Goal: Task Accomplishment & Management: Use online tool/utility

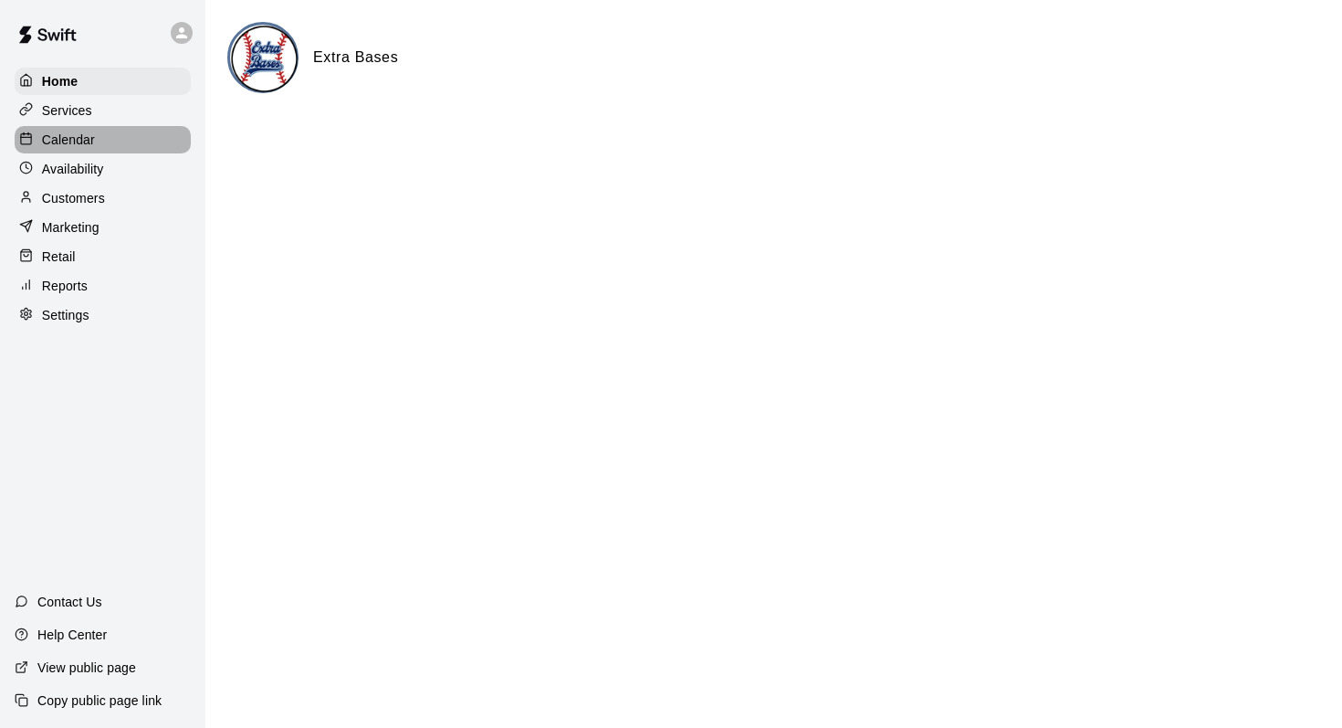
click at [63, 135] on p "Calendar" at bounding box center [68, 140] width 53 height 18
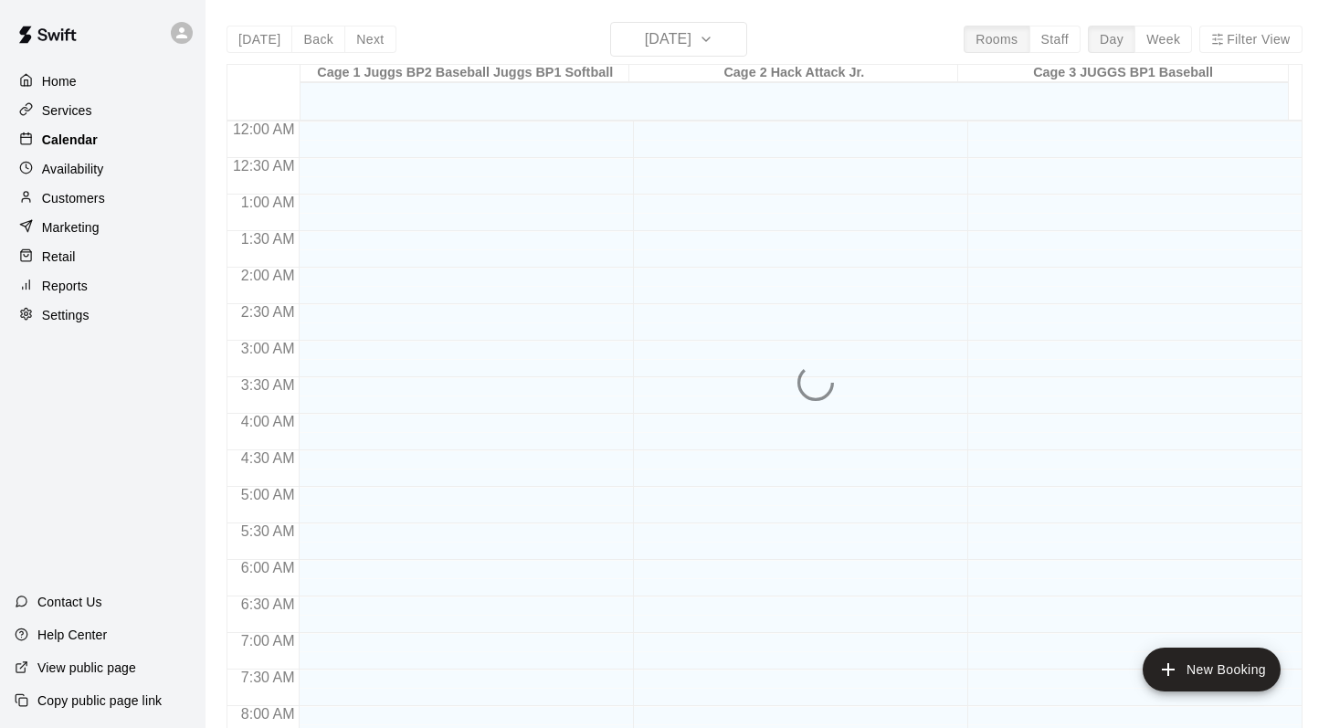
scroll to position [848, 0]
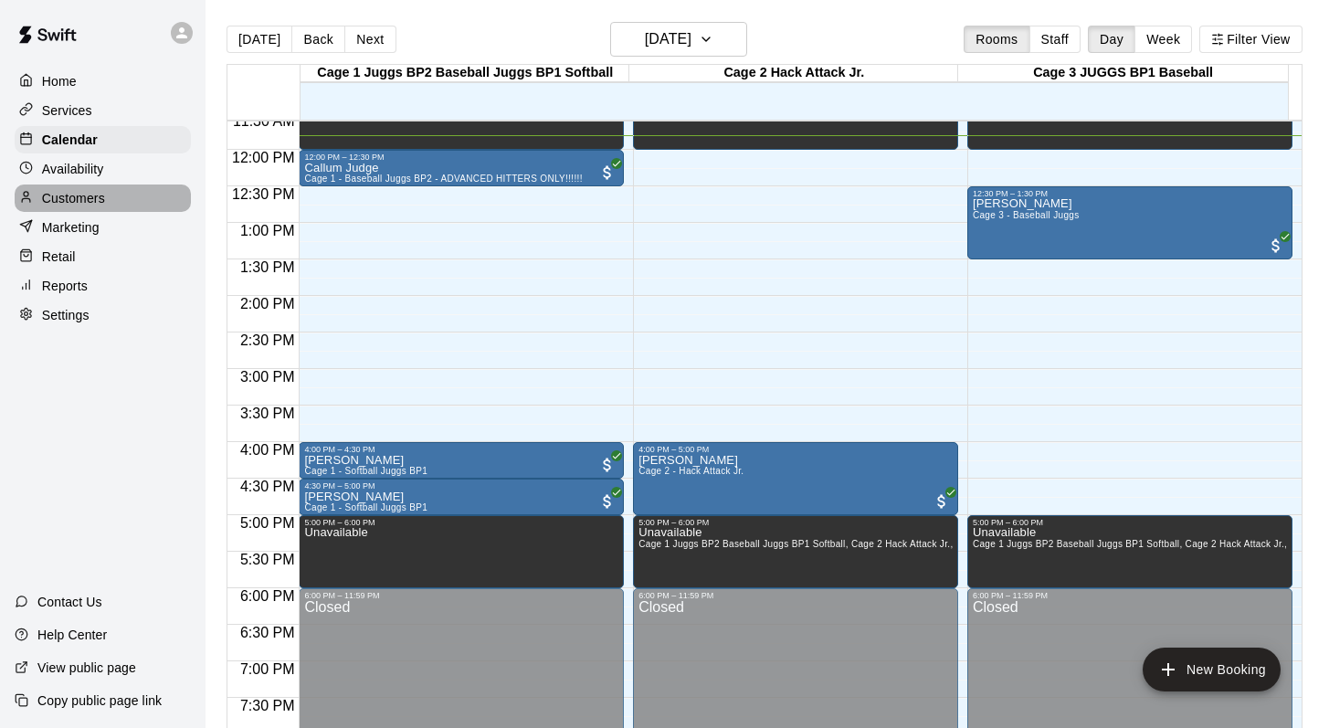
click at [80, 194] on p "Customers" at bounding box center [73, 198] width 63 height 18
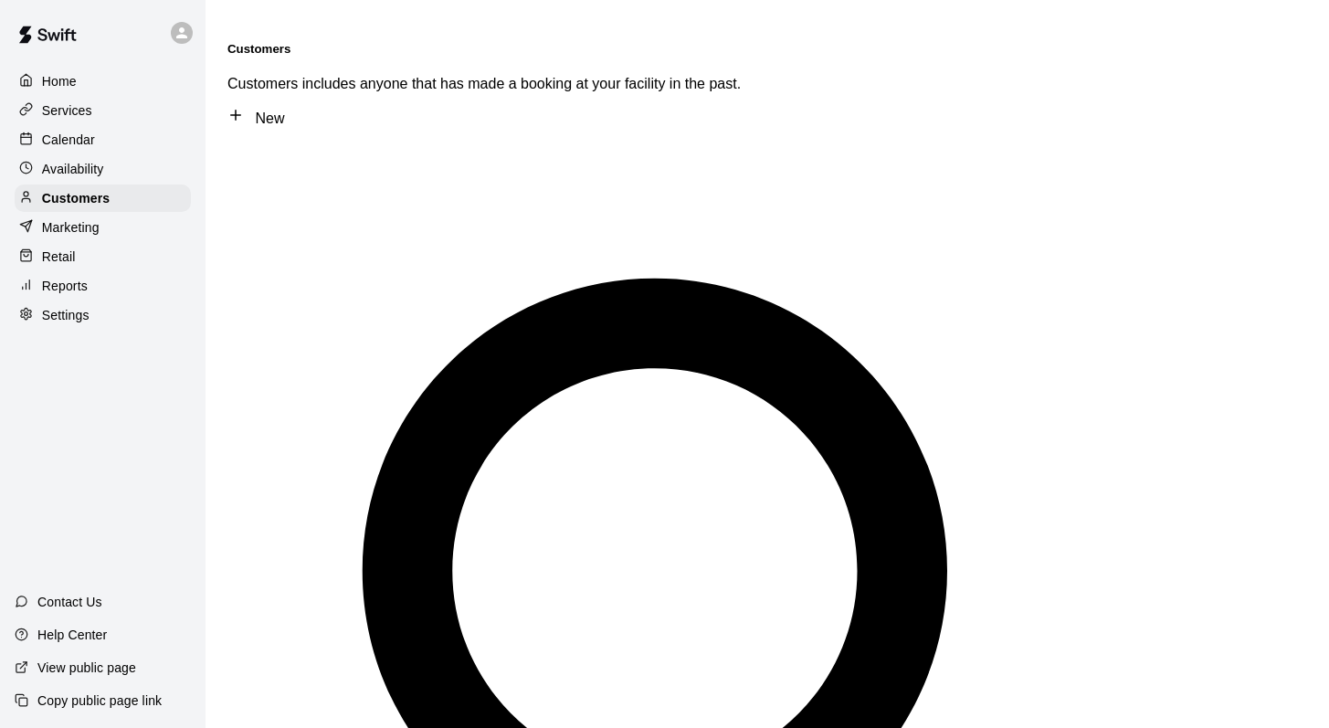
type input "******"
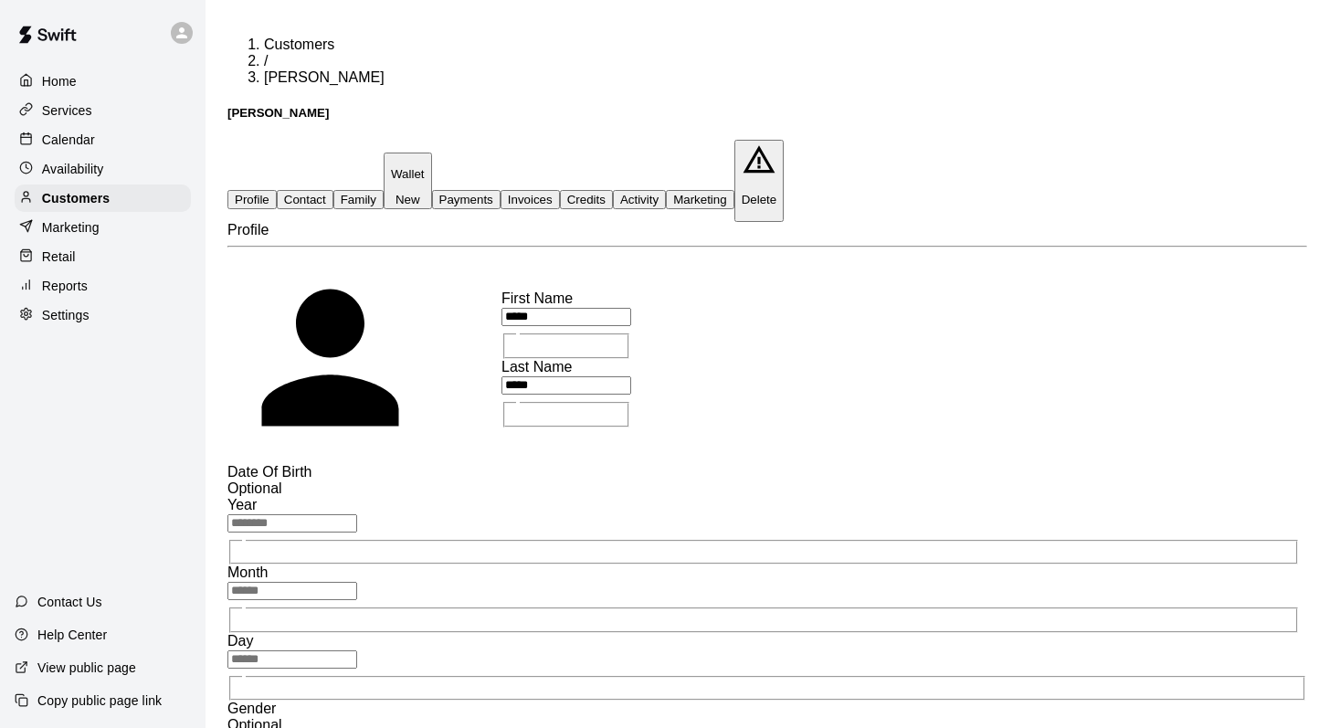
click at [384, 190] on button "Family" at bounding box center [358, 199] width 50 height 19
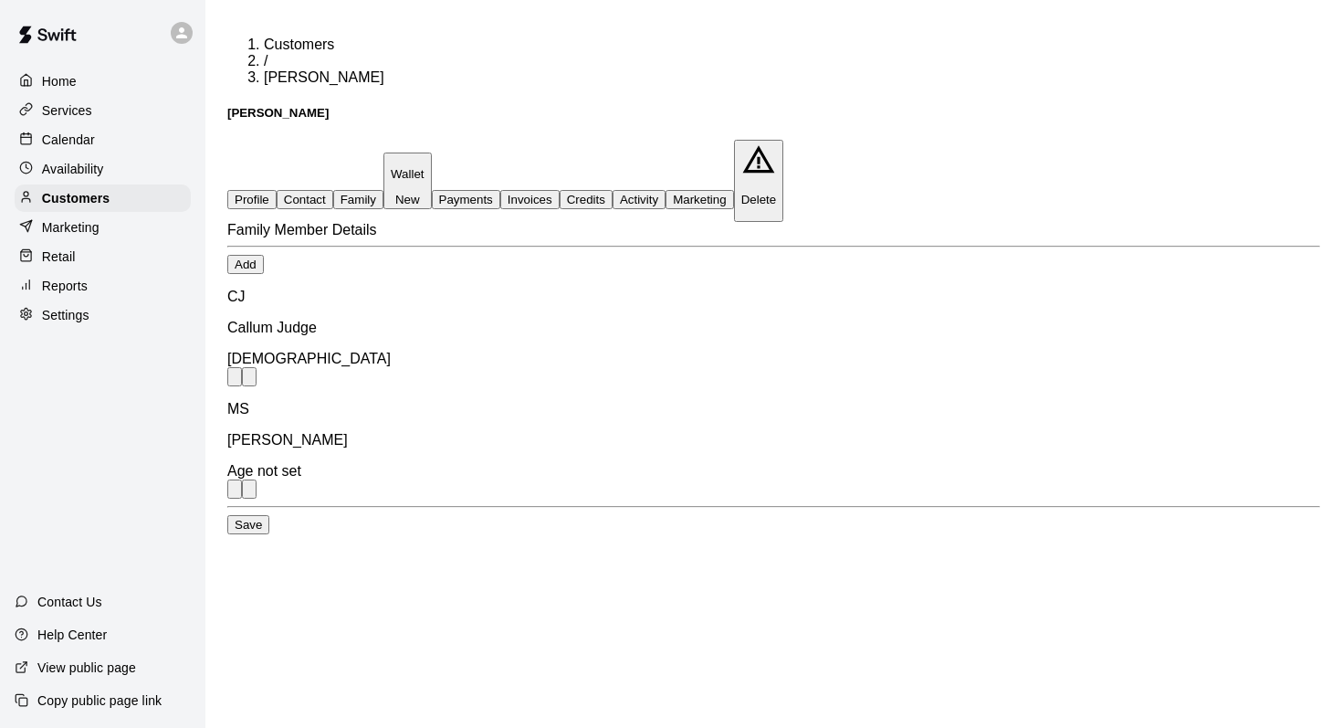
click at [275, 190] on button "Profile" at bounding box center [251, 199] width 49 height 19
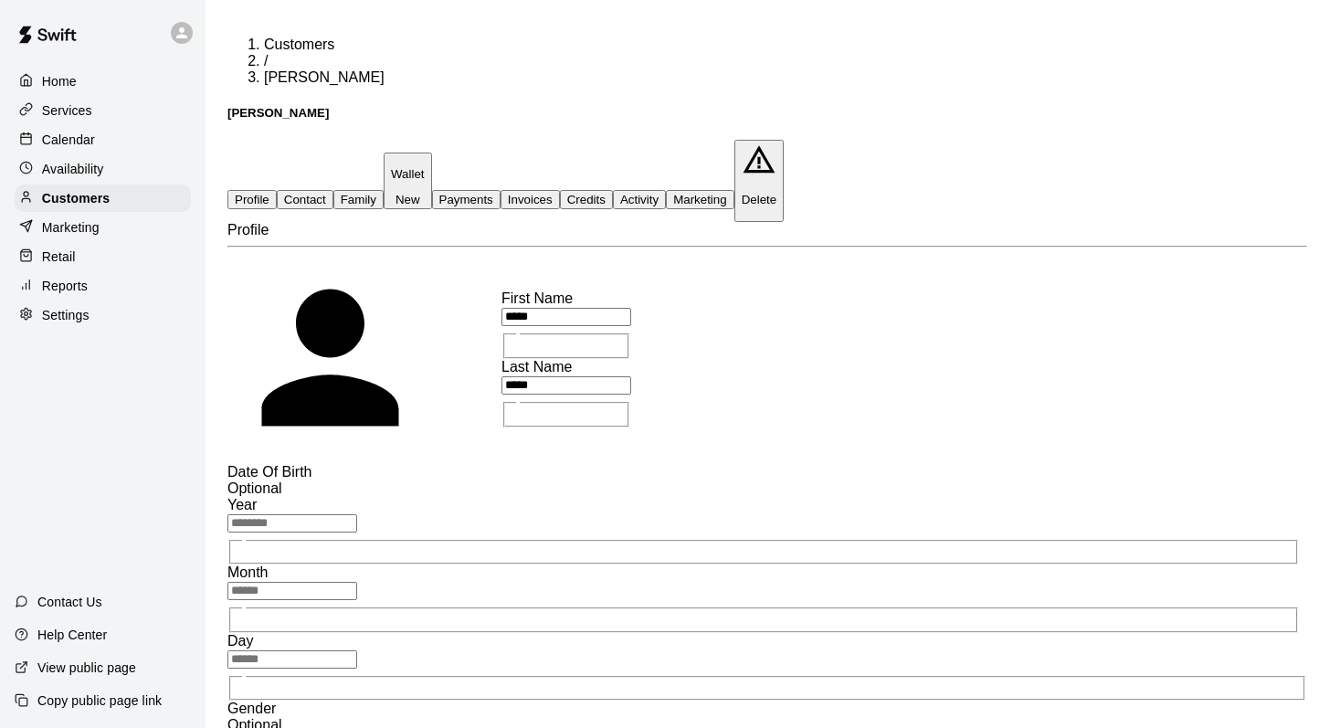
click at [666, 190] on button "Activity" at bounding box center [639, 199] width 53 height 19
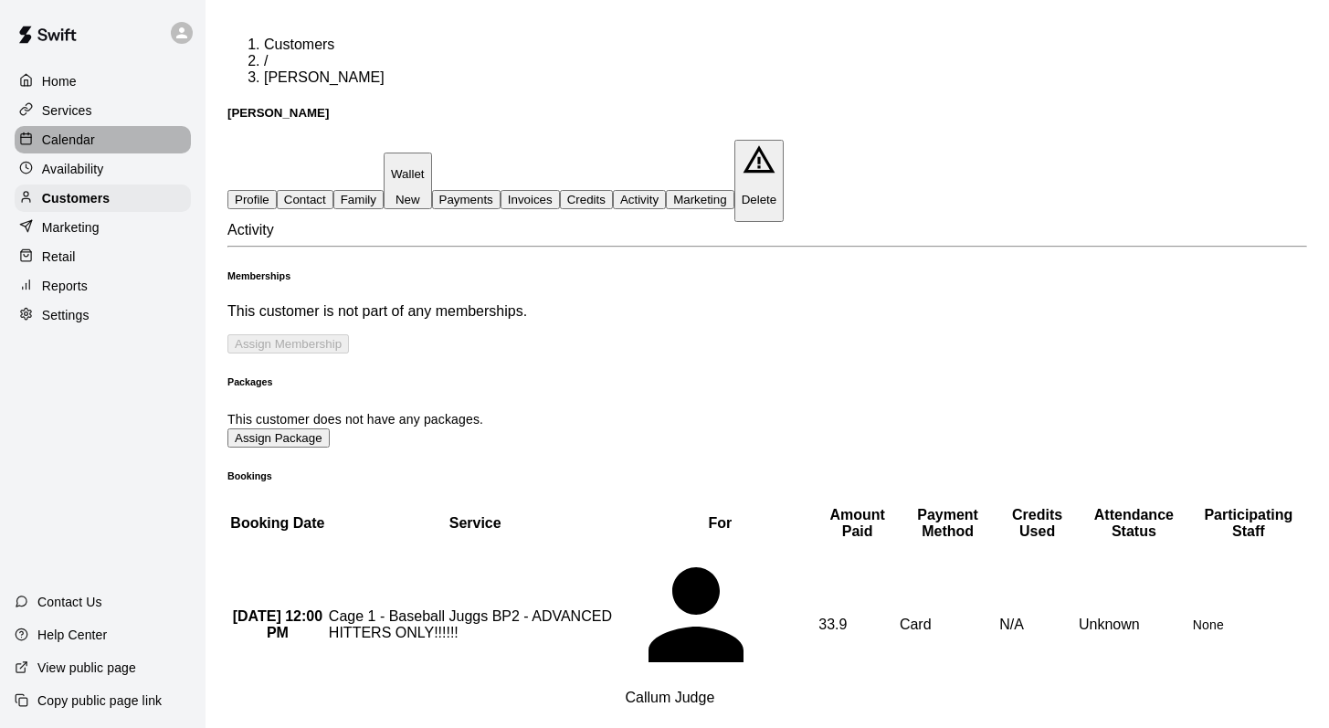
click at [68, 136] on p "Calendar" at bounding box center [68, 140] width 53 height 18
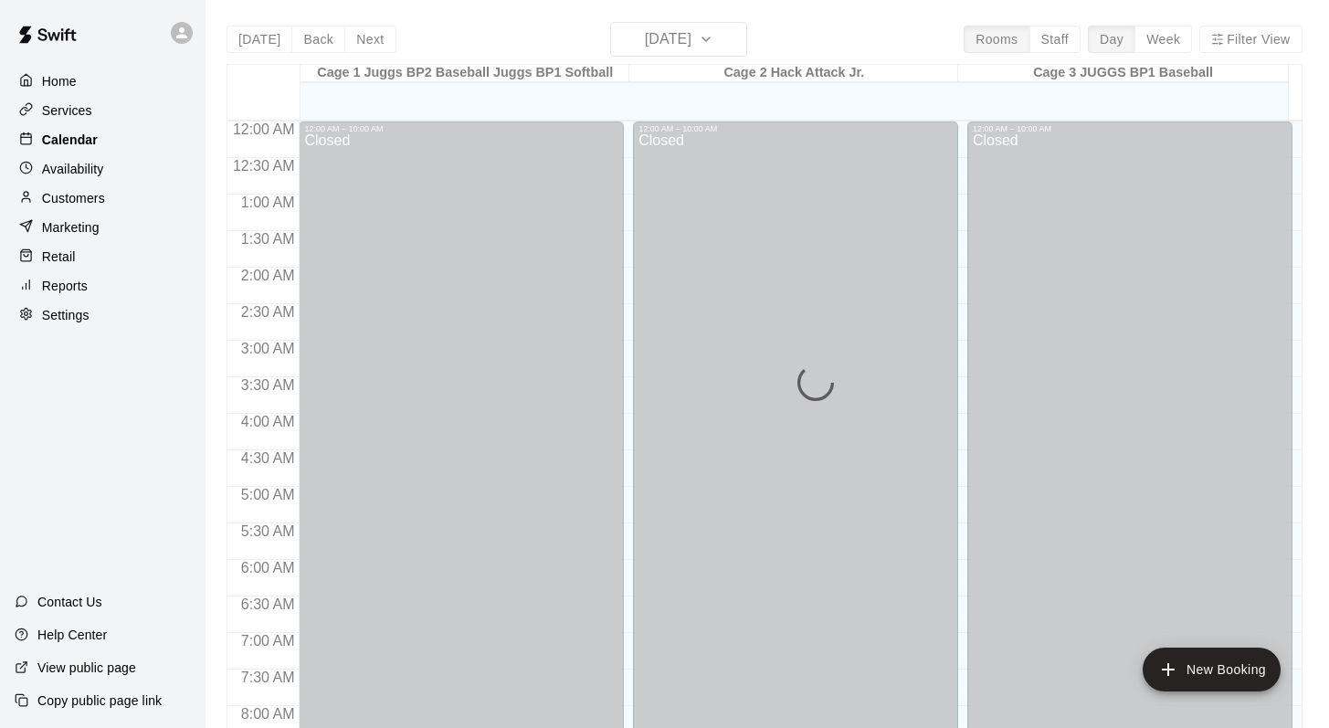
scroll to position [864, 0]
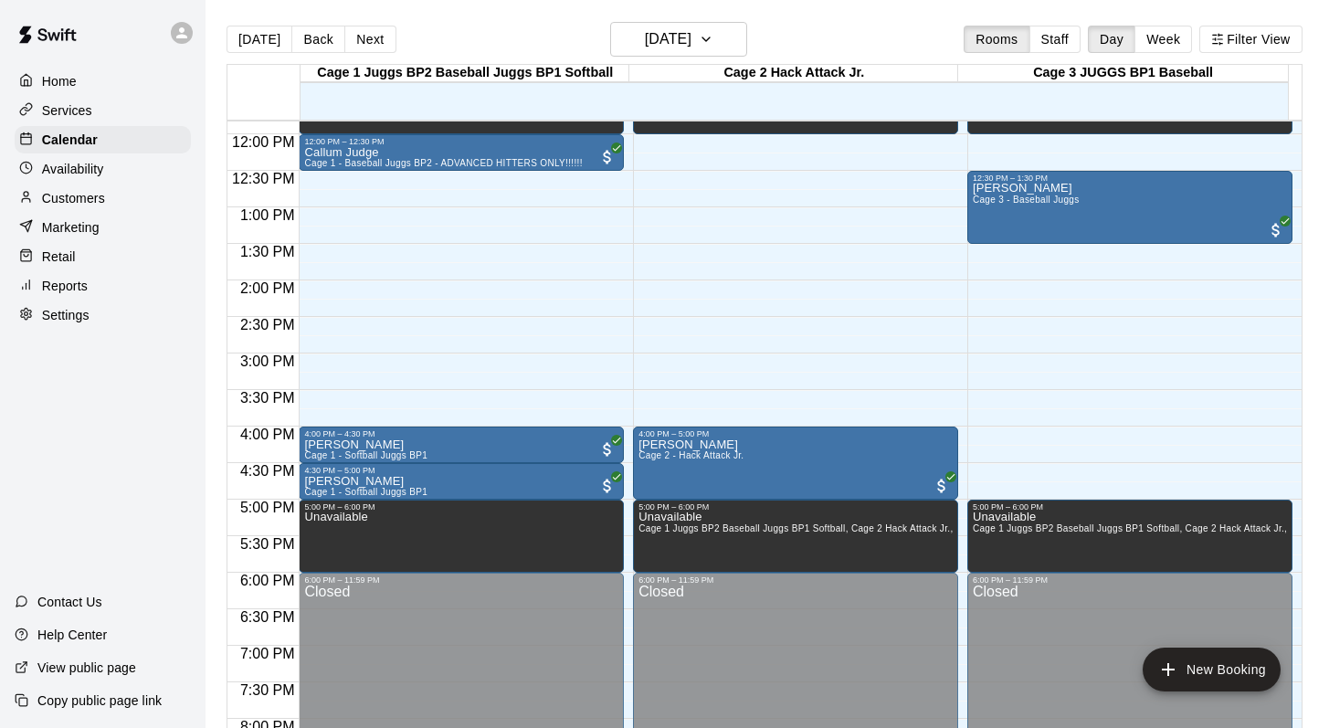
click at [68, 197] on p "Customers" at bounding box center [73, 198] width 63 height 18
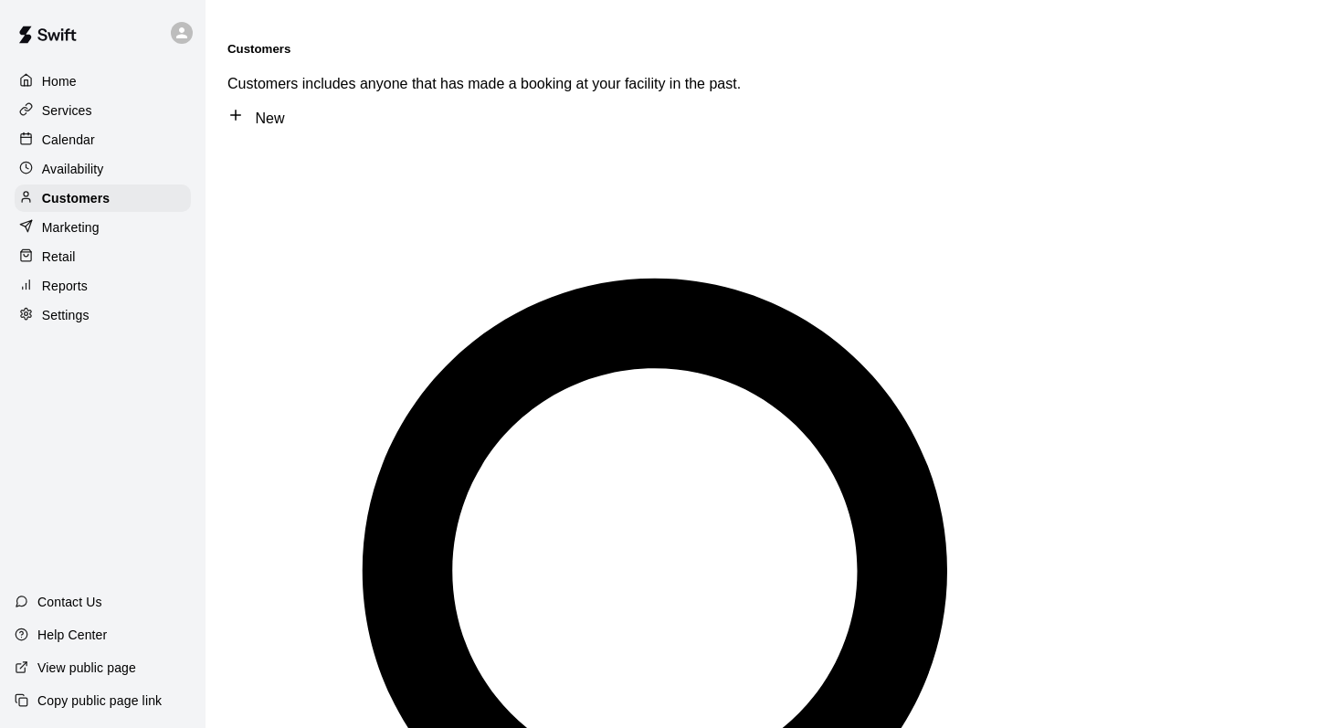
type input "*****"
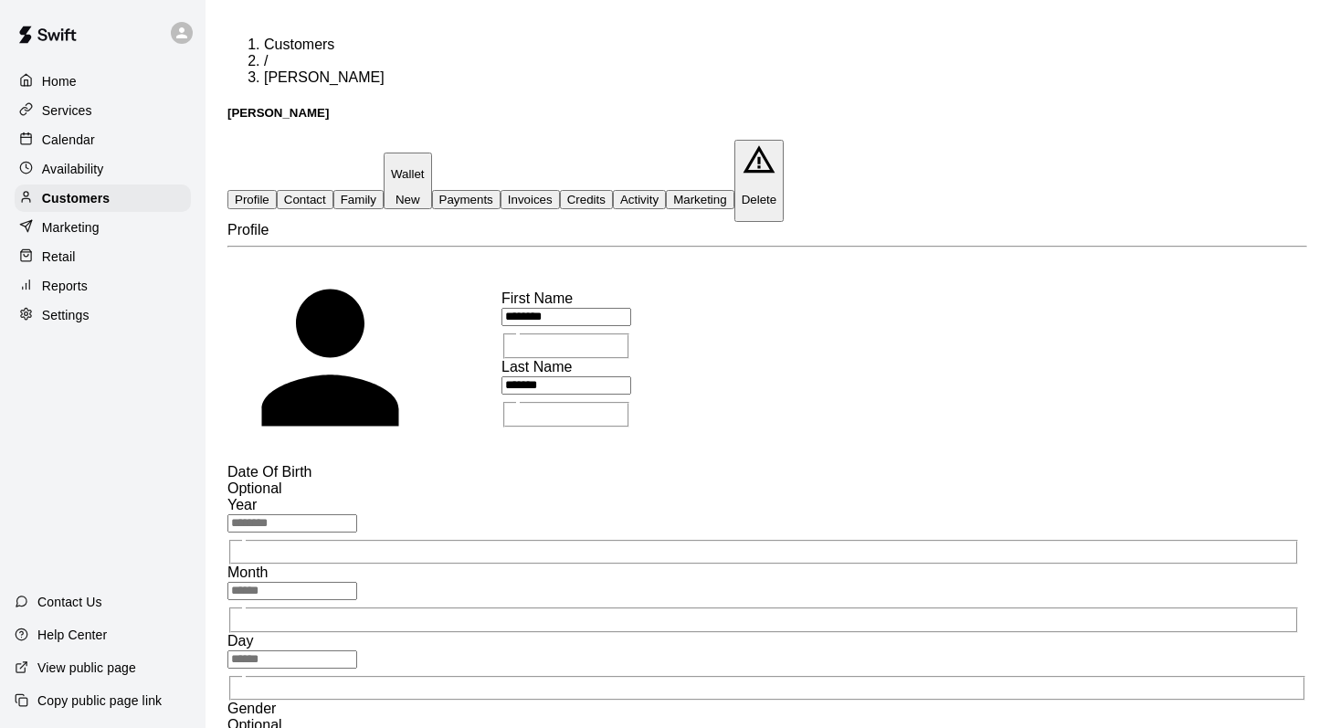
click at [384, 190] on button "Family" at bounding box center [358, 199] width 50 height 19
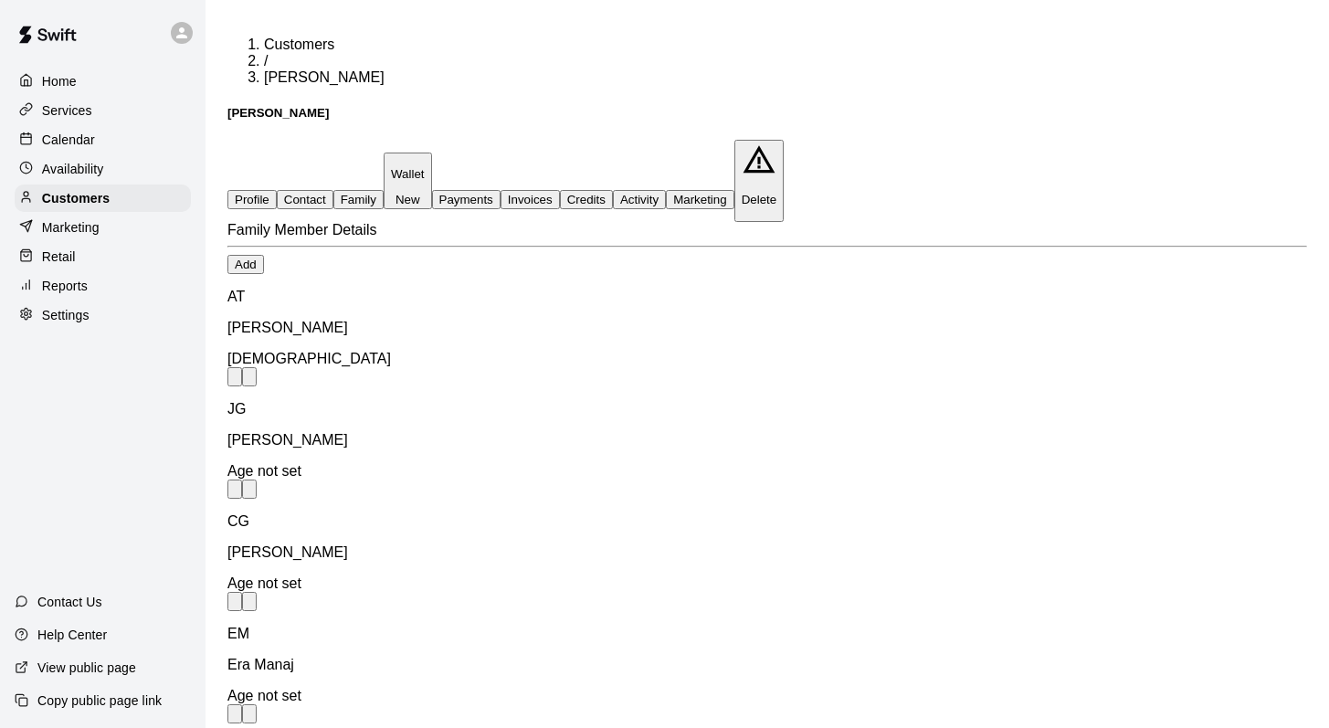
click at [666, 190] on button "Activity" at bounding box center [639, 199] width 53 height 19
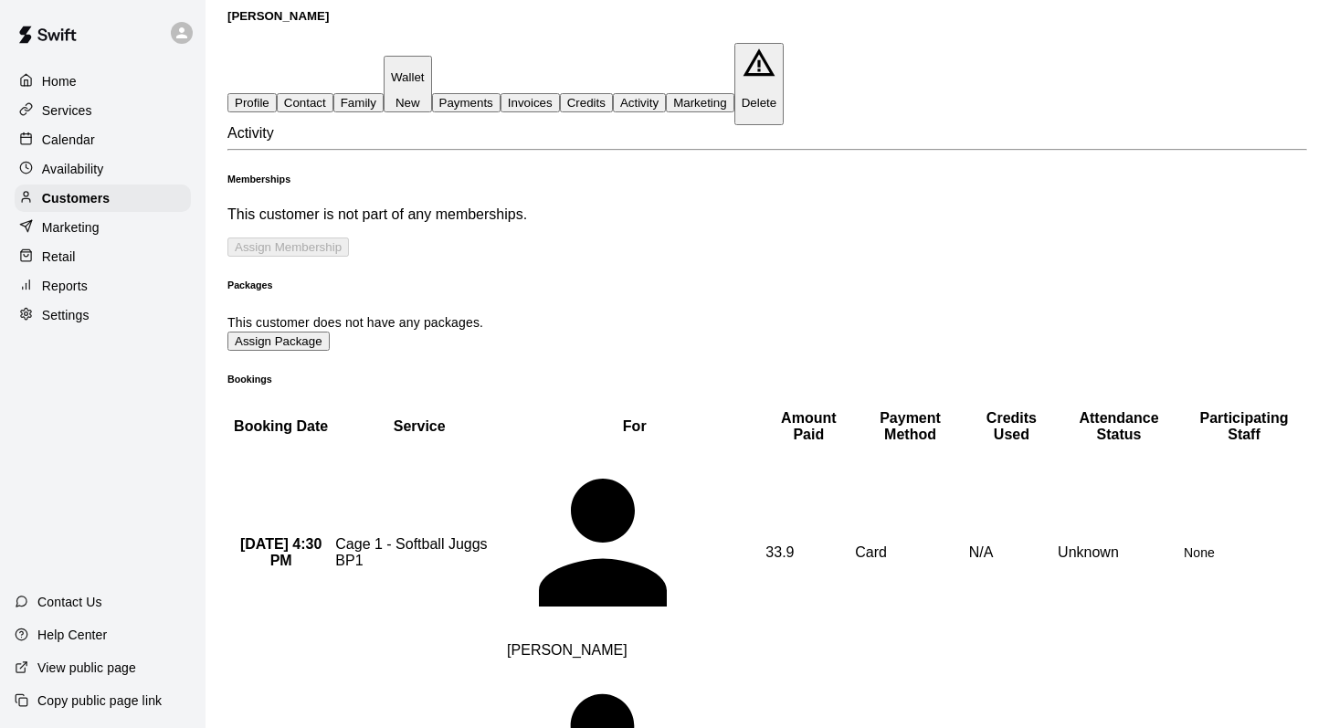
scroll to position [91, 0]
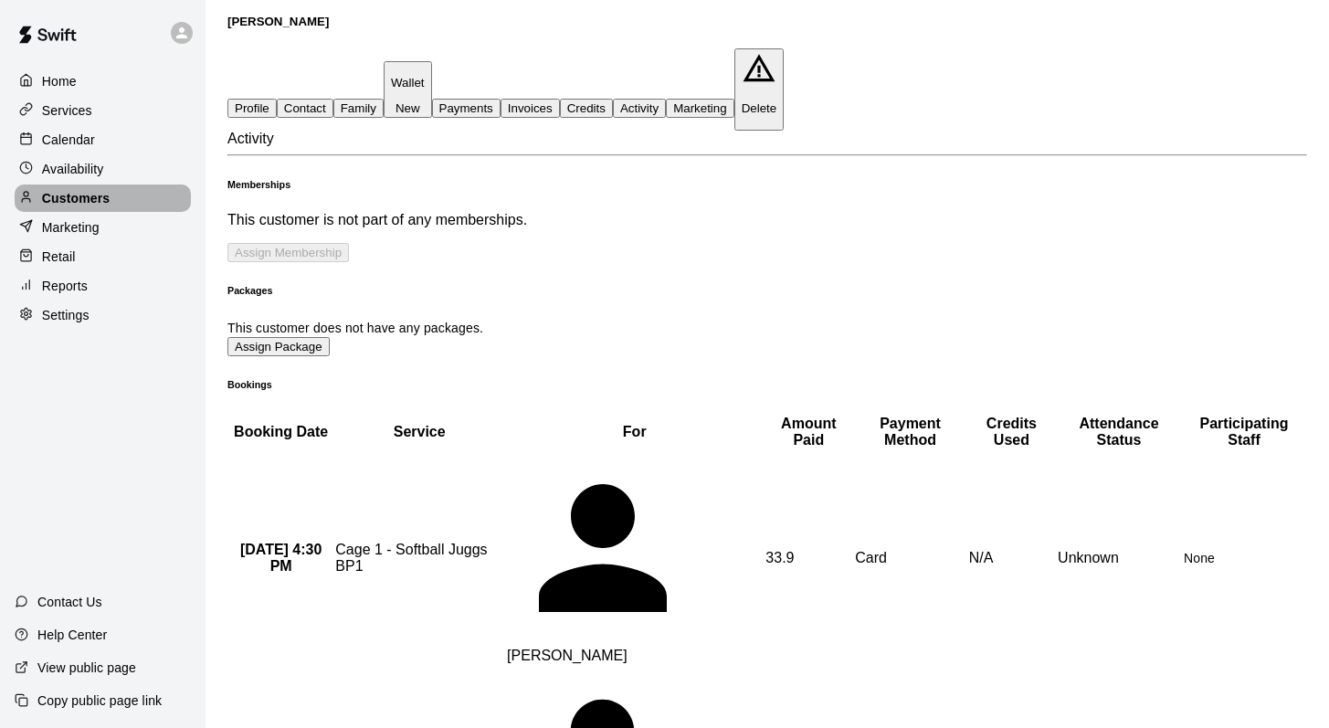
click at [103, 191] on p "Customers" at bounding box center [76, 198] width 68 height 18
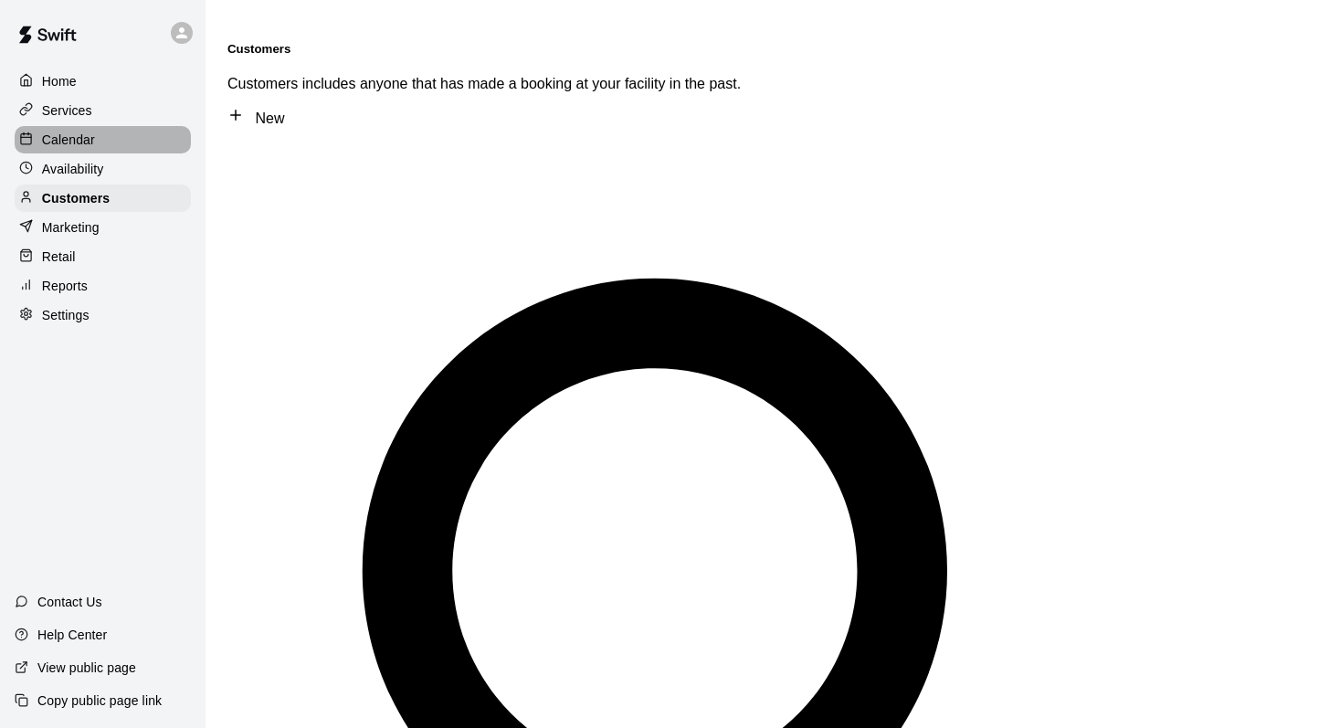
click at [110, 142] on div "Calendar" at bounding box center [103, 139] width 176 height 27
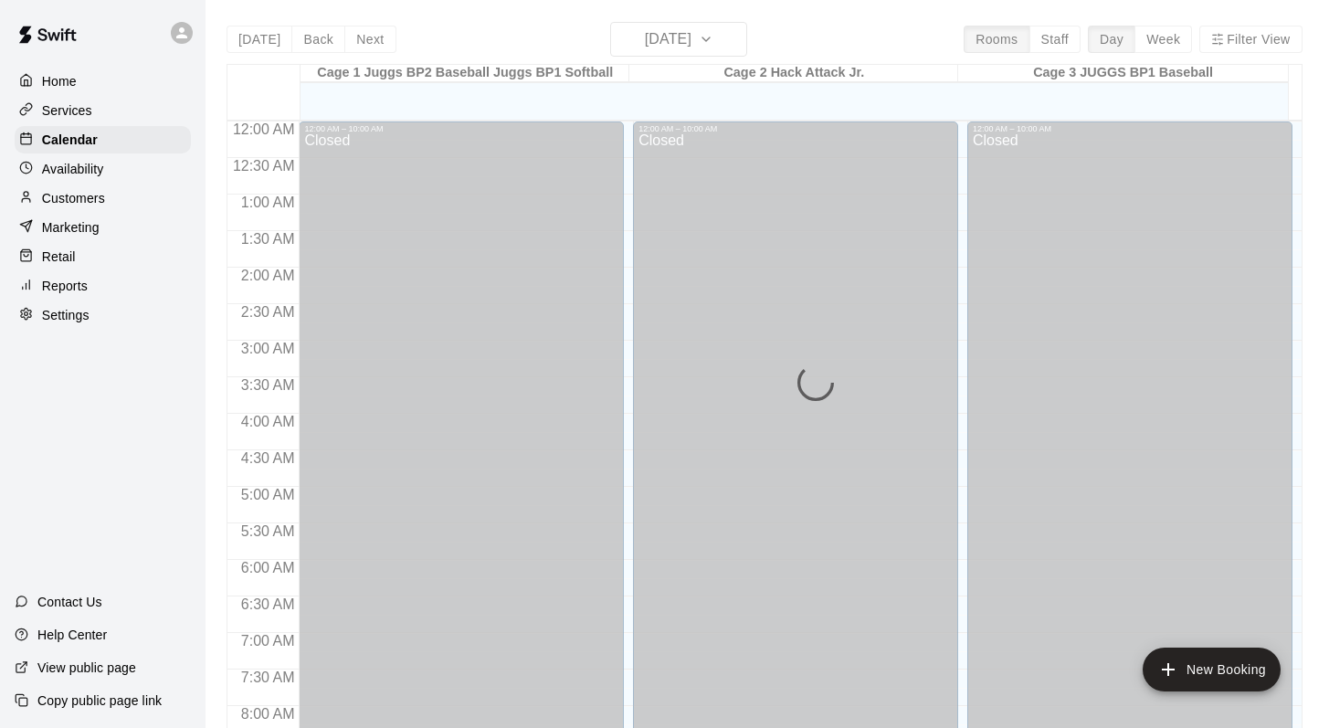
scroll to position [864, 0]
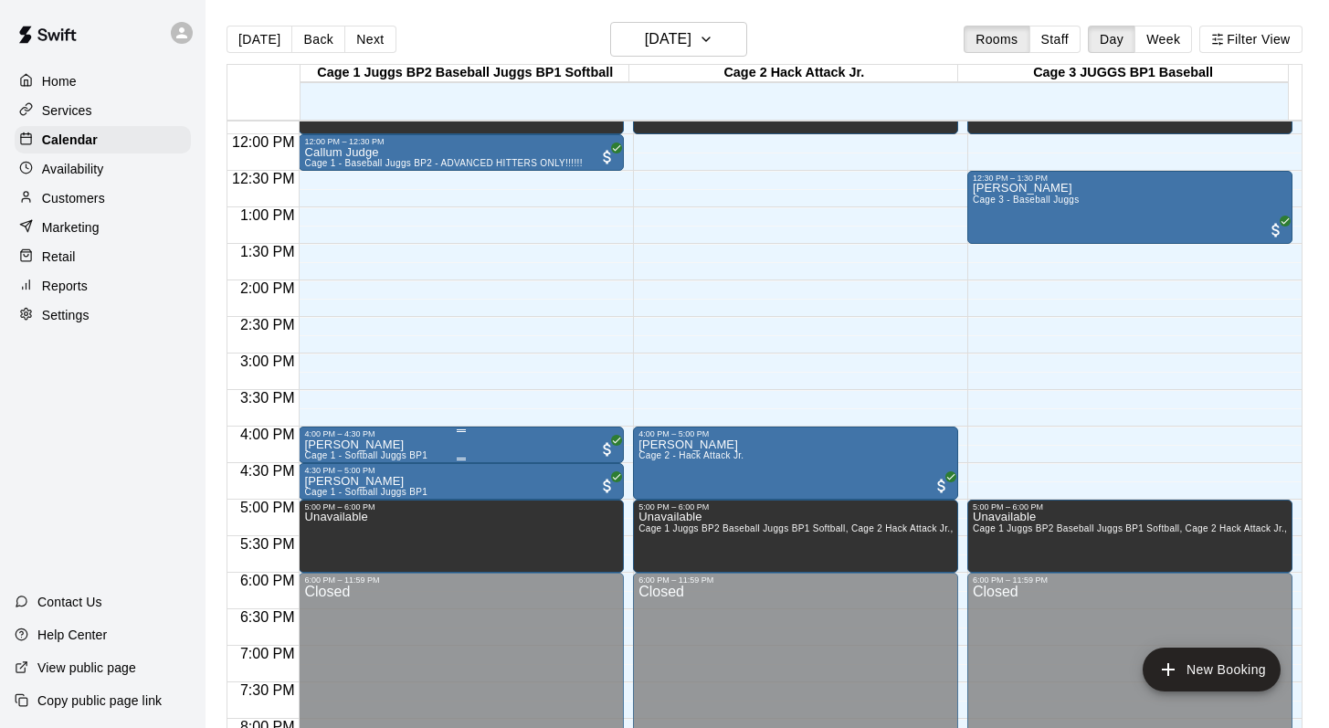
click at [365, 433] on div "4:00 PM – 4:30 PM" at bounding box center [461, 433] width 314 height 9
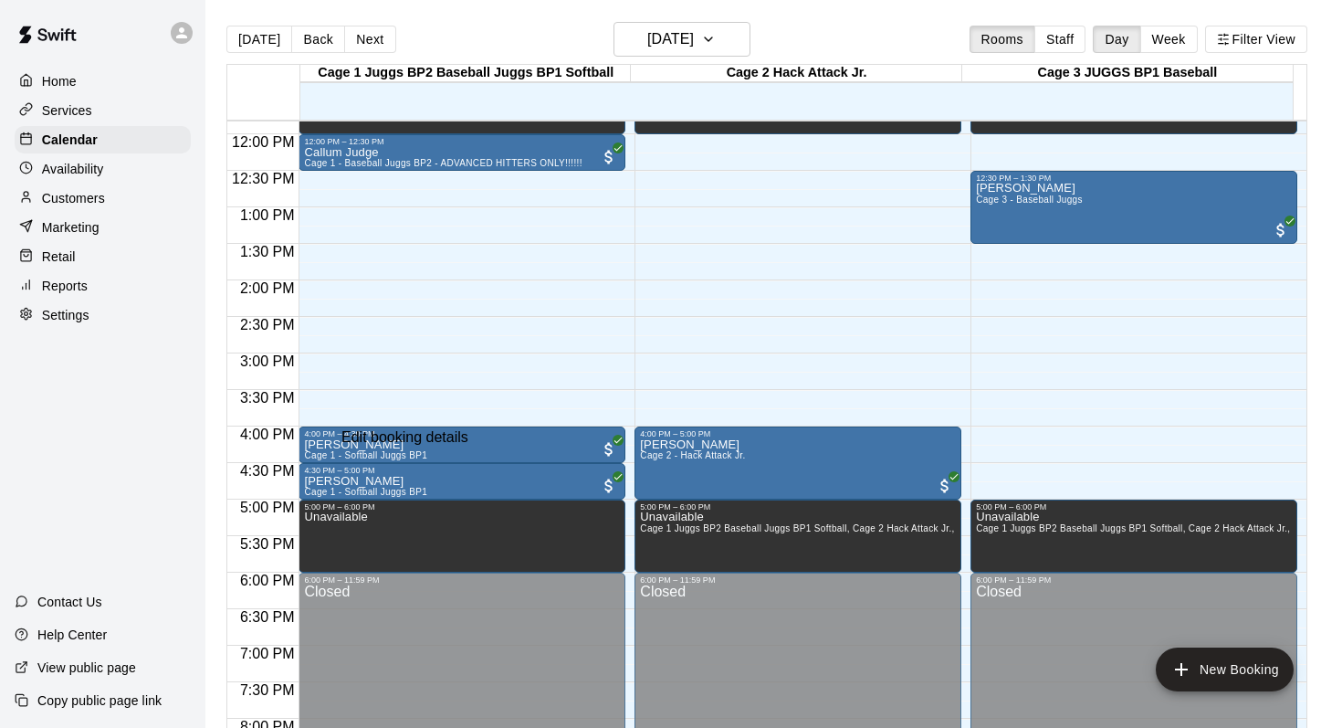
type input "**********"
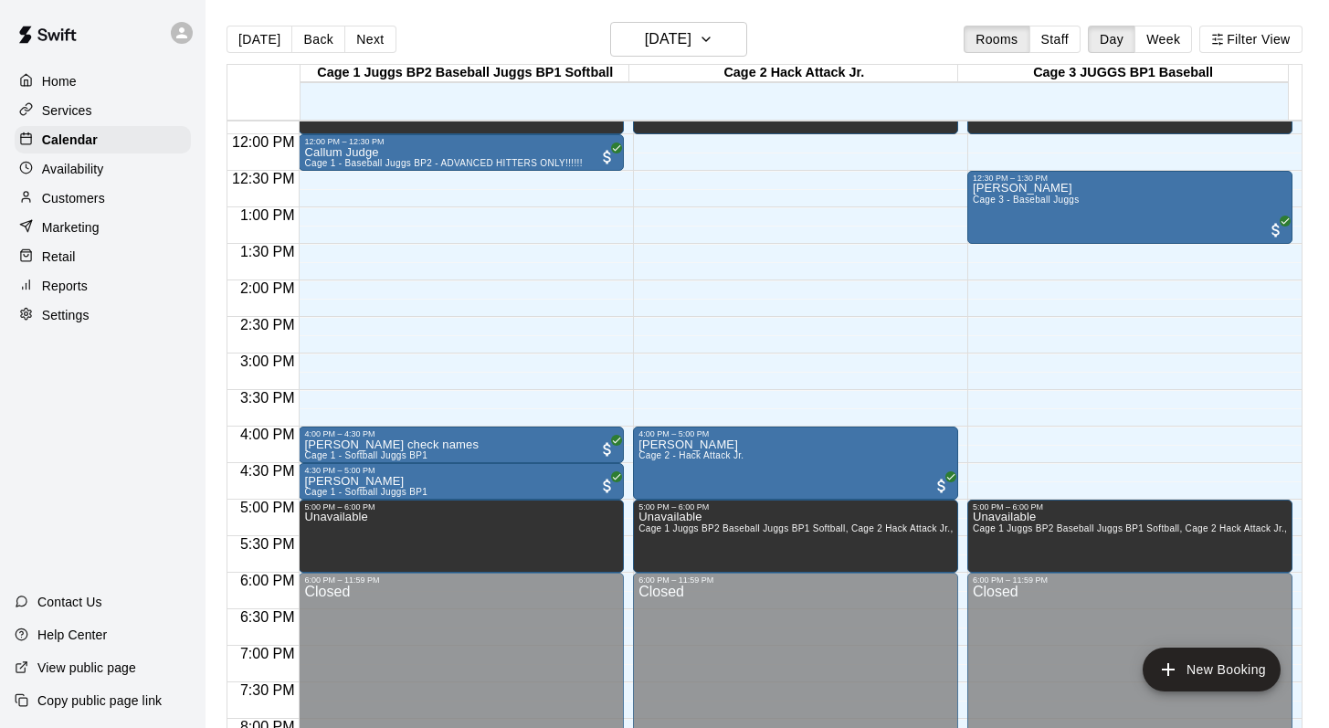
click at [103, 195] on p "Customers" at bounding box center [73, 198] width 63 height 18
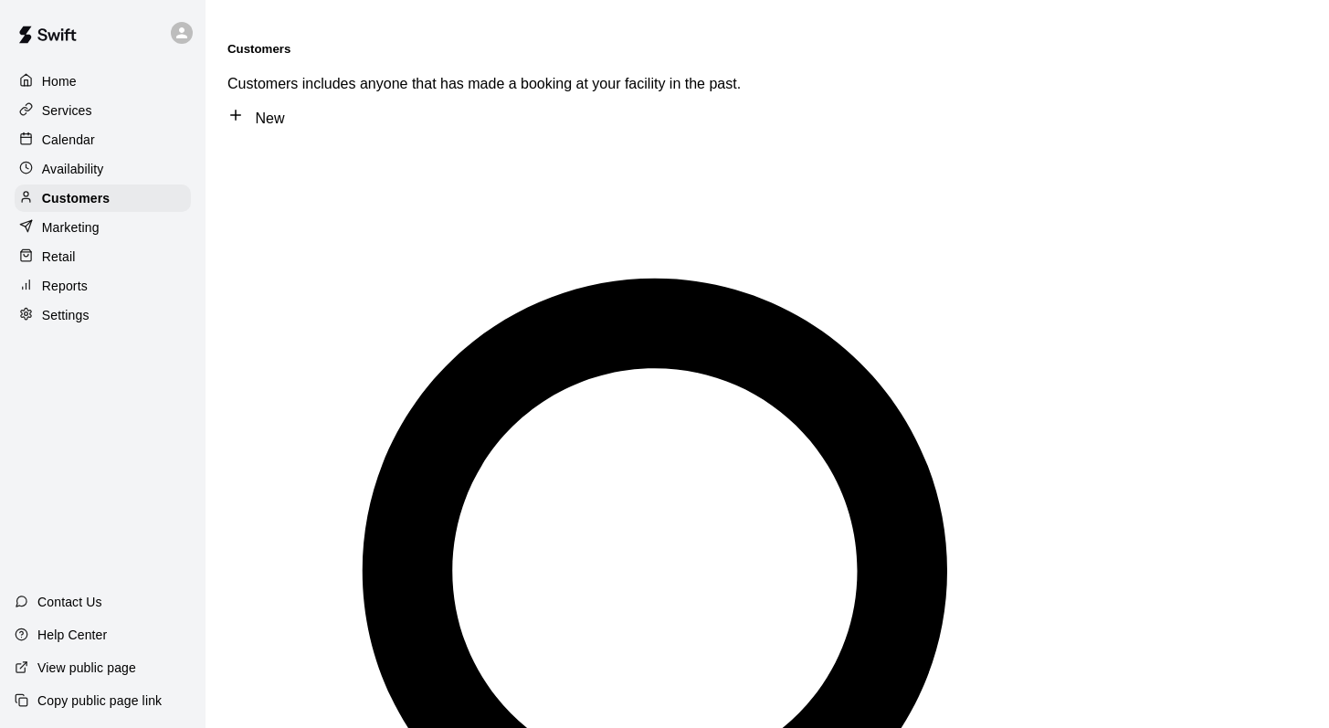
type input "****"
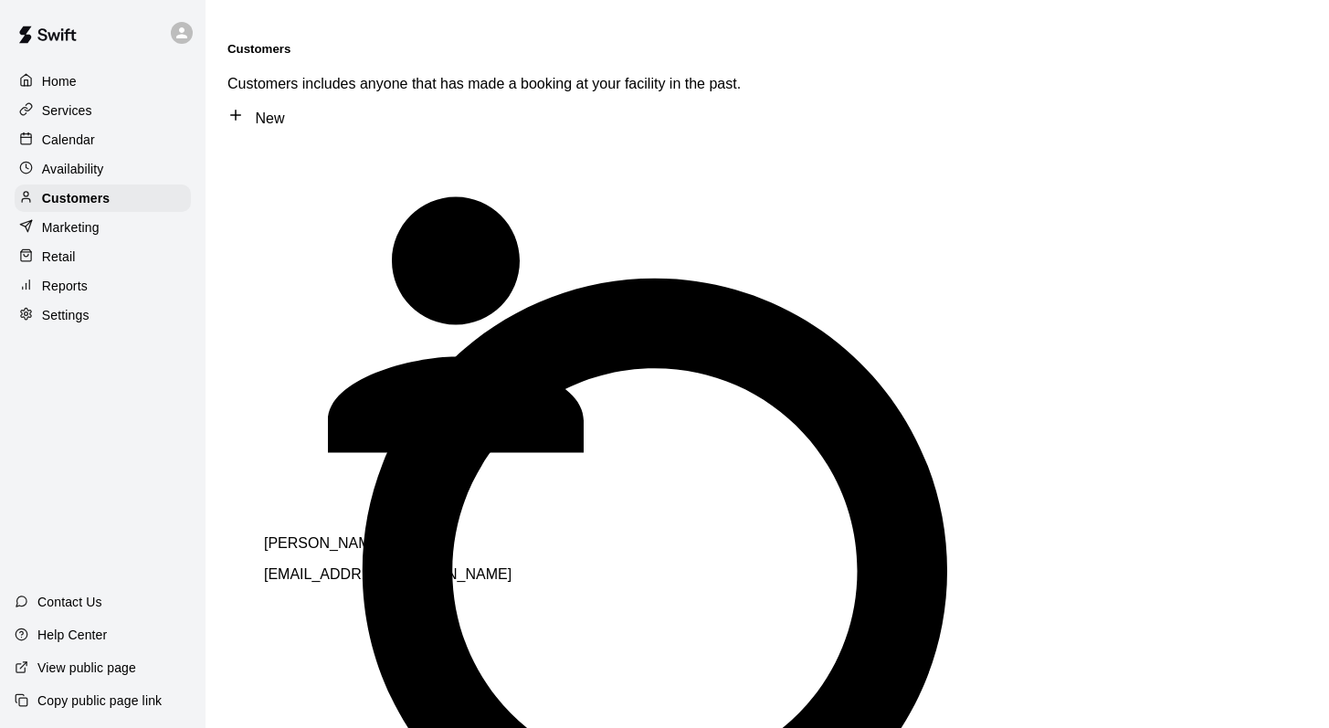
click at [353, 535] on p "[PERSON_NAME]" at bounding box center [519, 543] width 511 height 16
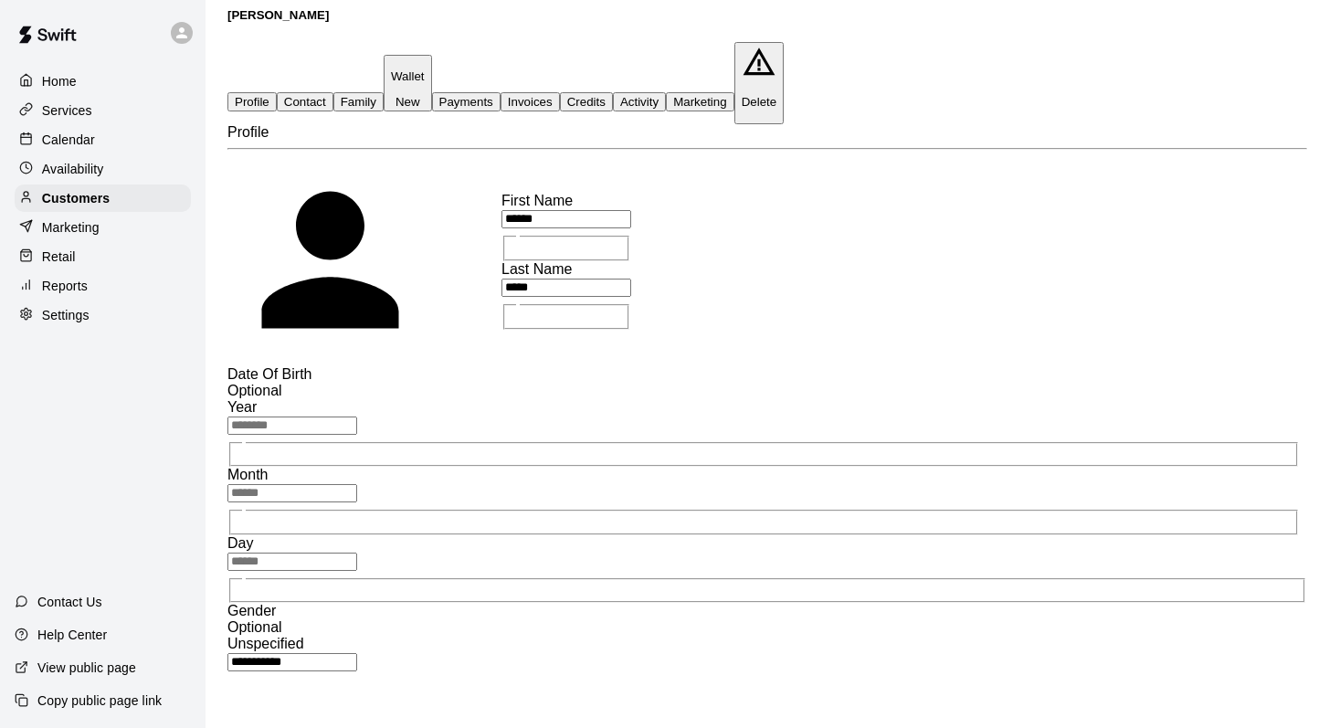
scroll to position [58, 0]
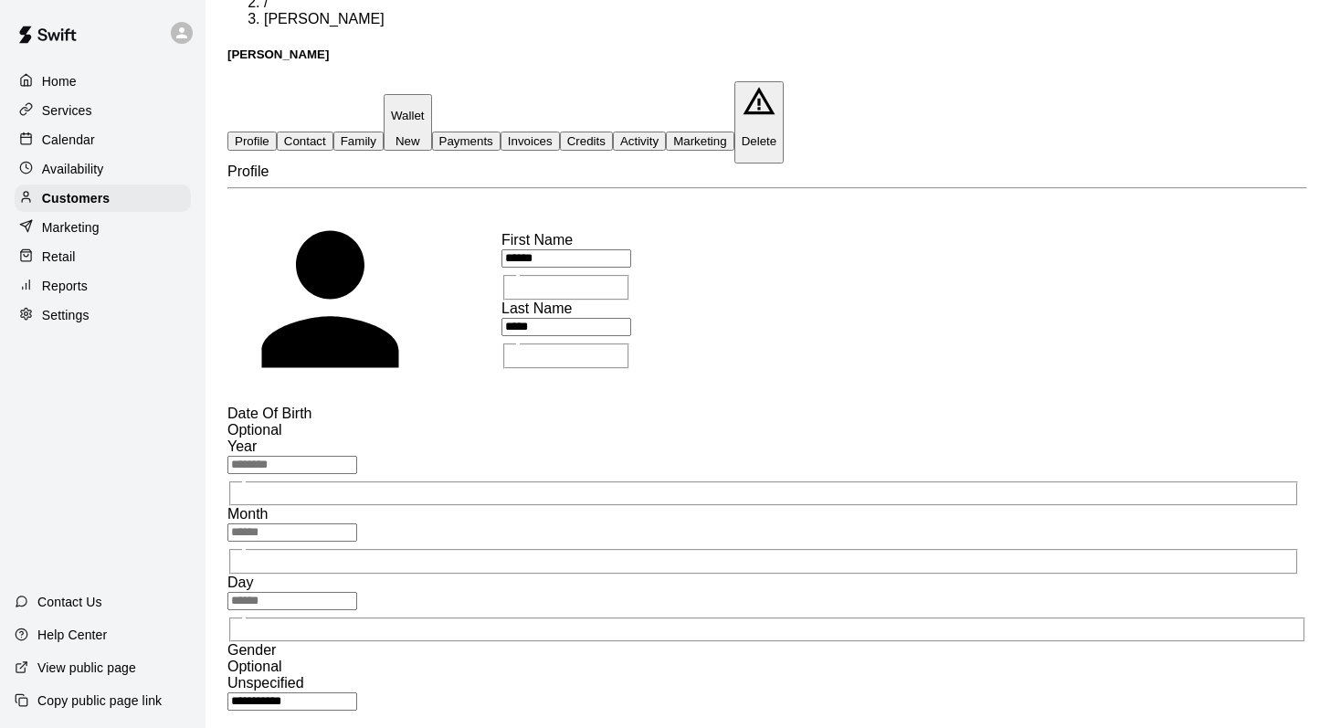
click at [384, 131] on button "Family" at bounding box center [358, 140] width 50 height 19
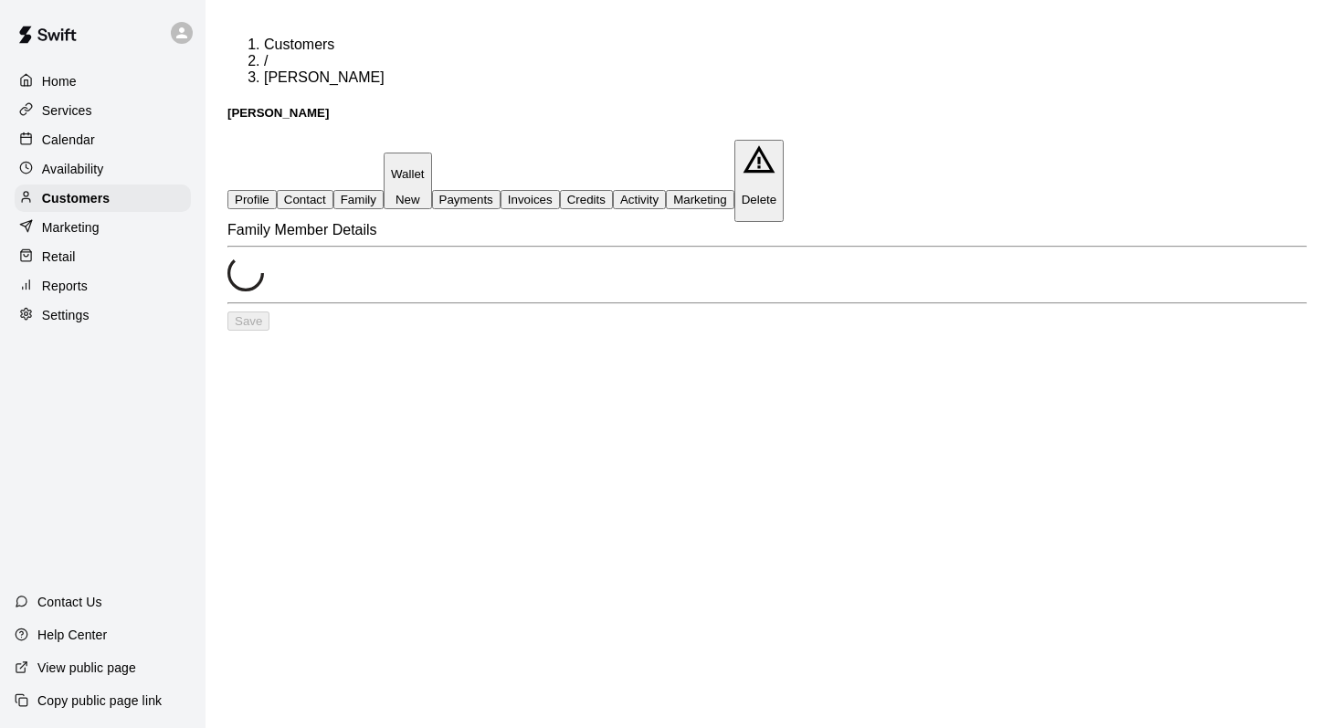
scroll to position [0, 0]
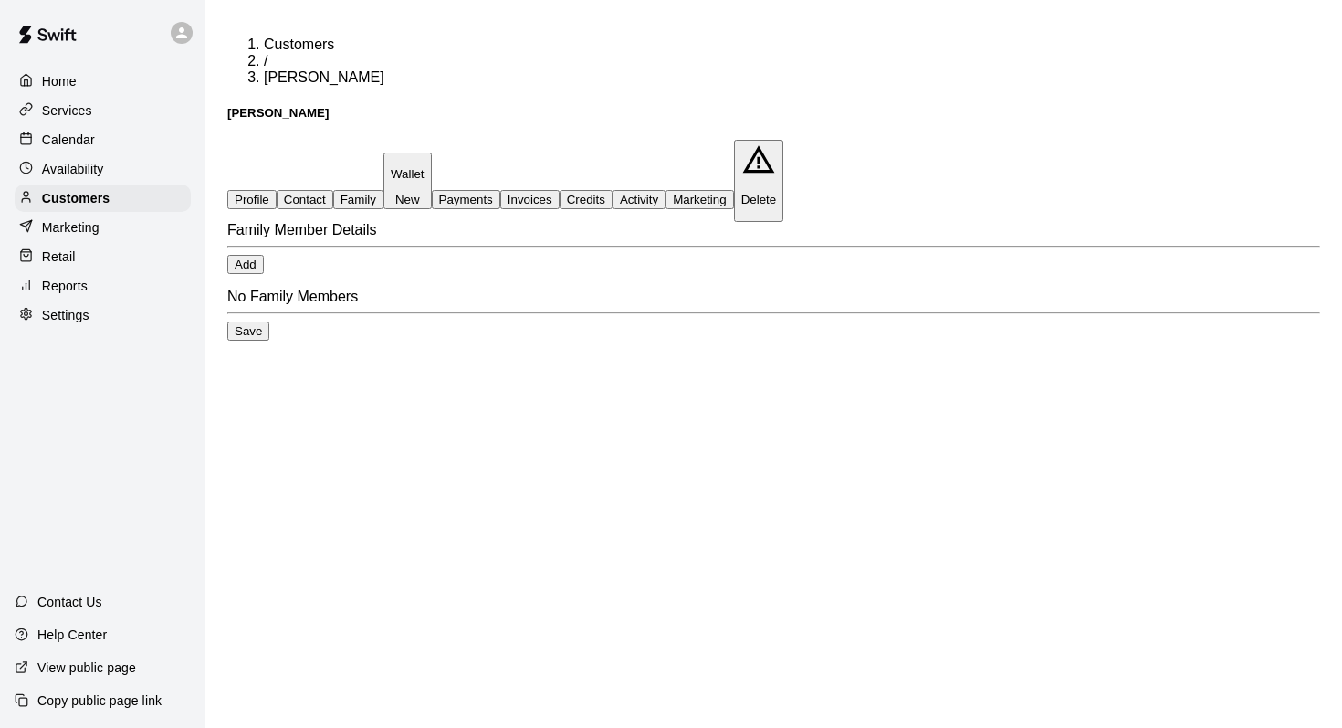
click at [666, 190] on button "Activity" at bounding box center [639, 199] width 53 height 19
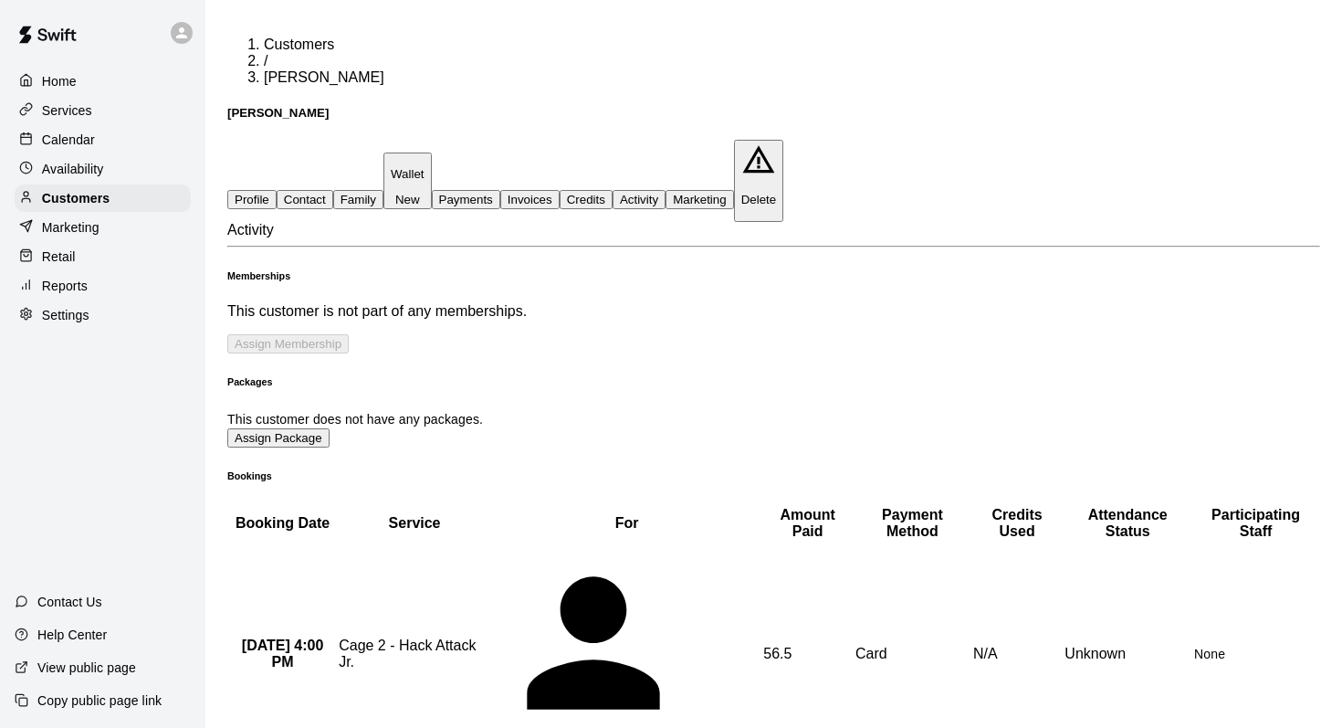
click at [93, 133] on p "Calendar" at bounding box center [68, 140] width 53 height 18
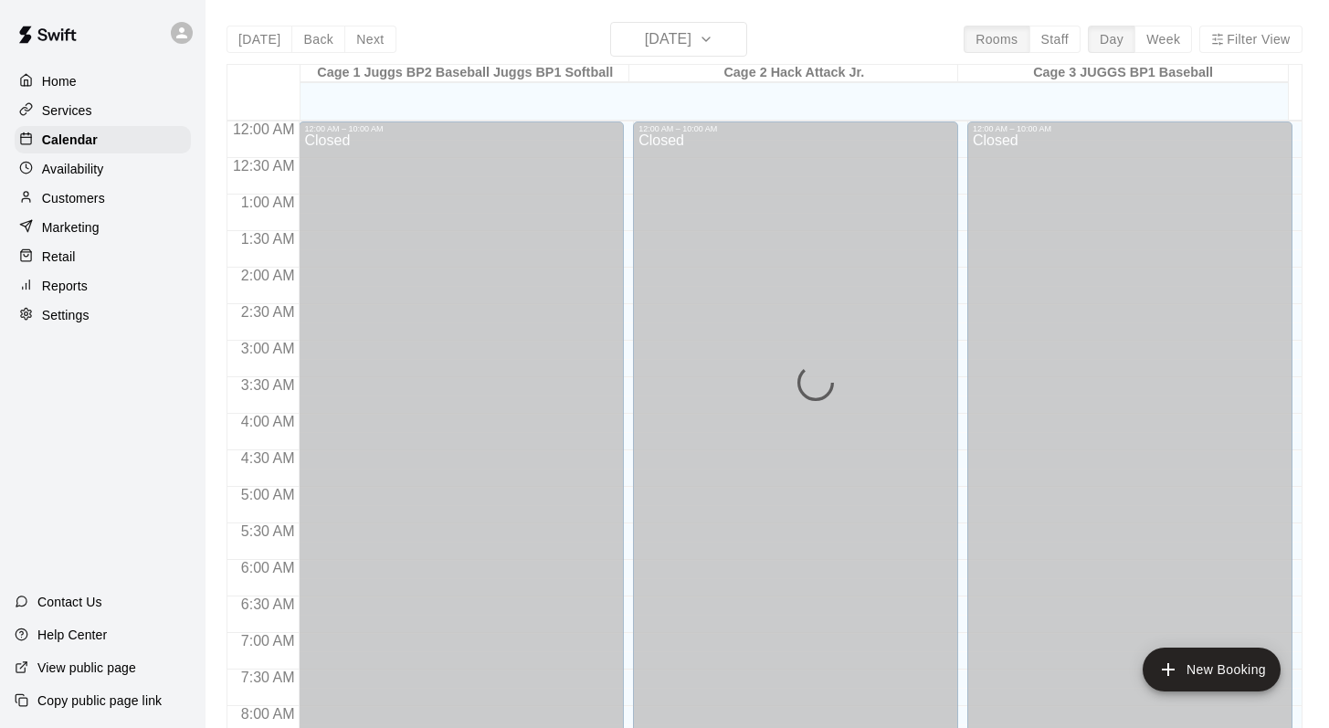
scroll to position [865, 0]
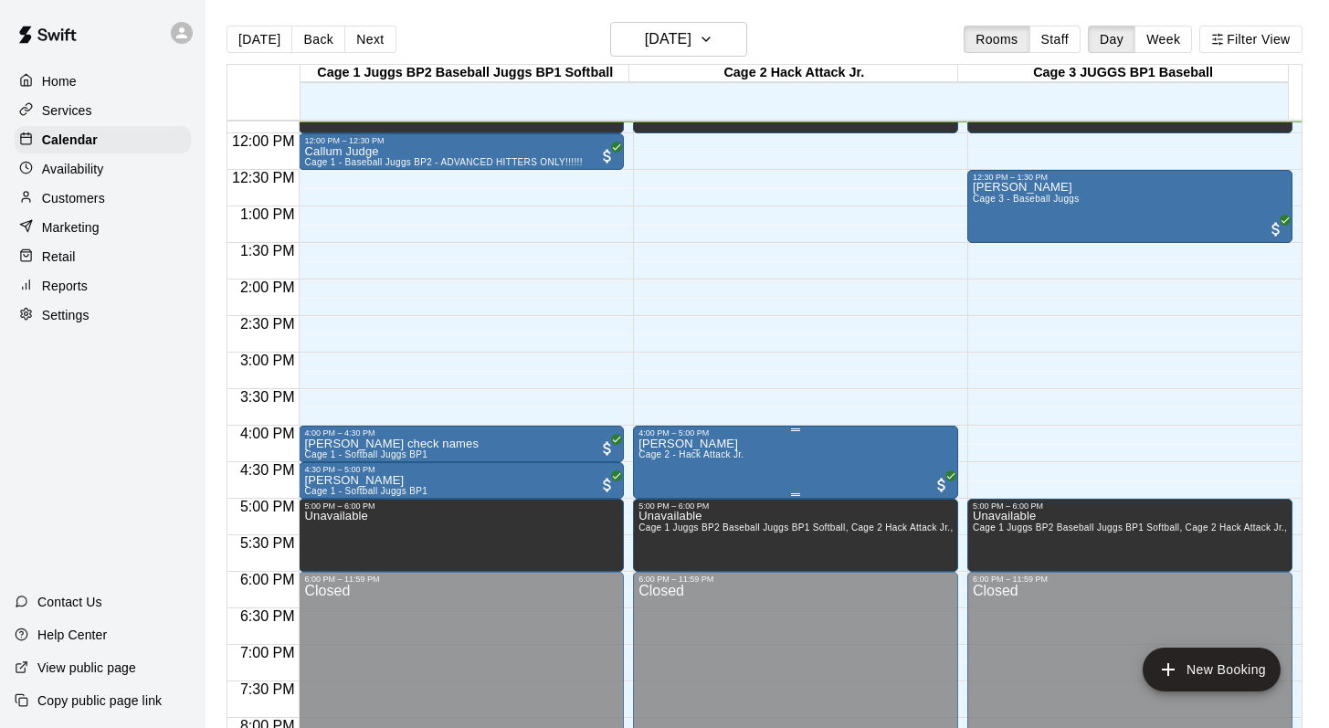
click at [677, 457] on span "Cage 2 - Hack Attack Jr." at bounding box center [690, 454] width 105 height 10
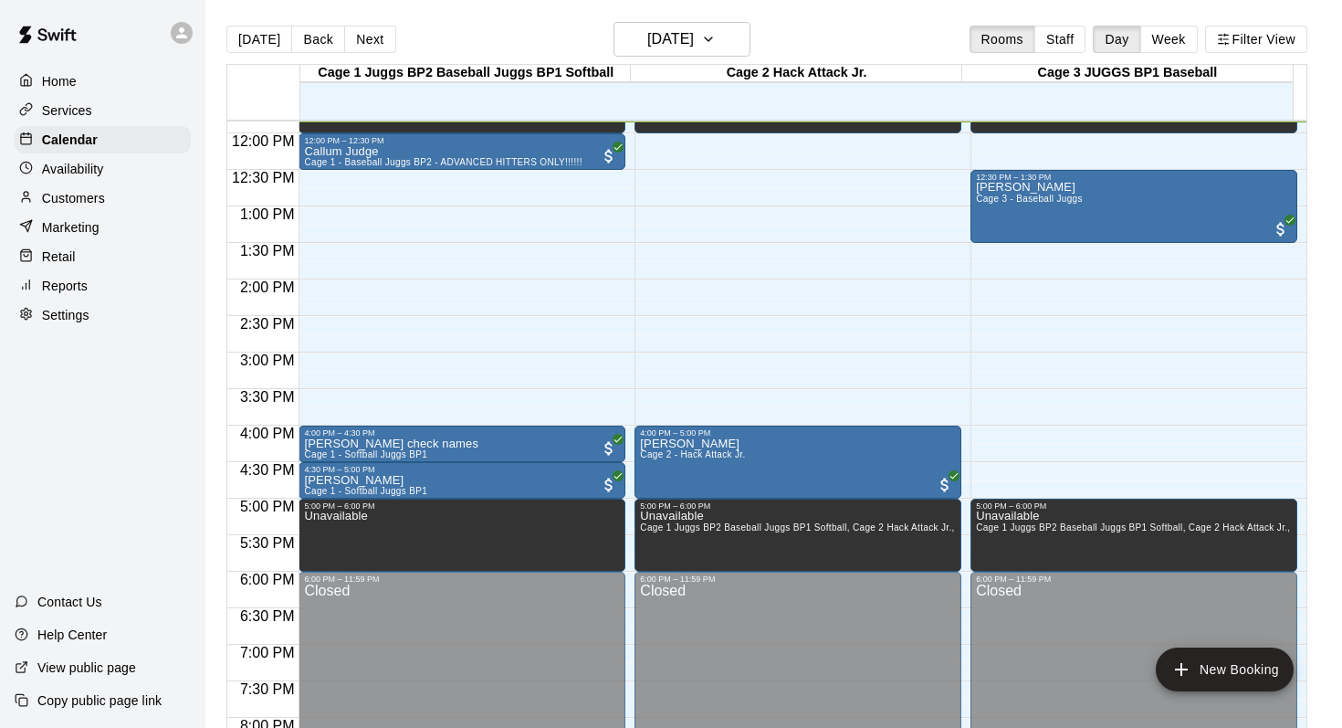
type input "**********"
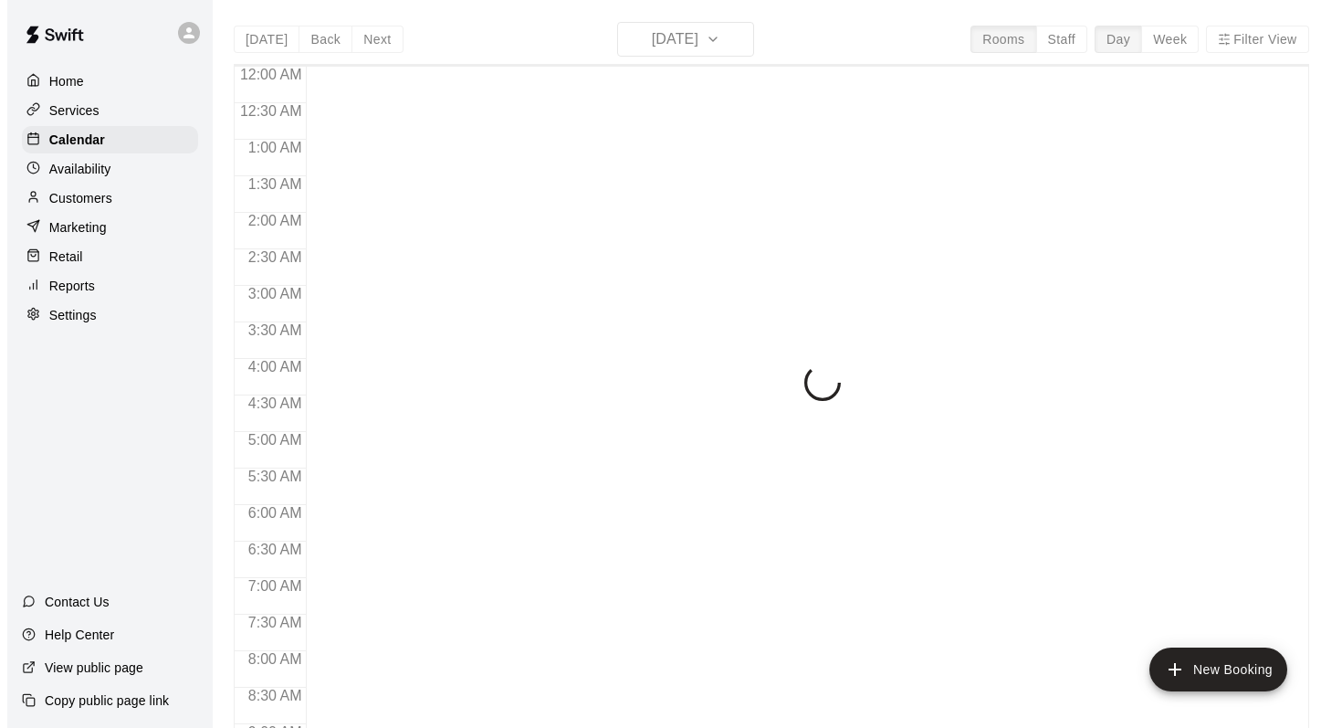
scroll to position [875, 0]
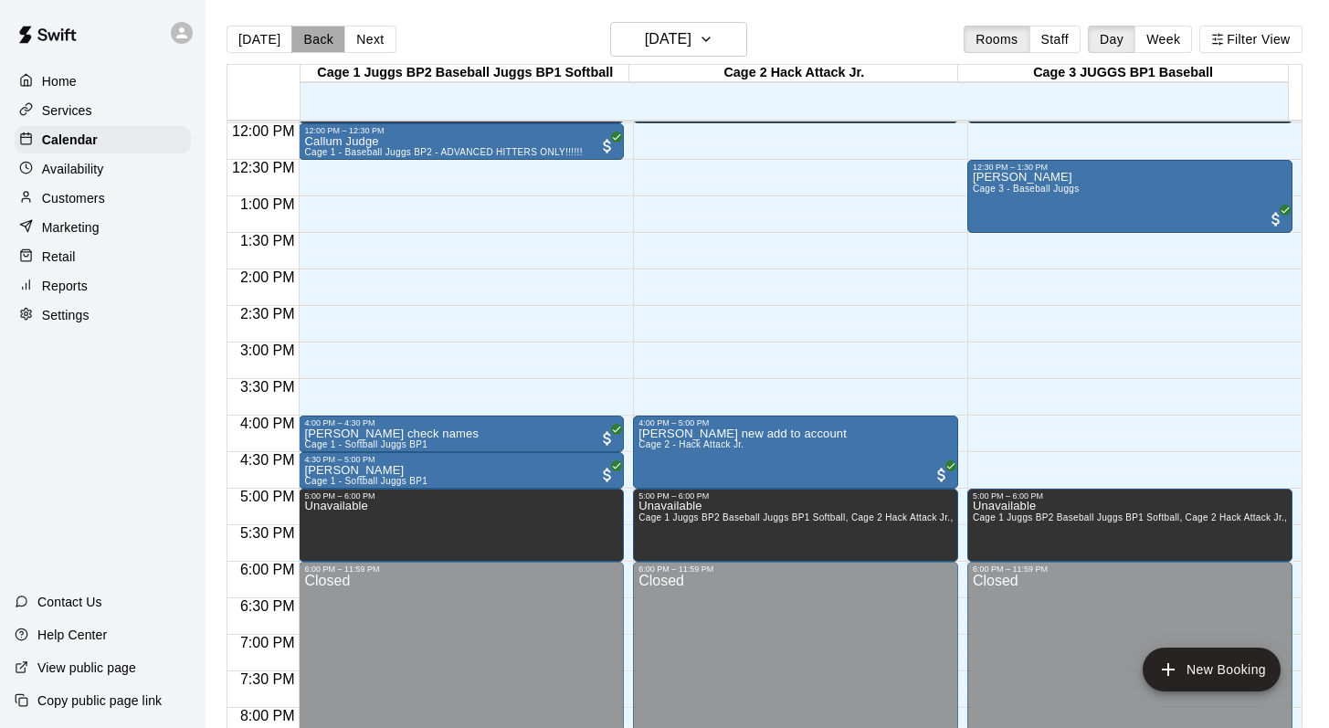
click at [306, 28] on button "Back" at bounding box center [318, 39] width 54 height 27
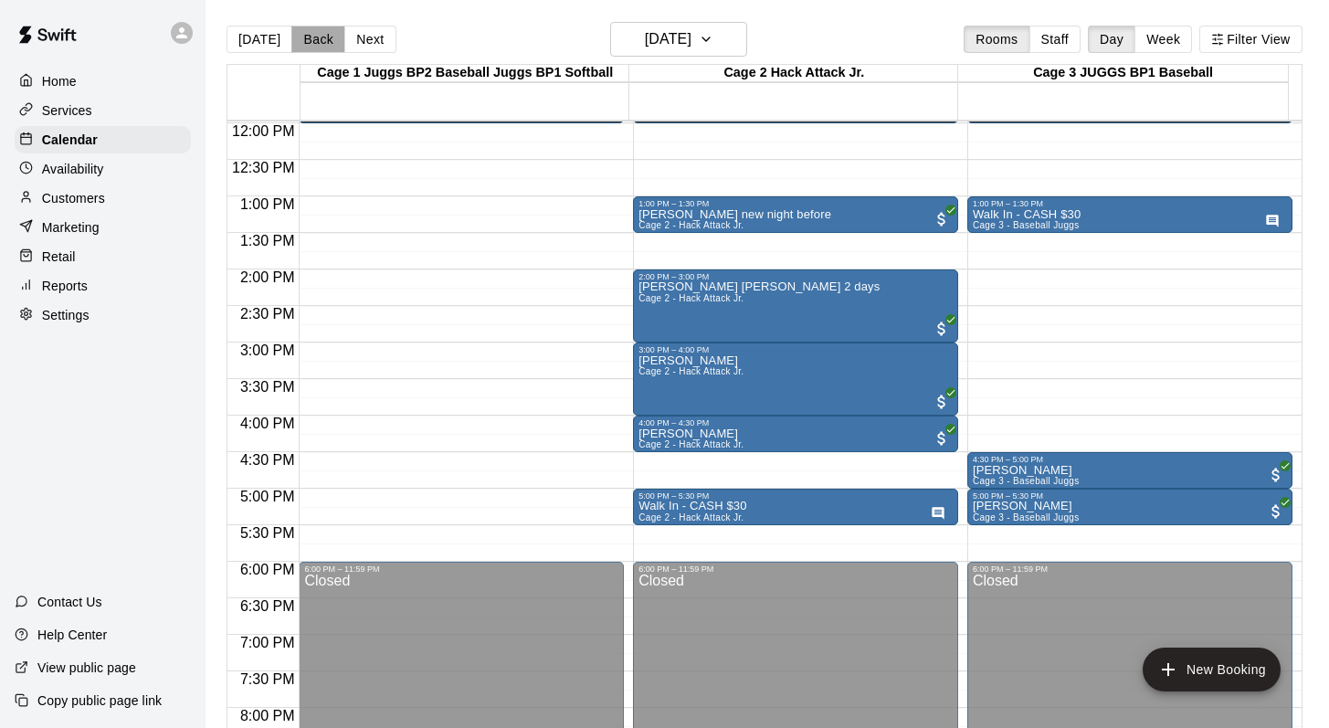
click at [306, 28] on button "Back" at bounding box center [318, 39] width 54 height 27
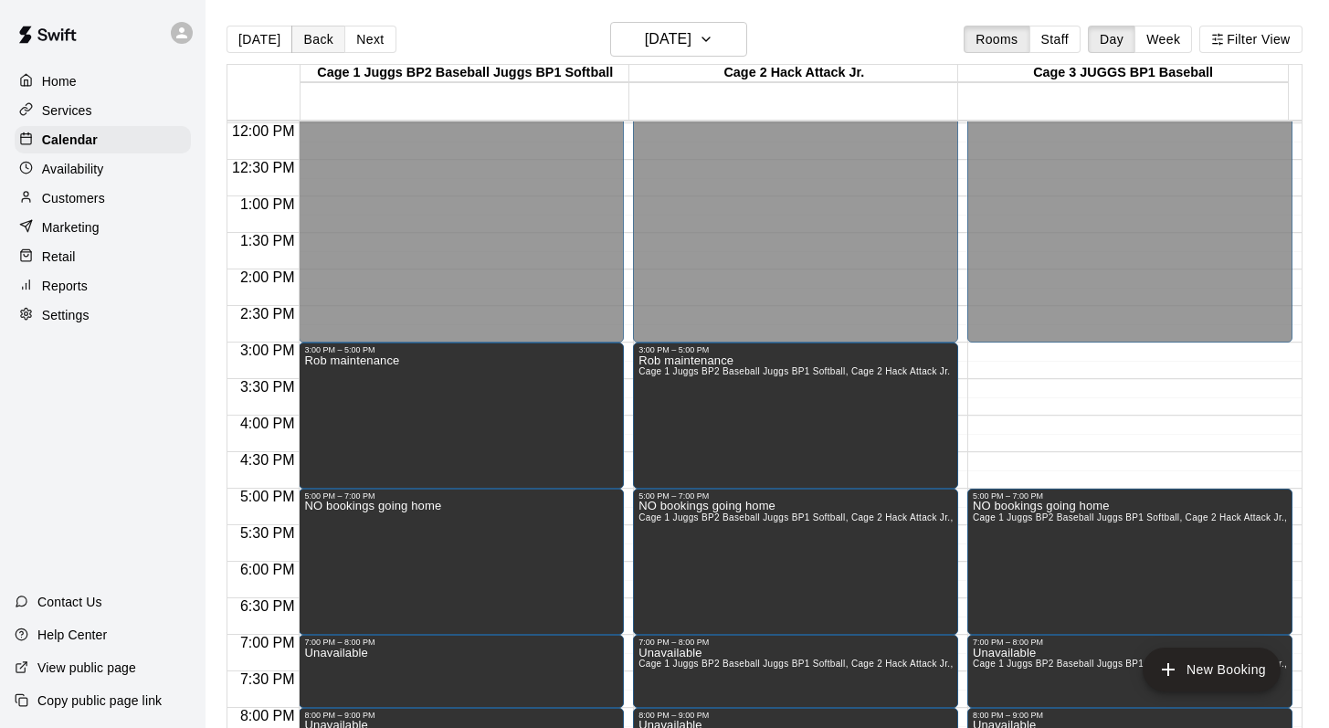
click at [306, 28] on button "Back" at bounding box center [318, 39] width 54 height 27
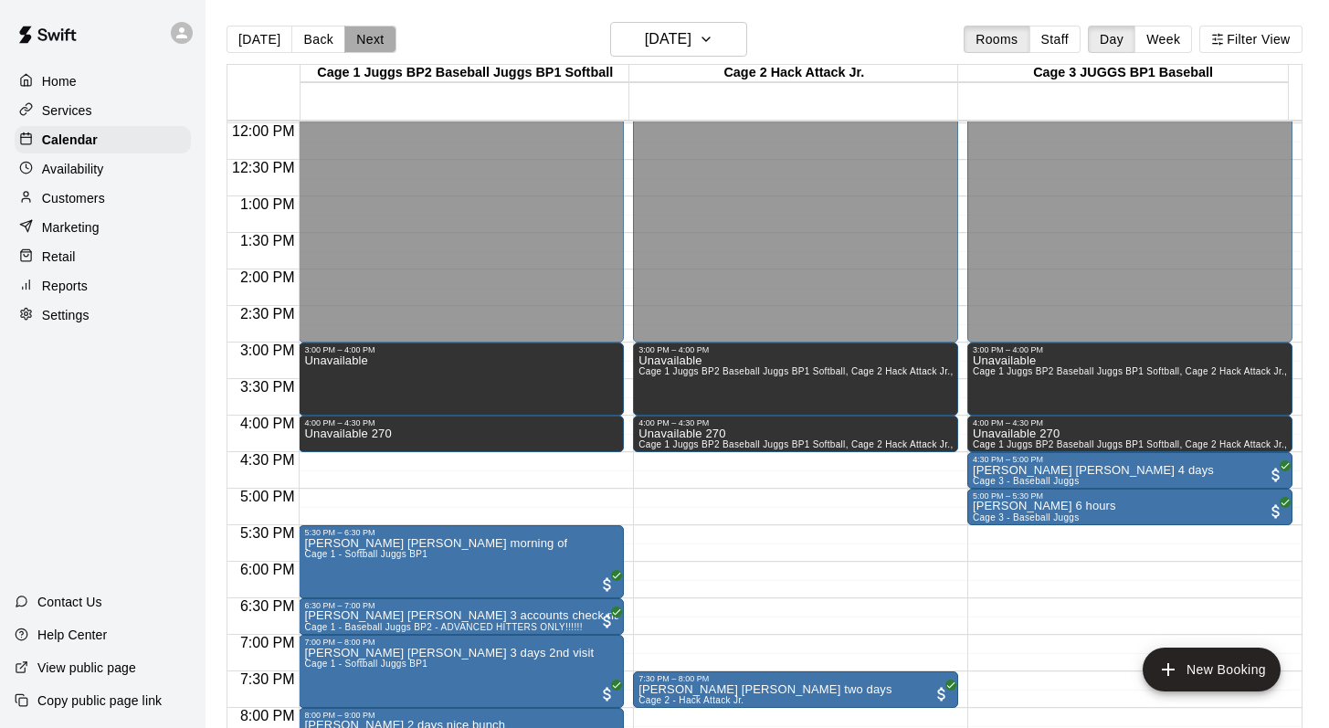
click at [362, 32] on button "Next" at bounding box center [369, 39] width 51 height 27
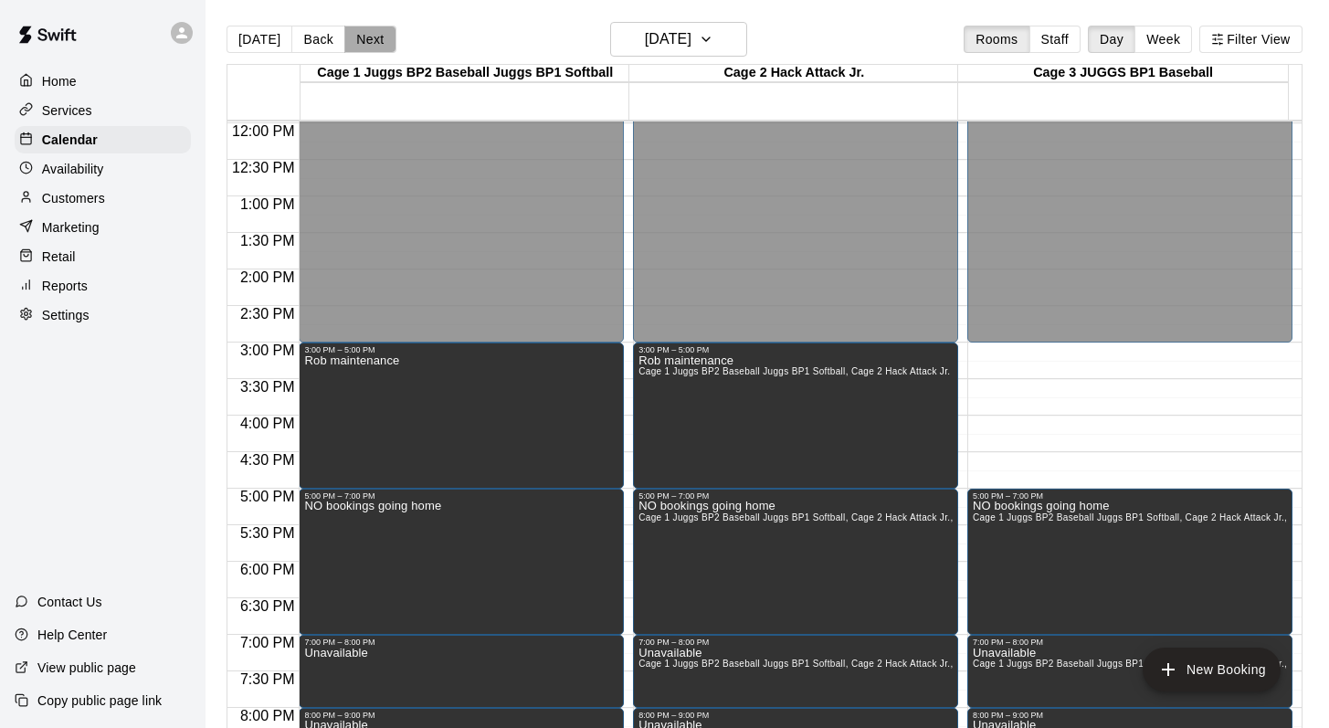
click at [362, 32] on button "Next" at bounding box center [369, 39] width 51 height 27
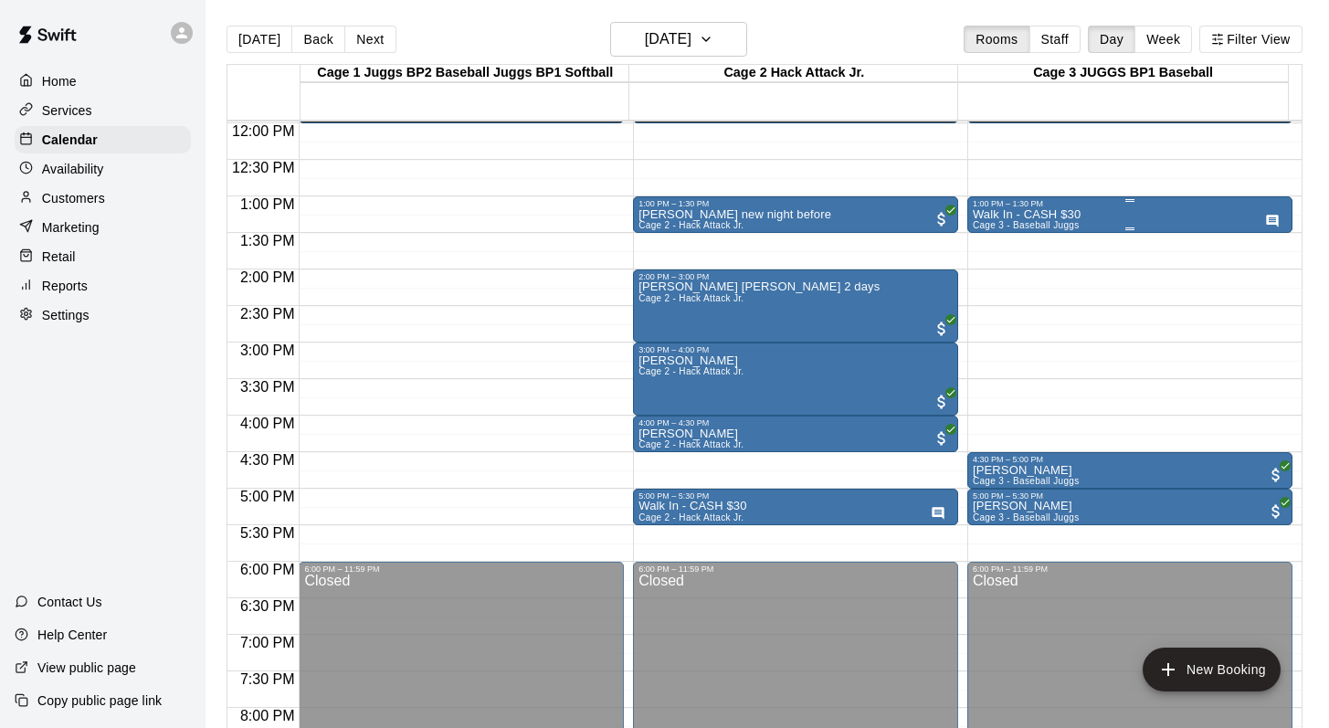
click at [987, 215] on p "Walk In - CASH $30" at bounding box center [1027, 215] width 108 height 0
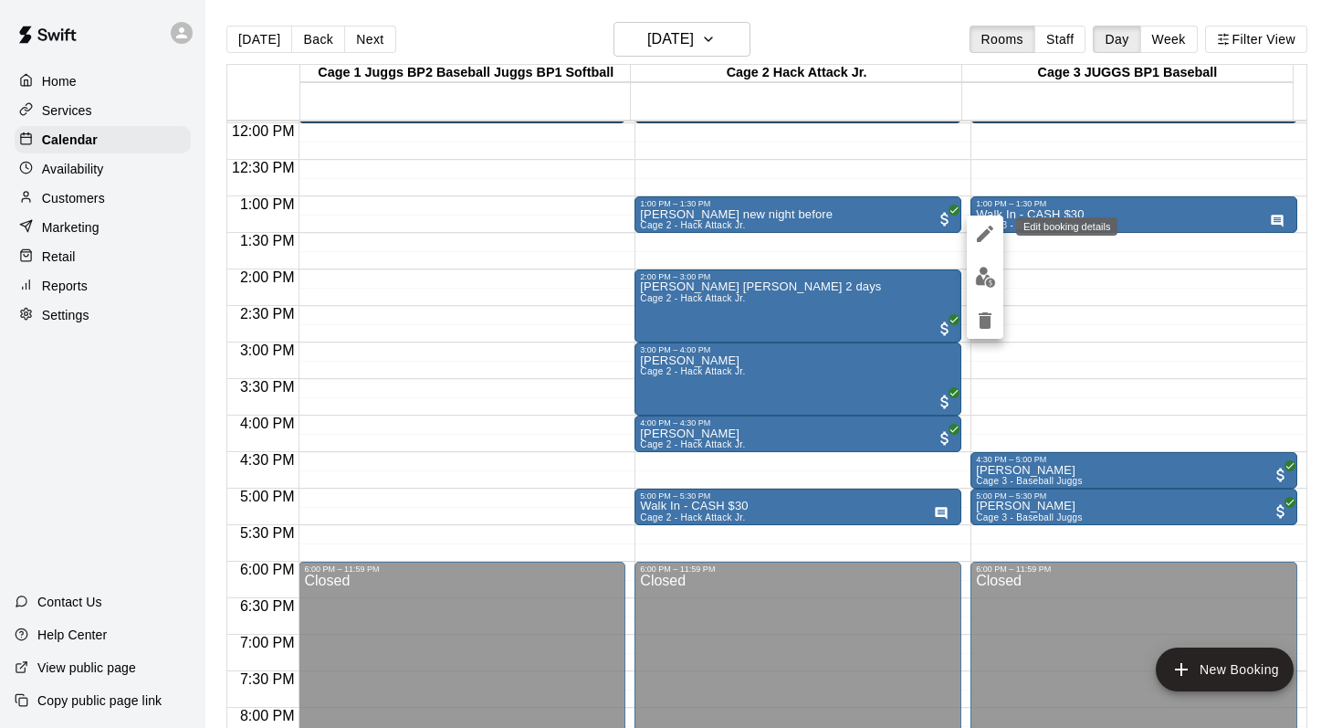
click at [983, 227] on icon "edit" at bounding box center [985, 234] width 22 height 22
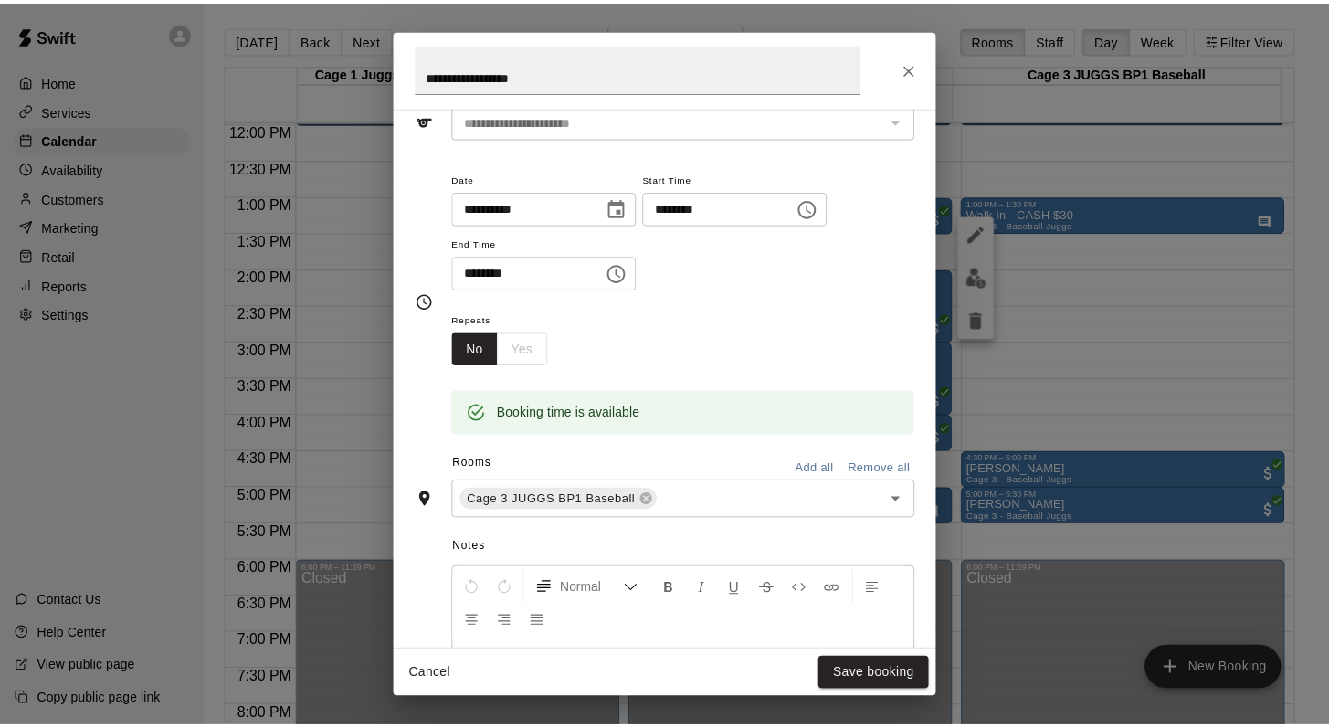
scroll to position [118, 0]
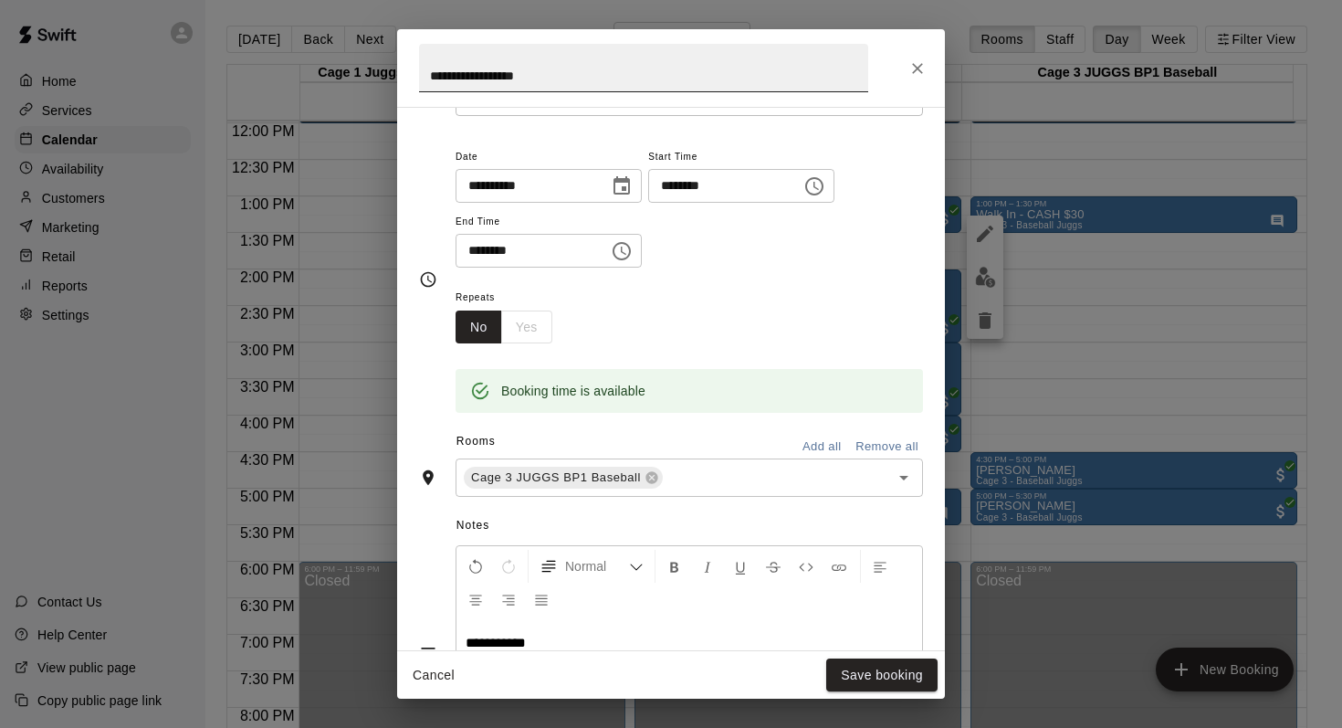
click at [590, 64] on input "**********" at bounding box center [643, 68] width 449 height 48
click at [554, 82] on input "**********" at bounding box center [643, 68] width 449 height 48
type input "*********"
click at [851, 668] on button "Save booking" at bounding box center [881, 675] width 111 height 34
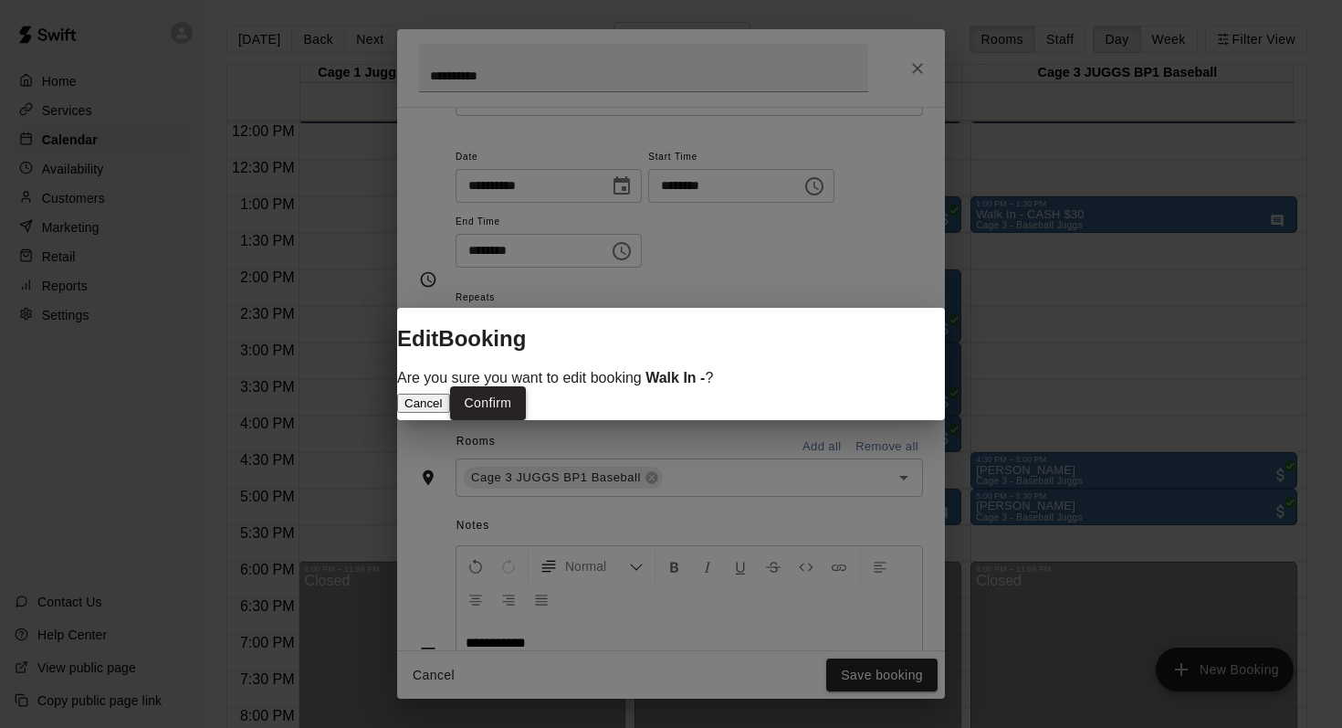
click at [527, 409] on button "Confirm" at bounding box center [488, 403] width 77 height 34
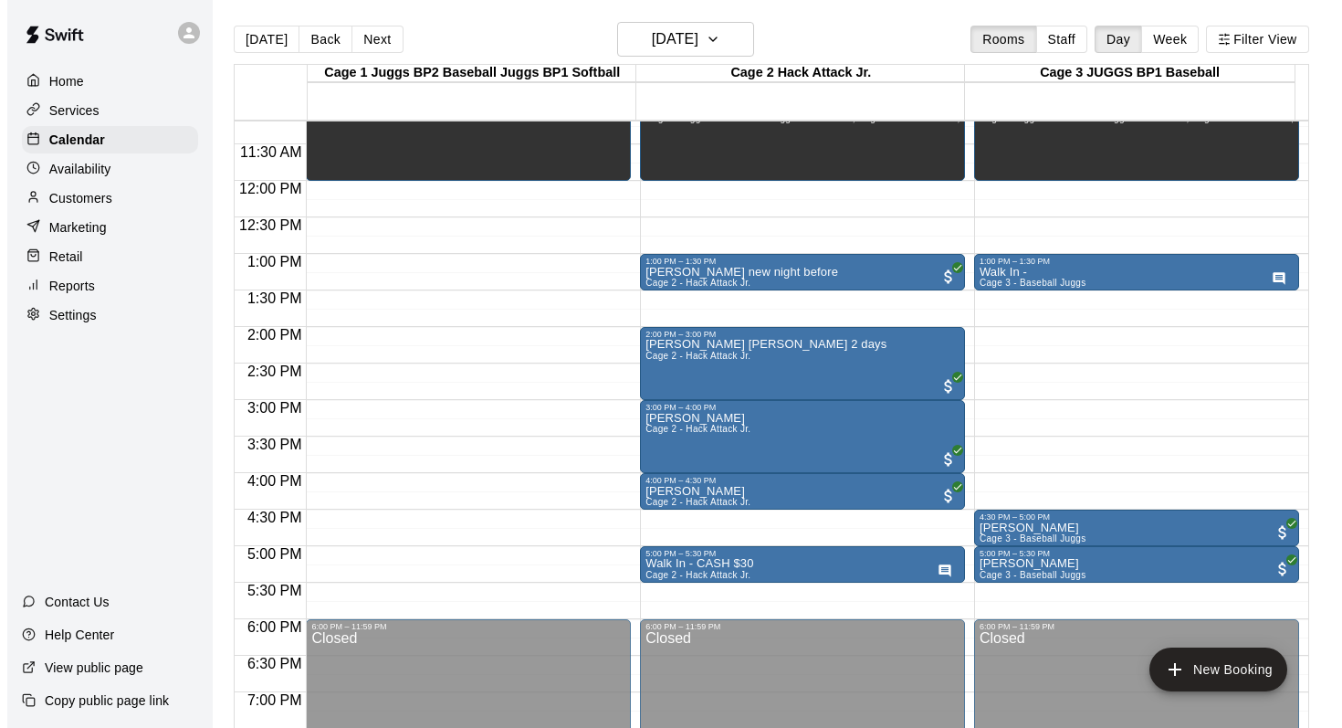
scroll to position [776, 0]
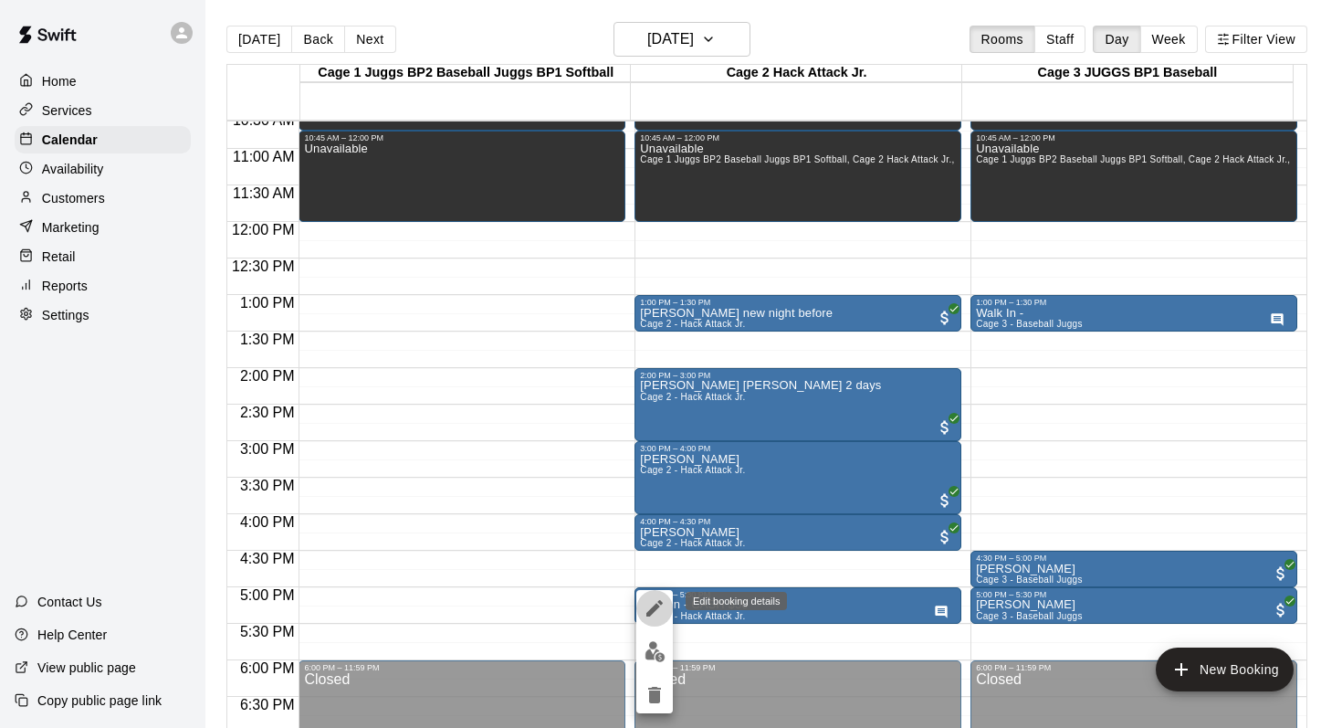
click at [651, 605] on icon "edit" at bounding box center [655, 608] width 22 height 22
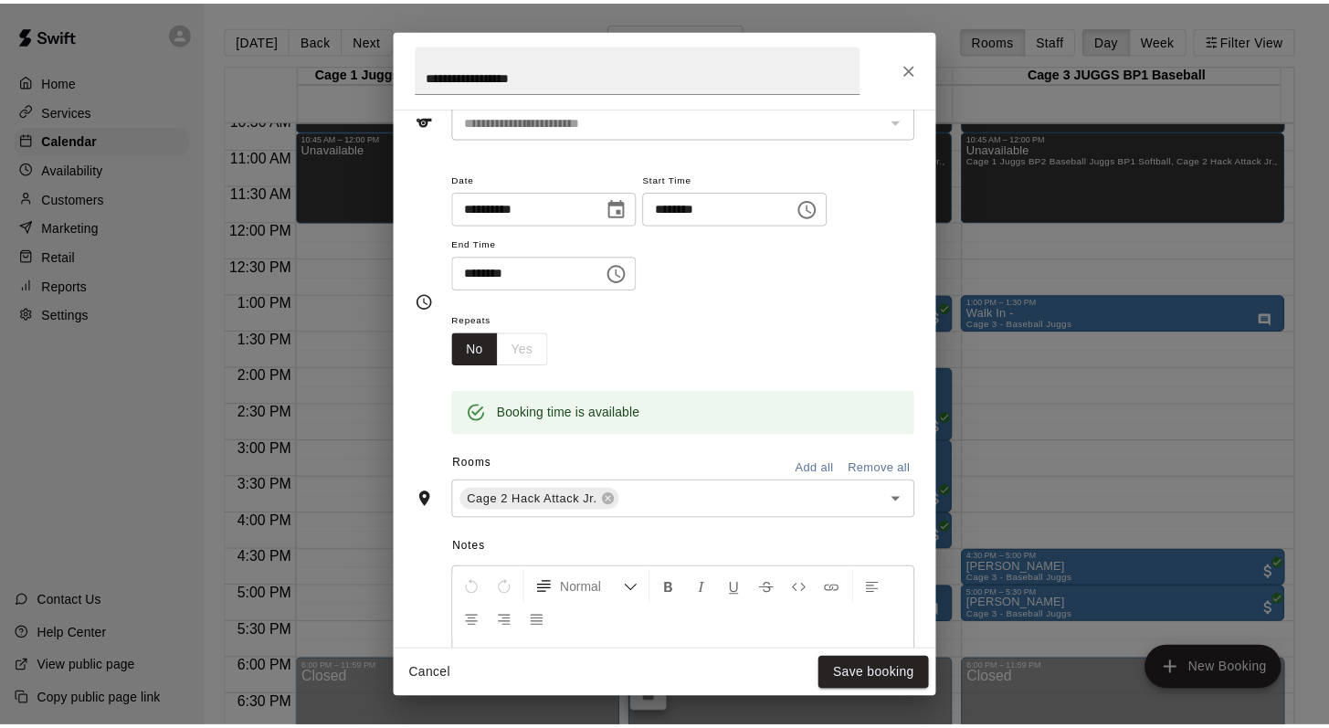
scroll to position [118, 0]
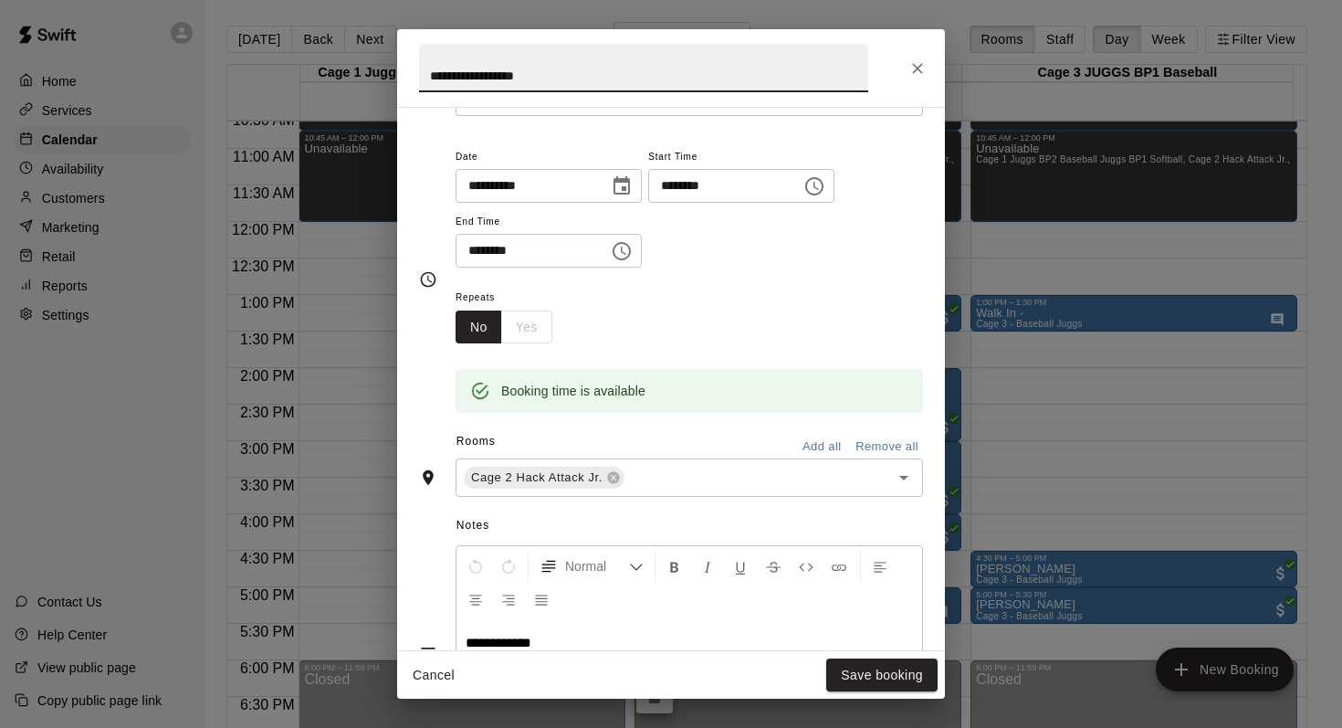
click at [555, 70] on input "**********" at bounding box center [643, 68] width 449 height 48
type input "*********"
click at [833, 672] on button "Save booking" at bounding box center [881, 675] width 111 height 34
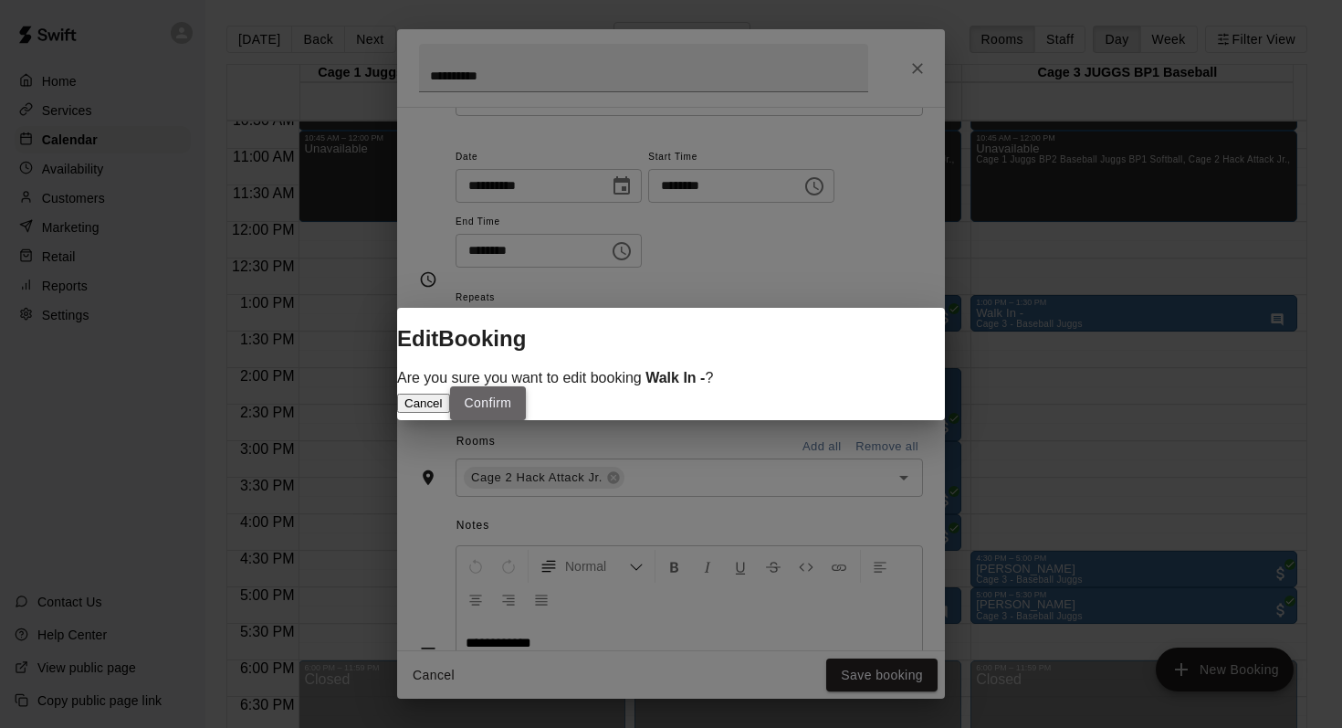
click at [527, 413] on button "Confirm" at bounding box center [488, 403] width 77 height 34
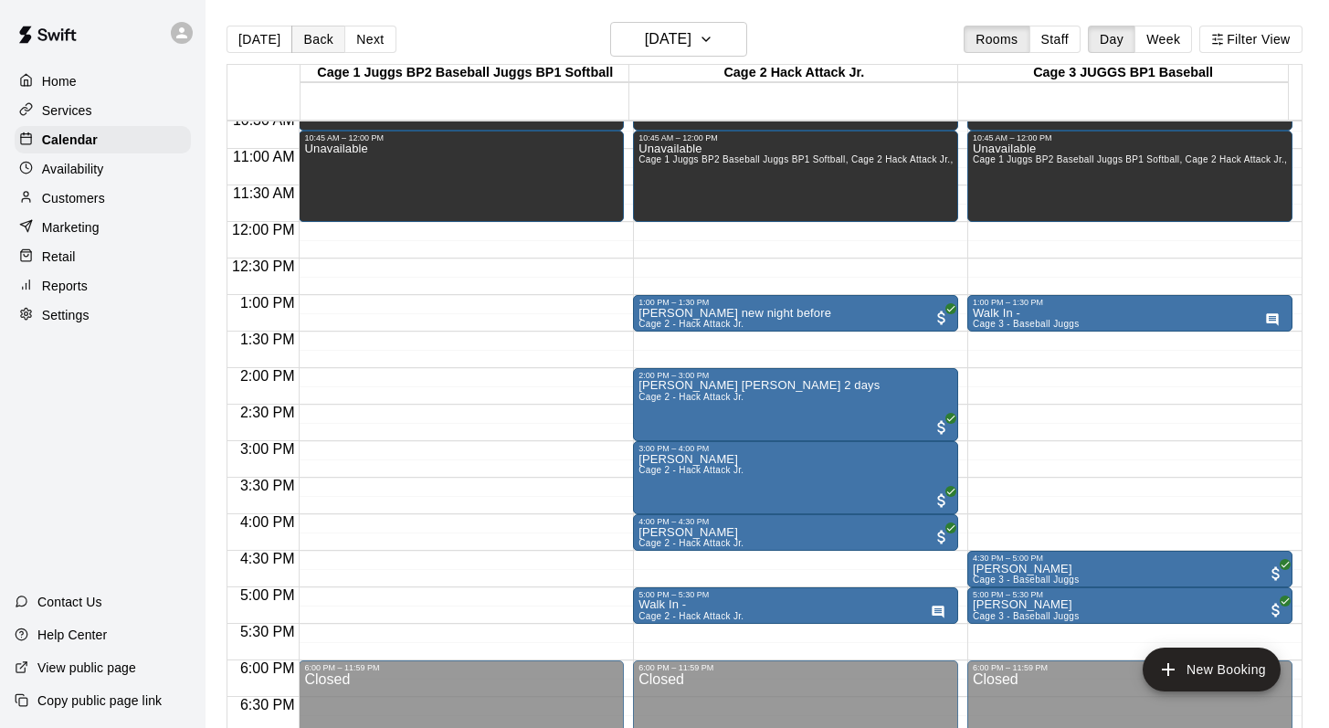
click at [312, 52] on button "Back" at bounding box center [318, 39] width 54 height 27
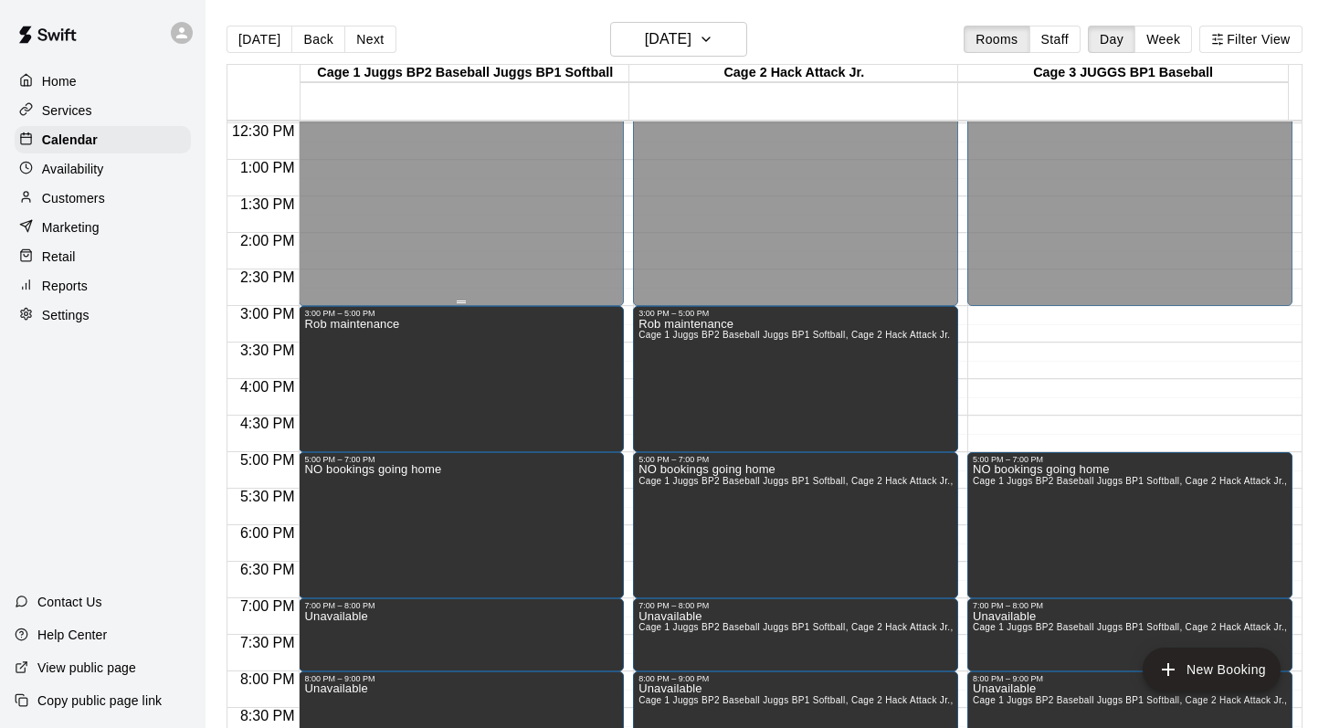
scroll to position [877, 0]
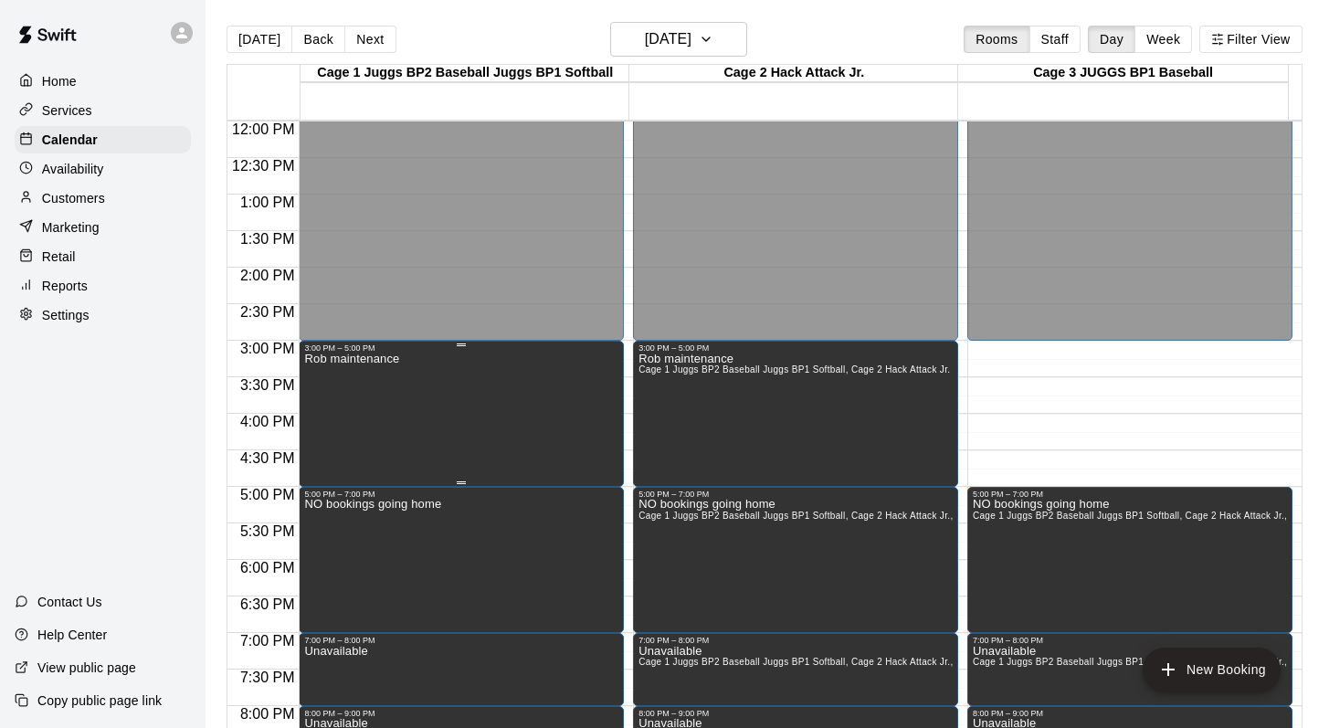
click at [378, 415] on div "Rob maintenance" at bounding box center [351, 716] width 95 height 728
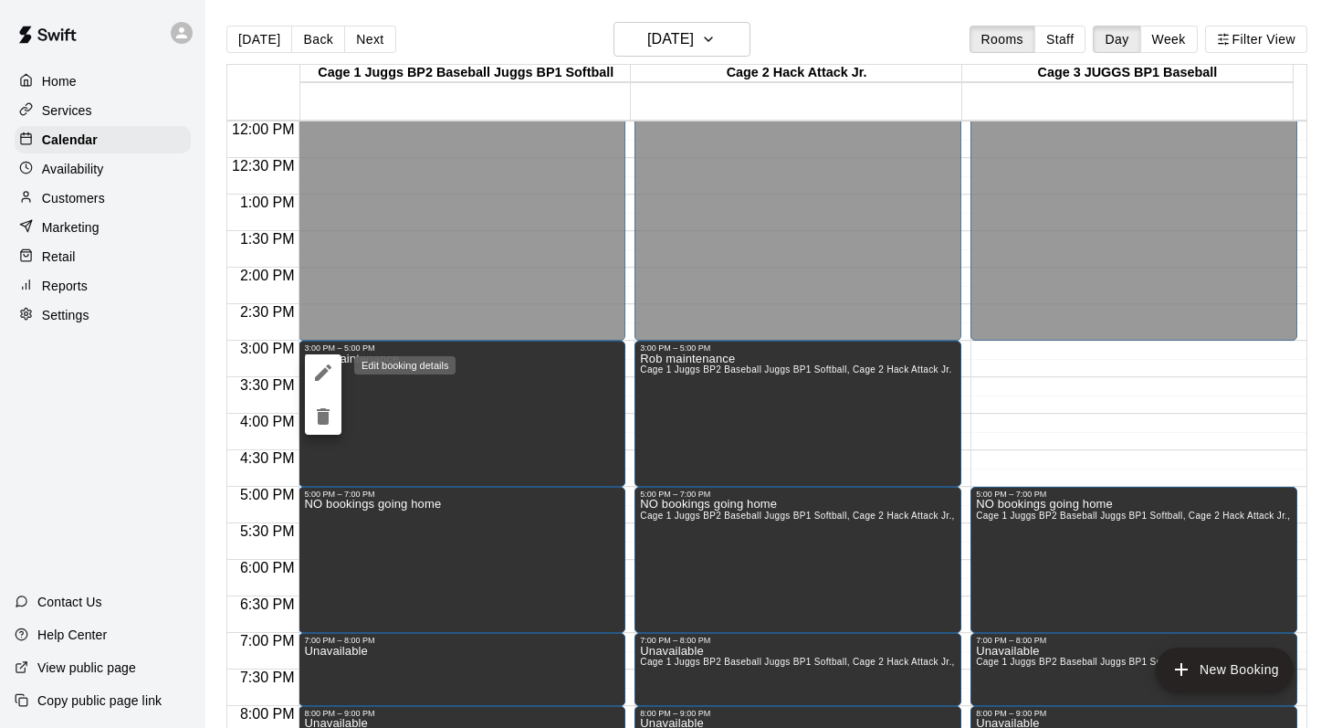
click at [321, 370] on icon "edit" at bounding box center [323, 372] width 16 height 16
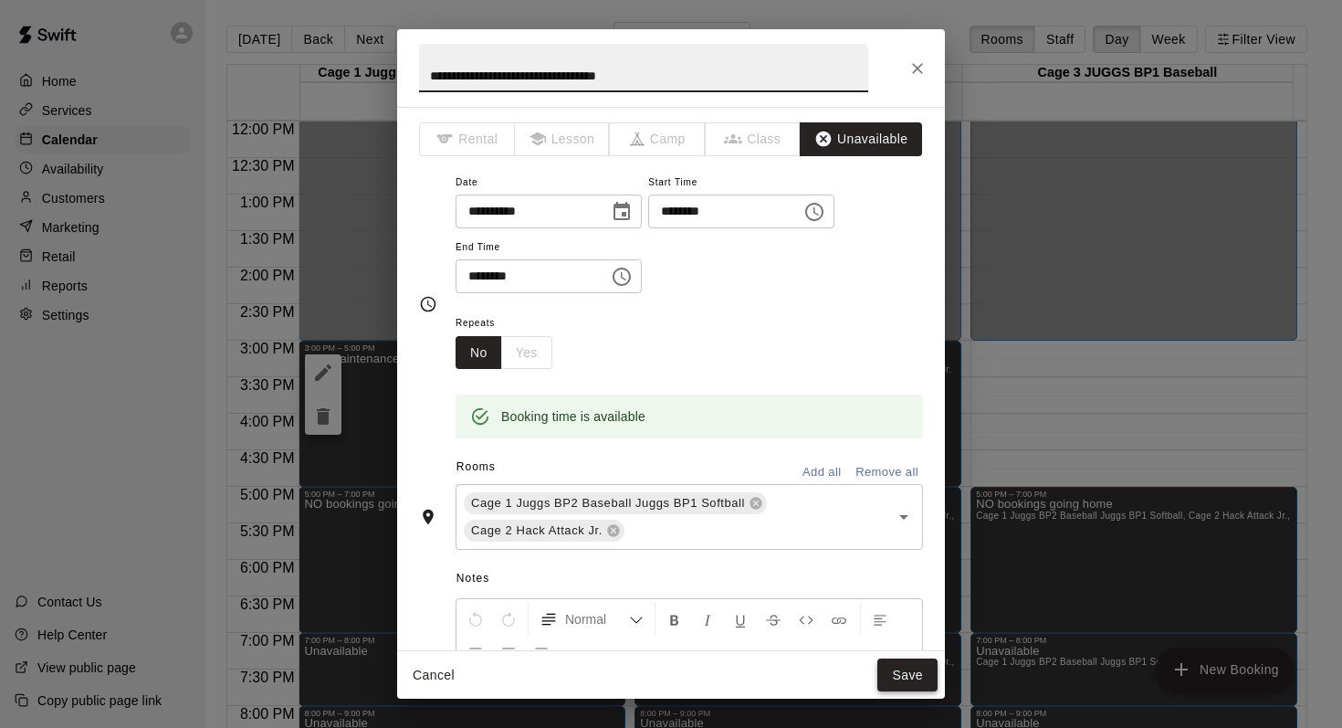
type input "**********"
click at [885, 670] on button "Save" at bounding box center [908, 675] width 60 height 34
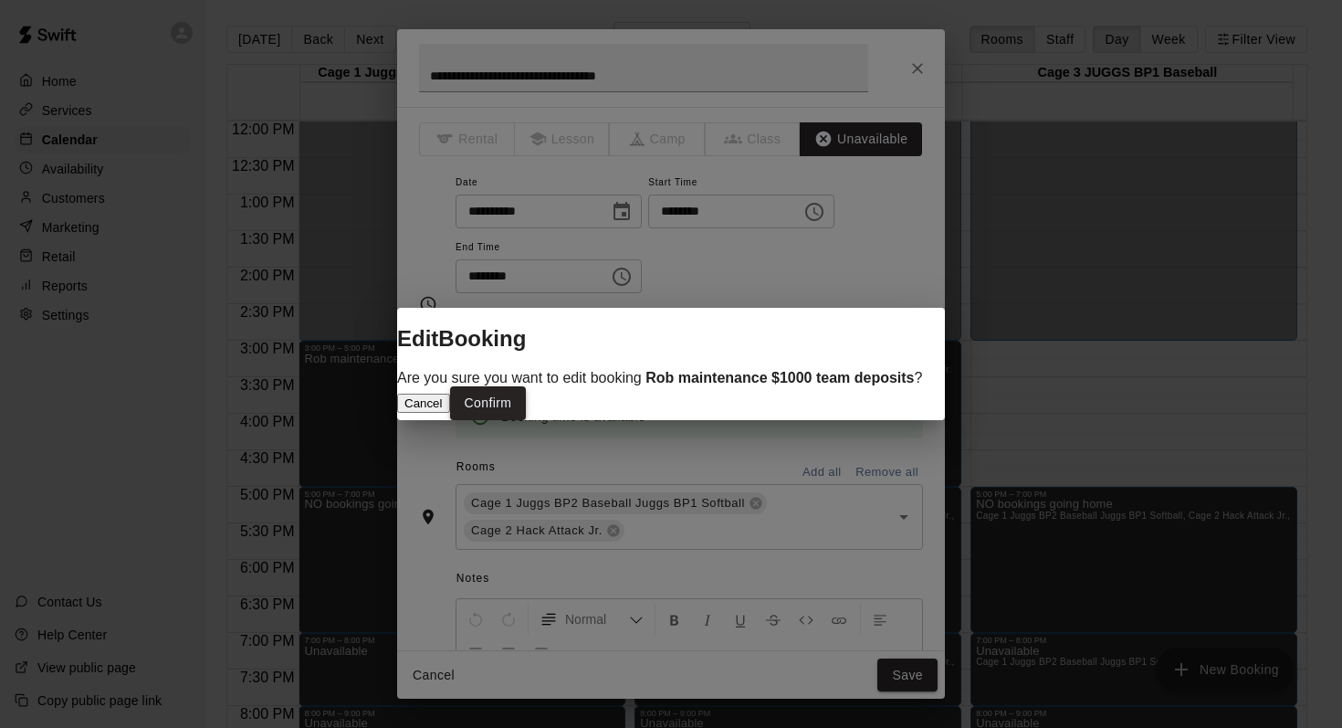
click at [527, 420] on button "Confirm" at bounding box center [488, 403] width 77 height 34
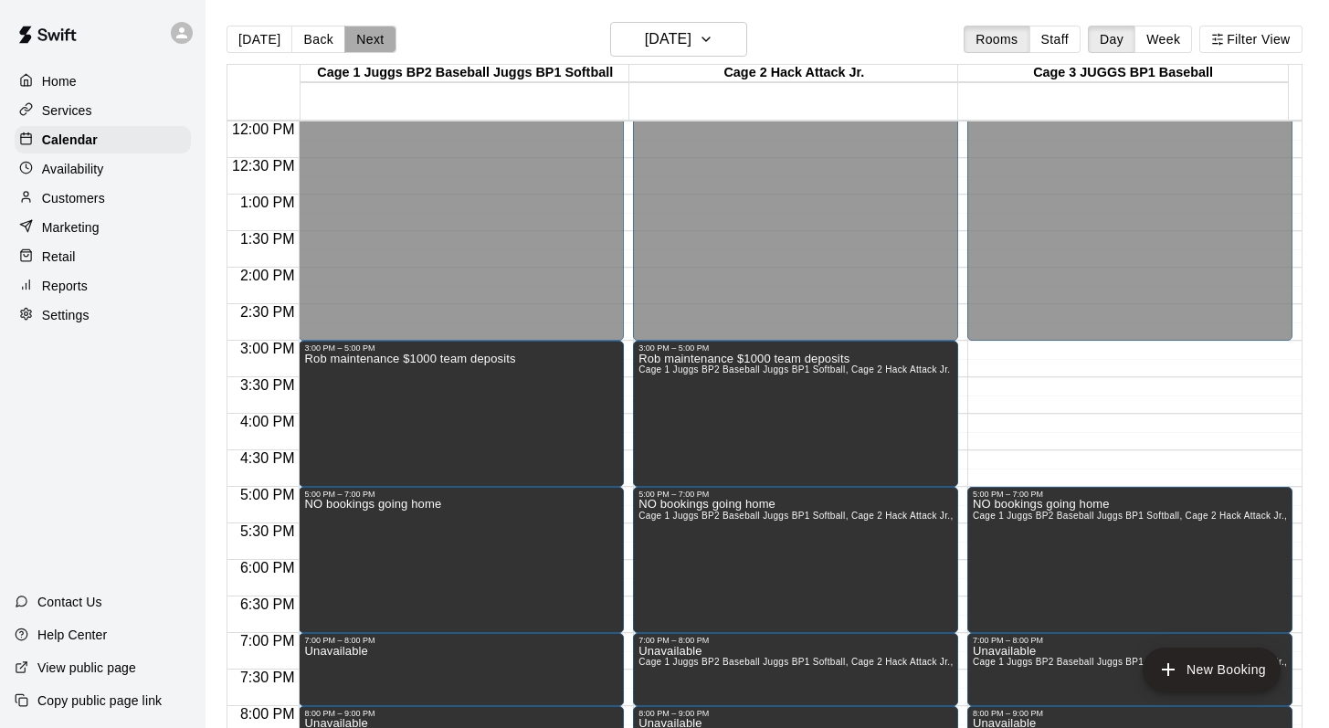
click at [368, 34] on button "Next" at bounding box center [369, 39] width 51 height 27
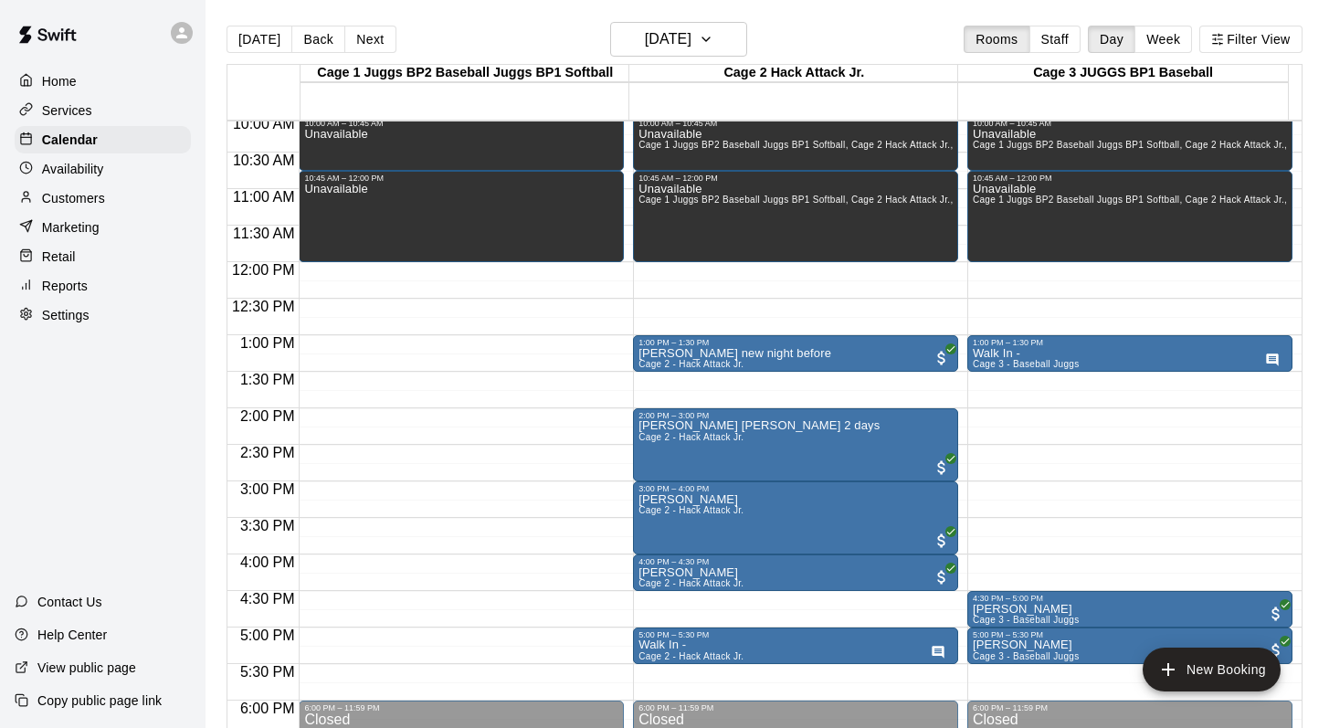
scroll to position [686, 0]
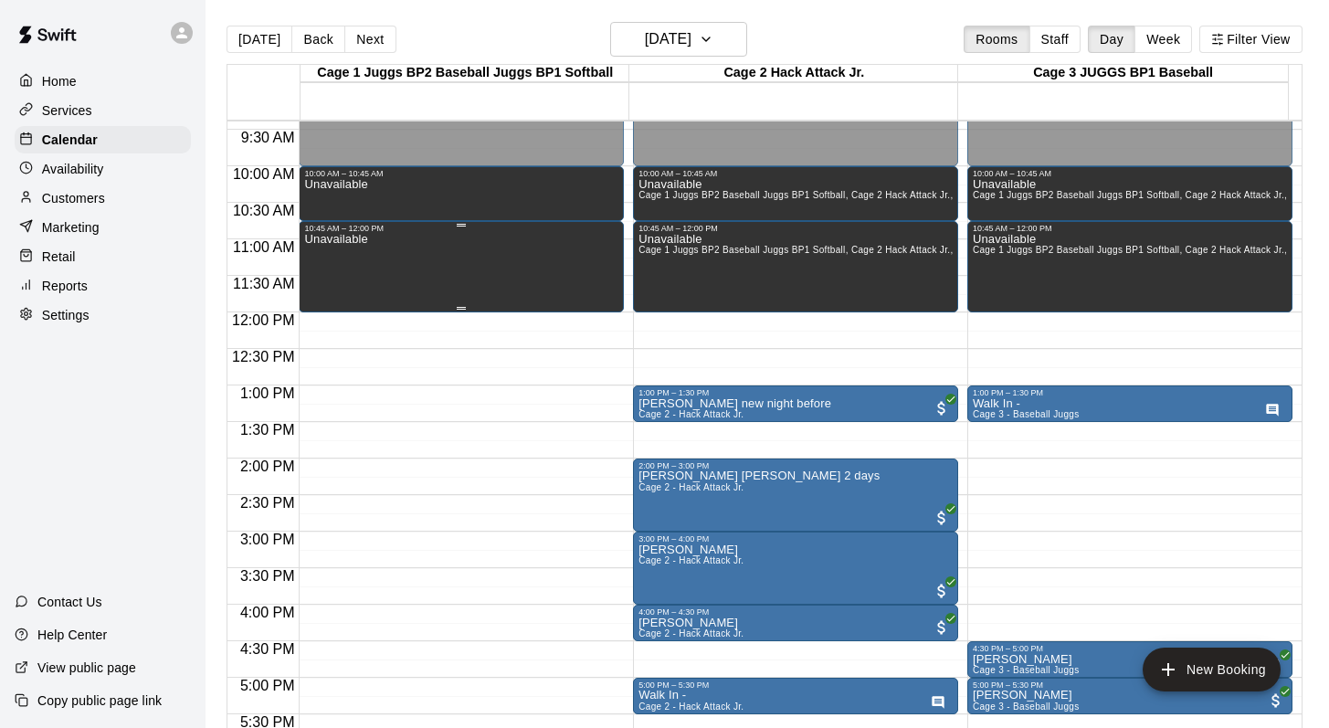
click at [357, 267] on div "Unavailable" at bounding box center [335, 597] width 63 height 728
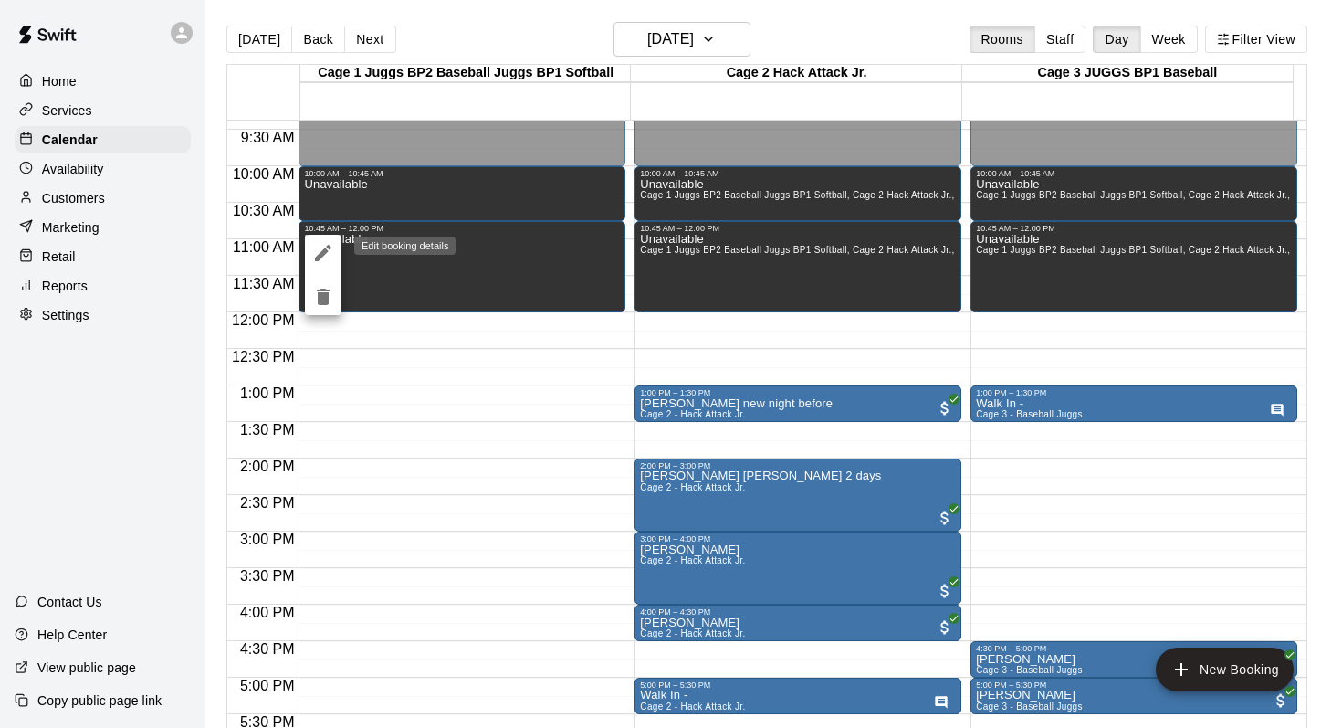
click at [321, 251] on icon "edit" at bounding box center [323, 253] width 16 height 16
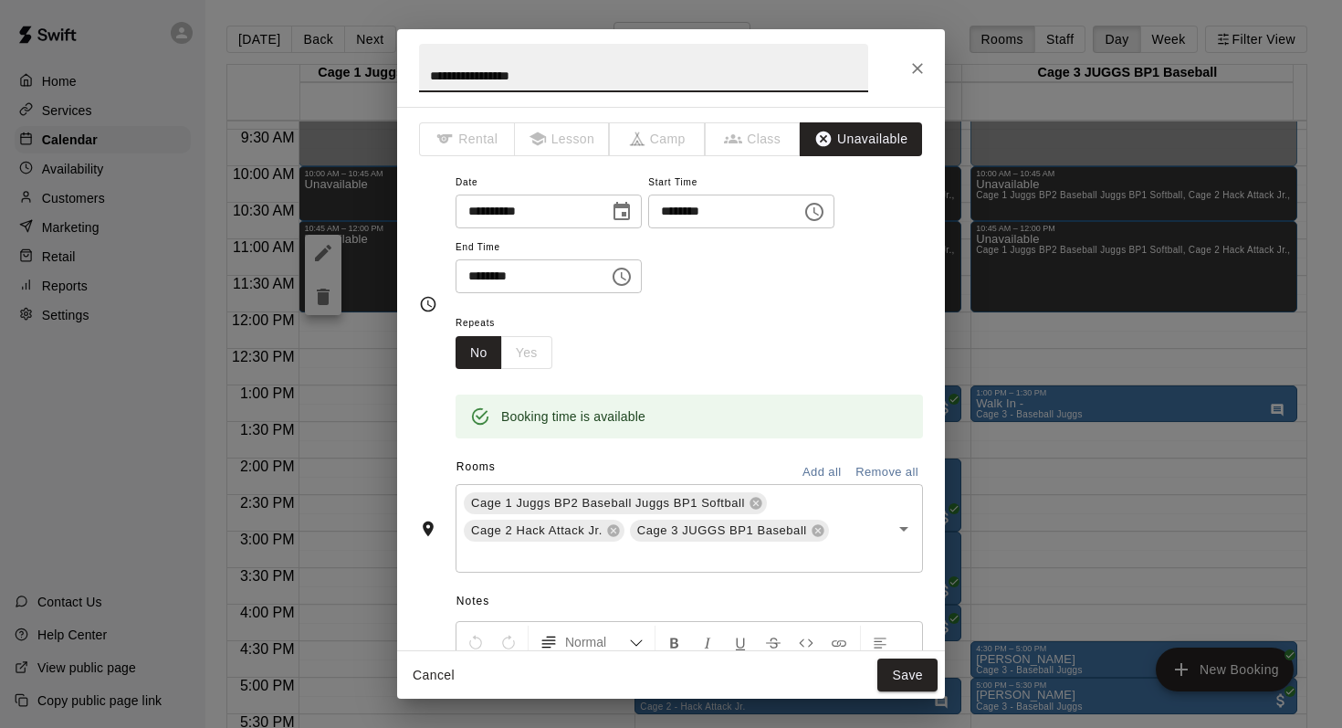
type input "**********"
click at [321, 251] on div "**********" at bounding box center [671, 364] width 1342 height 728
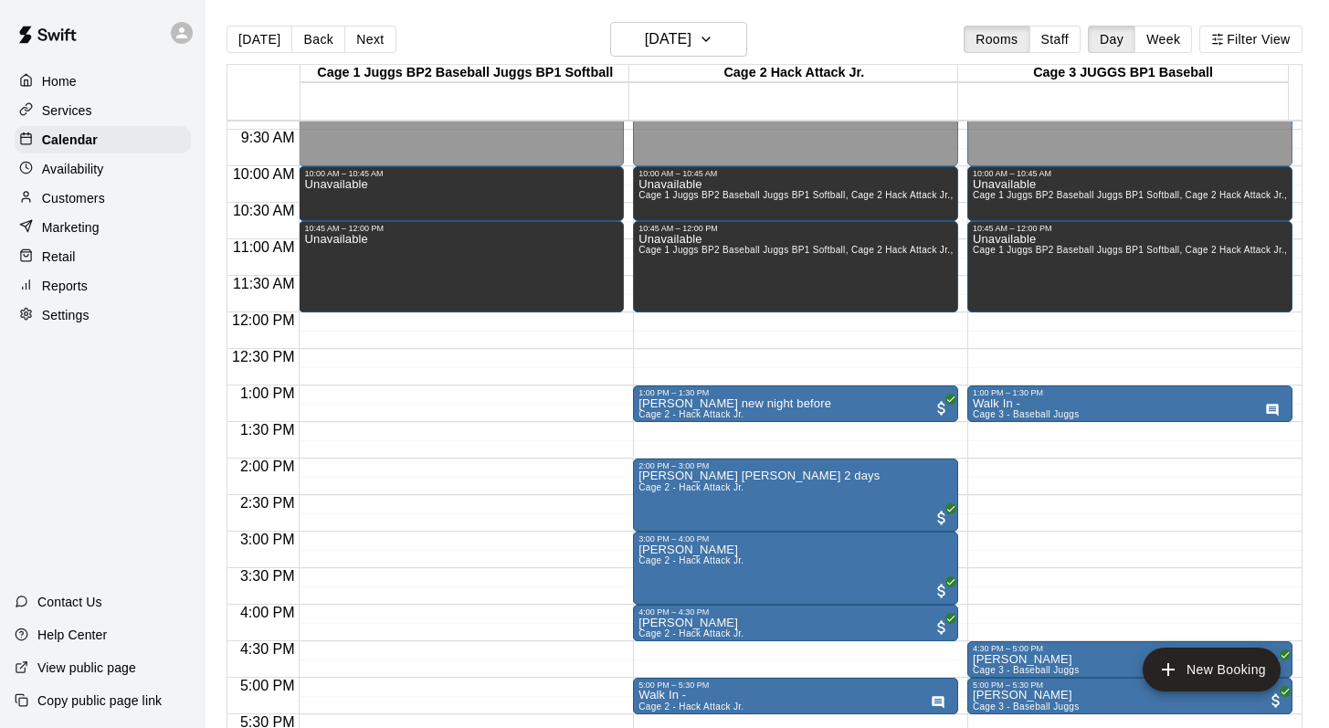
click at [321, 251] on div "Unavailable" at bounding box center [335, 597] width 63 height 728
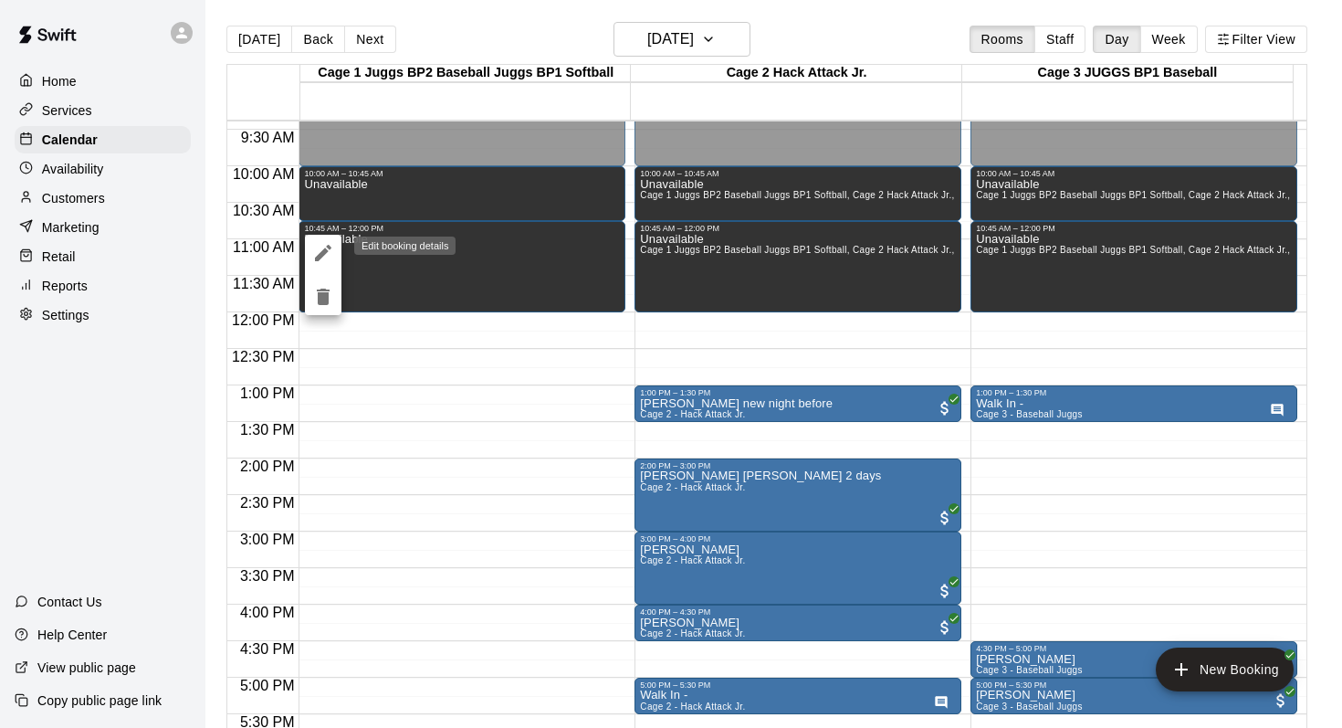
click at [320, 242] on icon "edit" at bounding box center [323, 253] width 22 height 22
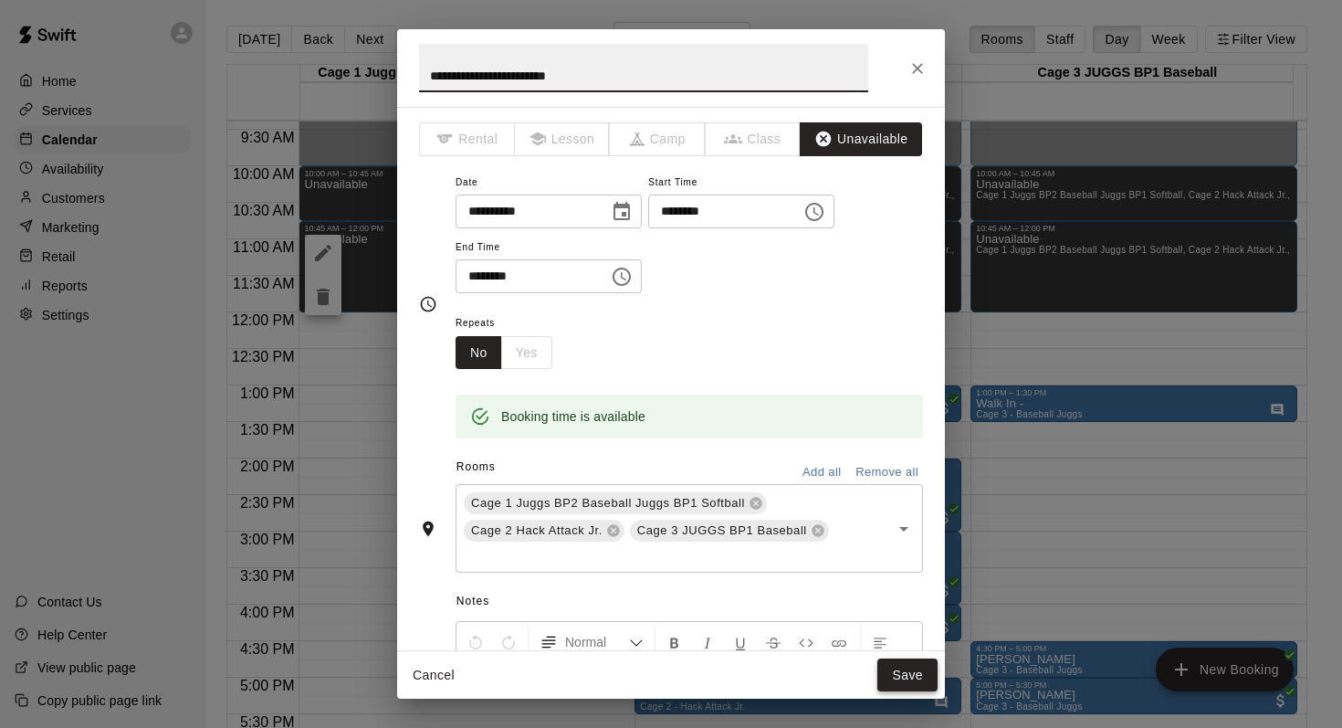
type input "**********"
click at [896, 662] on button "Save" at bounding box center [908, 675] width 60 height 34
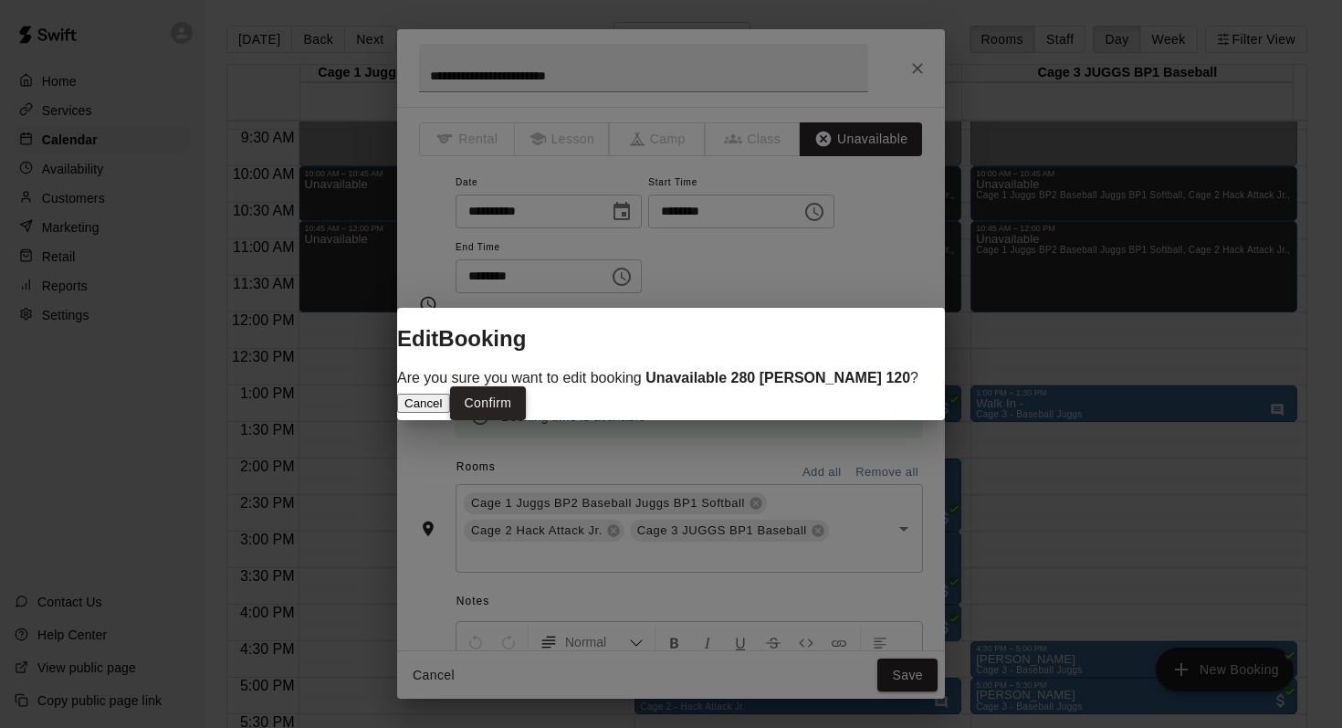
click at [527, 404] on button "Confirm" at bounding box center [488, 403] width 77 height 34
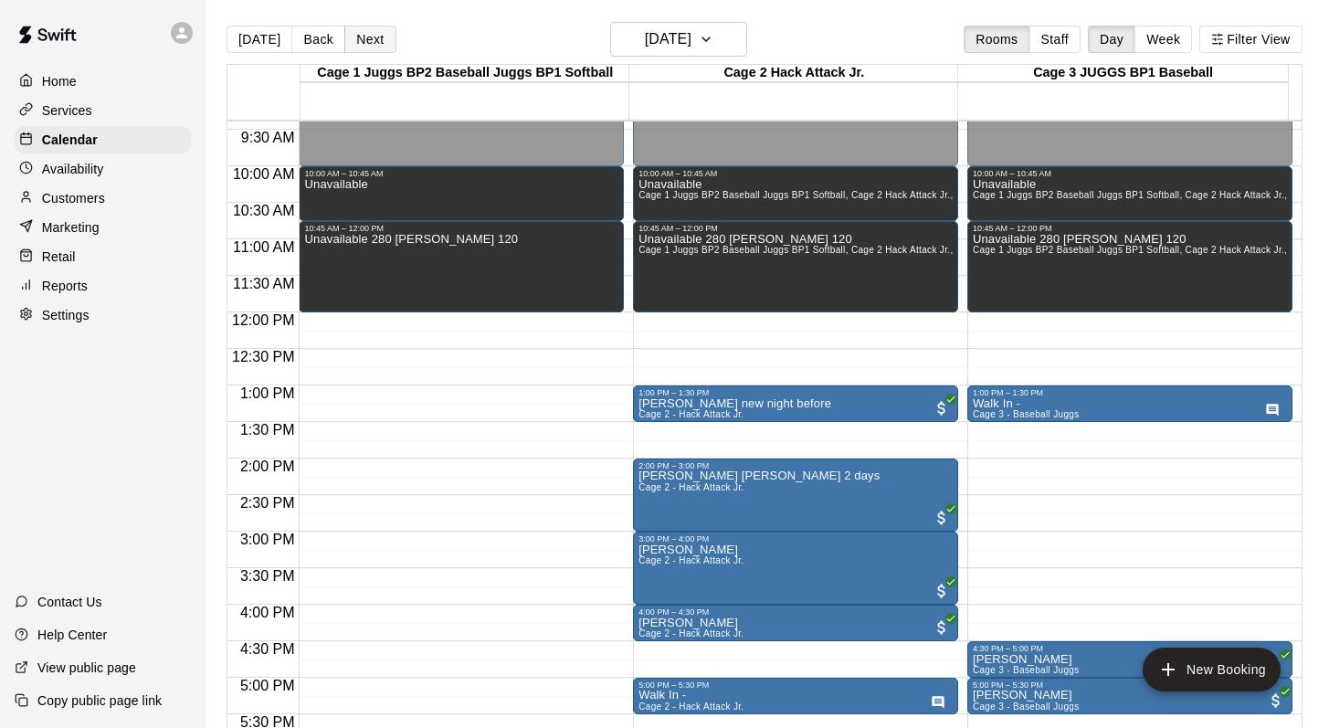
click at [366, 40] on button "Next" at bounding box center [369, 39] width 51 height 27
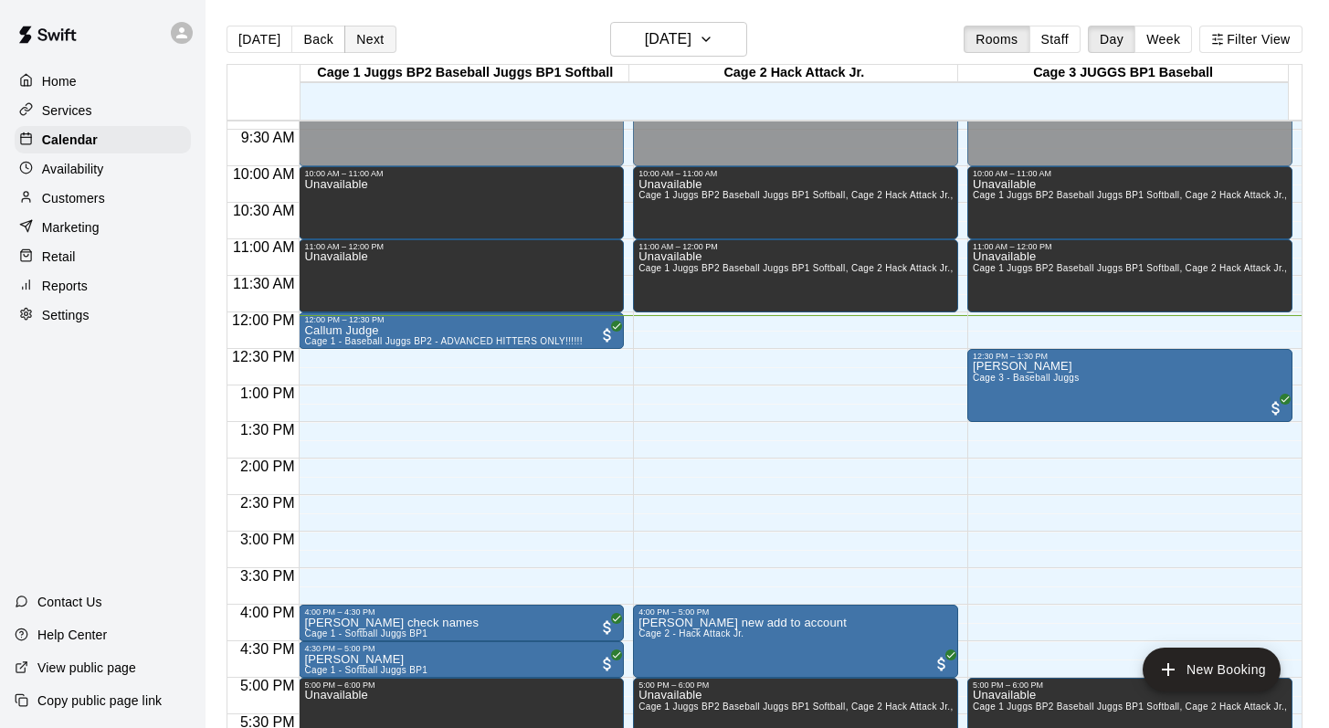
click at [366, 40] on button "Next" at bounding box center [369, 39] width 51 height 27
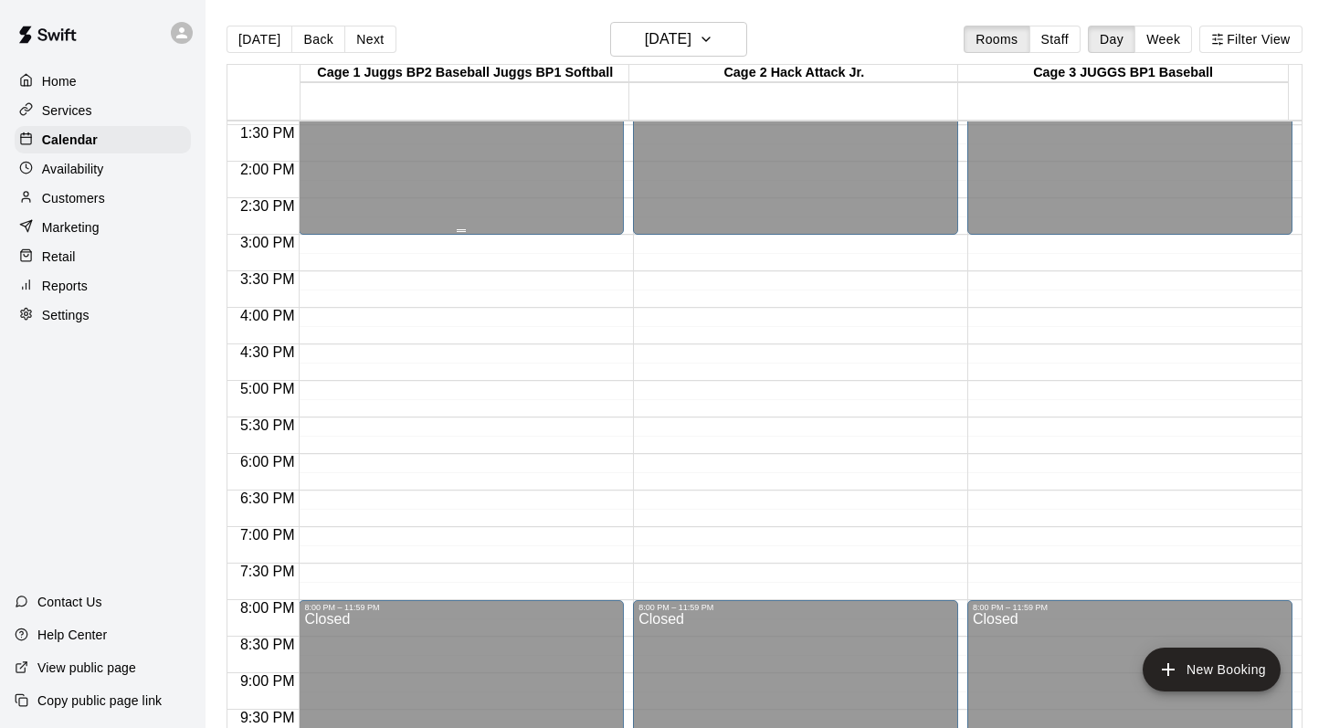
scroll to position [943, 0]
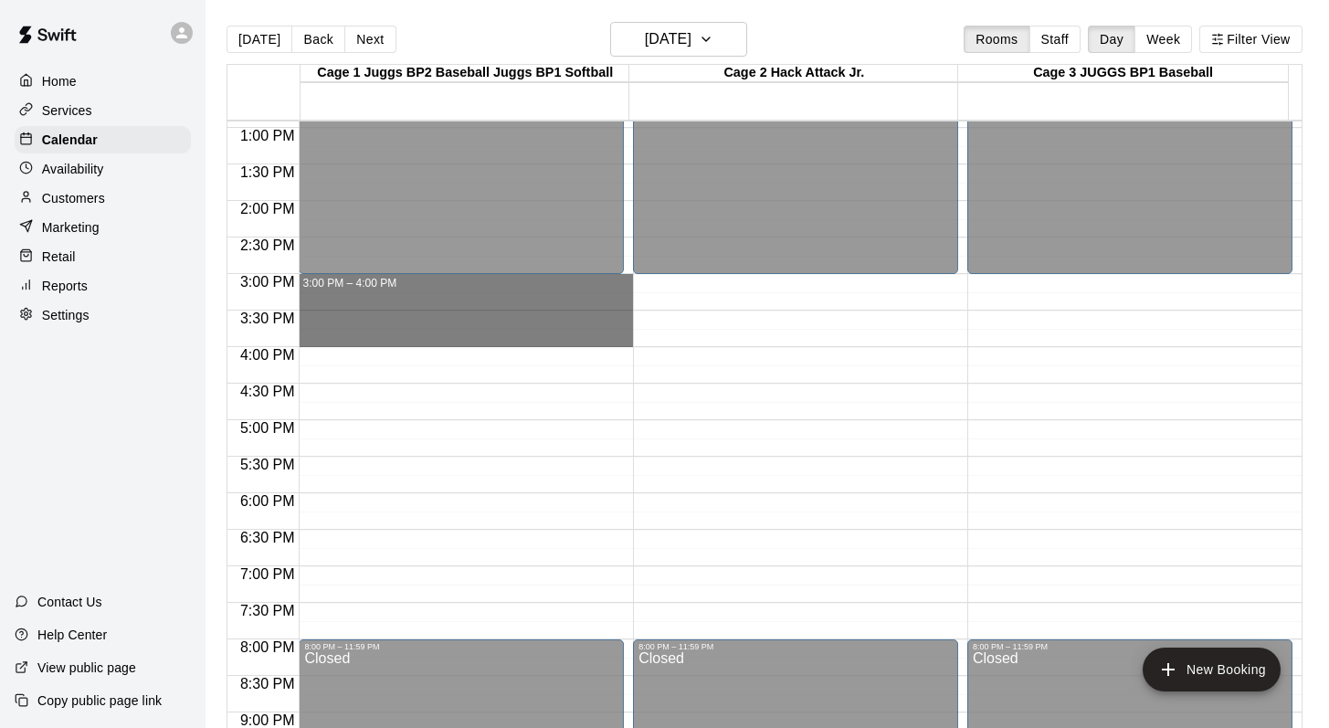
drag, startPoint x: 350, startPoint y: 279, endPoint x: 348, endPoint y: 328, distance: 48.4
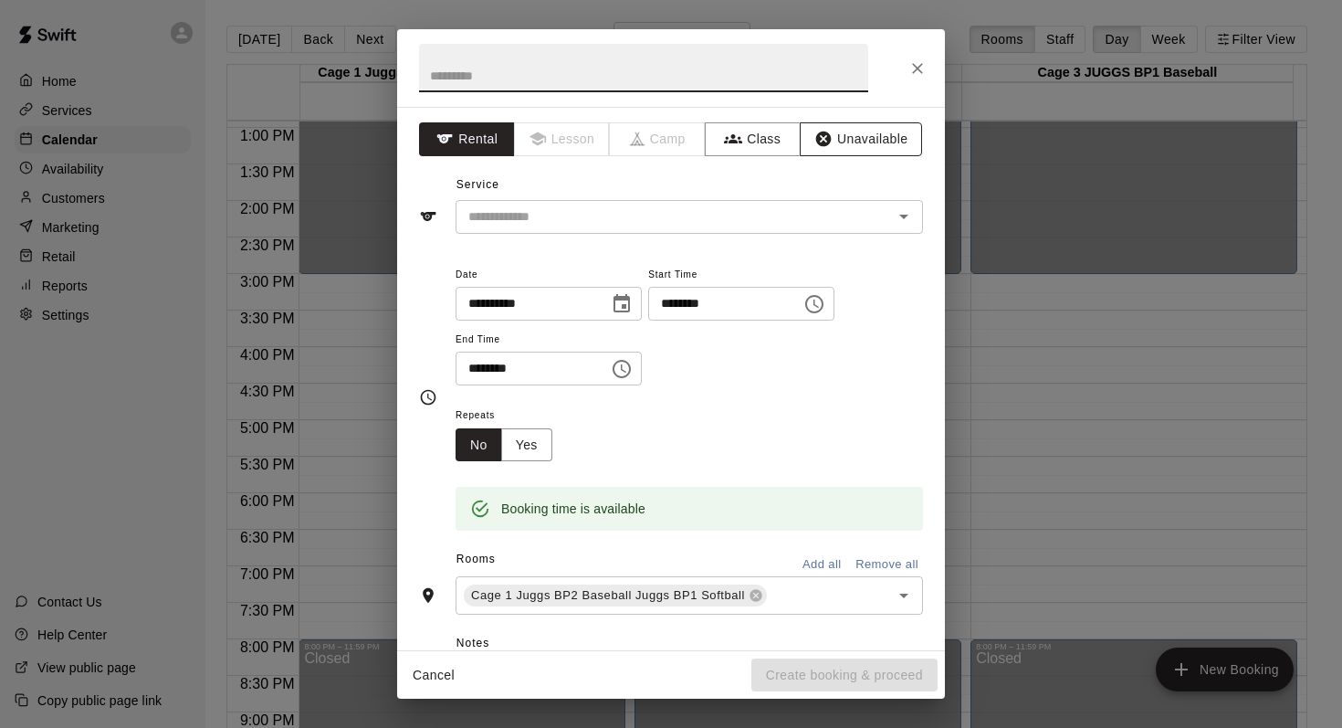
click at [845, 135] on button "Unavailable" at bounding box center [861, 139] width 122 height 34
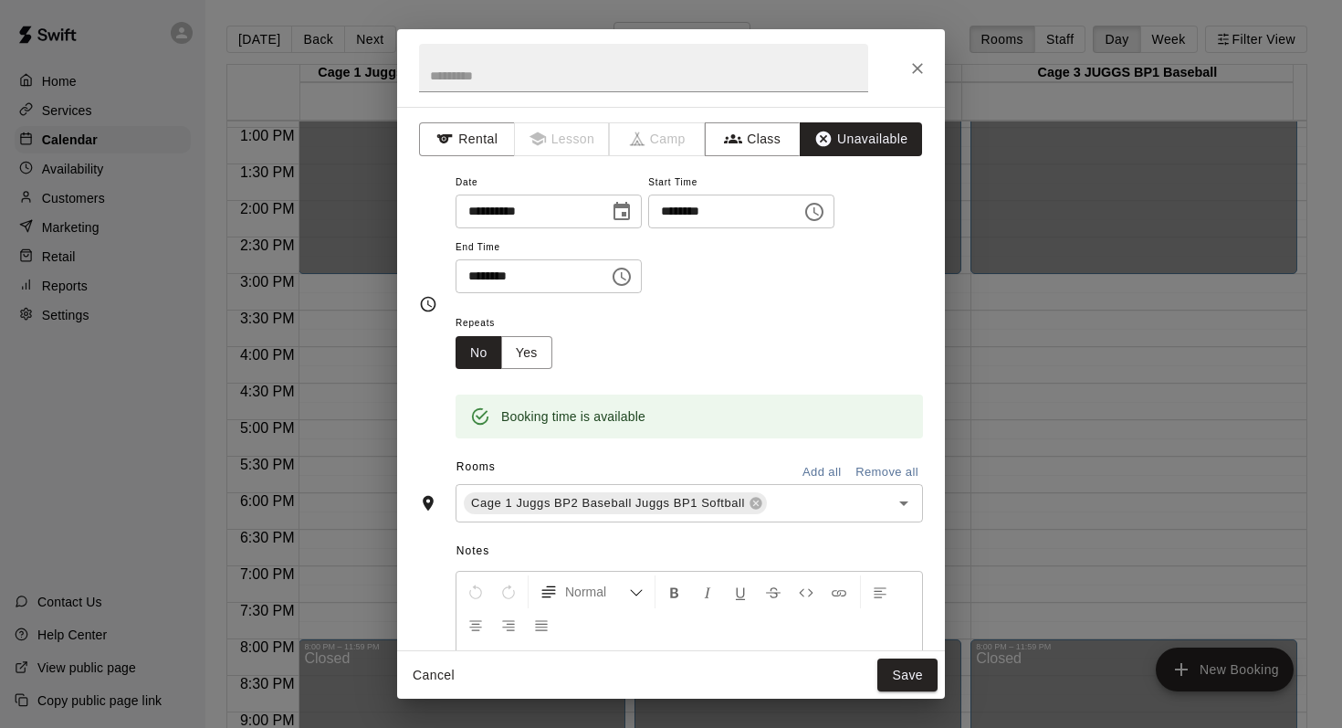
click at [799, 462] on button "Add all" at bounding box center [822, 472] width 58 height 28
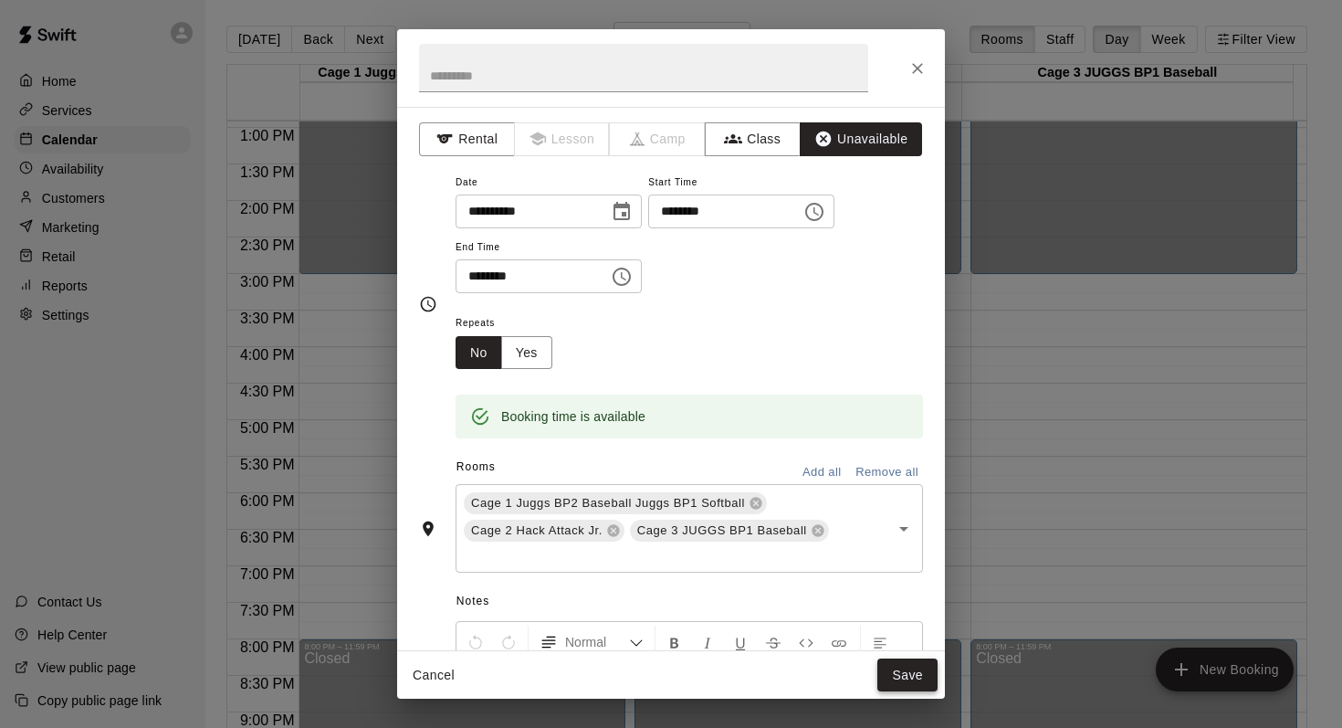
click at [895, 668] on button "Save" at bounding box center [908, 675] width 60 height 34
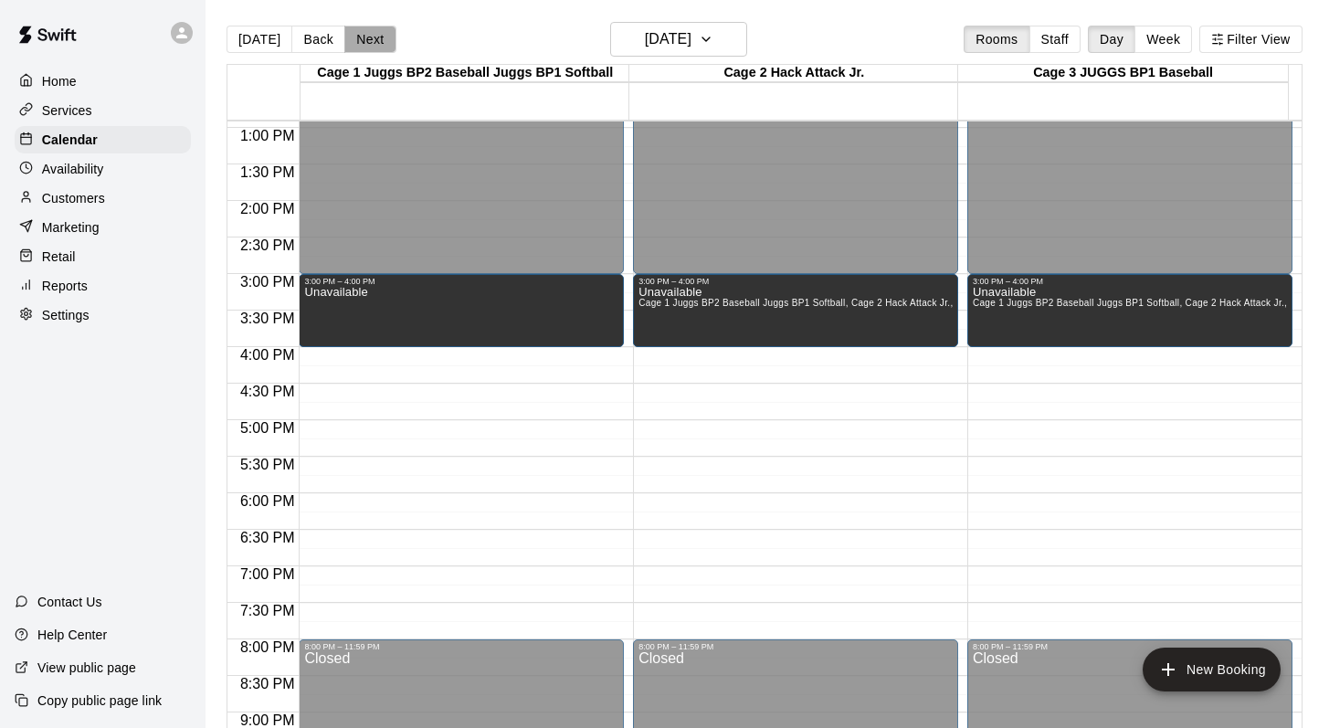
click at [370, 42] on button "Next" at bounding box center [369, 39] width 51 height 27
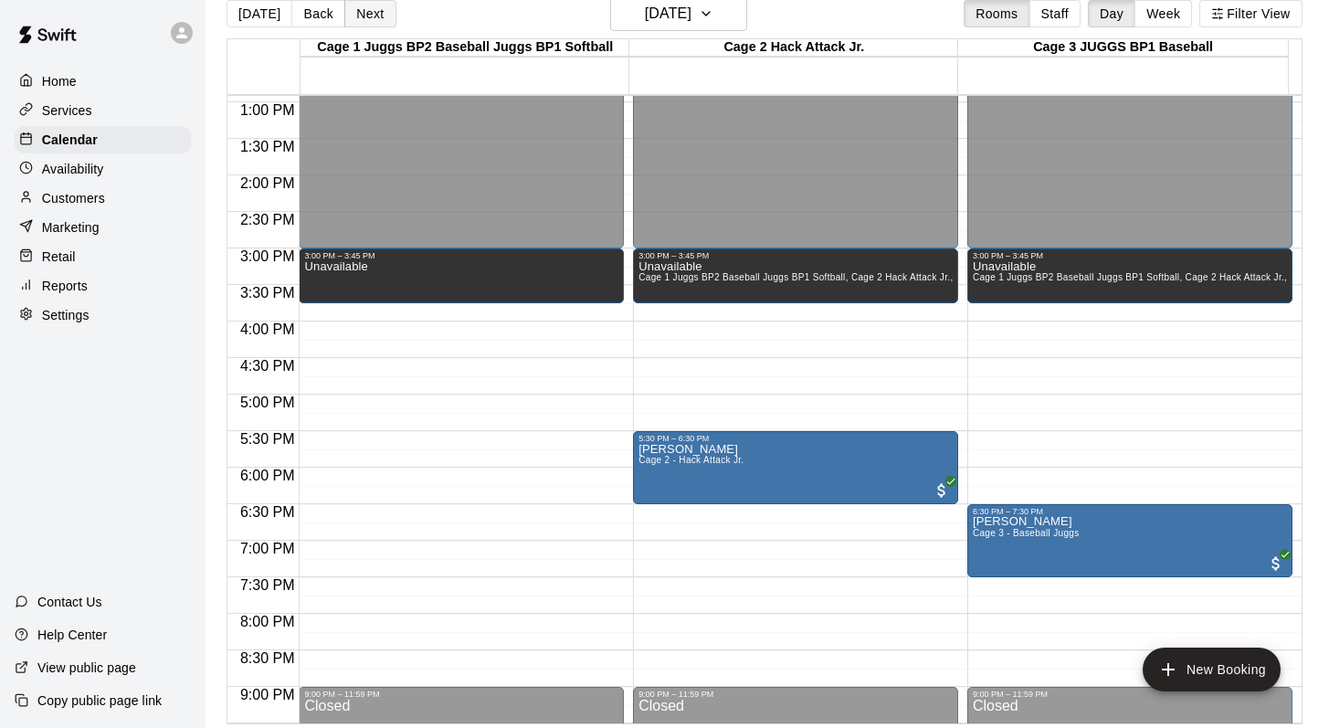
scroll to position [29, 0]
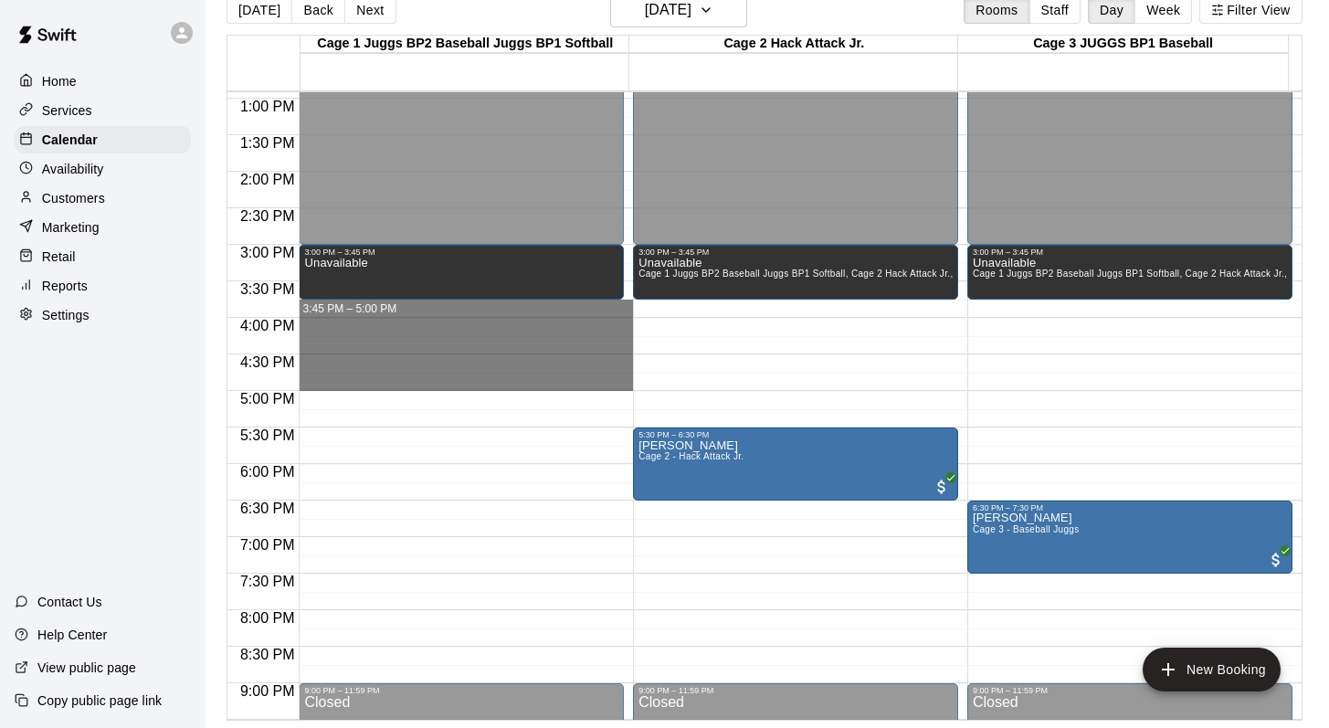
drag, startPoint x: 336, startPoint y: 305, endPoint x: 334, endPoint y: 373, distance: 67.6
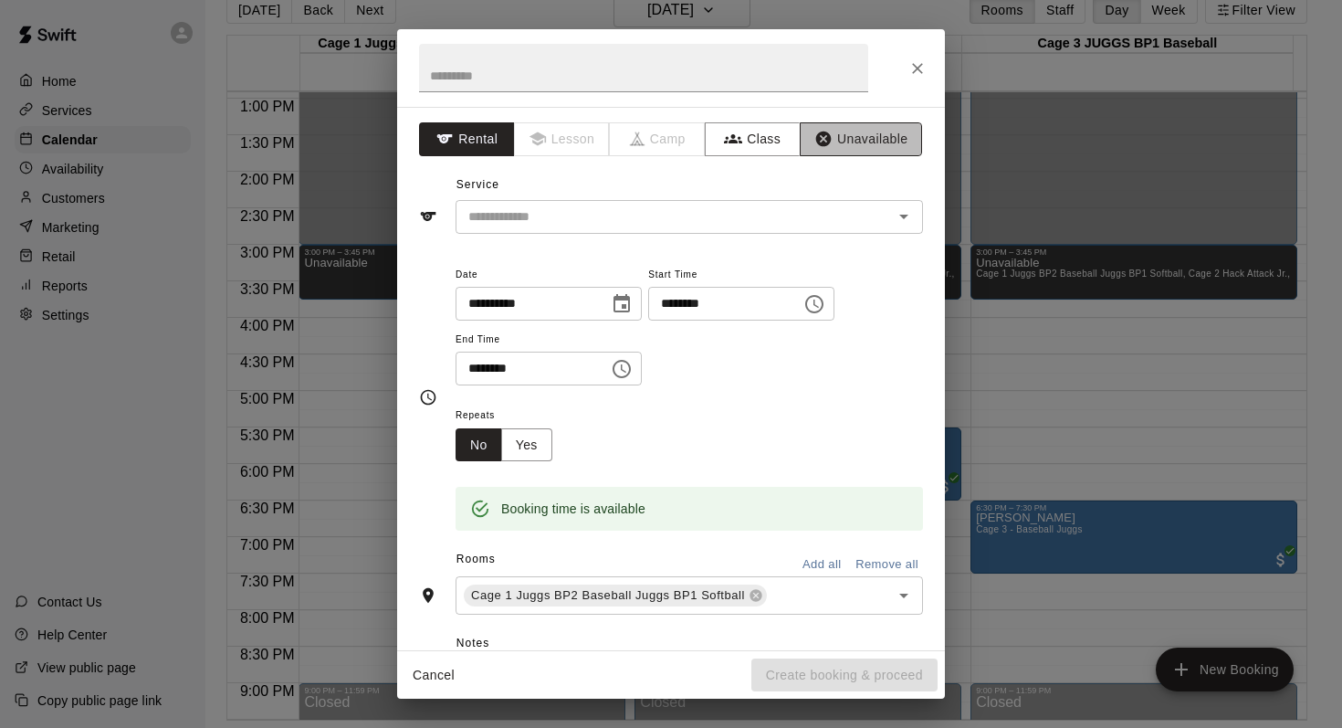
click at [829, 133] on button "Unavailable" at bounding box center [861, 139] width 122 height 34
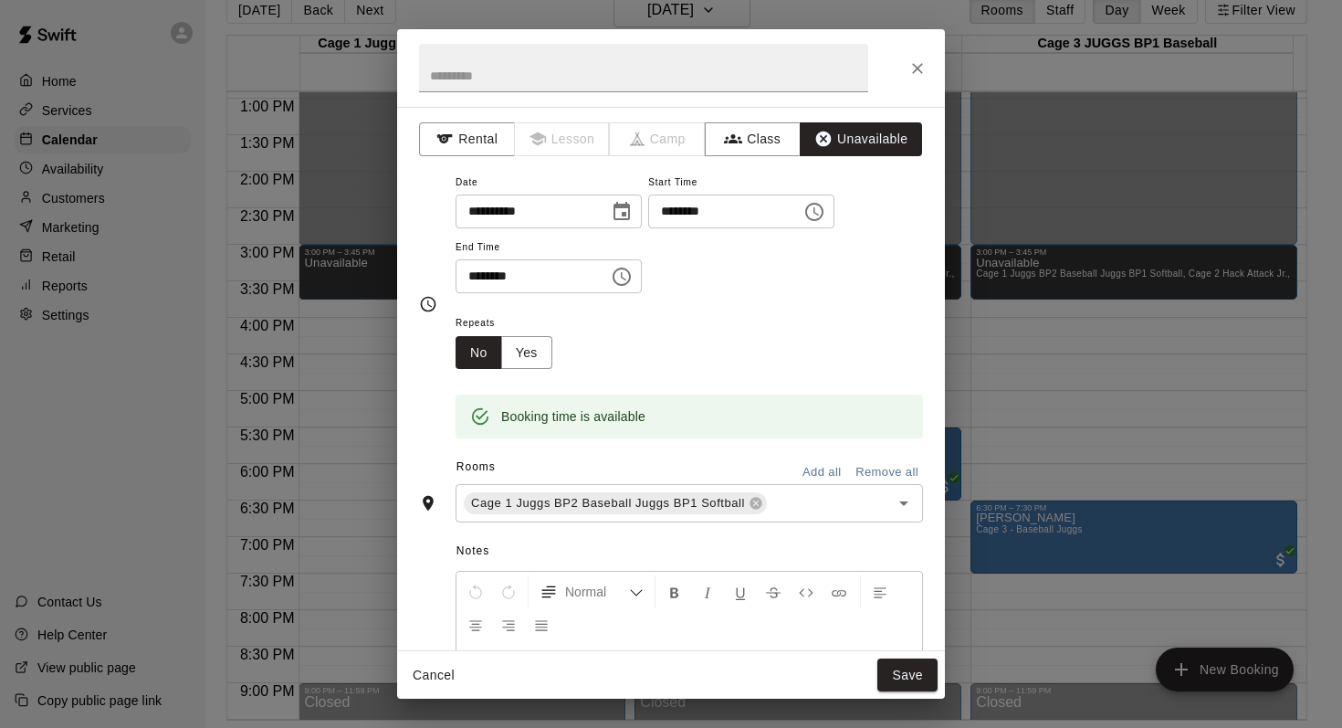
click at [809, 467] on button "Add all" at bounding box center [822, 472] width 58 height 28
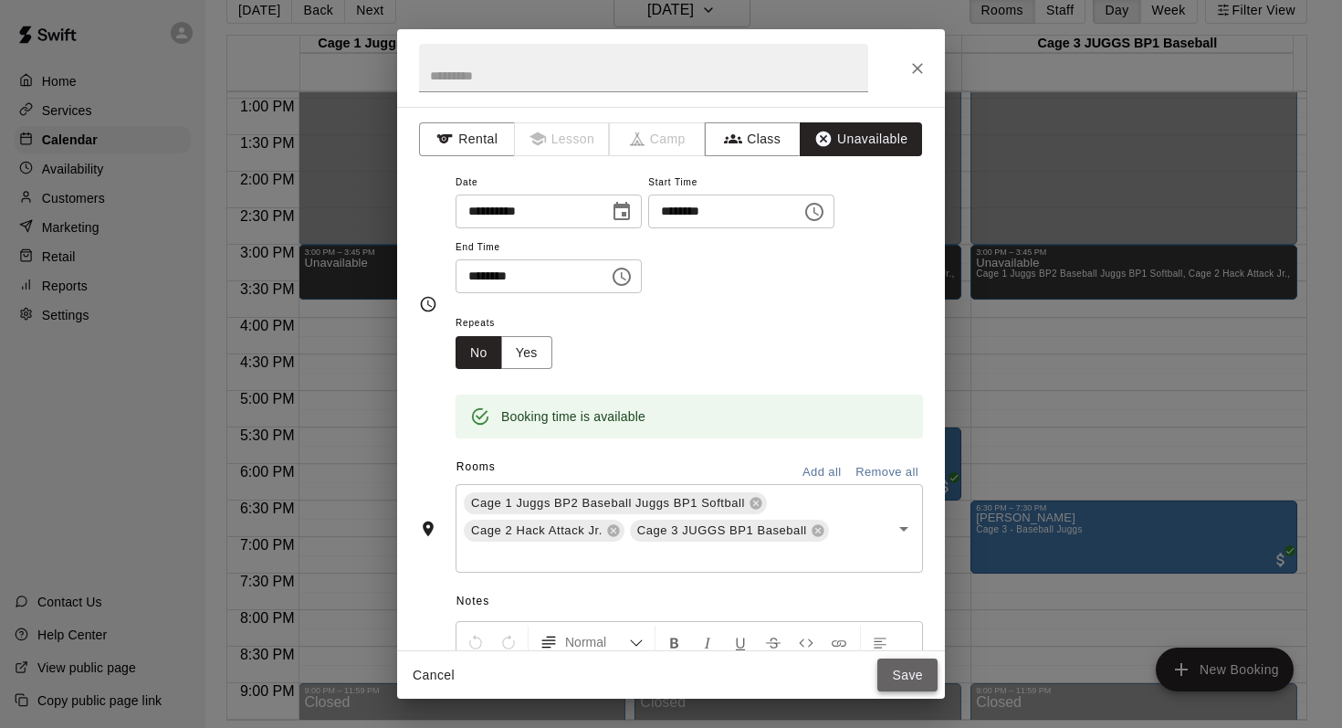
click at [890, 668] on button "Save" at bounding box center [908, 675] width 60 height 34
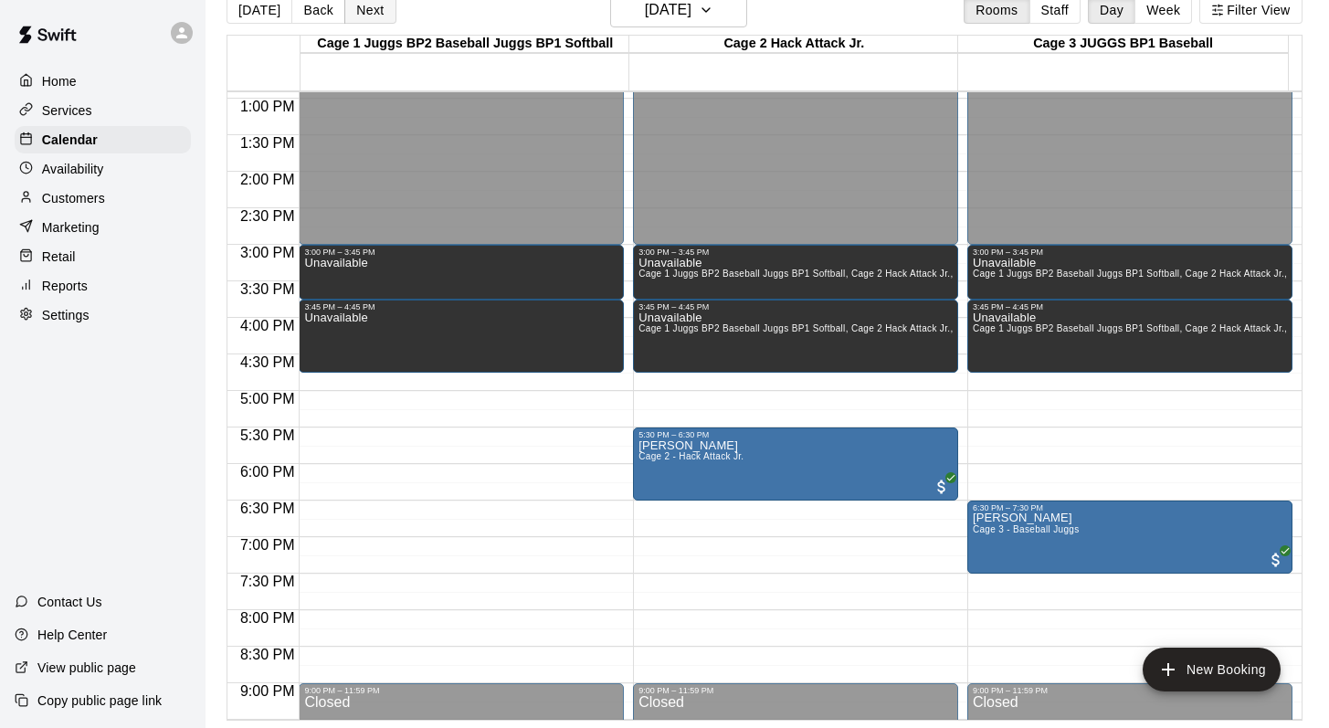
click at [368, 5] on button "Next" at bounding box center [369, 9] width 51 height 27
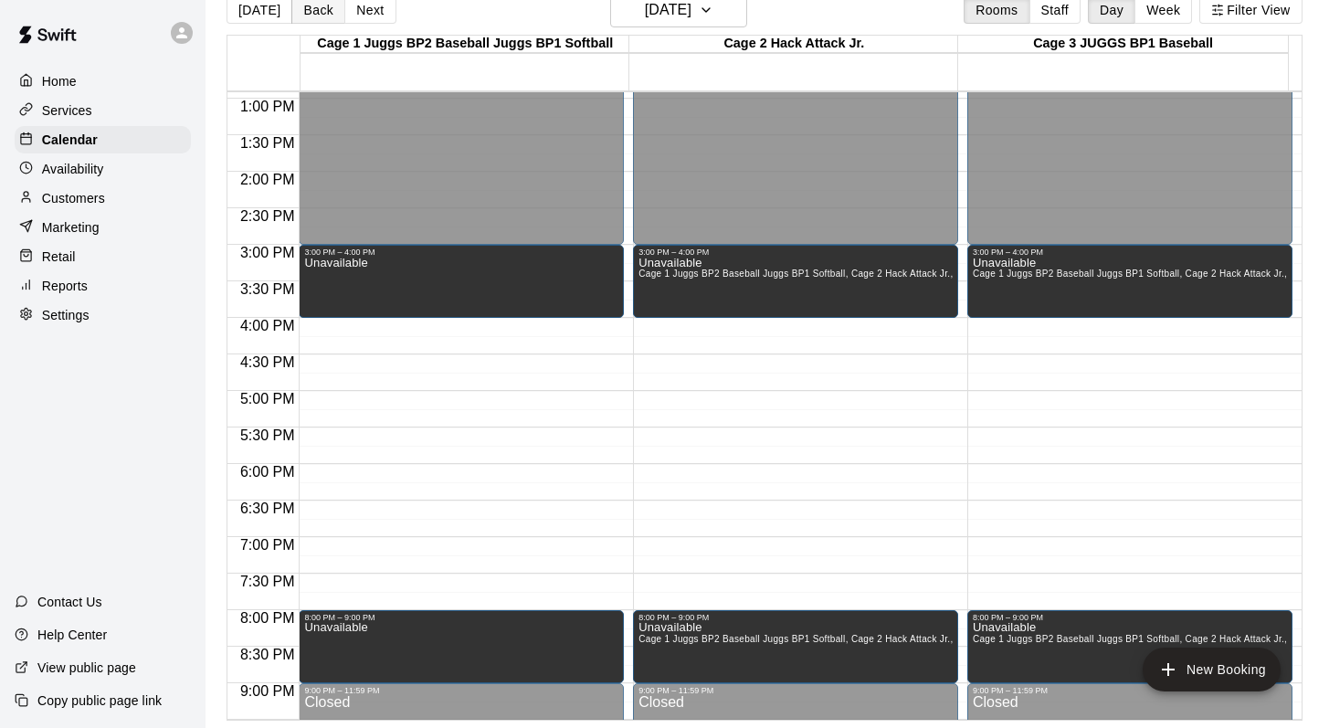
click at [314, 5] on button "Back" at bounding box center [318, 9] width 54 height 27
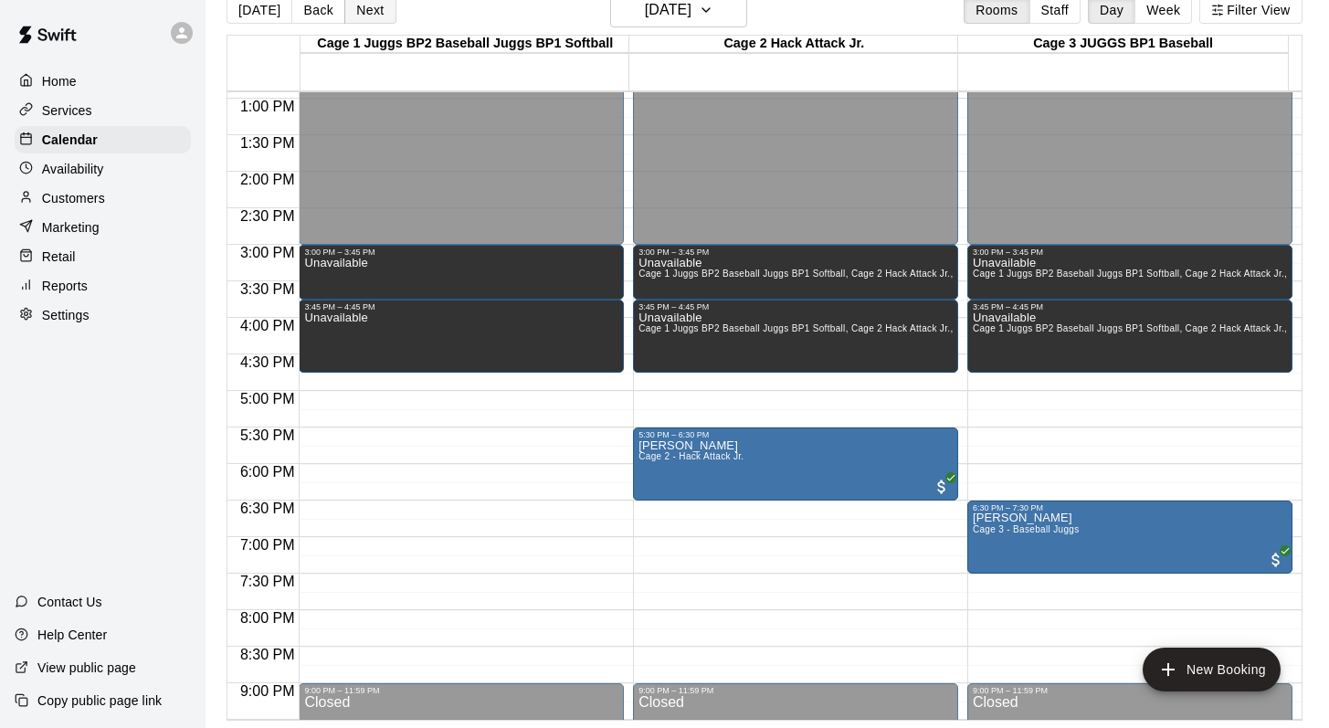
click at [361, 7] on button "Next" at bounding box center [369, 9] width 51 height 27
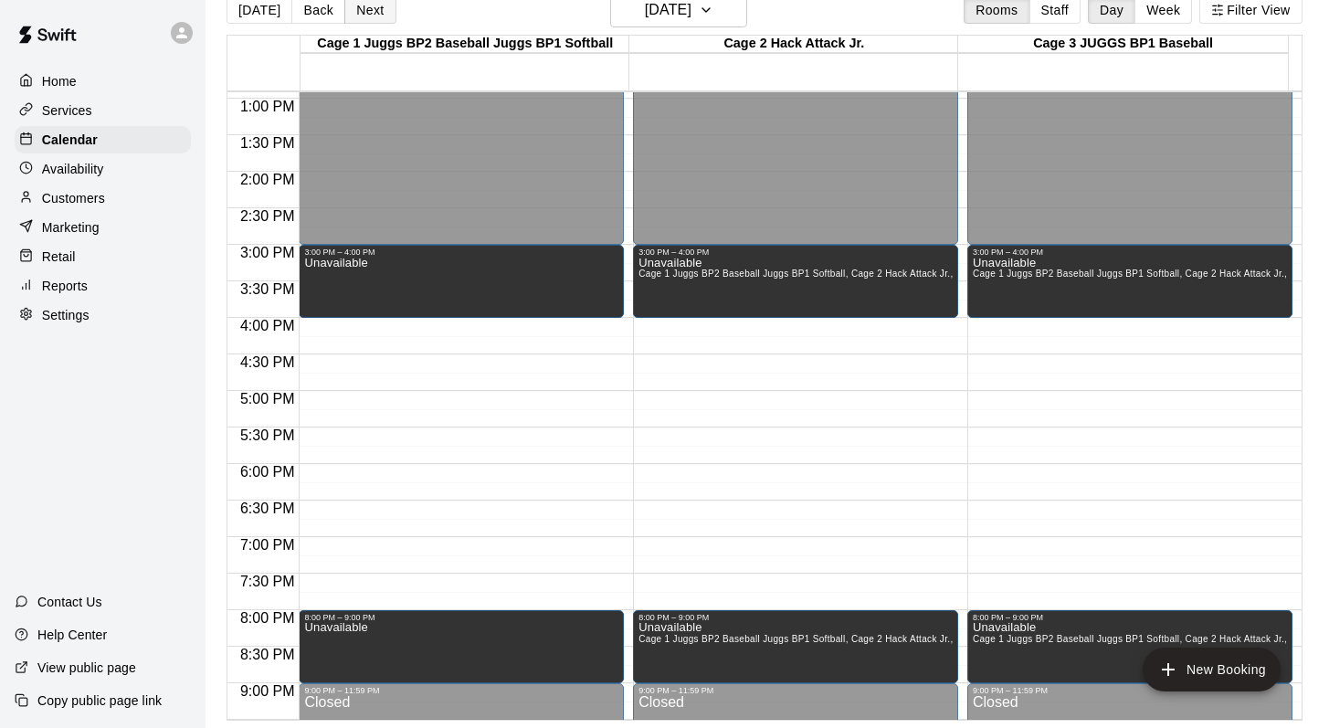
click at [361, 7] on button "Next" at bounding box center [369, 9] width 51 height 27
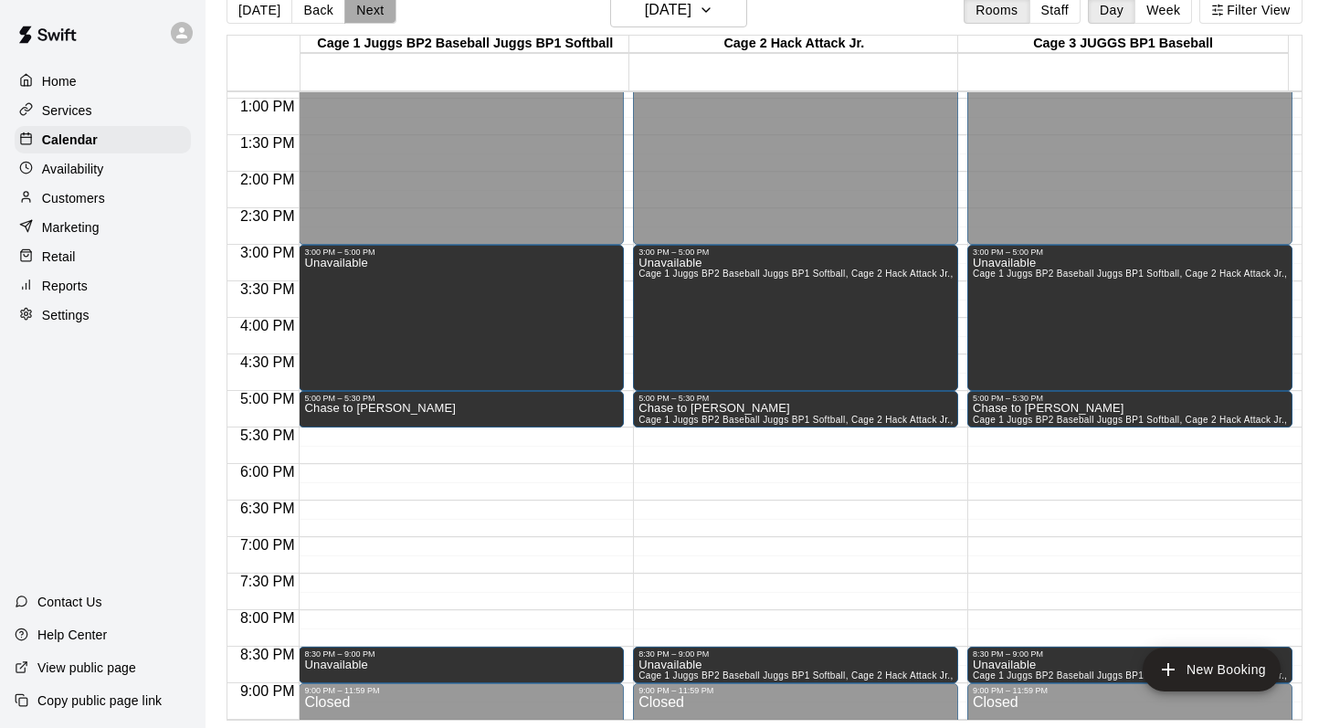
click at [366, 11] on button "Next" at bounding box center [369, 9] width 51 height 27
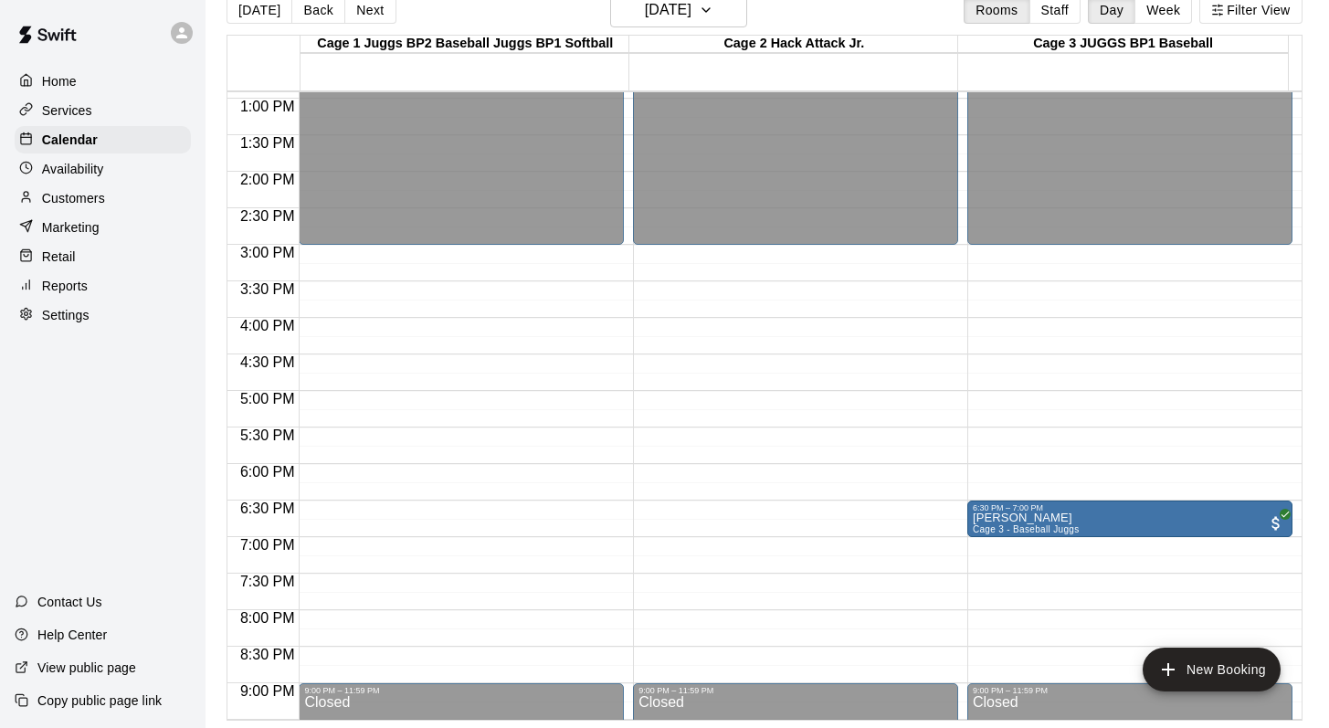
click at [345, 542] on div "12:00 AM – 3:00 PM Closed 9:00 PM – 11:59 PM Closed" at bounding box center [461, 25] width 325 height 1753
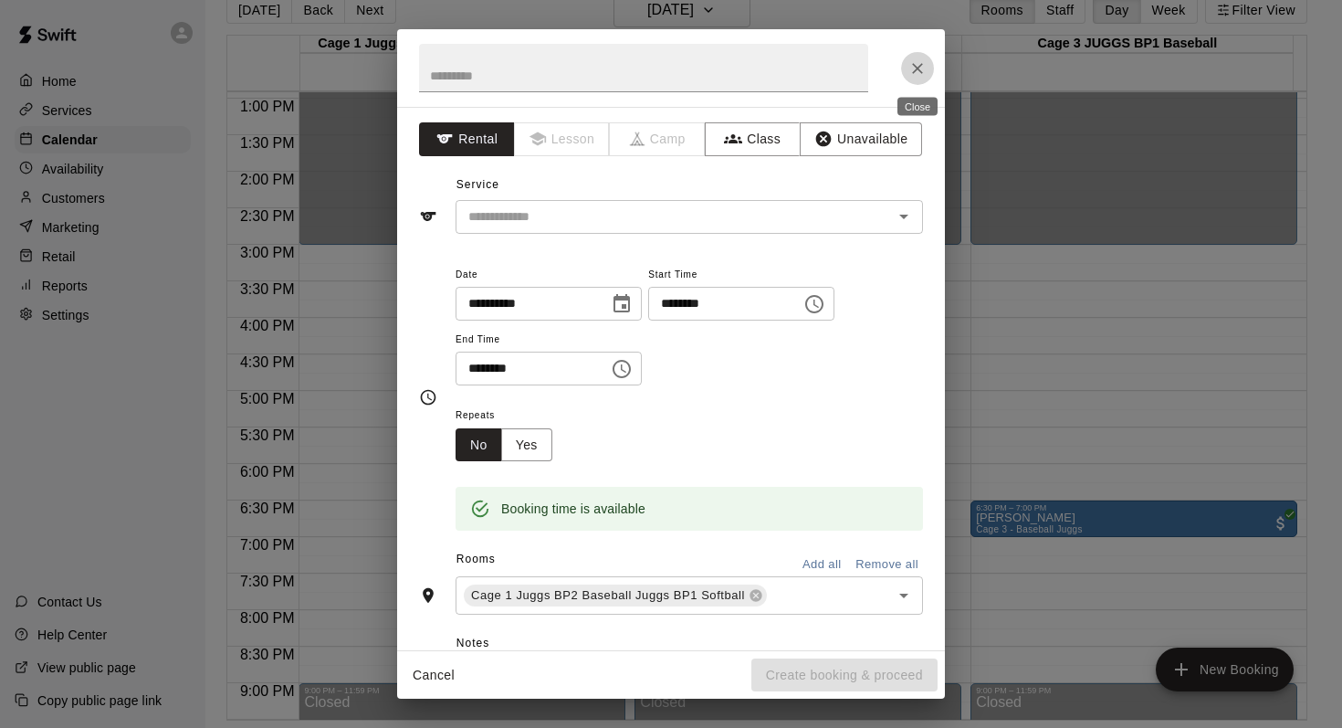
click at [914, 60] on icon "Close" at bounding box center [918, 68] width 18 height 18
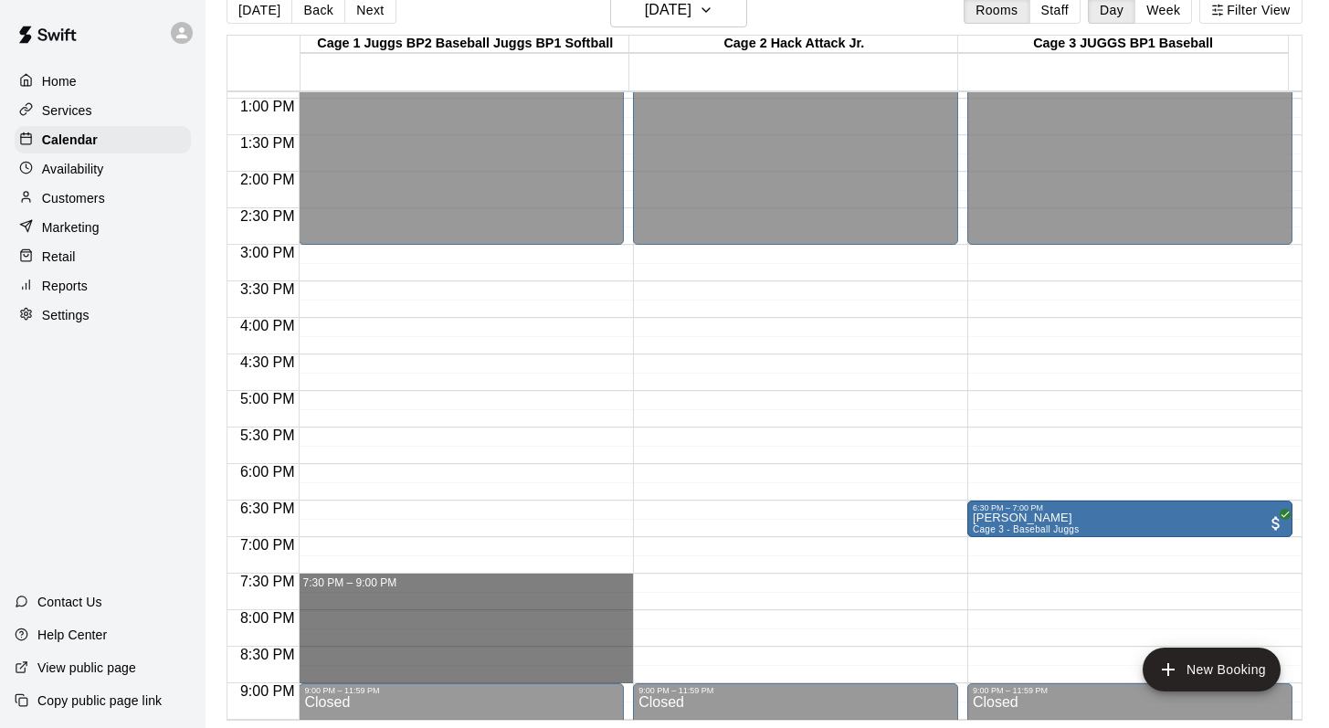
drag, startPoint x: 335, startPoint y: 578, endPoint x: 336, endPoint y: 674, distance: 95.9
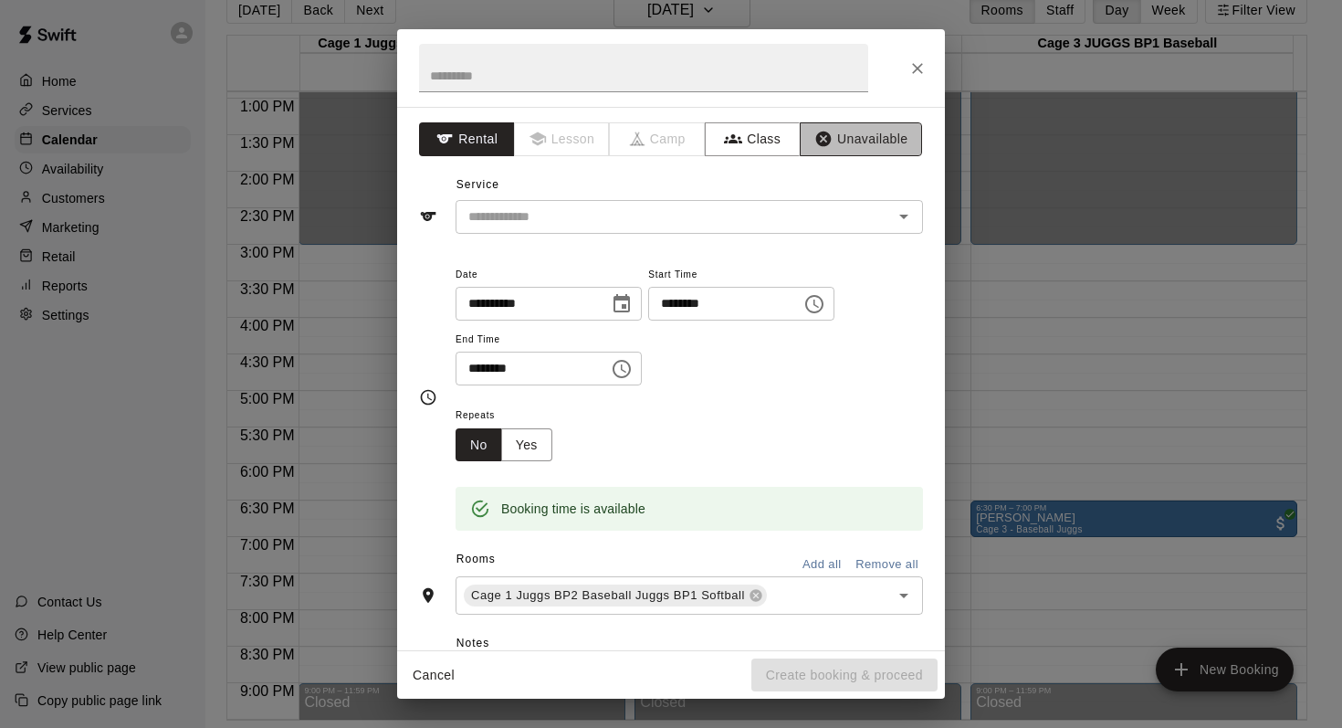
click at [835, 132] on button "Unavailable" at bounding box center [861, 139] width 122 height 34
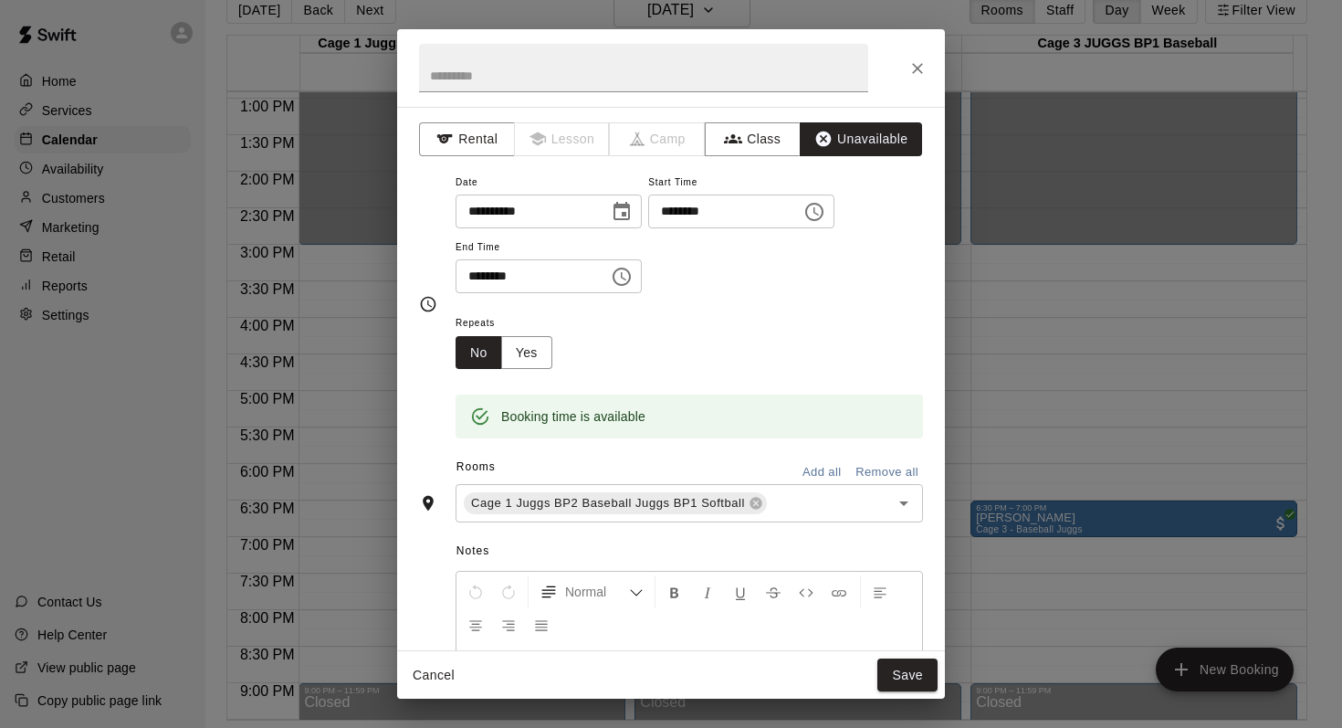
click at [795, 467] on button "Add all" at bounding box center [822, 472] width 58 height 28
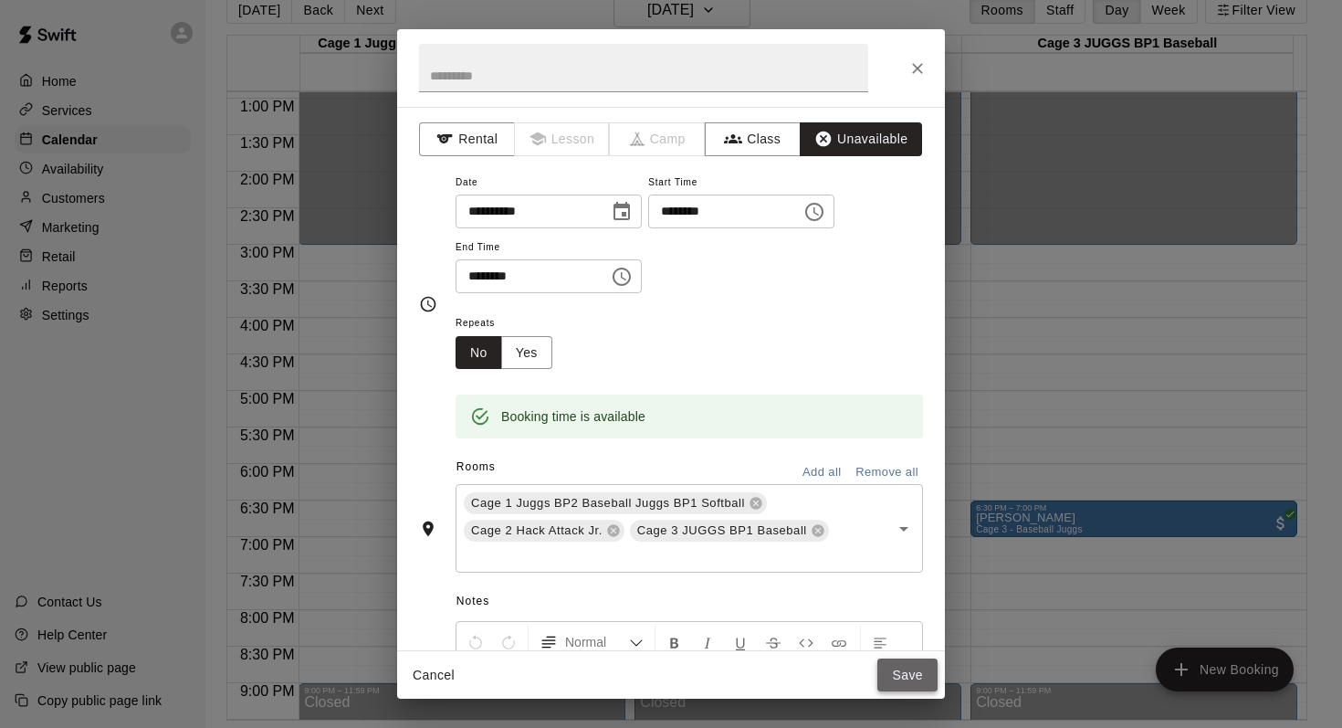
click at [899, 667] on button "Save" at bounding box center [908, 675] width 60 height 34
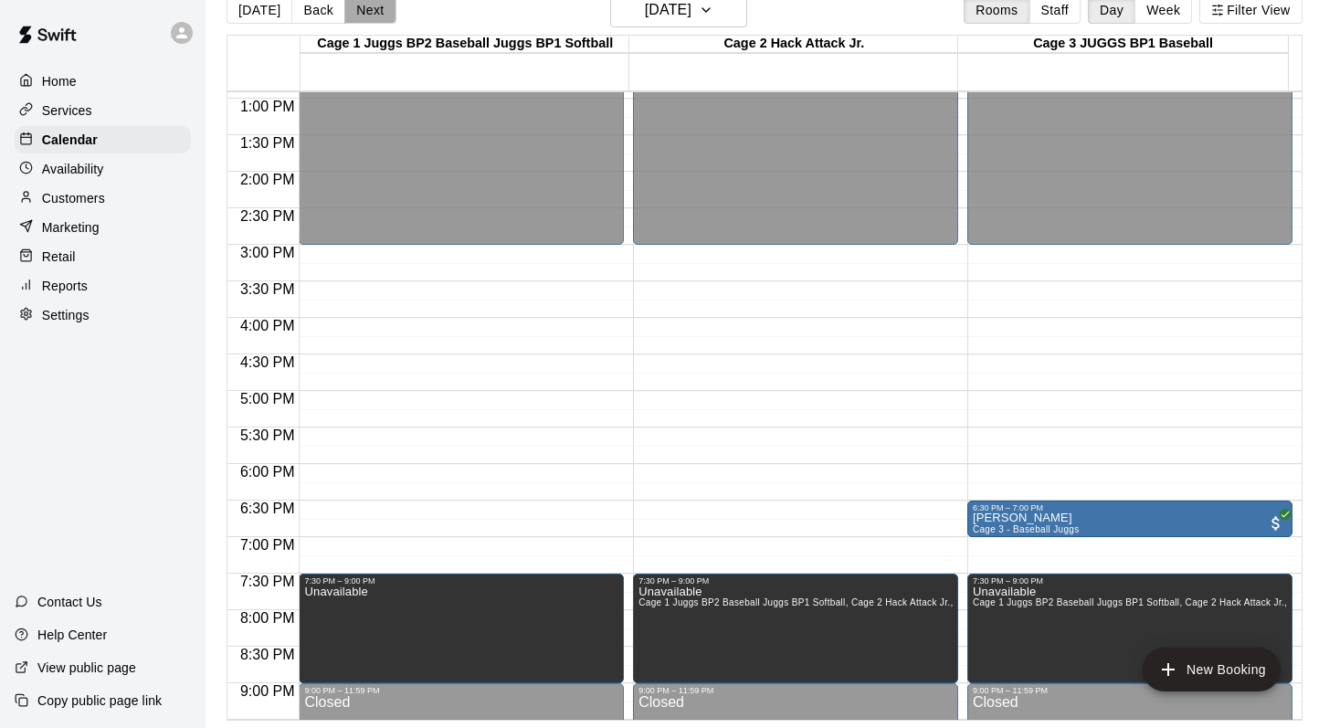
click at [367, 6] on button "Next" at bounding box center [369, 9] width 51 height 27
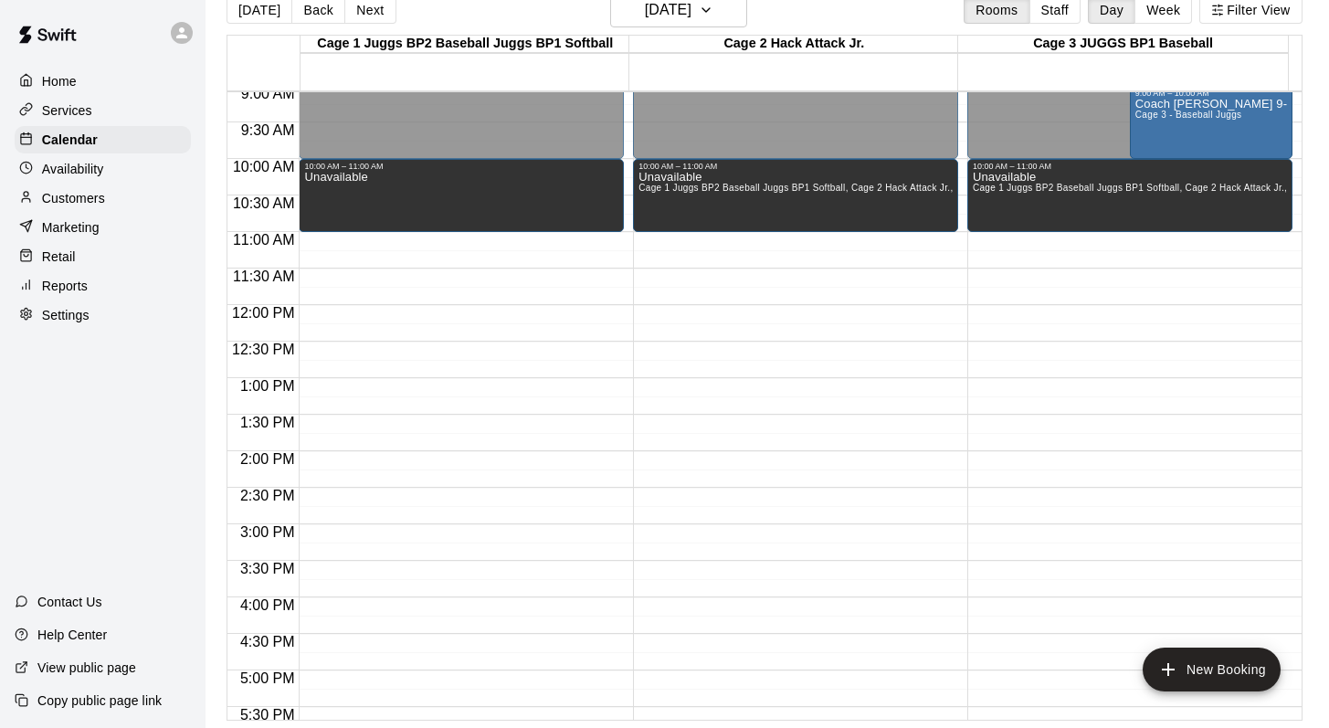
scroll to position [559, 0]
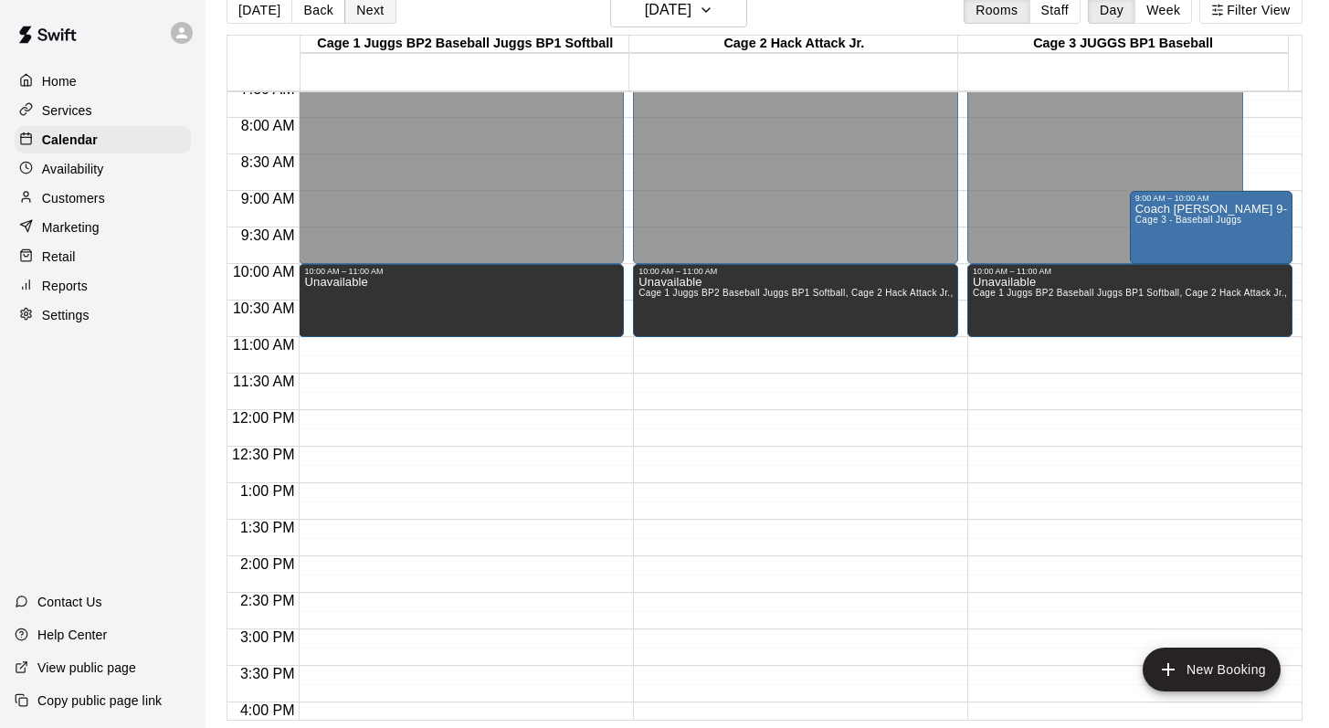
click at [368, 6] on button "Next" at bounding box center [369, 9] width 51 height 27
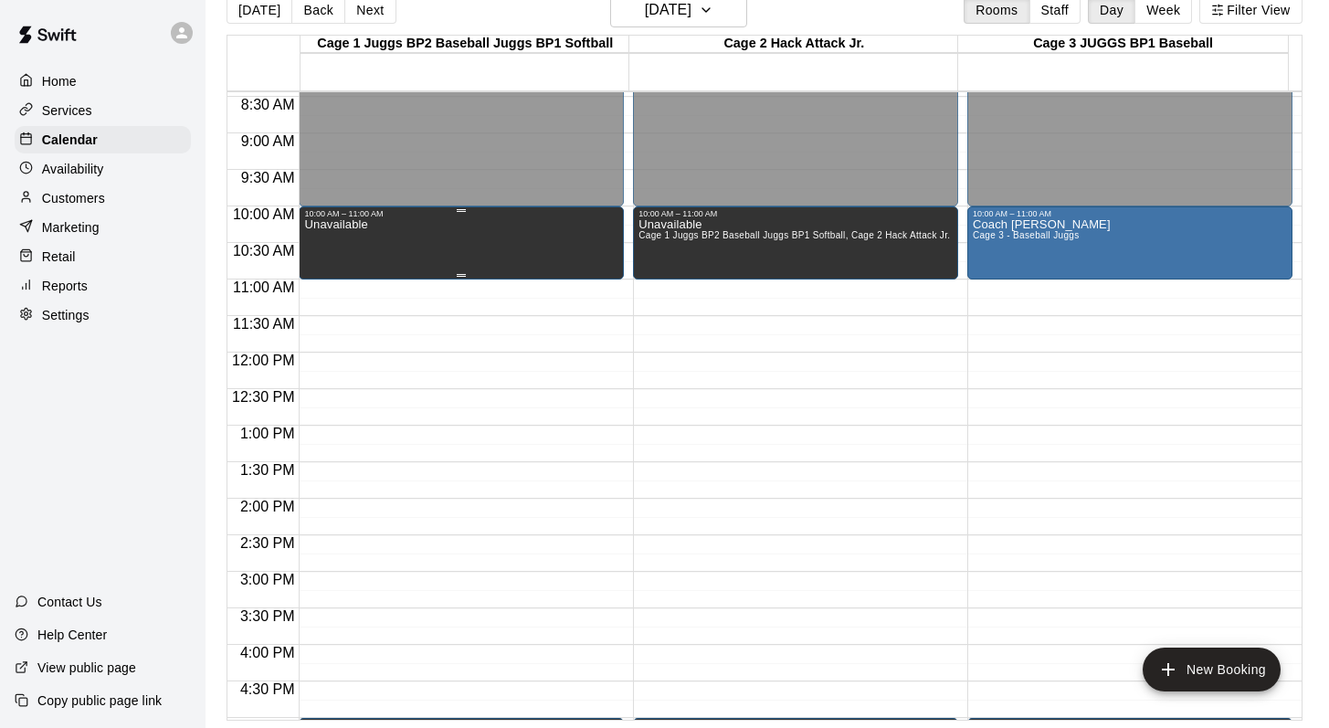
scroll to position [562, 0]
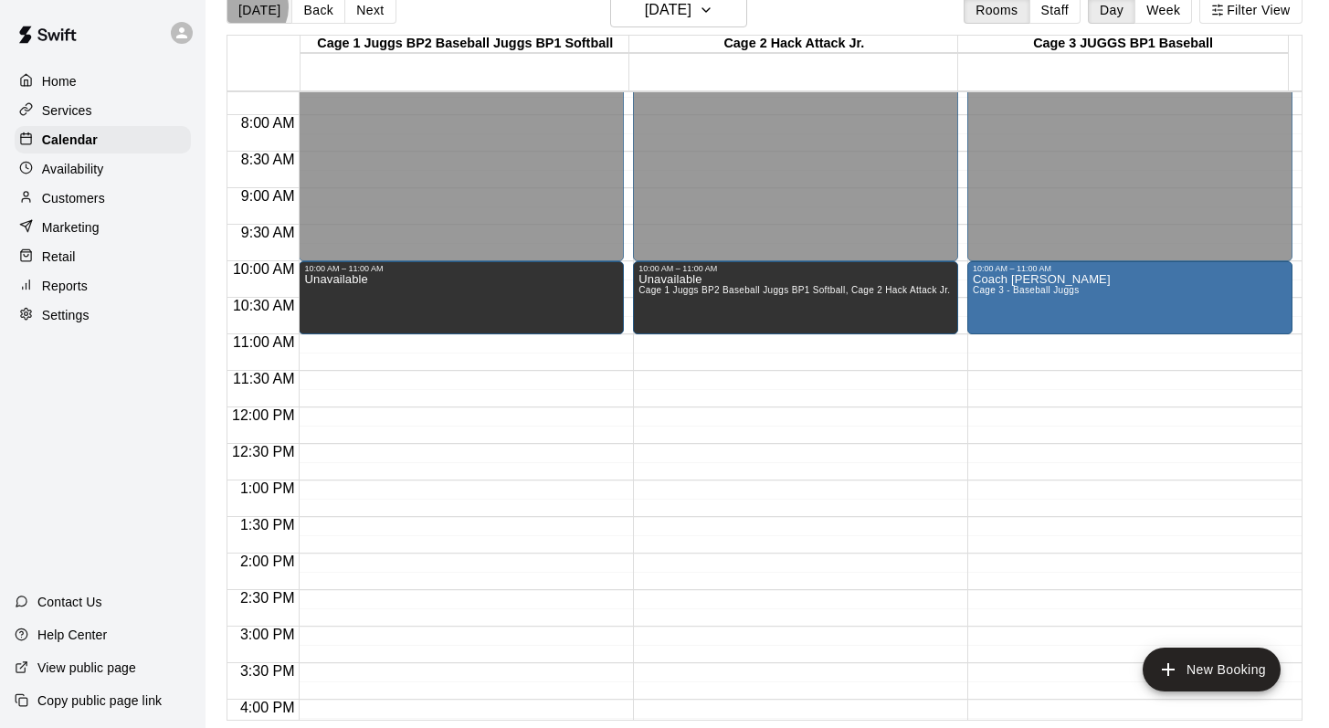
click at [245, 7] on button "[DATE]" at bounding box center [259, 9] width 66 height 27
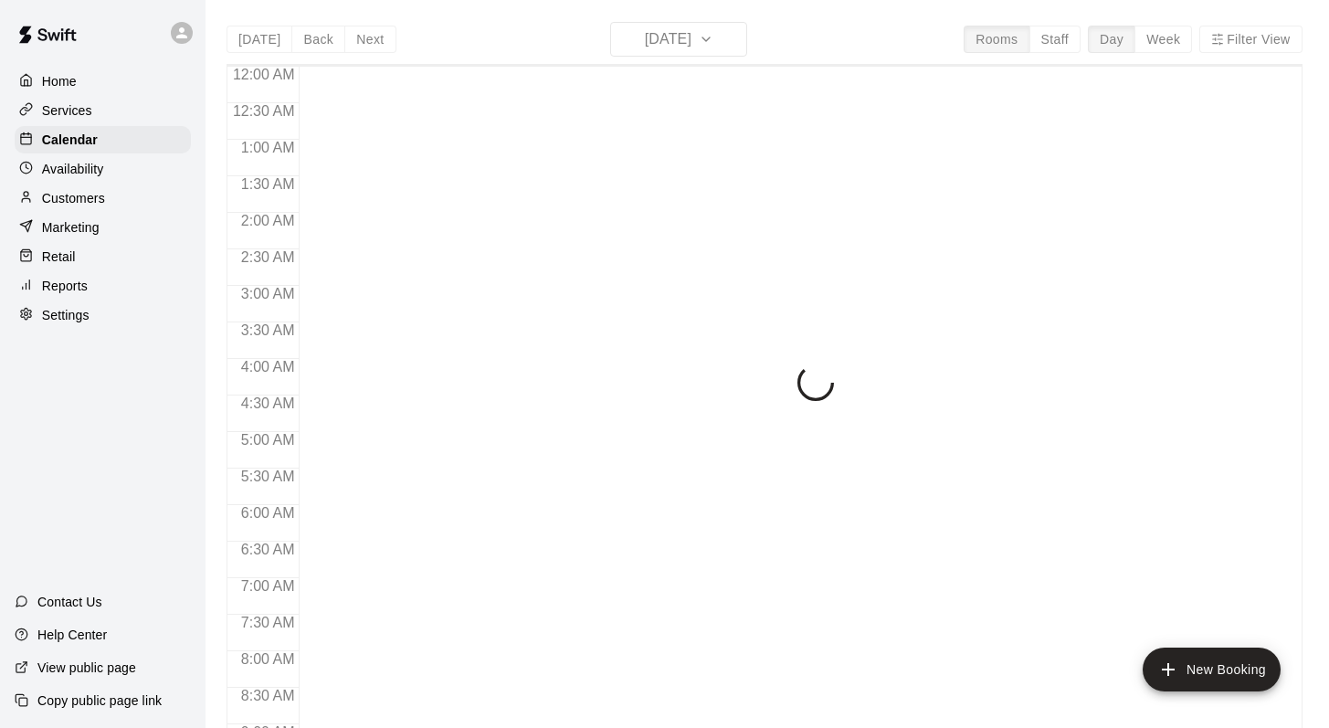
scroll to position [902, 0]
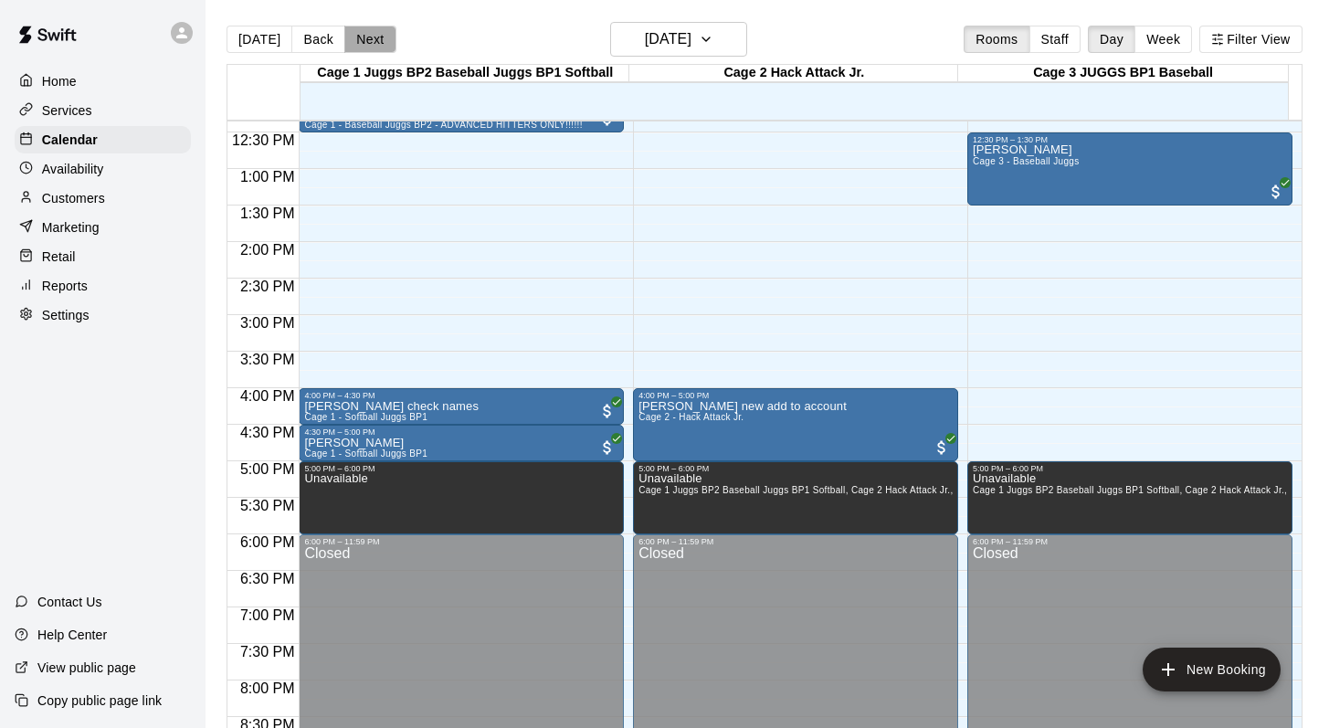
click at [370, 42] on button "Next" at bounding box center [369, 39] width 51 height 27
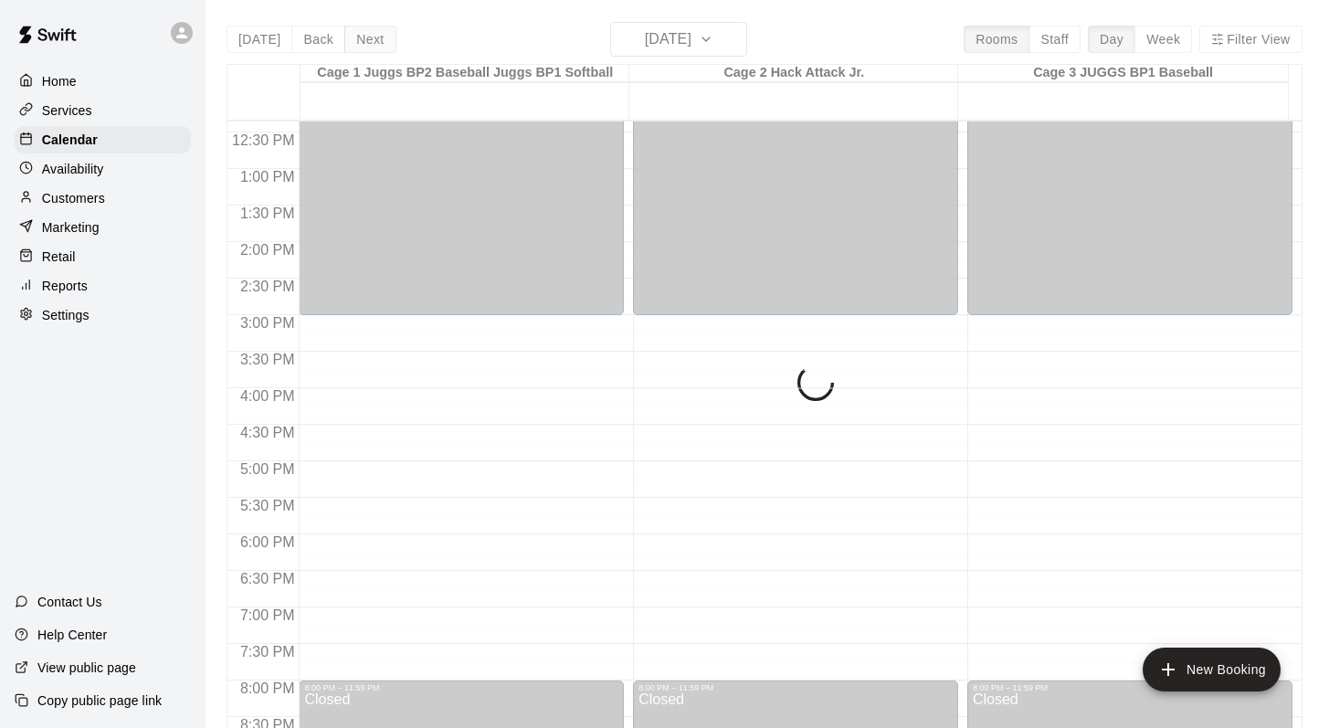
click at [370, 42] on div "Today Back Next Monday Sep 22 Rooms Staff Day Week Filter View Cage 1 Juggs BP2…" at bounding box center [764, 386] width 1076 height 728
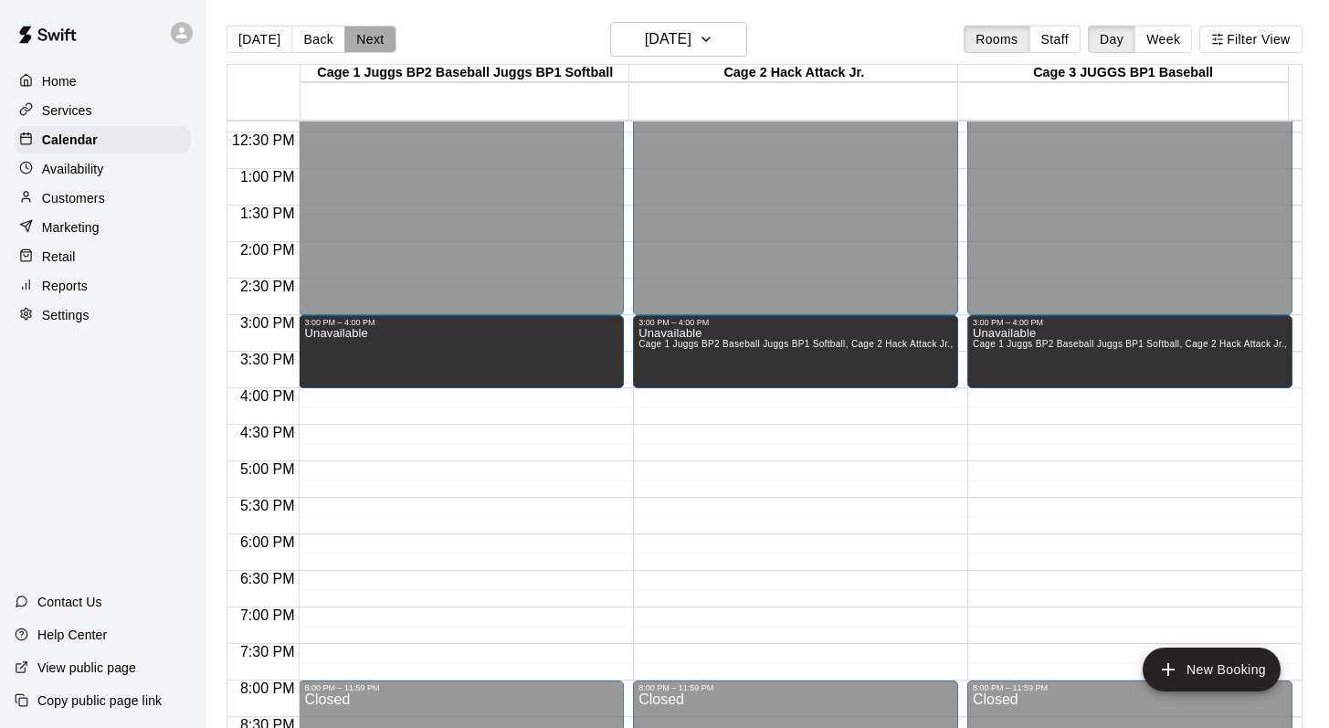
click at [370, 42] on button "Next" at bounding box center [369, 39] width 51 height 27
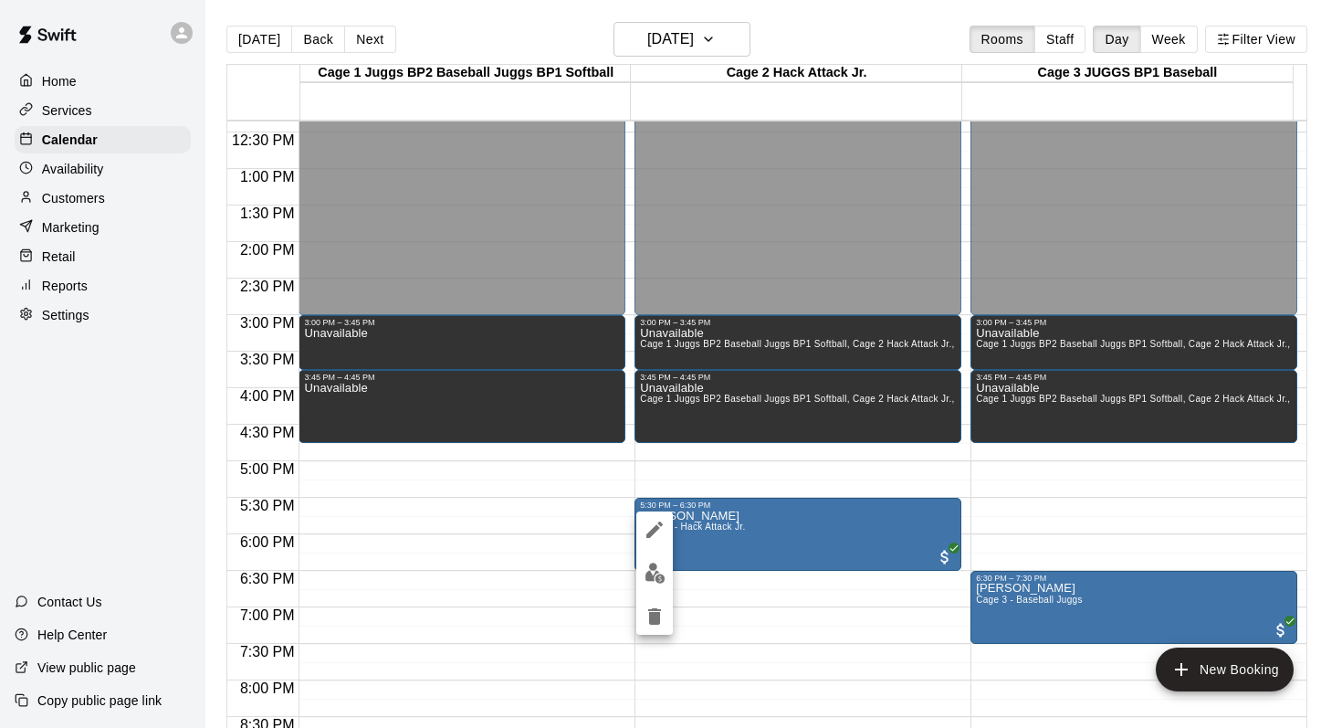
click at [650, 531] on icon "edit" at bounding box center [655, 529] width 16 height 16
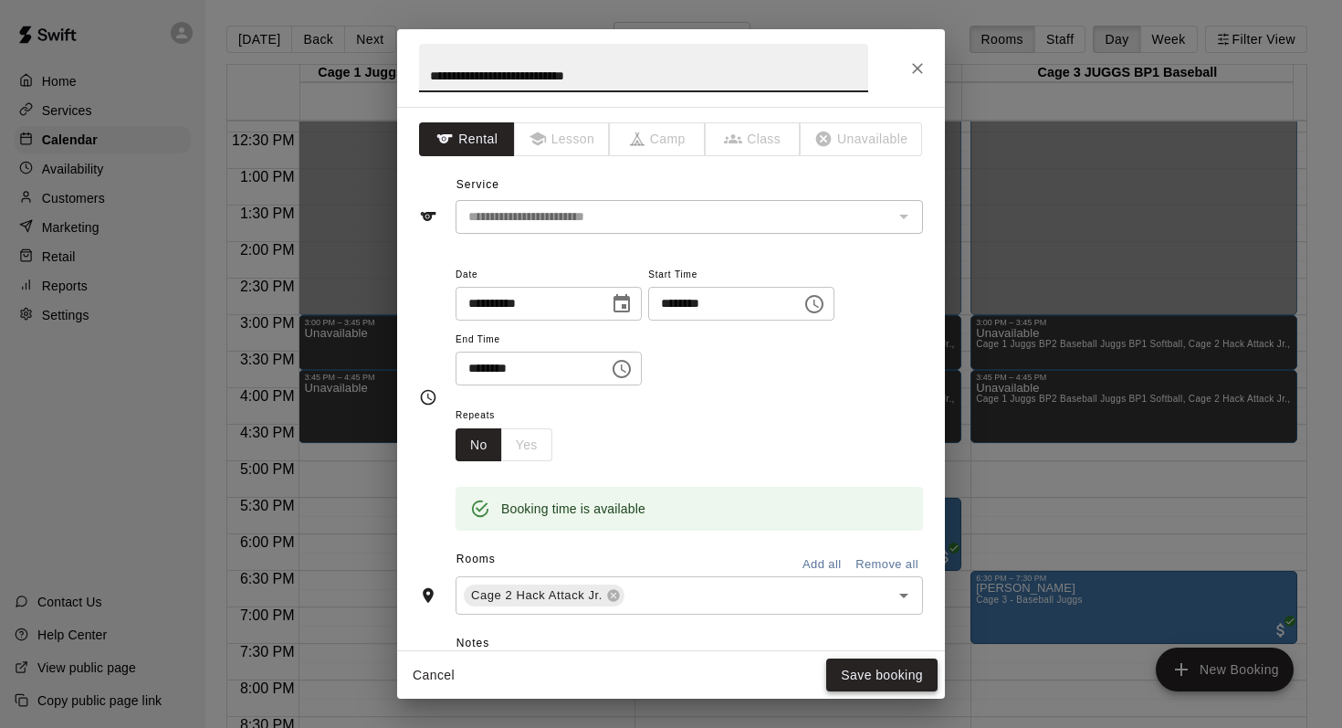
type input "**********"
click at [846, 665] on button "Save booking" at bounding box center [881, 675] width 111 height 34
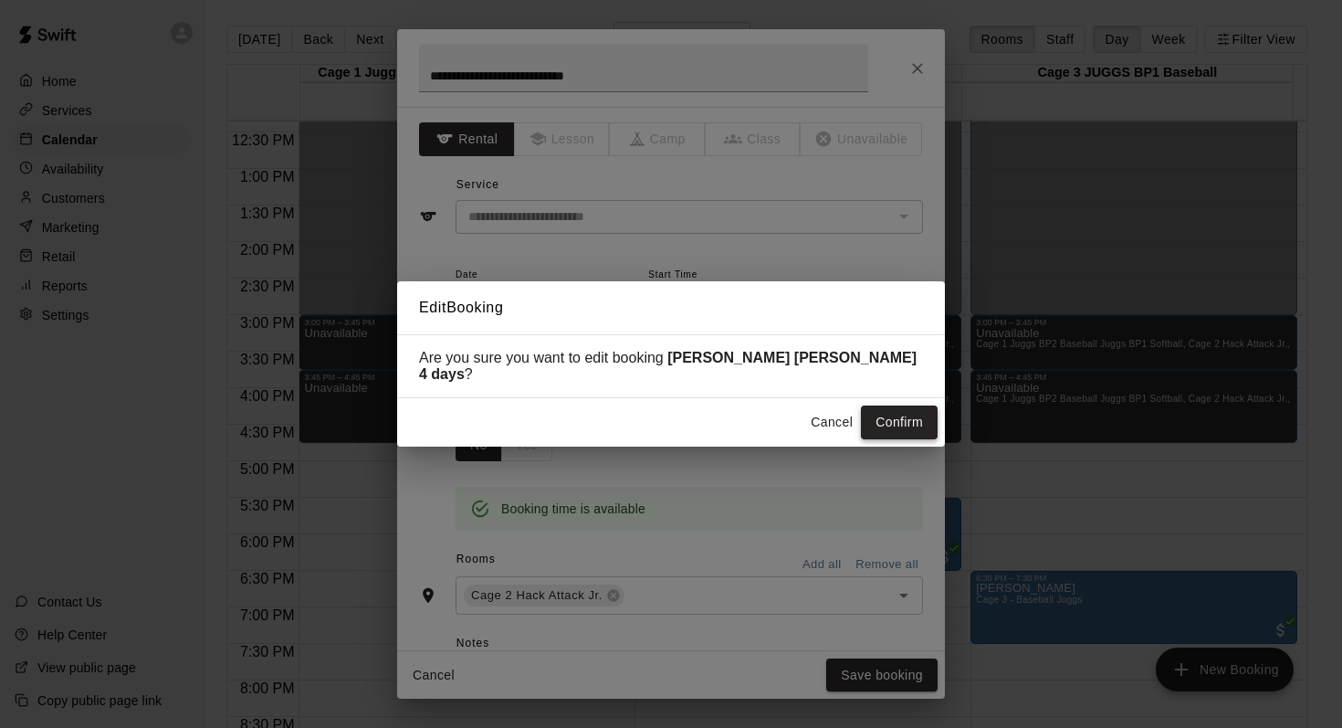
click at [881, 409] on button "Confirm" at bounding box center [899, 422] width 77 height 34
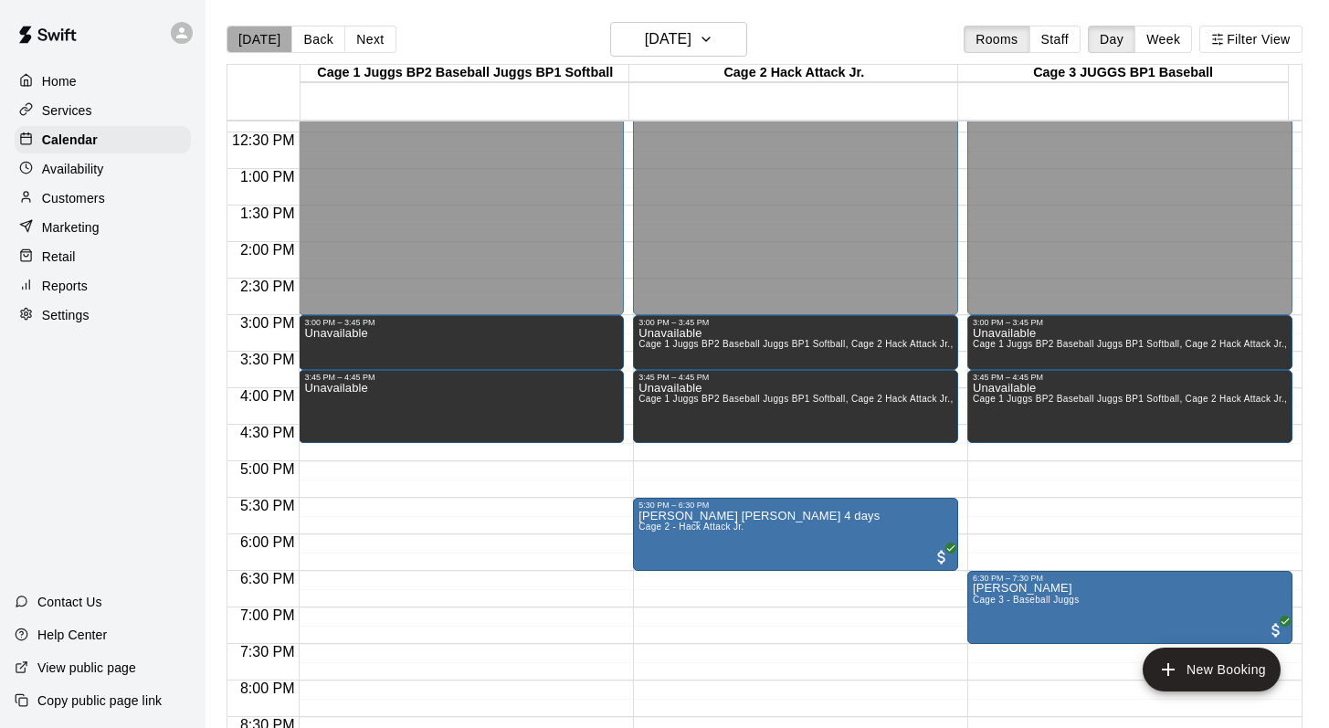
click at [269, 31] on button "[DATE]" at bounding box center [259, 39] width 66 height 27
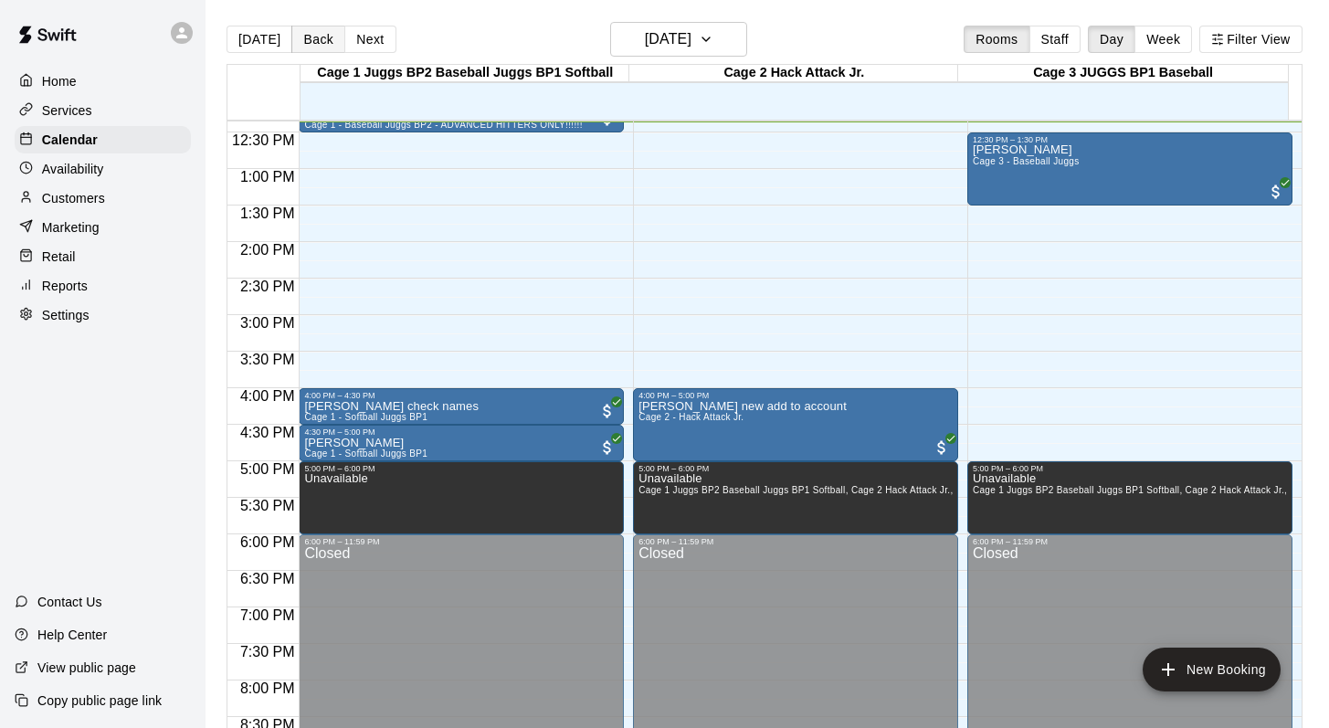
click at [320, 32] on button "Back" at bounding box center [318, 39] width 54 height 27
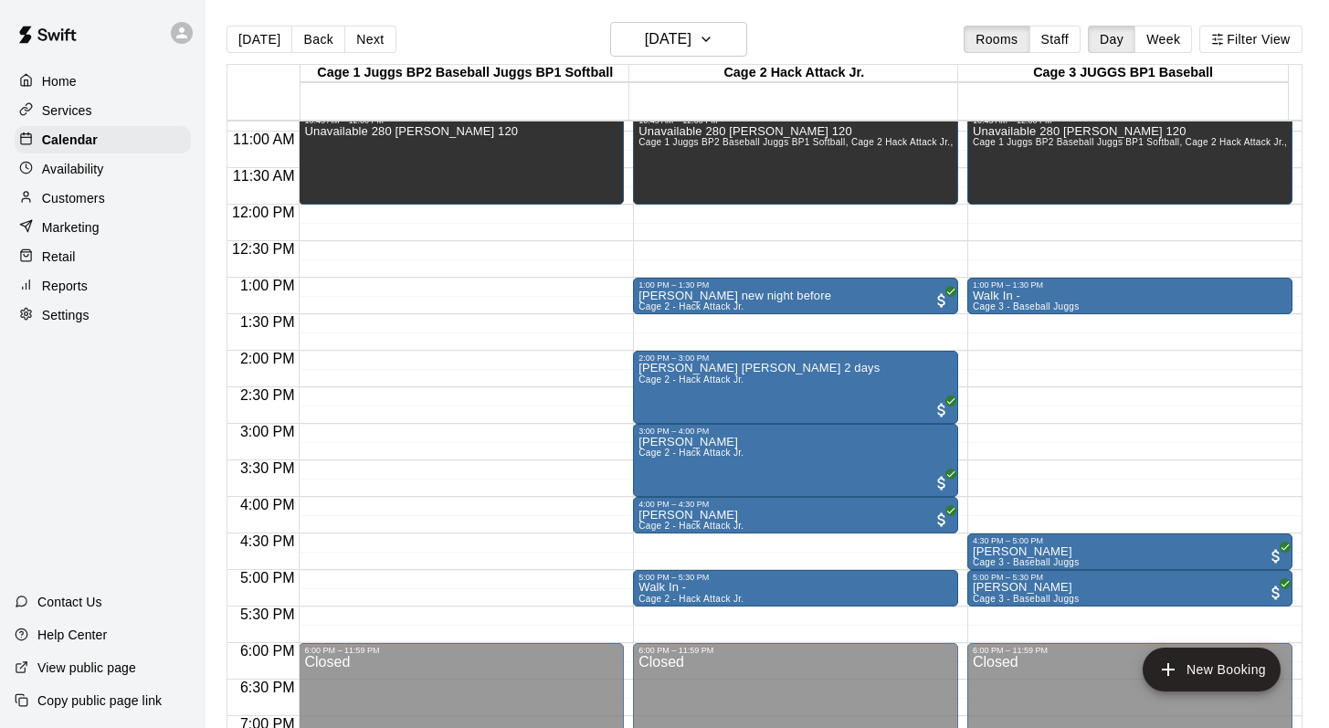
scroll to position [800, 0]
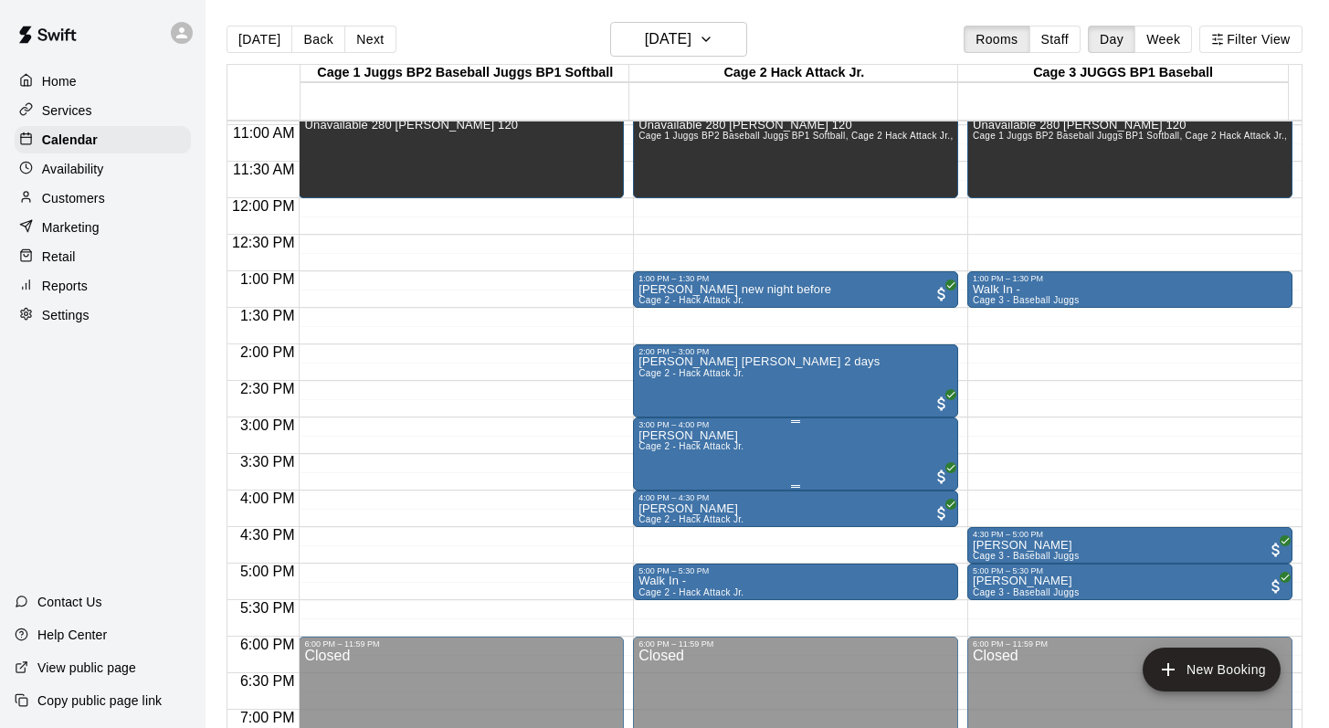
click at [688, 436] on p "Qiyang Liang" at bounding box center [690, 436] width 105 height 0
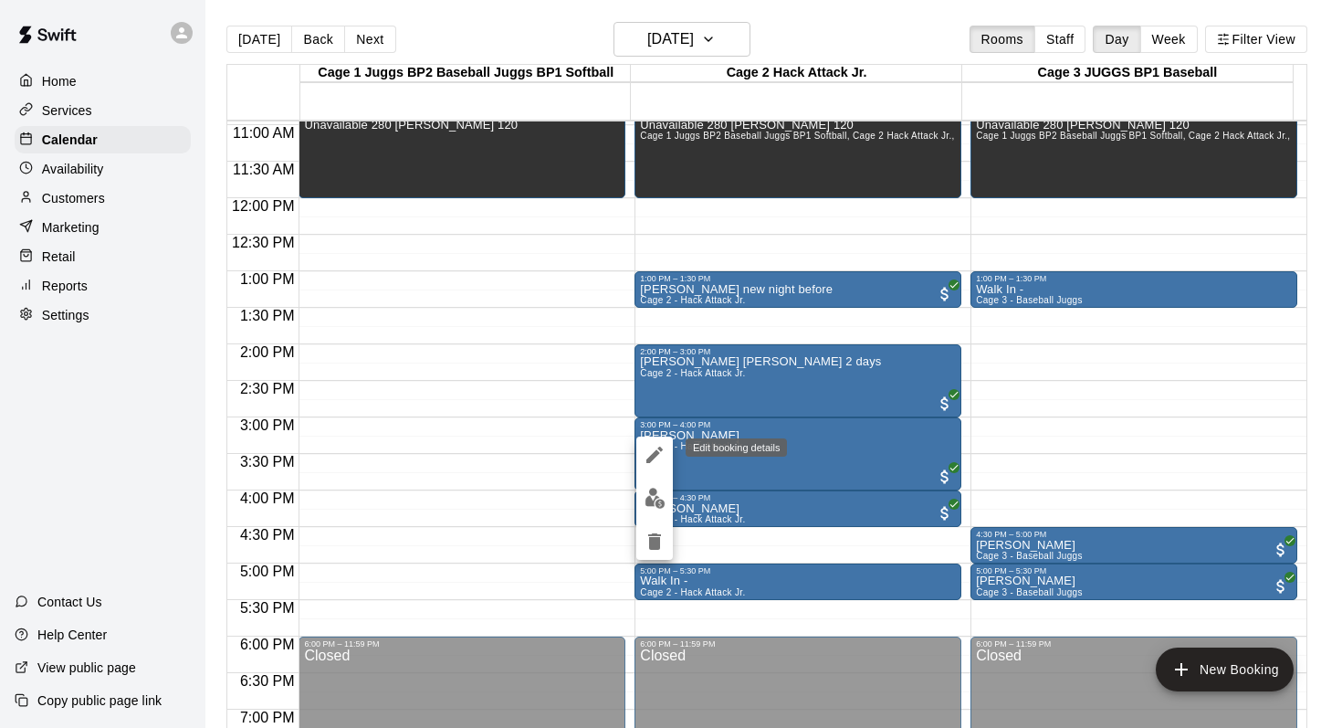
click at [648, 443] on button "edit" at bounding box center [654, 454] width 37 height 37
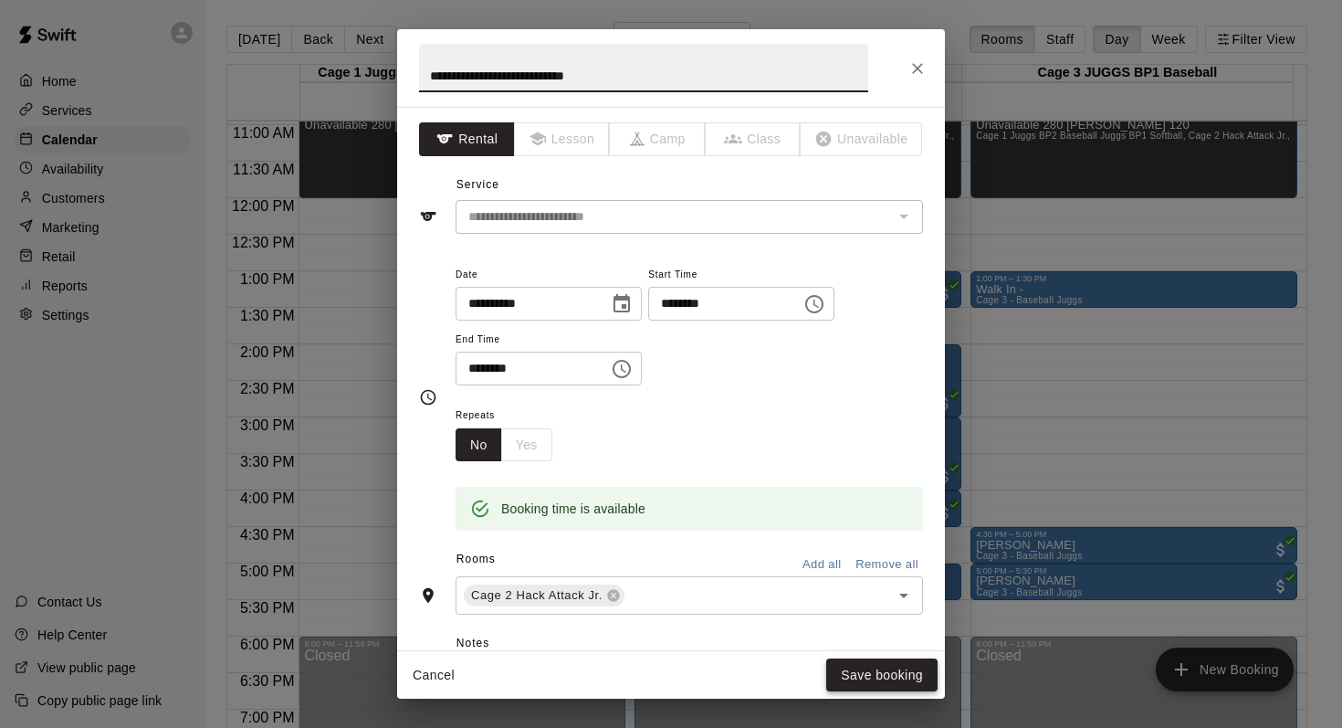
type input "**********"
click at [866, 675] on button "Save booking" at bounding box center [881, 675] width 111 height 34
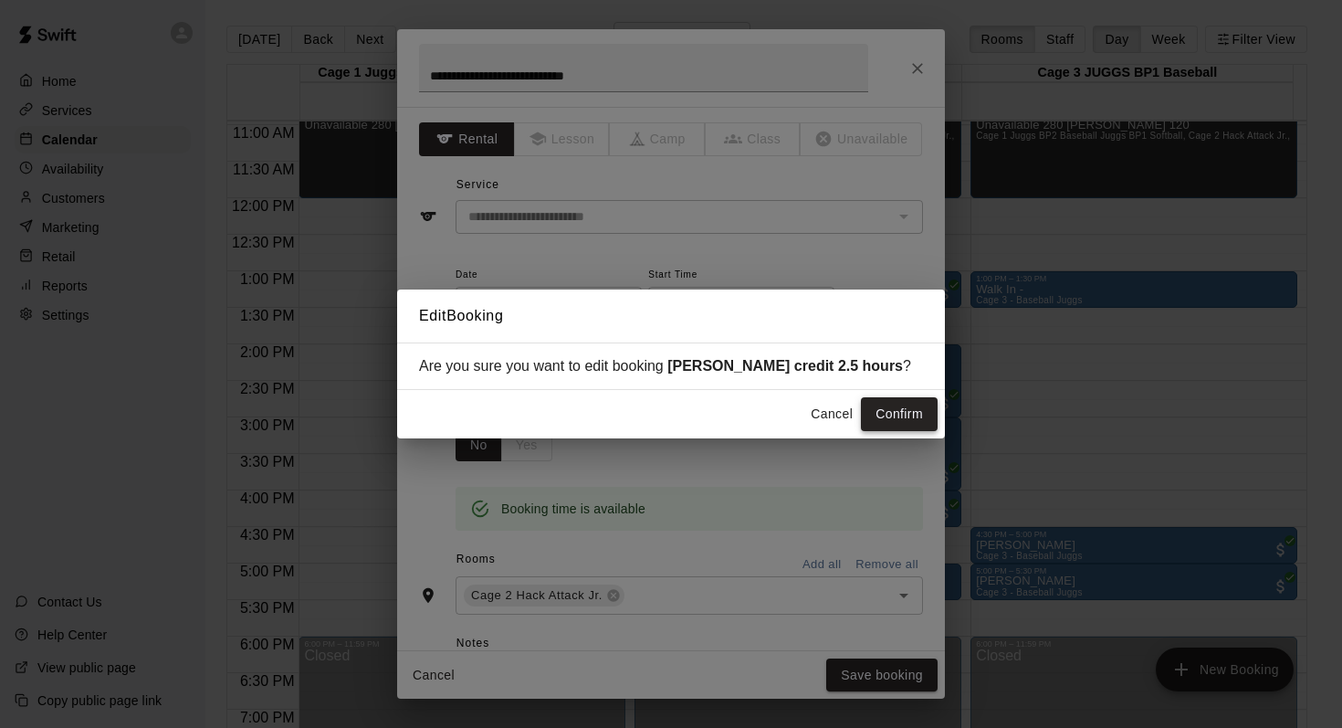
click at [891, 411] on button "Confirm" at bounding box center [899, 414] width 77 height 34
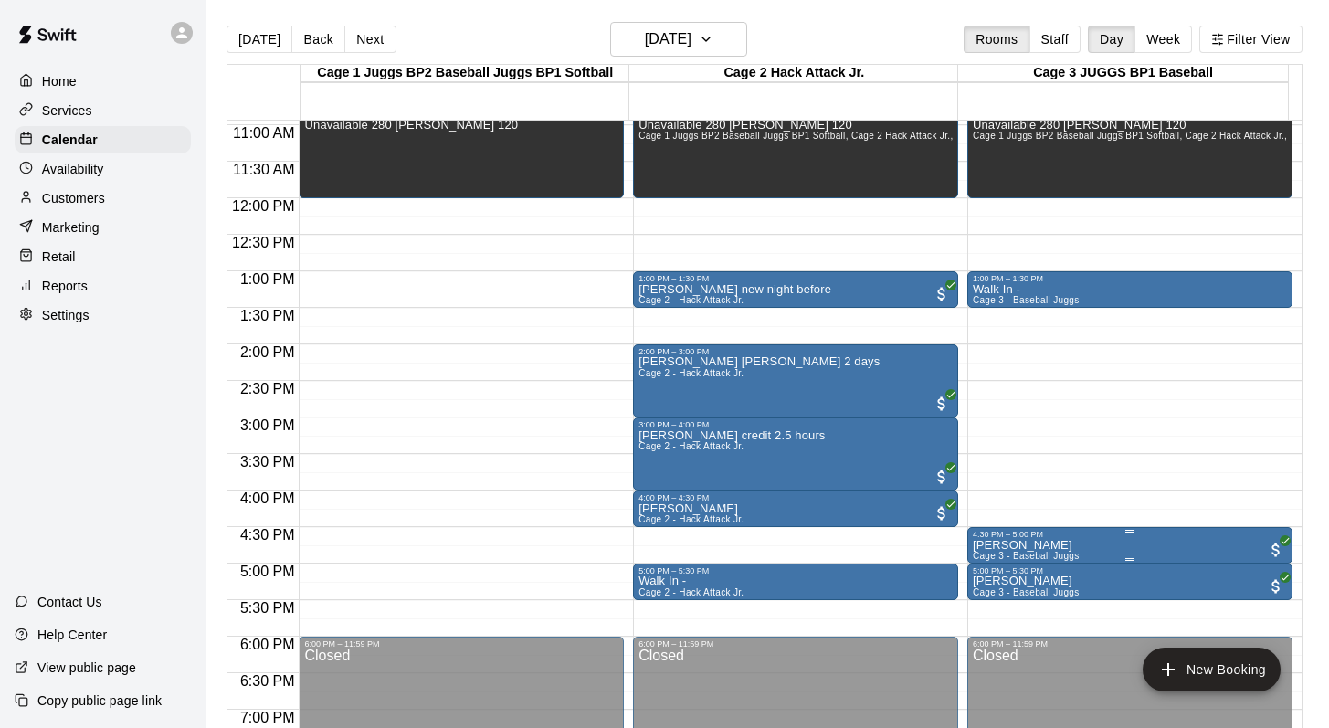
click at [1004, 533] on div "4:30 PM – 5:00 PM" at bounding box center [1130, 534] width 314 height 9
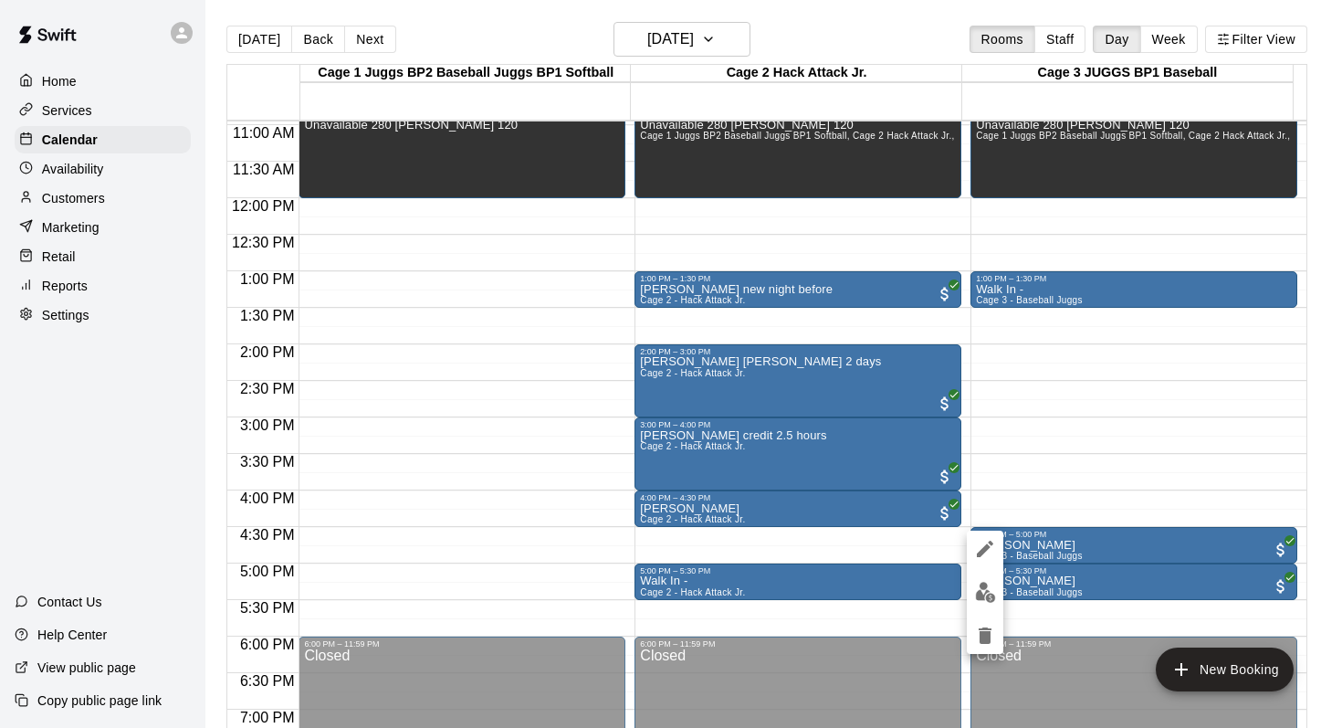
click at [983, 545] on icon "edit" at bounding box center [985, 549] width 22 height 22
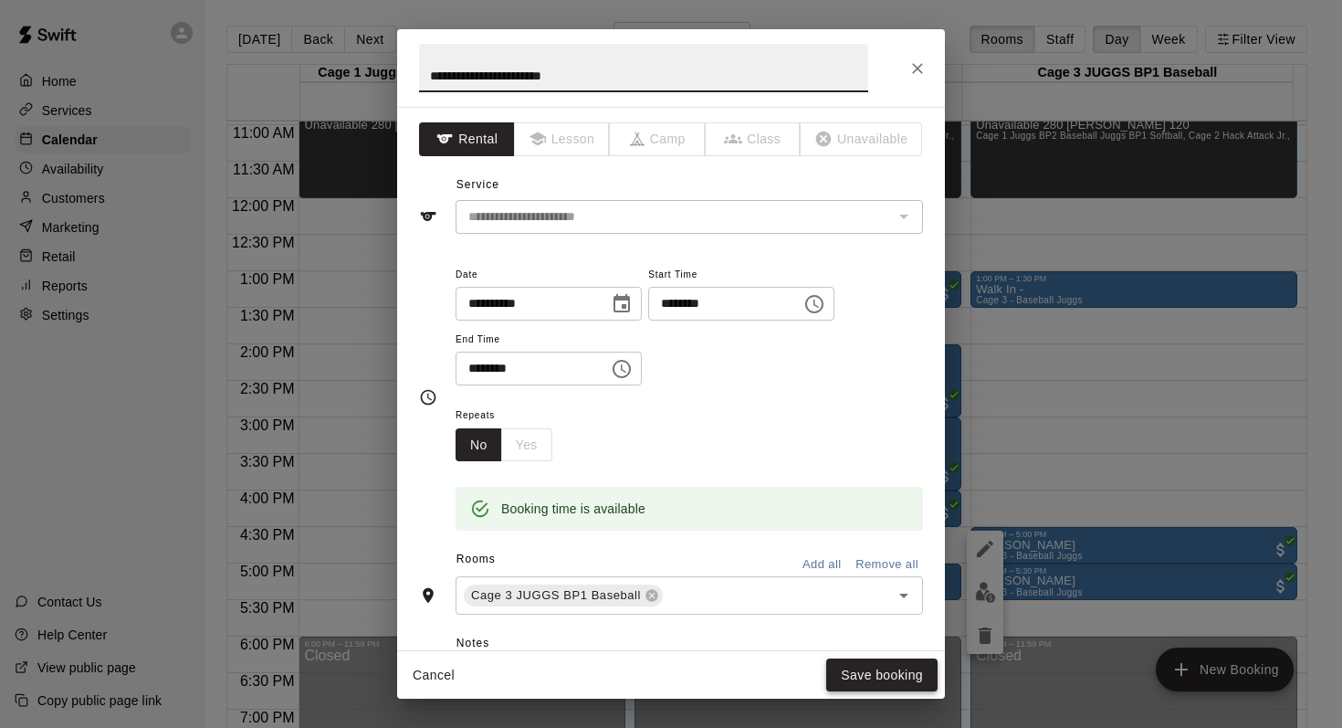
type input "**********"
click at [832, 675] on button "Save booking" at bounding box center [881, 675] width 111 height 34
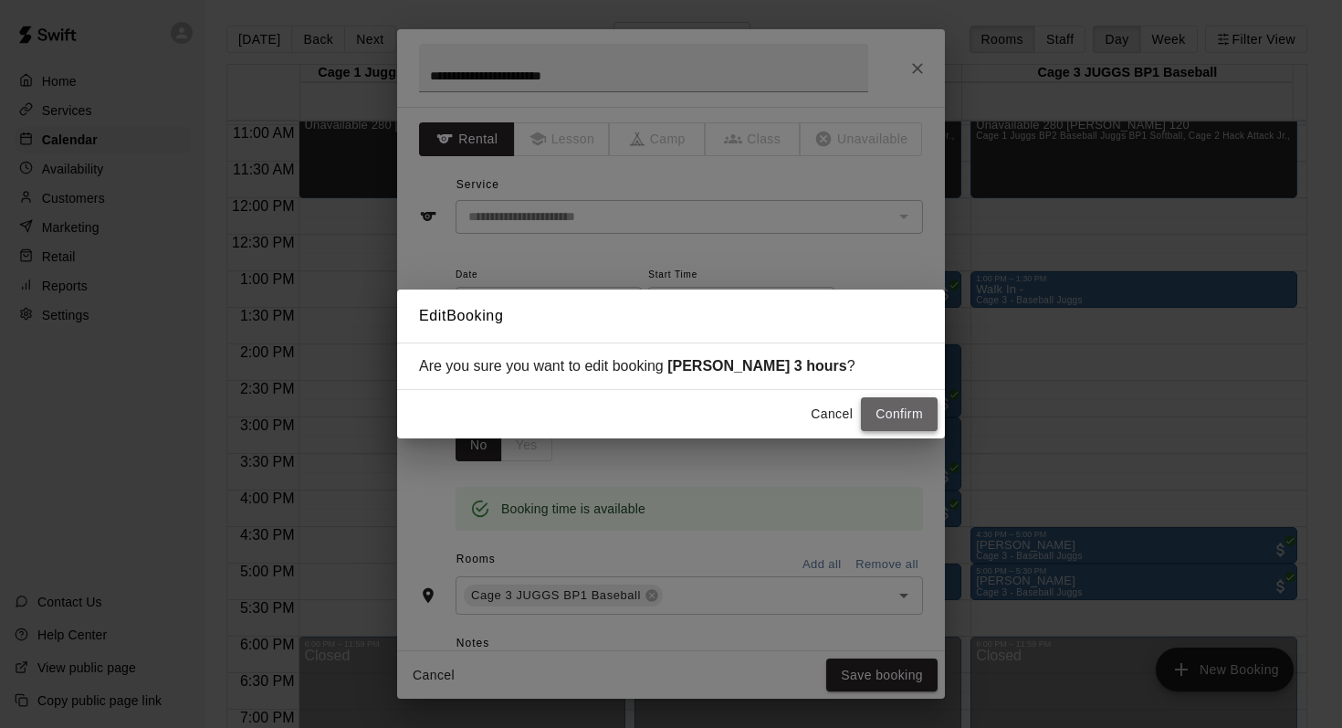
click at [870, 415] on button "Confirm" at bounding box center [899, 414] width 77 height 34
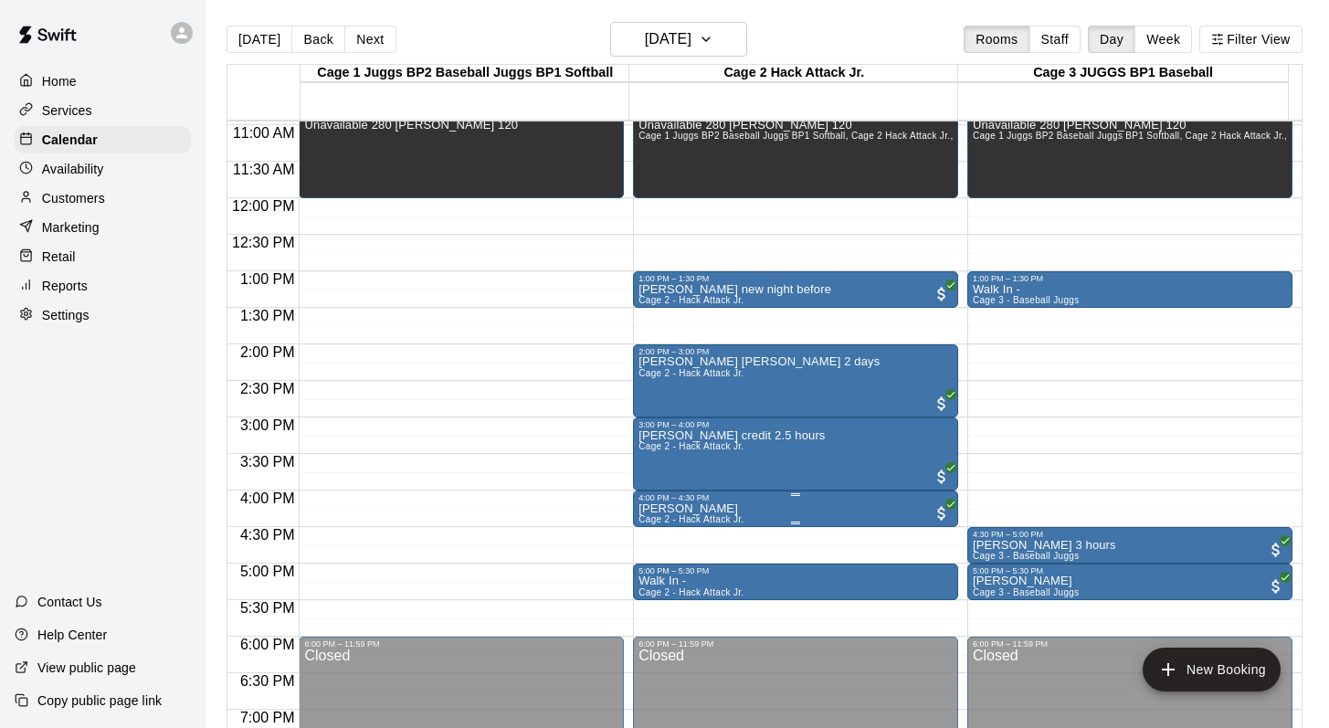
click at [669, 499] on div "4:00 PM – 4:30 PM" at bounding box center [795, 497] width 314 height 9
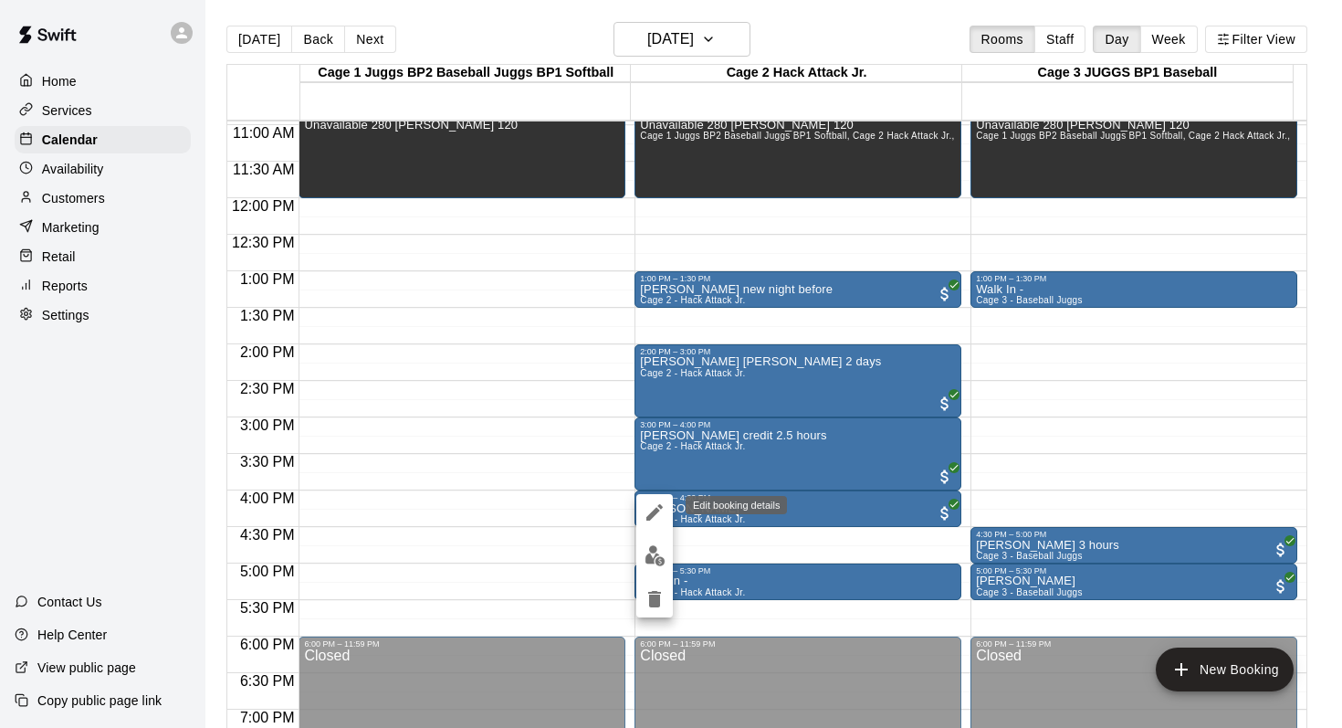
click at [647, 503] on icon "edit" at bounding box center [655, 512] width 22 height 22
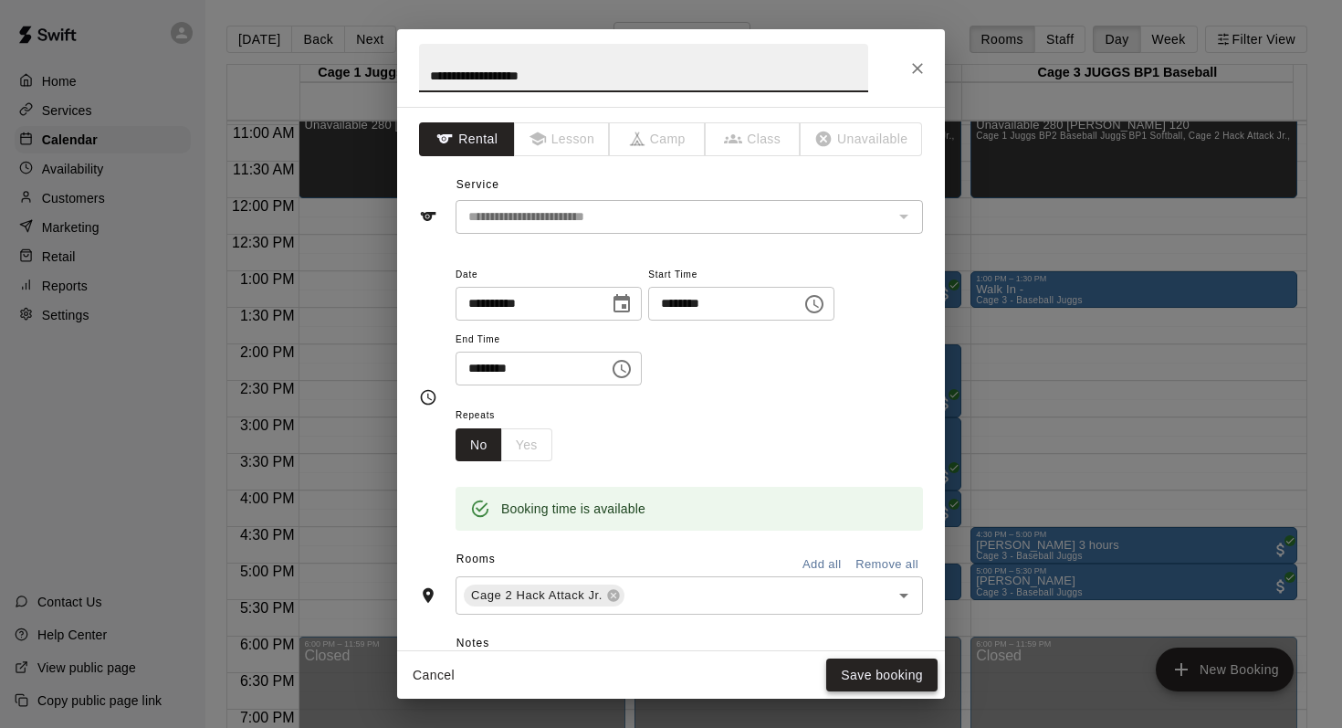
type input "**********"
click at [836, 667] on button "Save booking" at bounding box center [881, 675] width 111 height 34
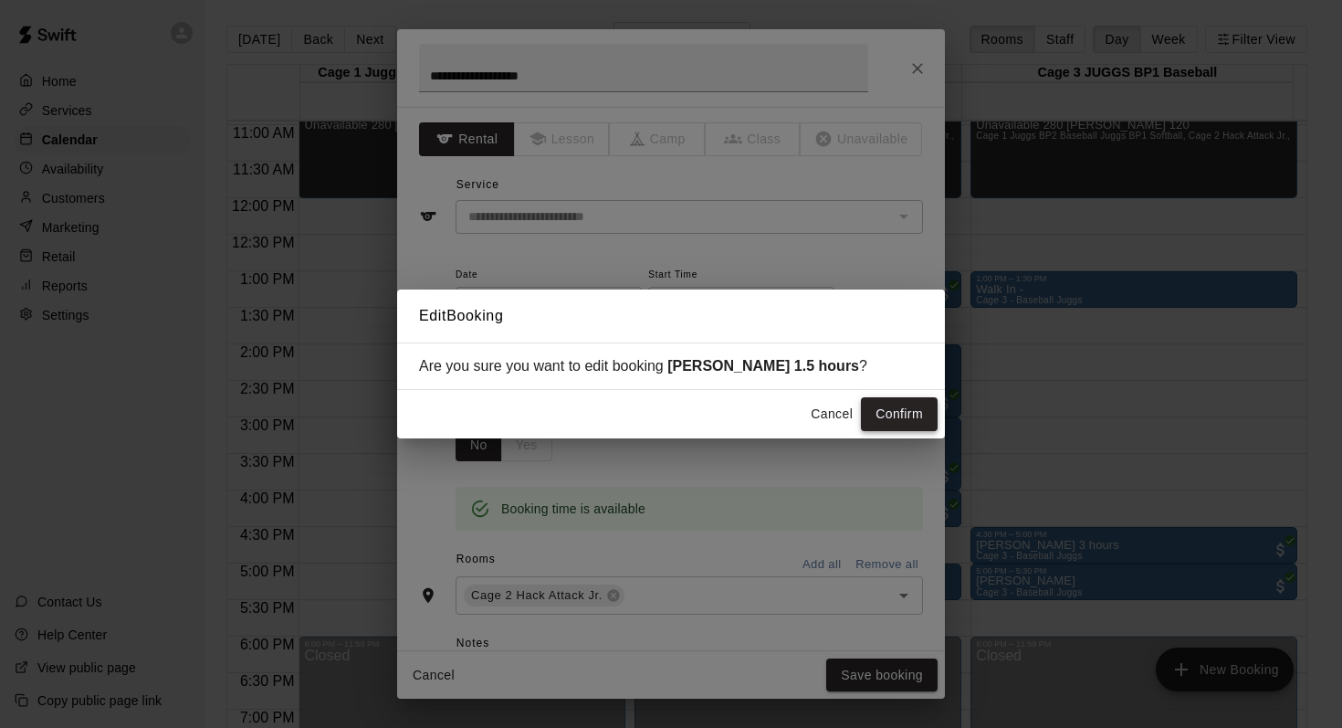
click at [883, 415] on button "Confirm" at bounding box center [899, 414] width 77 height 34
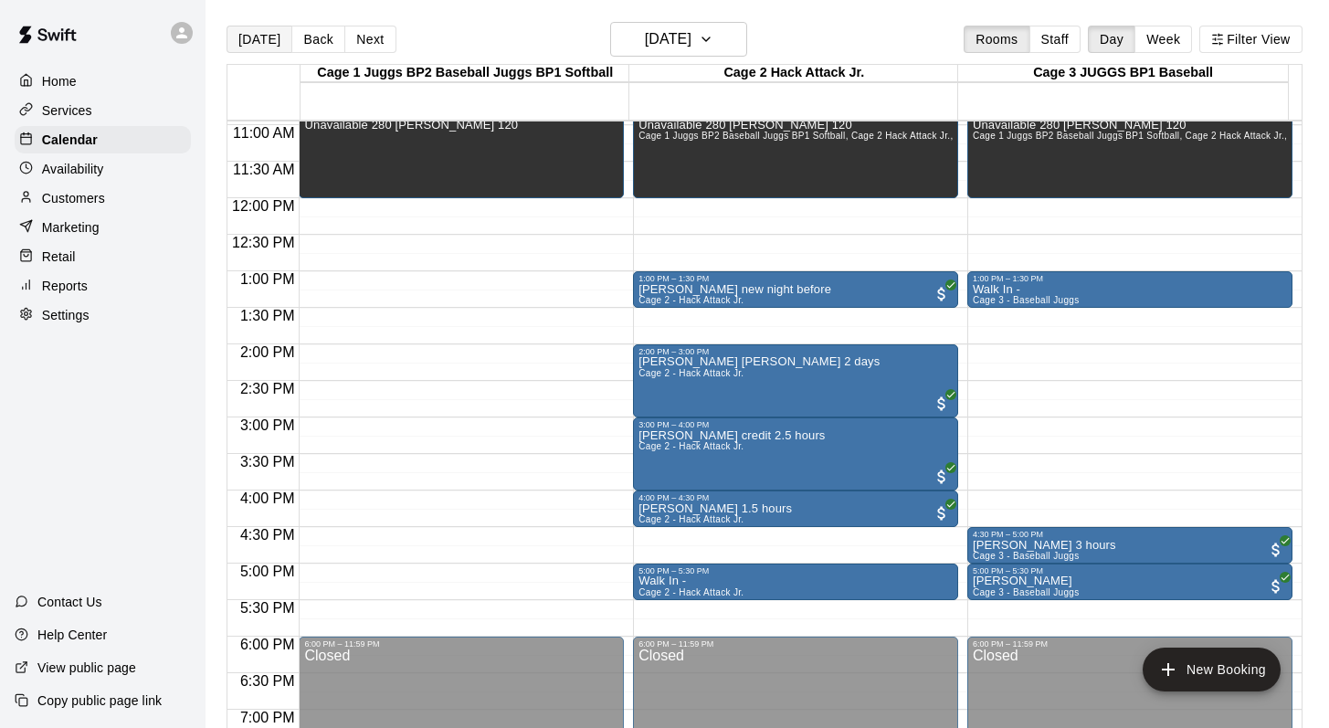
click at [250, 37] on button "[DATE]" at bounding box center [259, 39] width 66 height 27
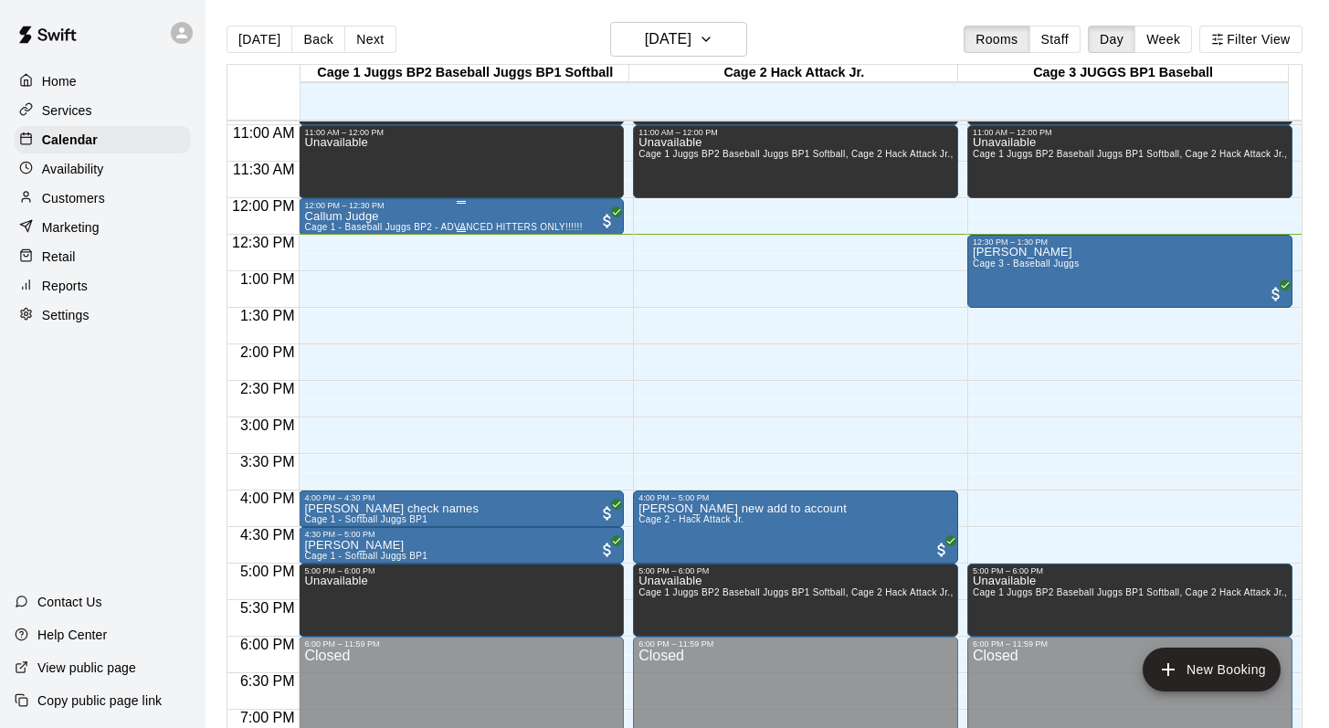
click at [337, 216] on p "Callum Judge" at bounding box center [443, 216] width 278 height 0
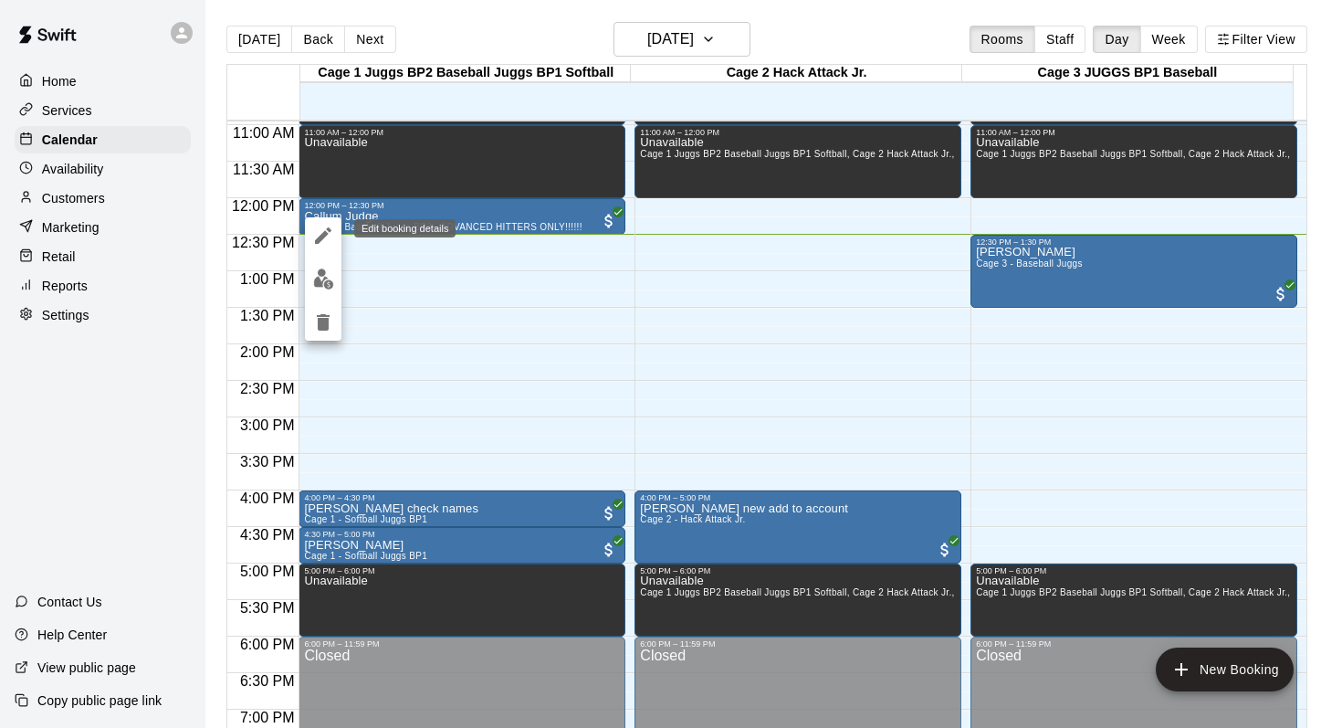
click at [321, 229] on icon "edit" at bounding box center [323, 236] width 22 height 22
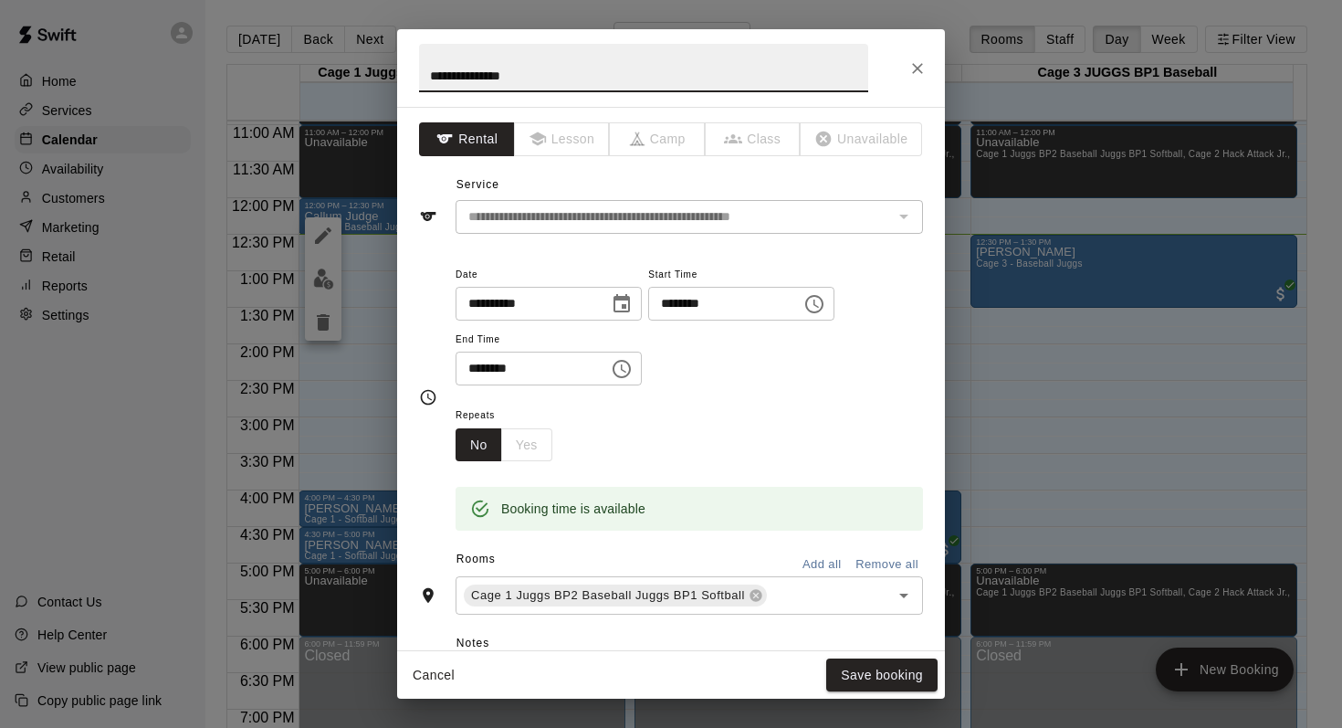
type input "**********"
click at [321, 229] on div "**********" at bounding box center [671, 364] width 1342 height 728
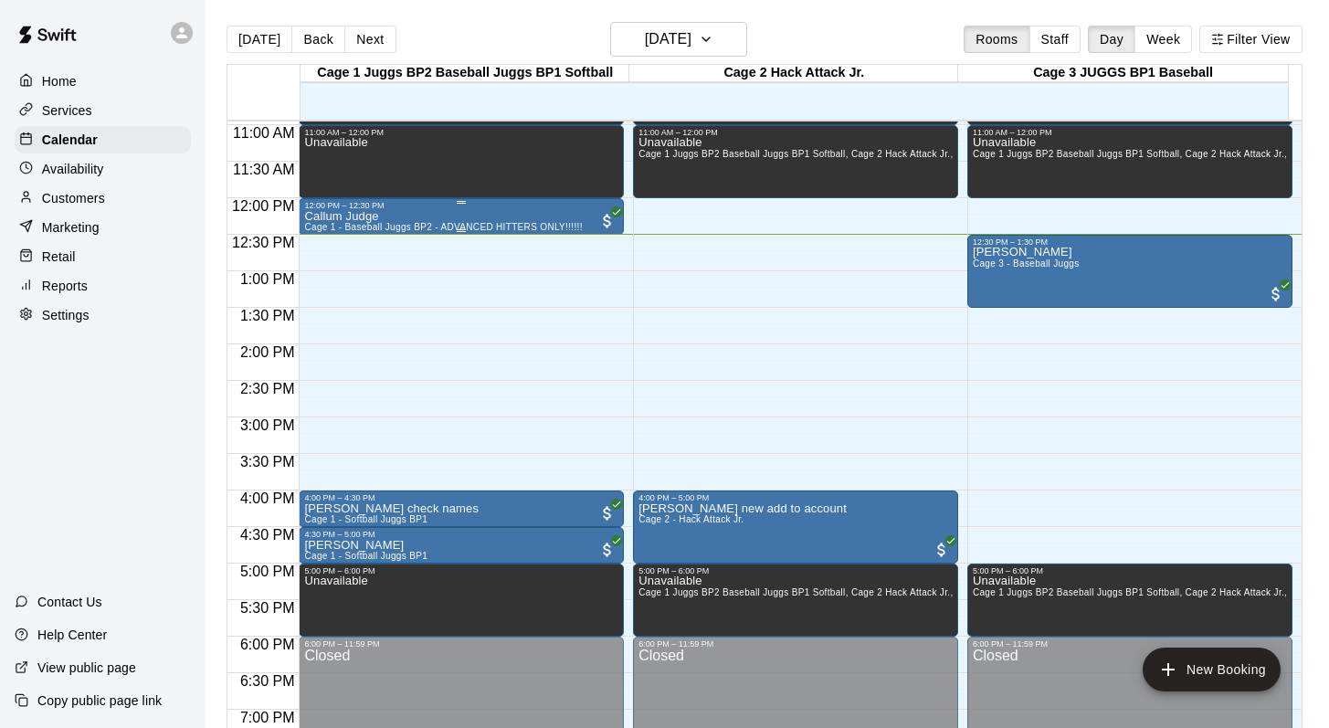
click at [354, 216] on p "Callum Judge" at bounding box center [443, 216] width 278 height 0
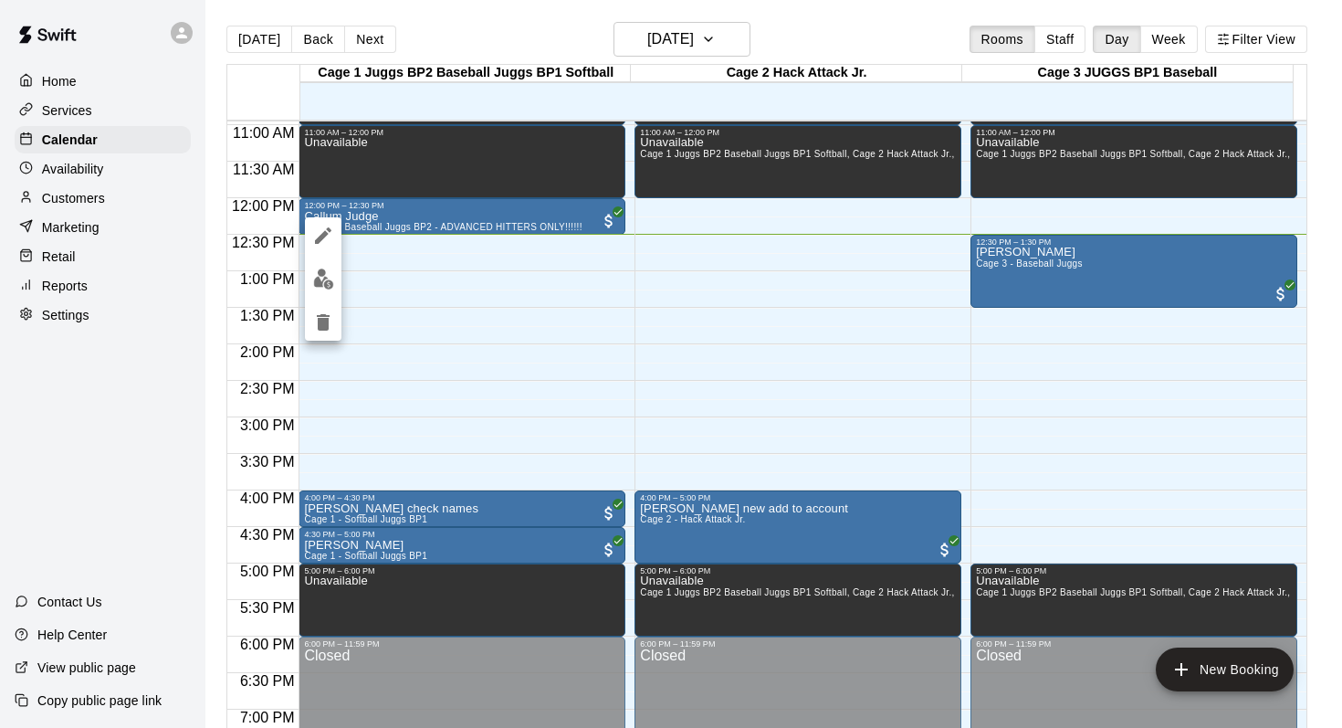
click at [328, 230] on icon "edit" at bounding box center [323, 235] width 16 height 16
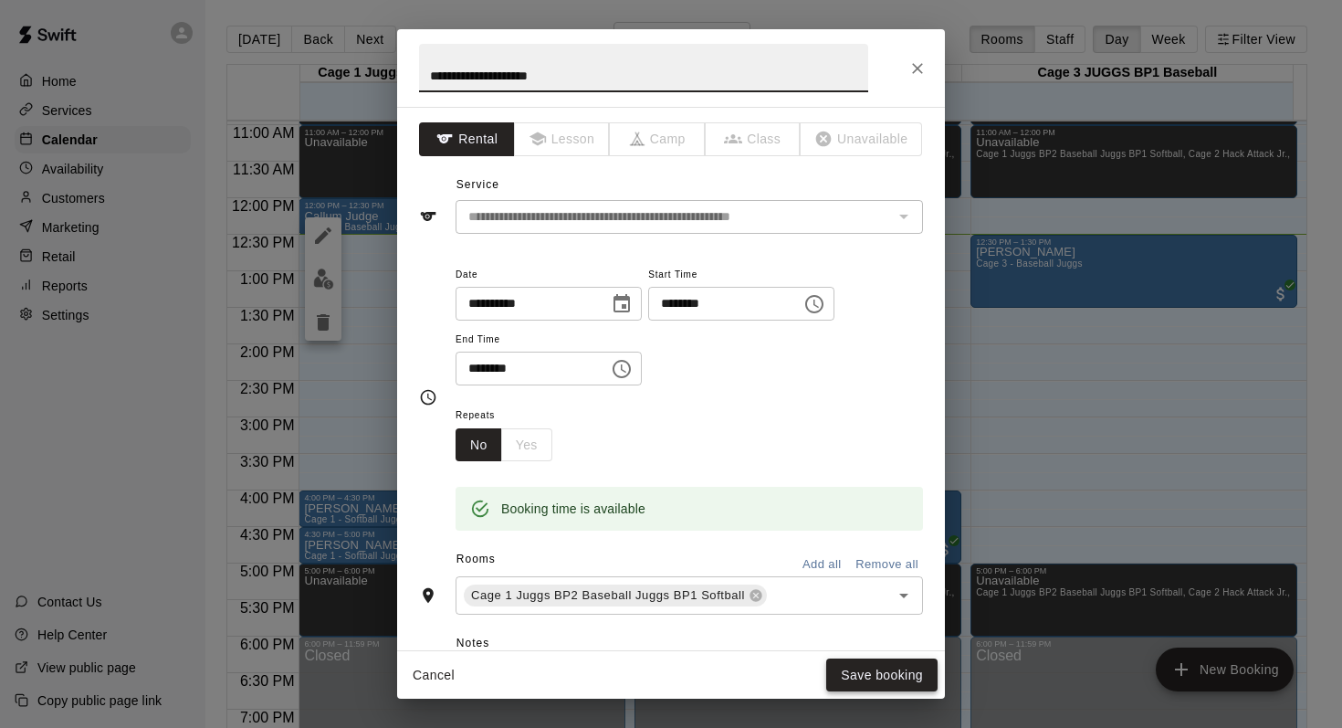
type input "**********"
click at [855, 669] on button "Save booking" at bounding box center [881, 675] width 111 height 34
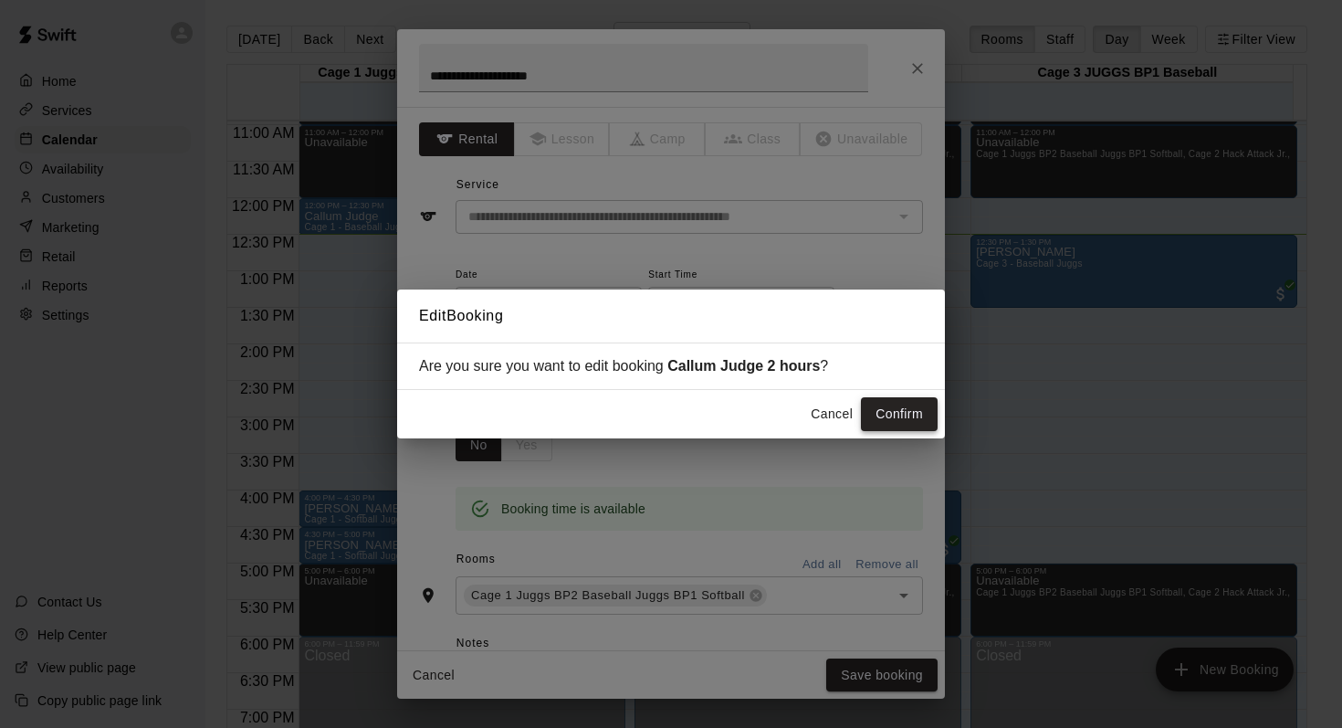
click at [880, 412] on button "Confirm" at bounding box center [899, 414] width 77 height 34
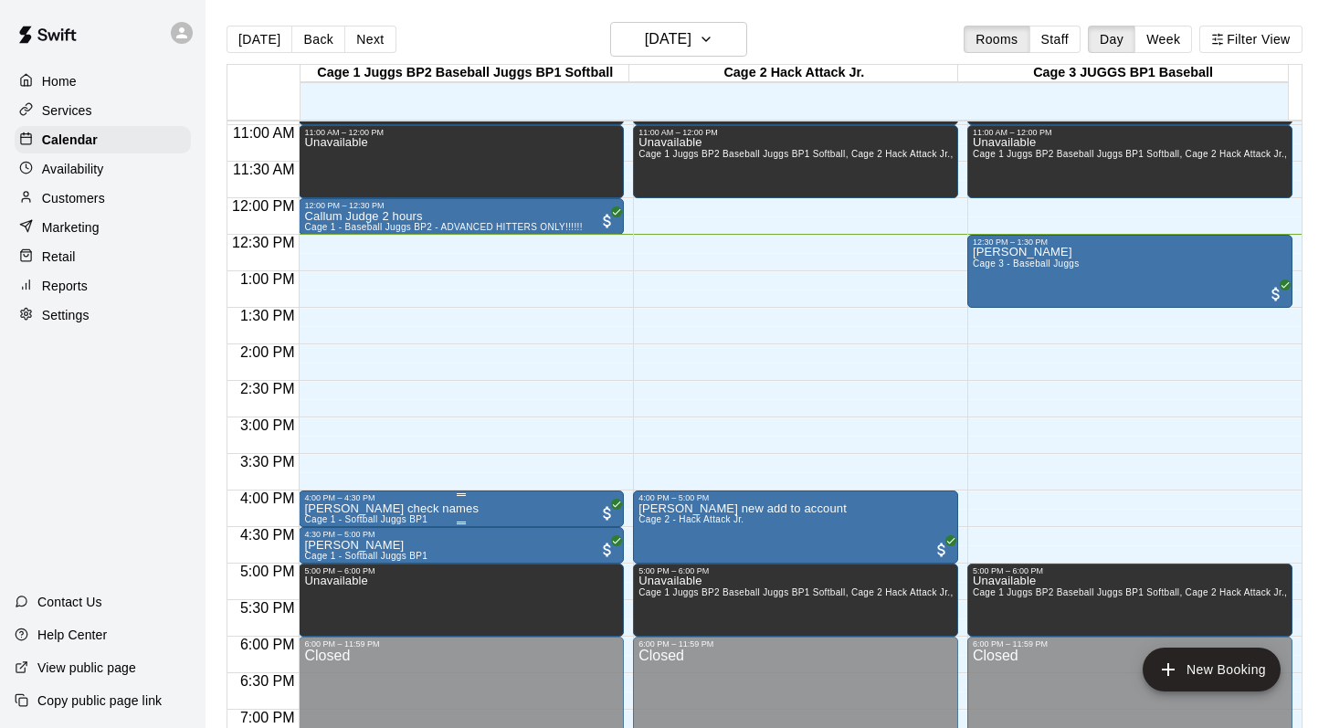
click at [373, 496] on div at bounding box center [461, 494] width 314 height 3
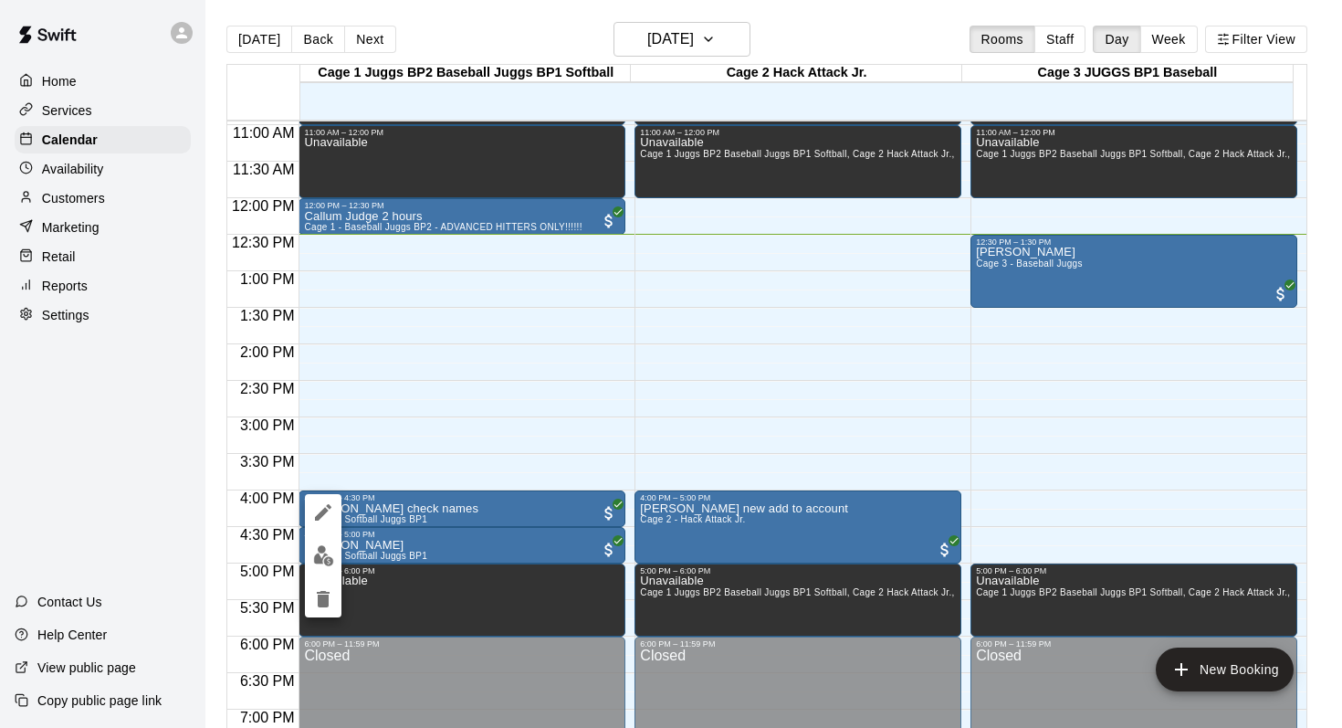
click at [318, 507] on icon "edit" at bounding box center [323, 512] width 22 height 22
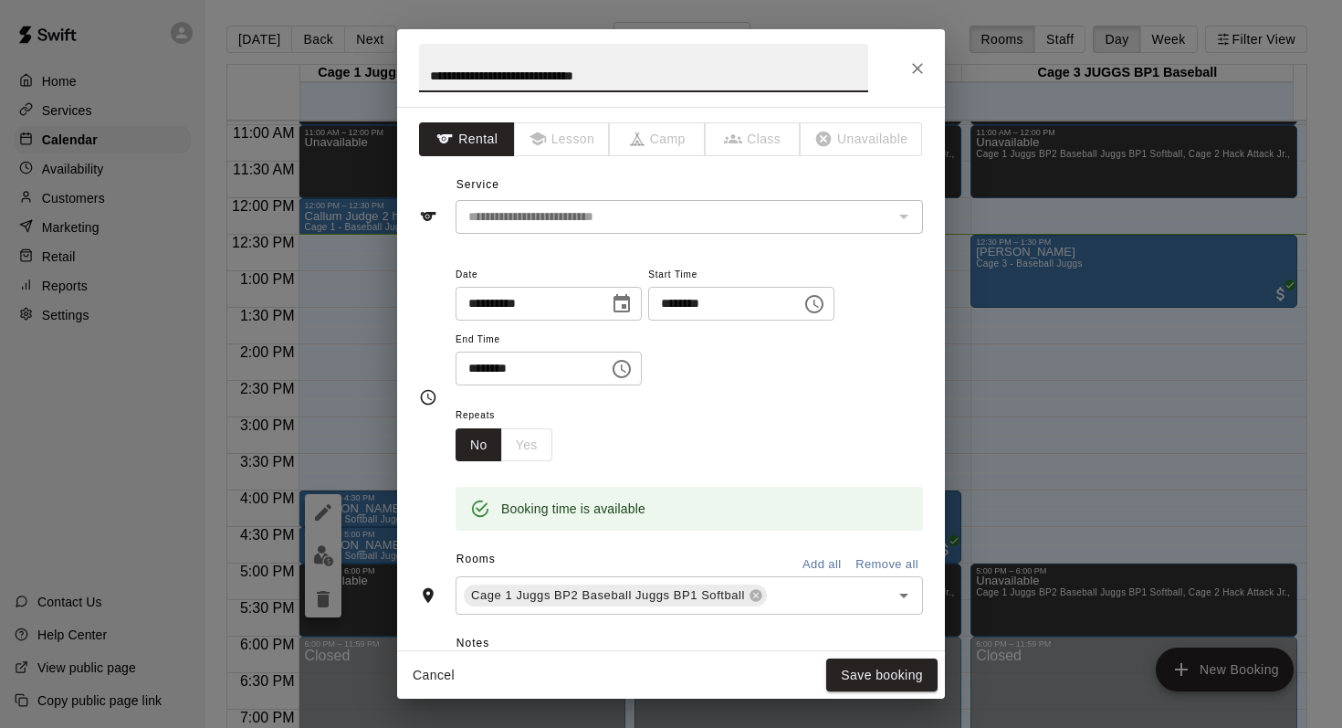
type input "**********"
click at [318, 507] on div "**********" at bounding box center [671, 364] width 1342 height 728
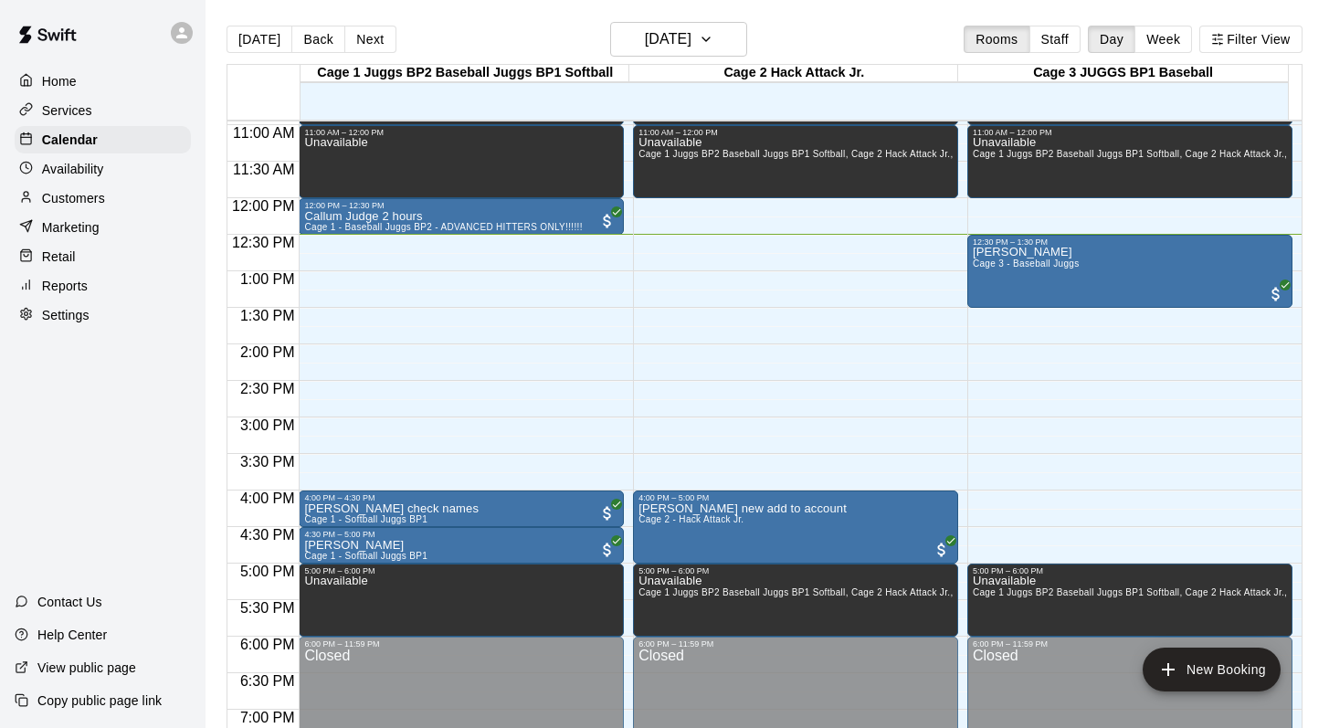
click at [318, 509] on p "[PERSON_NAME] check names" at bounding box center [391, 509] width 174 height 0
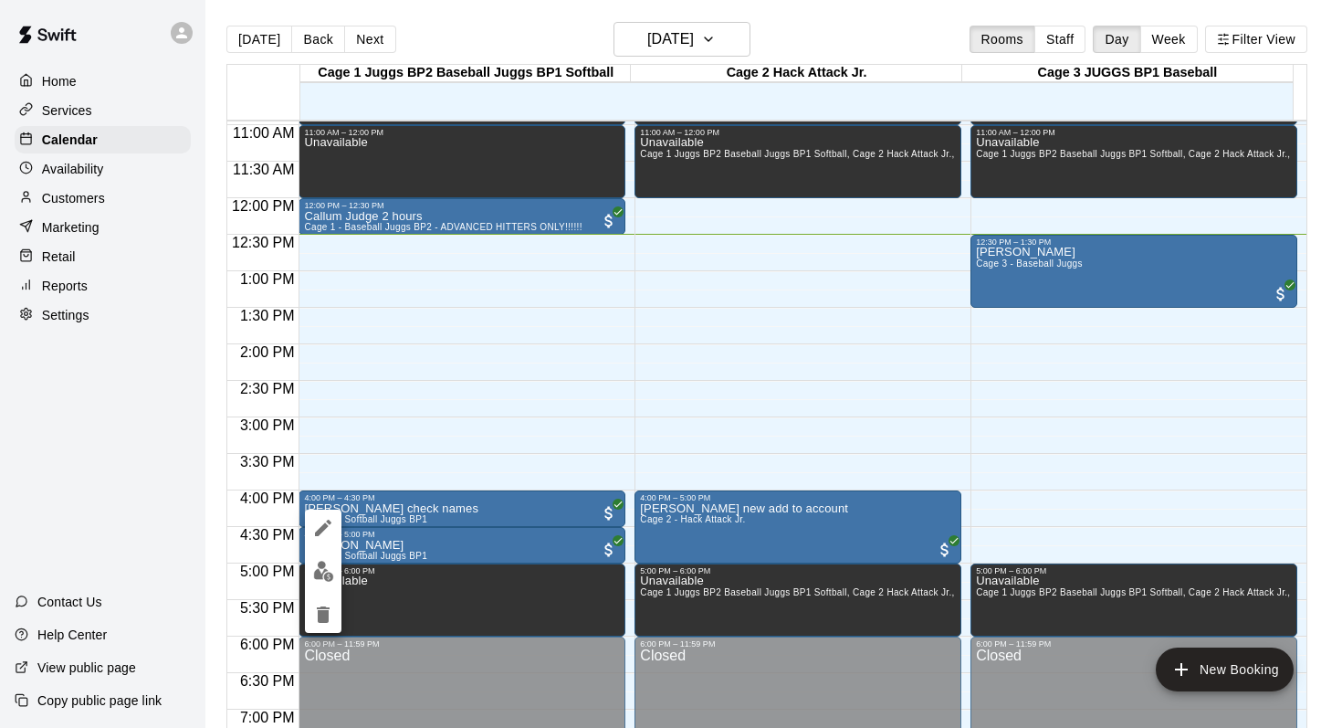
click at [321, 516] on button "edit" at bounding box center [323, 528] width 37 height 37
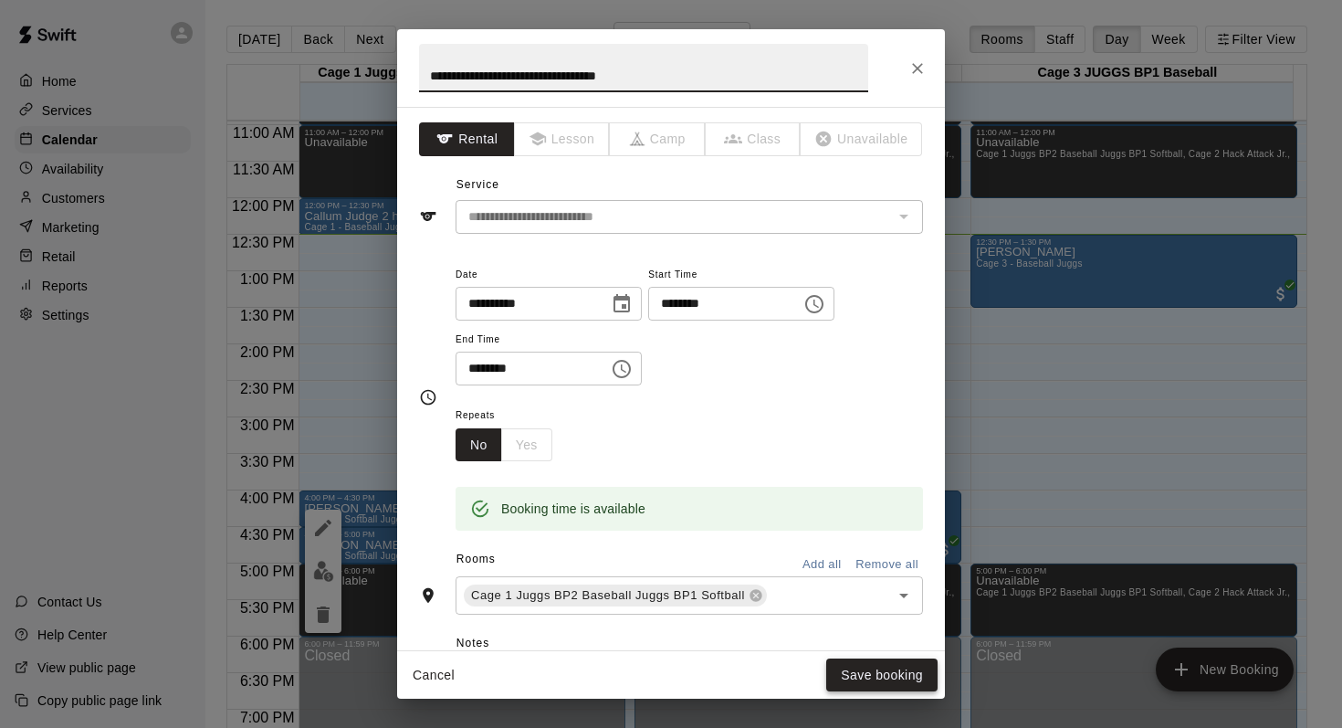
type input "**********"
click at [847, 666] on button "Save booking" at bounding box center [881, 675] width 111 height 34
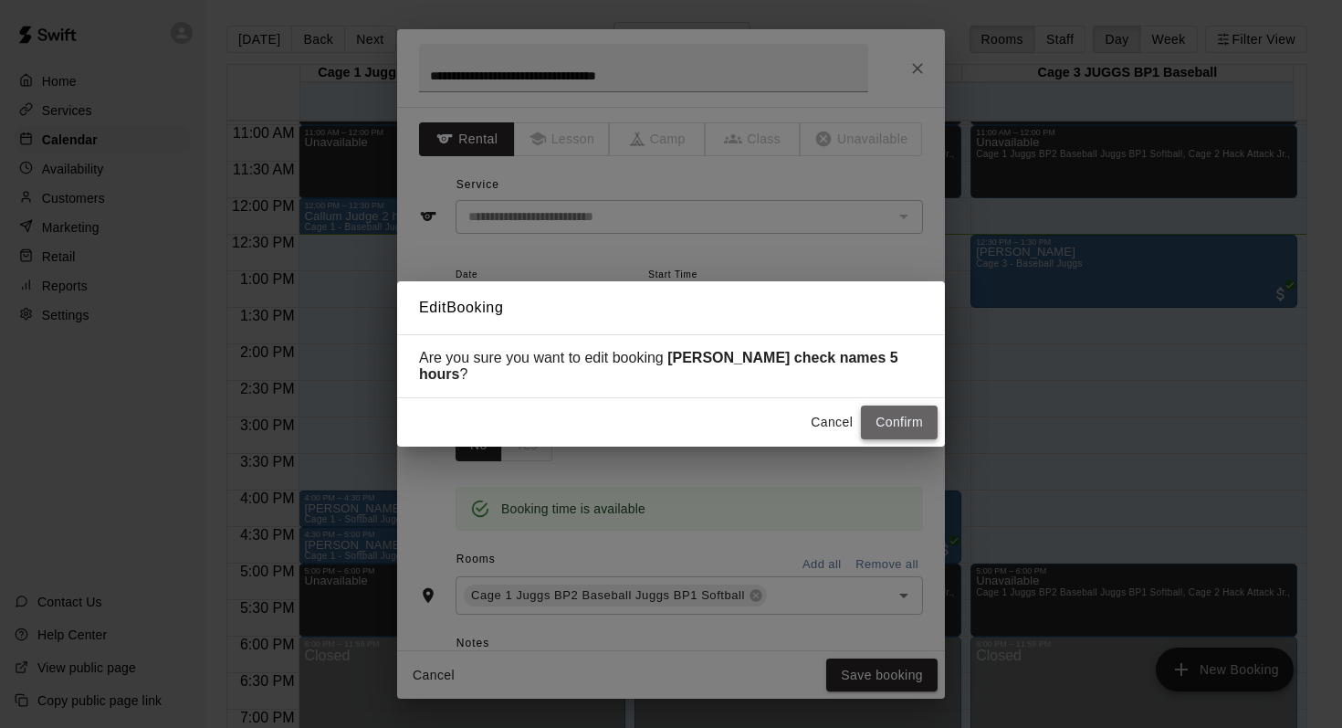
click at [874, 417] on button "Confirm" at bounding box center [899, 422] width 77 height 34
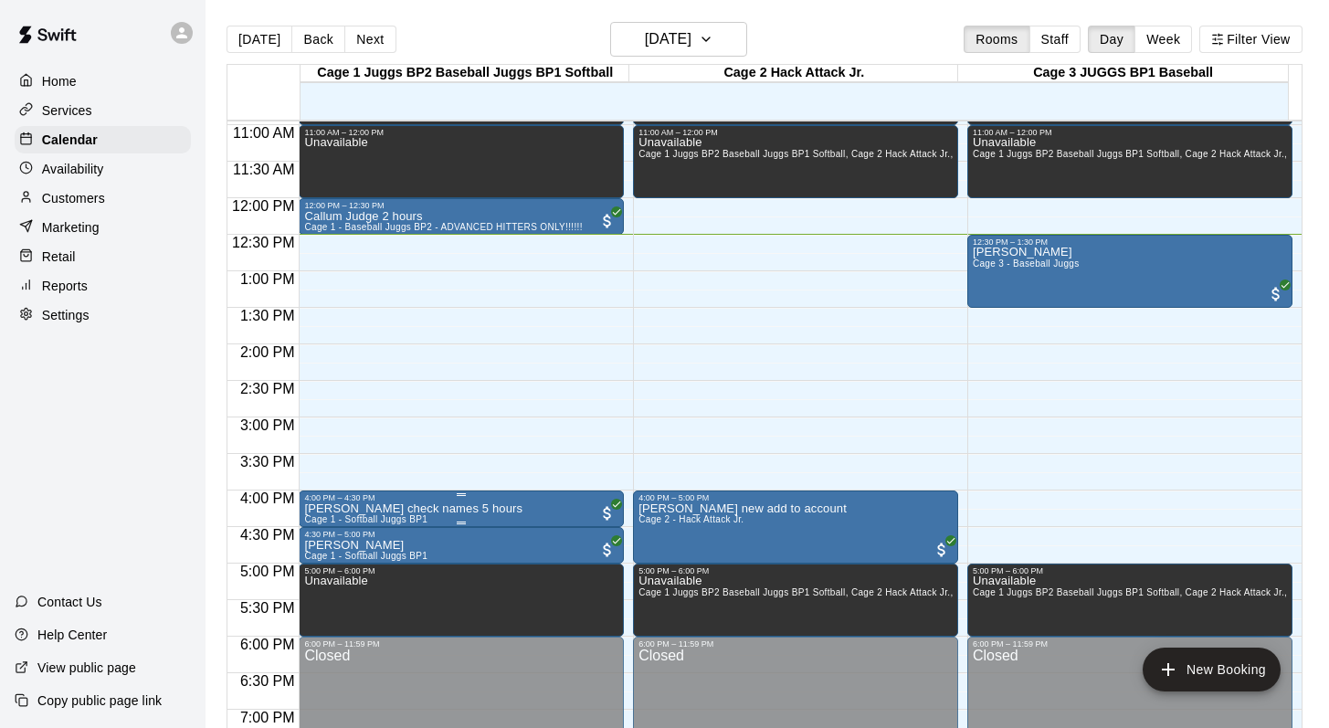
click at [389, 500] on div "4:00 PM – 4:30 PM" at bounding box center [461, 497] width 314 height 9
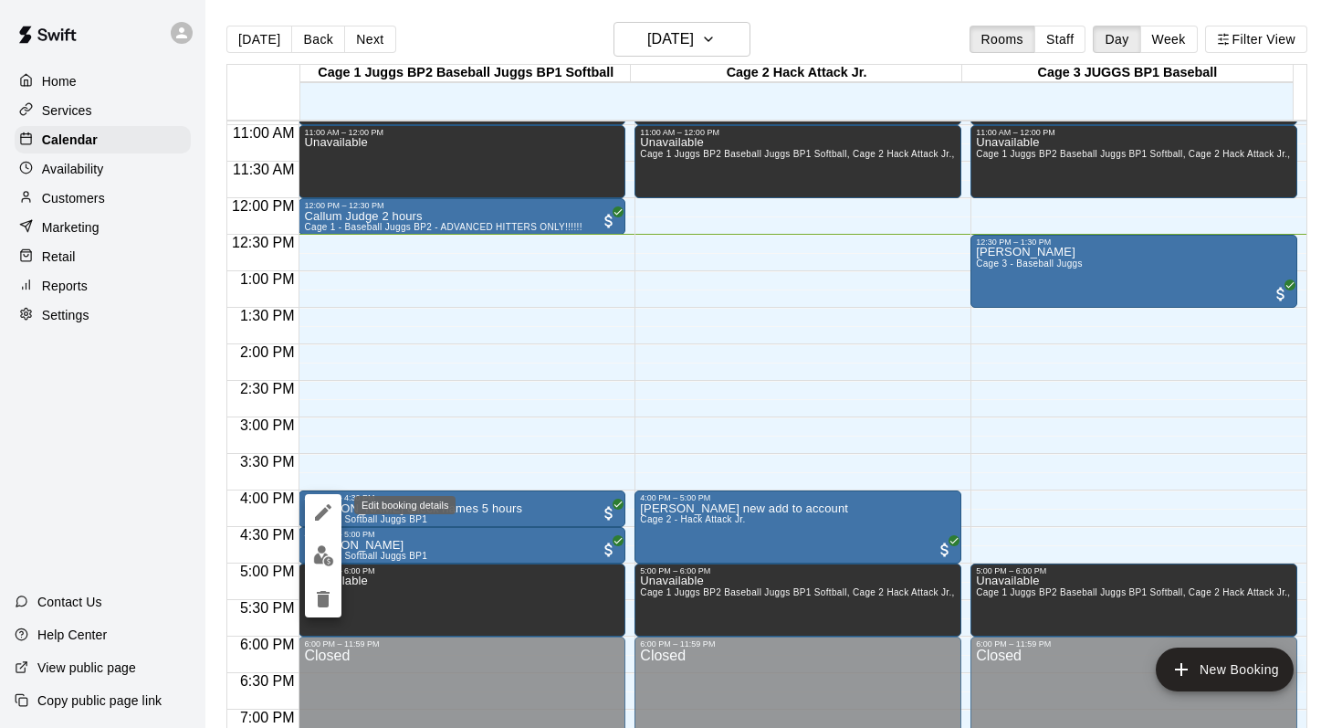
click at [325, 508] on icon "edit" at bounding box center [323, 512] width 16 height 16
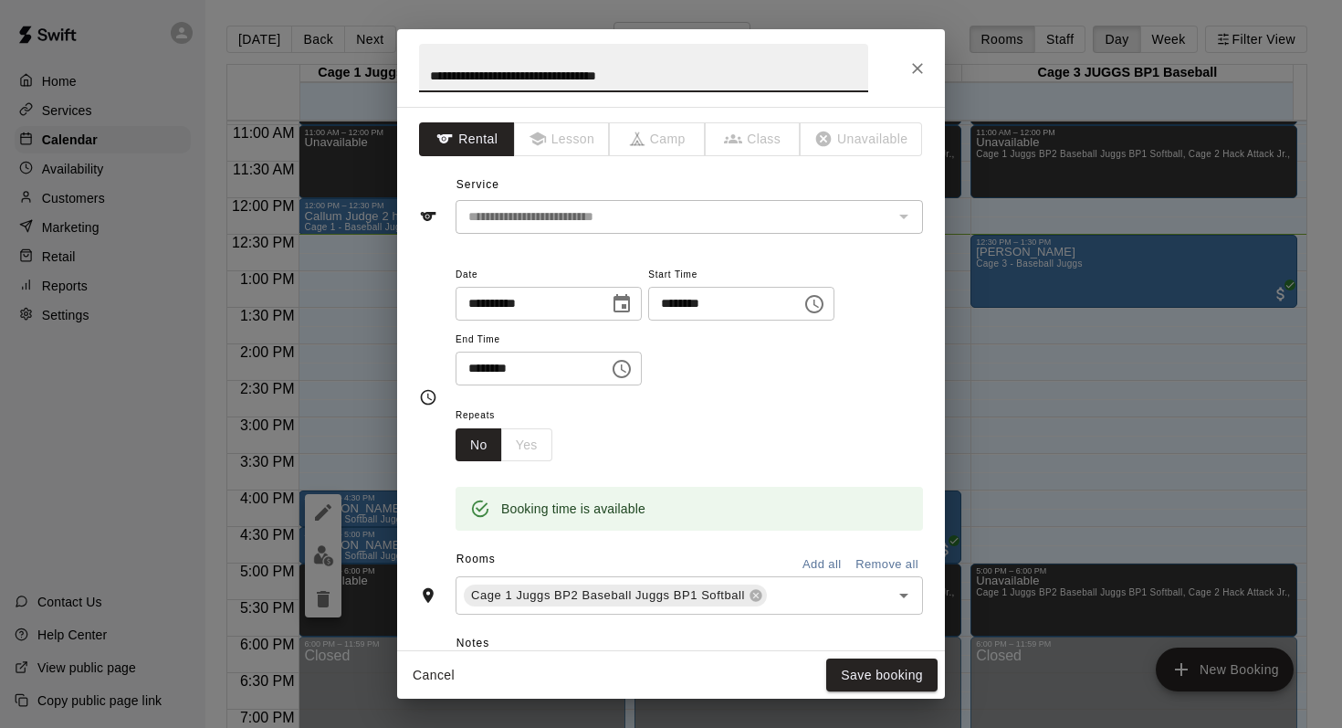
click at [520, 78] on input "**********" at bounding box center [643, 68] width 449 height 48
type input "**********"
click at [846, 686] on button "Save booking" at bounding box center [881, 675] width 111 height 34
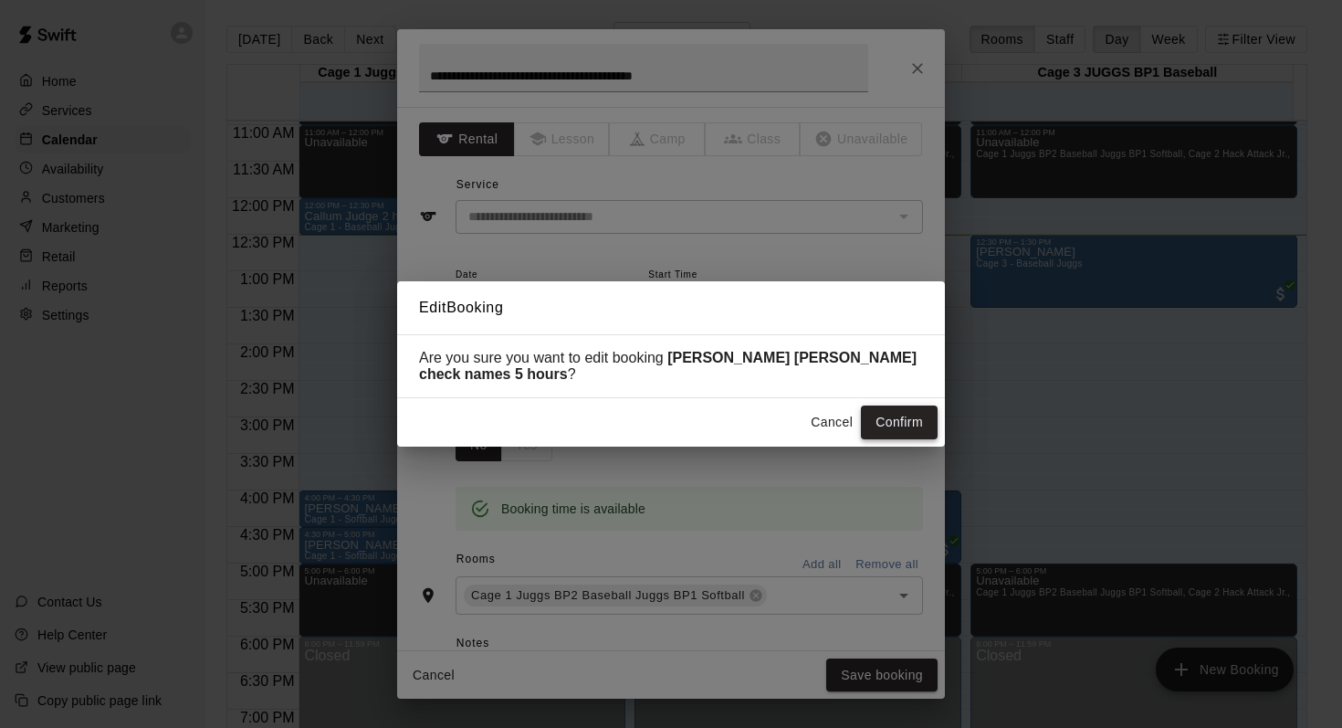
click at [876, 429] on button "Confirm" at bounding box center [899, 422] width 77 height 34
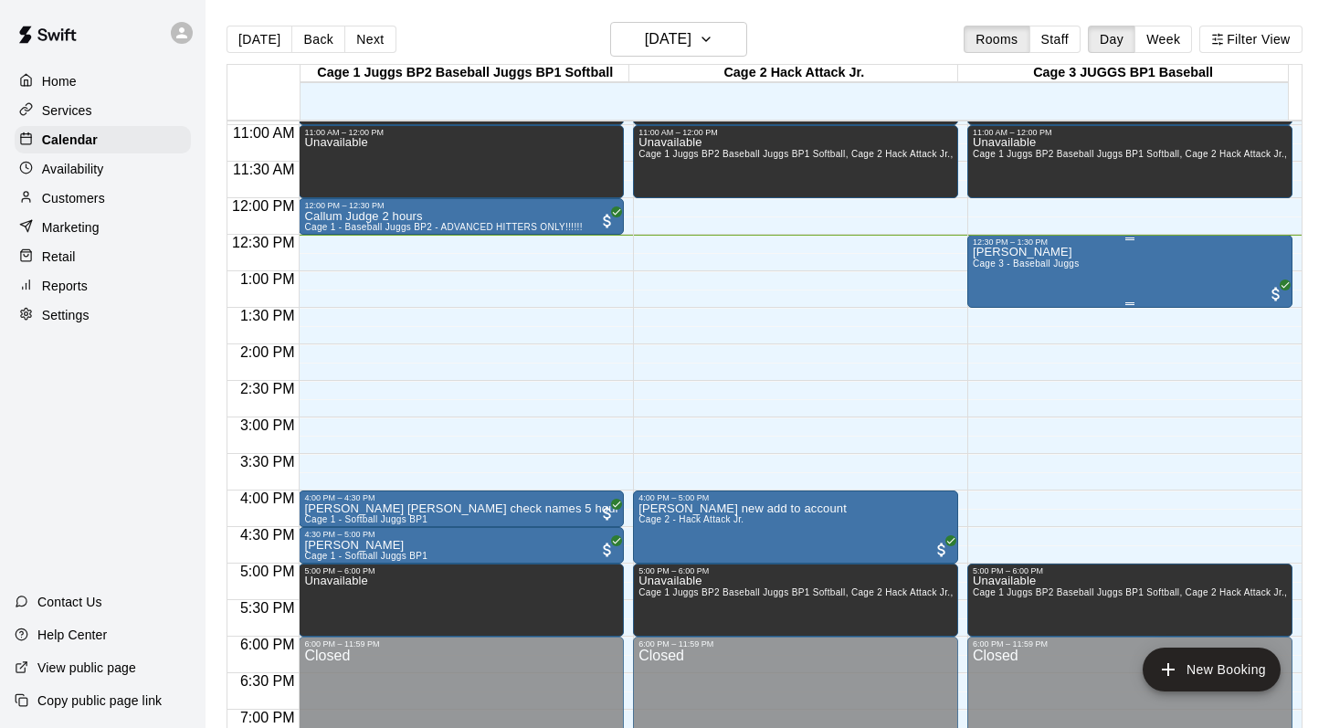
click at [967, 265] on div "12:30 PM – 1:30 PM Tara Rose Cage 3 - Baseball Juggs" at bounding box center [1129, 271] width 325 height 73
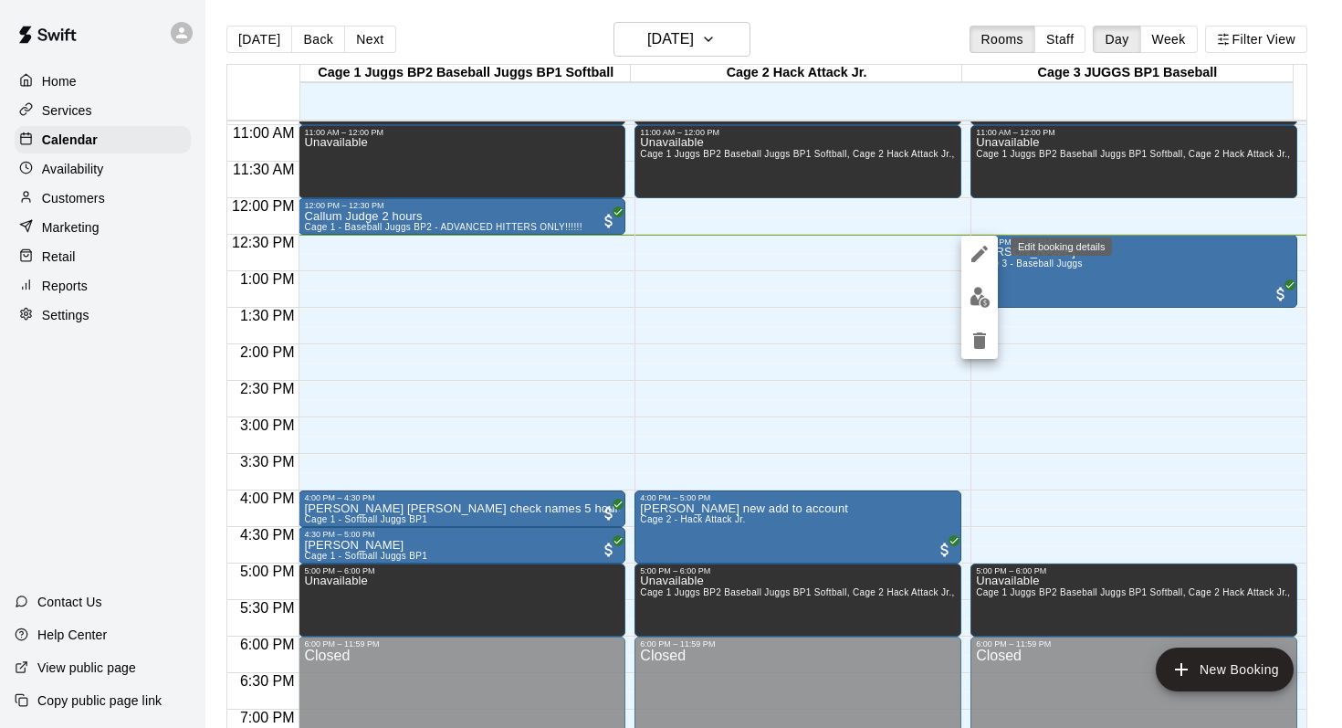
click at [978, 259] on icon "edit" at bounding box center [980, 254] width 22 height 22
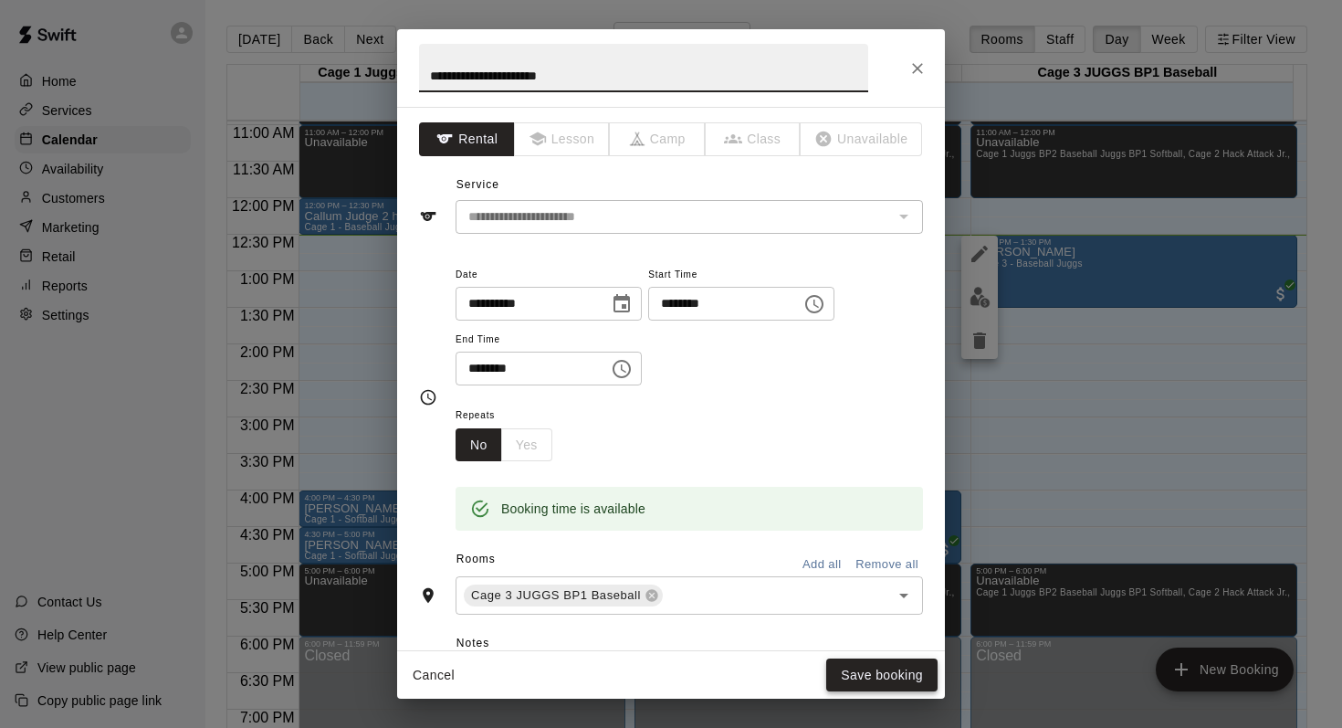
type input "**********"
click at [867, 670] on button "Save booking" at bounding box center [881, 675] width 111 height 34
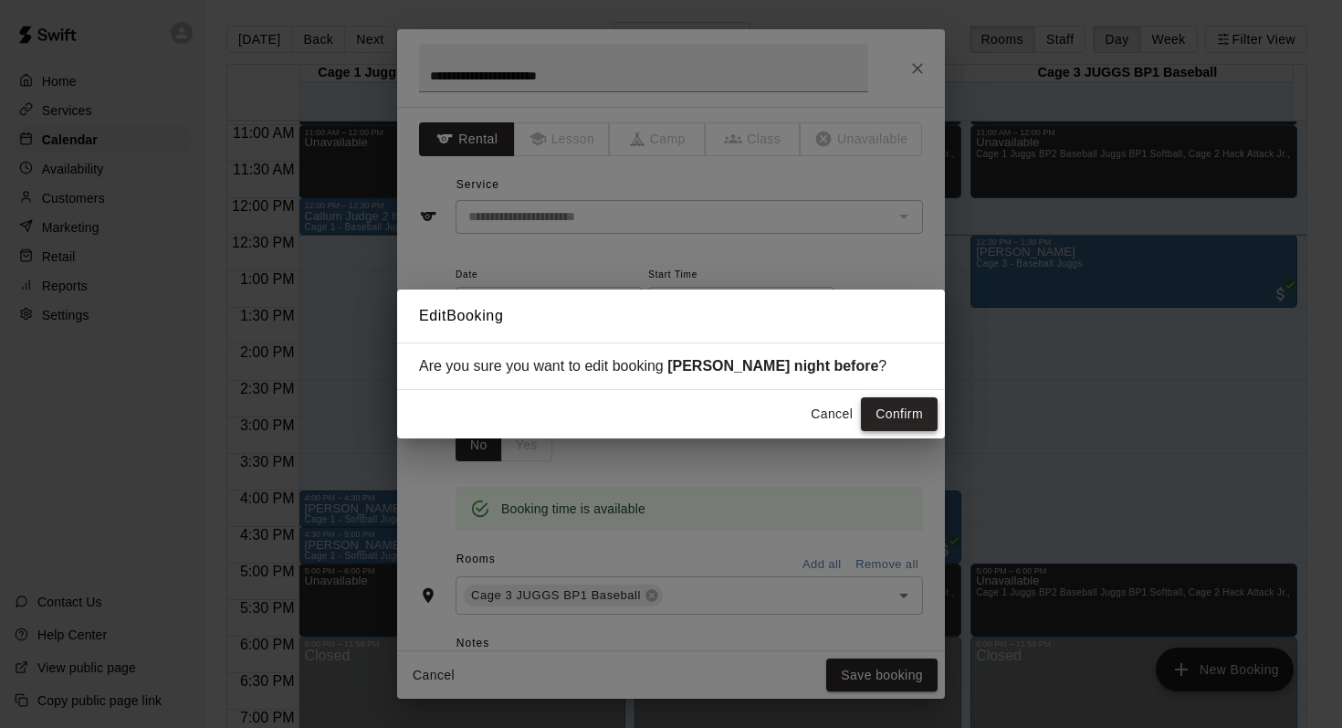
click at [887, 402] on button "Confirm" at bounding box center [899, 414] width 77 height 34
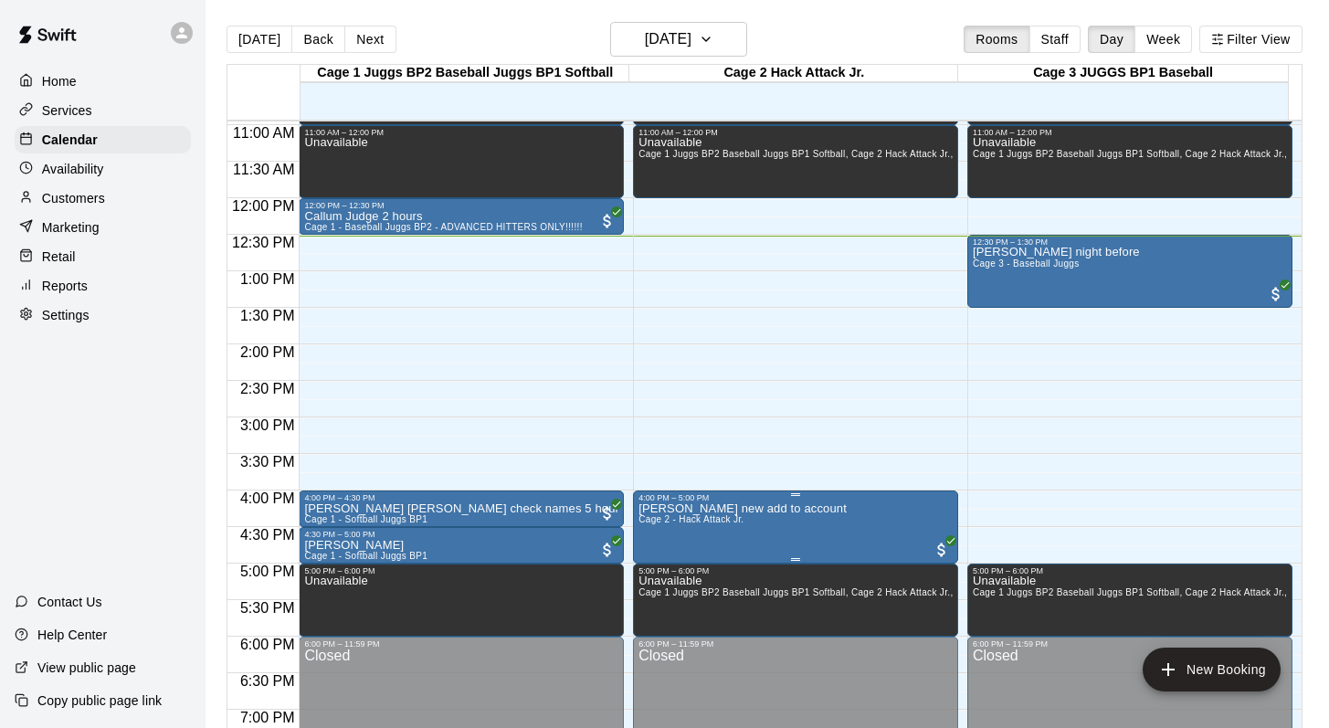
click at [699, 515] on span "Cage 2 - Hack Attack Jr." at bounding box center [690, 519] width 105 height 10
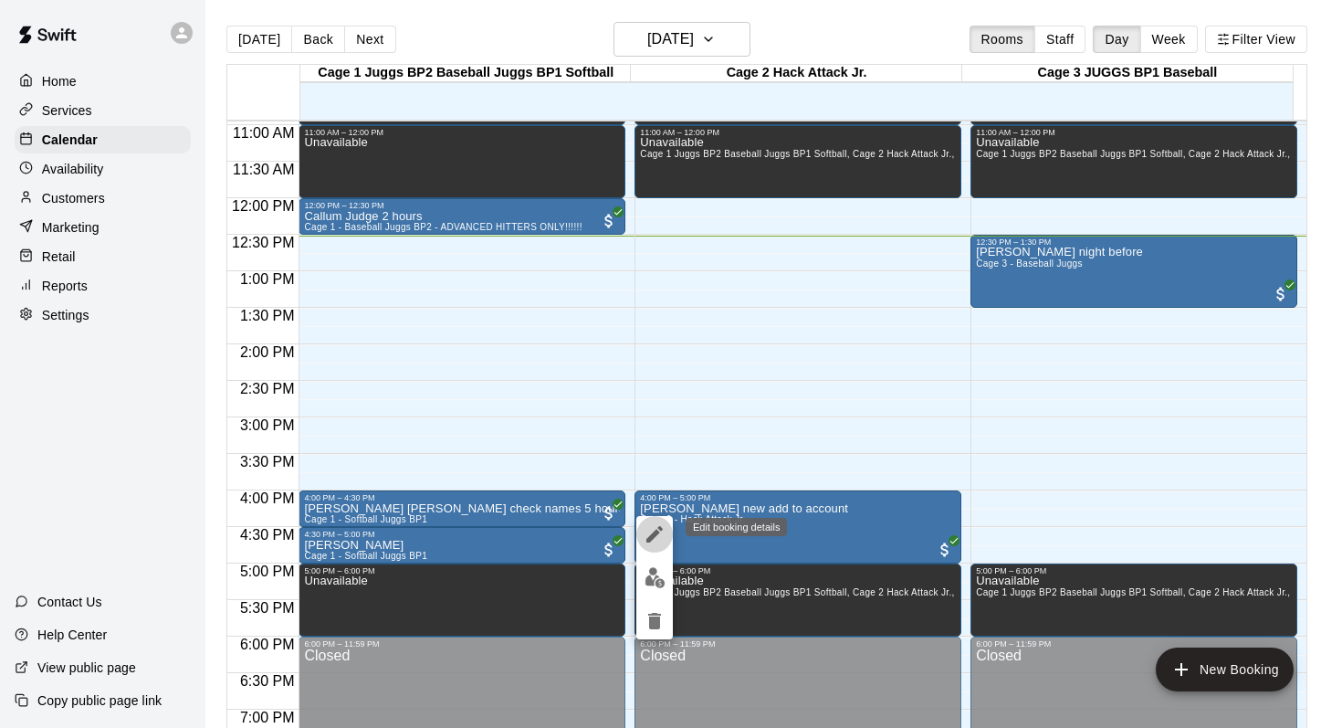
click at [655, 524] on icon "edit" at bounding box center [655, 534] width 22 height 22
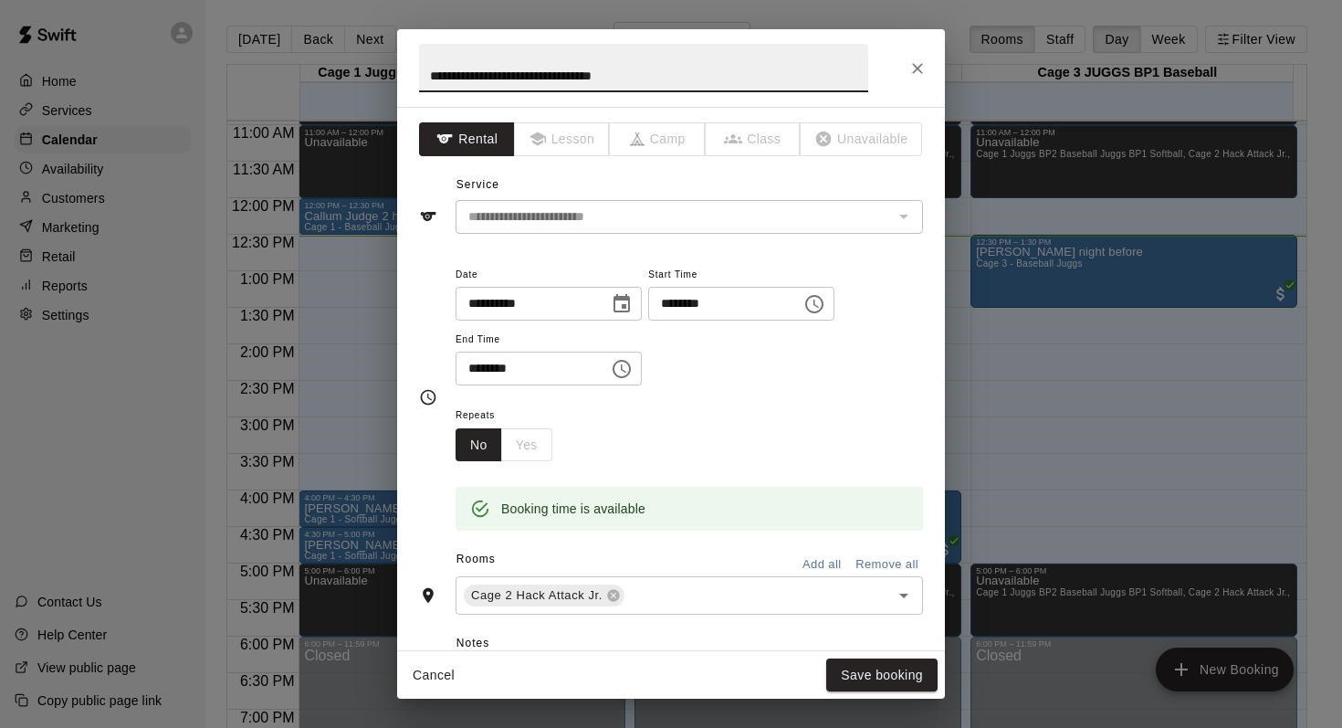
click at [655, 524] on div "Booking time is available" at bounding box center [690, 509] width 468 height 44
click at [668, 78] on input "**********" at bounding box center [643, 68] width 449 height 48
type input "**********"
click at [840, 677] on button "Save booking" at bounding box center [881, 675] width 111 height 34
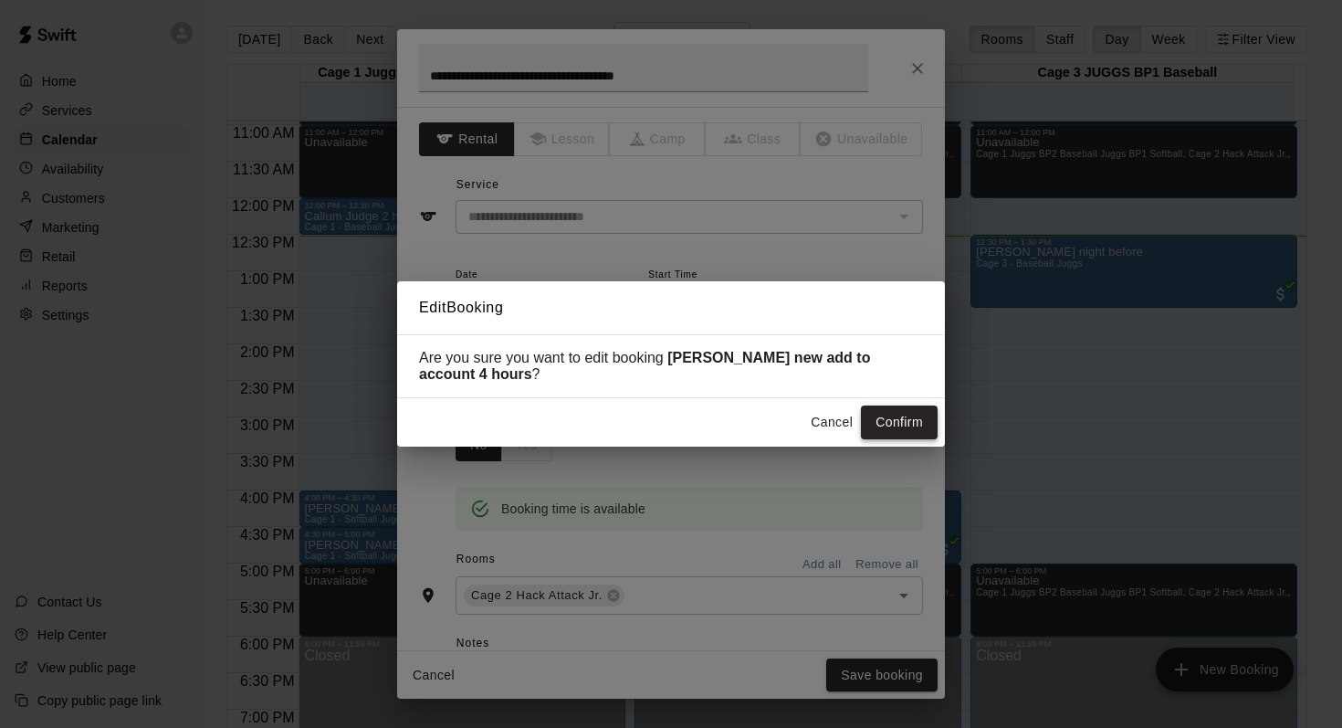
click at [879, 421] on button "Confirm" at bounding box center [899, 422] width 77 height 34
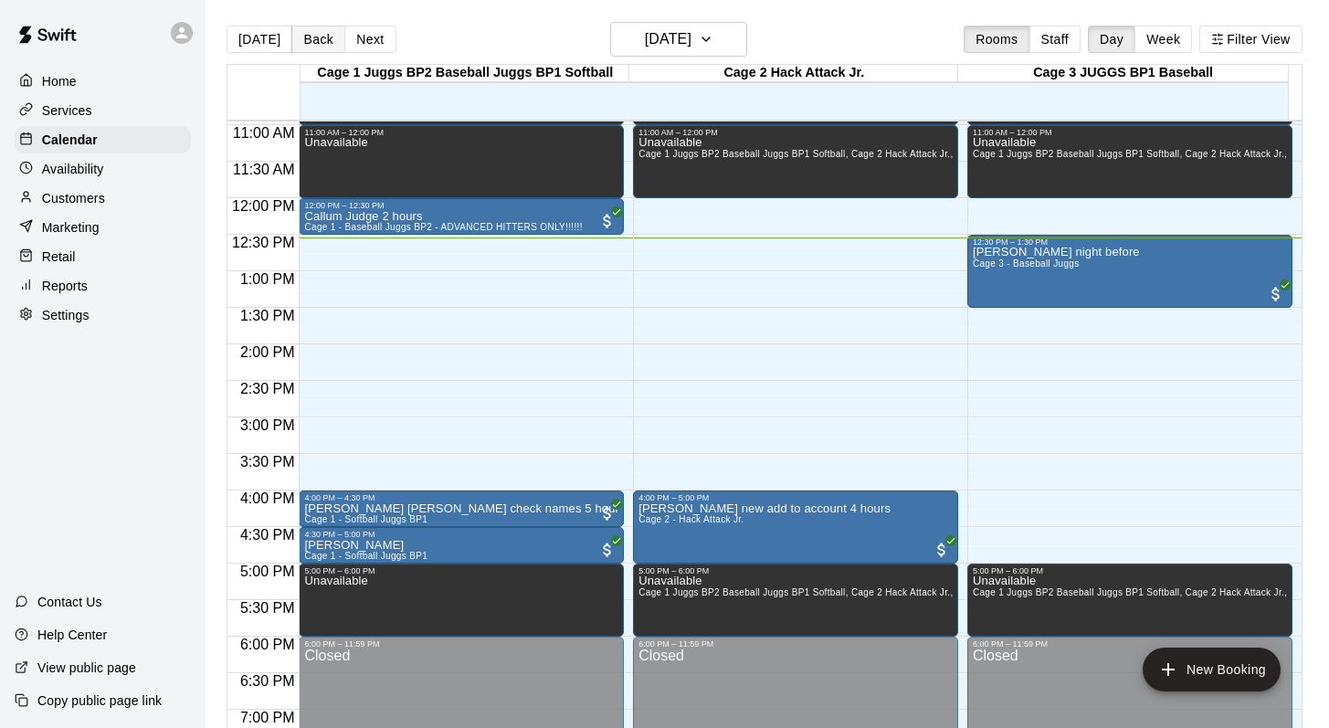
click at [308, 39] on button "Back" at bounding box center [318, 39] width 54 height 27
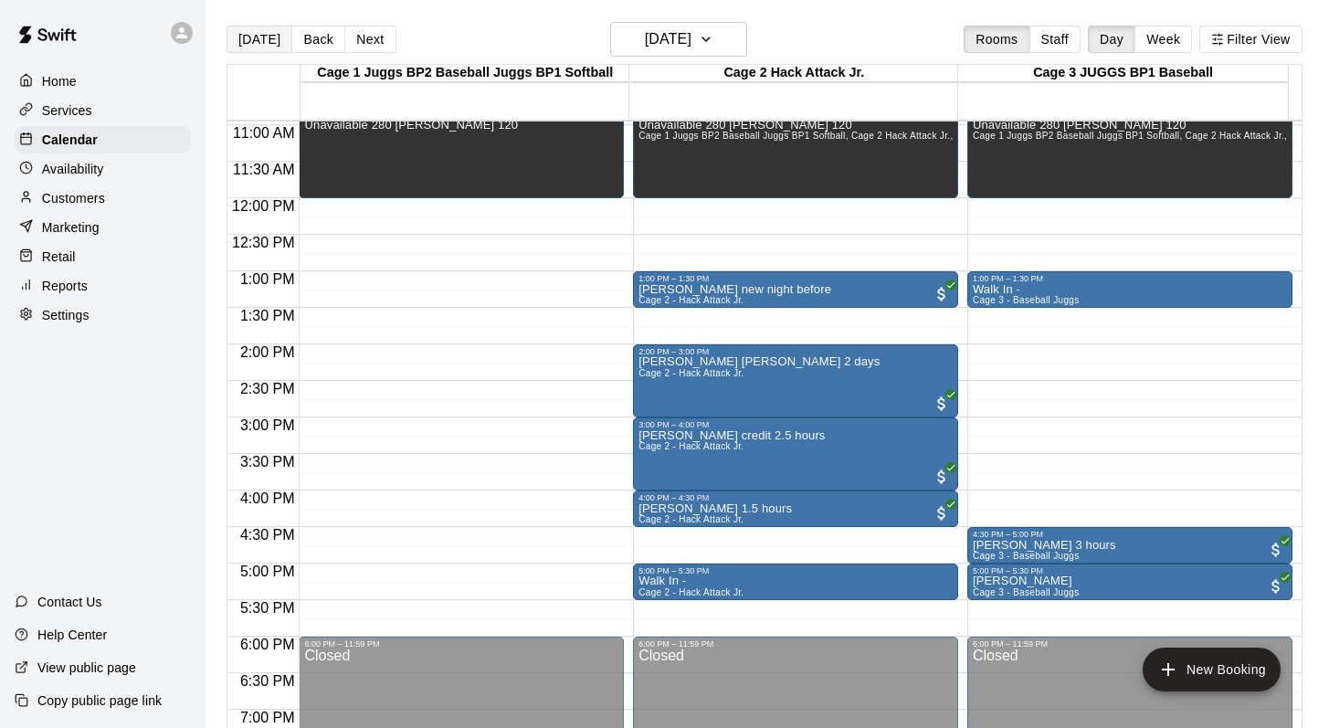
click at [256, 39] on button "[DATE]" at bounding box center [259, 39] width 66 height 27
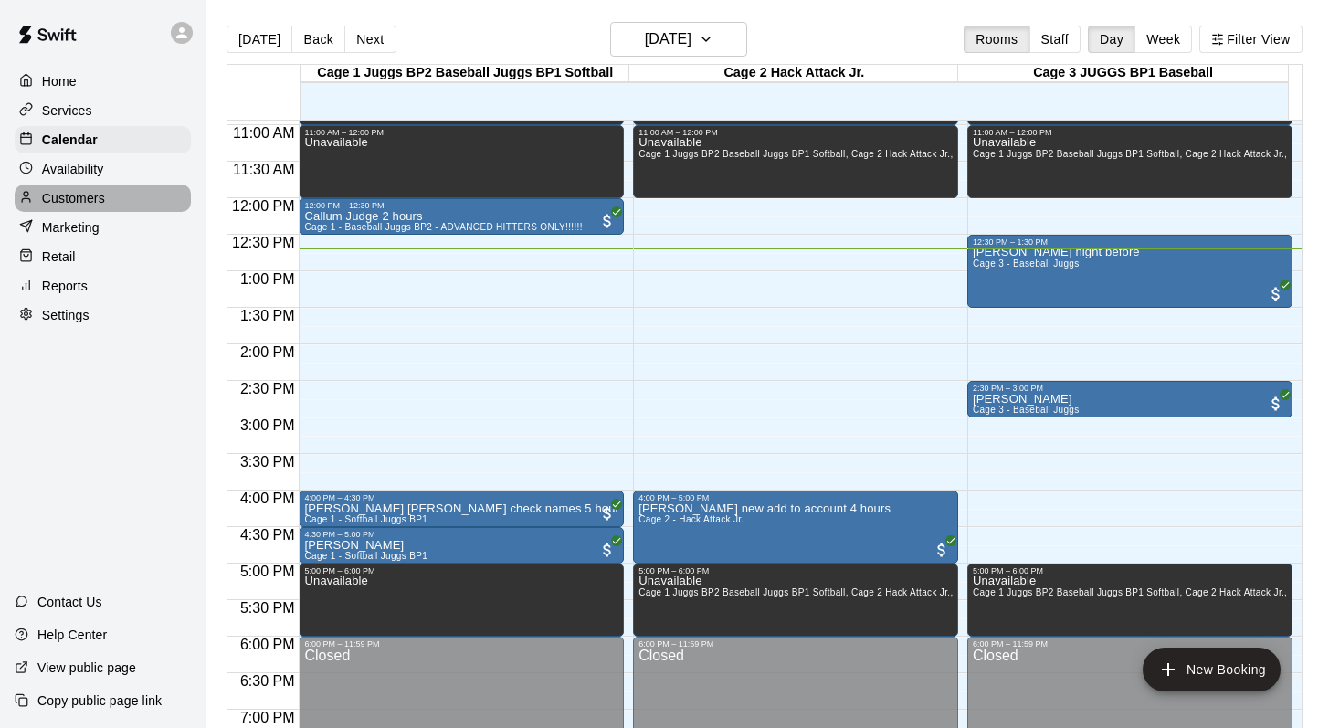
click at [90, 197] on p "Customers" at bounding box center [73, 198] width 63 height 18
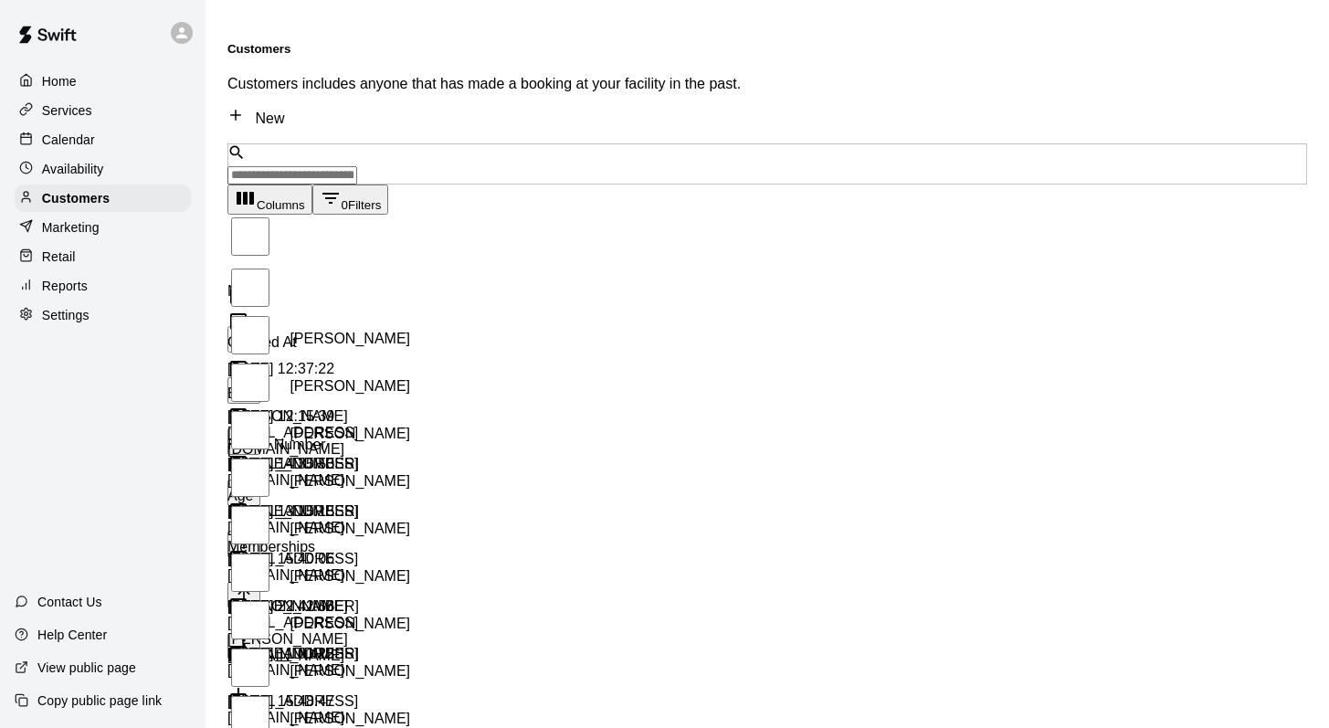
click at [287, 166] on input "Search customers by name or email" at bounding box center [292, 175] width 130 height 18
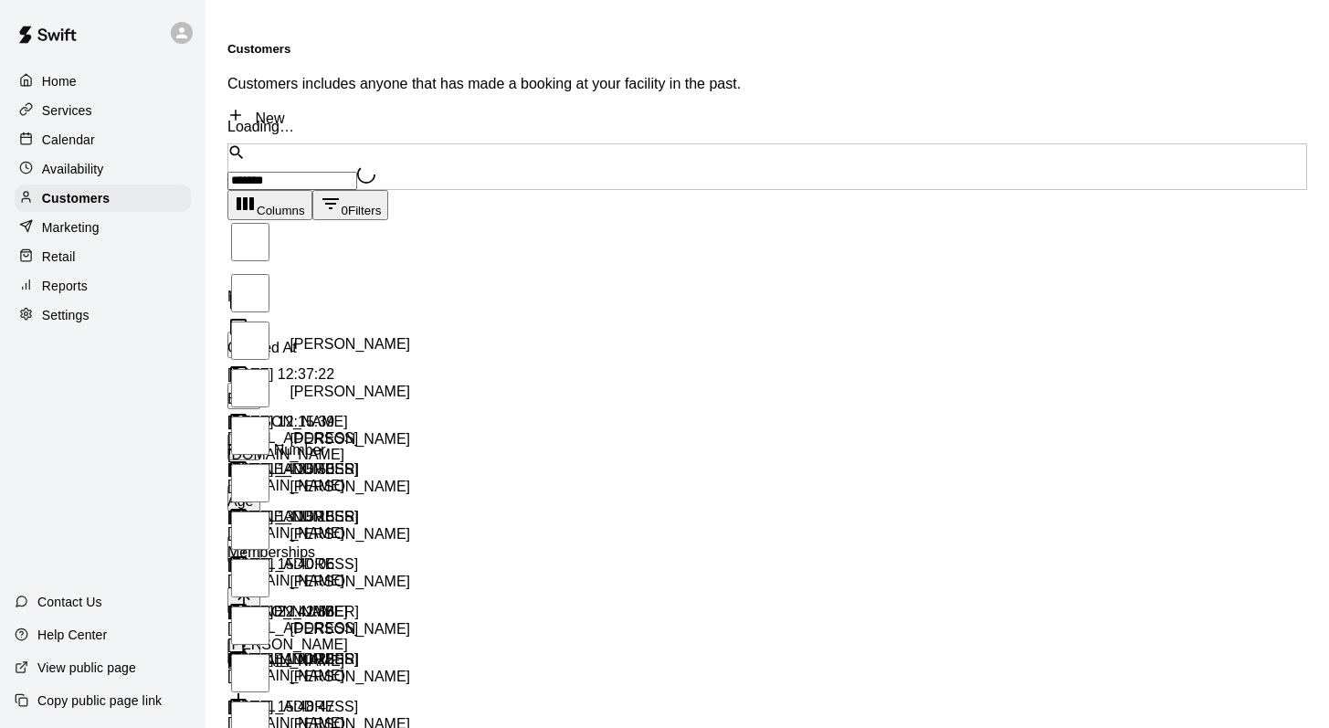
type input "********"
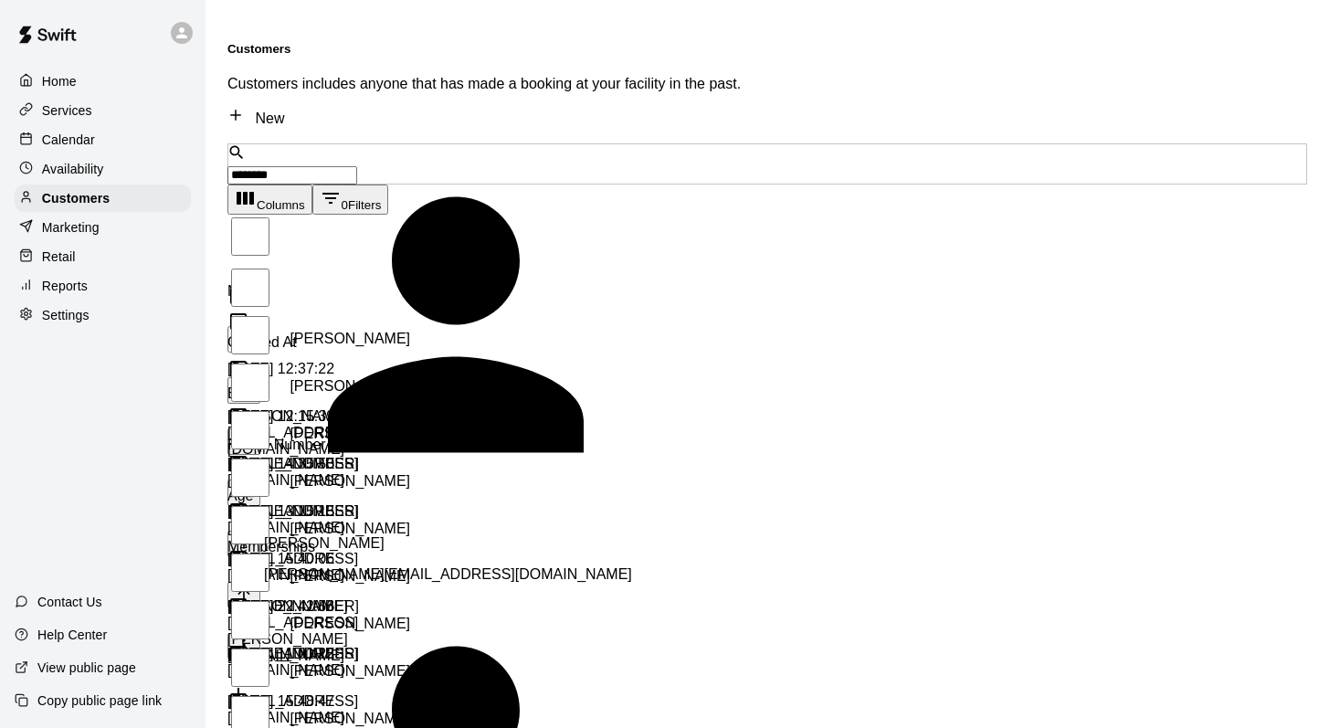
click at [301, 535] on p "Ryan Cotterill" at bounding box center [519, 543] width 511 height 16
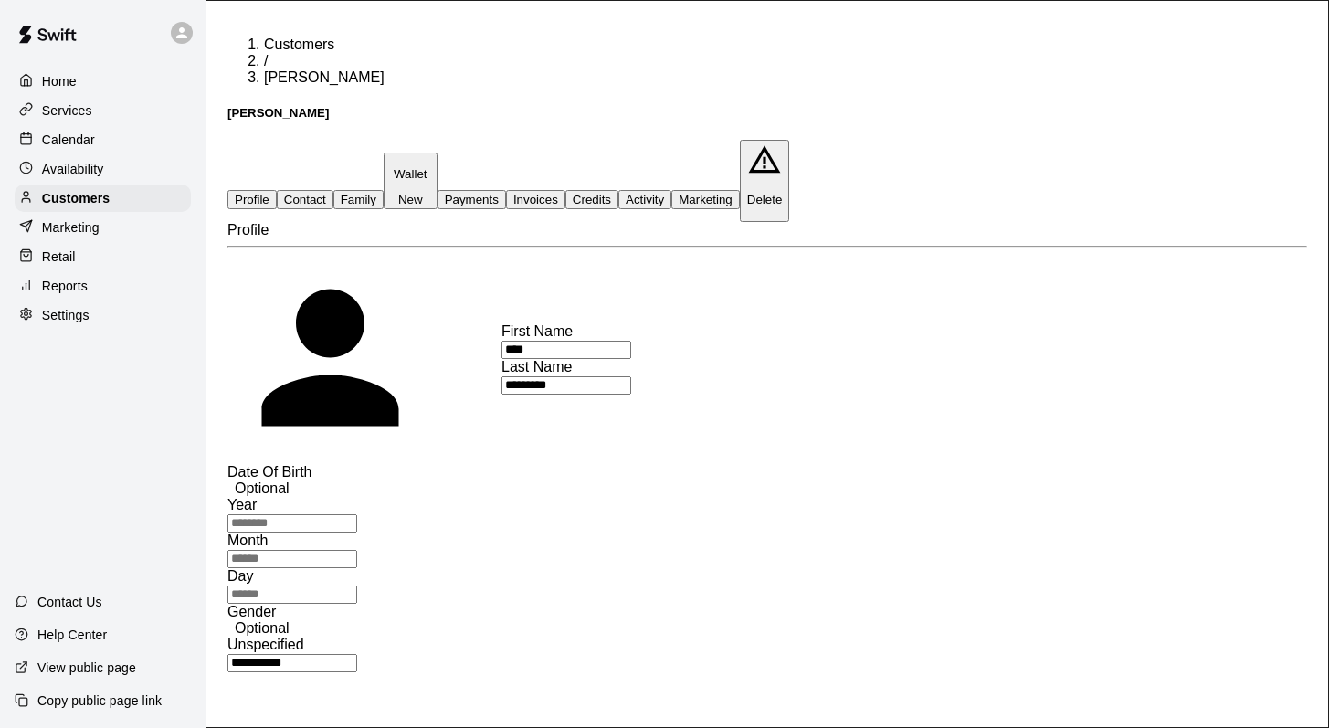
click at [384, 190] on button "Family" at bounding box center [358, 199] width 50 height 19
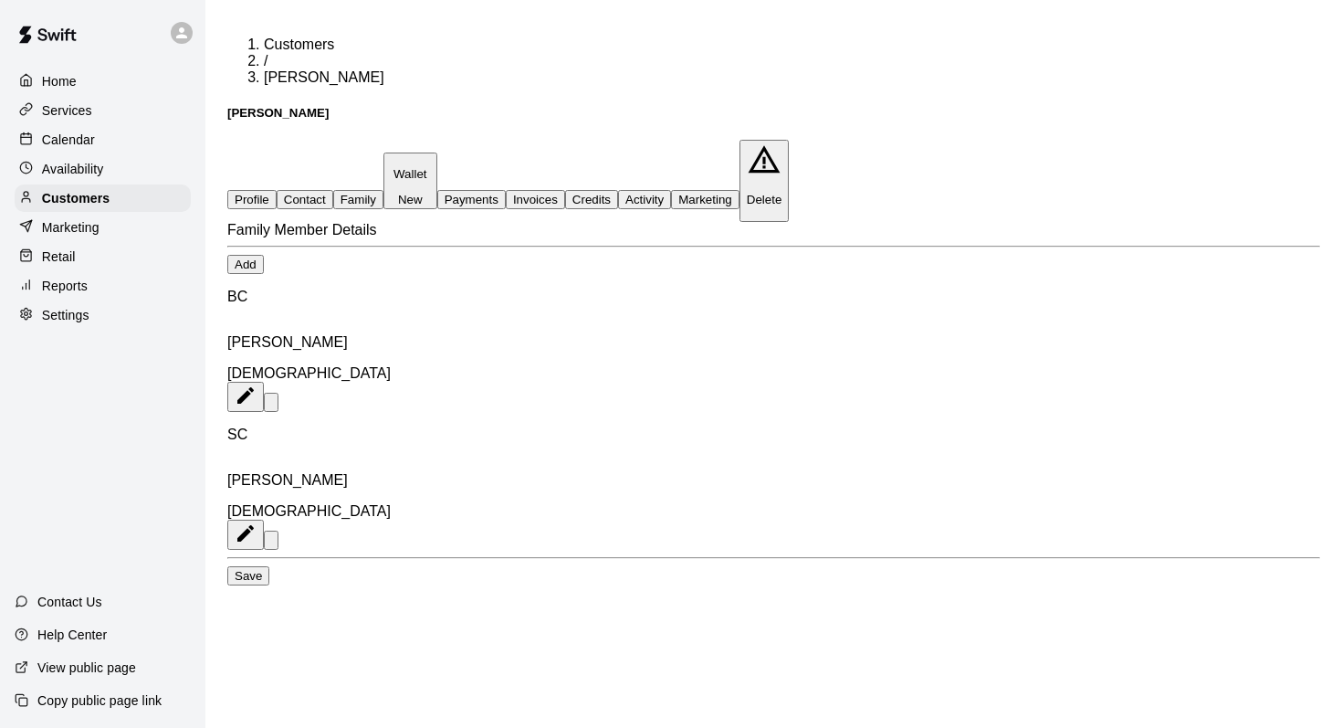
click at [671, 190] on button "Activity" at bounding box center [644, 199] width 53 height 19
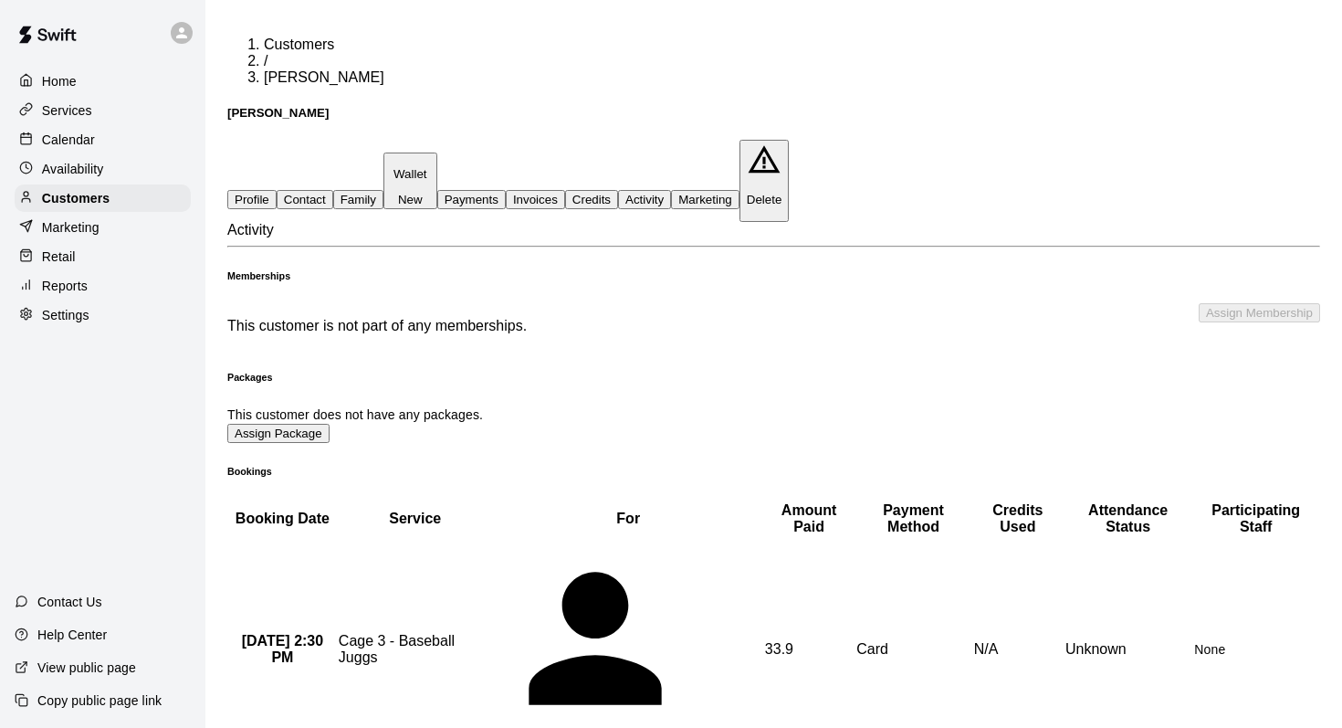
click at [60, 129] on div "Calendar" at bounding box center [103, 139] width 176 height 27
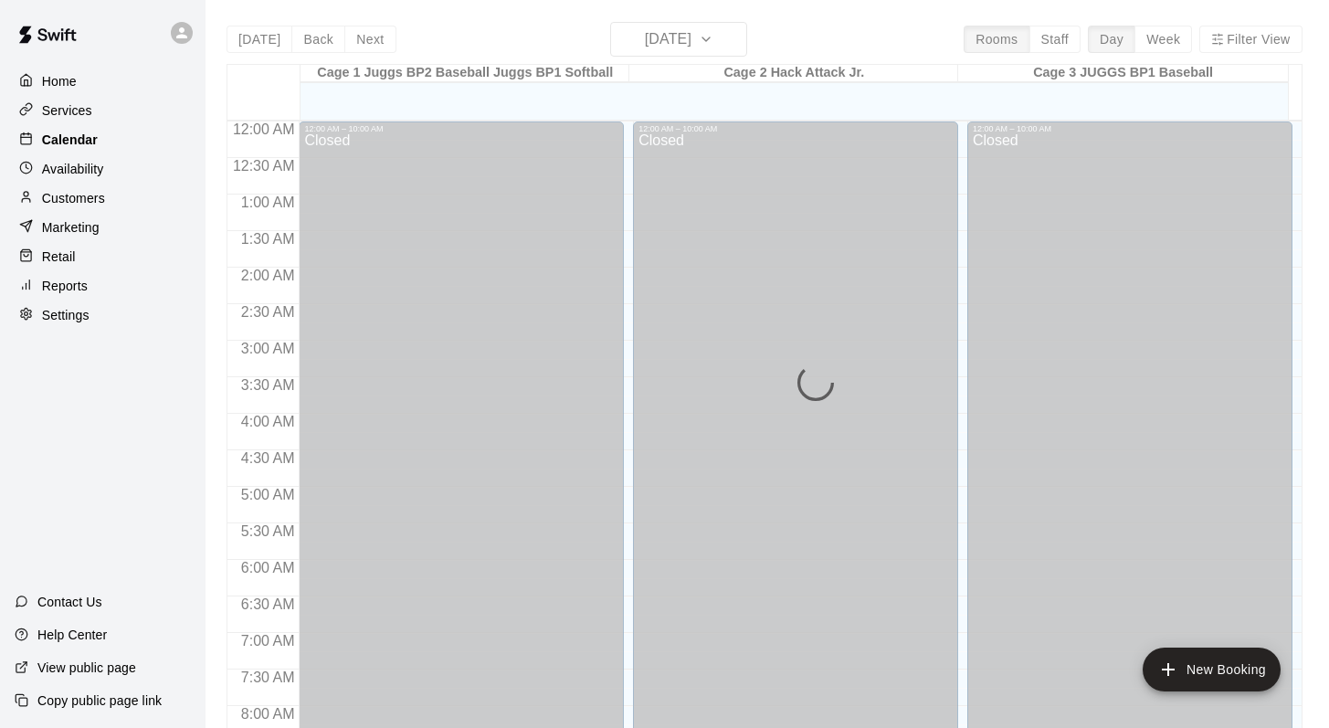
scroll to position [928, 0]
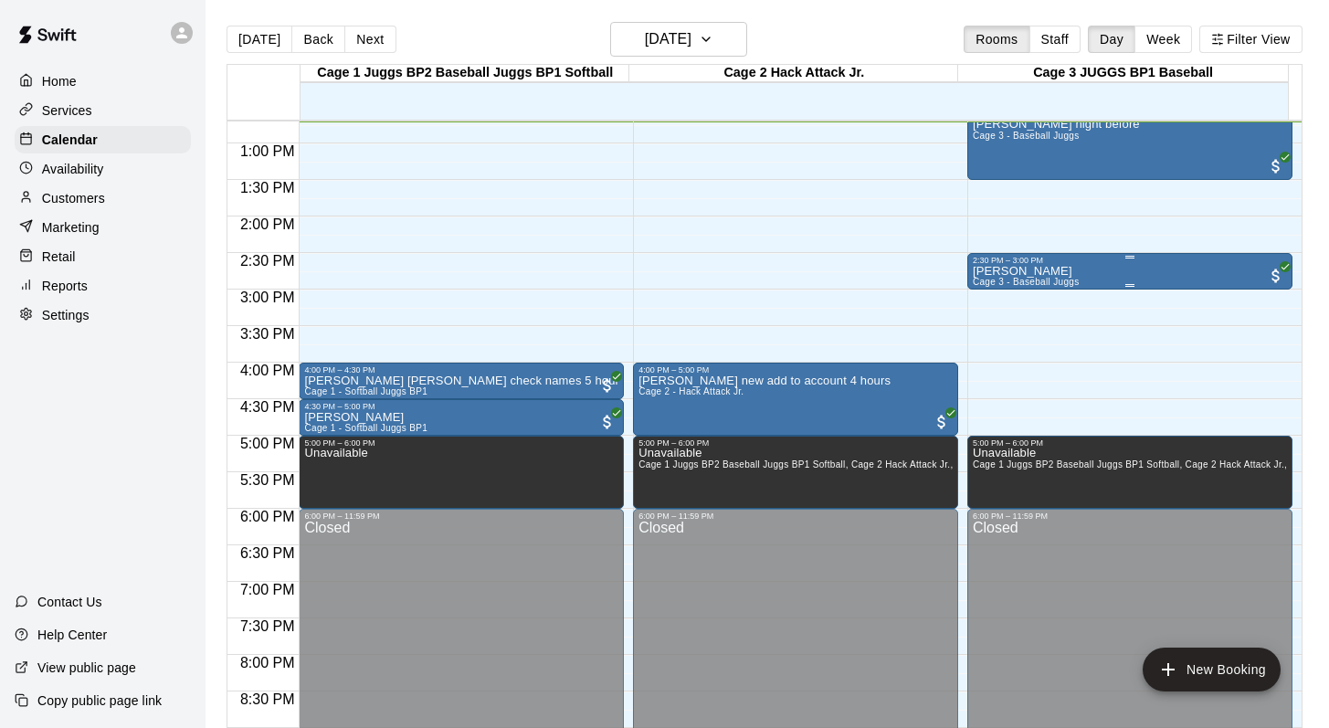
click at [1011, 276] on div "Ben Cotterill Cage 3 - Baseball Juggs" at bounding box center [1026, 629] width 107 height 728
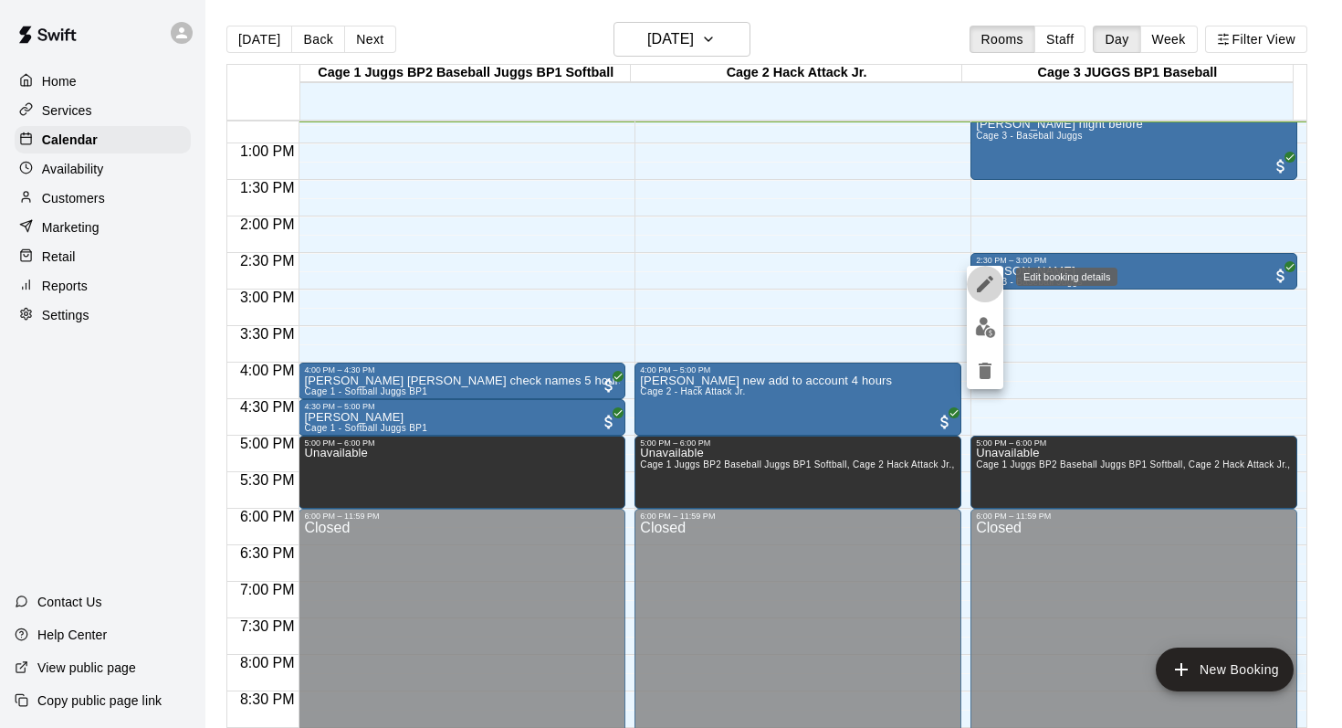
click at [981, 279] on icon "edit" at bounding box center [985, 284] width 22 height 22
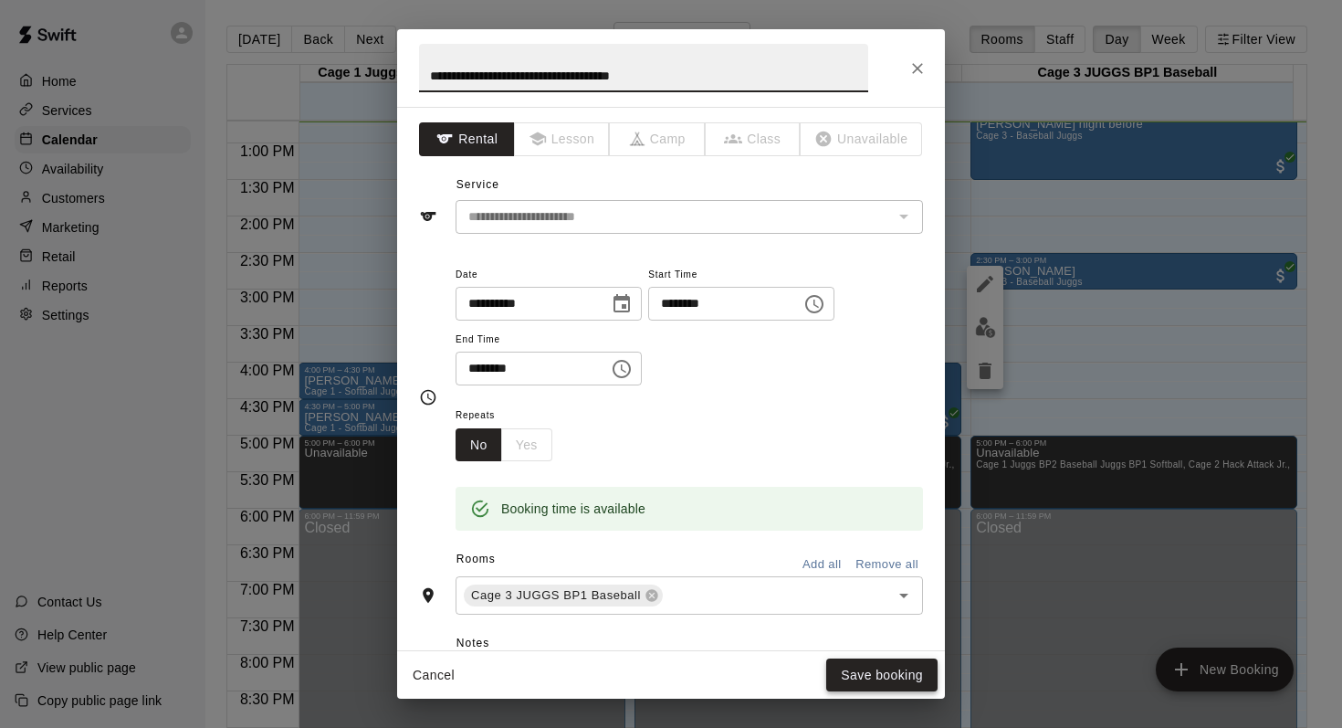
type input "**********"
click at [867, 671] on button "Save booking" at bounding box center [881, 675] width 111 height 34
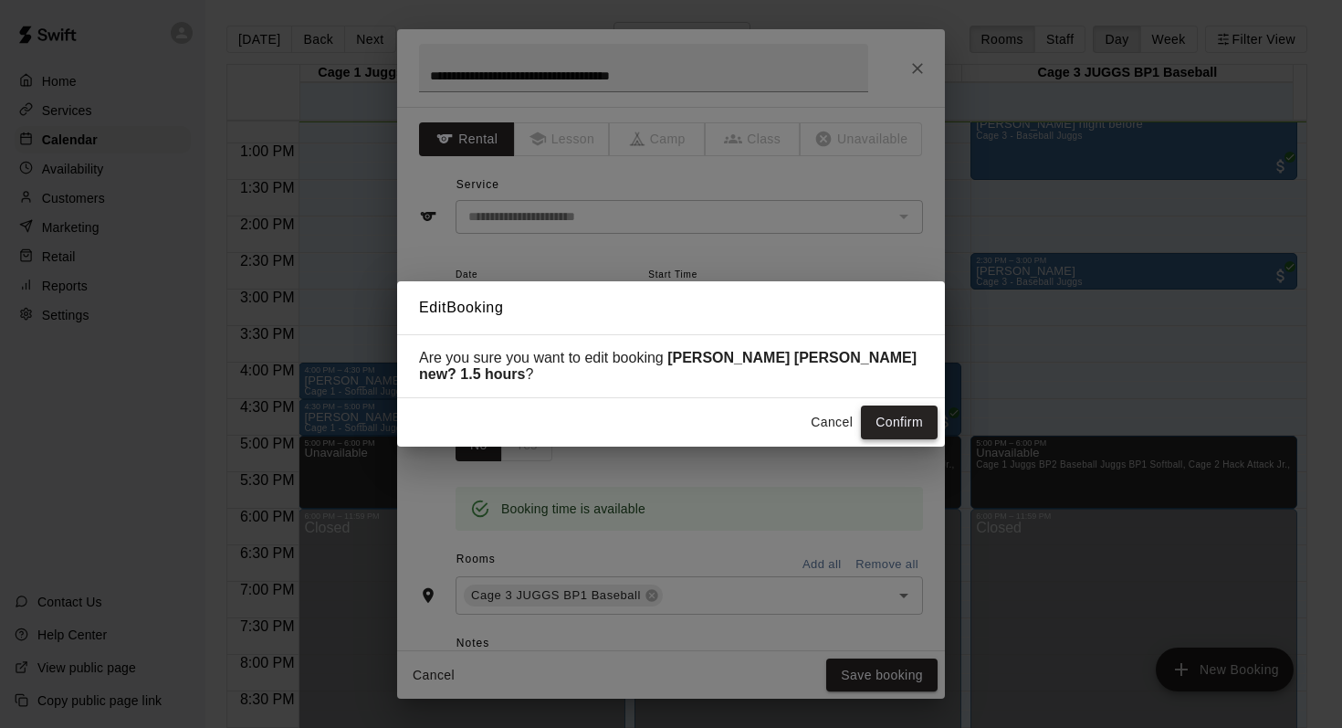
click at [875, 421] on button "Confirm" at bounding box center [899, 422] width 77 height 34
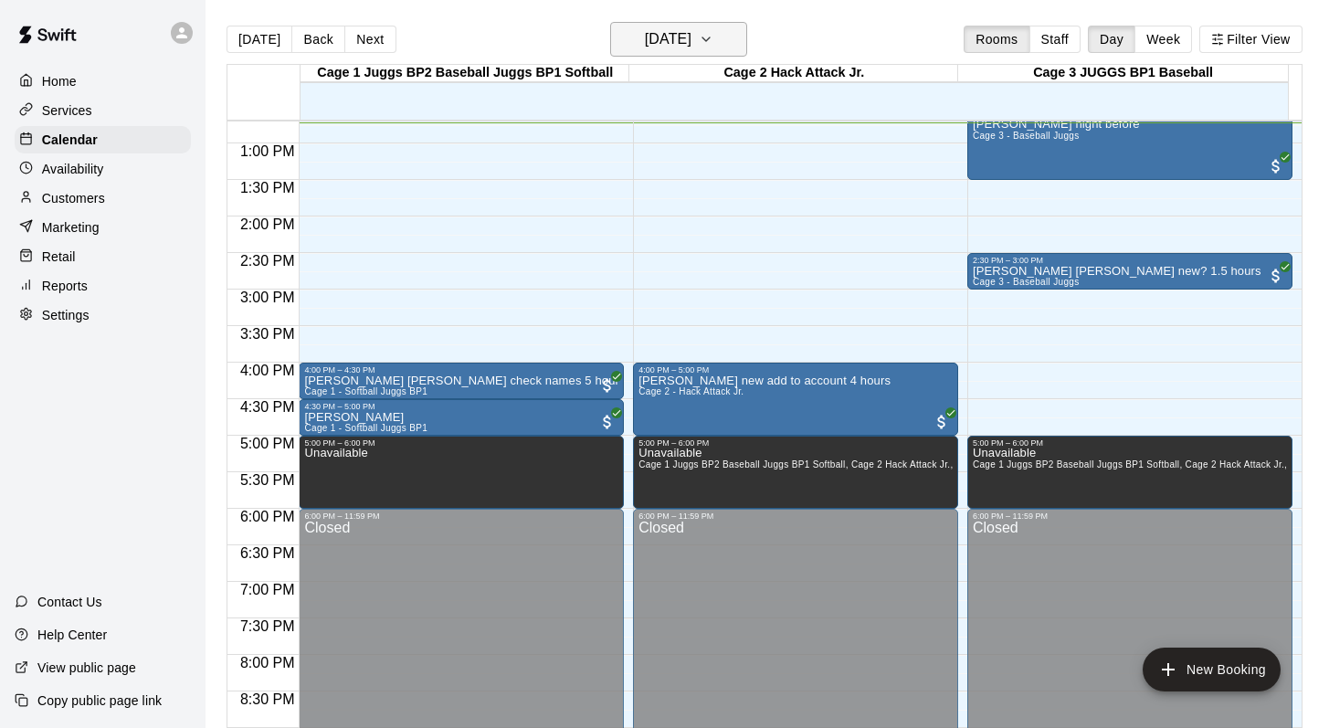
click at [713, 29] on icon "button" at bounding box center [706, 39] width 15 height 22
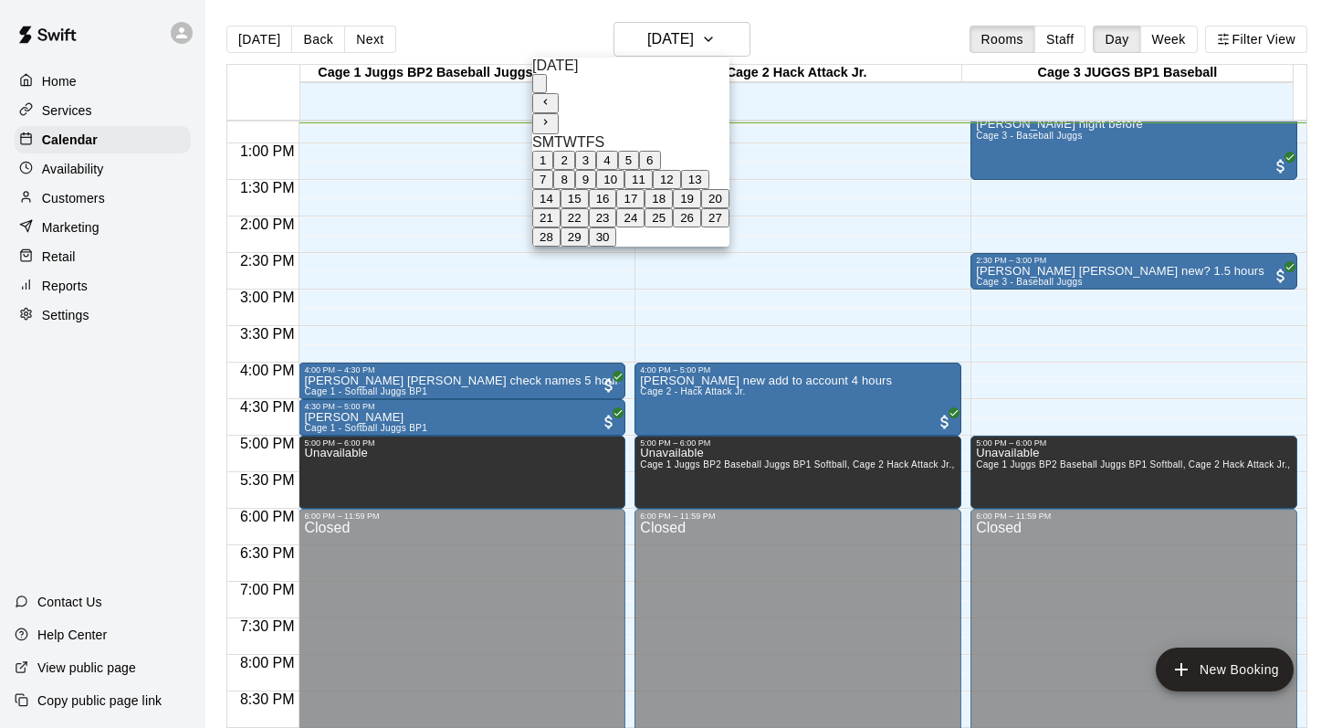
click at [552, 116] on icon "Next month" at bounding box center [546, 122] width 12 height 12
click at [645, 208] on button "15" at bounding box center [630, 198] width 28 height 19
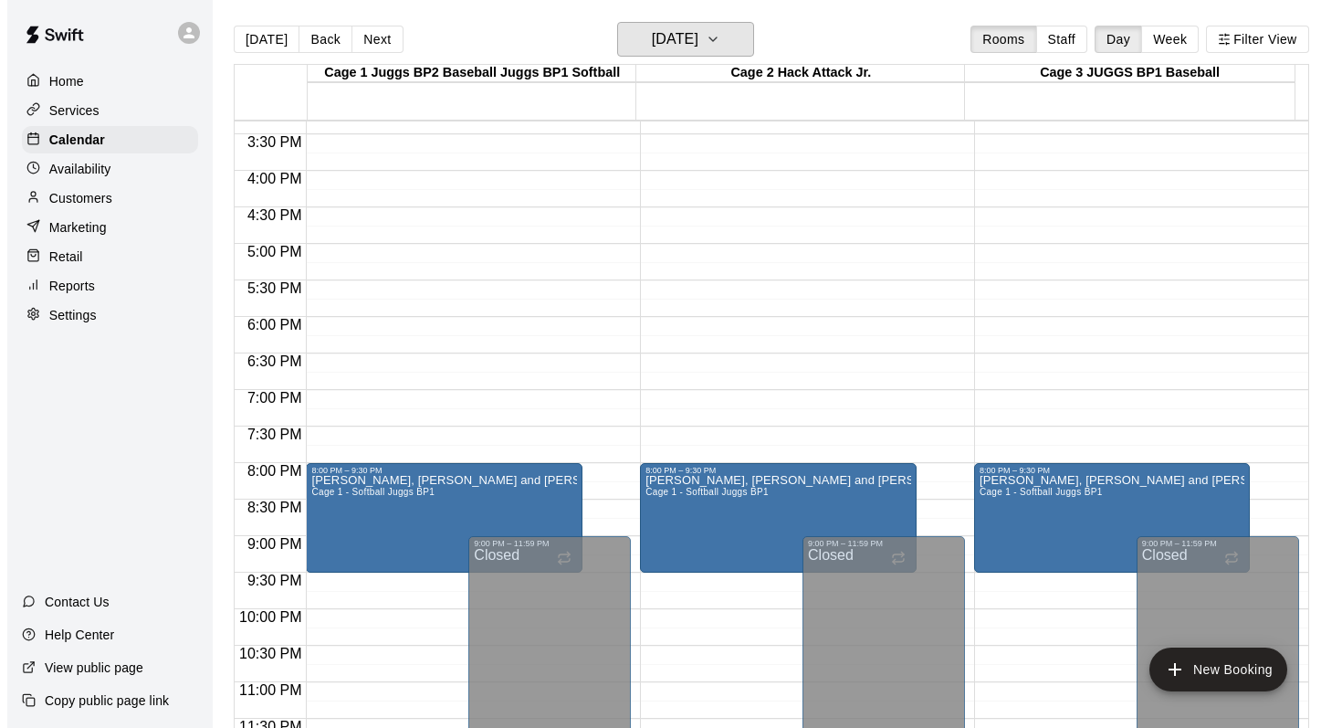
scroll to position [1127, 0]
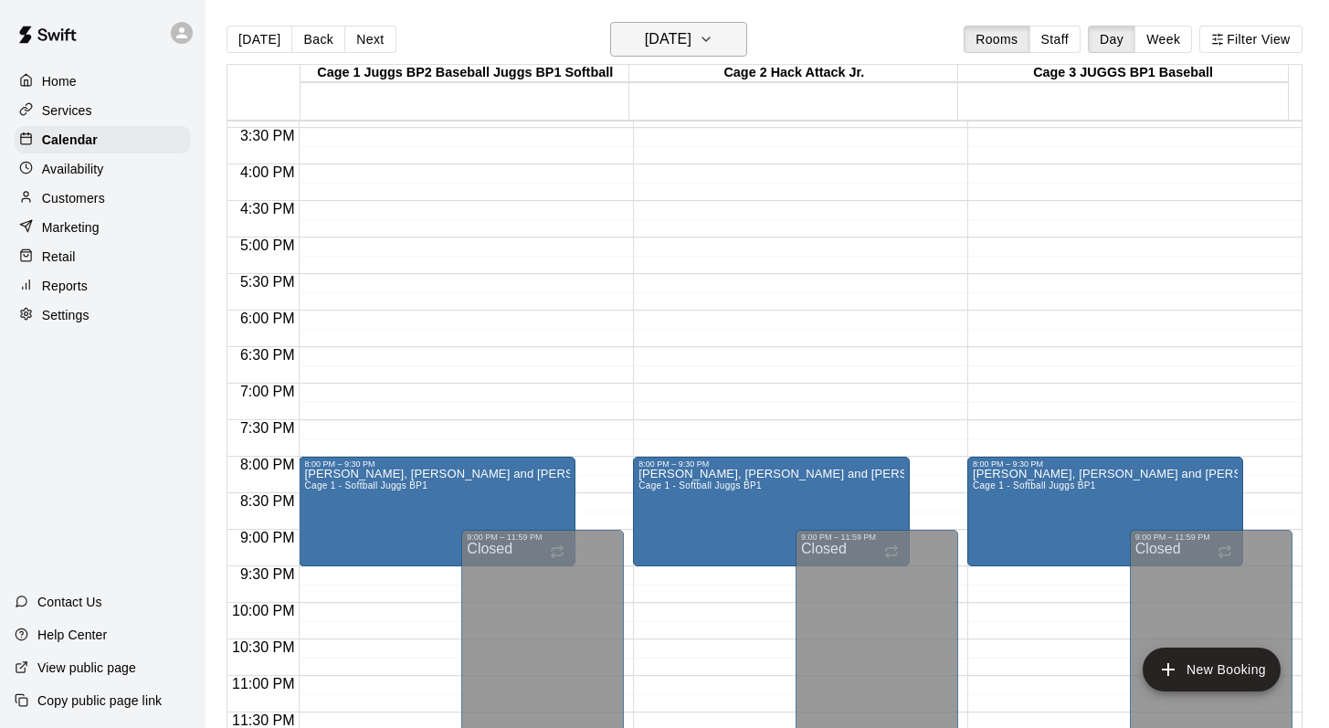
click at [710, 41] on icon "button" at bounding box center [705, 39] width 7 height 4
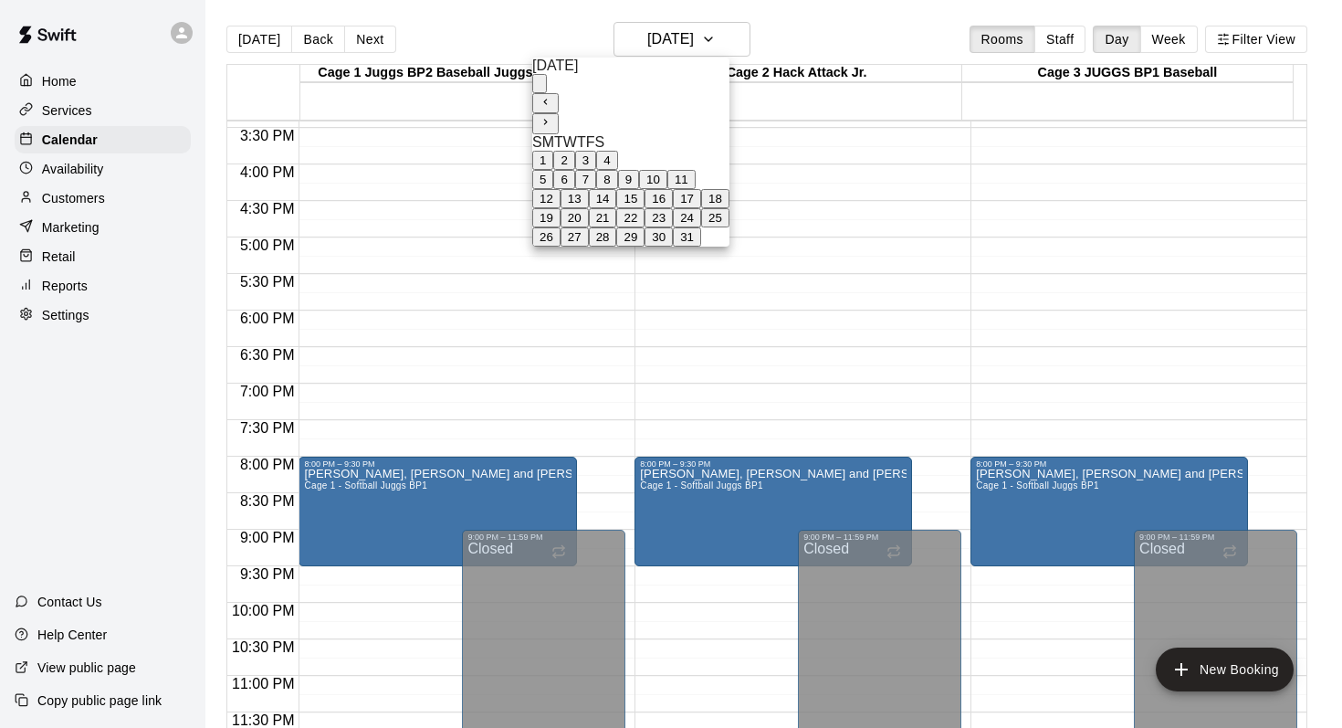
click at [617, 159] on button "4" at bounding box center [606, 160] width 21 height 19
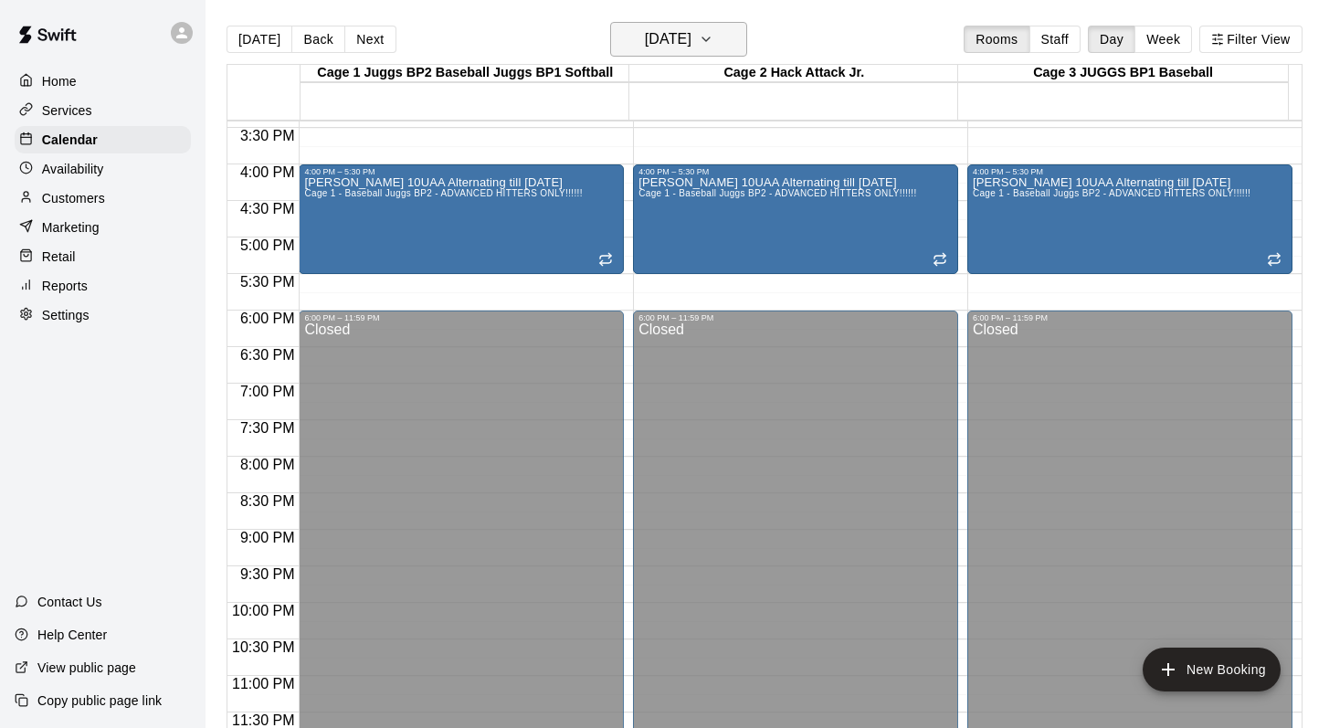
click at [713, 30] on icon "button" at bounding box center [706, 39] width 15 height 22
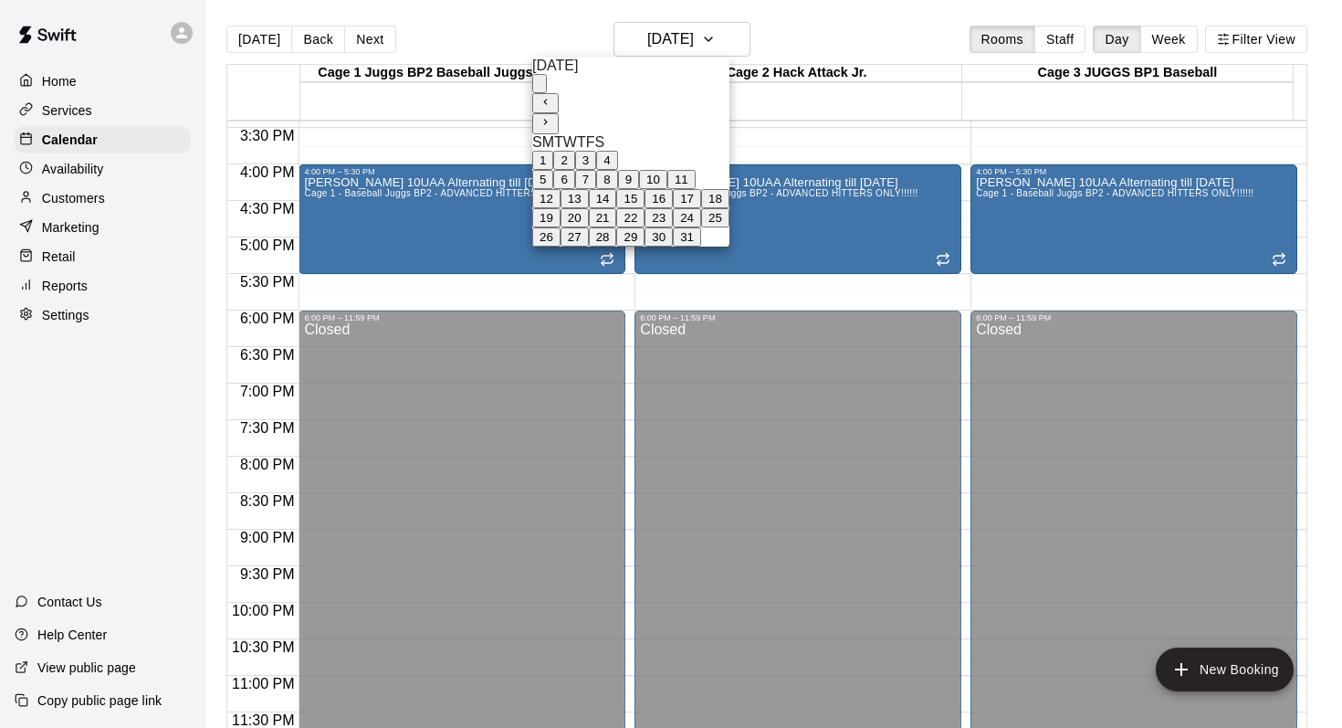
click at [696, 189] on button "11" at bounding box center [682, 179] width 28 height 19
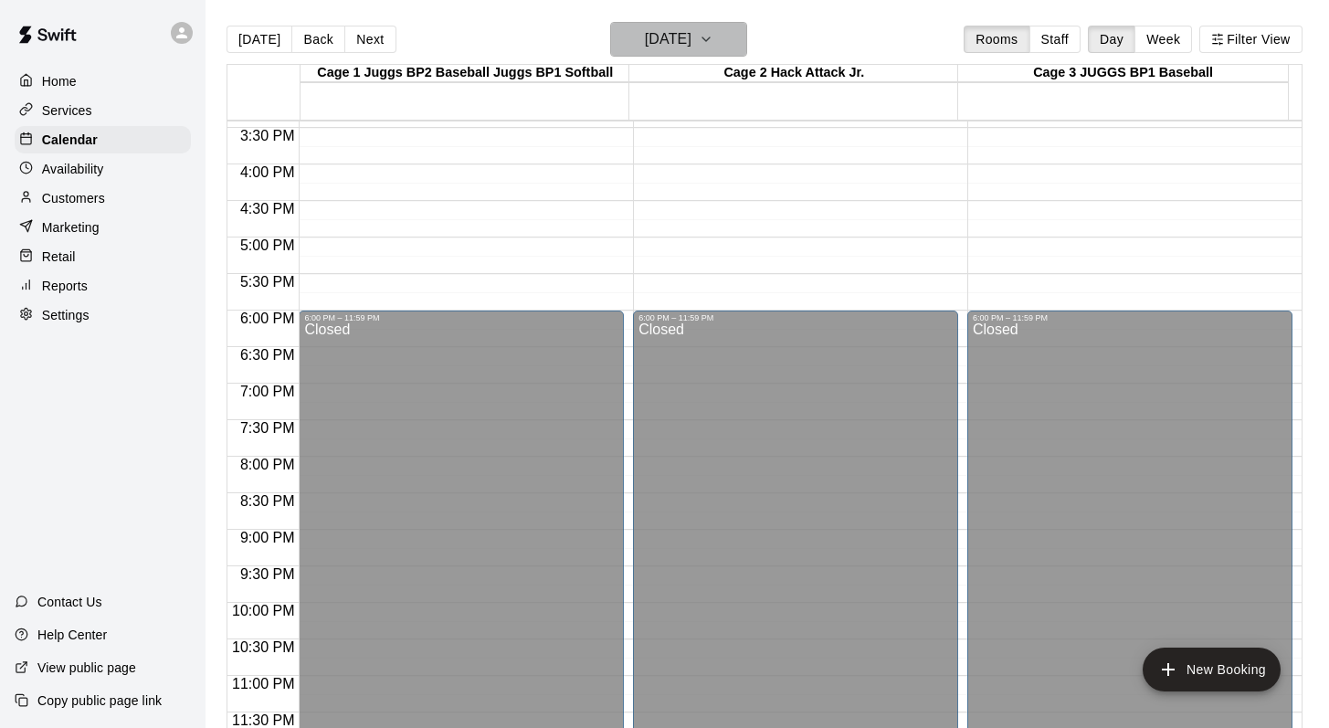
click at [713, 43] on icon "button" at bounding box center [706, 39] width 15 height 22
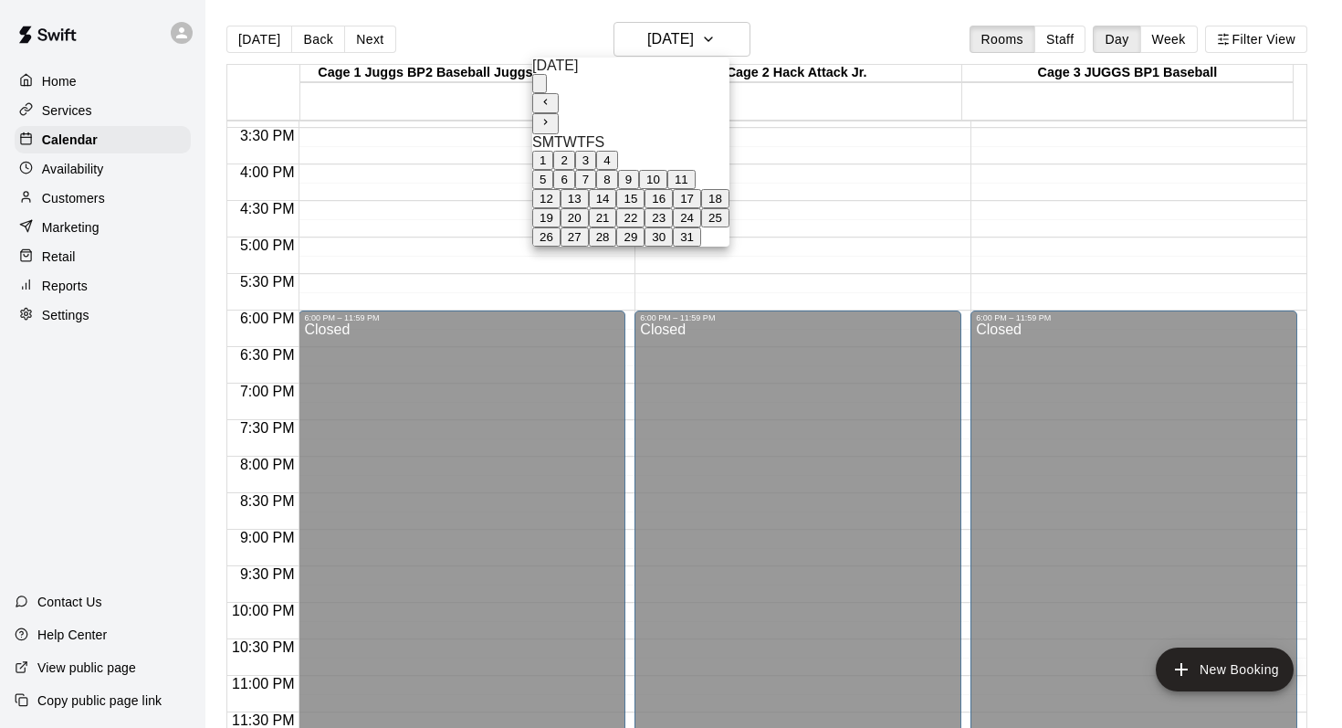
click at [730, 208] on button "18" at bounding box center [715, 198] width 28 height 19
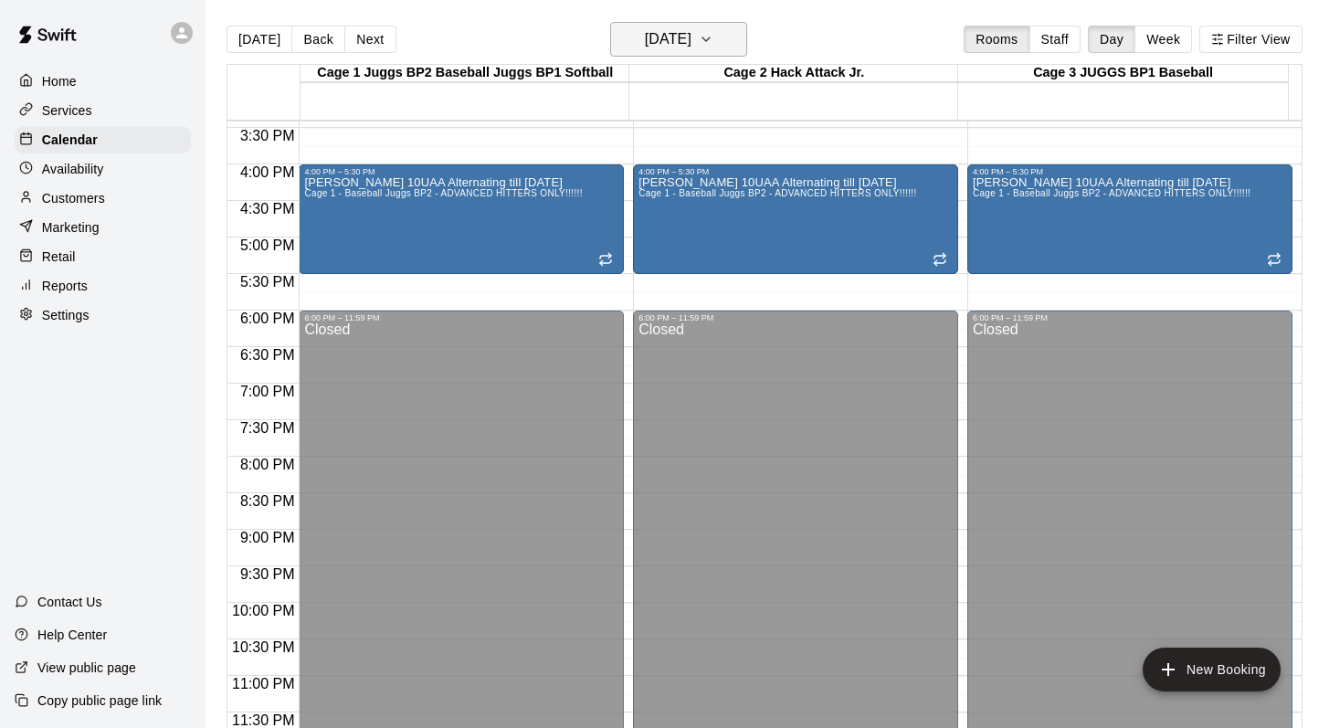
click at [713, 40] on icon "button" at bounding box center [706, 39] width 15 height 22
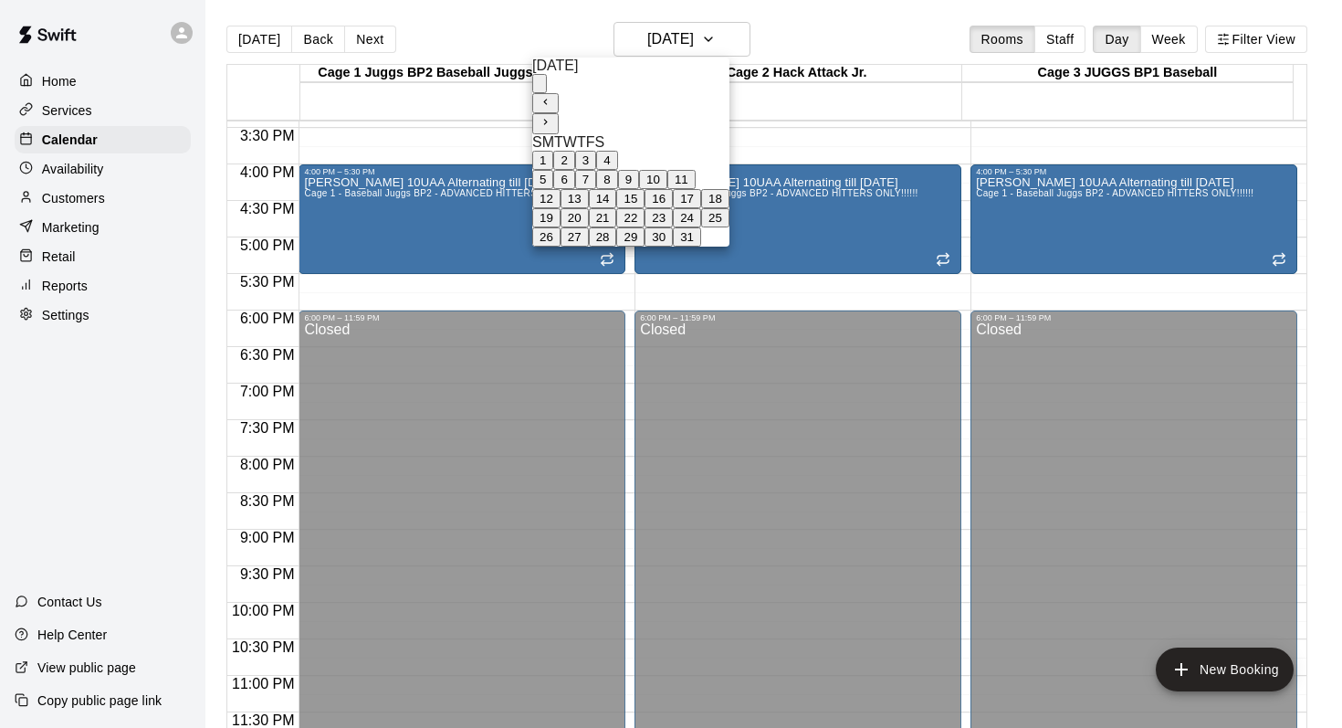
click at [617, 159] on button "4" at bounding box center [606, 160] width 21 height 19
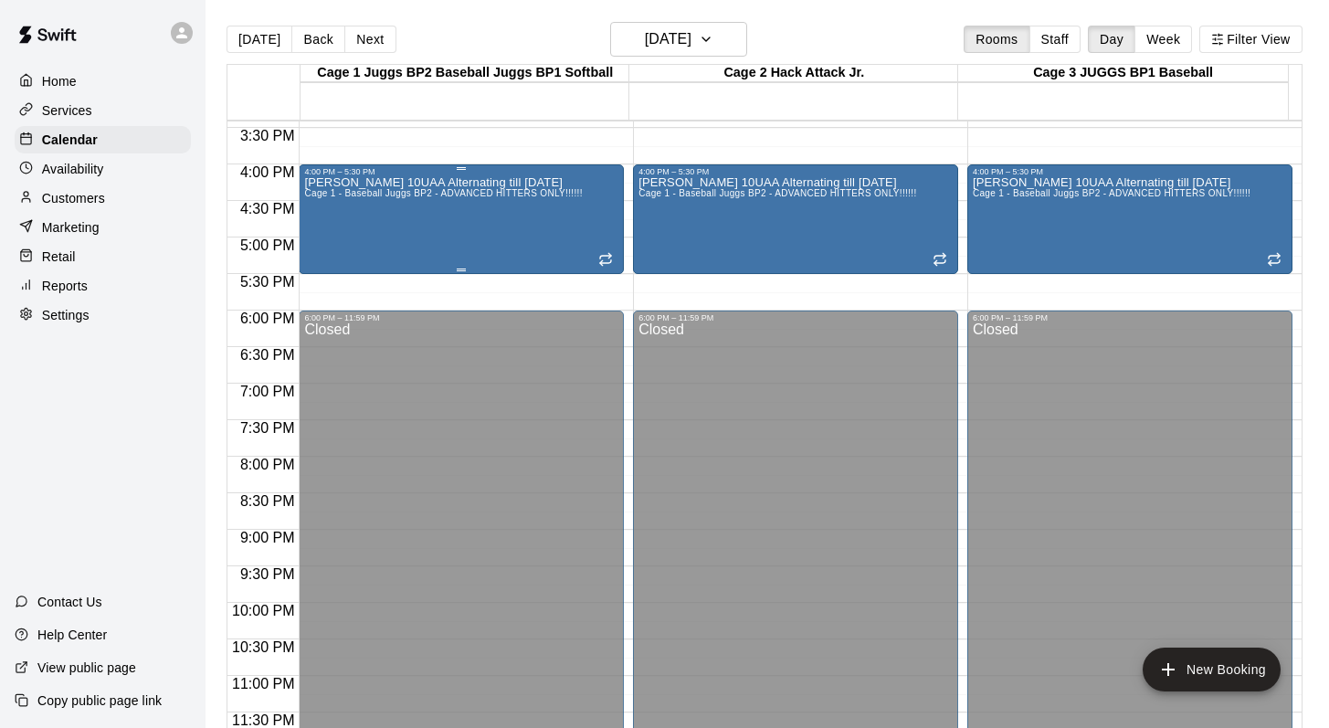
click at [383, 209] on div "Mark Hopkins 10UAA Alternating till April 25 Cage 1 - Baseball Juggs BP2 - ADVA…" at bounding box center [443, 540] width 278 height 728
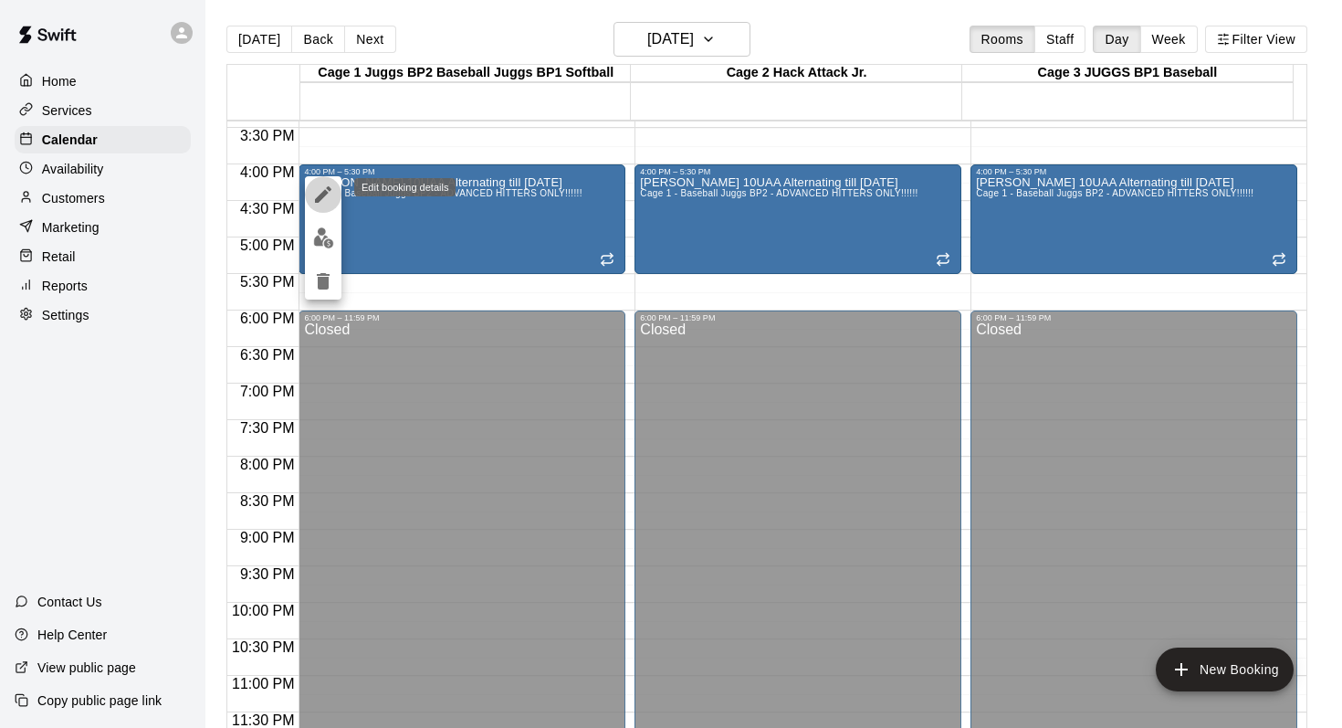
click at [319, 193] on icon "edit" at bounding box center [323, 195] width 22 height 22
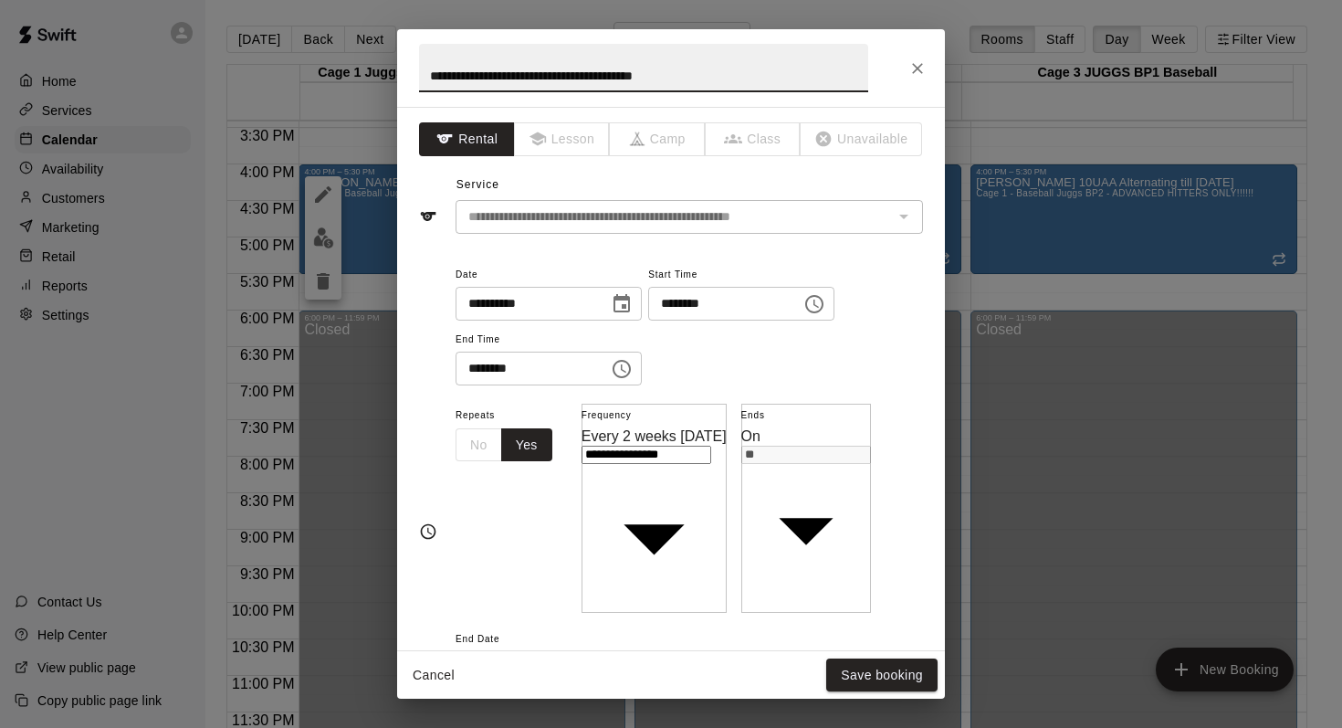
click at [823, 301] on icon "Choose time, selected time is 4:00 PM" at bounding box center [815, 304] width 22 height 22
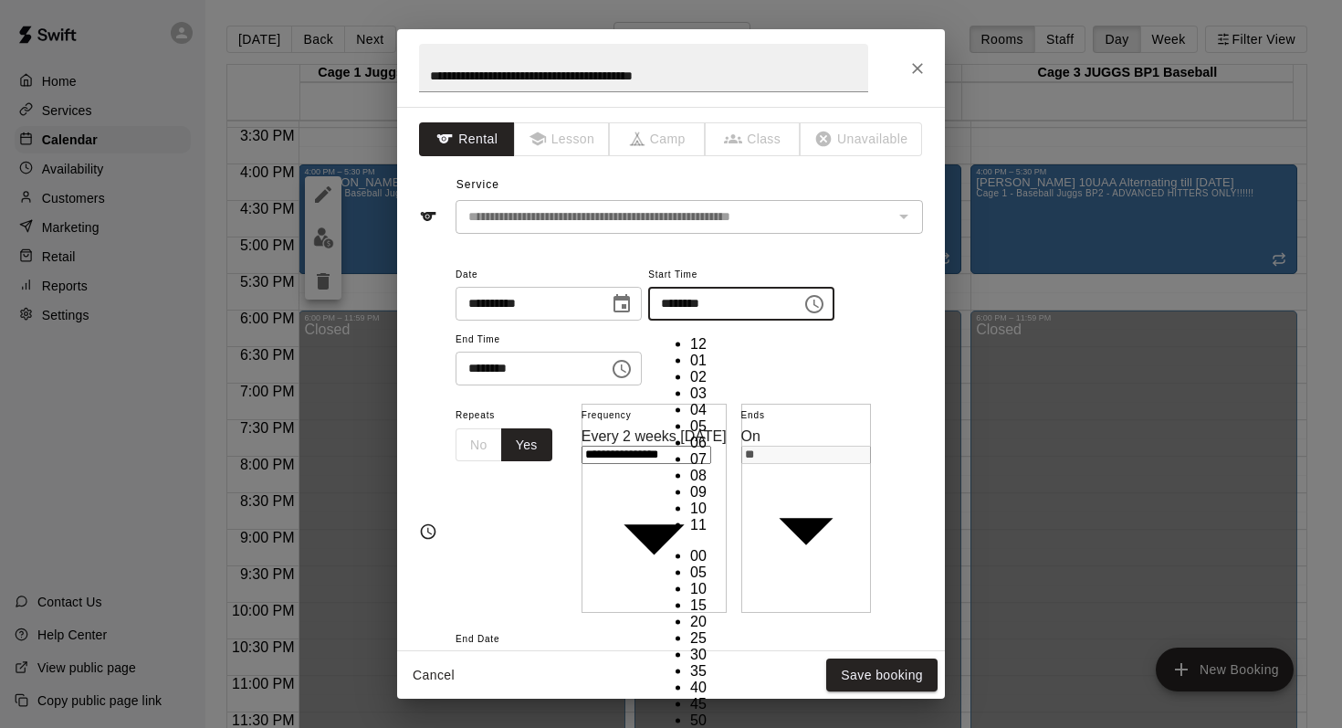
scroll to position [33, 0]
click at [690, 418] on li "05" at bounding box center [708, 426] width 37 height 16
type input "********"
click at [862, 339] on div "**********" at bounding box center [690, 324] width 468 height 123
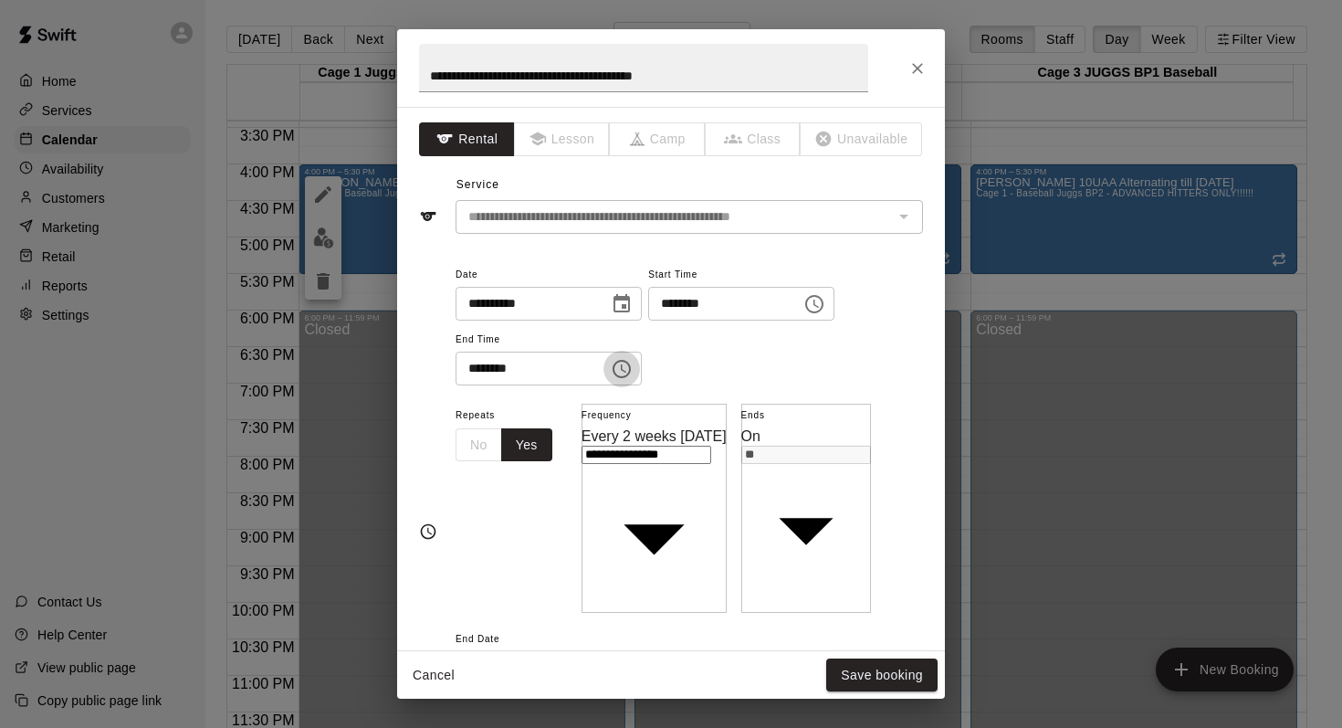
click at [616, 360] on icon "Choose time, selected time is 5:30 PM" at bounding box center [622, 369] width 22 height 22
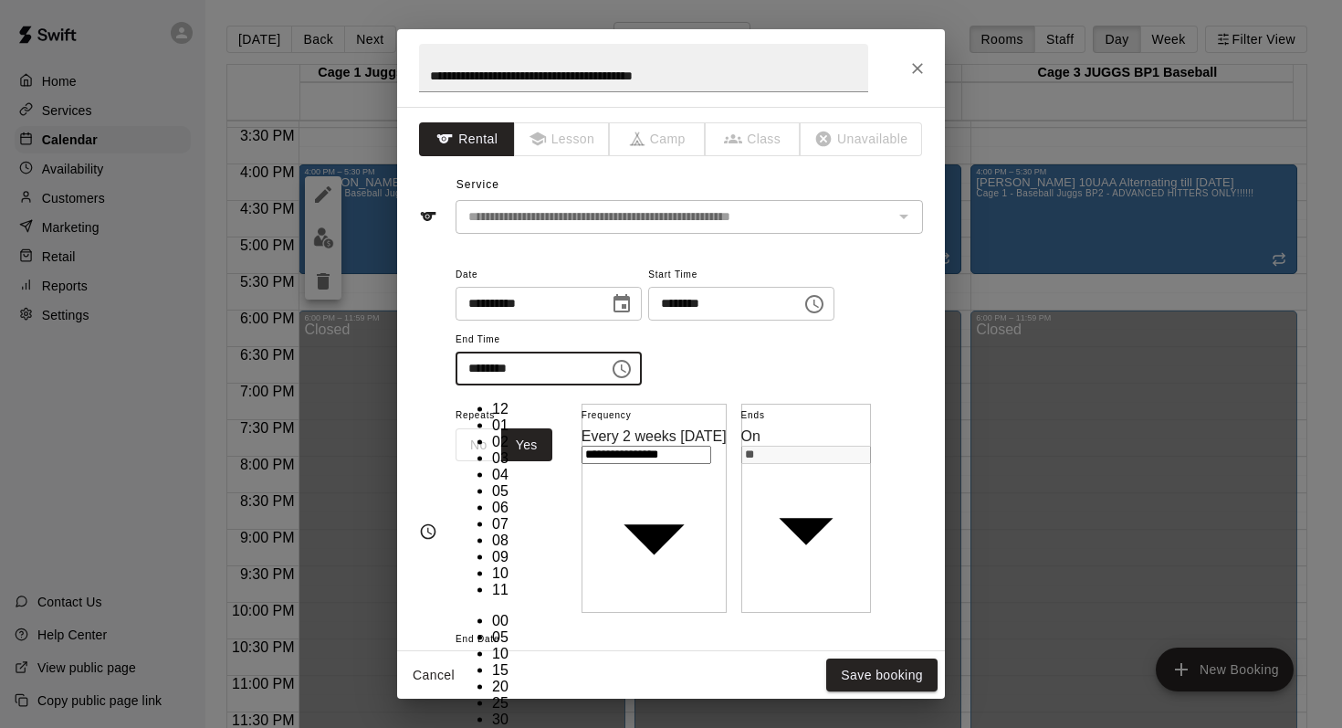
scroll to position [33, 0]
click at [492, 499] on li "06" at bounding box center [510, 507] width 37 height 16
type input "********"
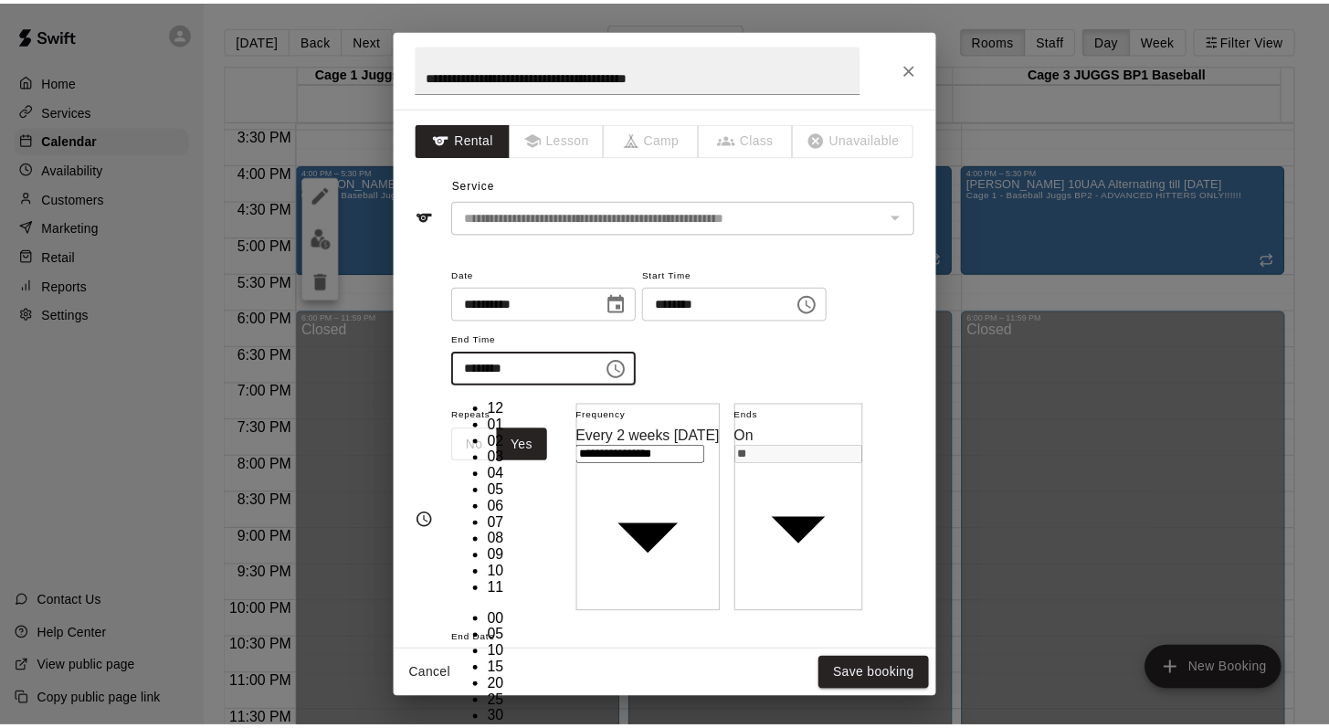
scroll to position [214, 0]
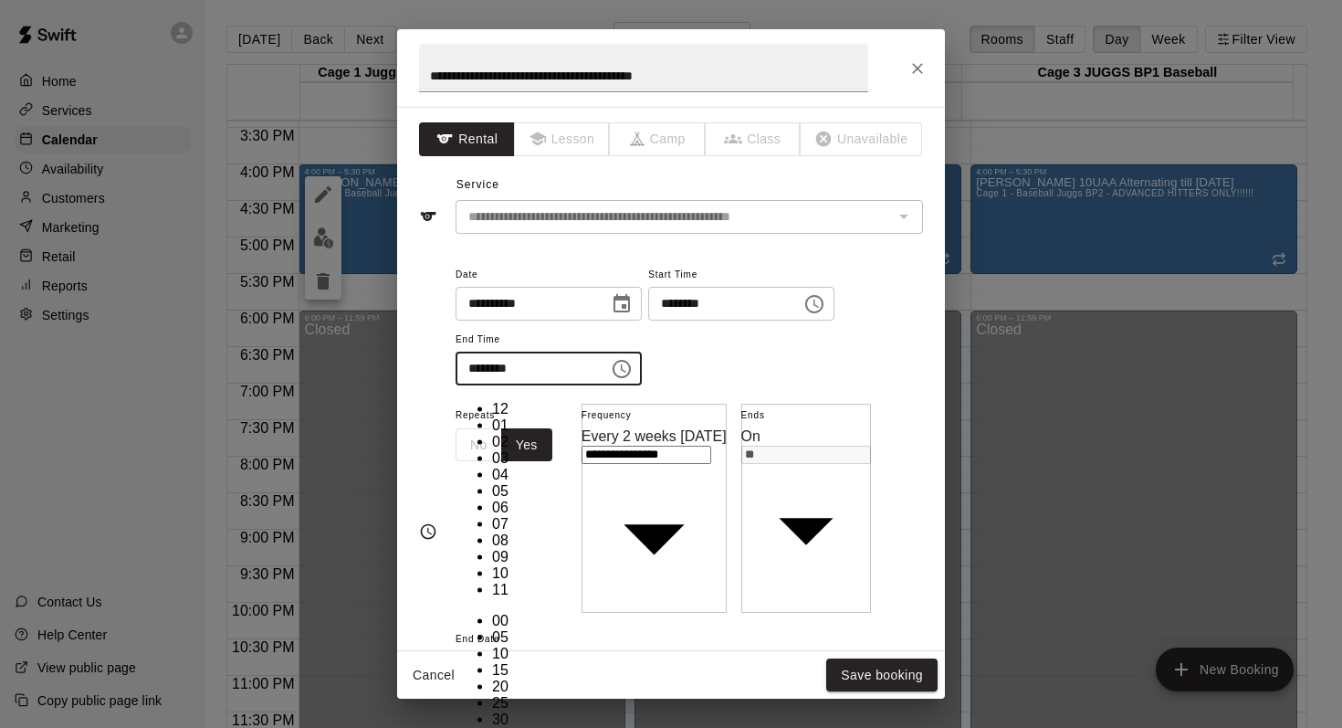
click at [767, 352] on div "**********" at bounding box center [690, 324] width 468 height 123
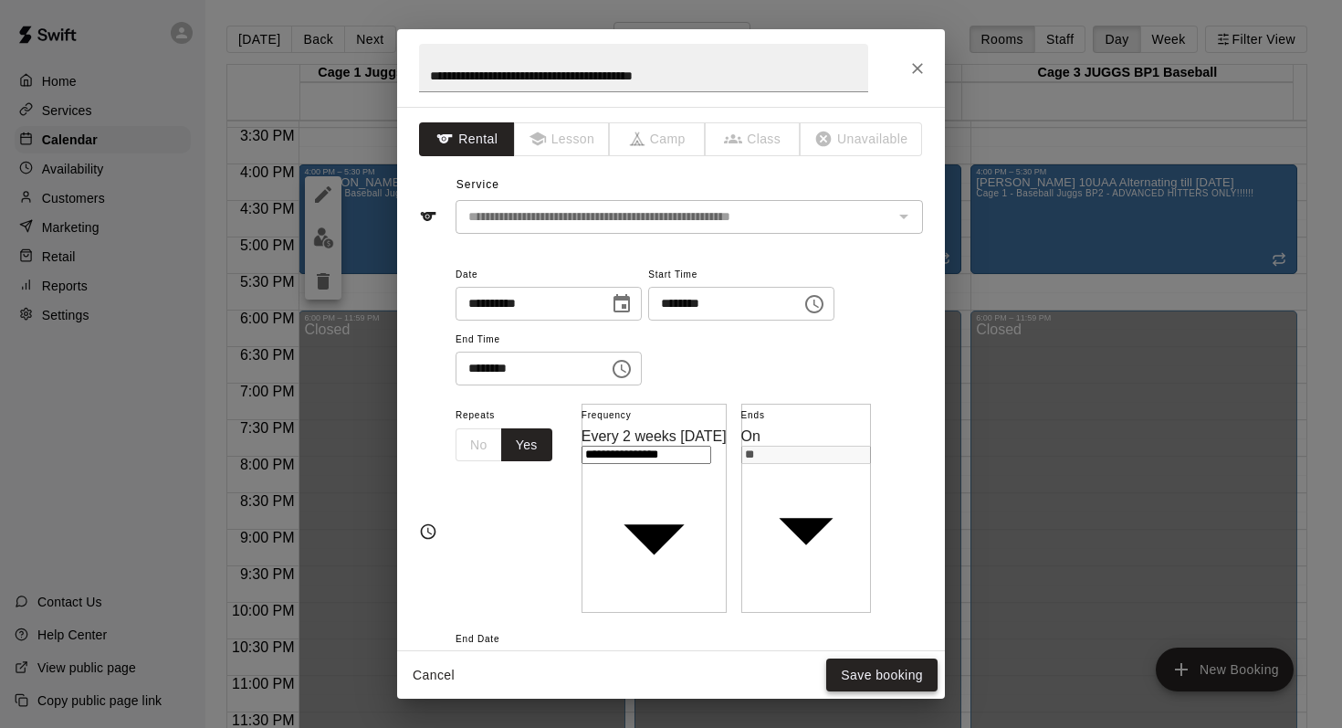
click at [847, 668] on button "Save booking" at bounding box center [881, 675] width 111 height 34
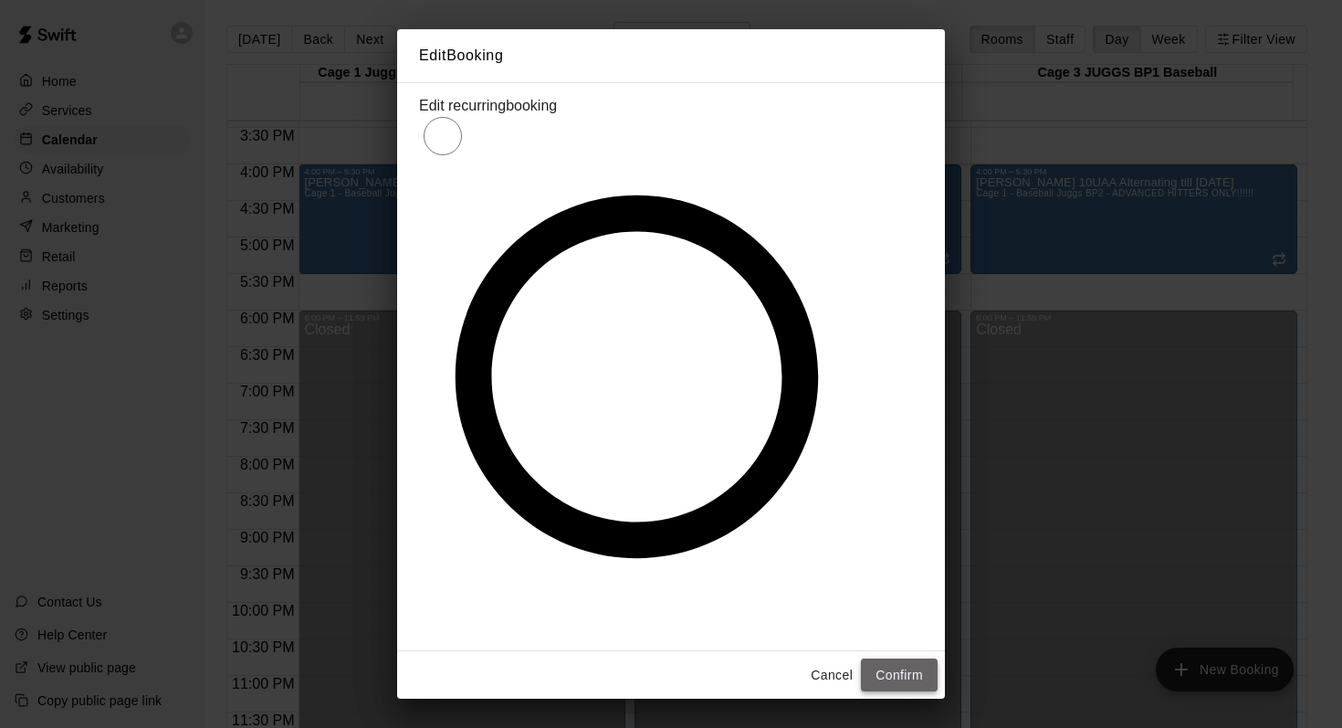
click at [863, 658] on button "Confirm" at bounding box center [899, 675] width 77 height 34
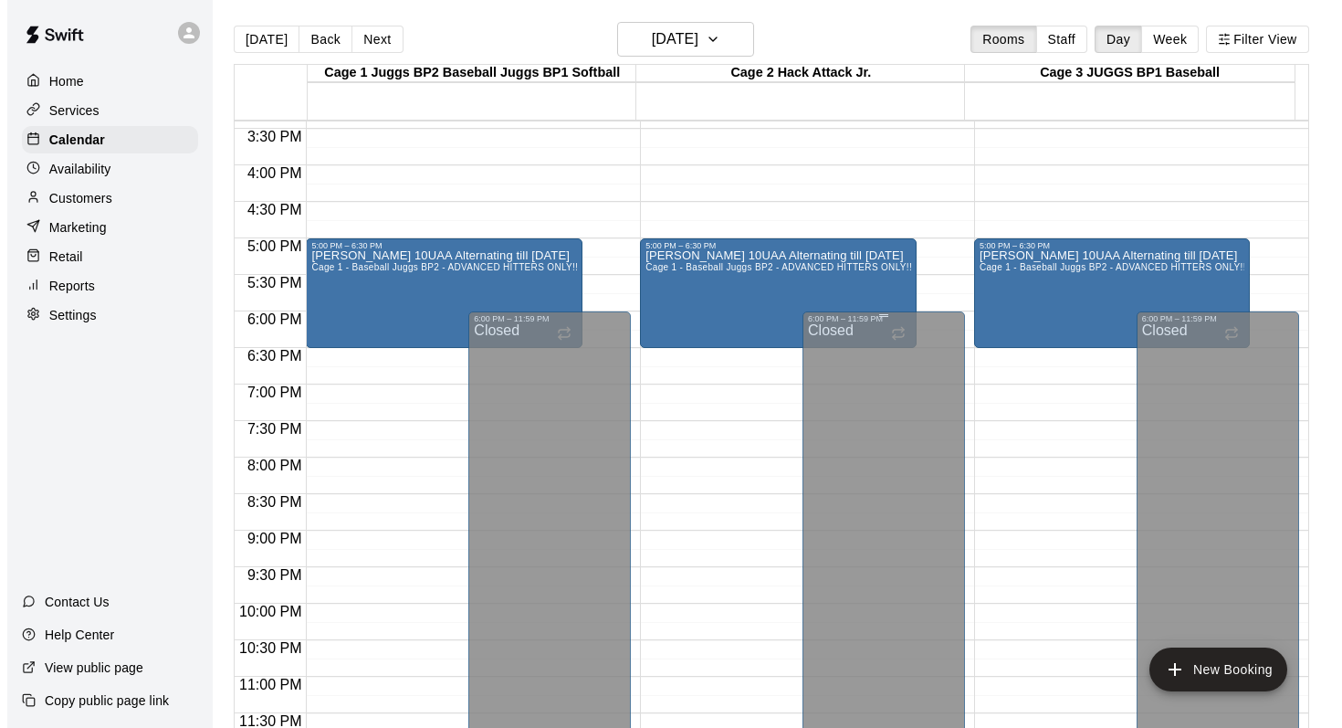
scroll to position [1127, 0]
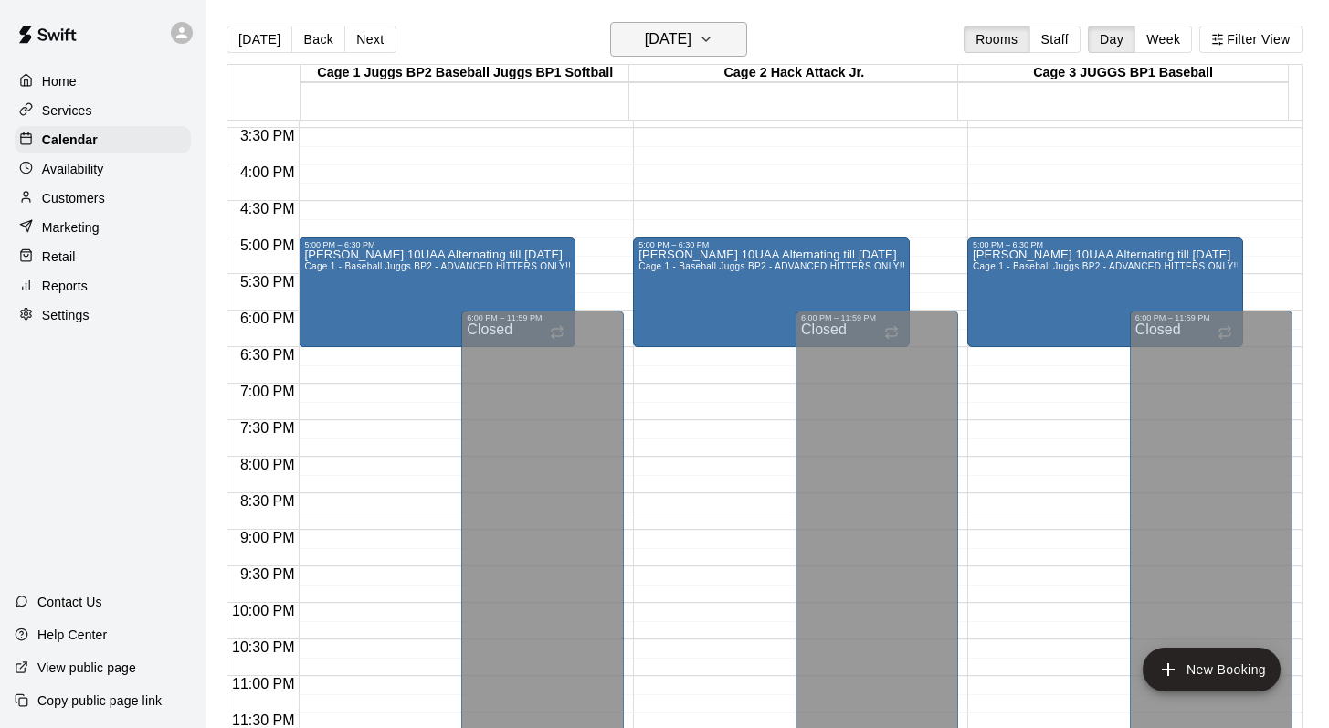
click at [713, 34] on icon "button" at bounding box center [706, 39] width 15 height 22
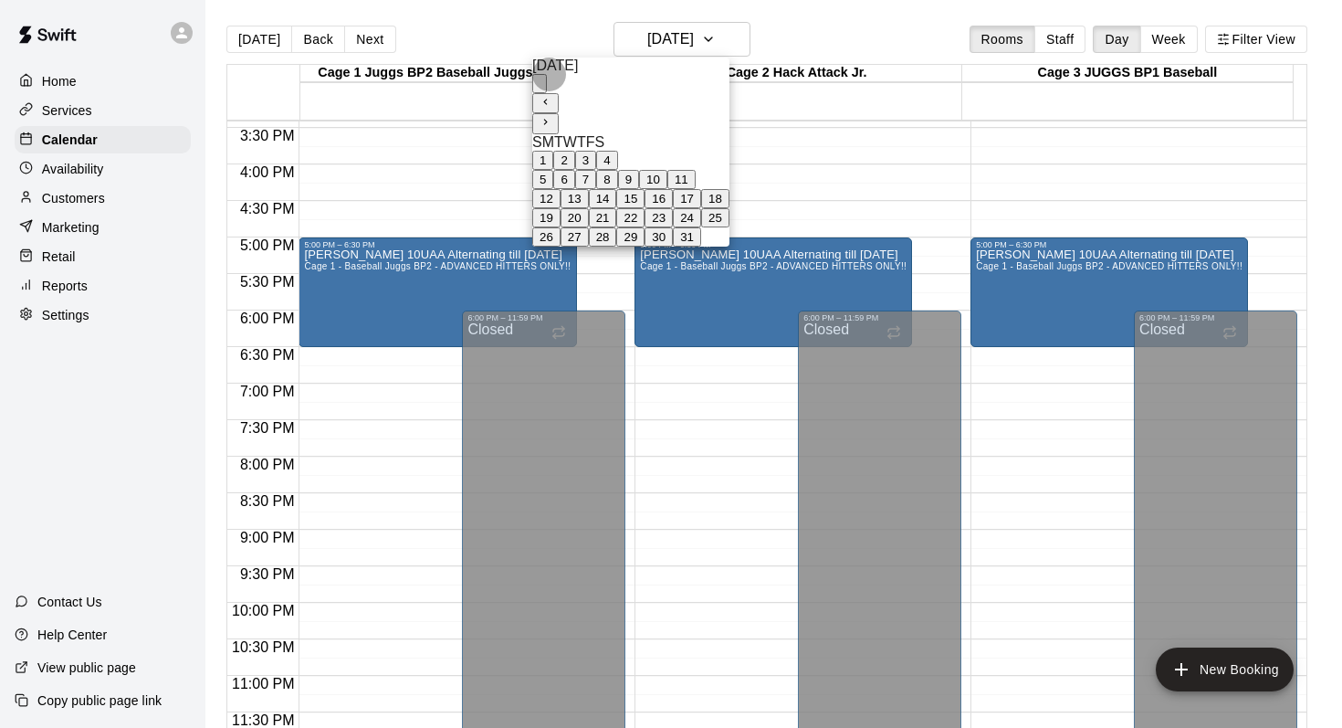
click at [696, 189] on button "11" at bounding box center [682, 179] width 28 height 19
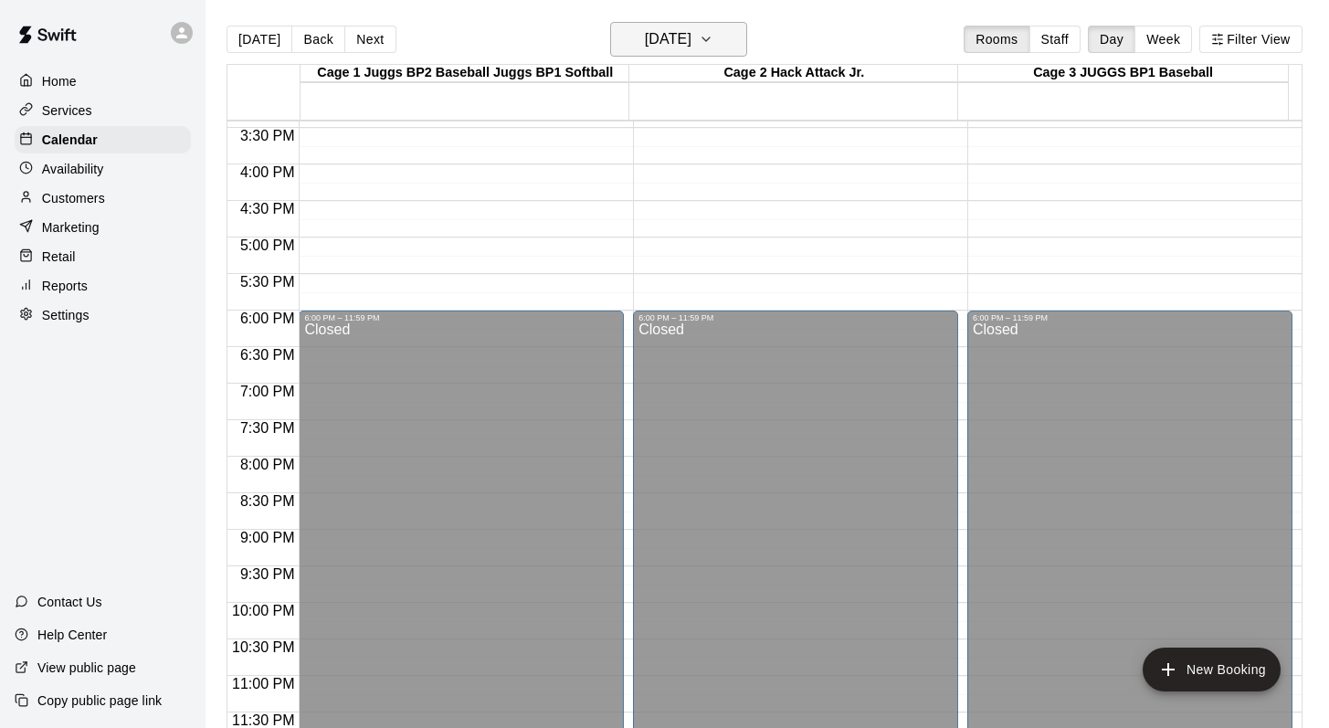
click at [733, 50] on button "Saturday Oct 11" at bounding box center [678, 39] width 137 height 35
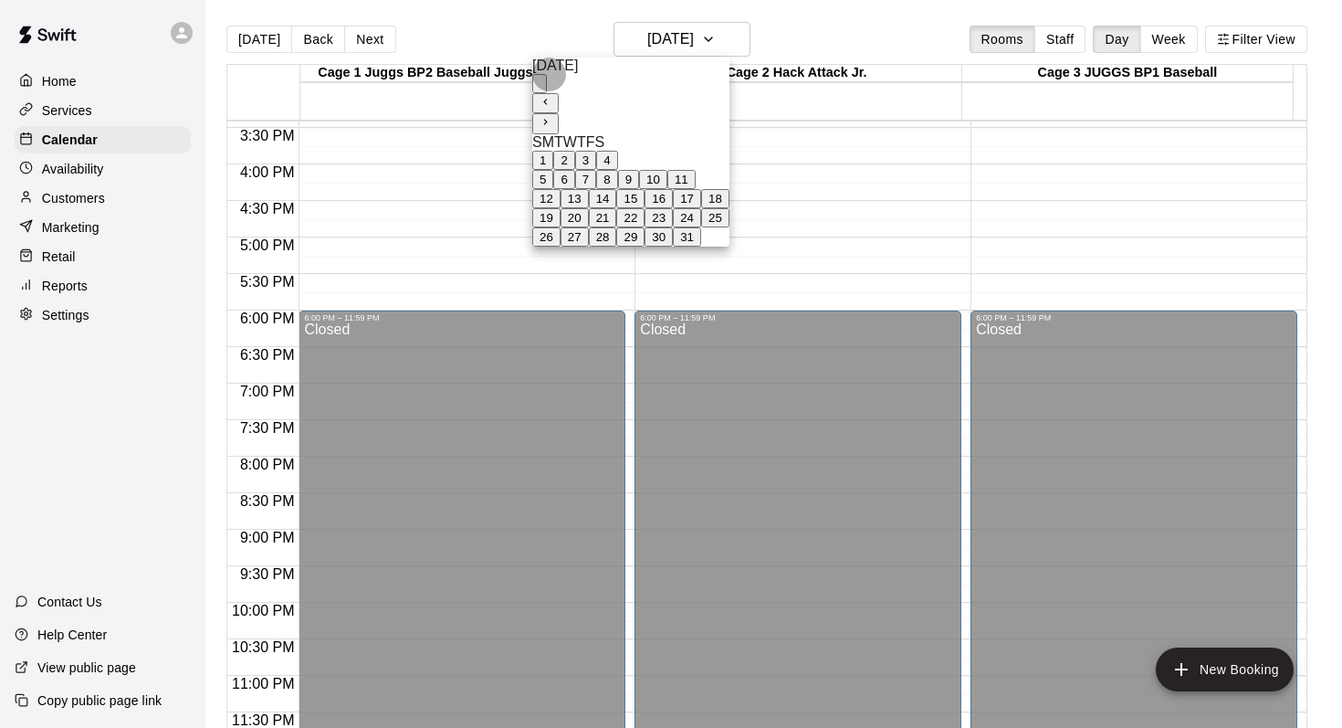
click at [730, 208] on button "18" at bounding box center [715, 198] width 28 height 19
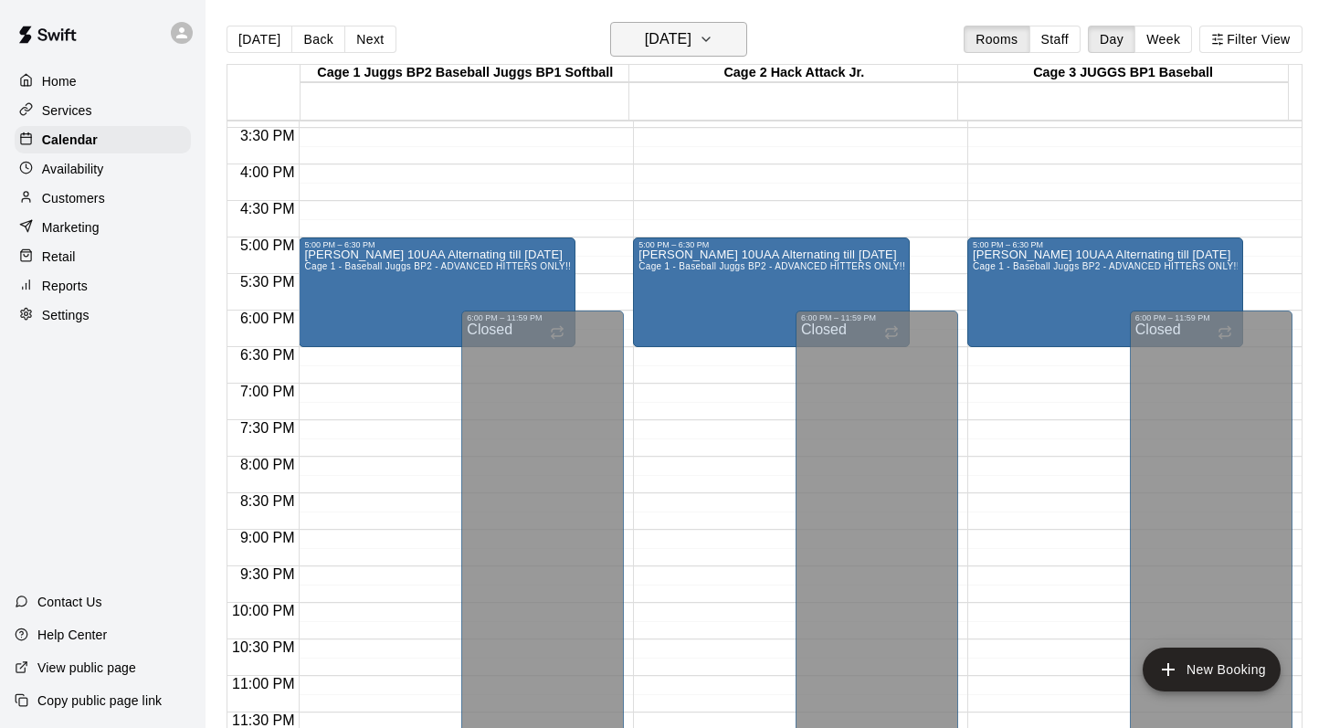
click at [713, 33] on icon "button" at bounding box center [706, 39] width 15 height 22
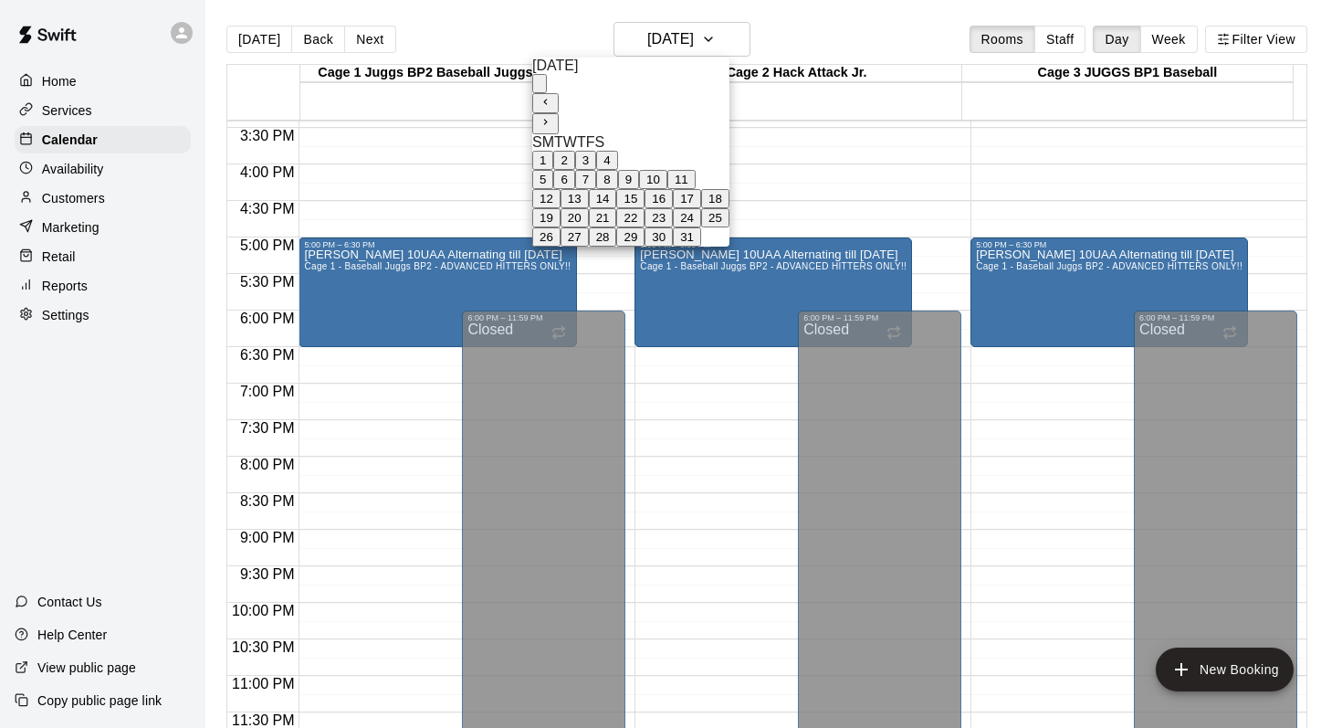
click at [730, 227] on button "25" at bounding box center [715, 217] width 28 height 19
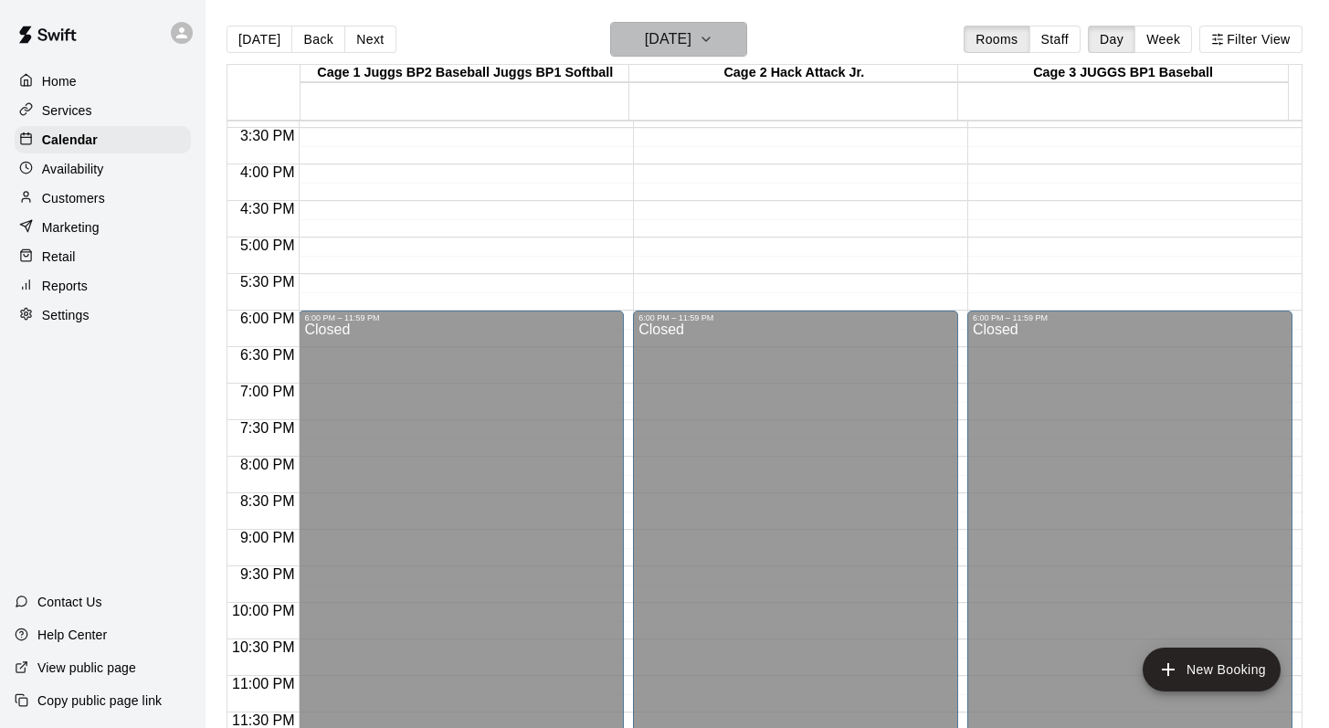
click at [713, 38] on icon "button" at bounding box center [706, 39] width 15 height 22
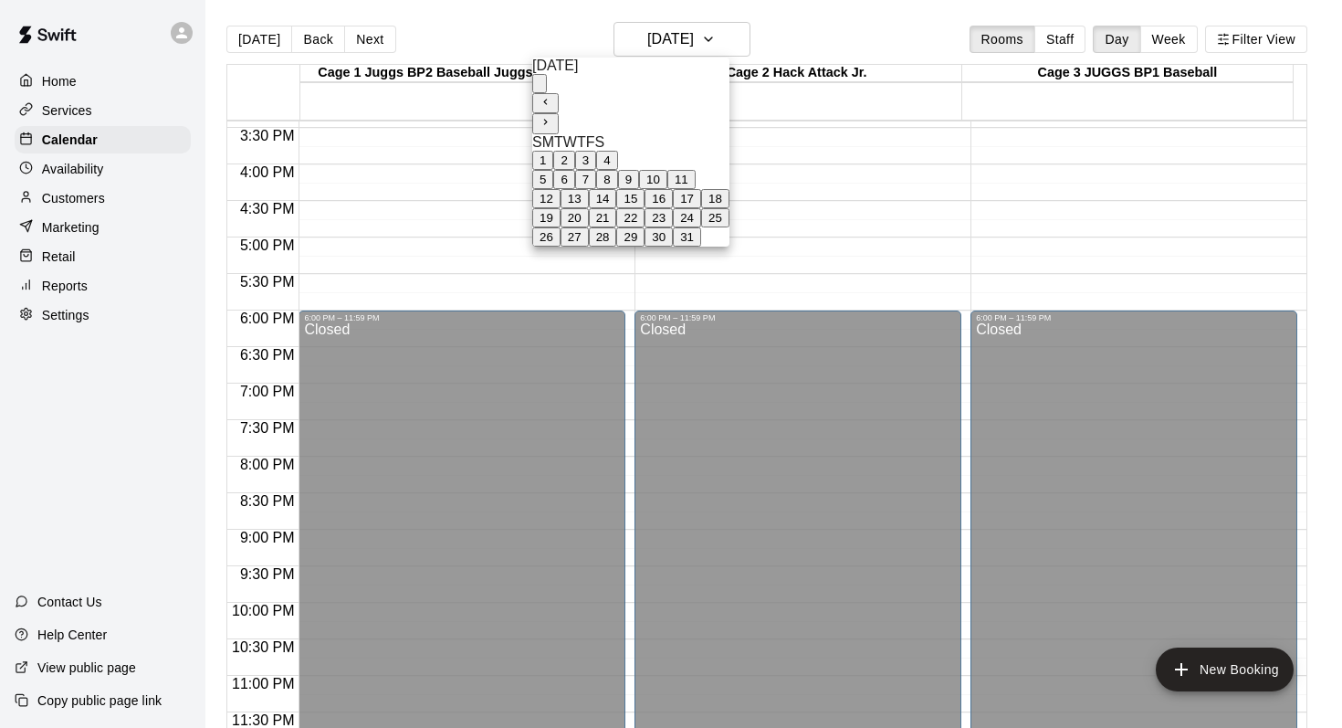
click at [552, 116] on icon "Next month" at bounding box center [546, 122] width 12 height 12
click at [553, 158] on button "1" at bounding box center [542, 160] width 21 height 19
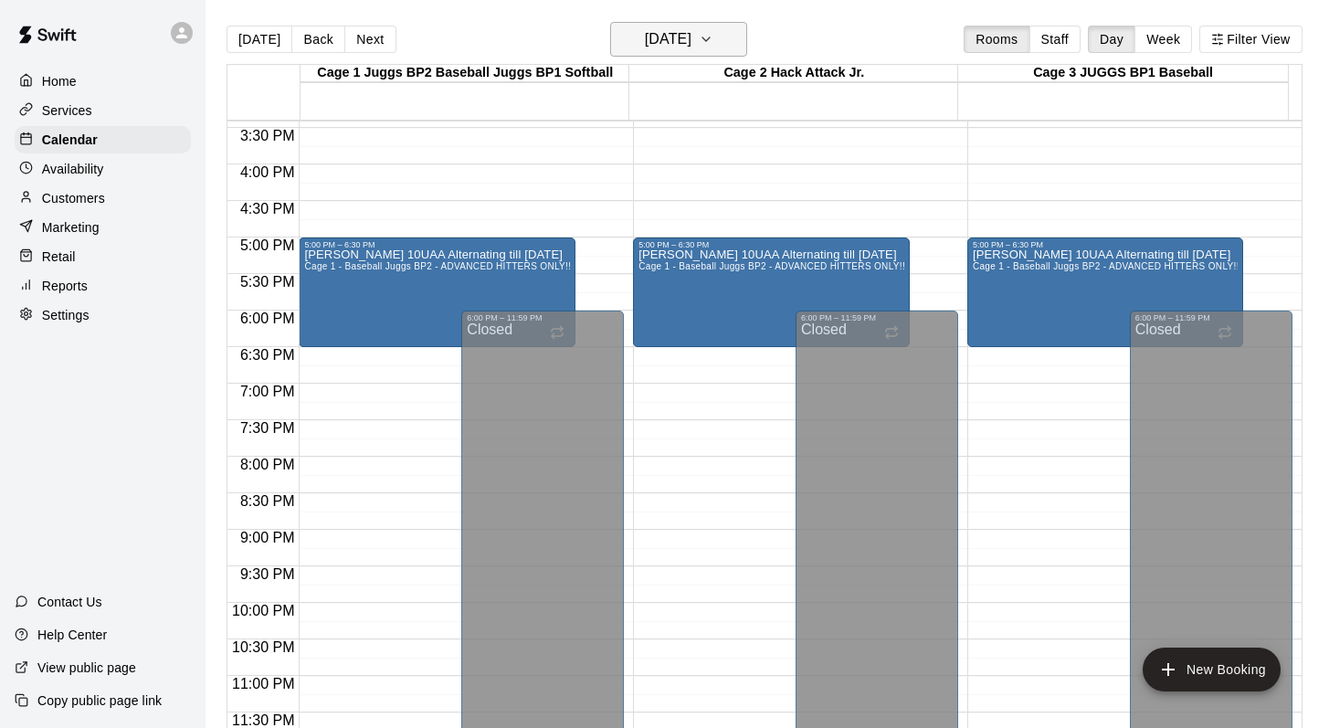
click at [713, 45] on icon "button" at bounding box center [706, 39] width 15 height 22
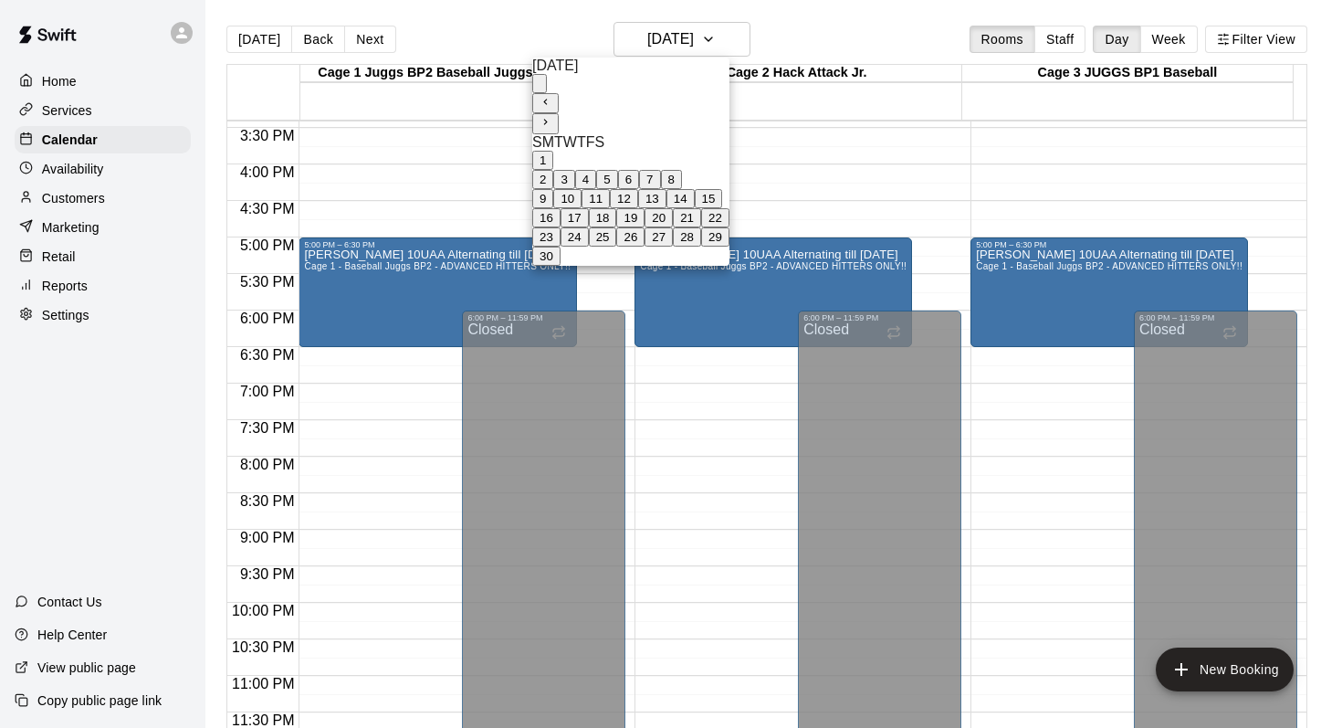
click at [682, 189] on button "8" at bounding box center [671, 179] width 21 height 19
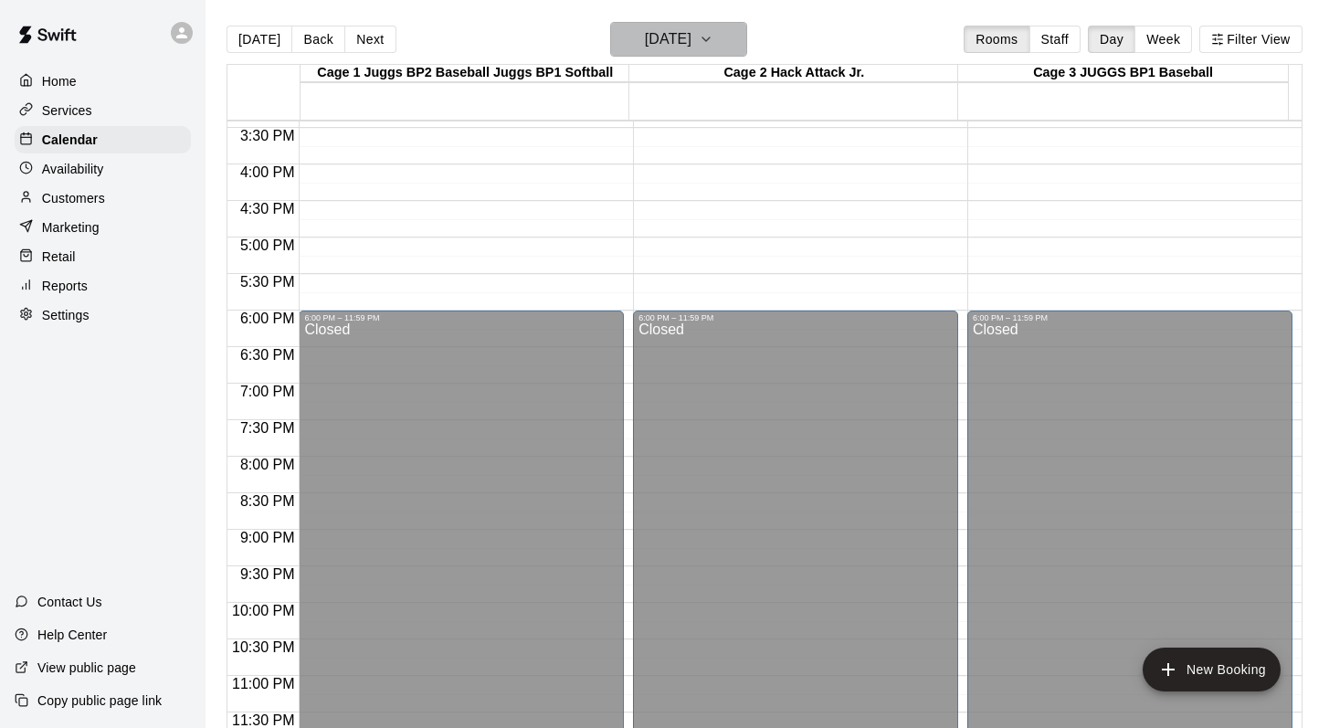
click at [735, 55] on button "Saturday Nov 08" at bounding box center [678, 39] width 137 height 35
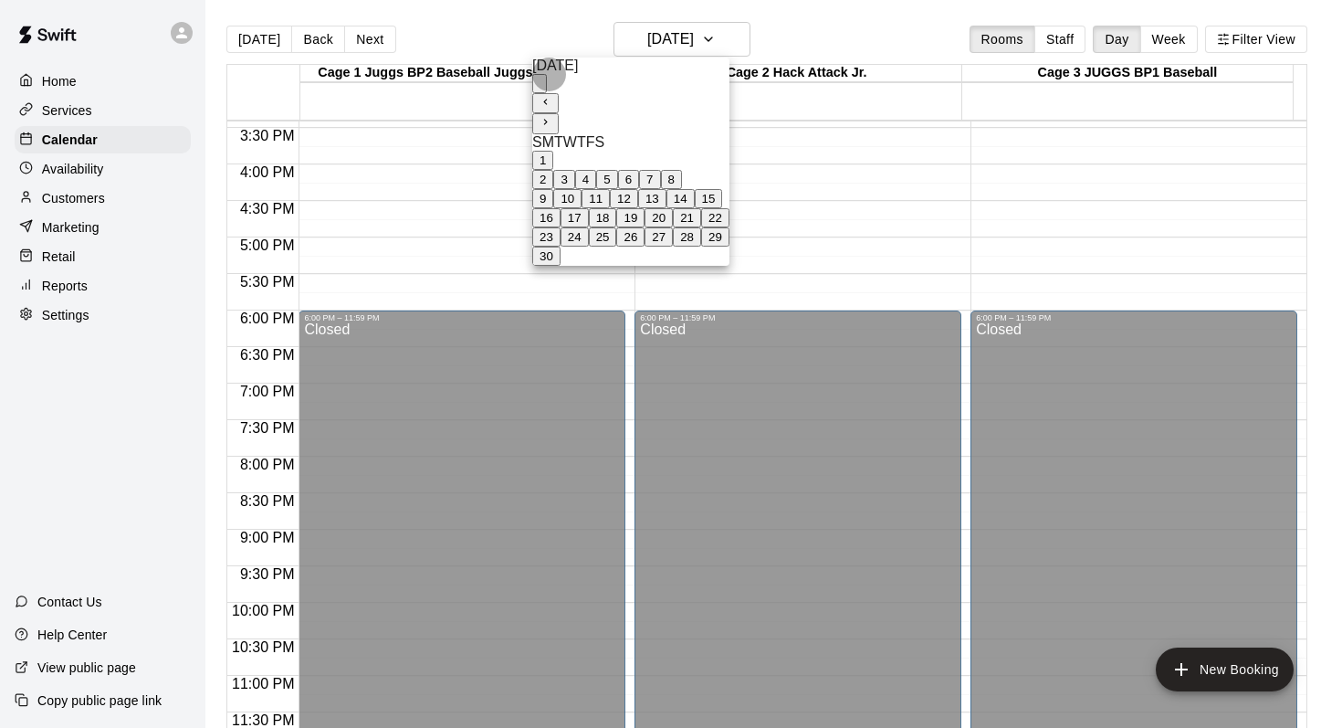
click at [723, 208] on button "15" at bounding box center [709, 198] width 28 height 19
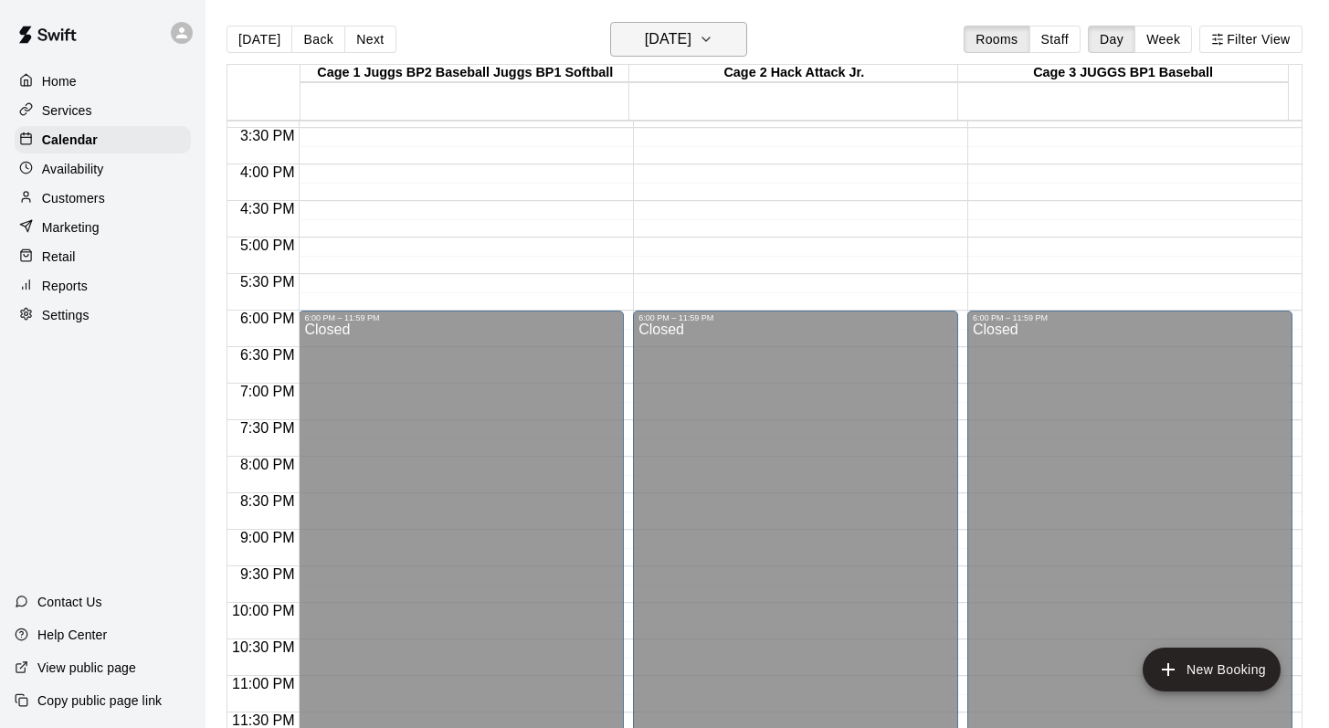
click at [713, 41] on icon "button" at bounding box center [706, 39] width 15 height 22
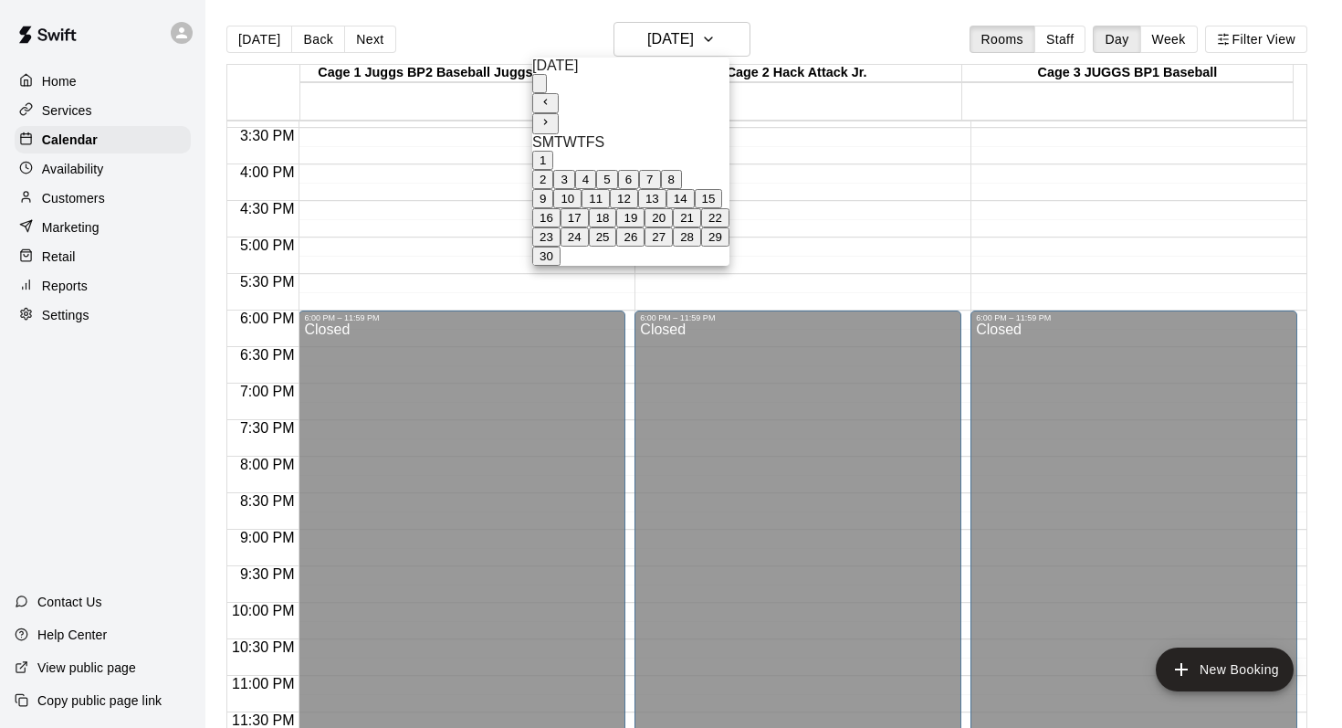
click at [730, 227] on button "22" at bounding box center [715, 217] width 28 height 19
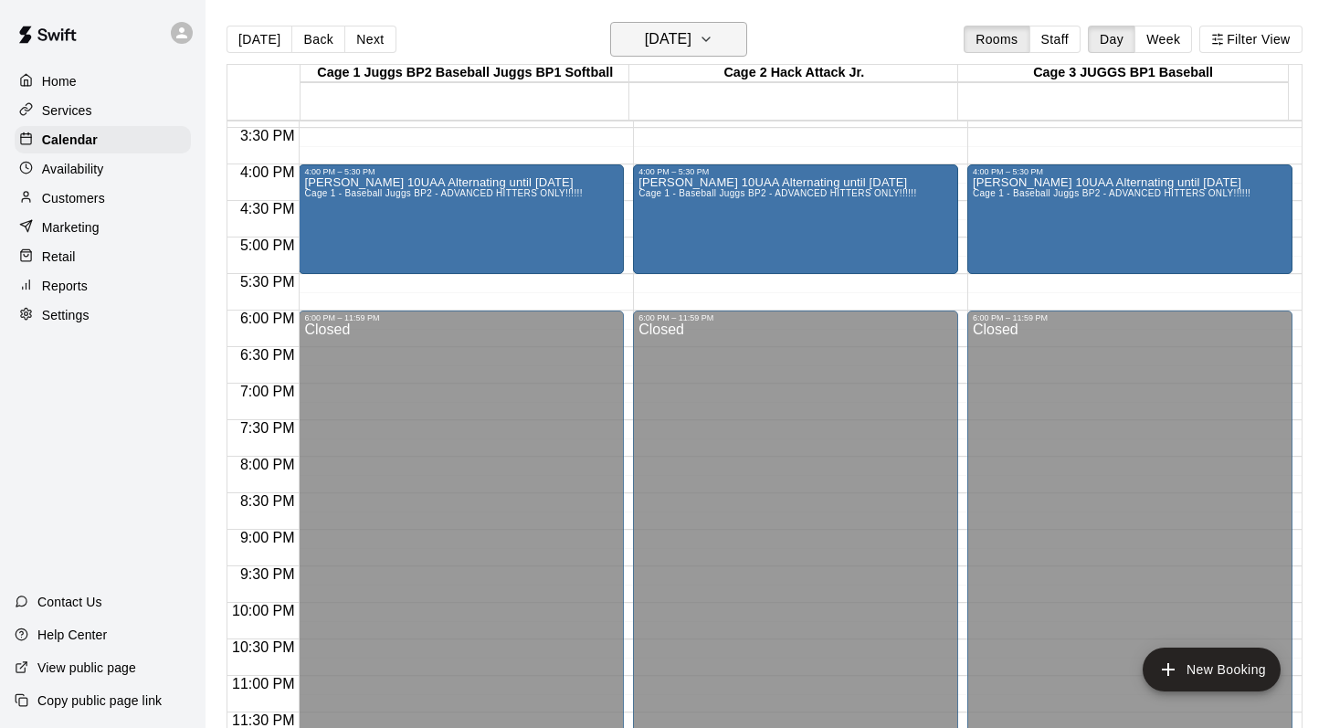
click at [713, 41] on icon "button" at bounding box center [706, 39] width 15 height 22
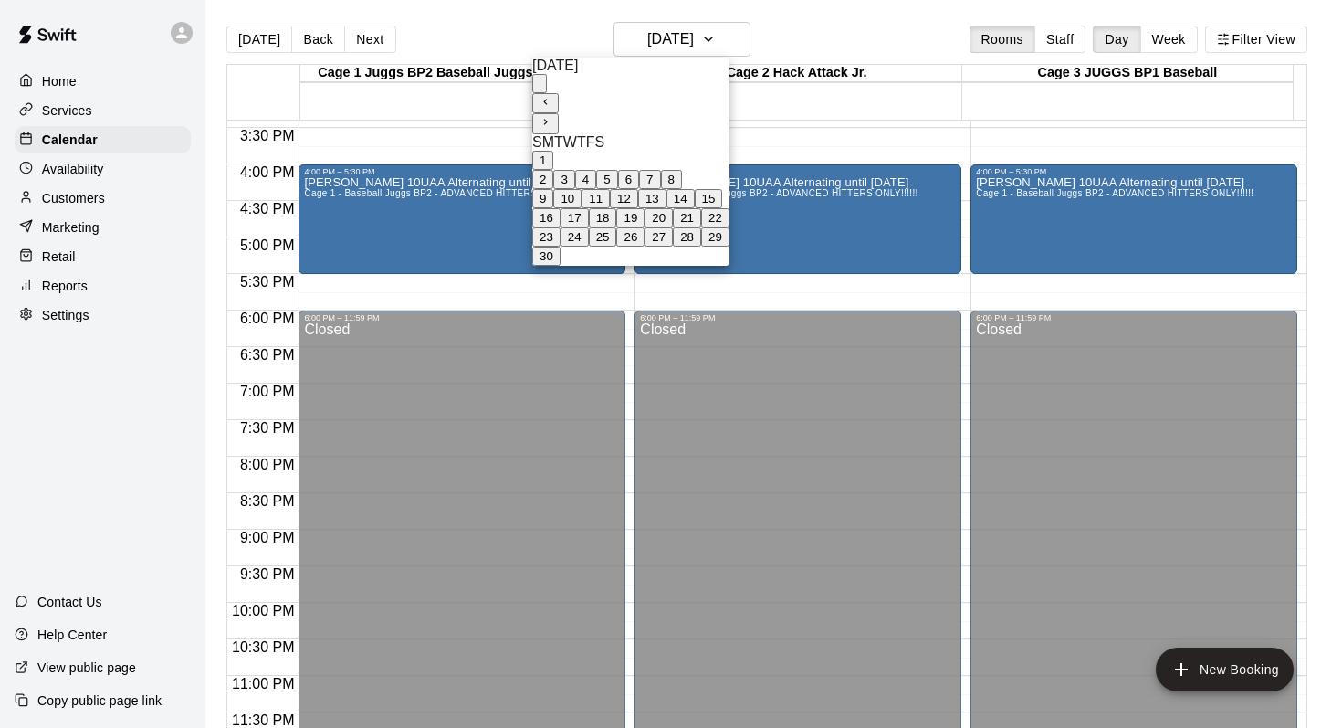
click at [730, 247] on button "29" at bounding box center [715, 236] width 28 height 19
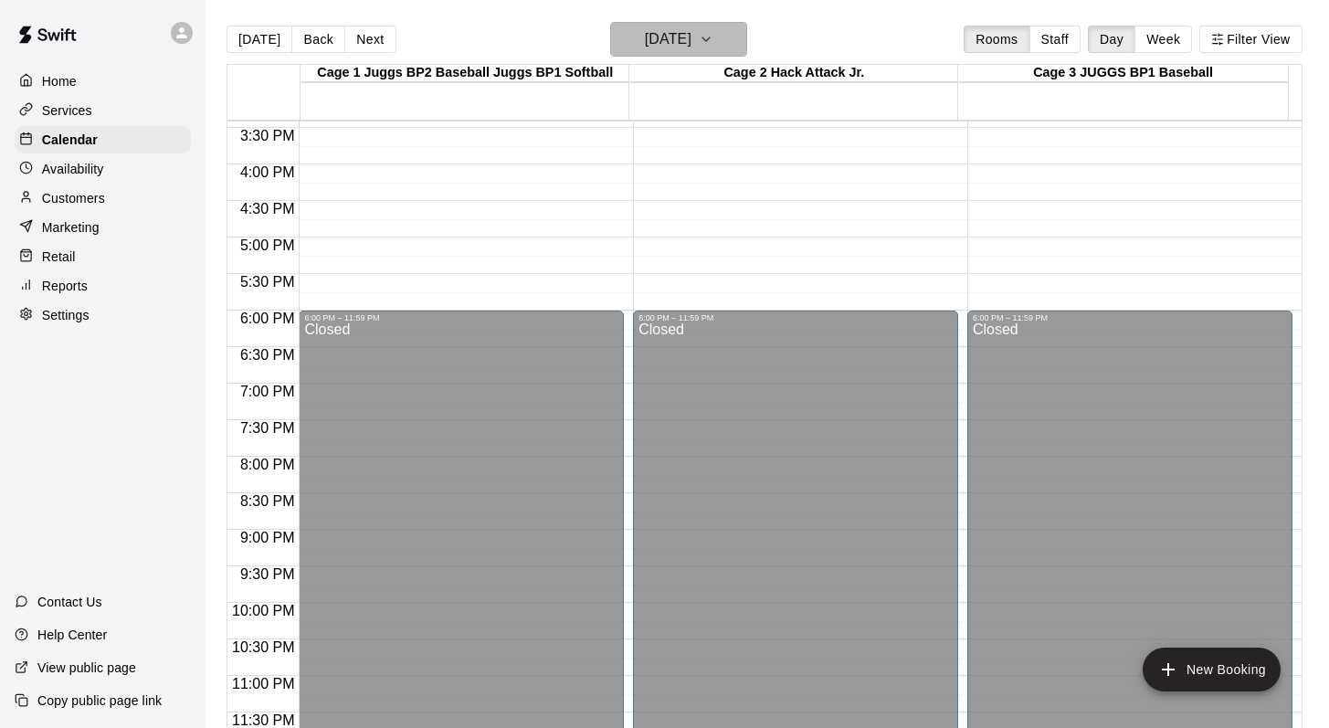
click at [713, 30] on icon "button" at bounding box center [706, 39] width 15 height 22
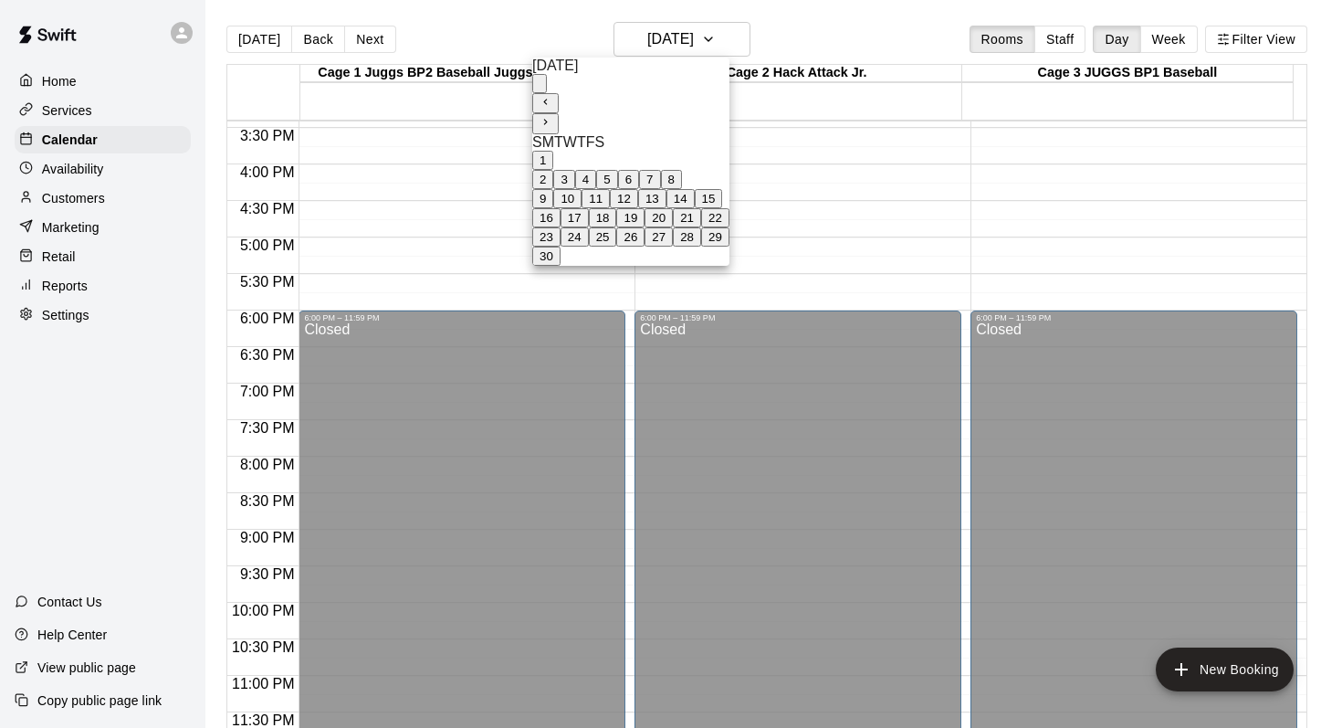
click at [552, 116] on icon "Next month" at bounding box center [546, 122] width 12 height 12
click at [660, 158] on button "6" at bounding box center [649, 160] width 21 height 19
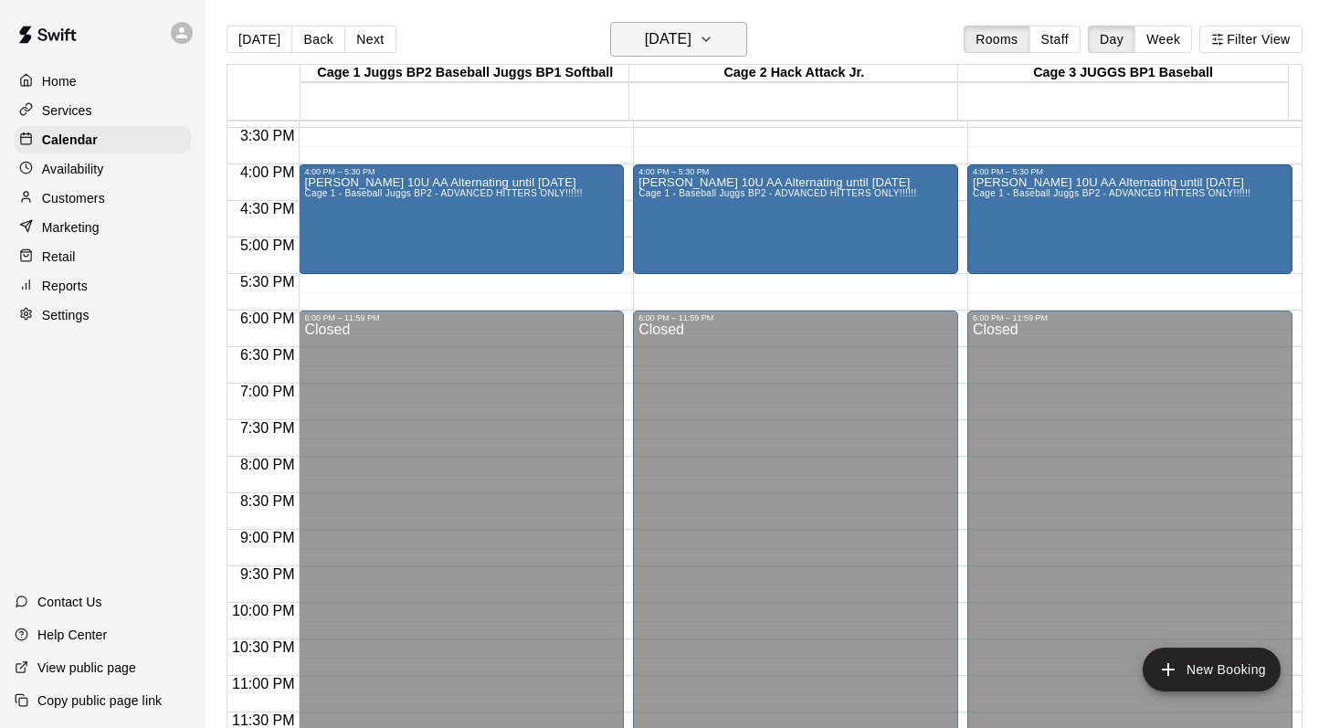
click at [710, 40] on icon "button" at bounding box center [705, 39] width 7 height 4
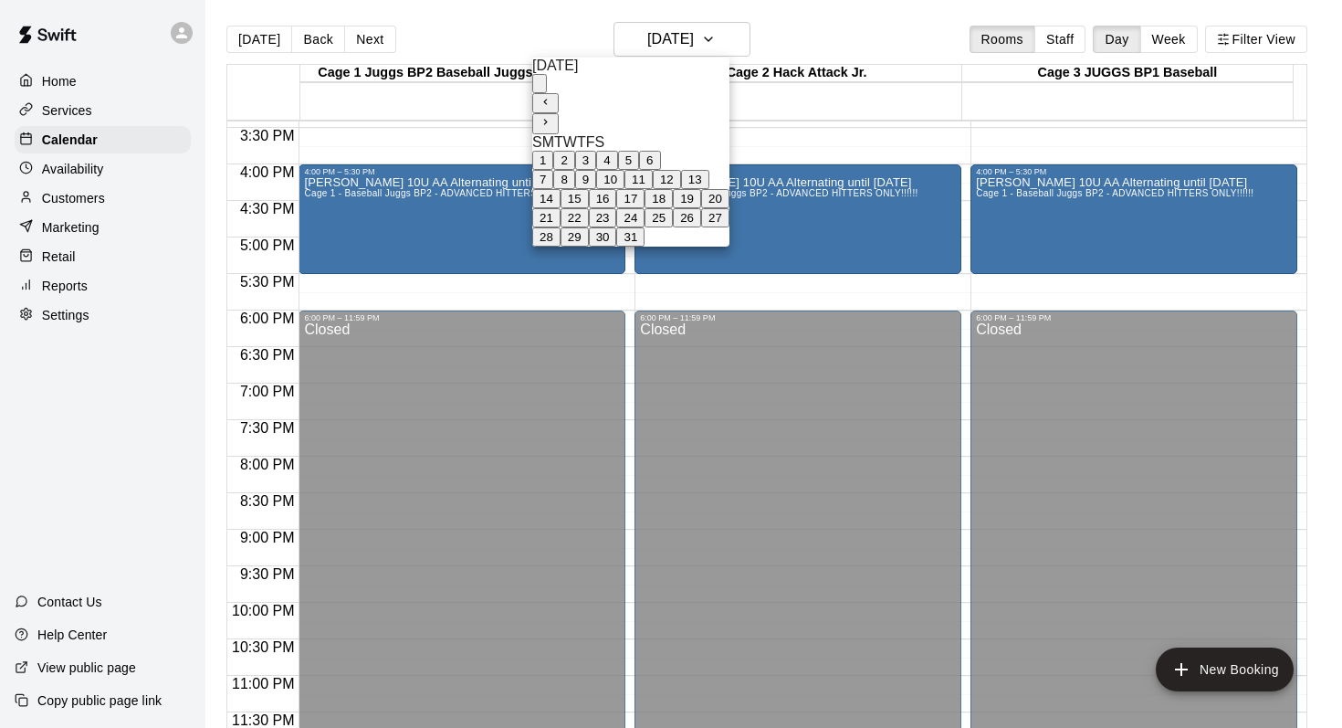
click at [710, 189] on button "13" at bounding box center [695, 179] width 28 height 19
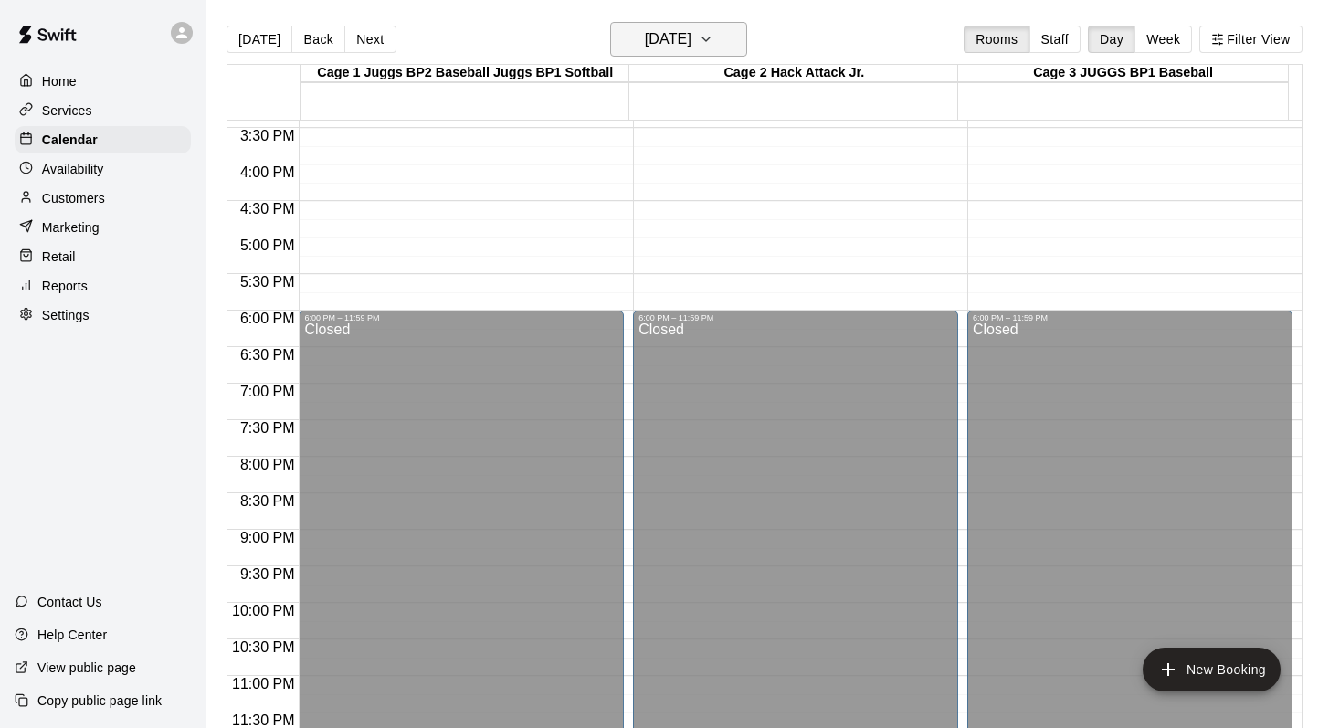
click at [713, 41] on icon "button" at bounding box center [706, 39] width 15 height 22
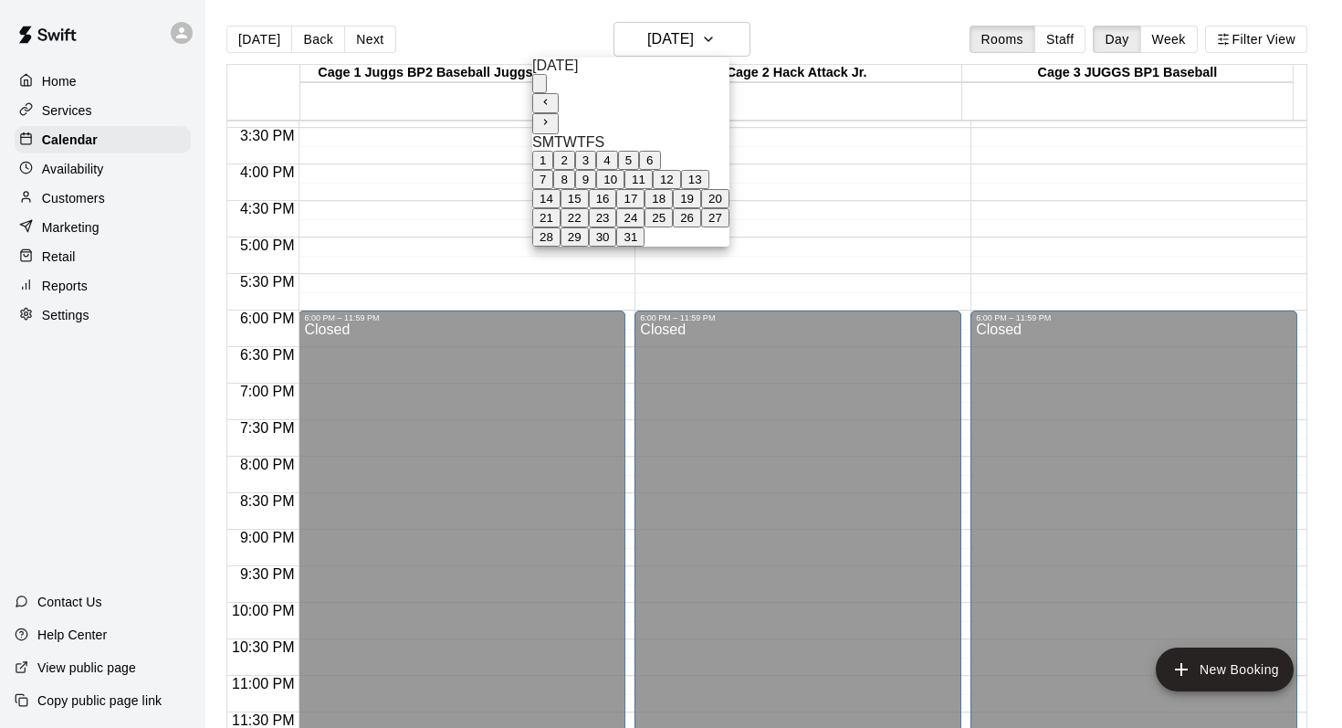
click at [730, 208] on button "20" at bounding box center [715, 198] width 28 height 19
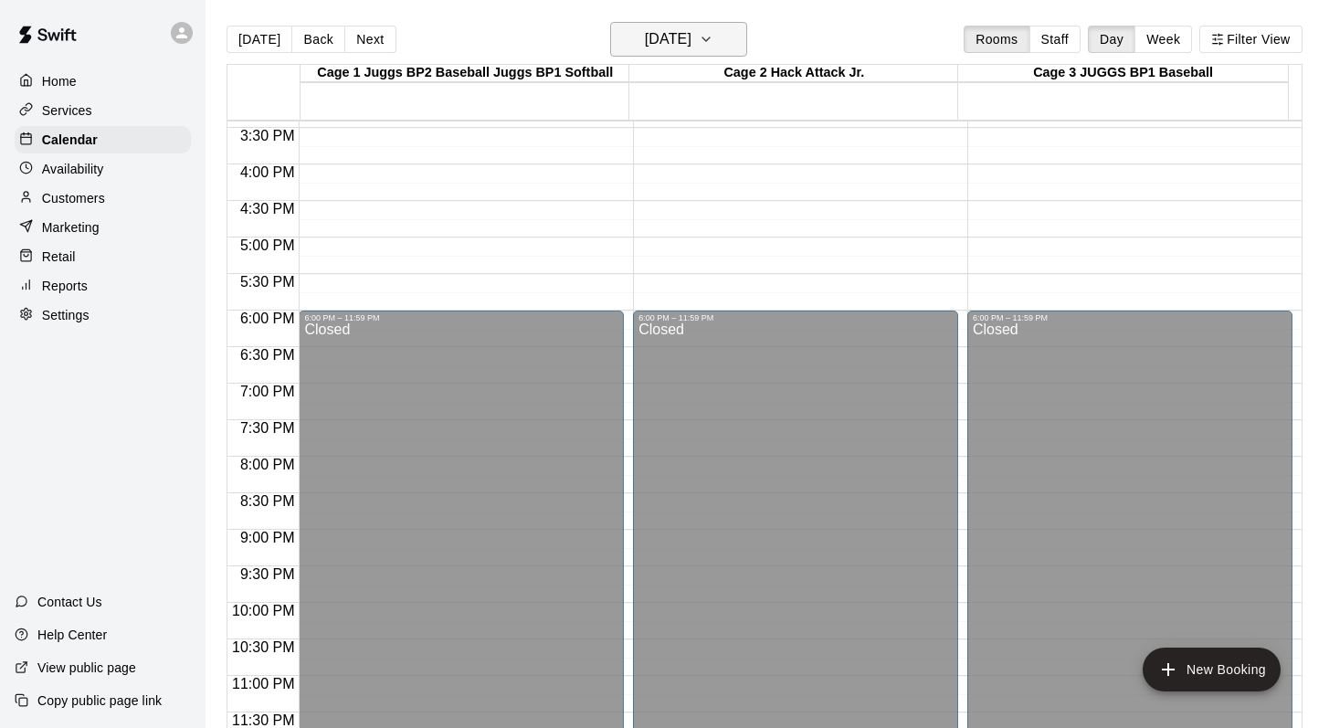
click at [710, 39] on icon "button" at bounding box center [705, 39] width 7 height 4
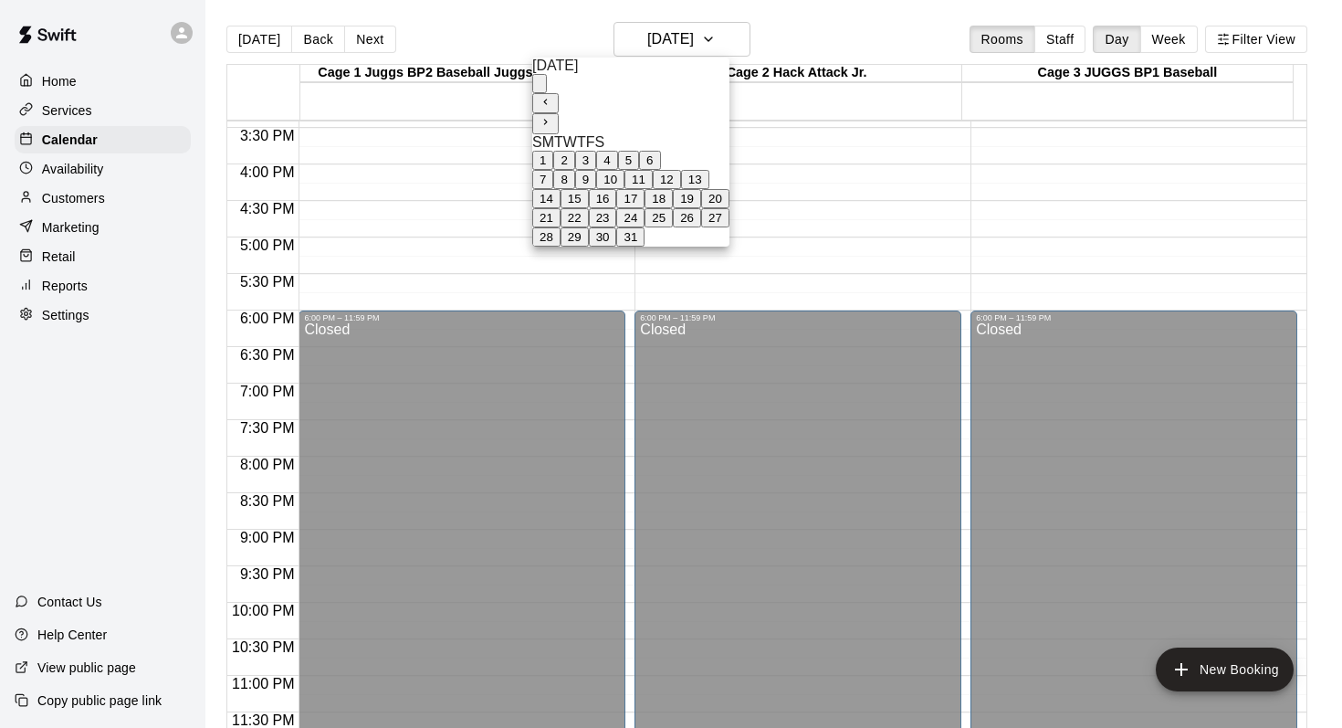
click at [730, 227] on button "27" at bounding box center [715, 217] width 28 height 19
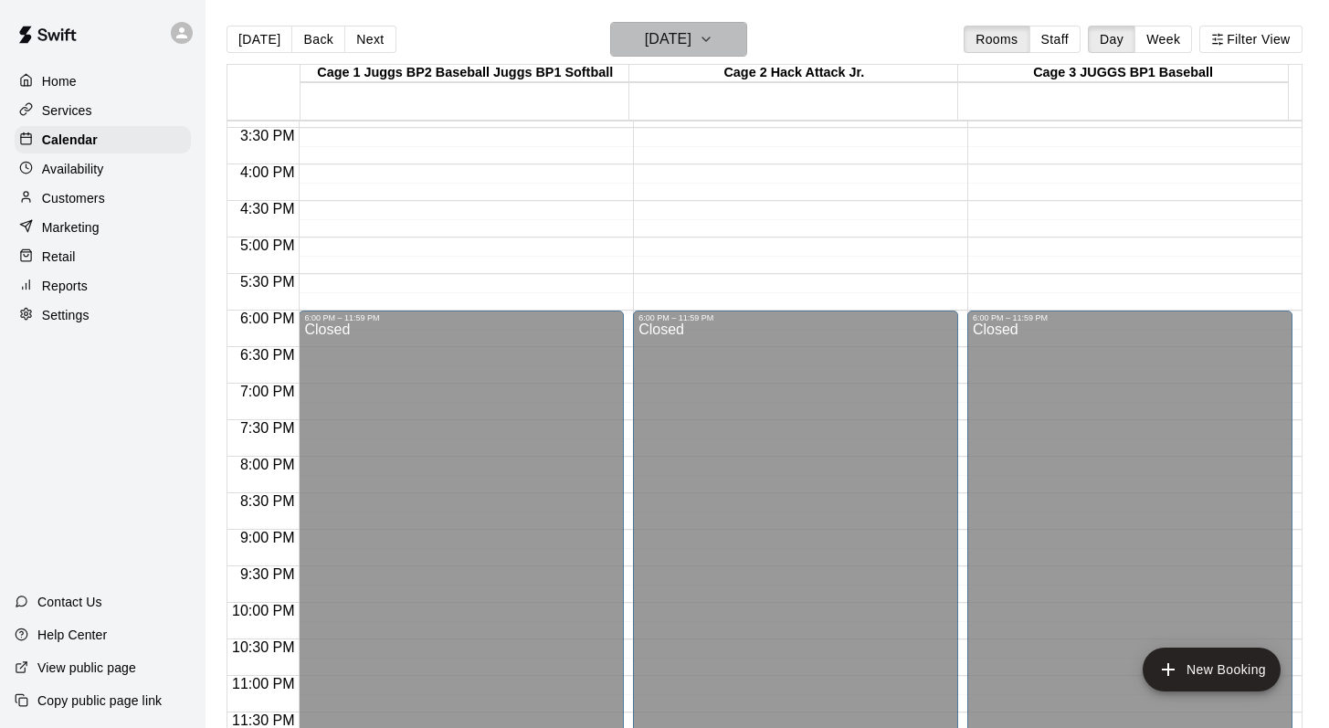
click at [713, 39] on icon "button" at bounding box center [706, 39] width 15 height 22
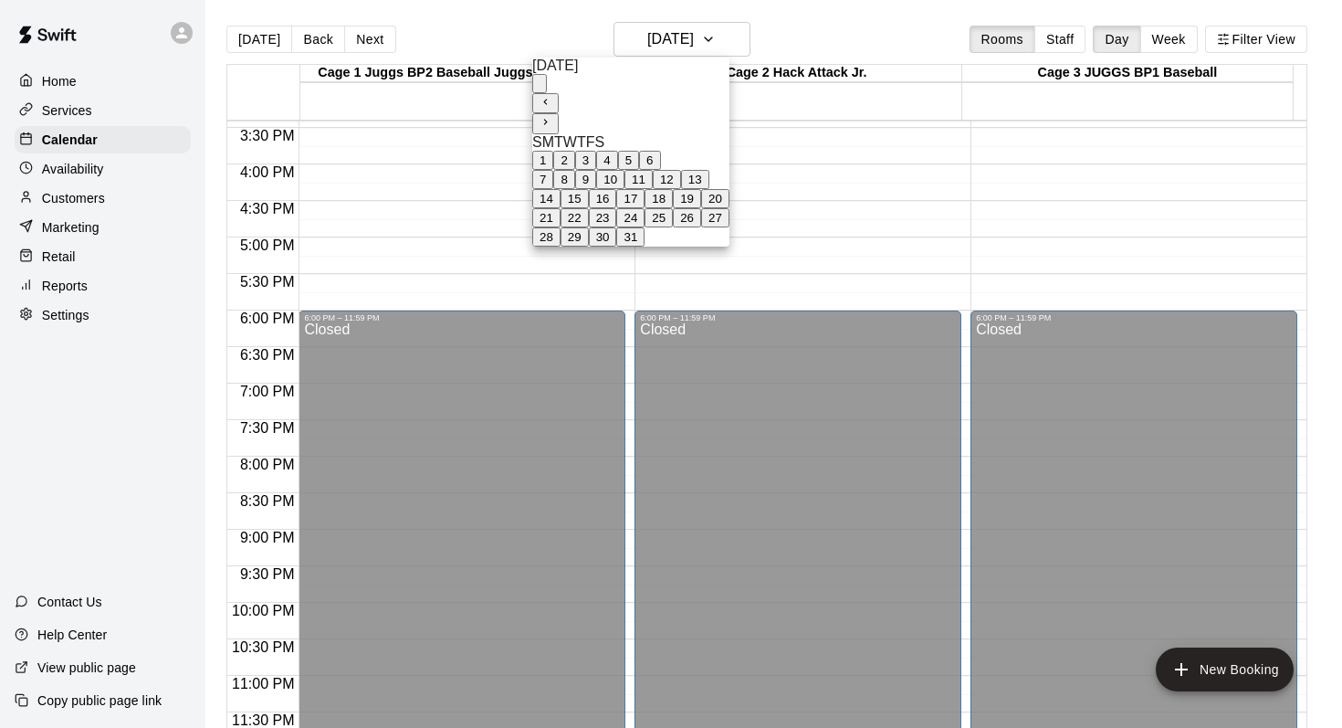
click at [552, 116] on icon "Next month" at bounding box center [546, 122] width 12 height 12
click at [596, 154] on button "3" at bounding box center [585, 160] width 21 height 19
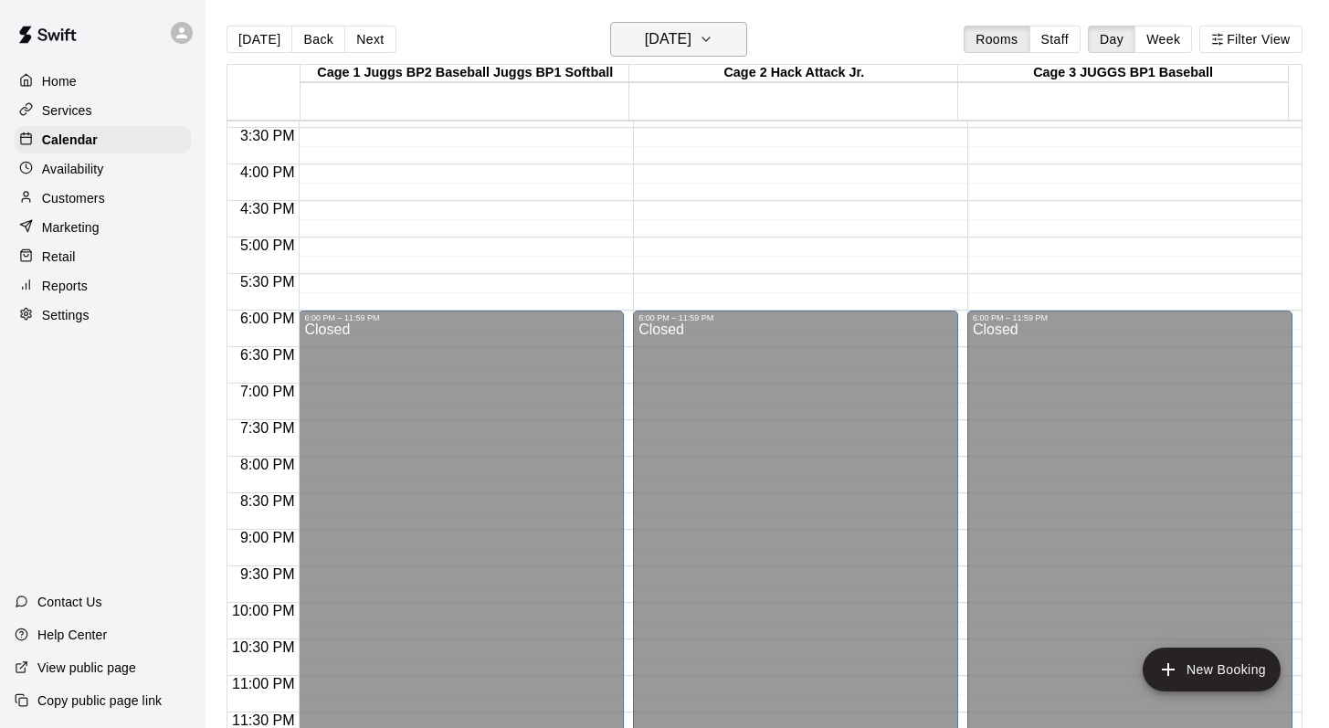
click at [713, 33] on icon "button" at bounding box center [706, 39] width 15 height 22
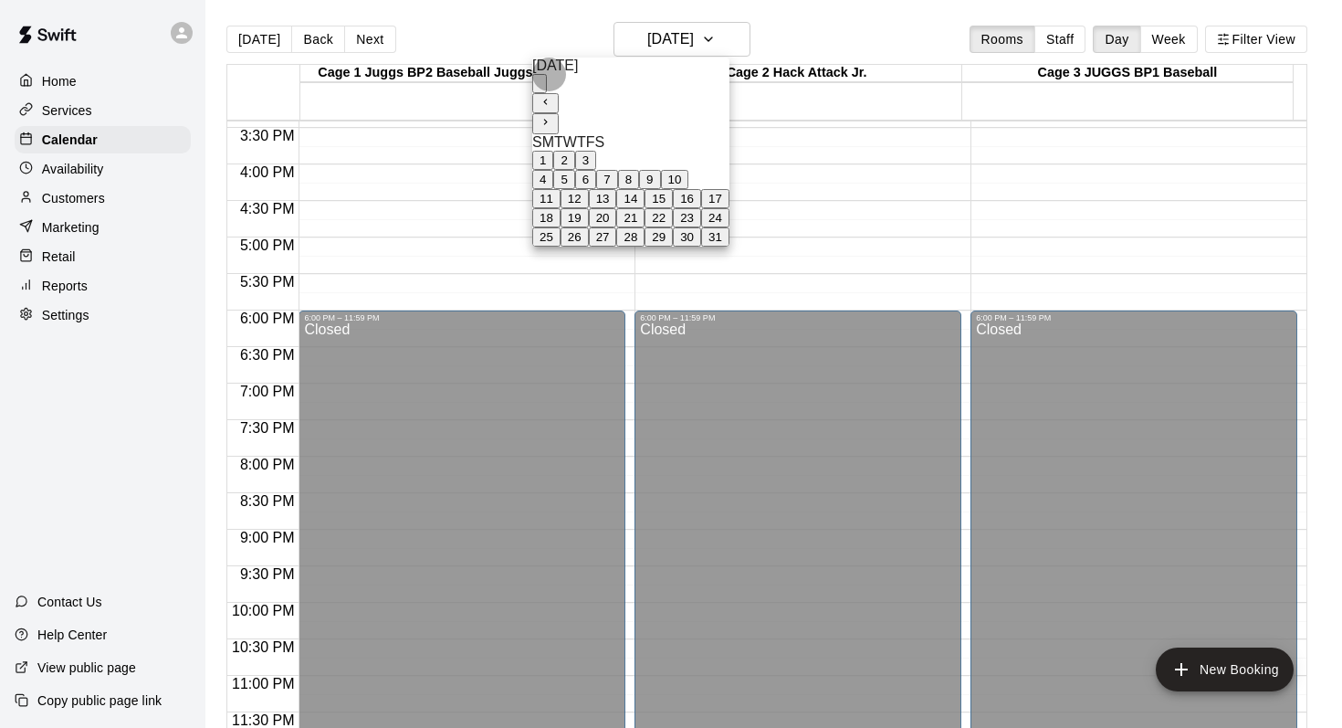
click at [689, 189] on button "10" at bounding box center [675, 179] width 28 height 19
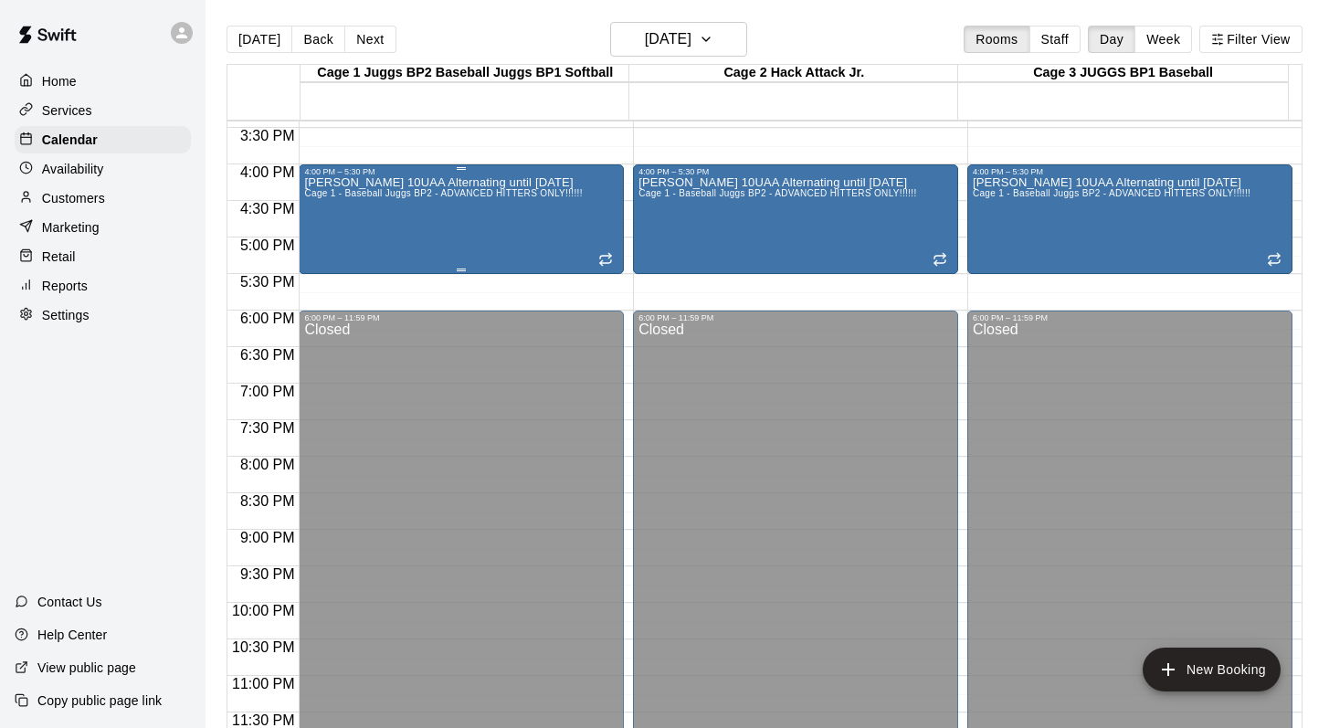
click at [412, 202] on div "Mark Hopkins 10UAA Alternating until April 25 Cage 1 - Baseball Juggs BP2 - ADV…" at bounding box center [443, 540] width 278 height 728
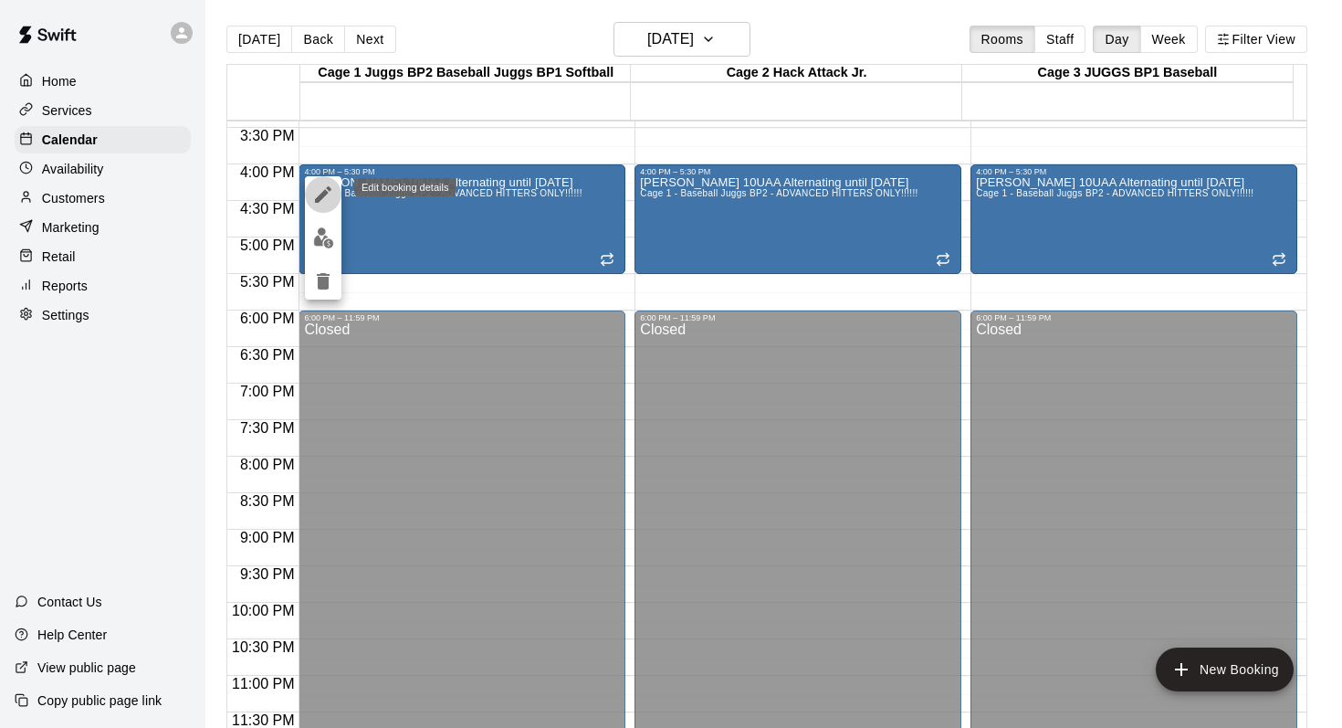
click at [320, 188] on icon "edit" at bounding box center [323, 195] width 22 height 22
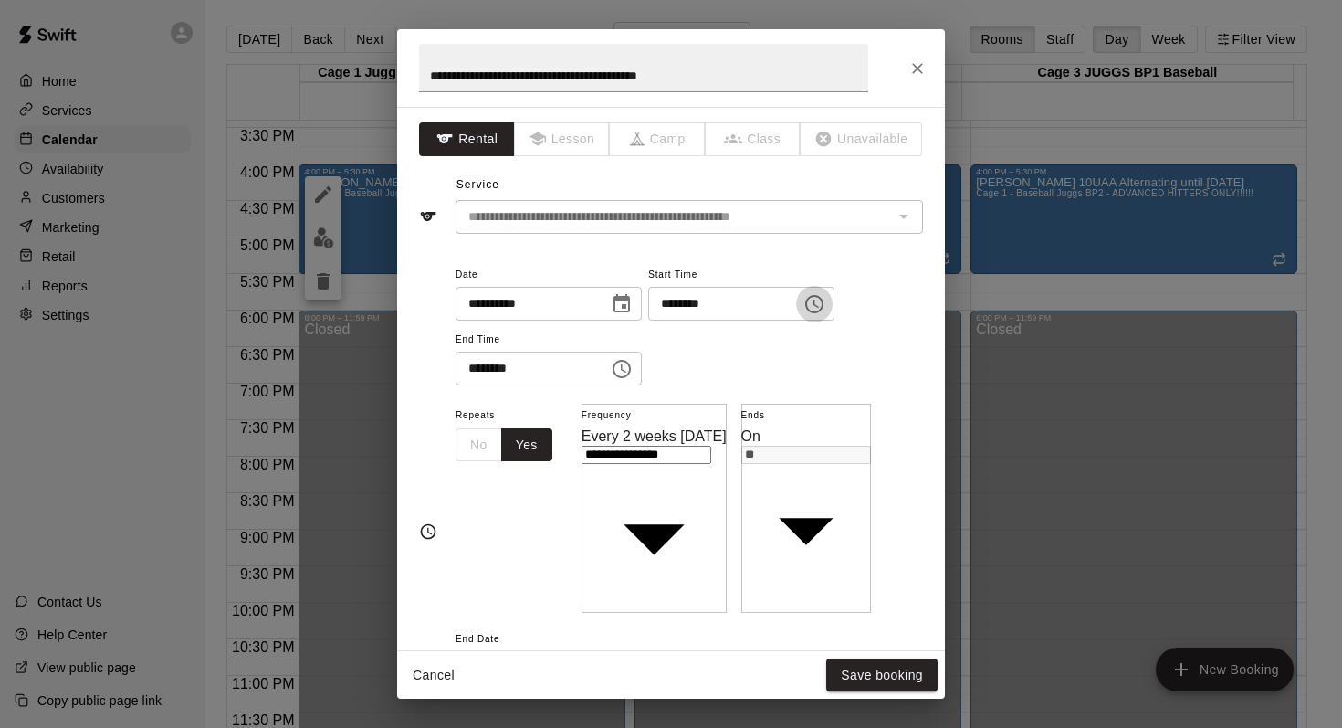
click at [825, 295] on icon "Choose time, selected time is 4:00 PM" at bounding box center [815, 304] width 22 height 22
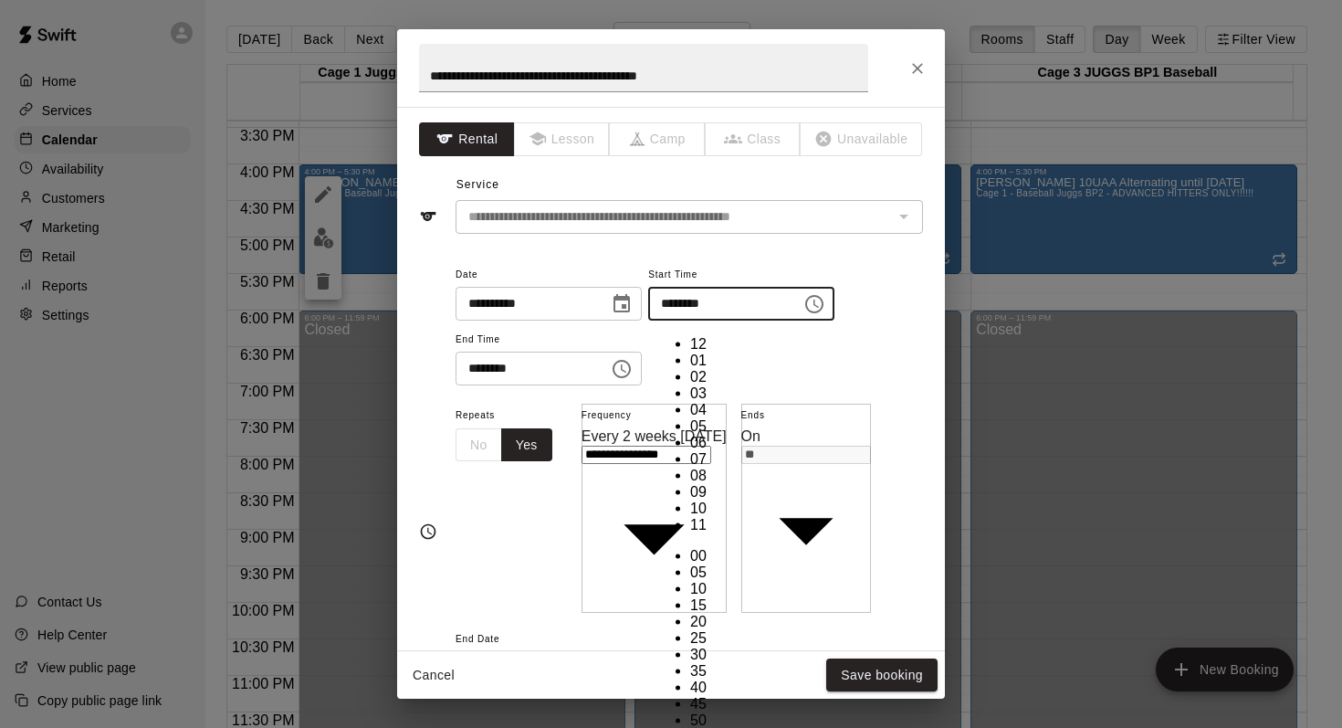
scroll to position [33, 0]
click at [690, 418] on li "05" at bounding box center [708, 426] width 37 height 16
type input "********"
click at [832, 352] on div "**********" at bounding box center [690, 324] width 468 height 123
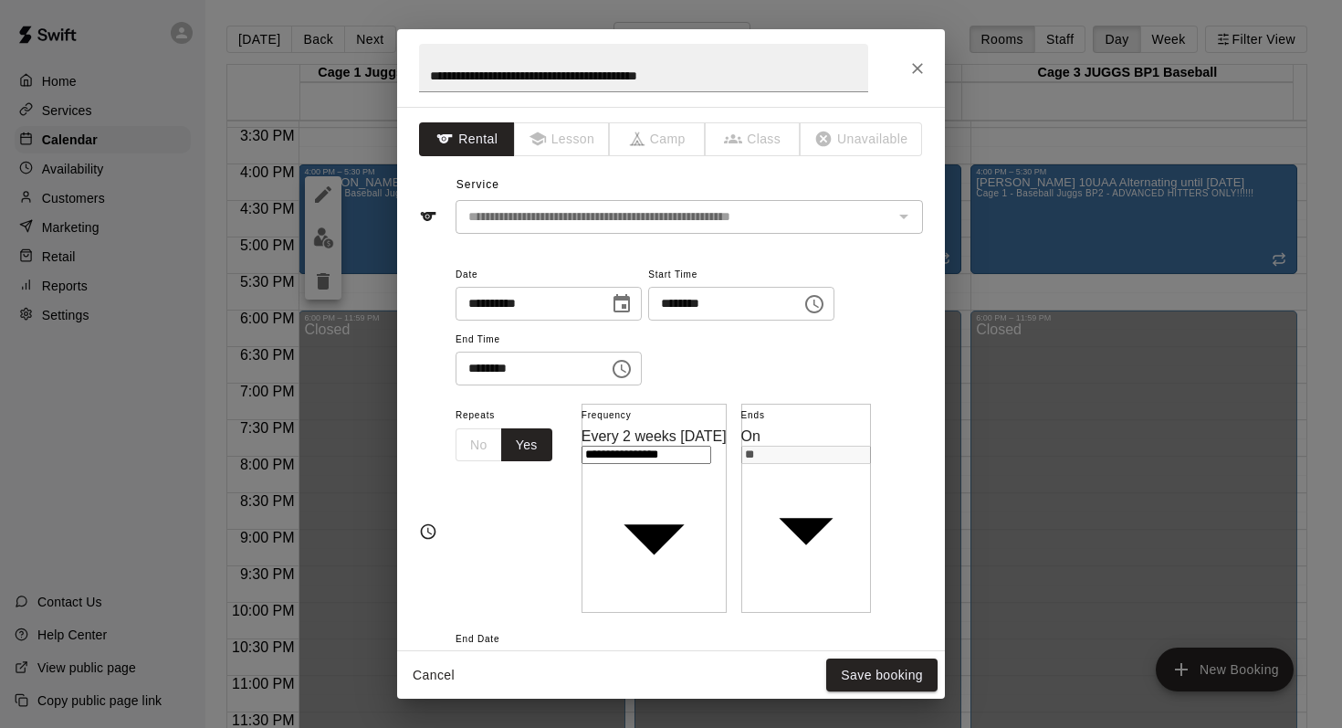
click at [626, 364] on icon "Choose time, selected time is 5:30 PM" at bounding box center [622, 369] width 22 height 22
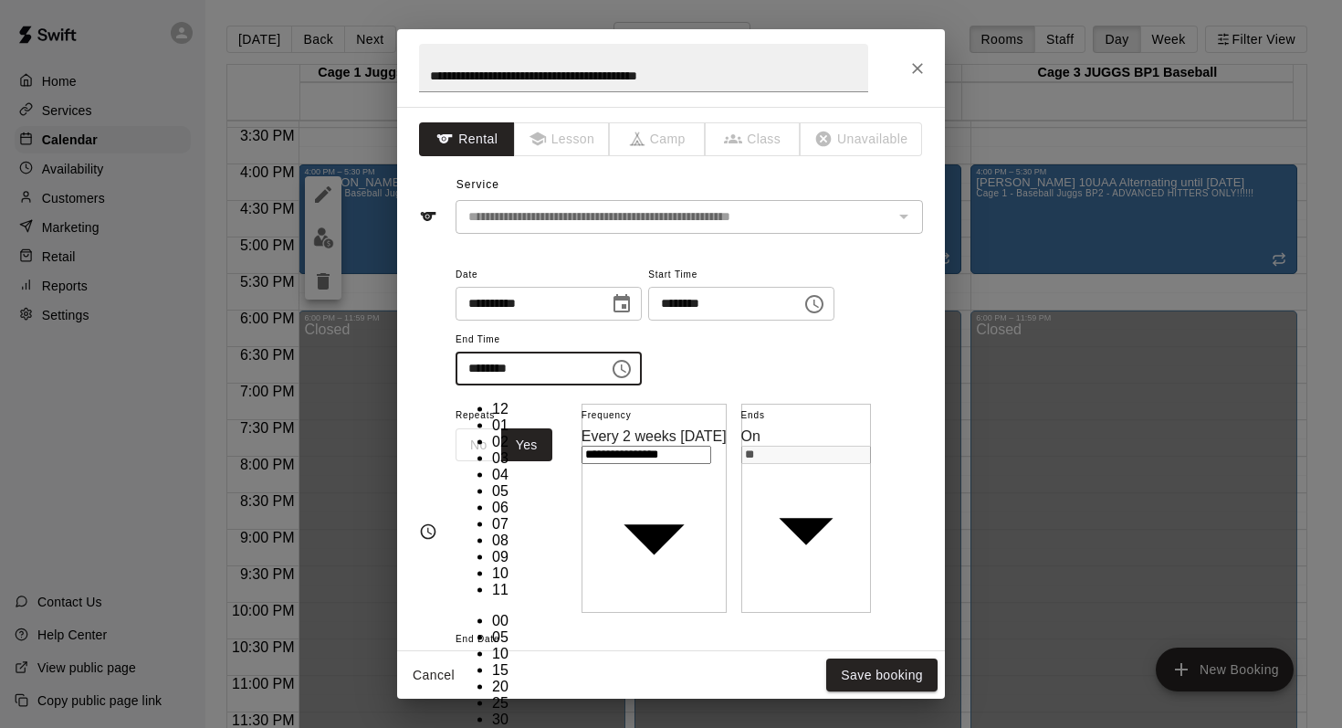
scroll to position [33, 0]
click at [492, 499] on li "06" at bounding box center [510, 507] width 37 height 16
type input "********"
click at [697, 377] on div "**********" at bounding box center [690, 324] width 468 height 123
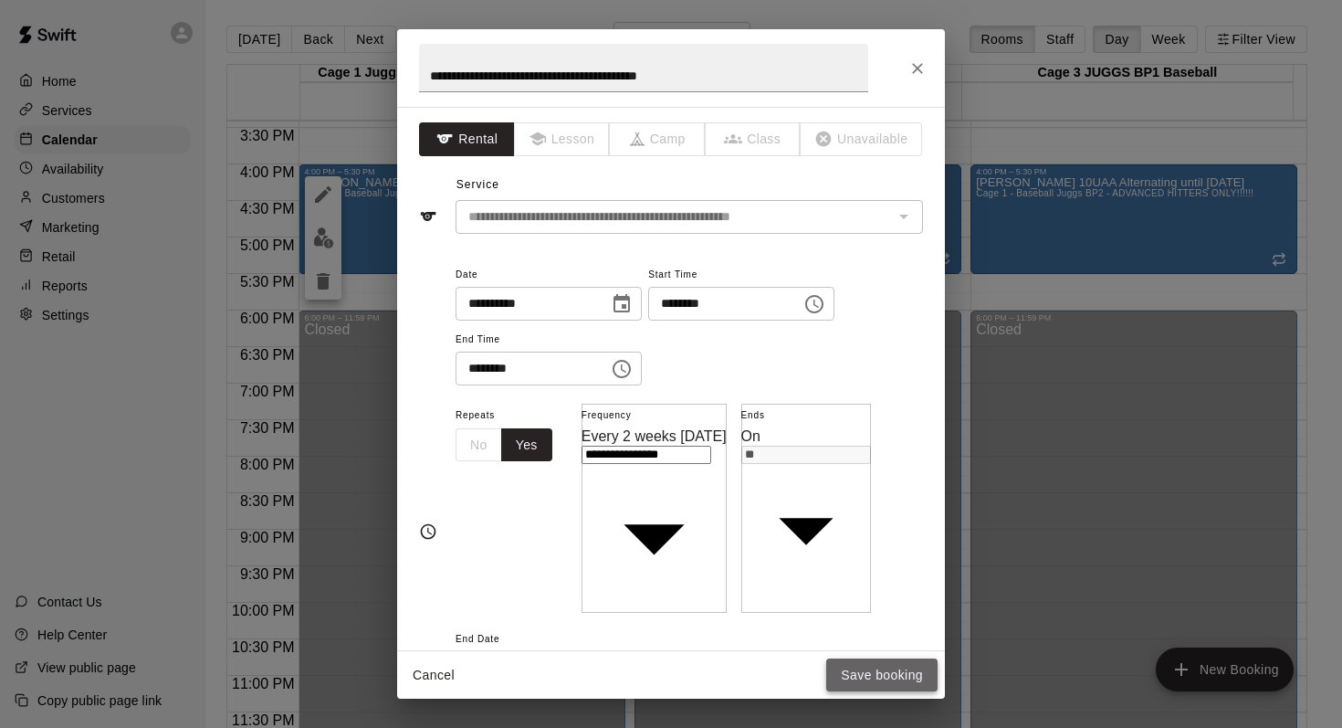
click at [857, 678] on button "Save booking" at bounding box center [881, 675] width 111 height 34
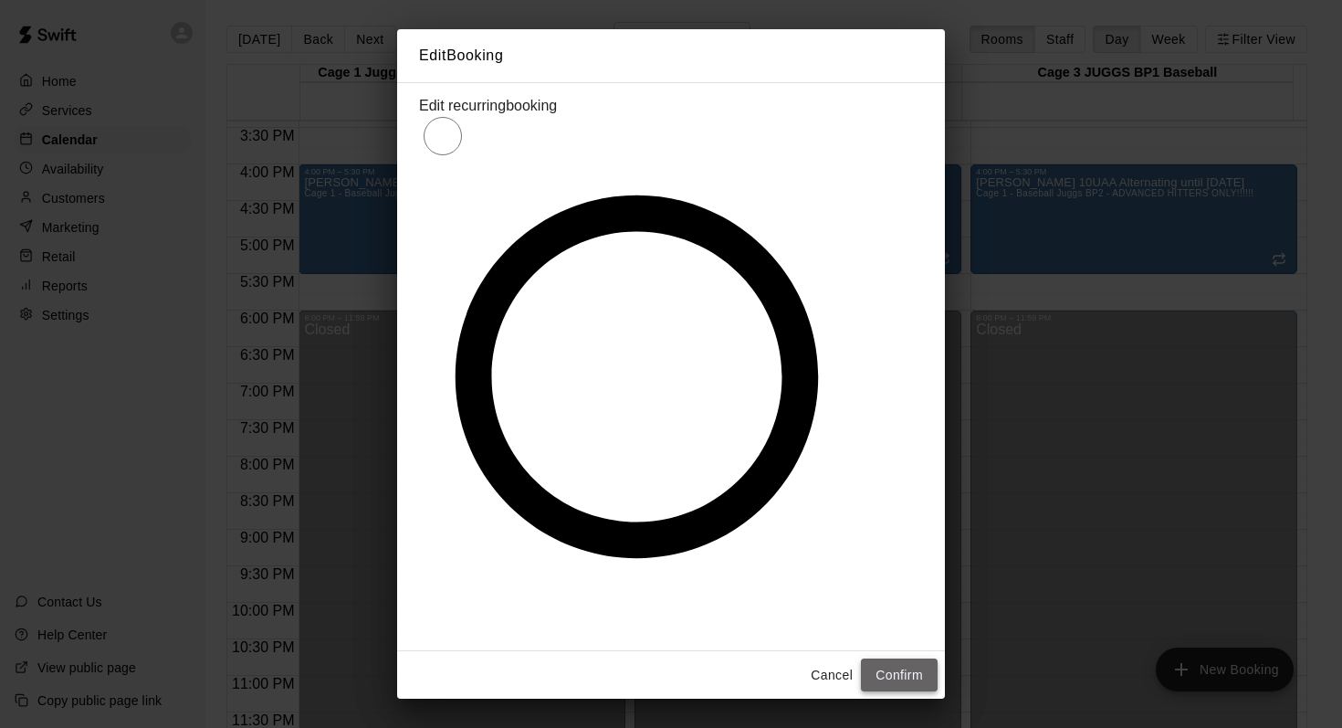
click at [884, 658] on button "Confirm" at bounding box center [899, 675] width 77 height 34
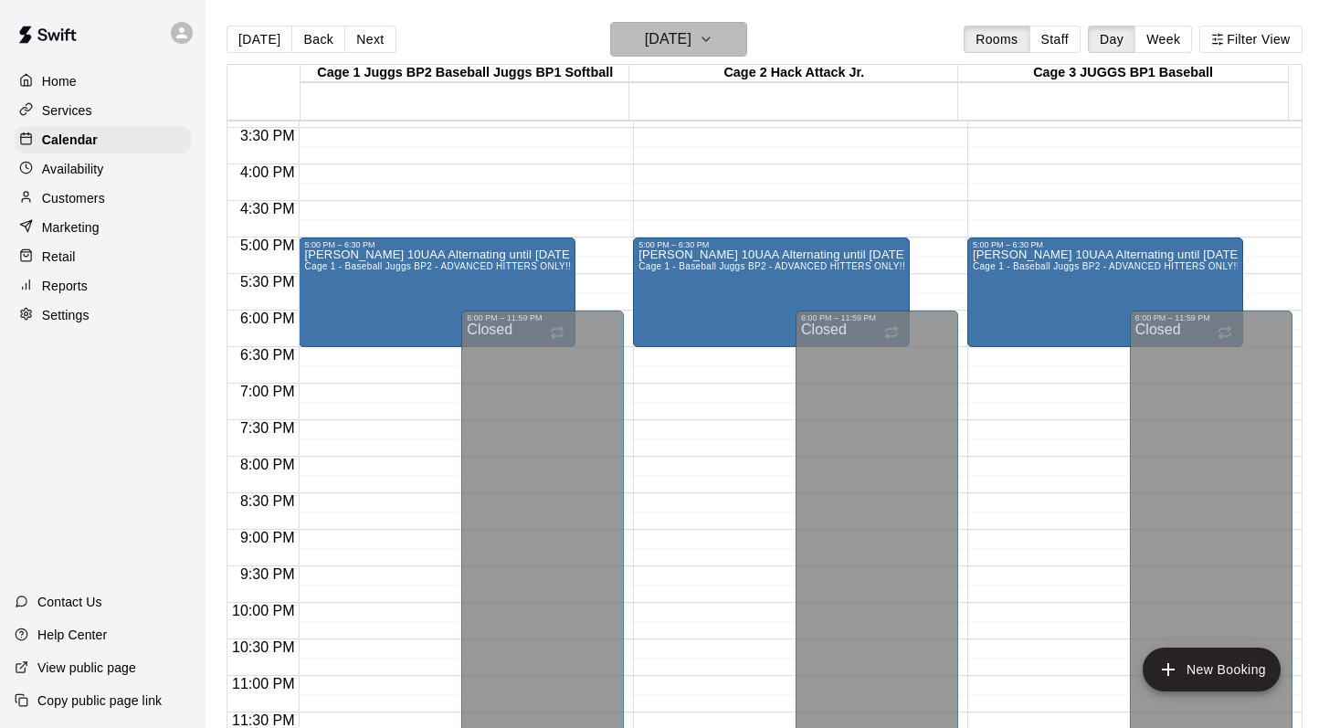
click at [713, 46] on icon "button" at bounding box center [706, 39] width 15 height 22
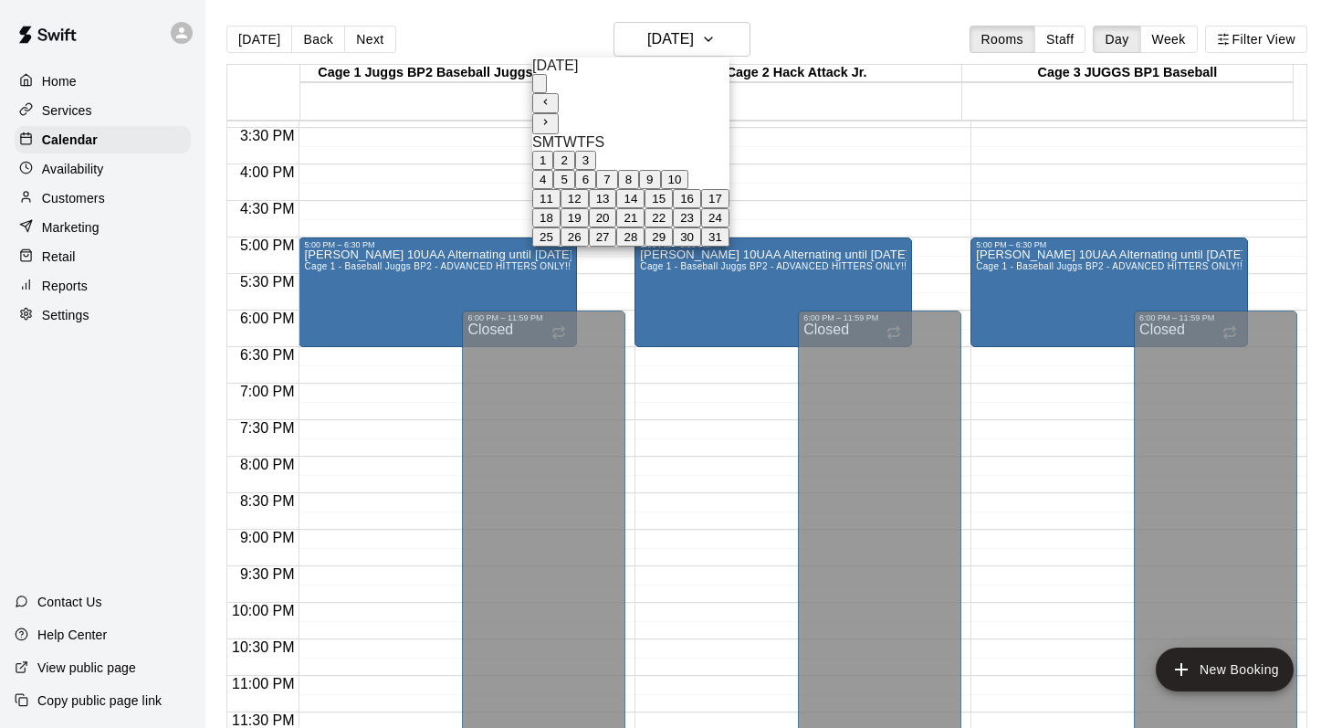
click at [730, 208] on button "17" at bounding box center [715, 198] width 28 height 19
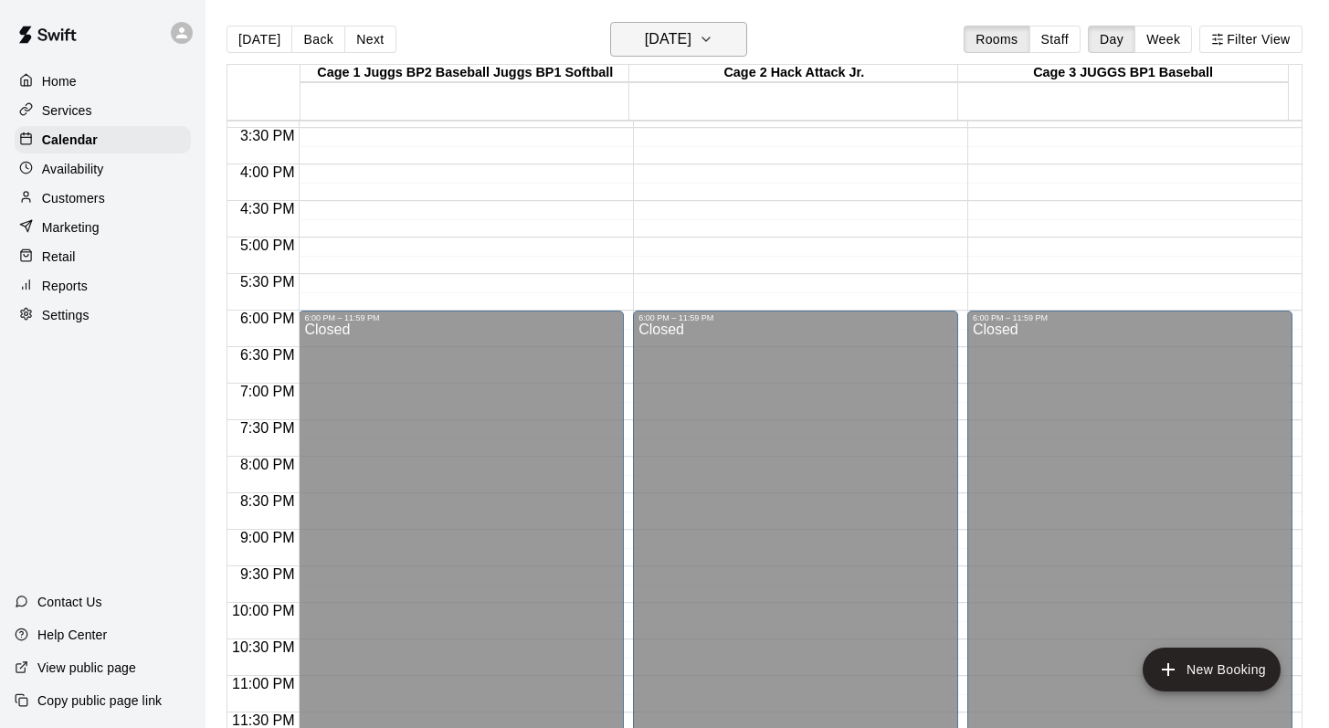
click at [713, 38] on icon "button" at bounding box center [706, 39] width 15 height 22
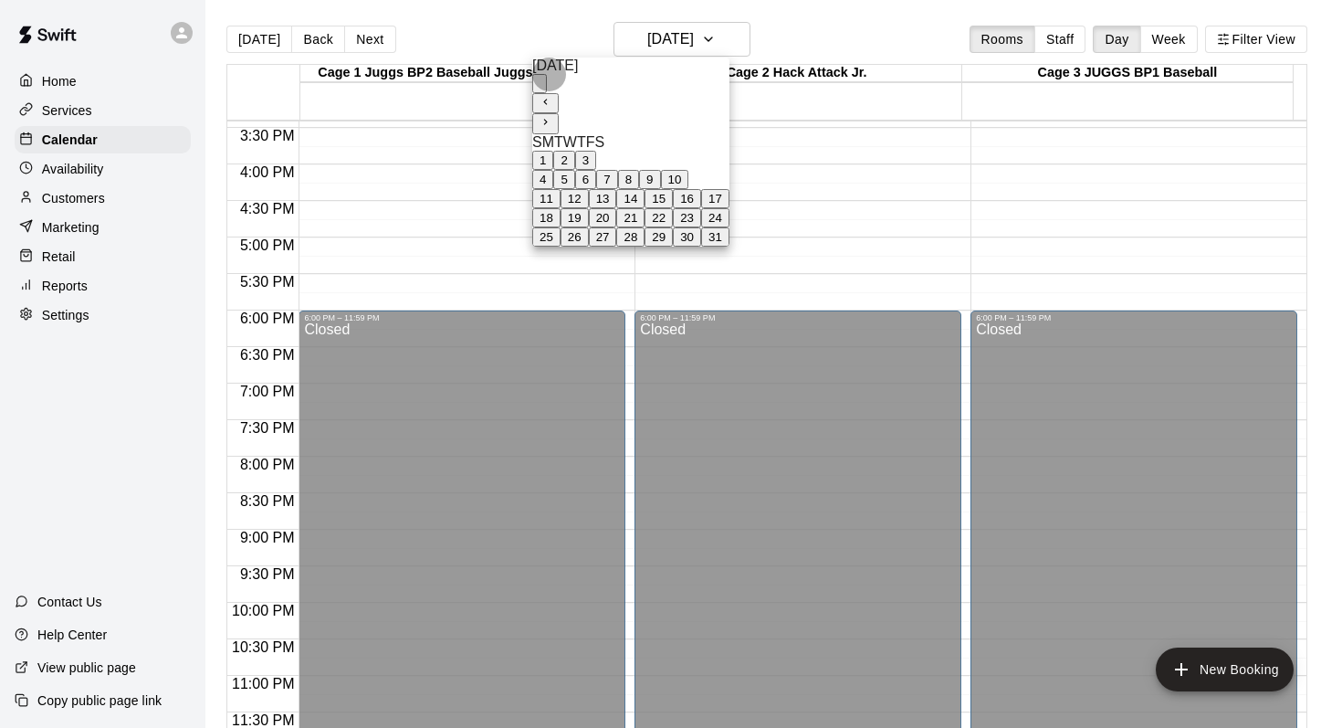
click at [730, 227] on button "24" at bounding box center [715, 217] width 28 height 19
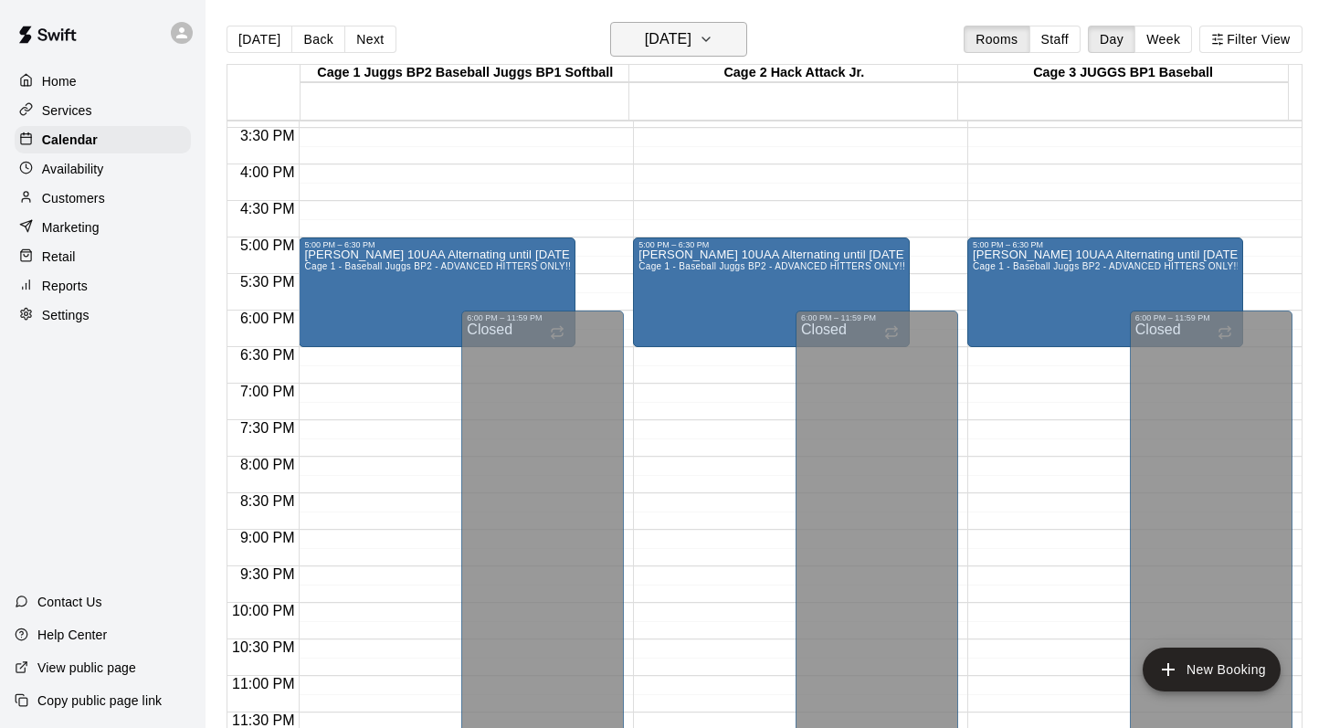
click at [743, 47] on button "Saturday Jan 24" at bounding box center [678, 39] width 137 height 35
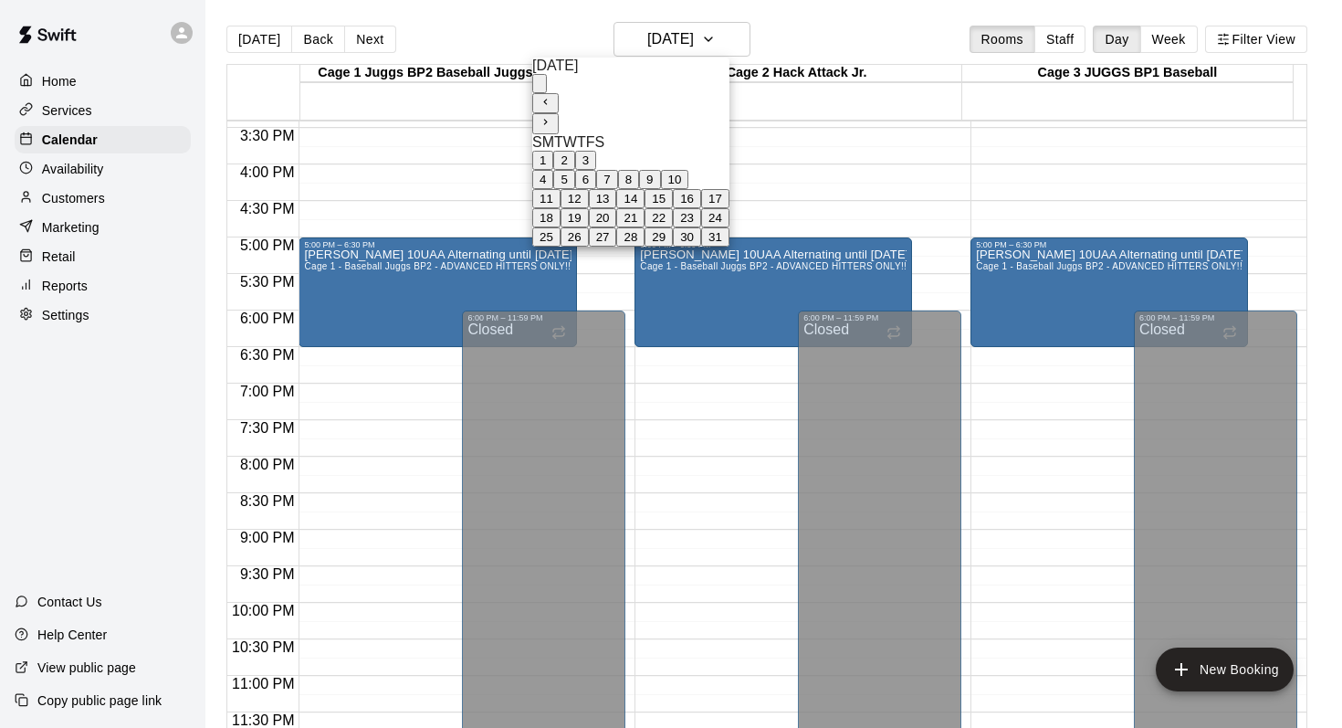
click at [730, 247] on button "31" at bounding box center [715, 236] width 28 height 19
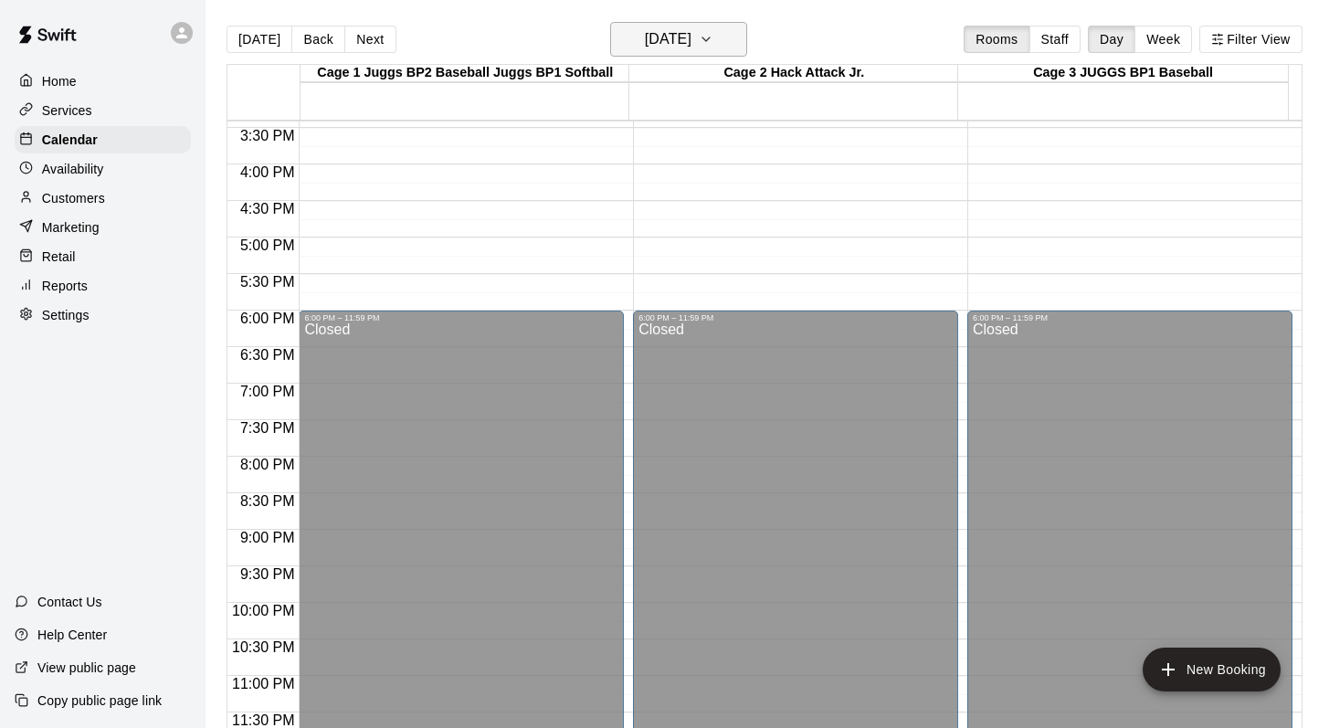
click at [713, 38] on icon "button" at bounding box center [706, 39] width 15 height 22
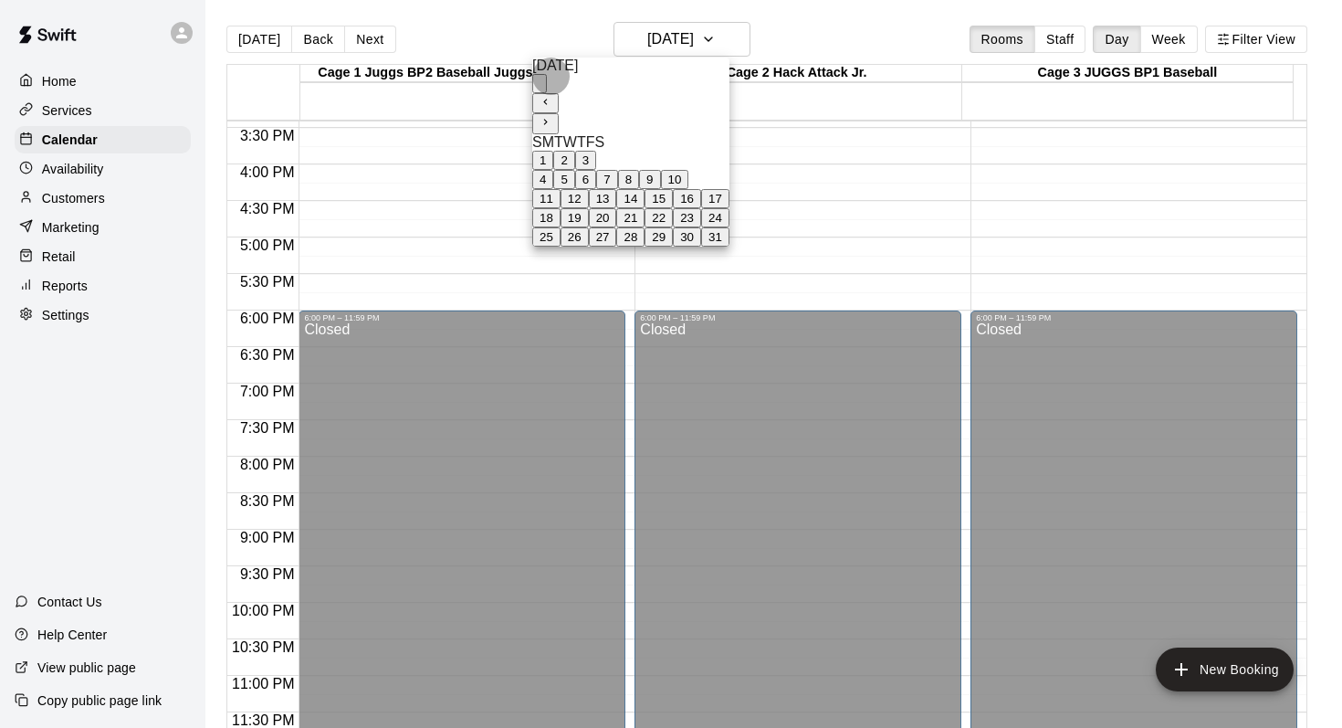
click at [552, 116] on icon "Next month" at bounding box center [546, 122] width 12 height 12
click at [682, 154] on button "7" at bounding box center [671, 160] width 21 height 19
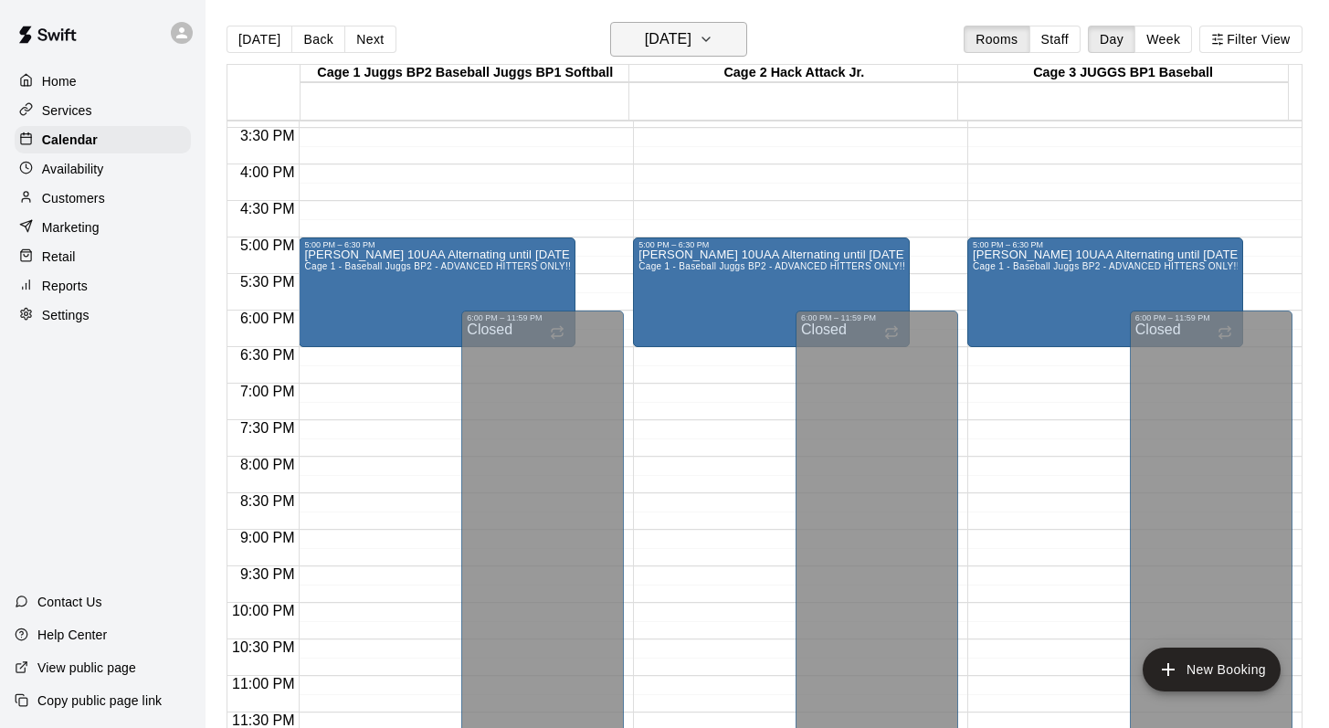
click at [713, 33] on icon "button" at bounding box center [706, 39] width 15 height 22
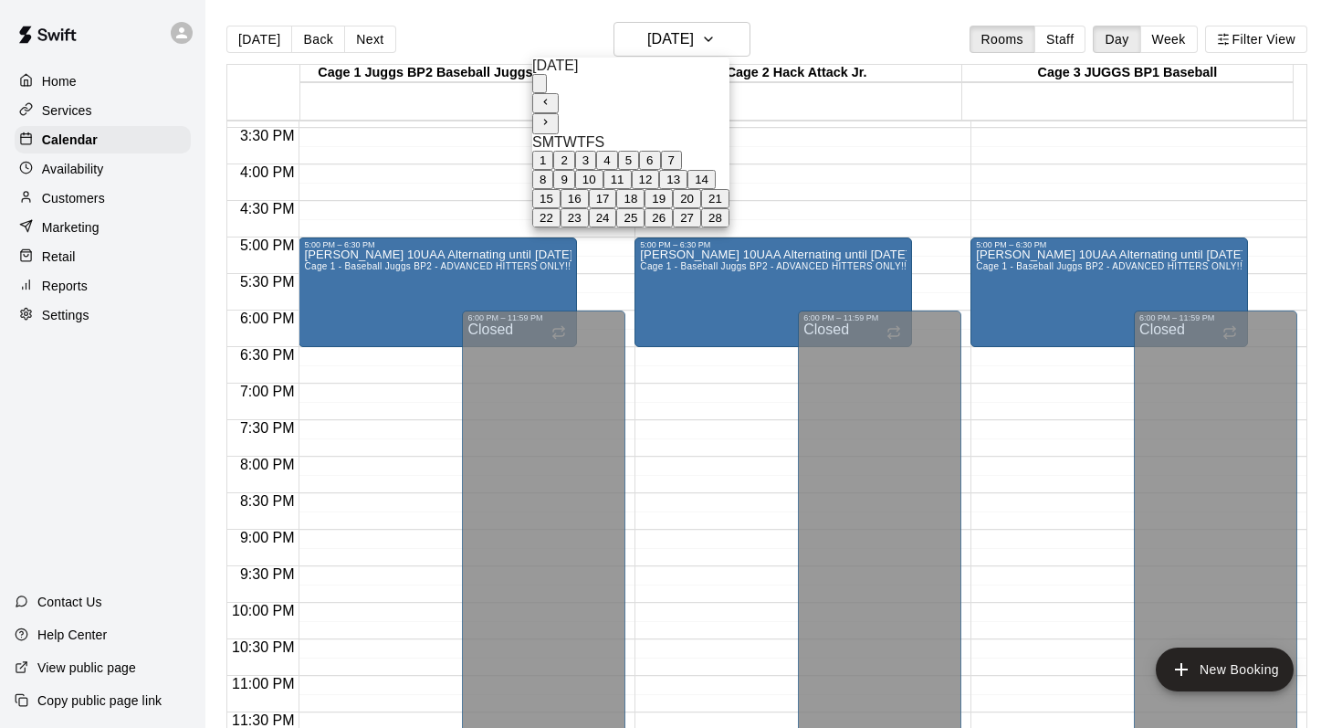
click at [716, 189] on button "14" at bounding box center [702, 179] width 28 height 19
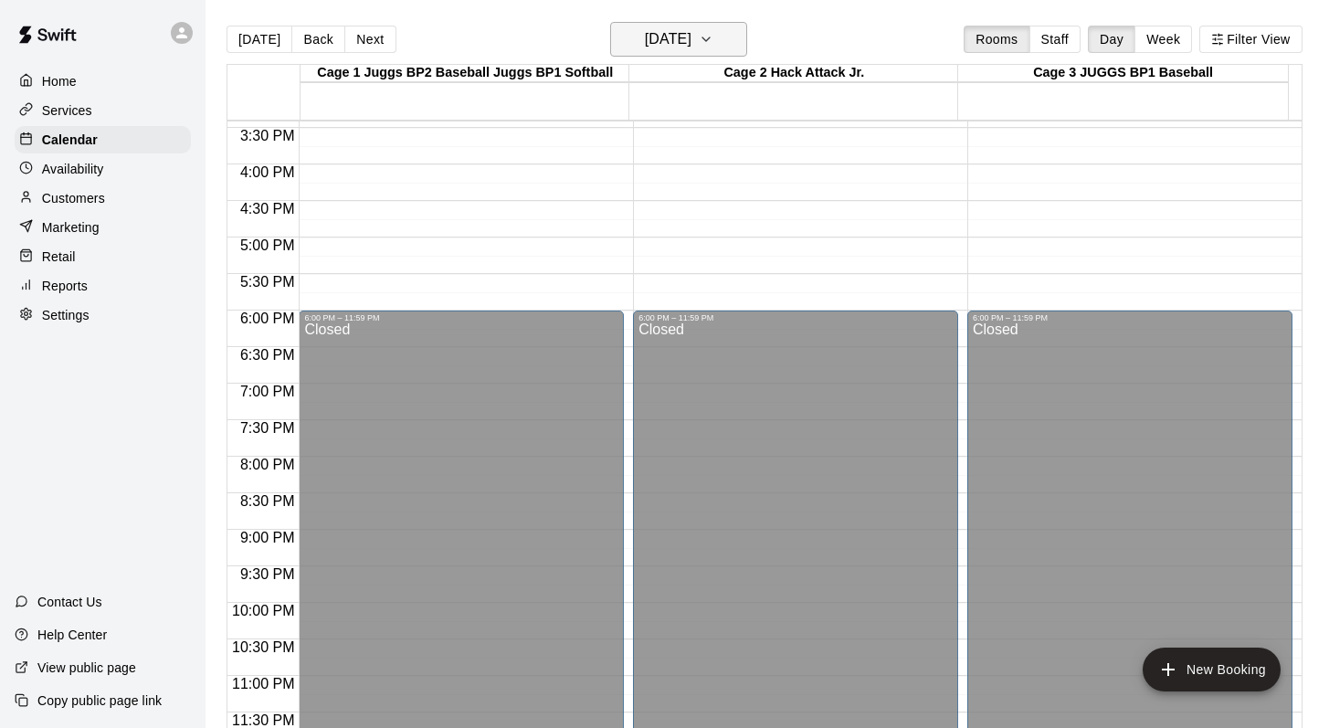
click at [713, 48] on icon "button" at bounding box center [706, 39] width 15 height 22
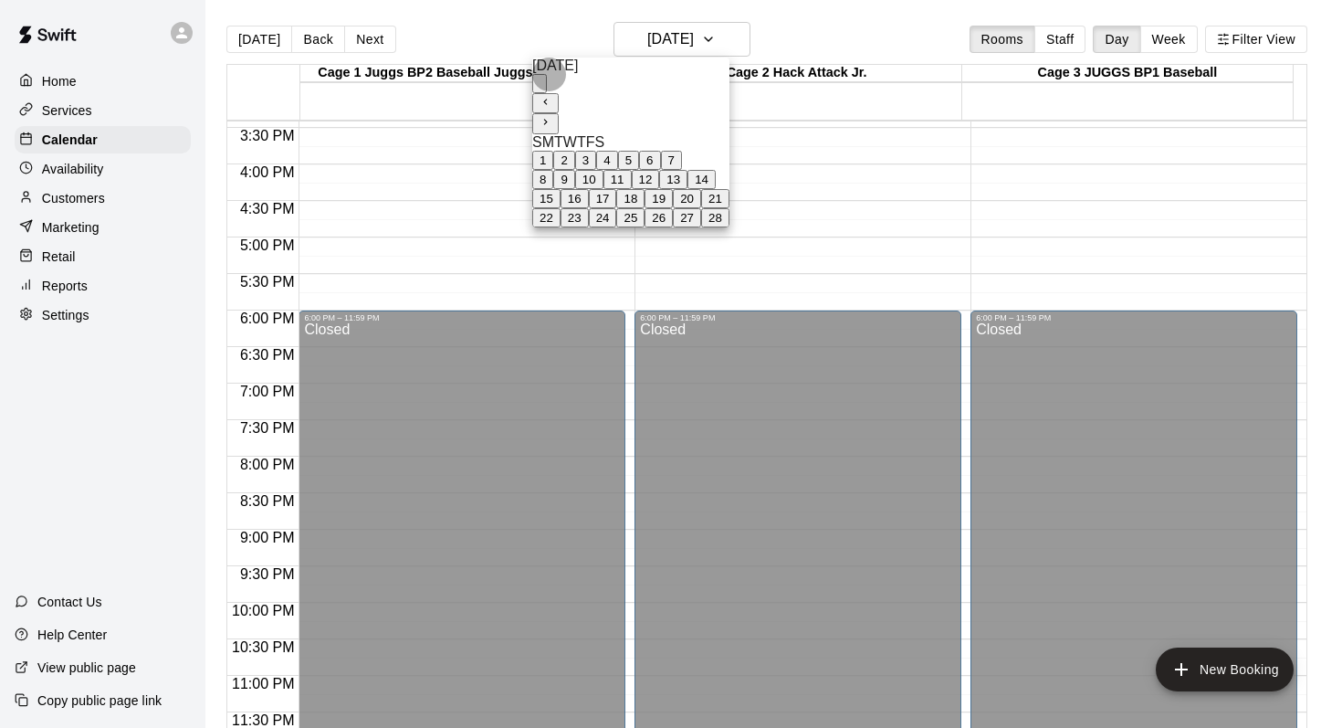
click at [730, 208] on button "21" at bounding box center [715, 198] width 28 height 19
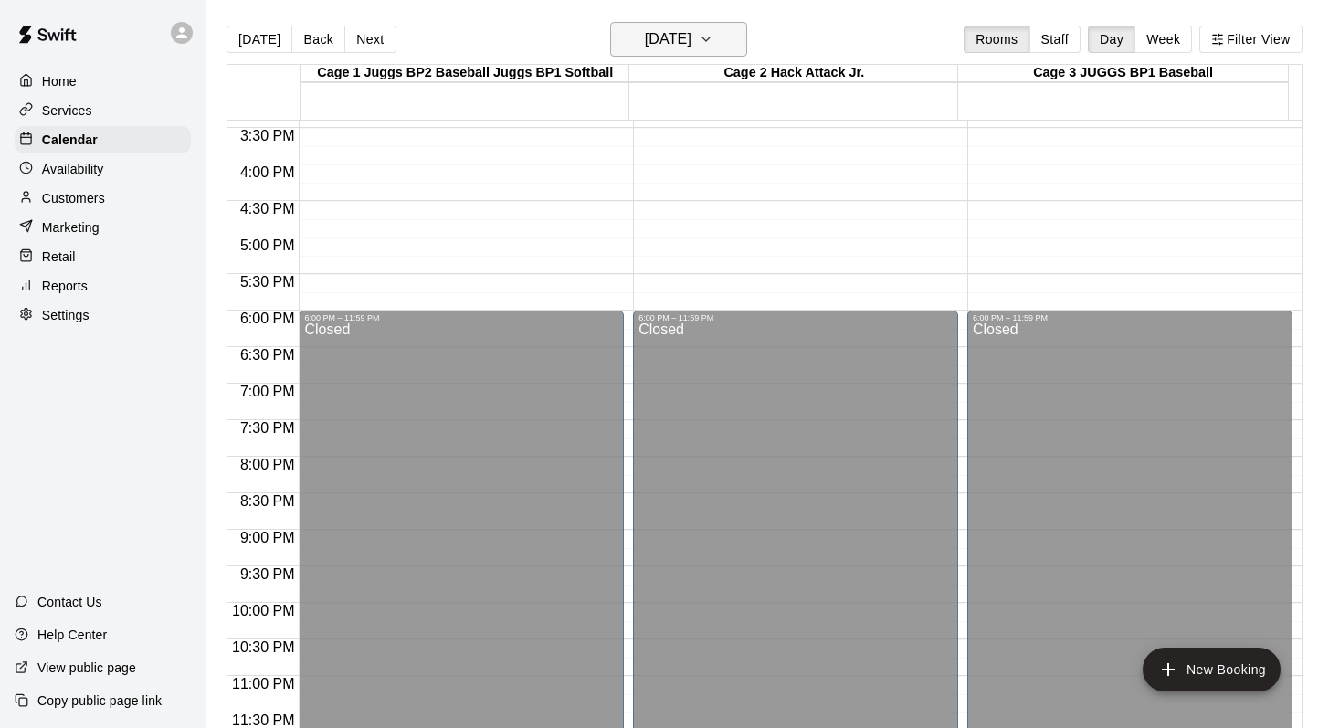
click at [713, 37] on icon "button" at bounding box center [706, 39] width 15 height 22
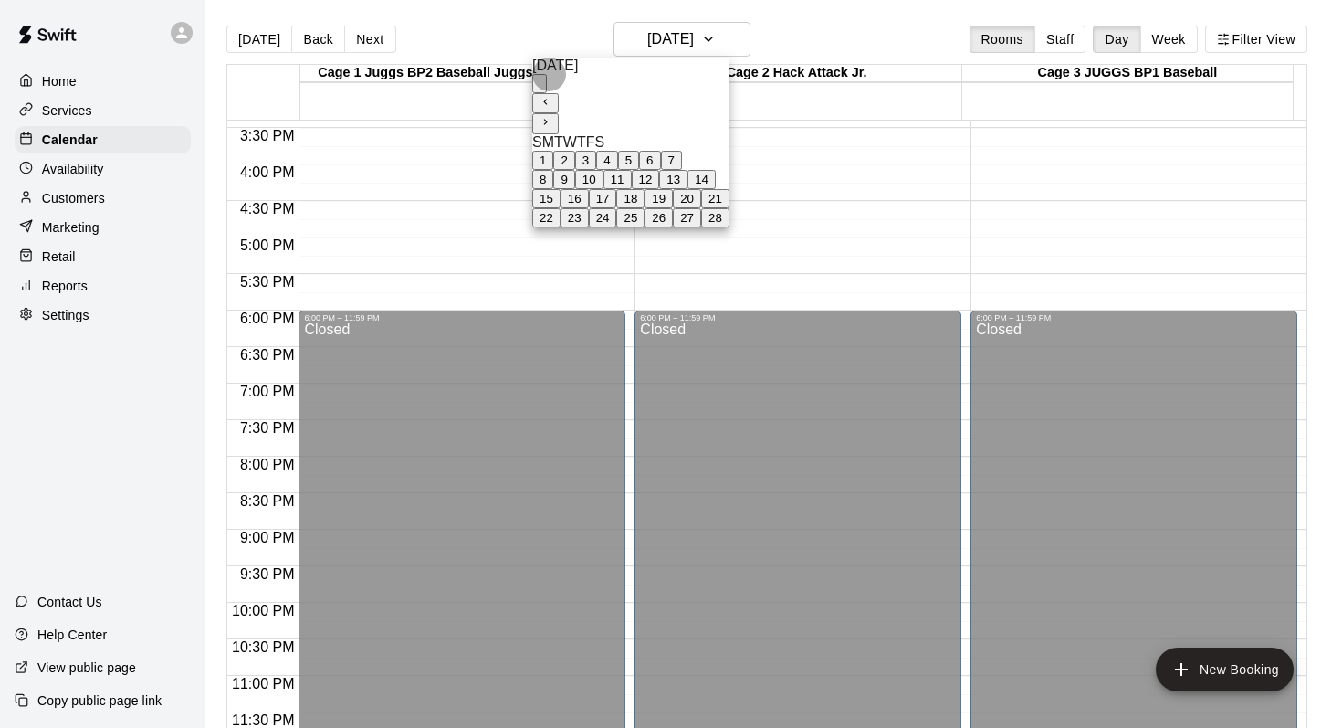
click at [730, 227] on button "28" at bounding box center [715, 217] width 28 height 19
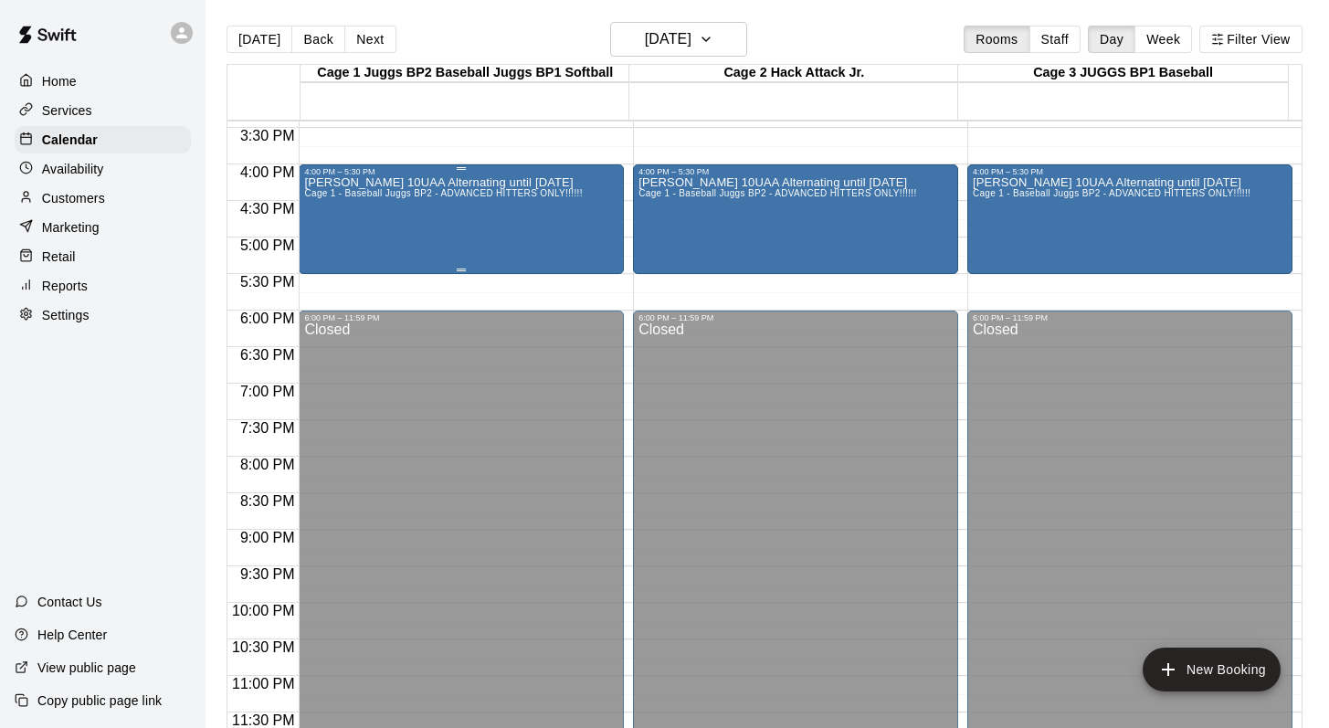
click at [358, 217] on div "Mark Hopkins 10UAA Alternating until April 25 Cage 1 - Baseball Juggs BP2 - ADV…" at bounding box center [443, 540] width 278 height 728
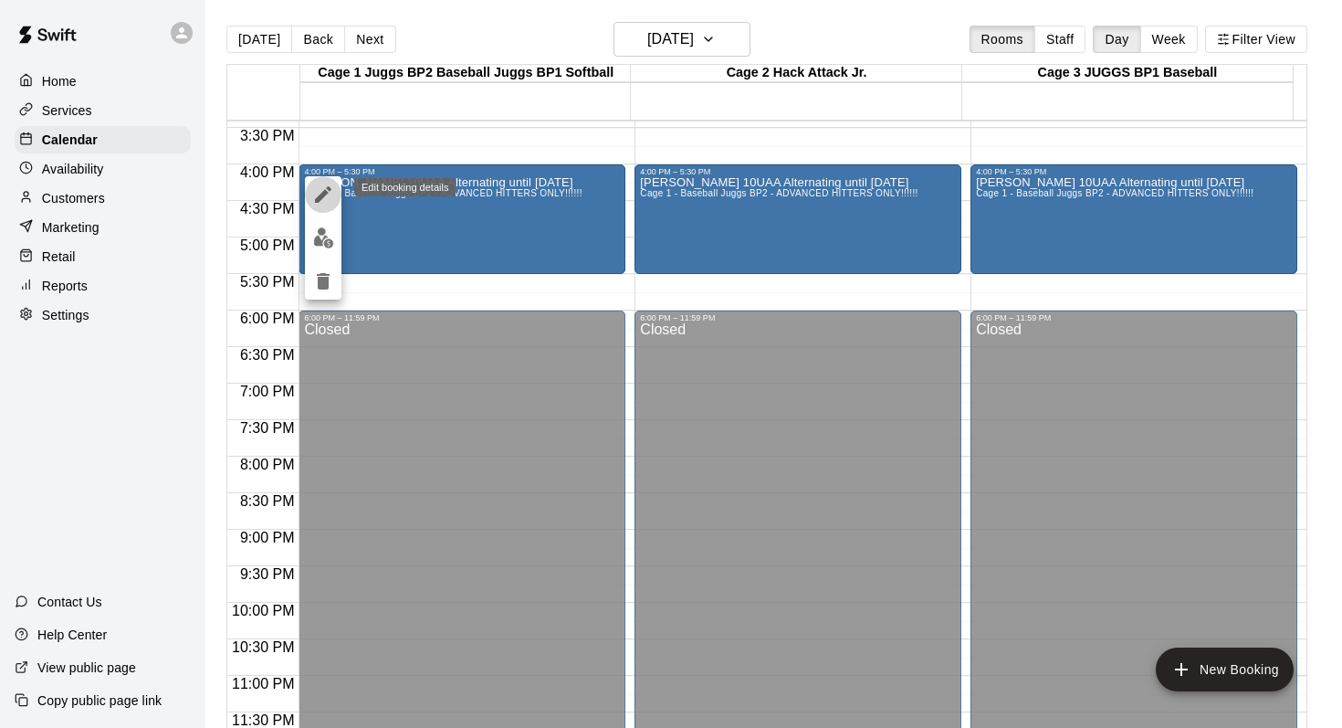
click at [322, 194] on icon "edit" at bounding box center [323, 194] width 16 height 16
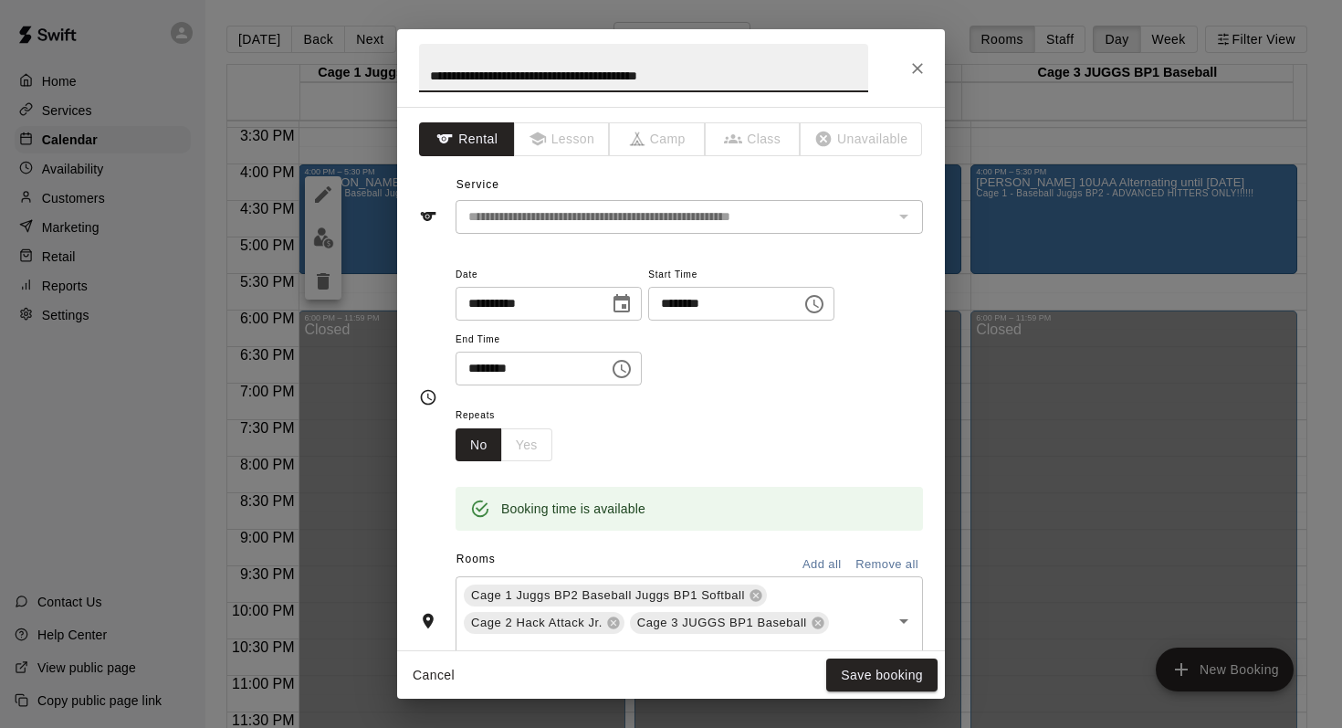
click at [822, 305] on icon "Choose time, selected time is 4:00 PM" at bounding box center [815, 304] width 22 height 22
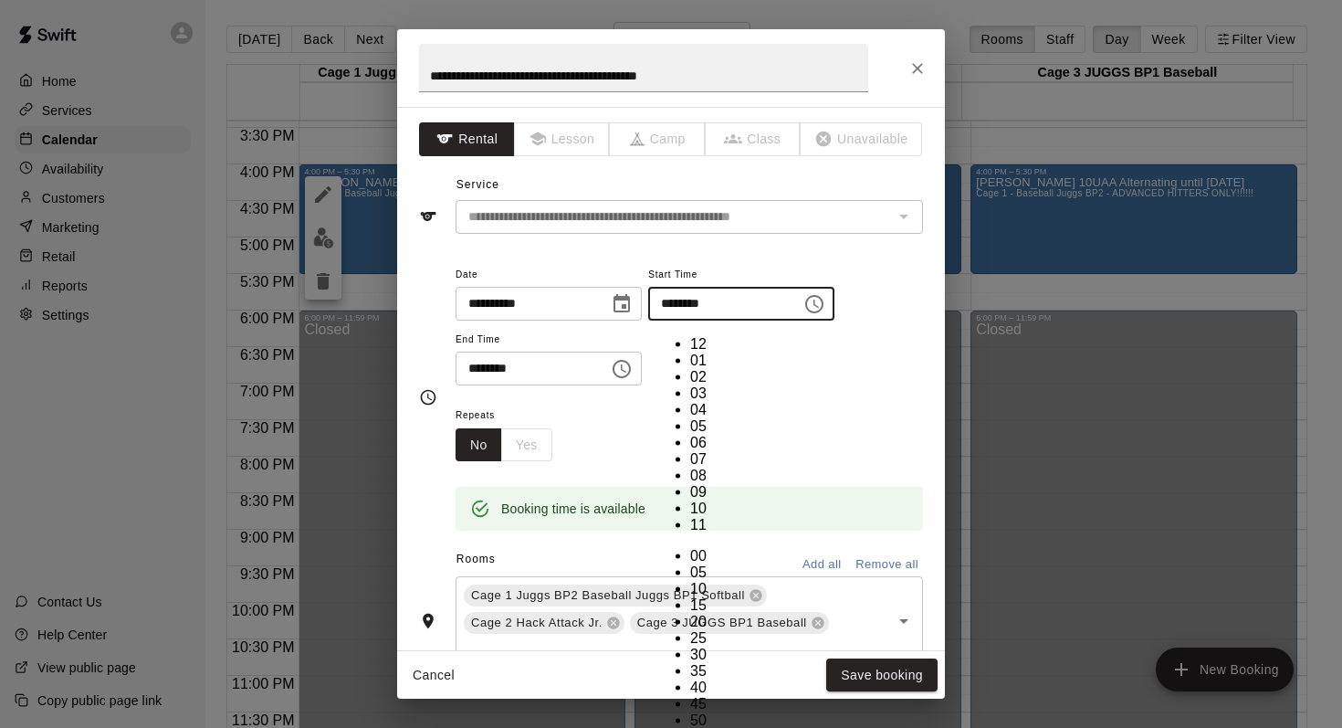
scroll to position [33, 0]
click at [690, 418] on li "05" at bounding box center [708, 426] width 37 height 16
type input "********"
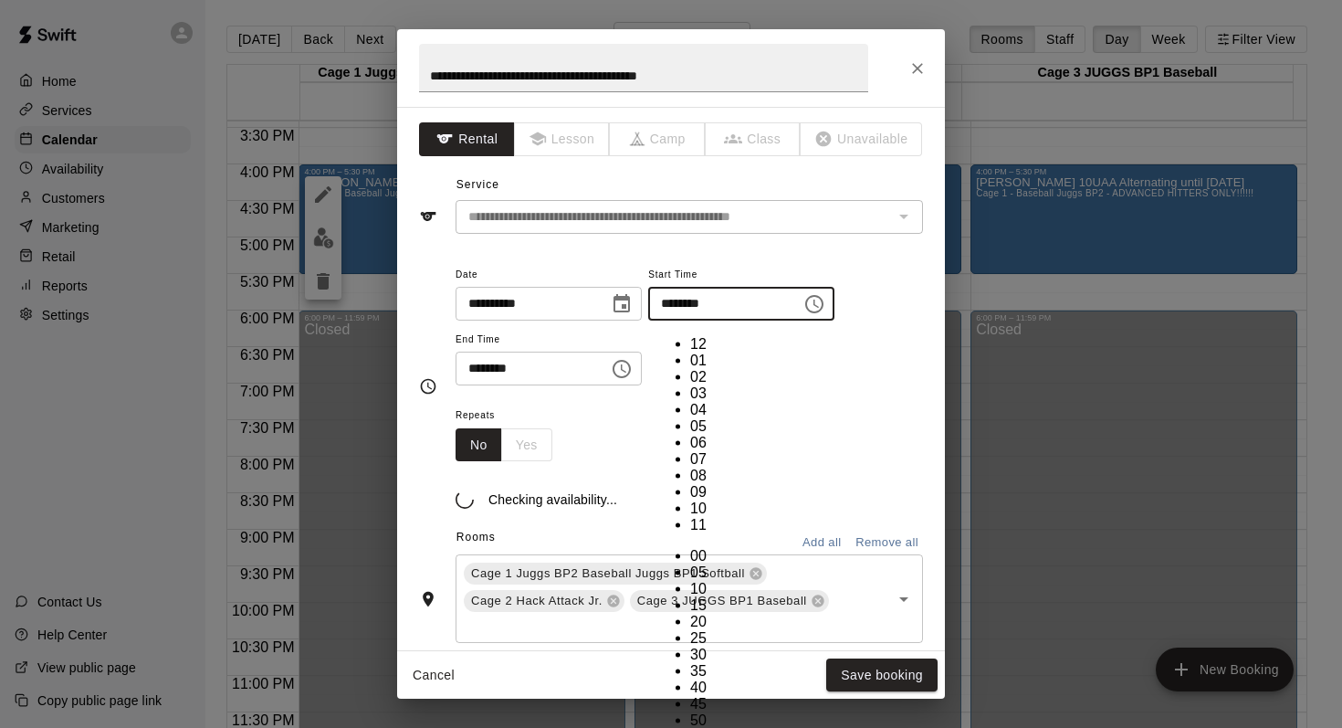
scroll to position [178, 0]
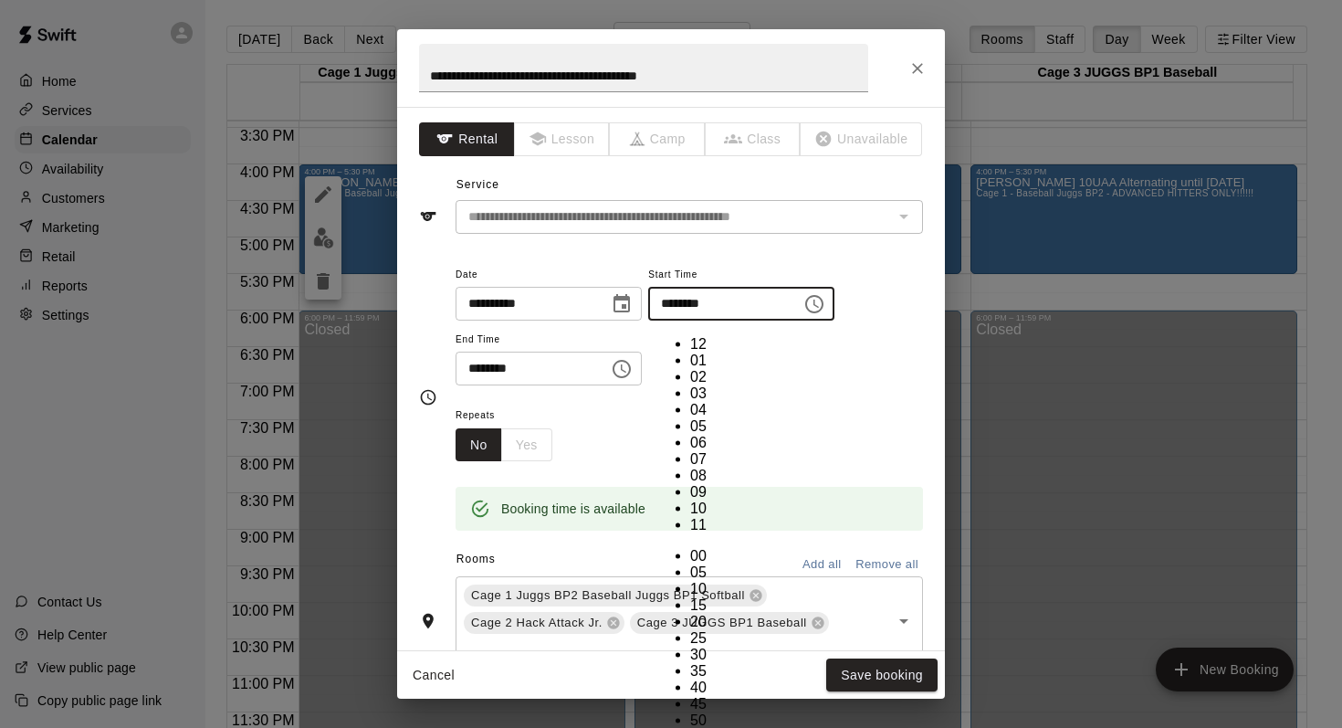
click at [842, 376] on div "**********" at bounding box center [690, 324] width 468 height 123
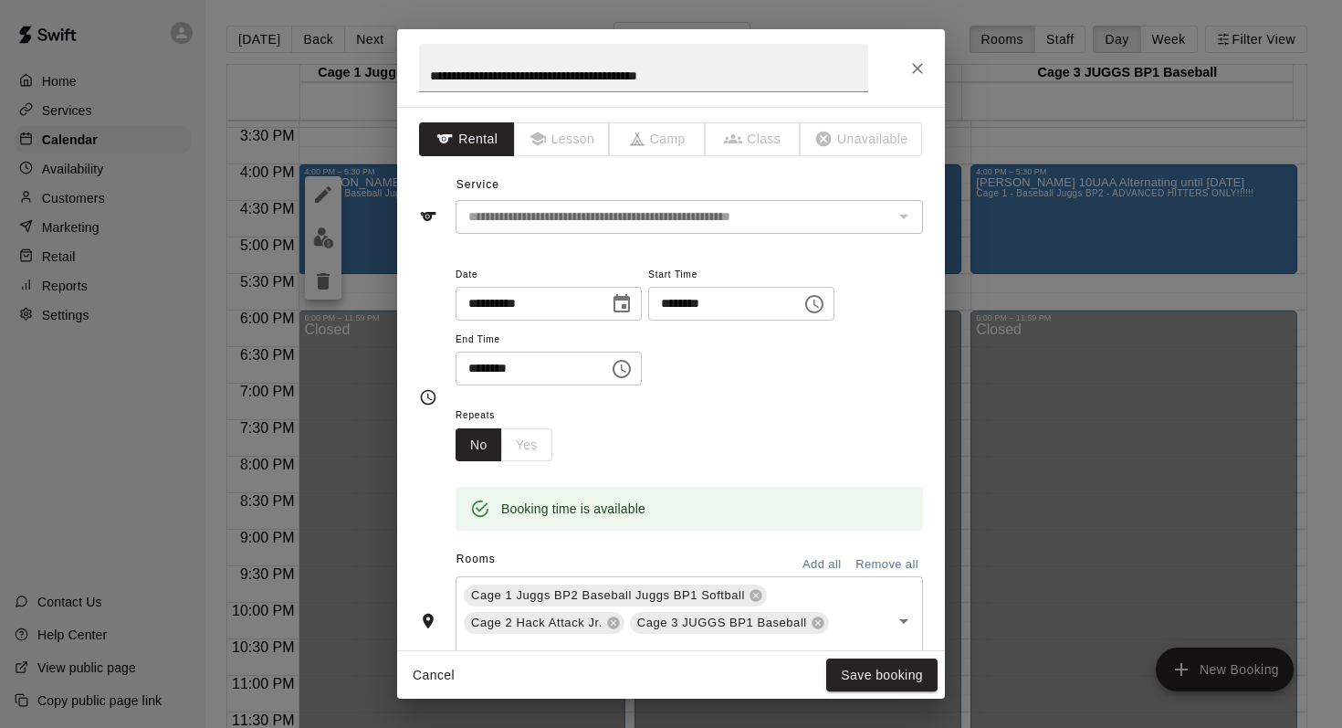
click at [620, 364] on icon "Choose time, selected time is 5:30 PM" at bounding box center [622, 369] width 18 height 18
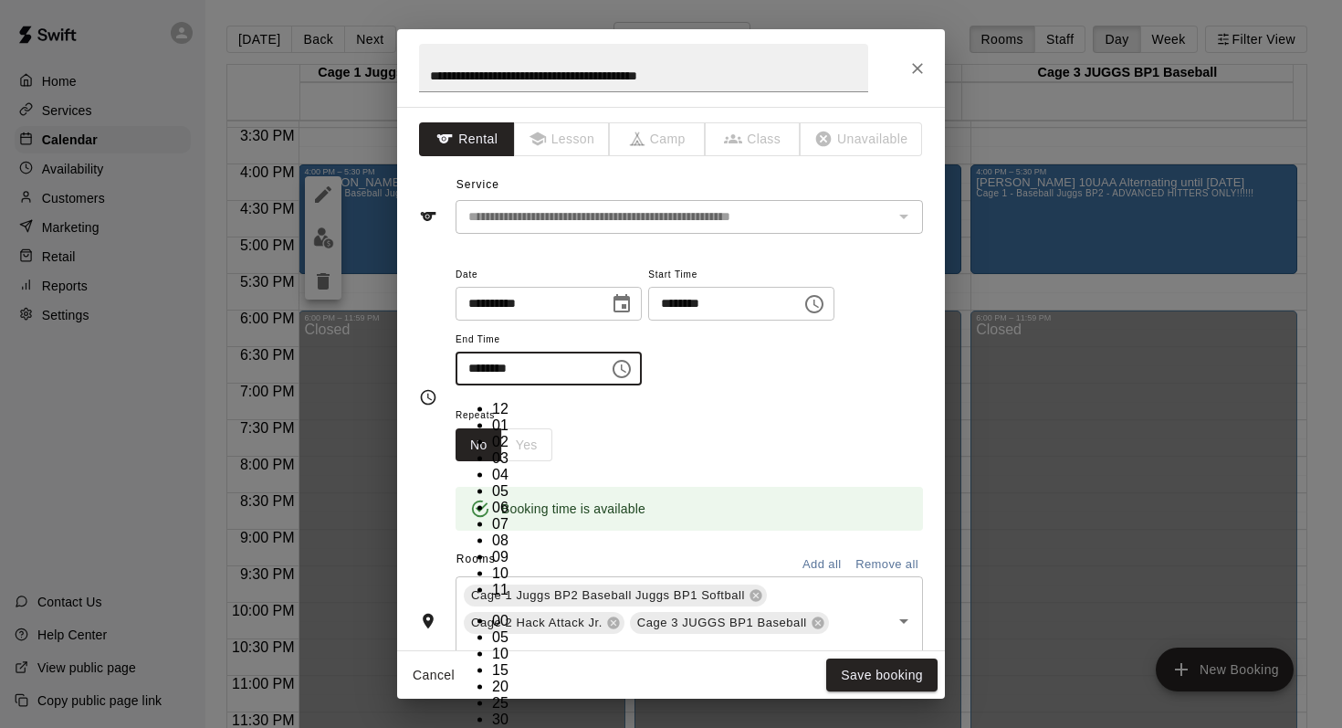
scroll to position [33, 0]
click at [492, 499] on li "06" at bounding box center [510, 507] width 37 height 16
type input "********"
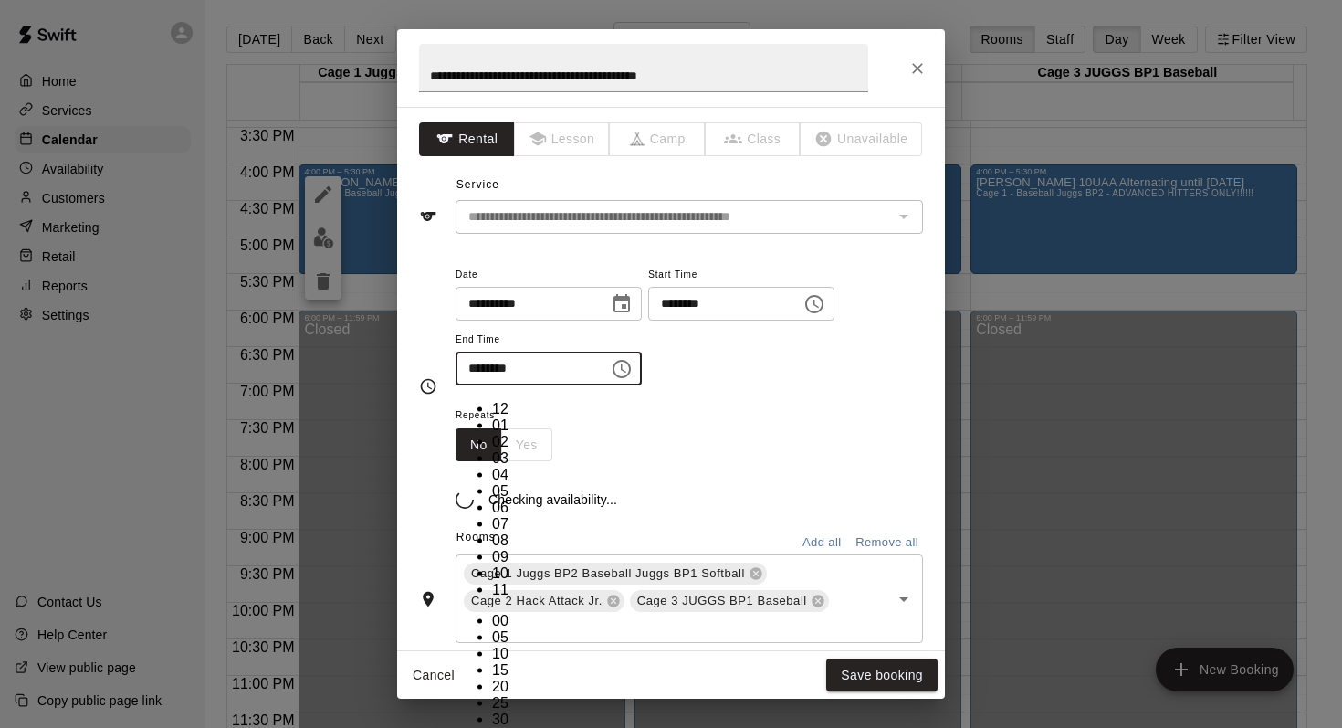
scroll to position [214, 0]
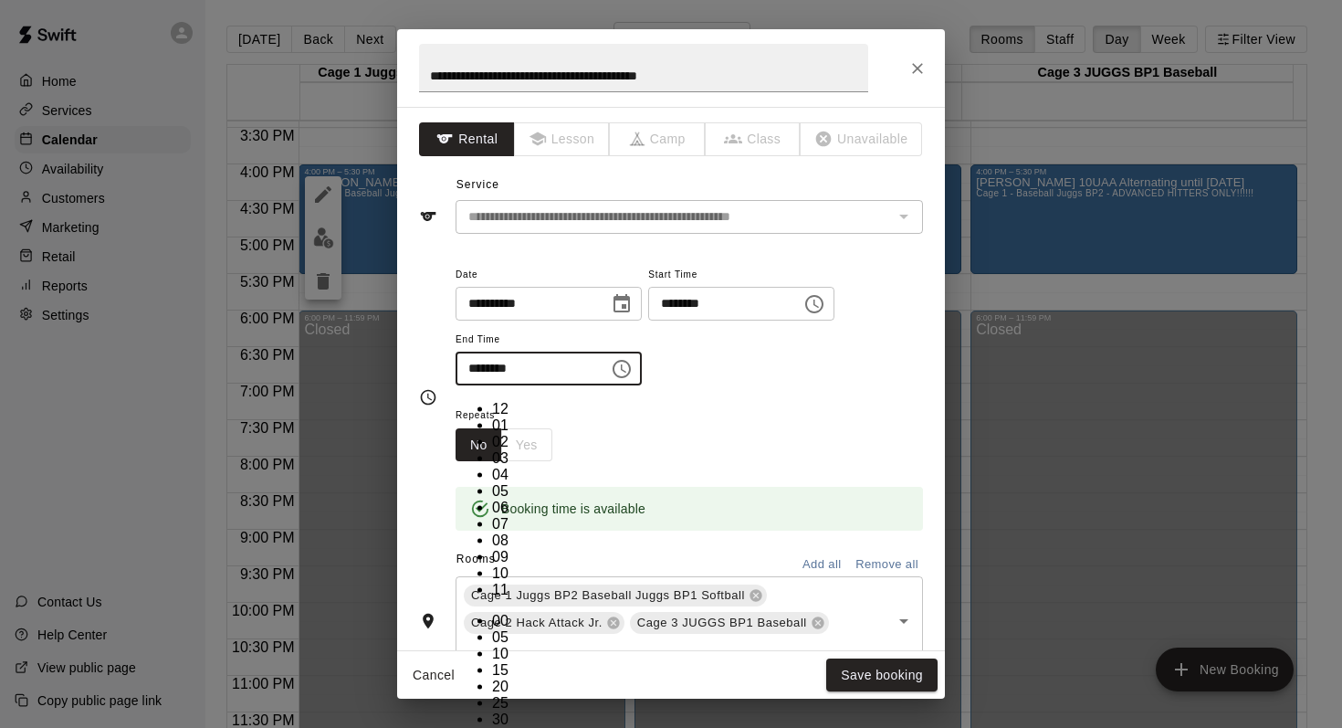
click at [697, 415] on div "Repeats No Yes" at bounding box center [690, 433] width 468 height 58
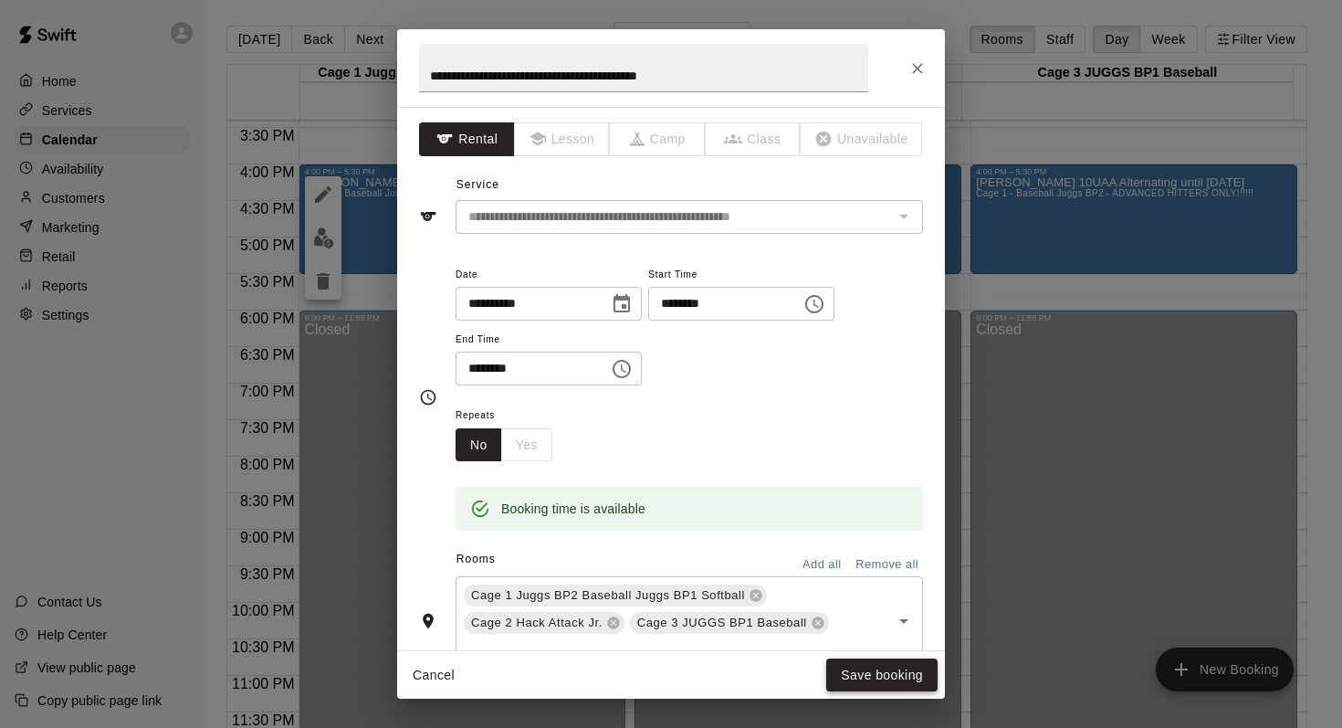
click at [861, 675] on button "Save booking" at bounding box center [881, 675] width 111 height 34
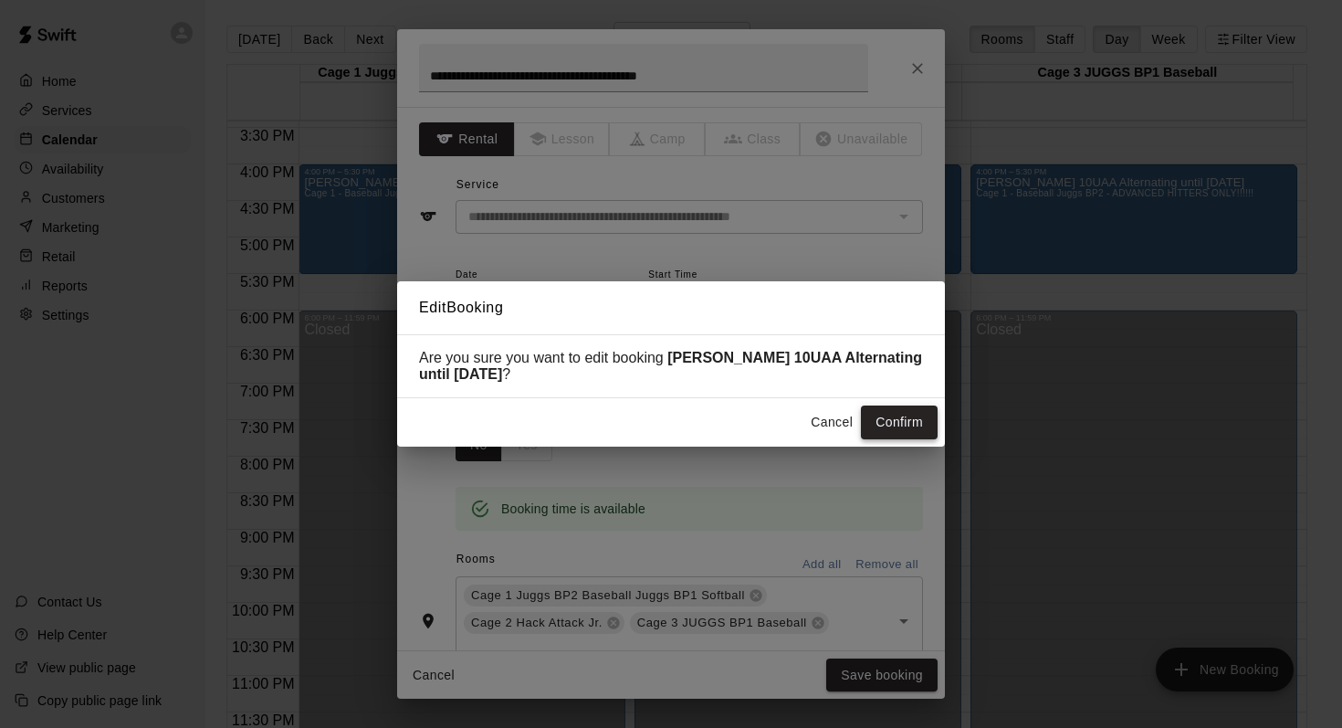
click at [878, 417] on button "Confirm" at bounding box center [899, 422] width 77 height 34
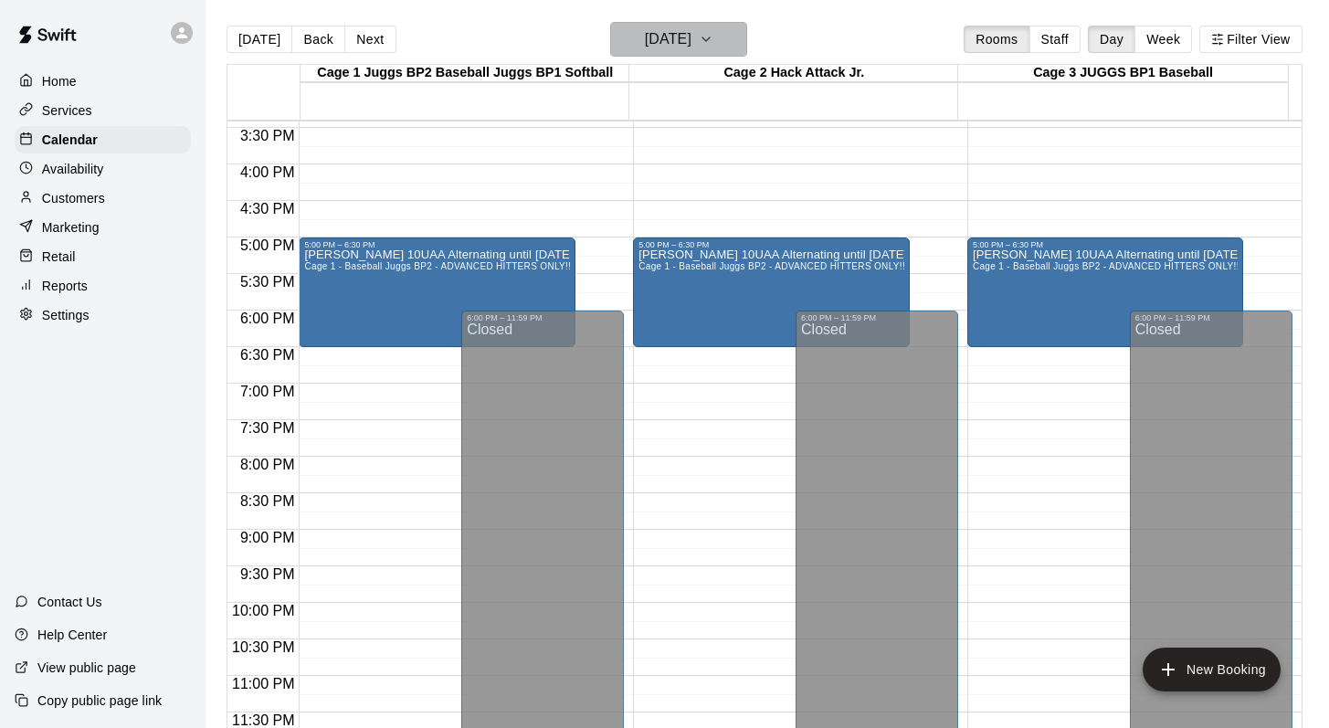
click at [713, 38] on icon "button" at bounding box center [706, 39] width 15 height 22
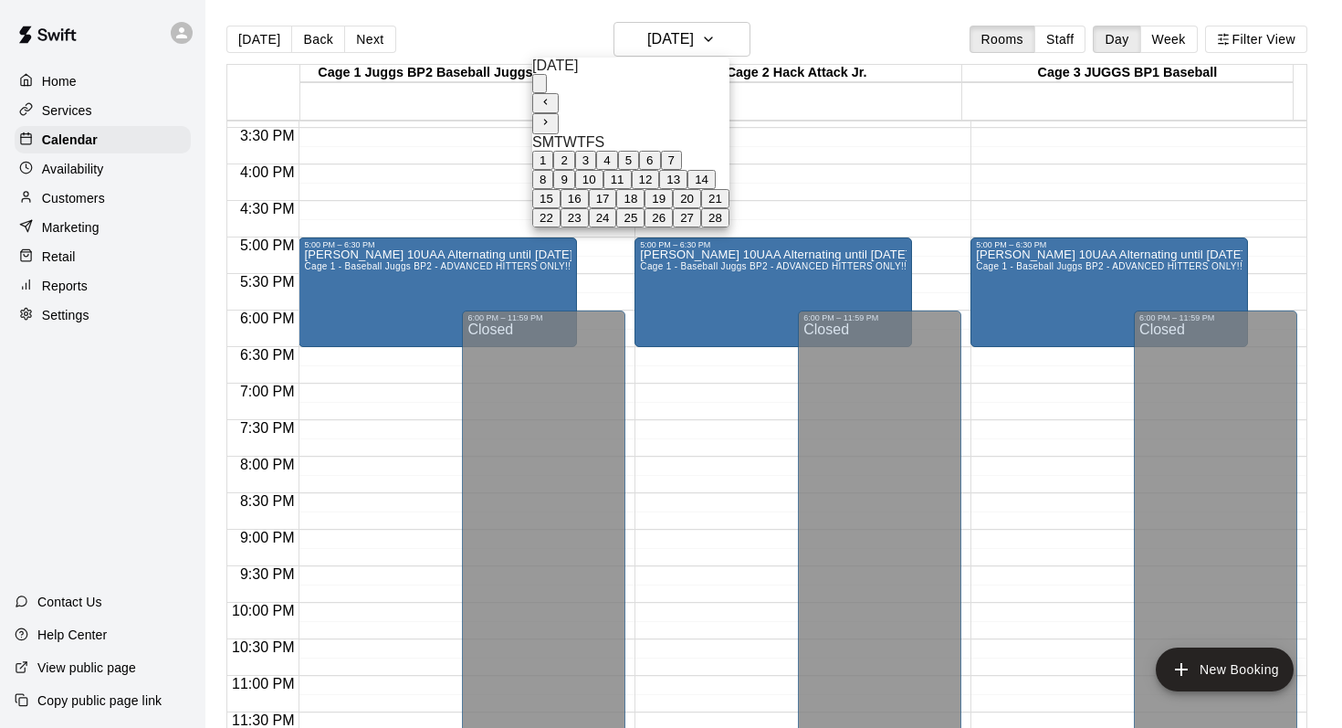
click at [559, 113] on button "Next month" at bounding box center [545, 123] width 26 height 20
click at [682, 151] on button "7" at bounding box center [671, 160] width 21 height 19
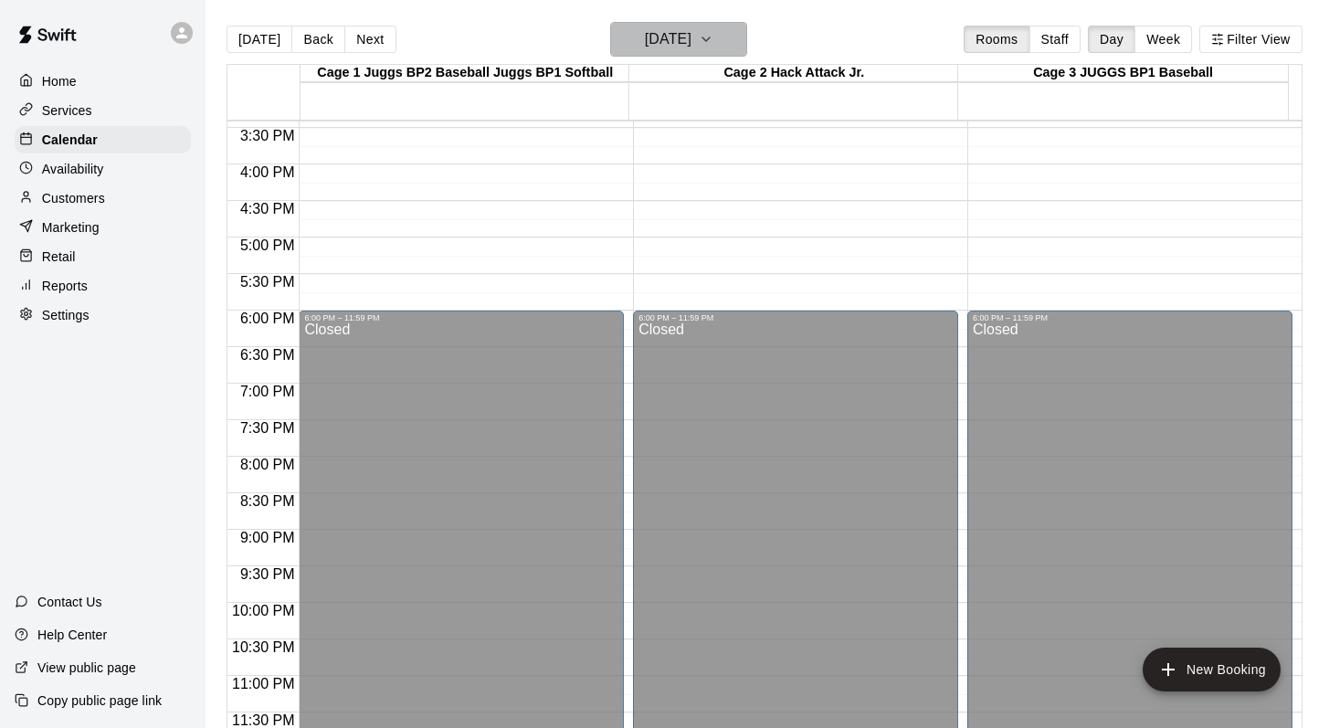
click at [739, 24] on button "Saturday Mar 07" at bounding box center [678, 39] width 137 height 35
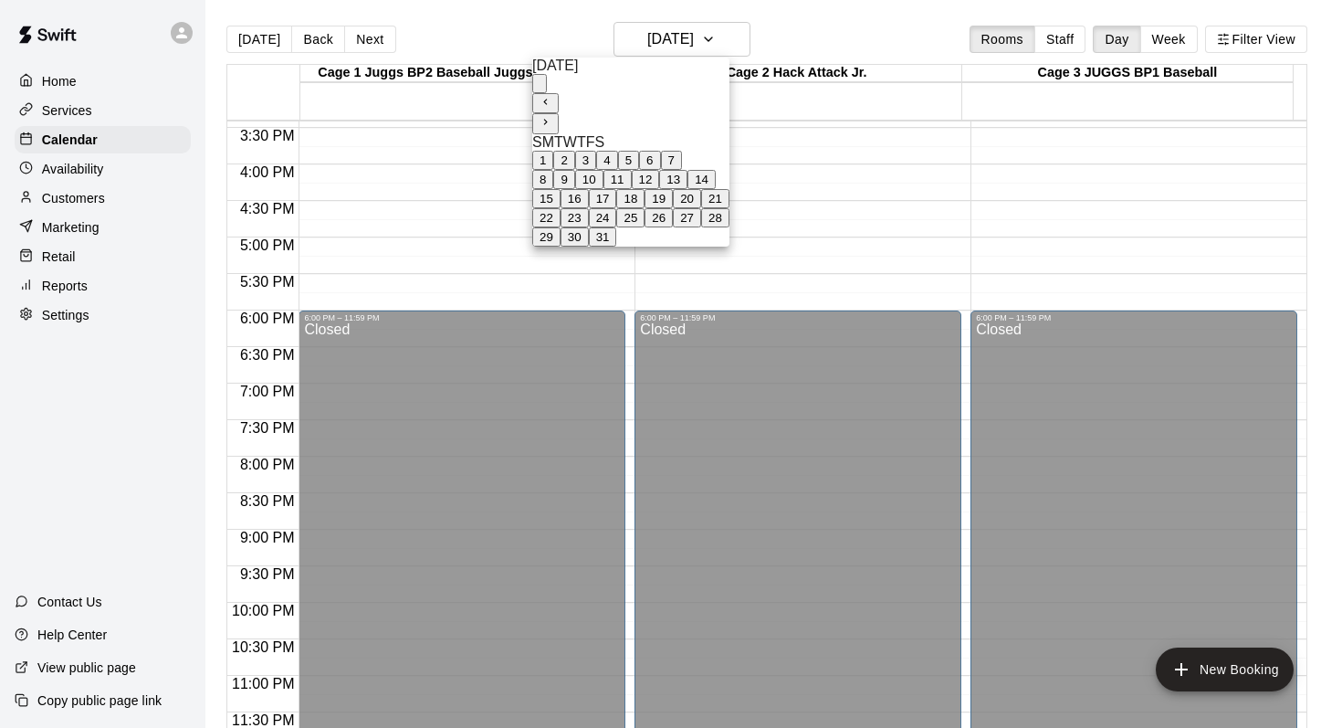
click at [716, 189] on button "14" at bounding box center [702, 179] width 28 height 19
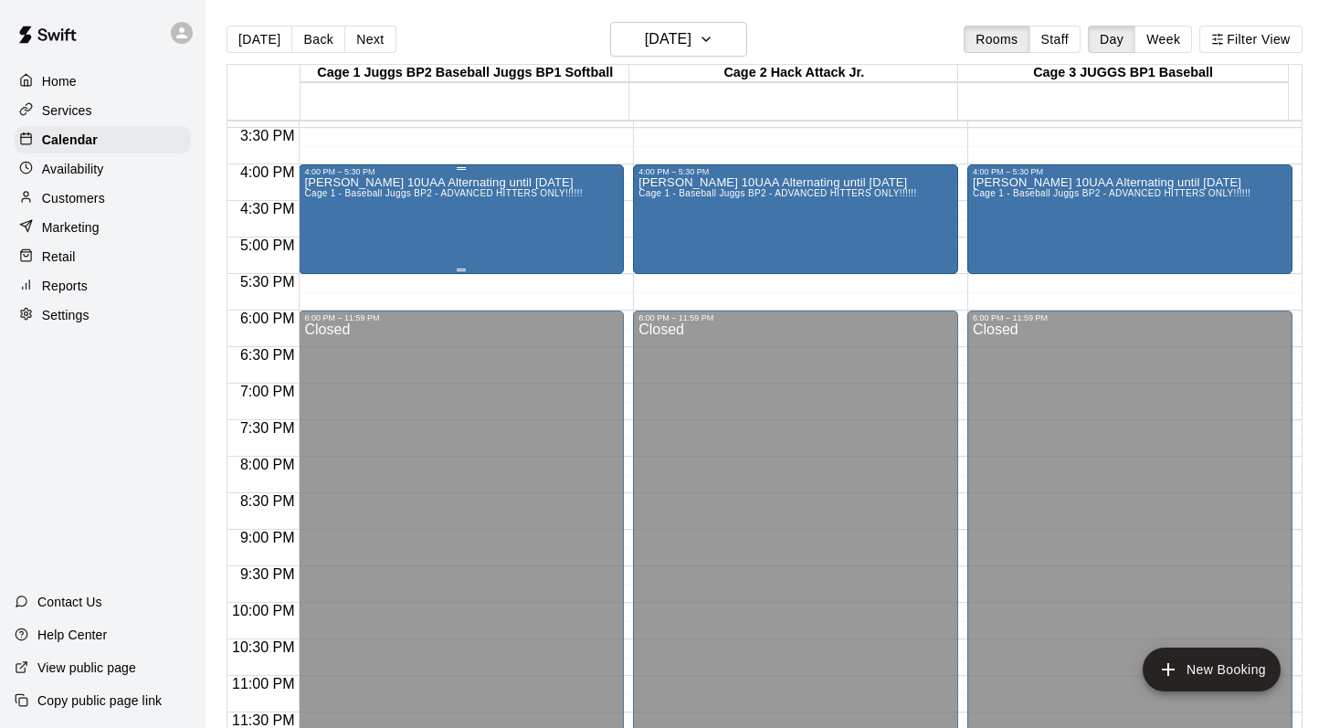
click at [412, 201] on div "Mark Hopkins 10UAA Alternating until April 25 Cage 1 - Baseball Juggs BP2 - ADV…" at bounding box center [443, 540] width 278 height 728
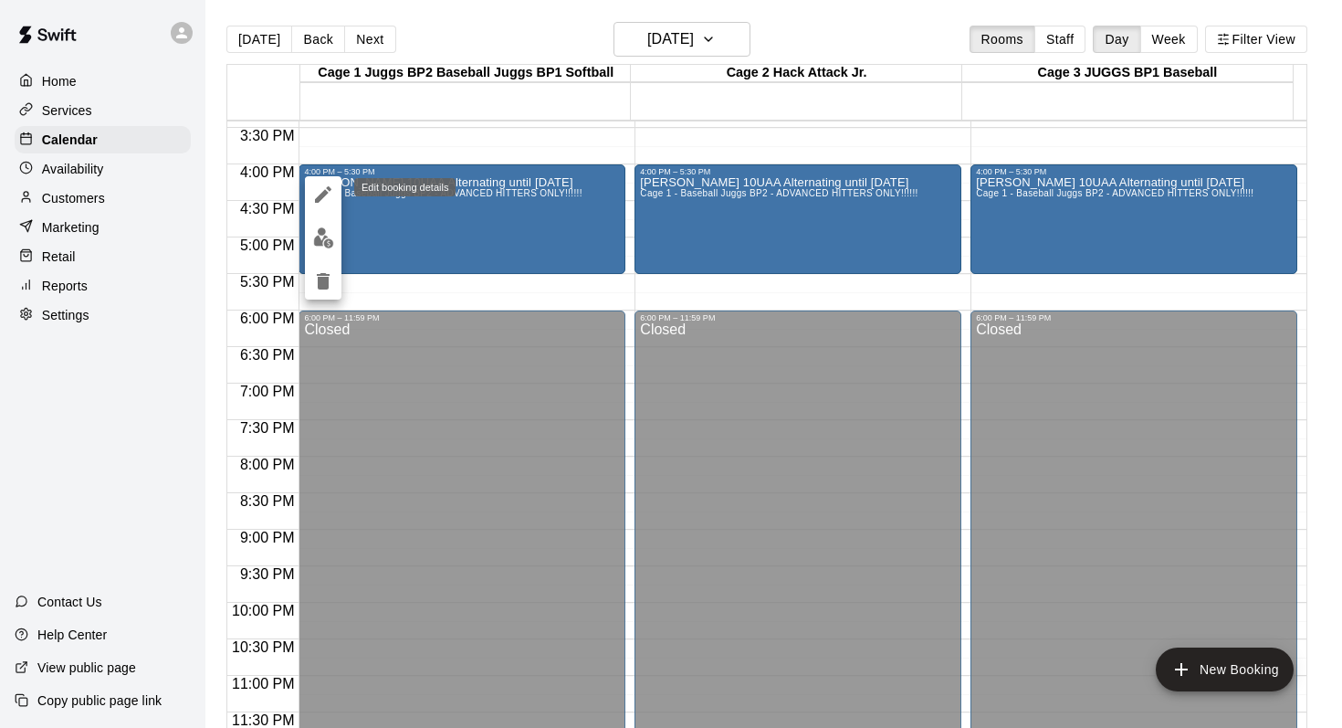
click at [312, 187] on icon "edit" at bounding box center [323, 195] width 22 height 22
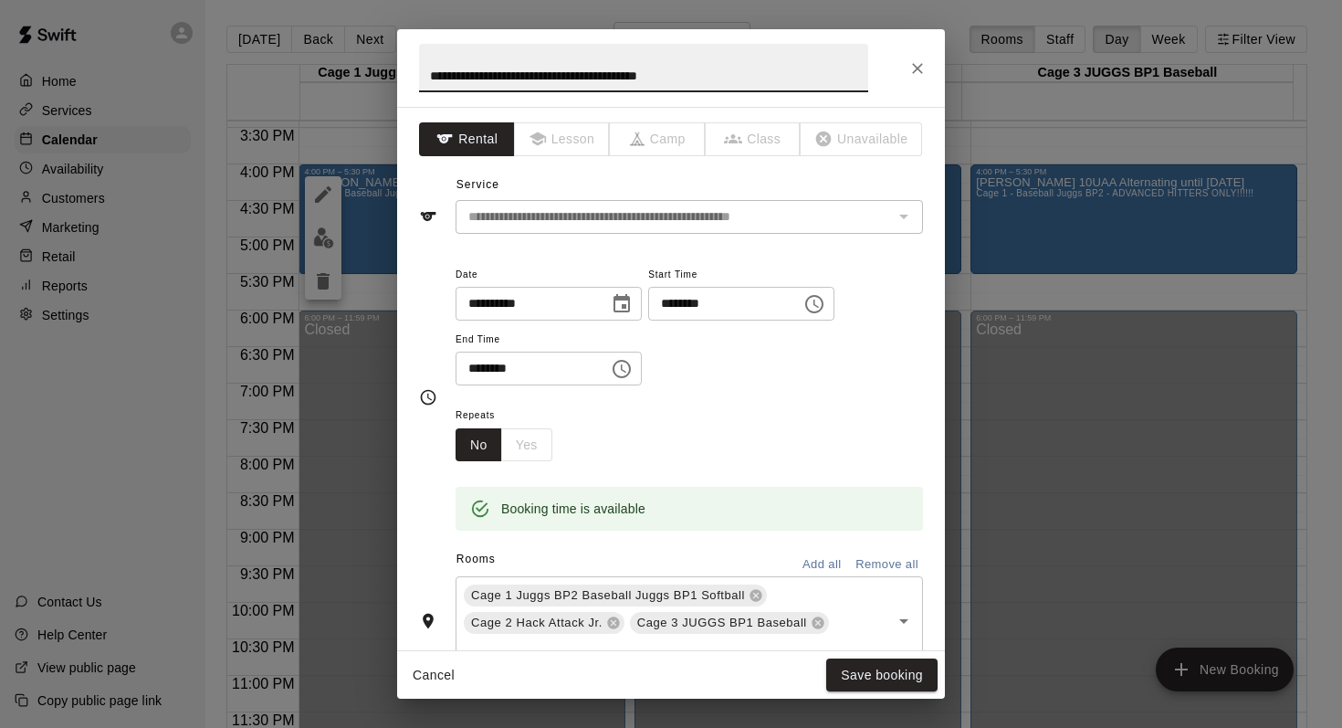
click at [825, 310] on icon "Choose time, selected time is 4:00 PM" at bounding box center [815, 304] width 22 height 22
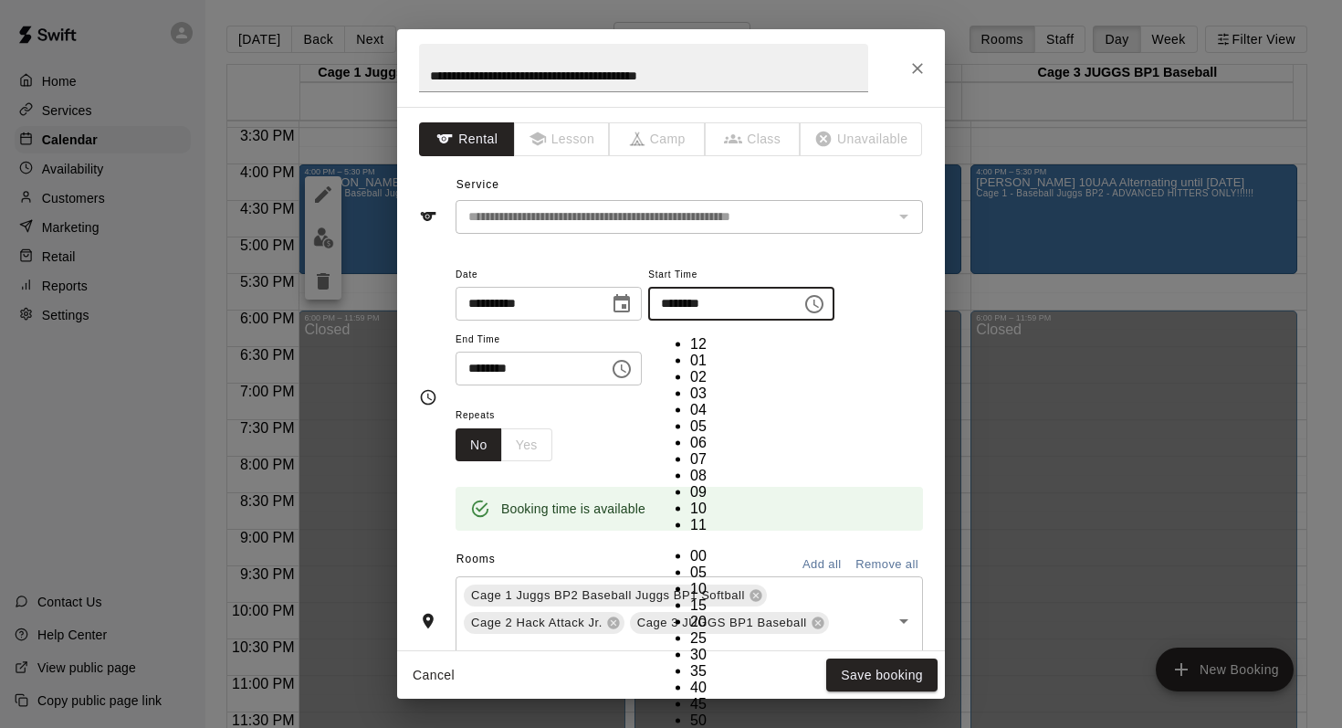
scroll to position [33, 0]
click at [690, 418] on li "05" at bounding box center [708, 426] width 37 height 16
type input "********"
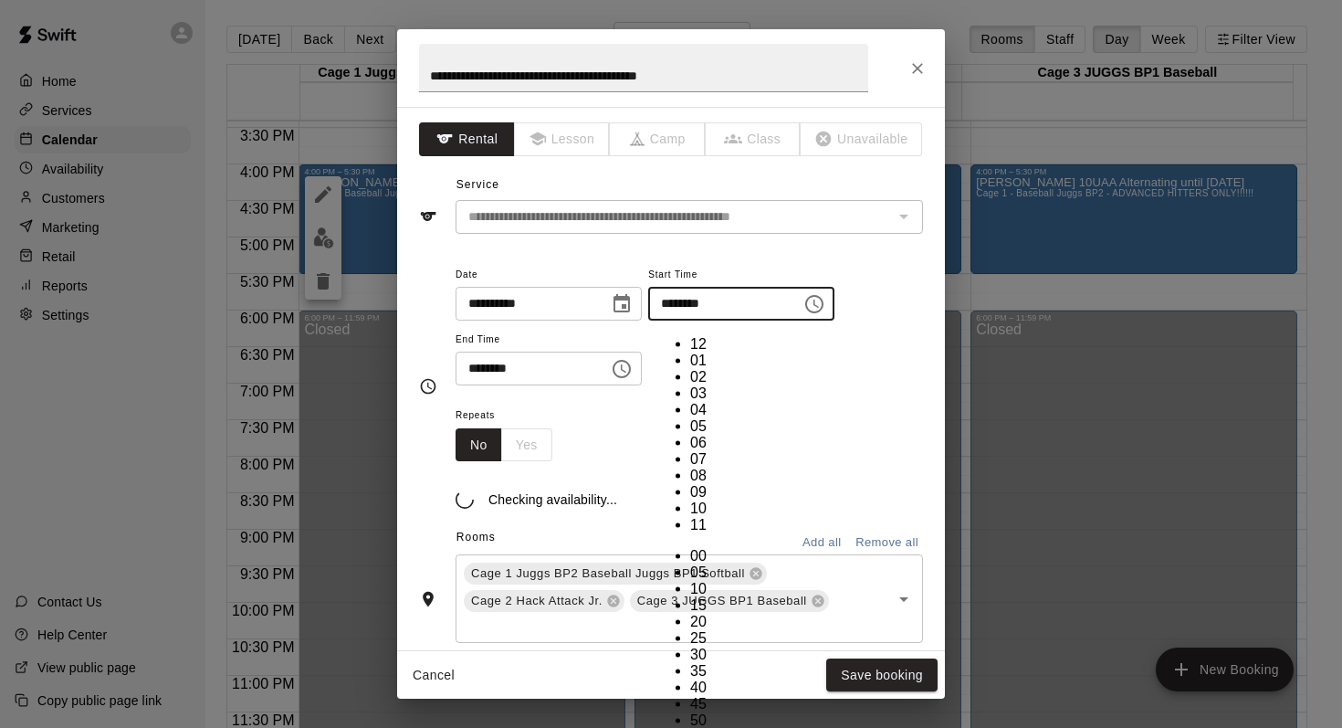
scroll to position [178, 0]
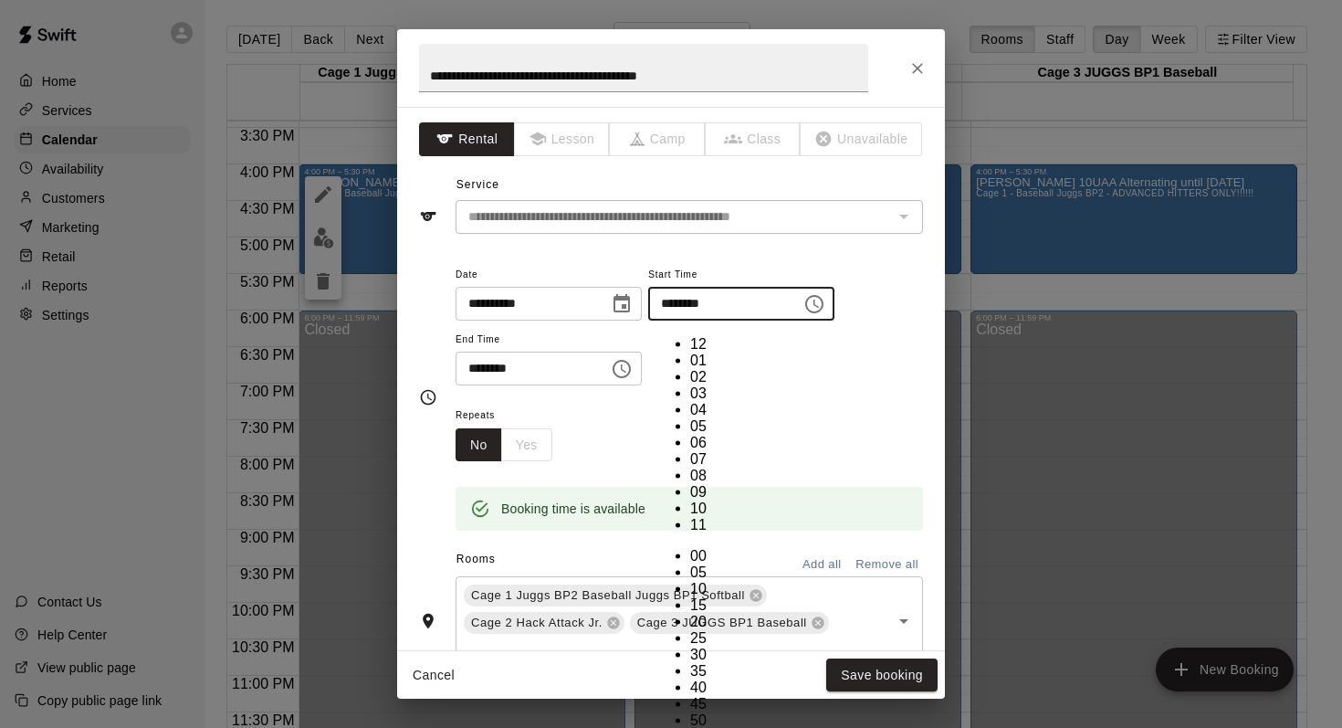
click at [830, 401] on div "**********" at bounding box center [690, 334] width 468 height 142
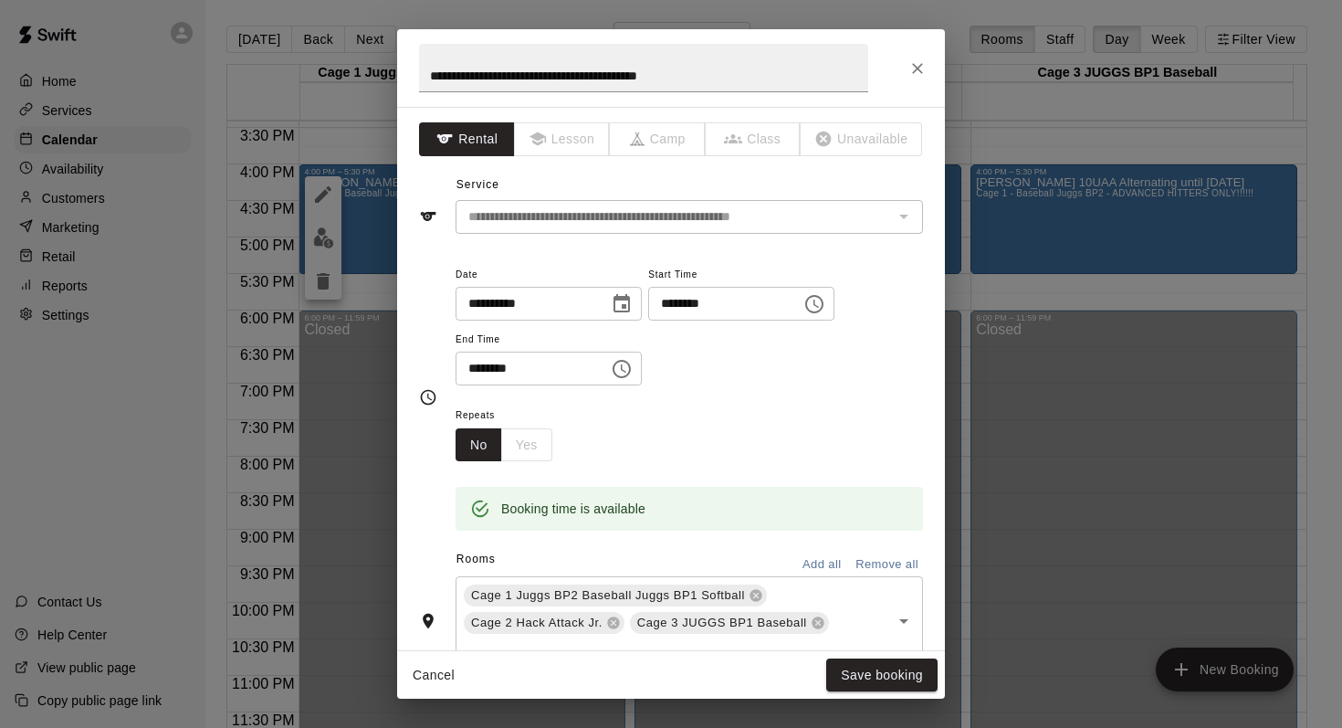
click at [624, 373] on icon "Choose time, selected time is 5:30 PM" at bounding box center [622, 369] width 22 height 22
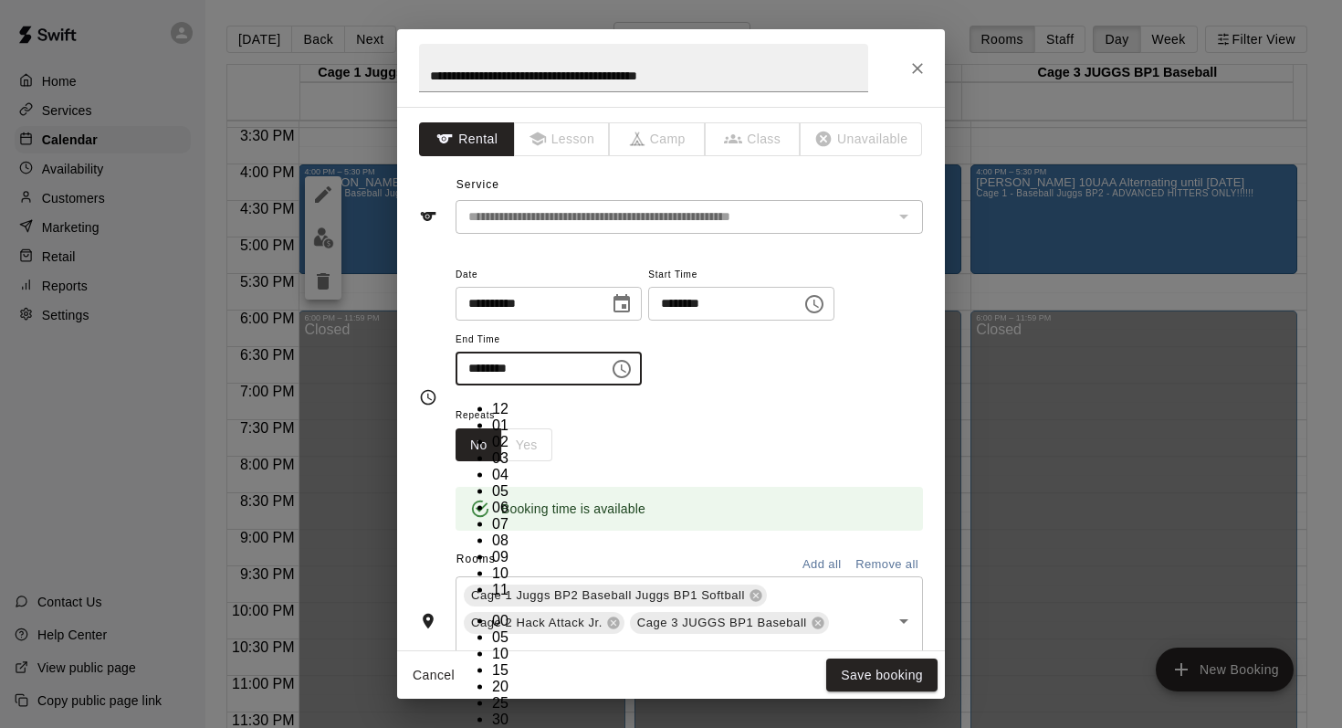
scroll to position [33, 0]
click at [492, 499] on li "06" at bounding box center [510, 507] width 37 height 16
type input "********"
click at [758, 405] on div "Repeats No Yes" at bounding box center [690, 433] width 468 height 58
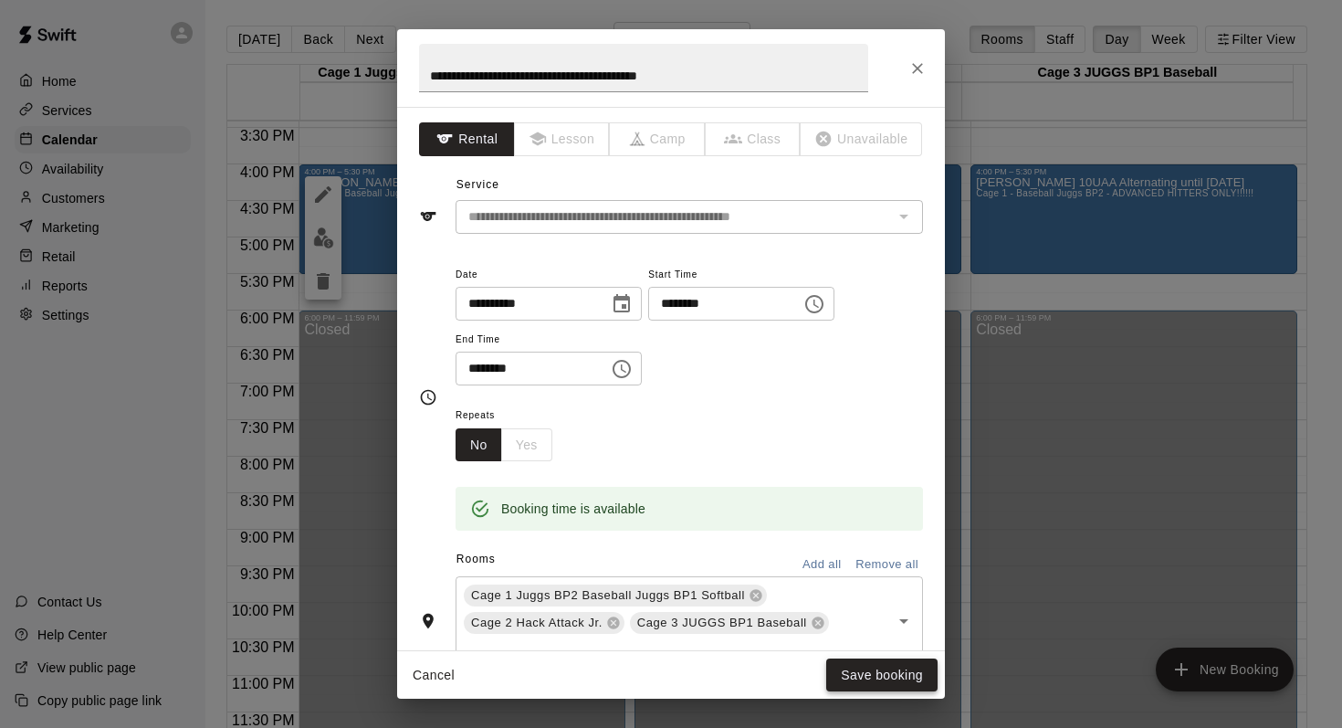
click at [857, 668] on button "Save booking" at bounding box center [881, 675] width 111 height 34
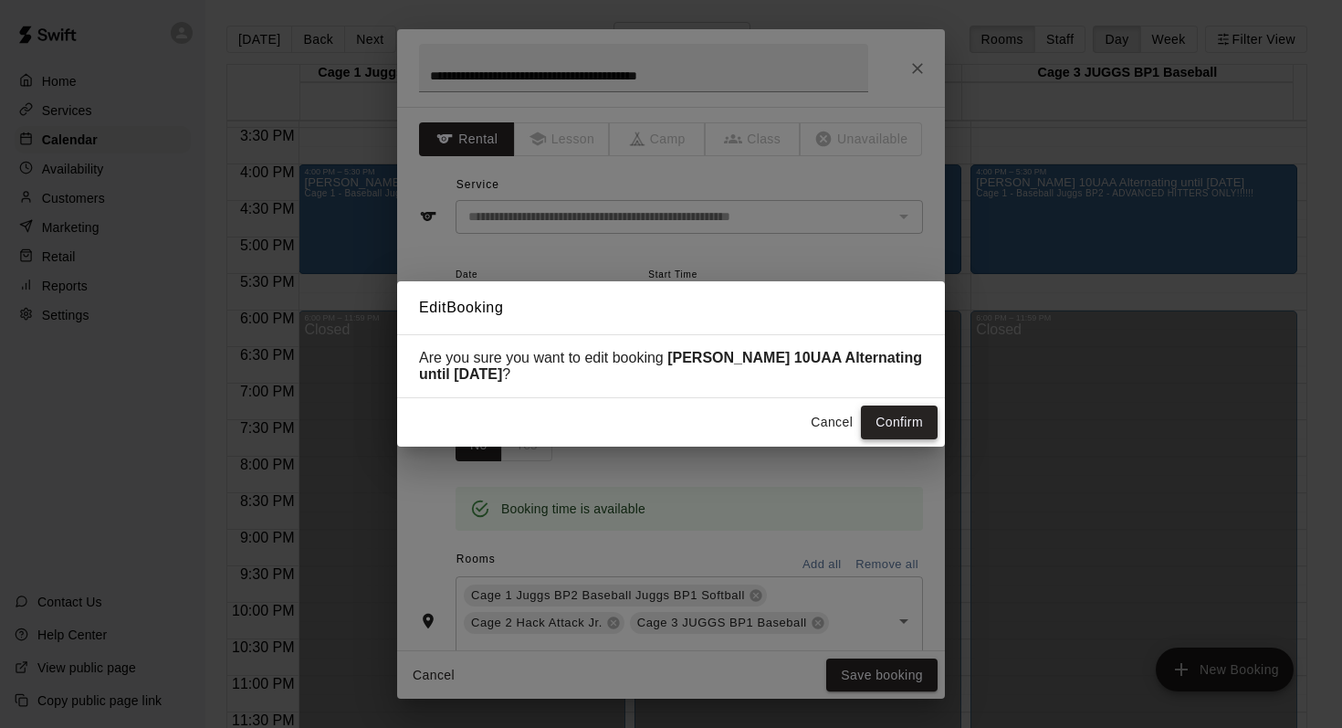
click at [889, 412] on button "Confirm" at bounding box center [899, 422] width 77 height 34
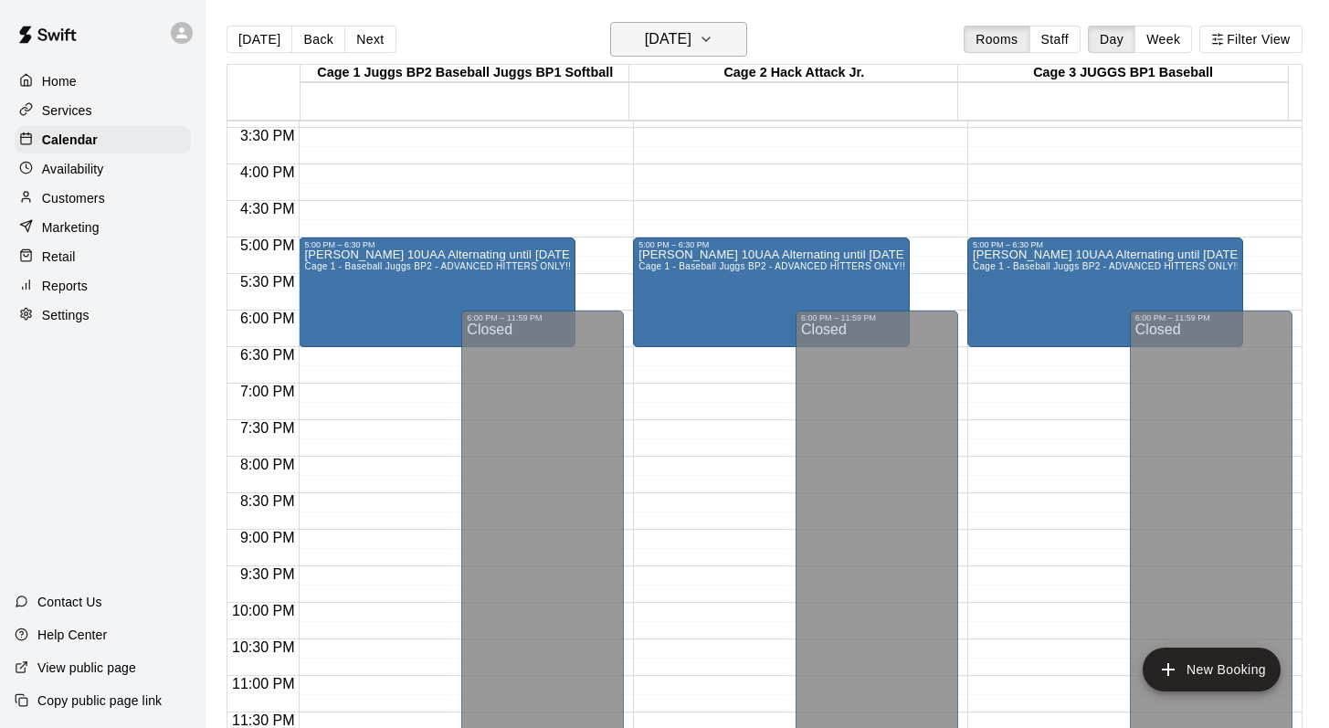
click at [710, 37] on icon "button" at bounding box center [705, 39] width 7 height 4
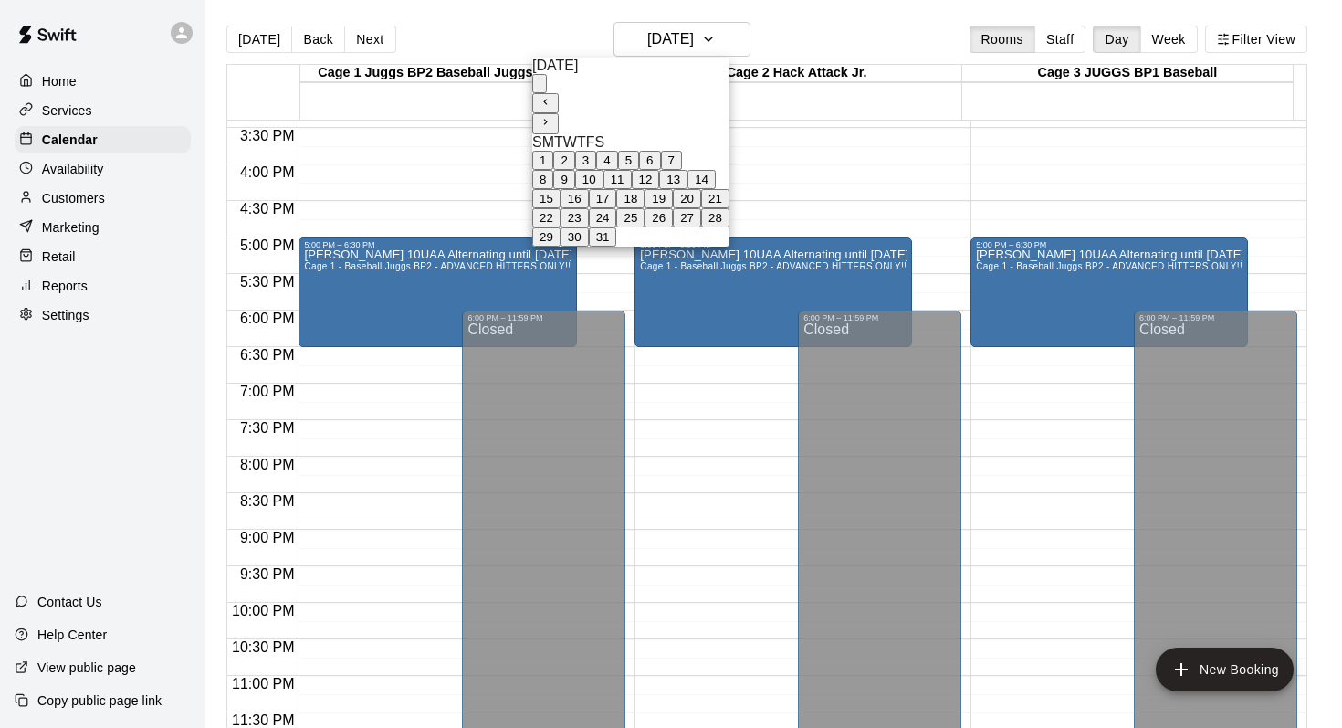
click at [701, 208] on button "20" at bounding box center [687, 198] width 28 height 19
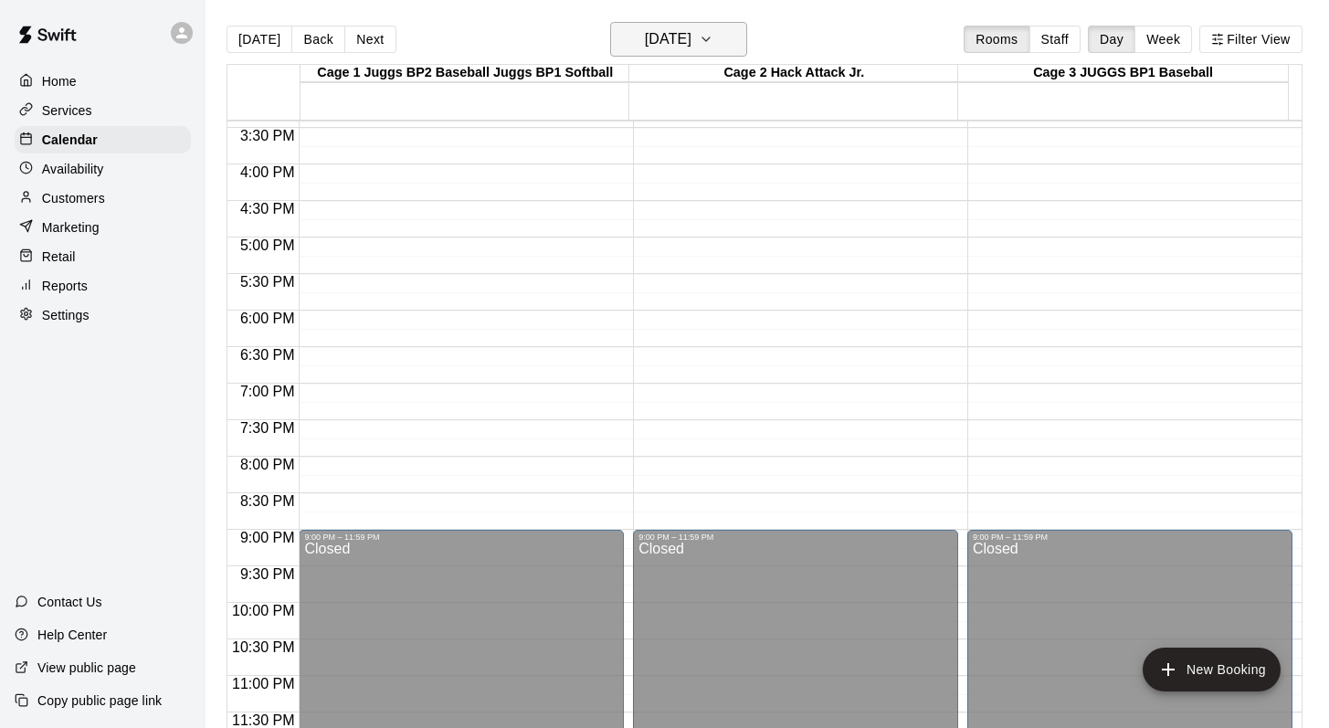
click at [713, 39] on icon "button" at bounding box center [706, 39] width 15 height 22
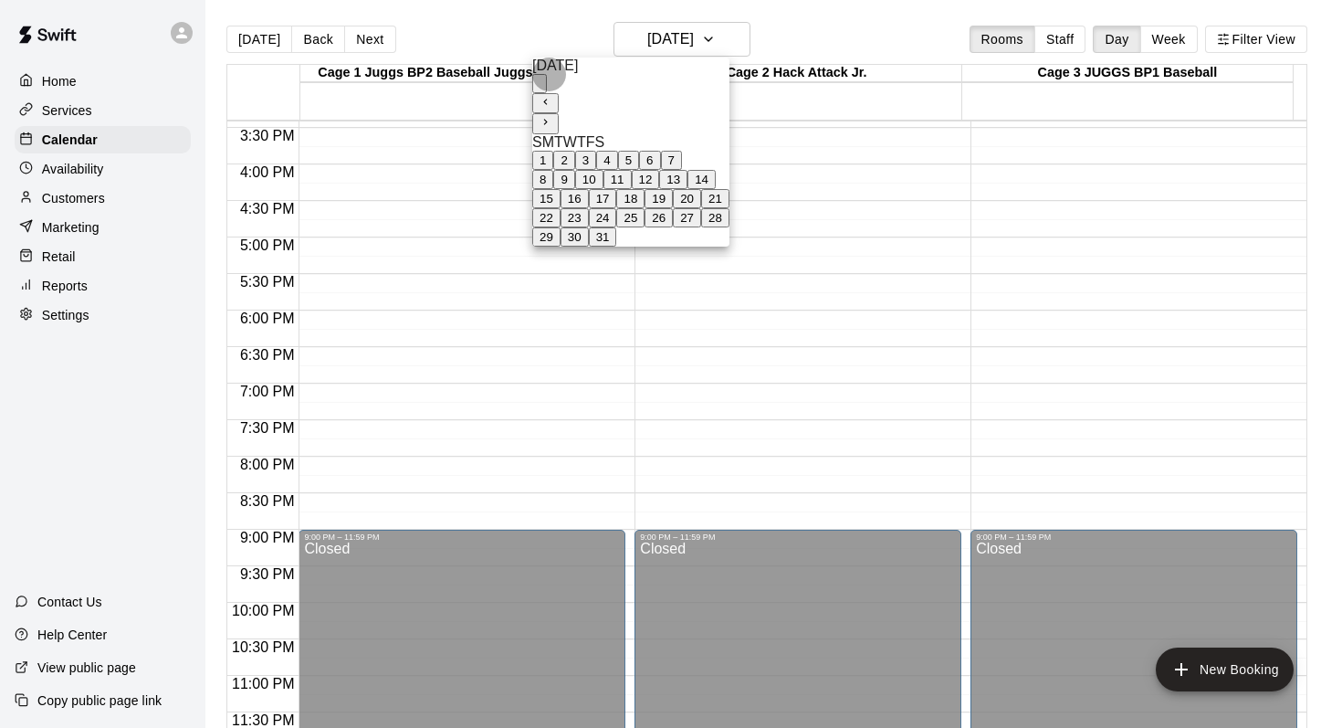
click at [730, 227] on button "28" at bounding box center [715, 217] width 28 height 19
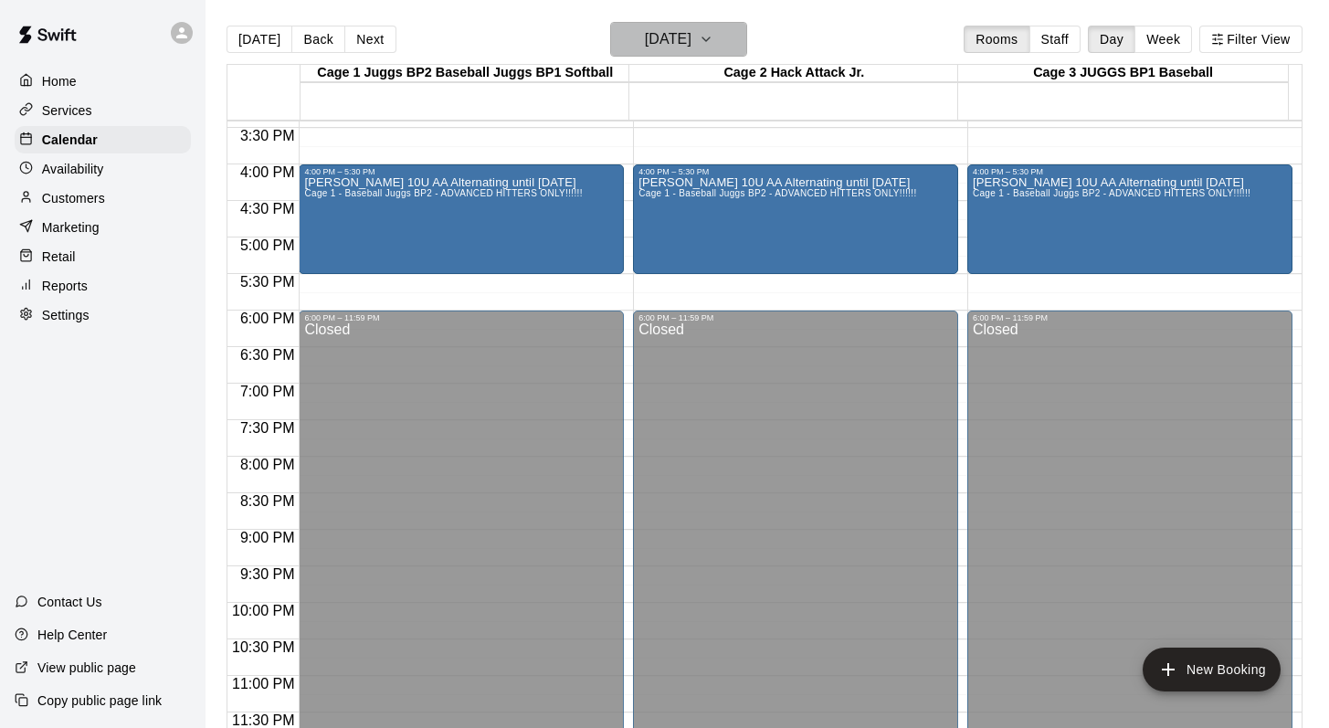
click at [713, 45] on icon "button" at bounding box center [706, 39] width 15 height 22
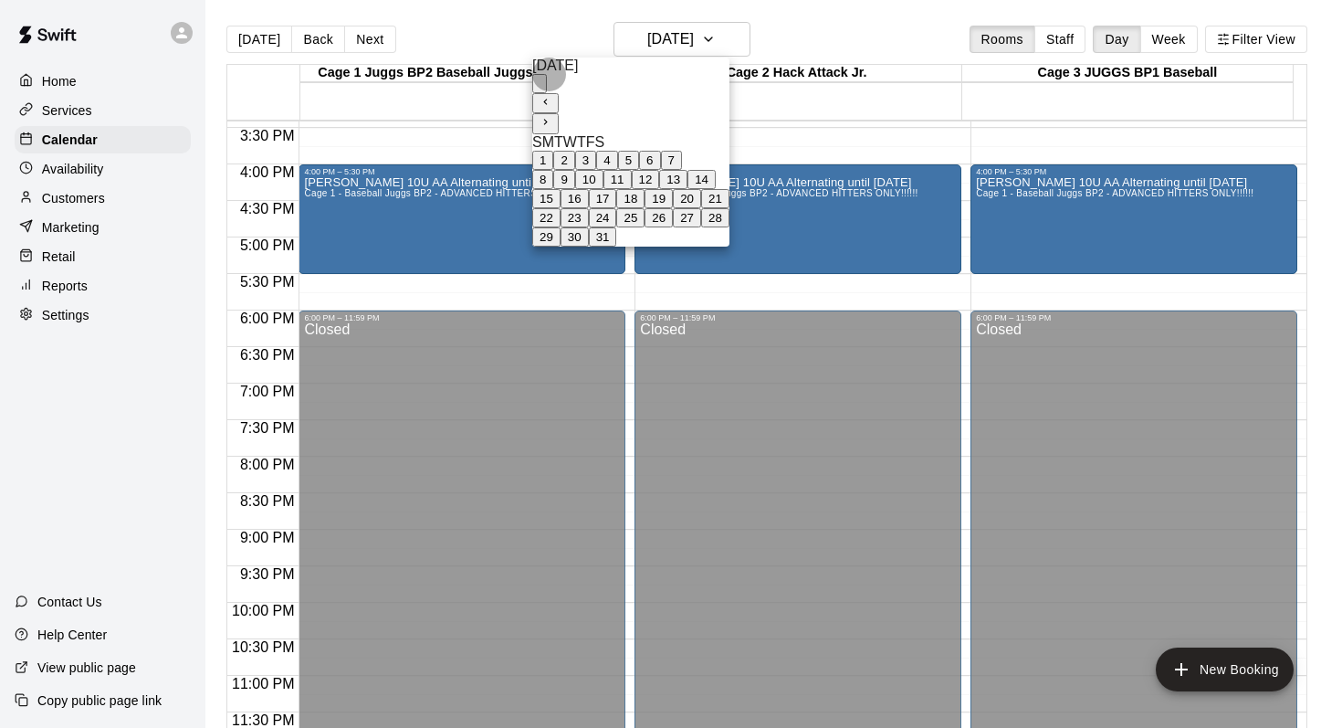
click at [730, 208] on button "21" at bounding box center [715, 198] width 28 height 19
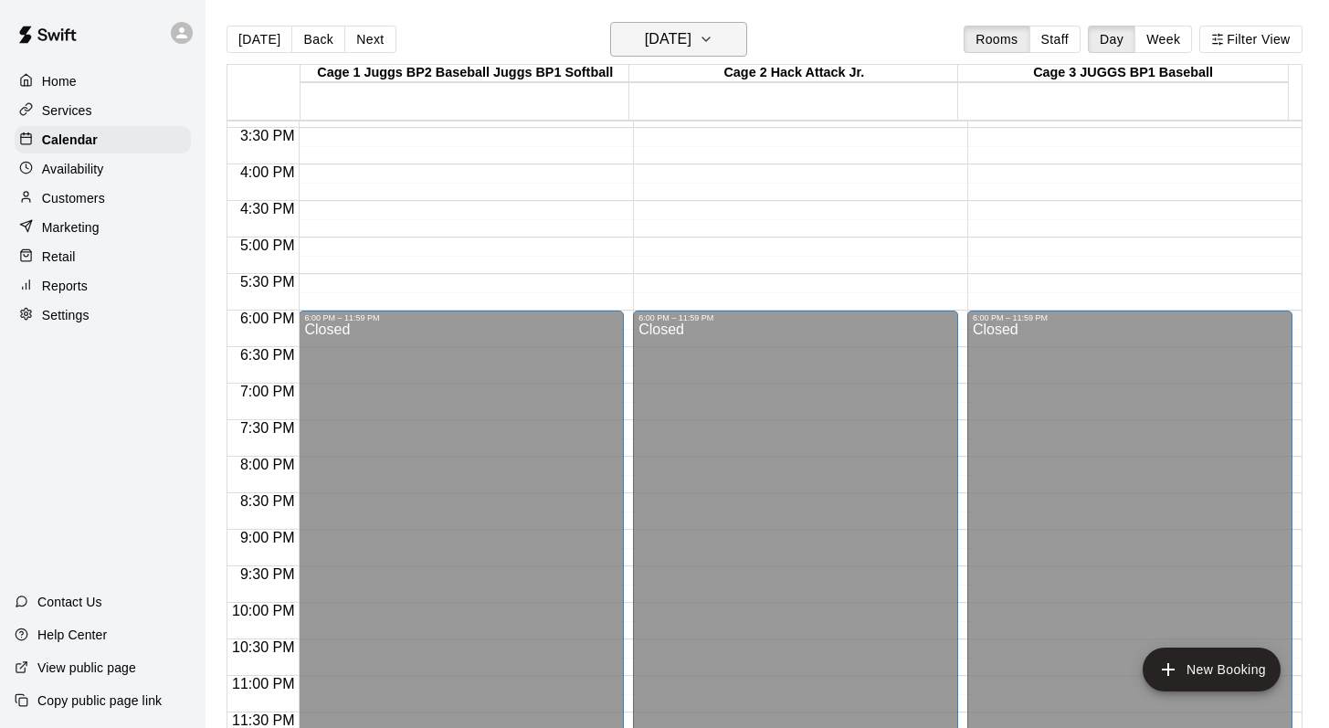
click at [725, 29] on button "Saturday Mar 21" at bounding box center [678, 39] width 137 height 35
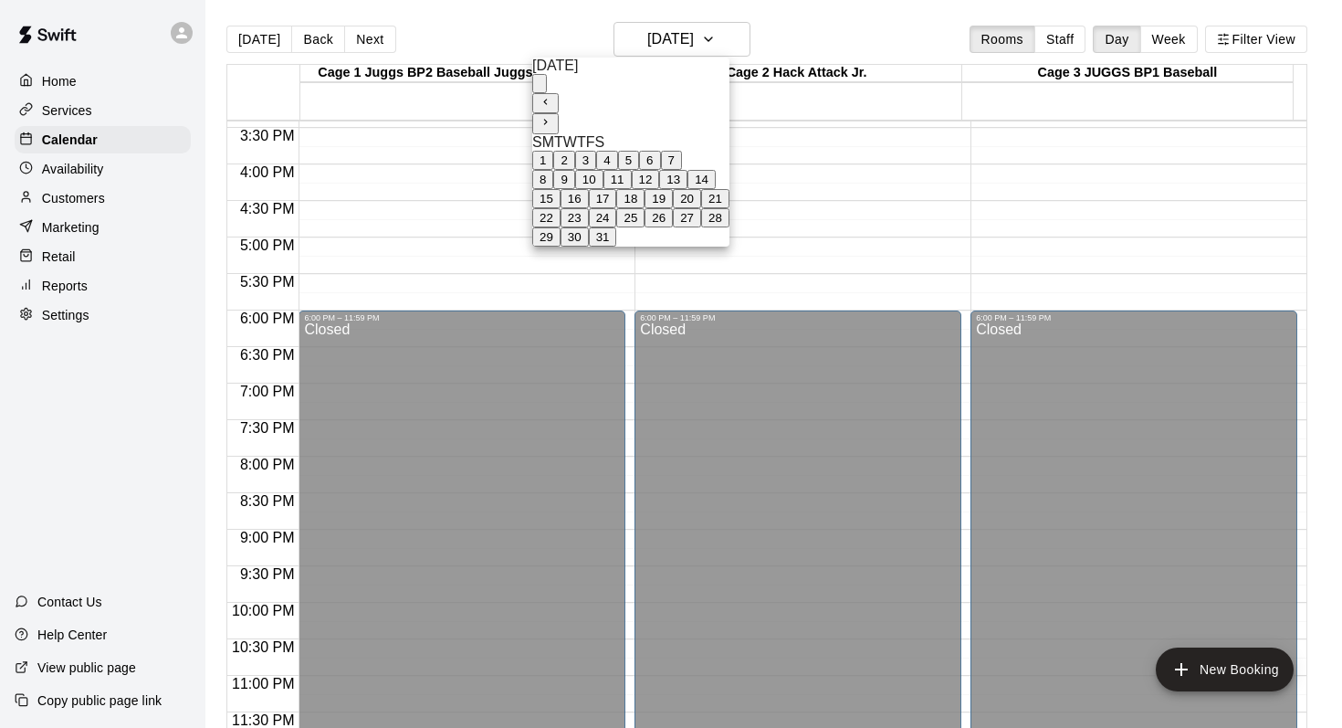
click at [730, 227] on button "28" at bounding box center [715, 217] width 28 height 19
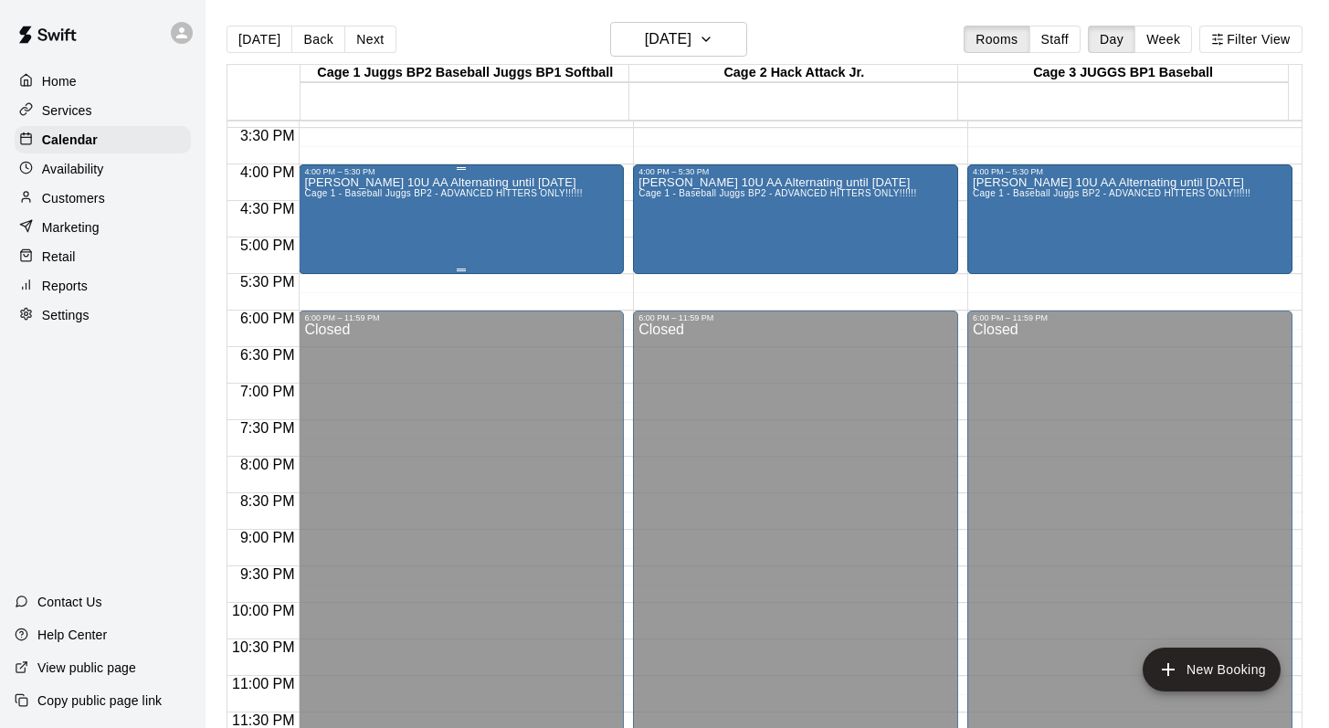
click at [389, 202] on div "Mark Hopkins 10U AA Alternating until April 25 Cage 1 - Baseball Juggs BP2 - AD…" at bounding box center [443, 540] width 278 height 728
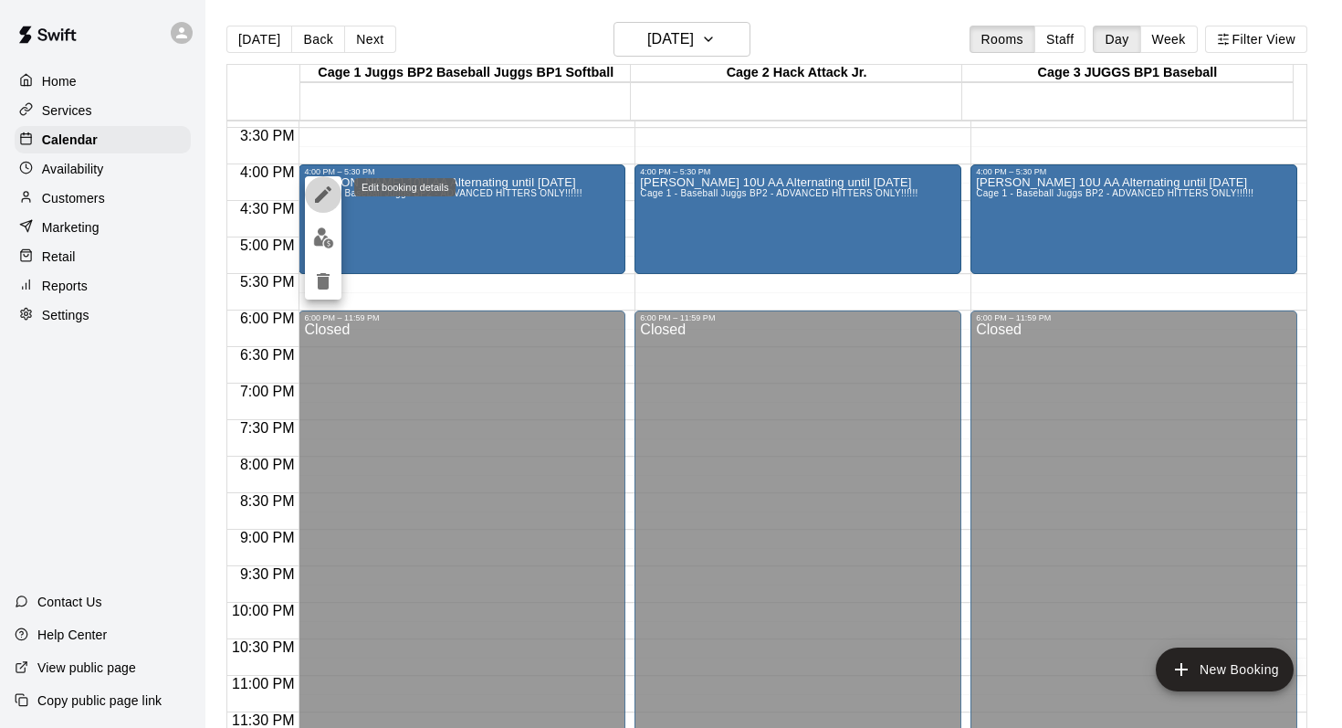
click at [324, 179] on button "edit" at bounding box center [323, 194] width 37 height 37
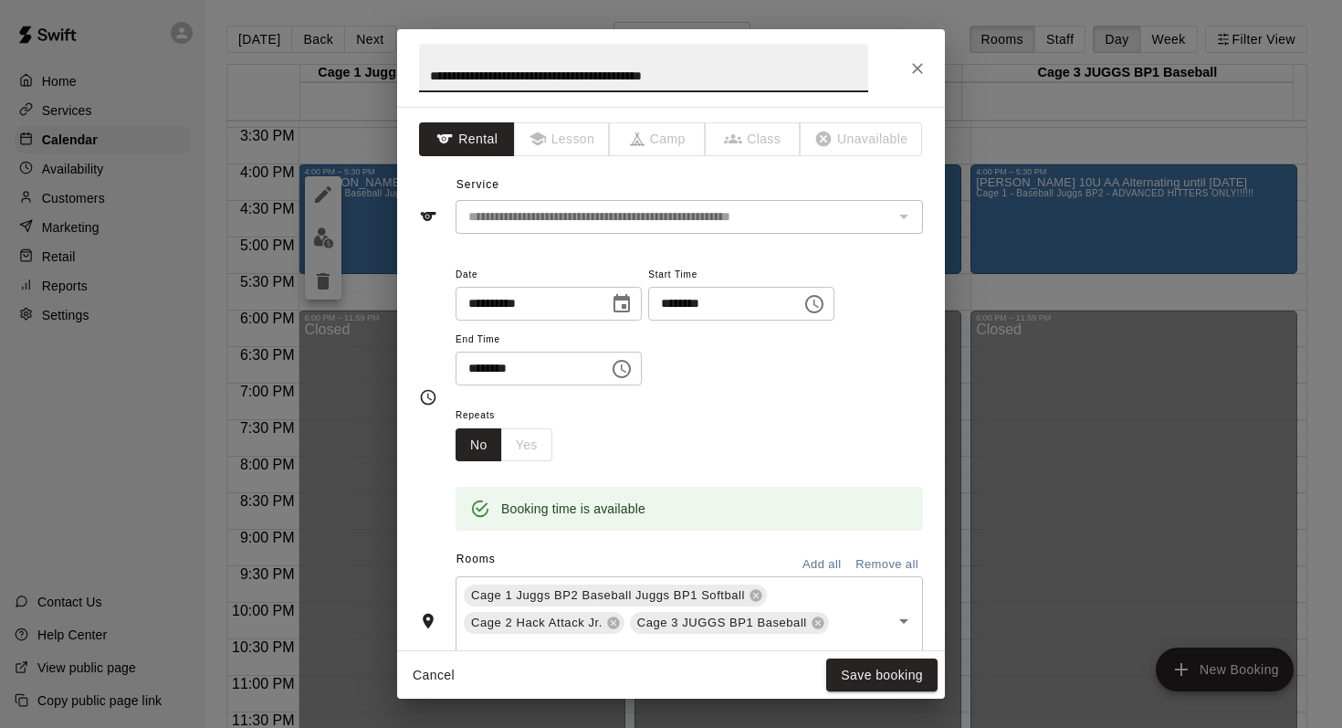
click at [825, 307] on icon "Choose time, selected time is 4:00 PM" at bounding box center [815, 304] width 22 height 22
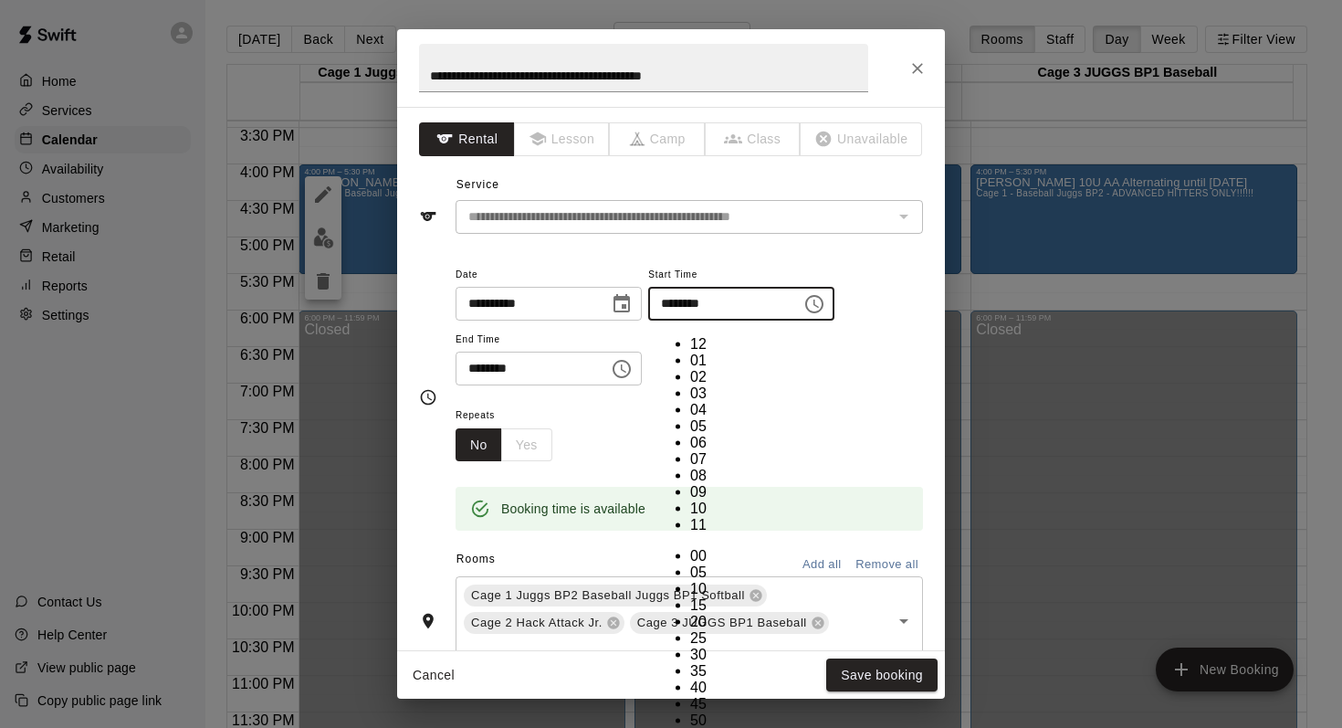
scroll to position [33, 0]
click at [690, 418] on li "05" at bounding box center [708, 426] width 37 height 16
type input "********"
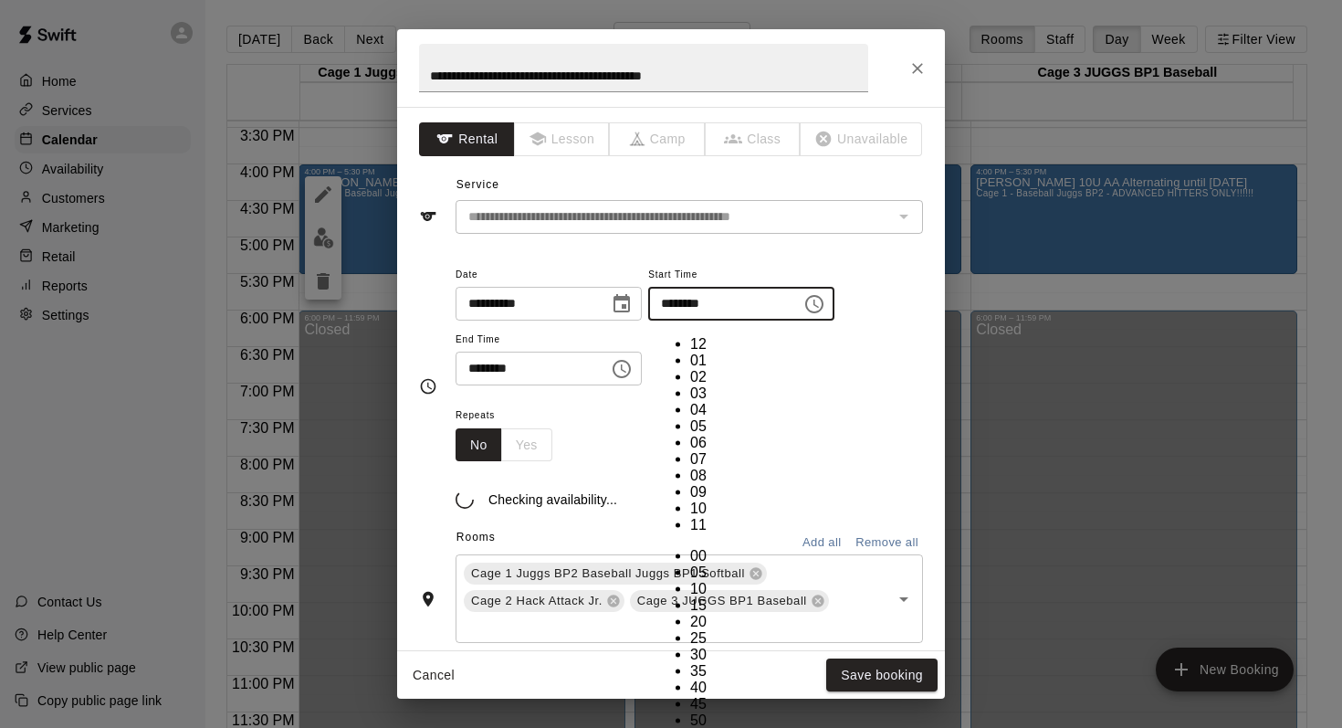
scroll to position [178, 0]
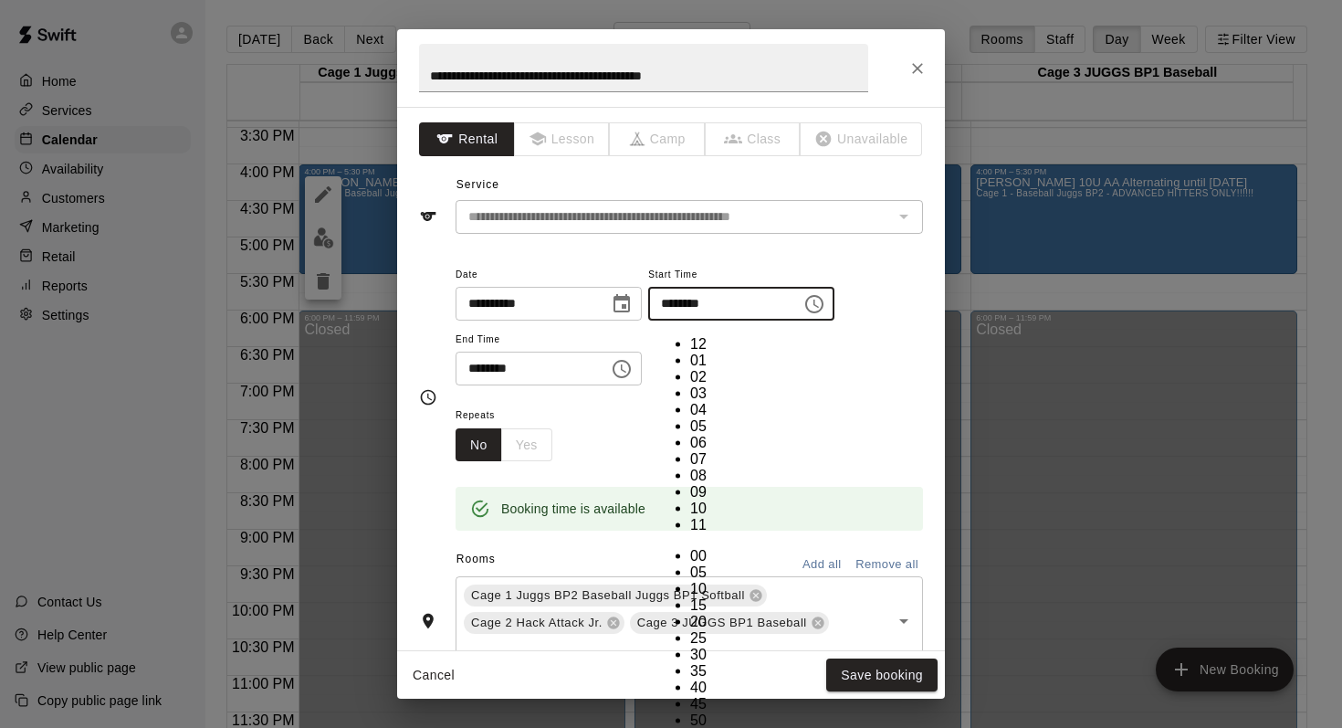
click at [843, 338] on div "**********" at bounding box center [690, 324] width 468 height 123
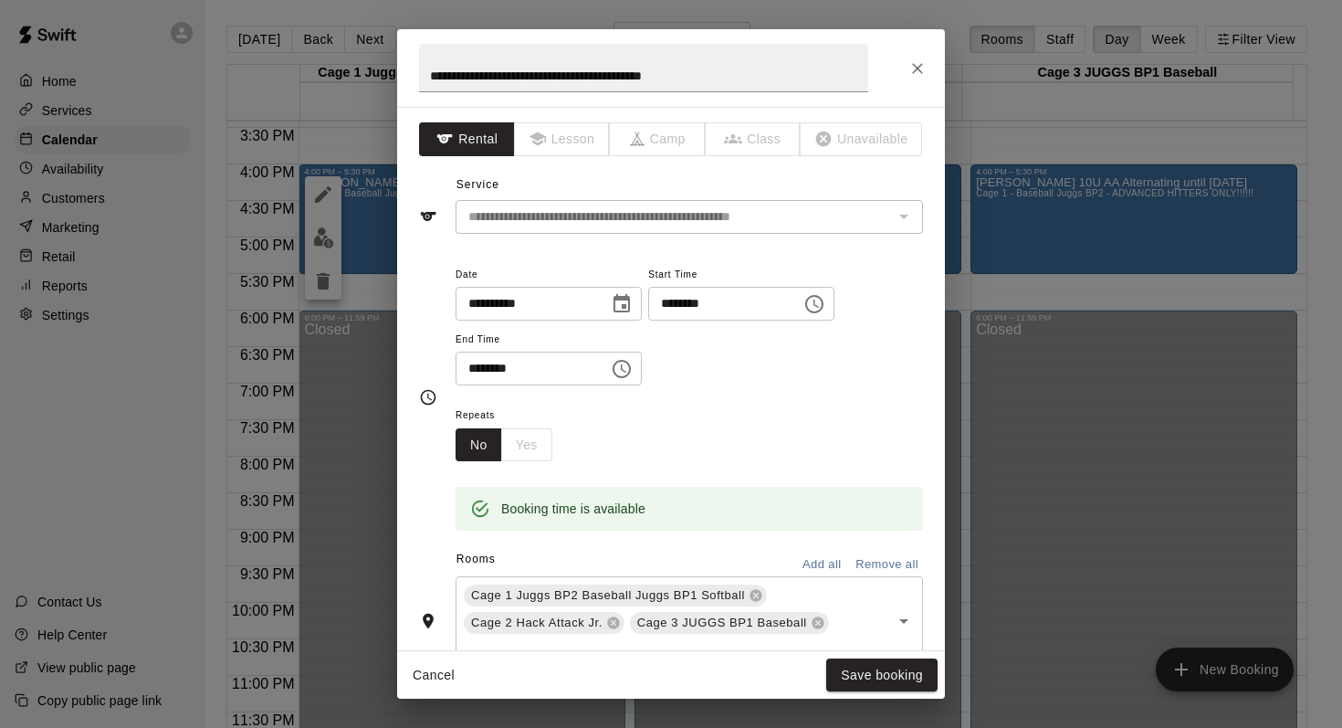
click at [632, 356] on button "Choose time, selected time is 5:30 PM" at bounding box center [622, 369] width 37 height 37
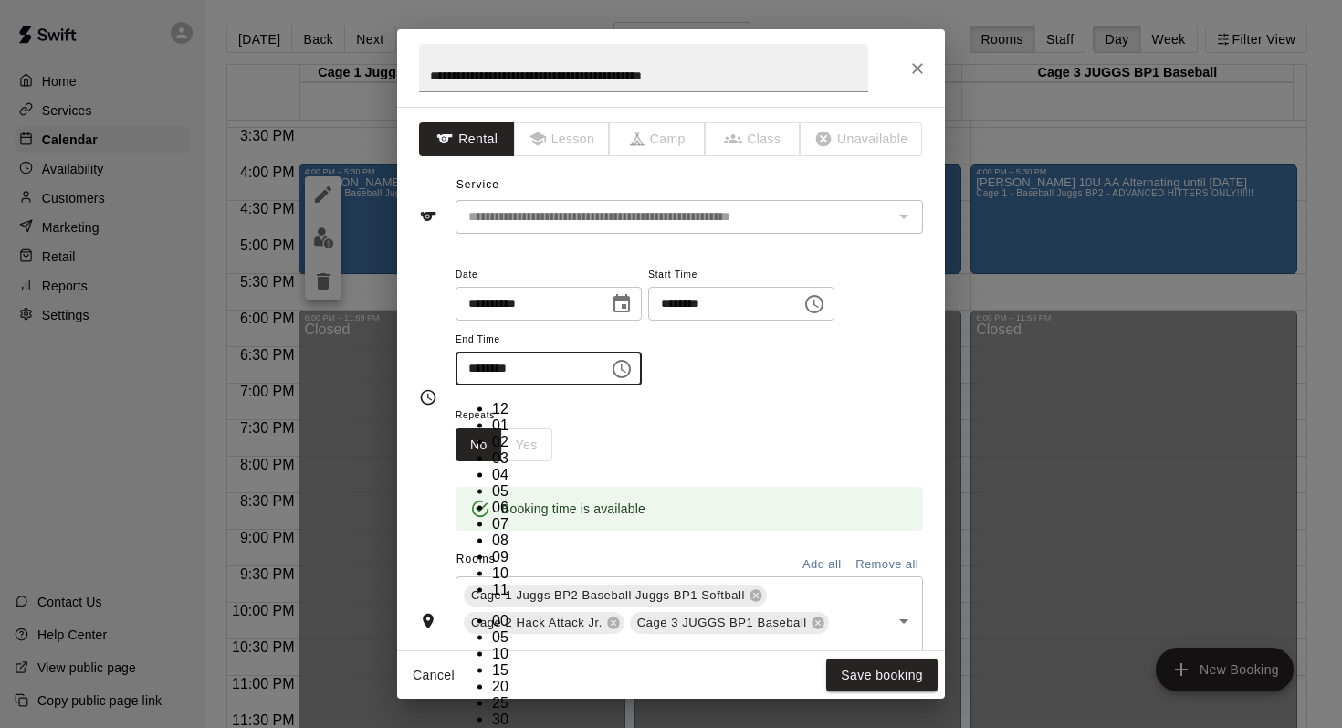
scroll to position [33, 0]
click at [492, 499] on li "06" at bounding box center [510, 507] width 37 height 16
type input "********"
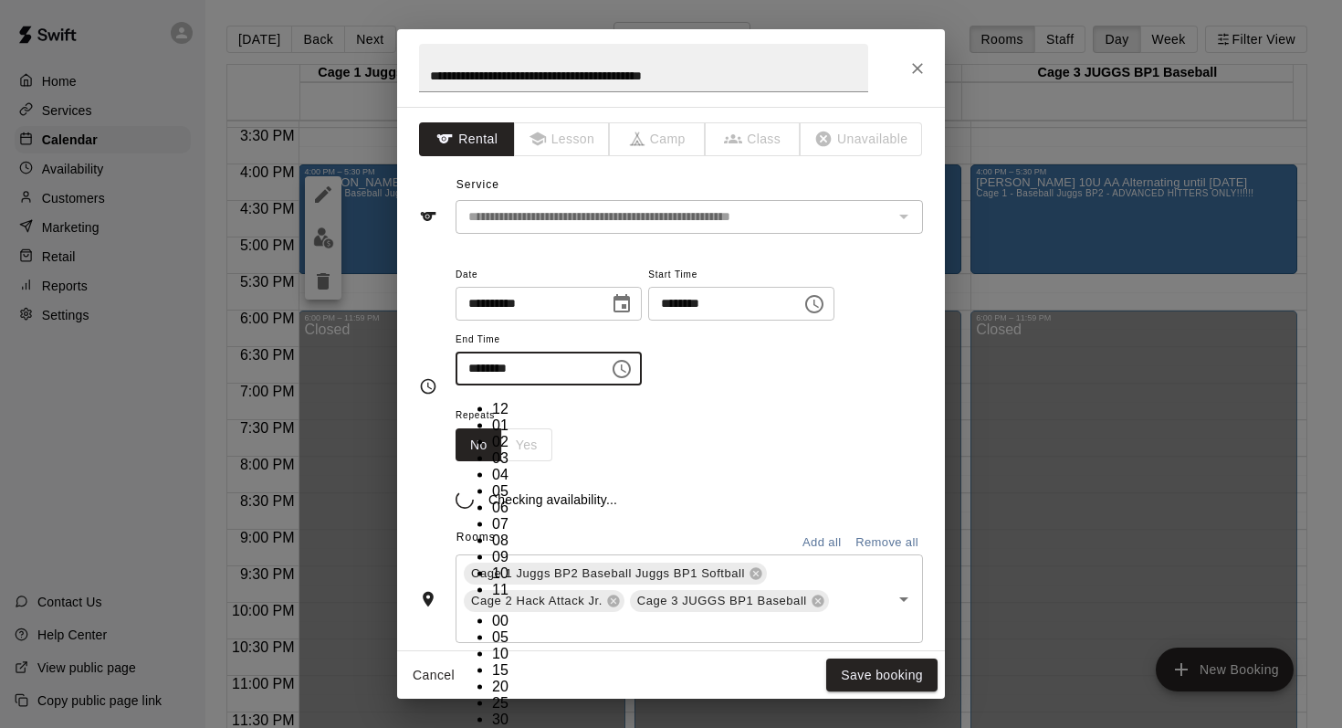
scroll to position [214, 0]
click at [711, 426] on div "Repeats No Yes" at bounding box center [690, 433] width 468 height 58
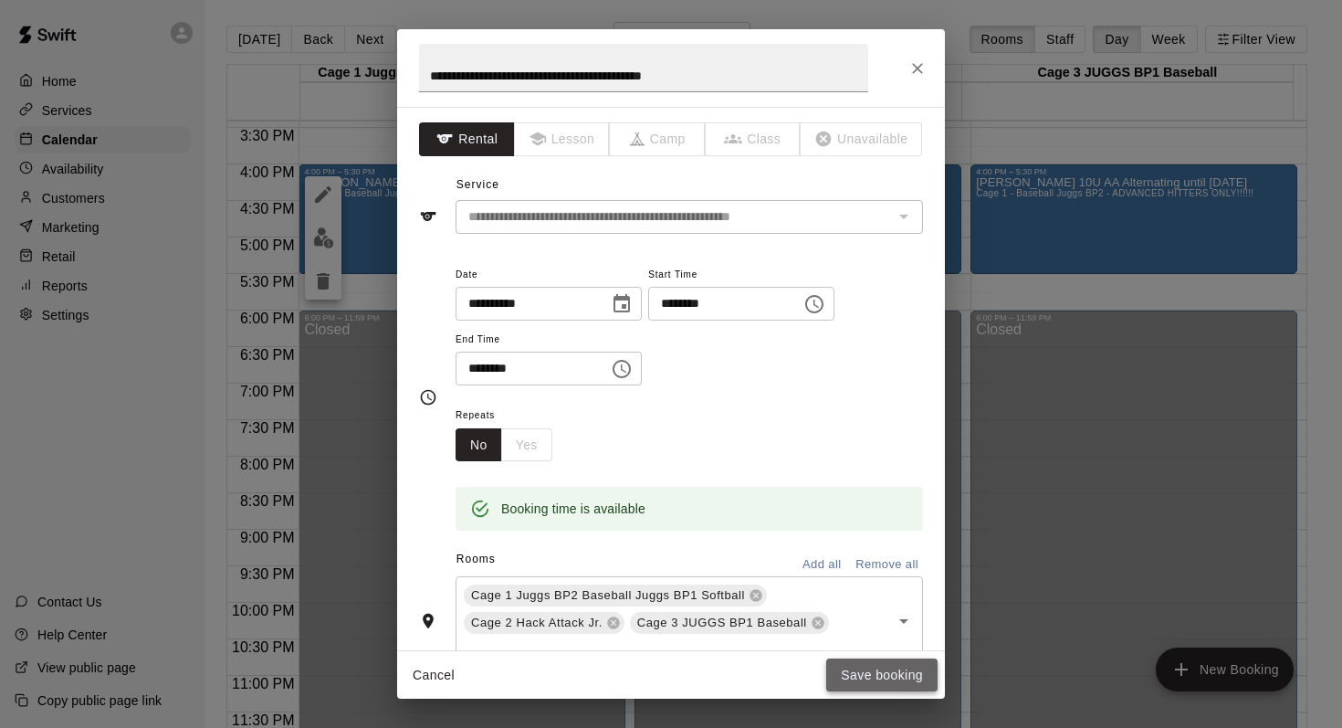
click at [855, 668] on button "Save booking" at bounding box center [881, 675] width 111 height 34
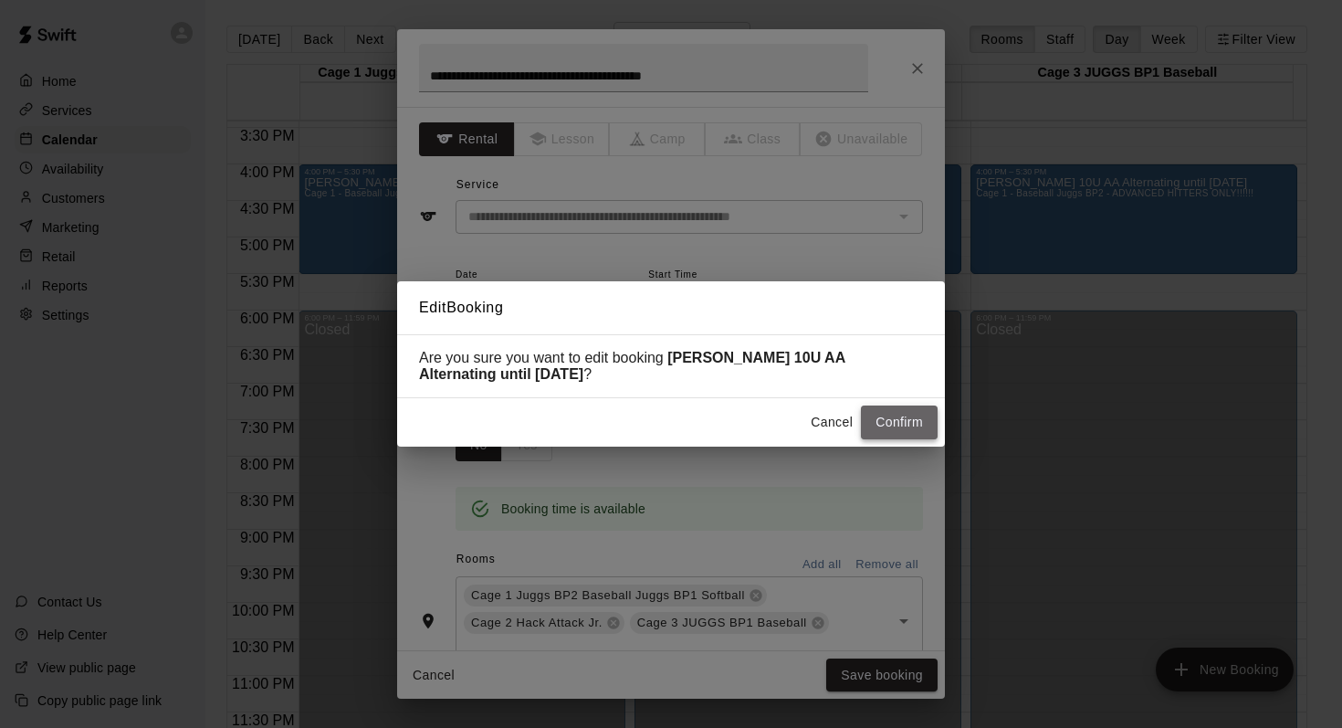
click at [873, 412] on button "Confirm" at bounding box center [899, 422] width 77 height 34
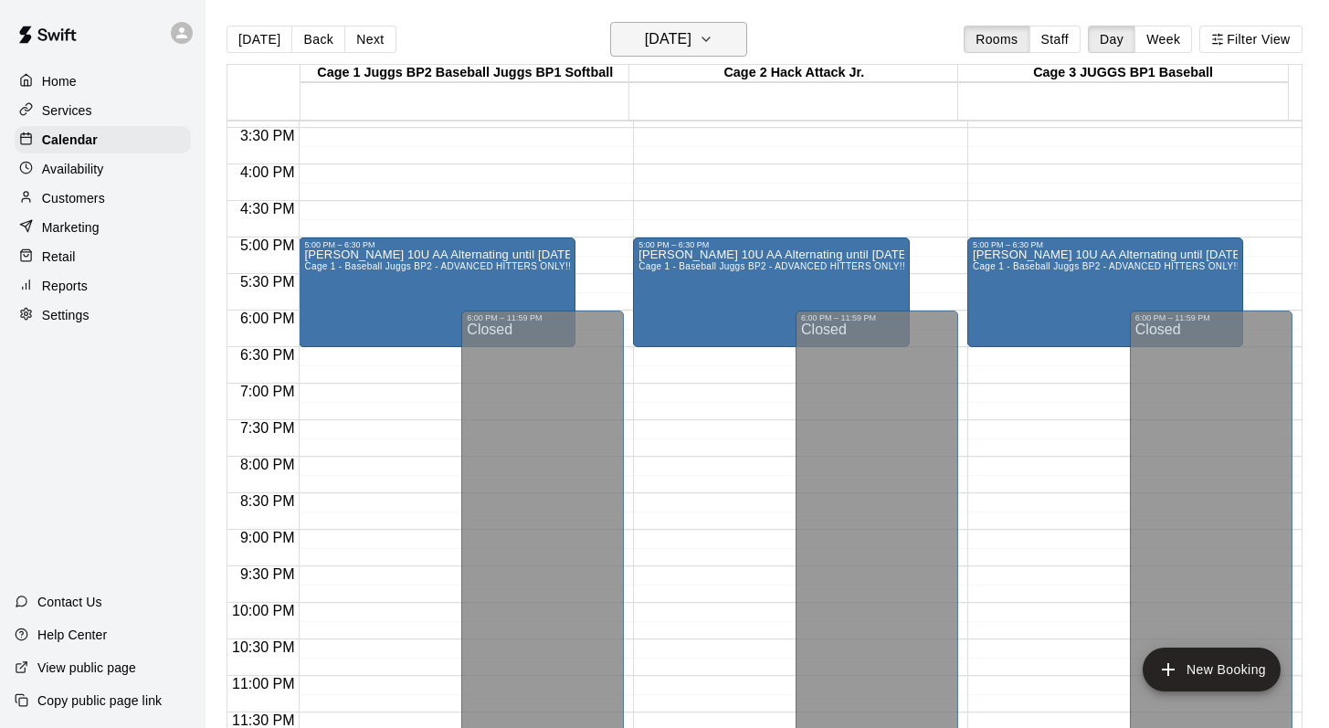
click at [713, 36] on icon "button" at bounding box center [706, 39] width 15 height 22
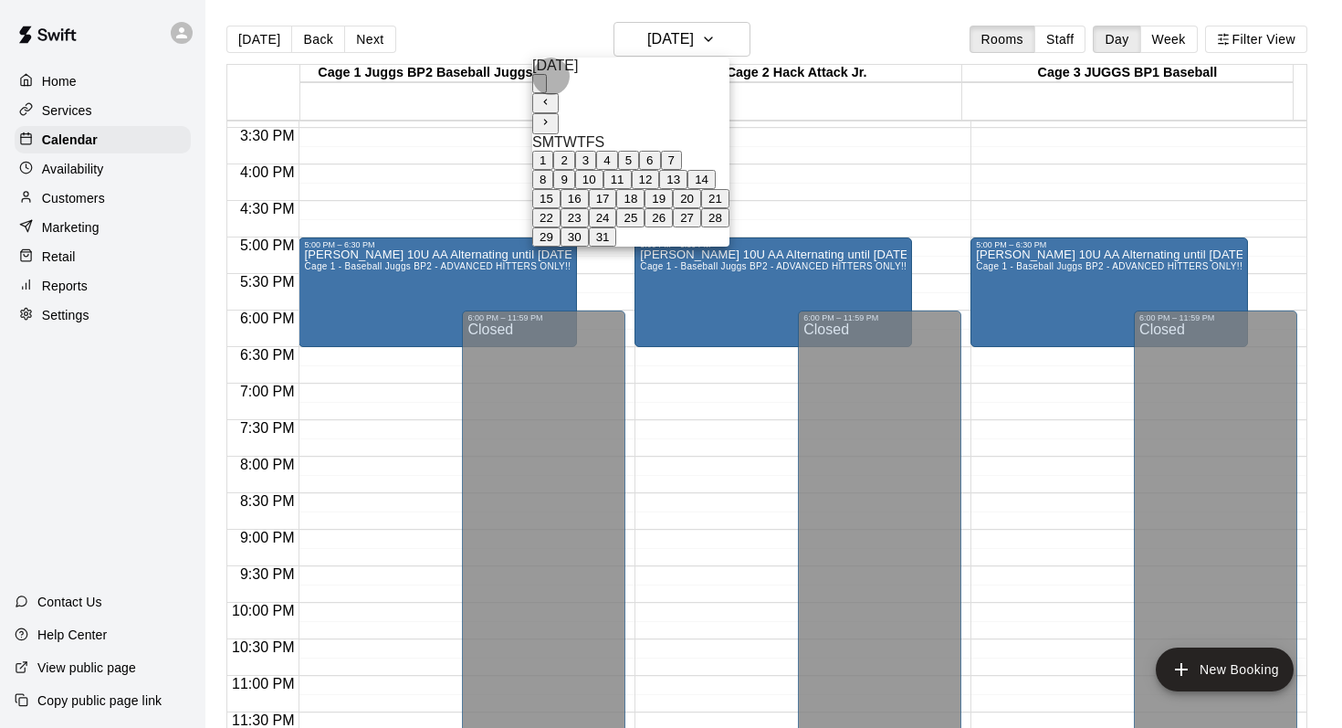
click at [552, 116] on icon "Next month" at bounding box center [546, 122] width 12 height 12
click at [696, 189] on button "11" at bounding box center [682, 179] width 28 height 19
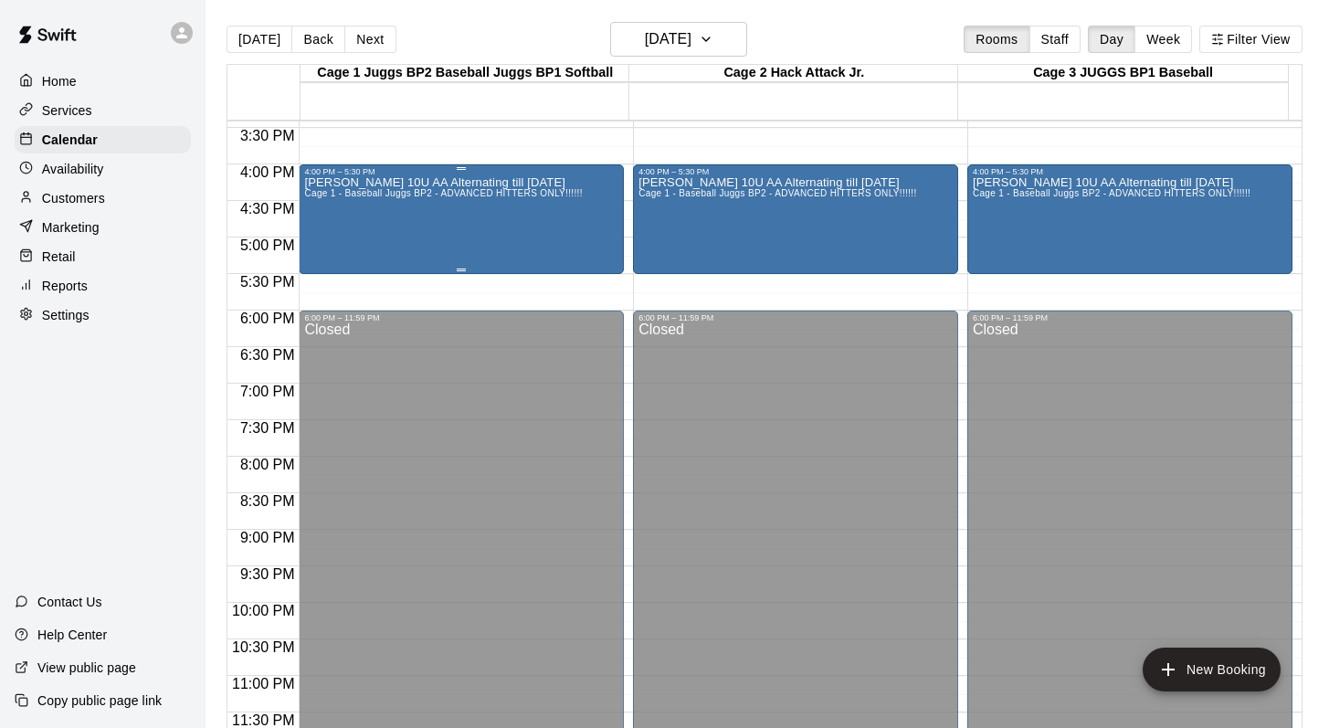
click at [368, 215] on div "Mark Hopkins 10U AA Alternating till April 25 Cage 1 - Baseball Juggs BP2 - ADV…" at bounding box center [443, 540] width 278 height 728
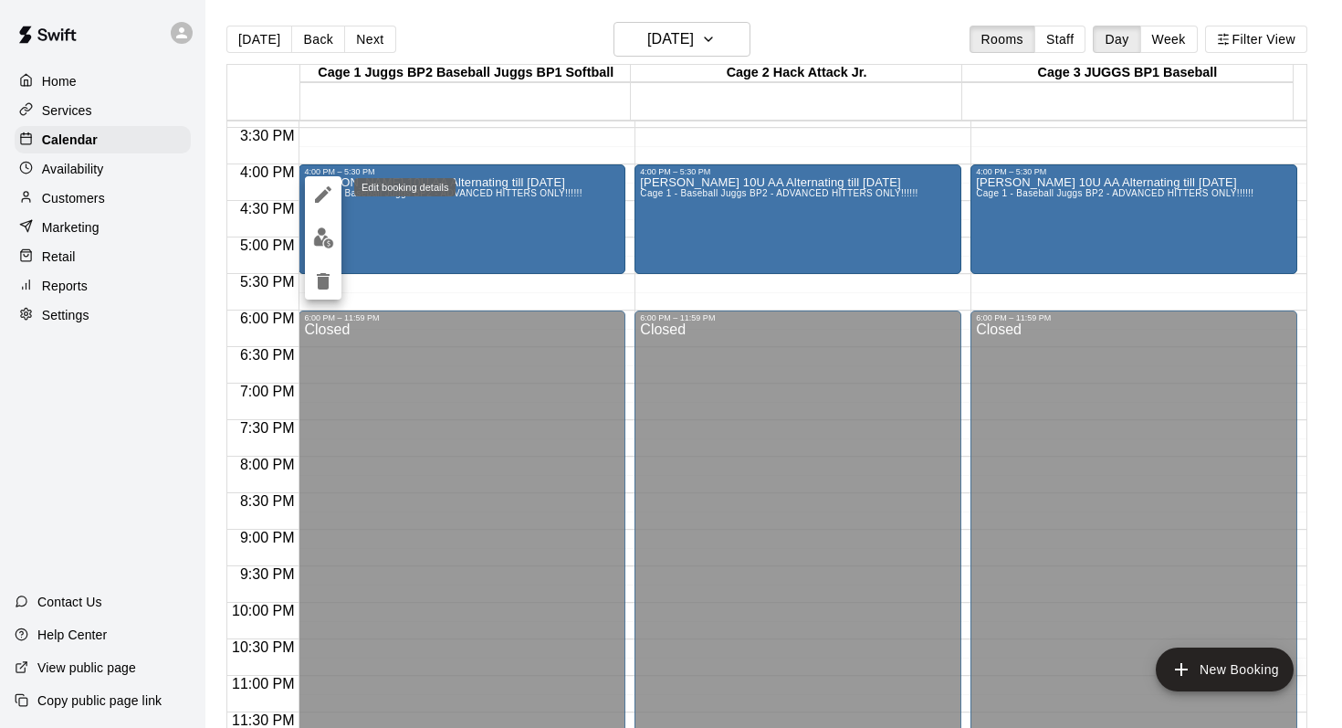
click at [321, 186] on icon "edit" at bounding box center [323, 195] width 22 height 22
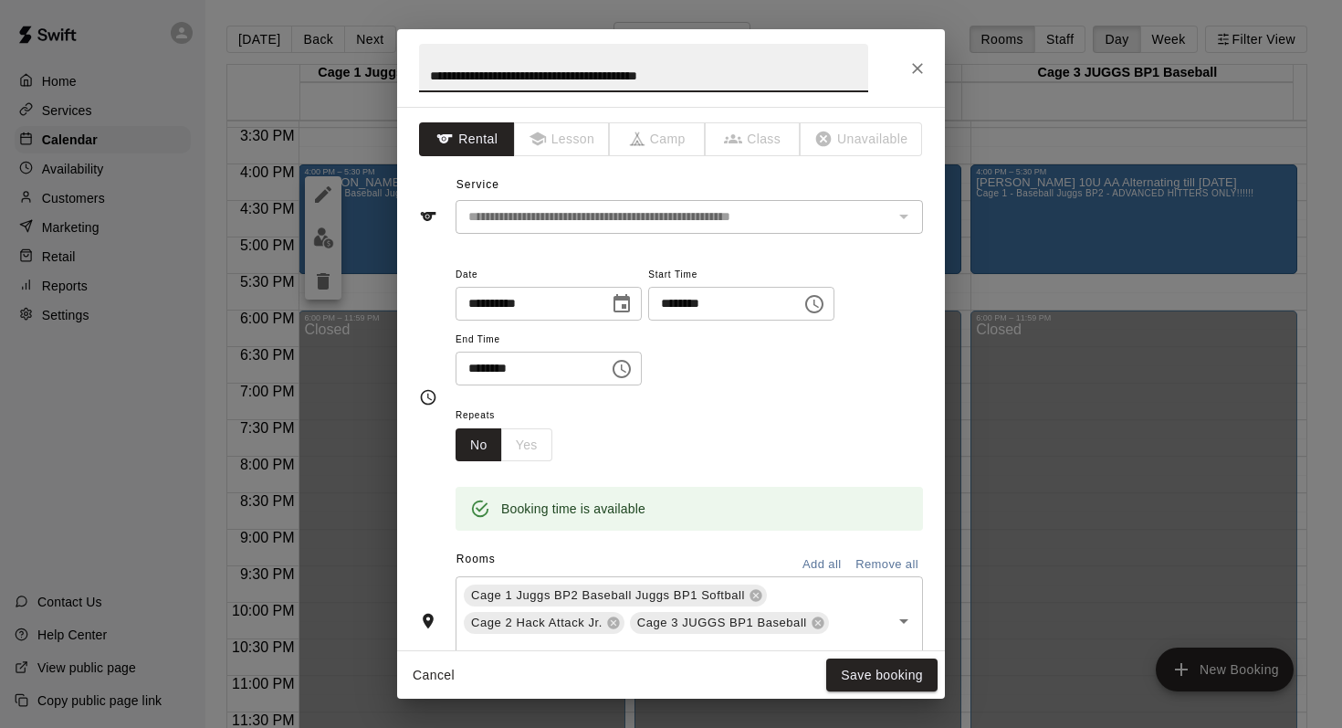
click at [825, 309] on icon "Choose time, selected time is 4:00 PM" at bounding box center [815, 304] width 22 height 22
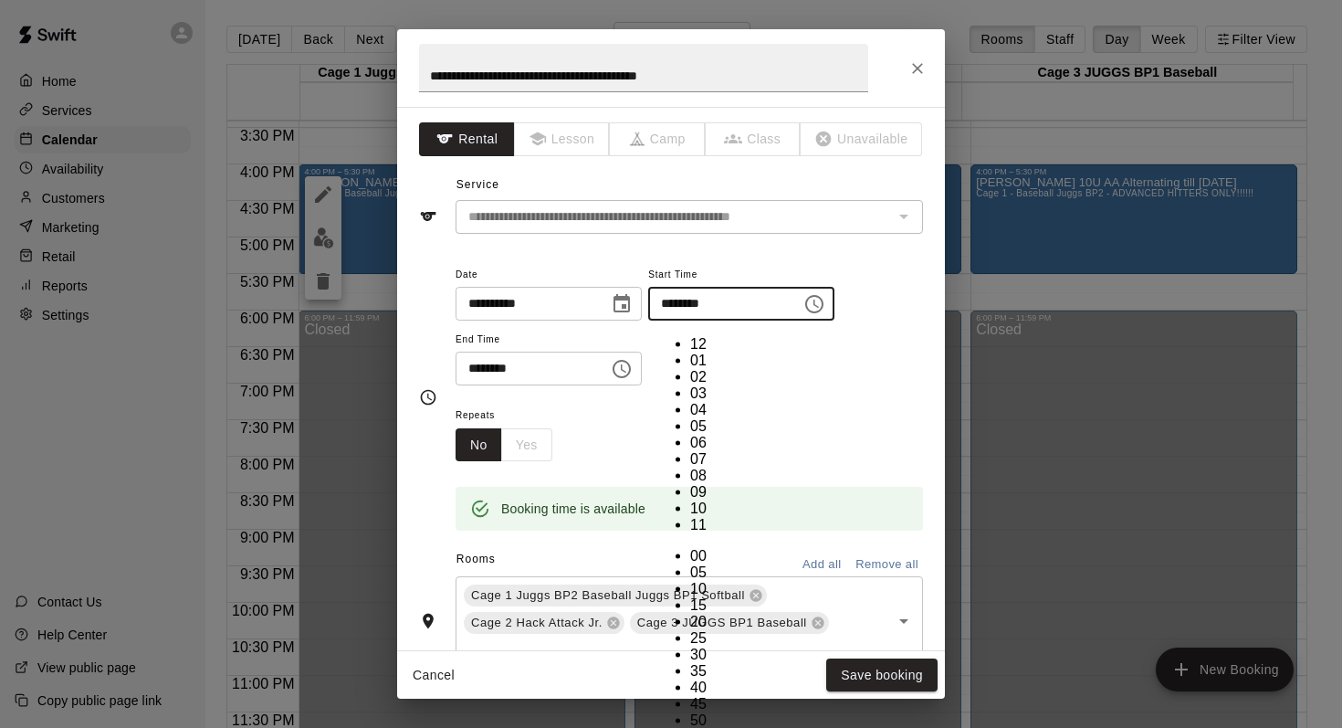
scroll to position [33, 0]
click at [690, 418] on li "05" at bounding box center [708, 426] width 37 height 16
type input "********"
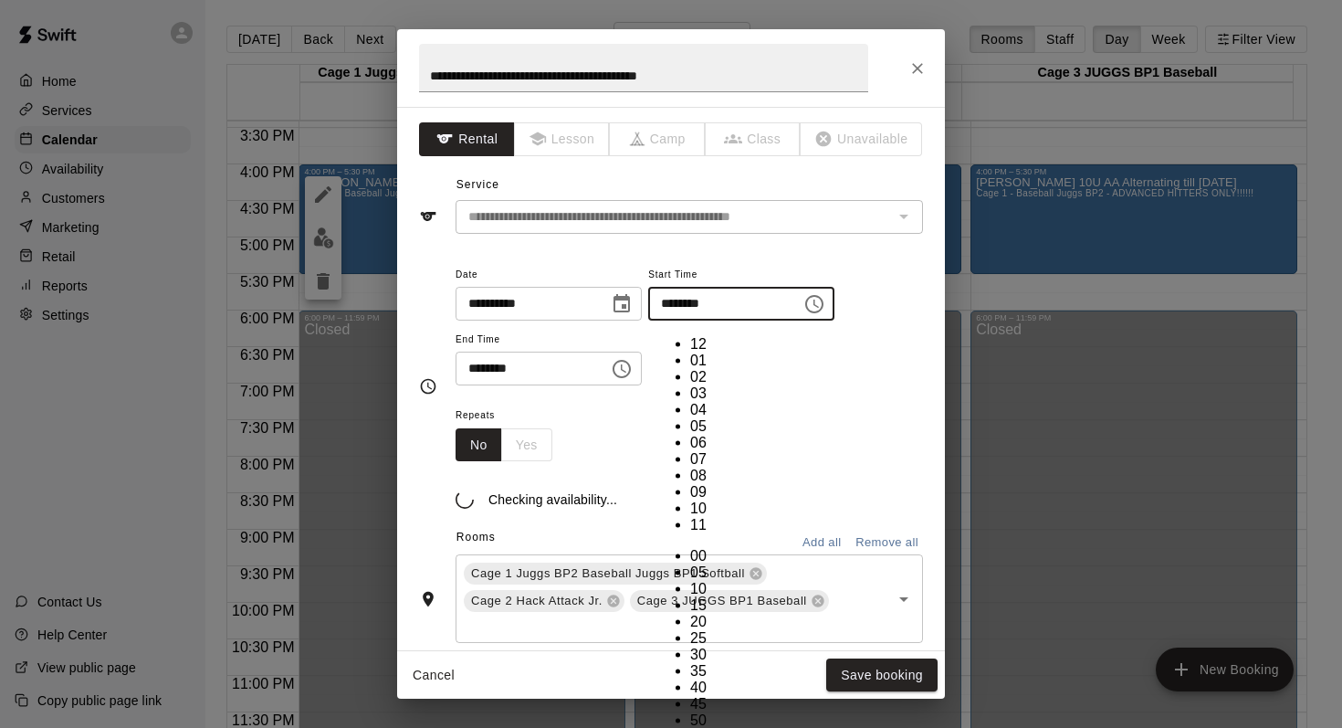
scroll to position [178, 0]
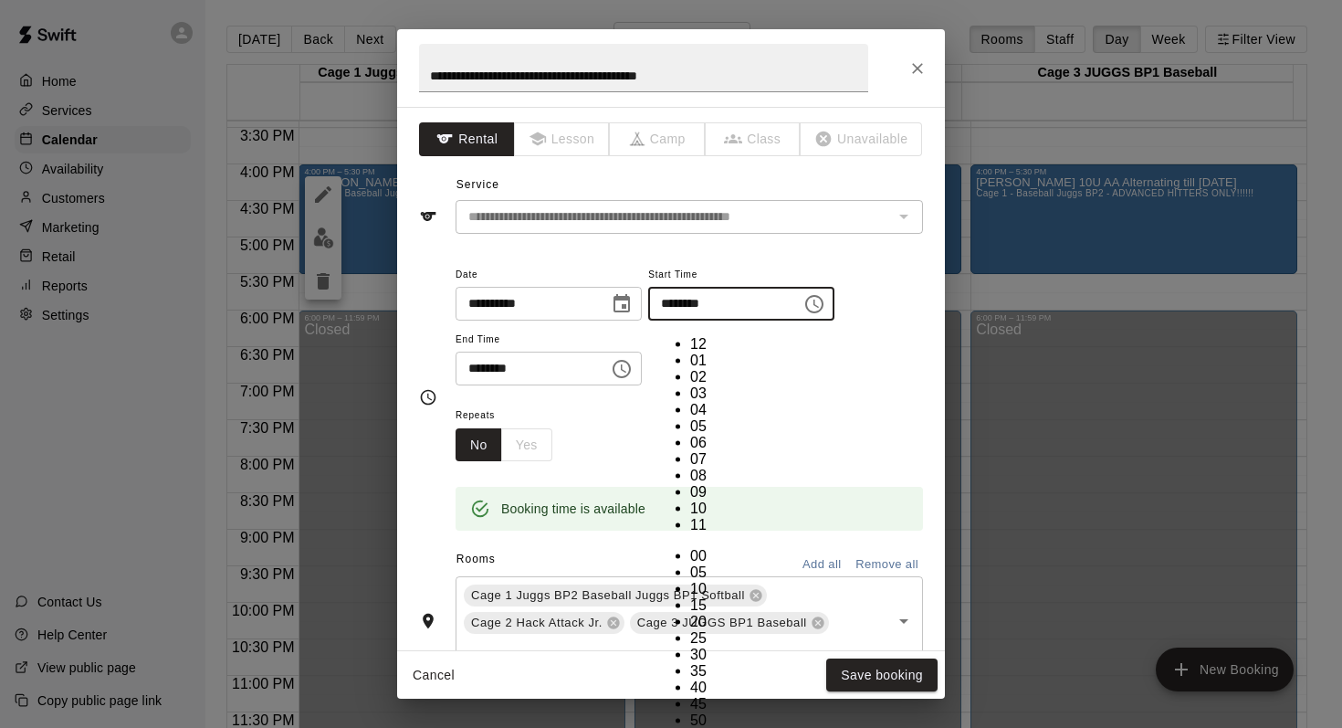
click at [586, 397] on div "**********" at bounding box center [690, 334] width 468 height 142
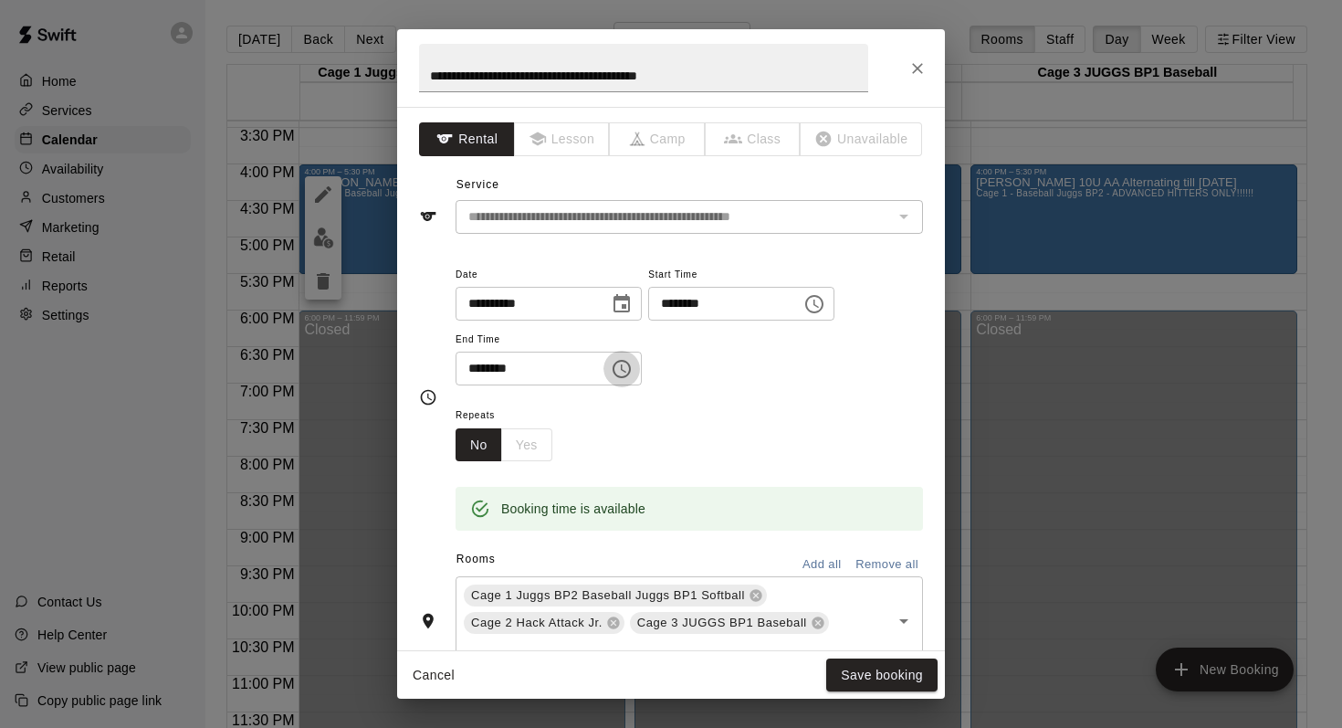
click at [627, 363] on icon "Choose time, selected time is 5:30 PM" at bounding box center [622, 369] width 22 height 22
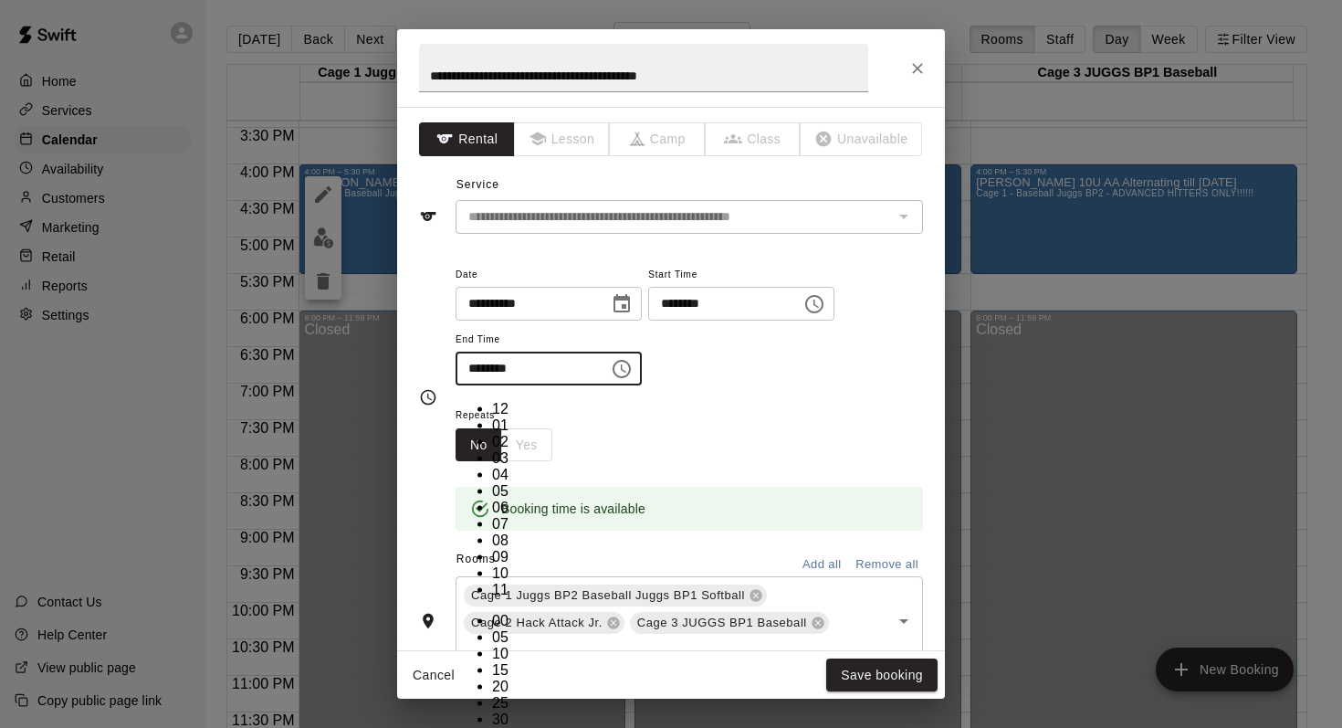
scroll to position [33, 0]
click at [492, 499] on li "06" at bounding box center [510, 507] width 37 height 16
type input "********"
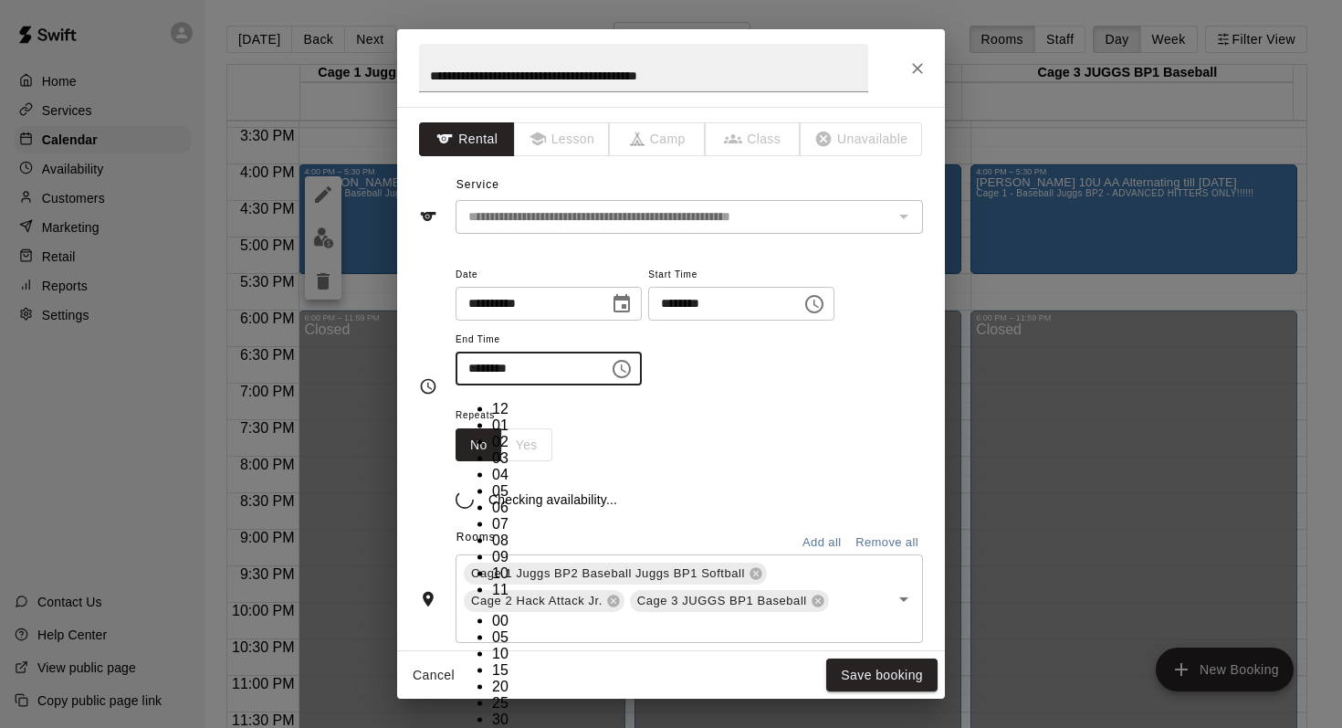
scroll to position [214, 0]
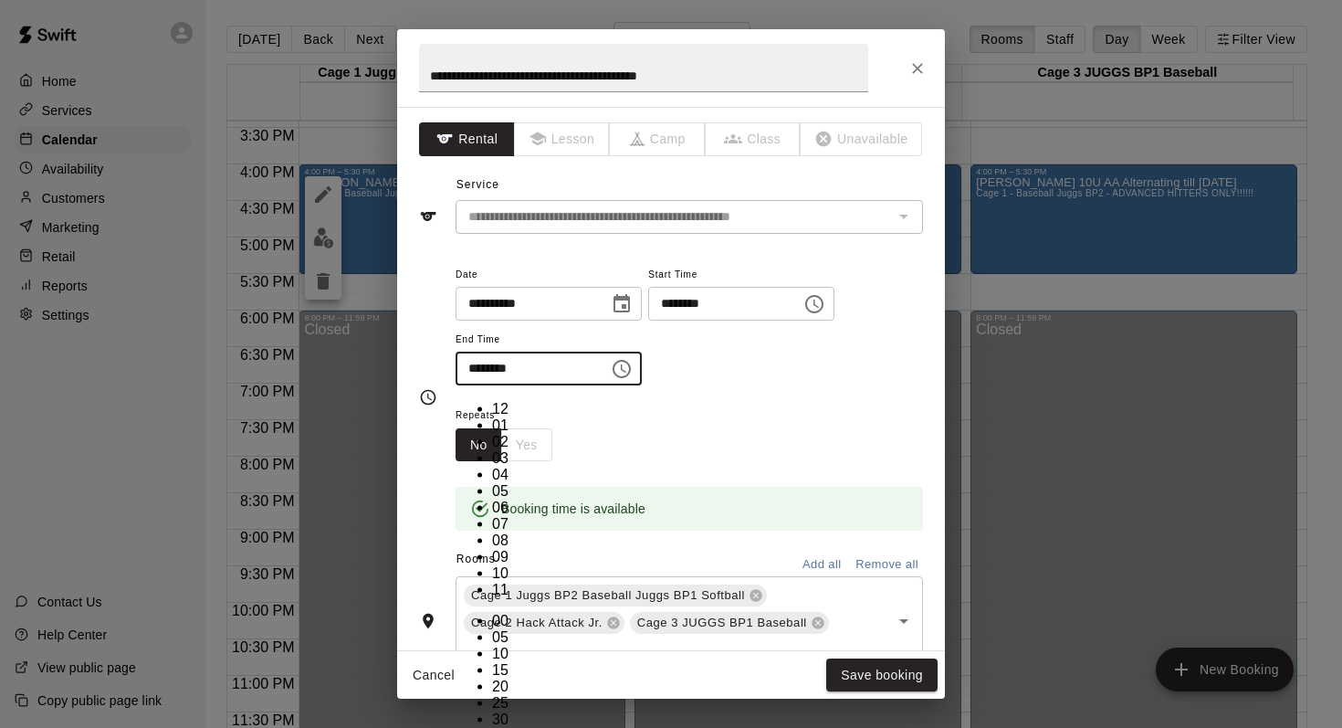
click at [688, 426] on div "Repeats No Yes" at bounding box center [690, 433] width 468 height 58
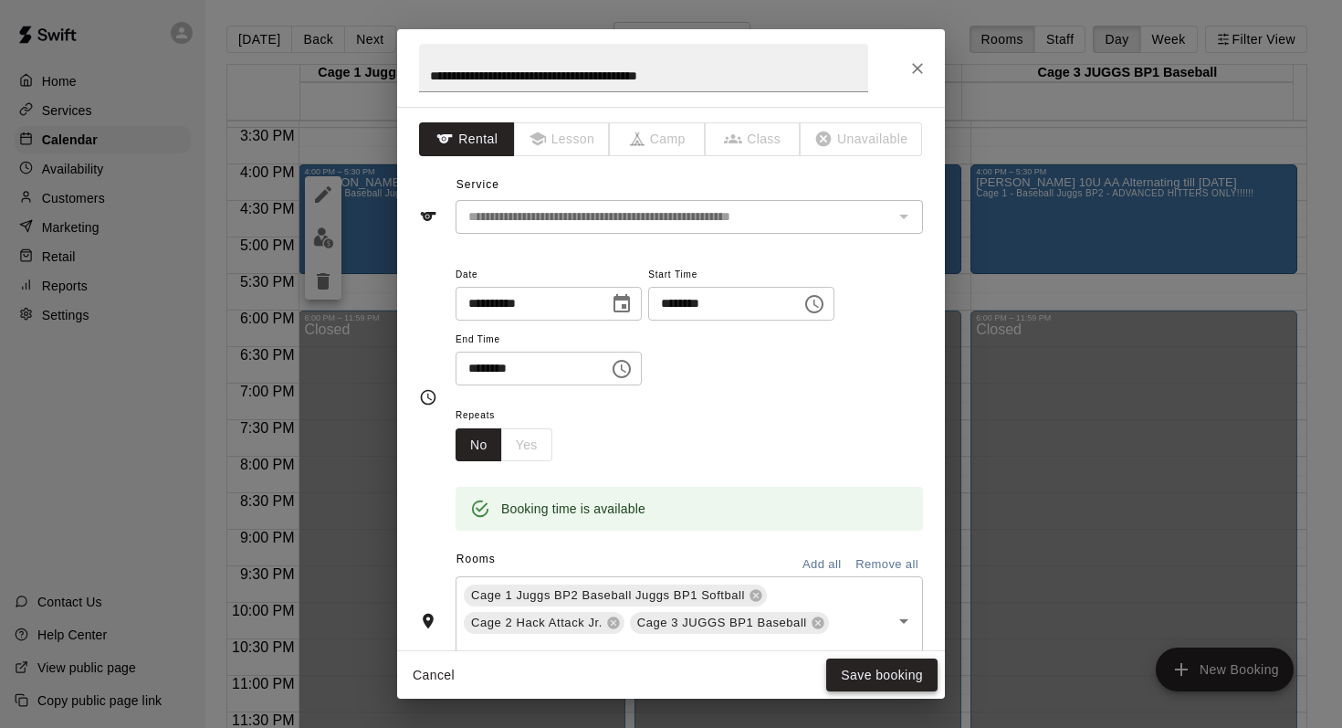
click at [834, 668] on button "Save booking" at bounding box center [881, 675] width 111 height 34
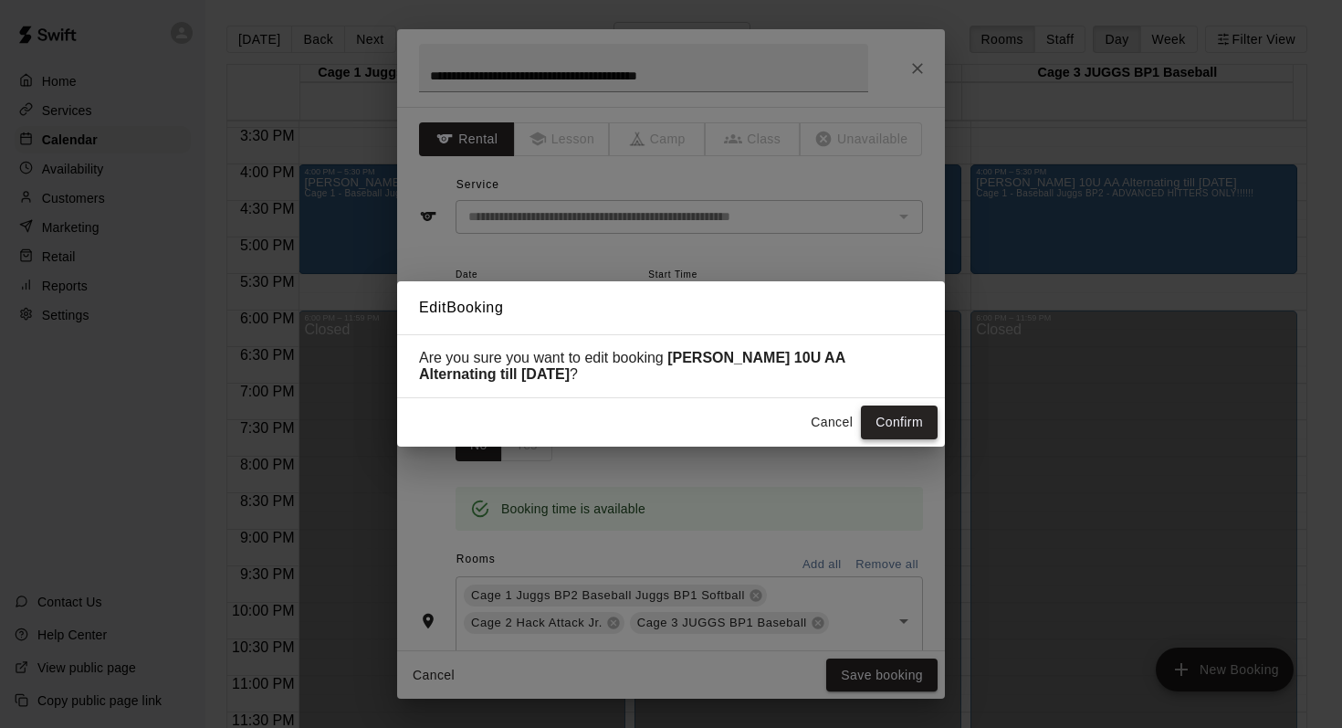
click at [869, 421] on button "Confirm" at bounding box center [899, 422] width 77 height 34
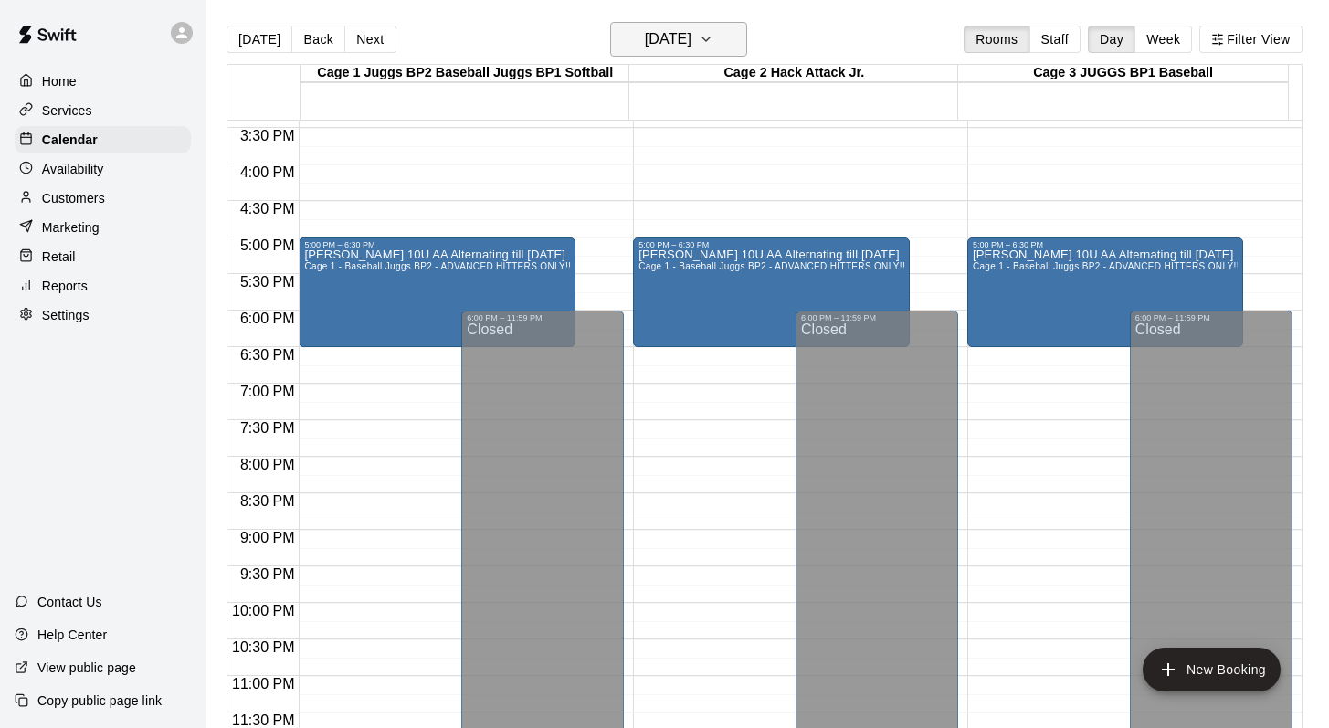
click at [713, 42] on icon "button" at bounding box center [706, 39] width 15 height 22
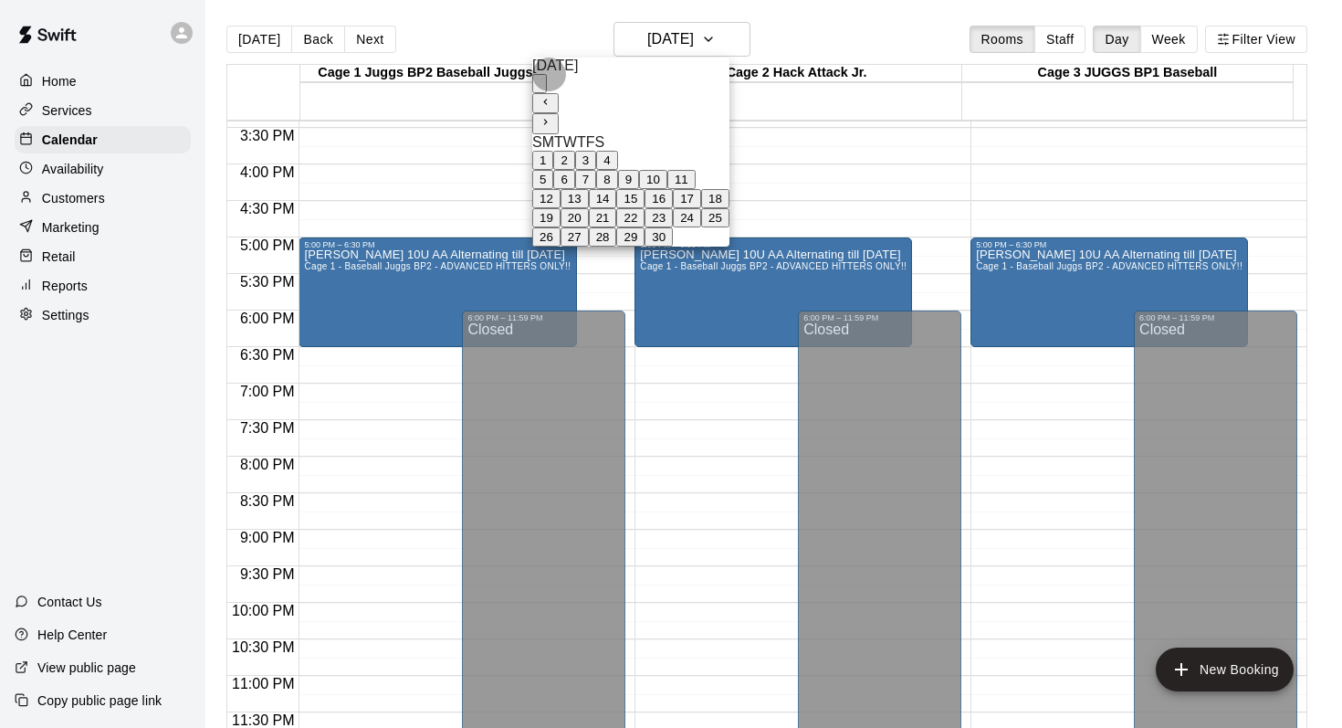
click at [730, 208] on button "18" at bounding box center [715, 198] width 28 height 19
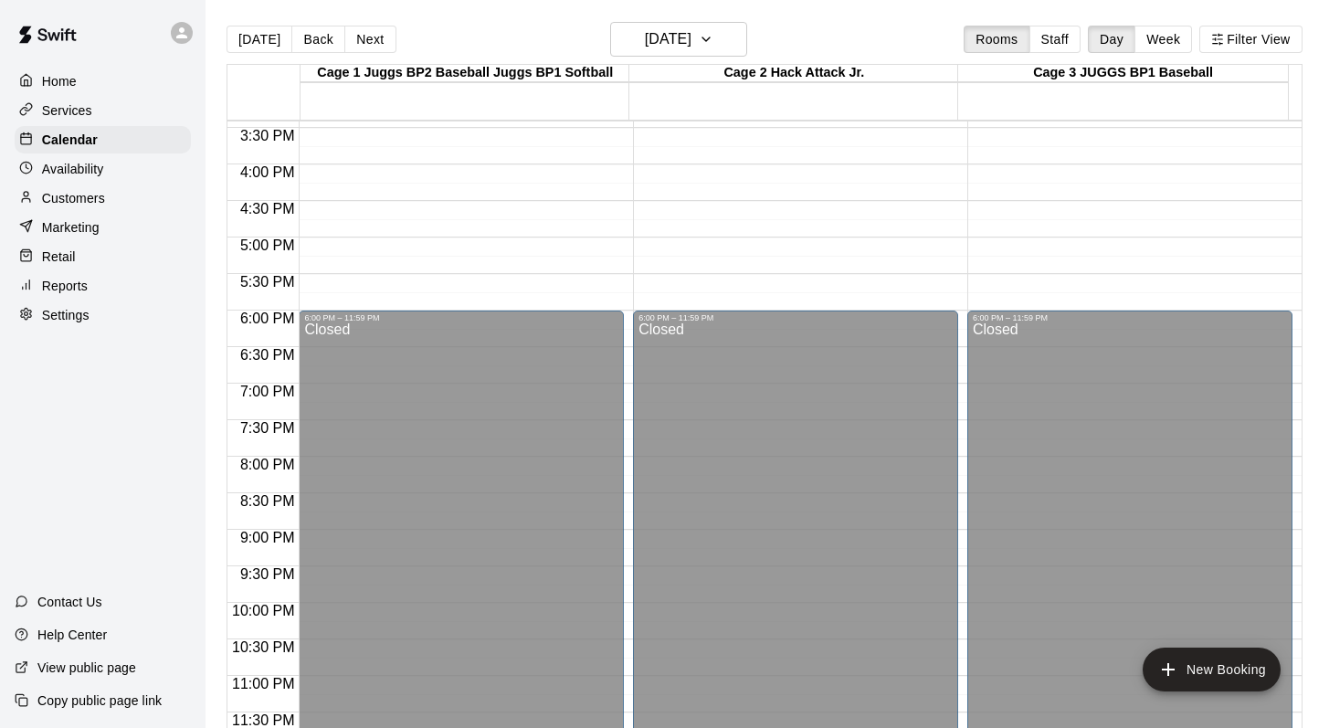
click at [730, 16] on main "Today Back Next Saturday Apr 18 Rooms Staff Day Week Filter View Cage 1 Juggs B…" at bounding box center [766, 378] width 1123 height 757
click at [713, 28] on icon "button" at bounding box center [706, 39] width 15 height 22
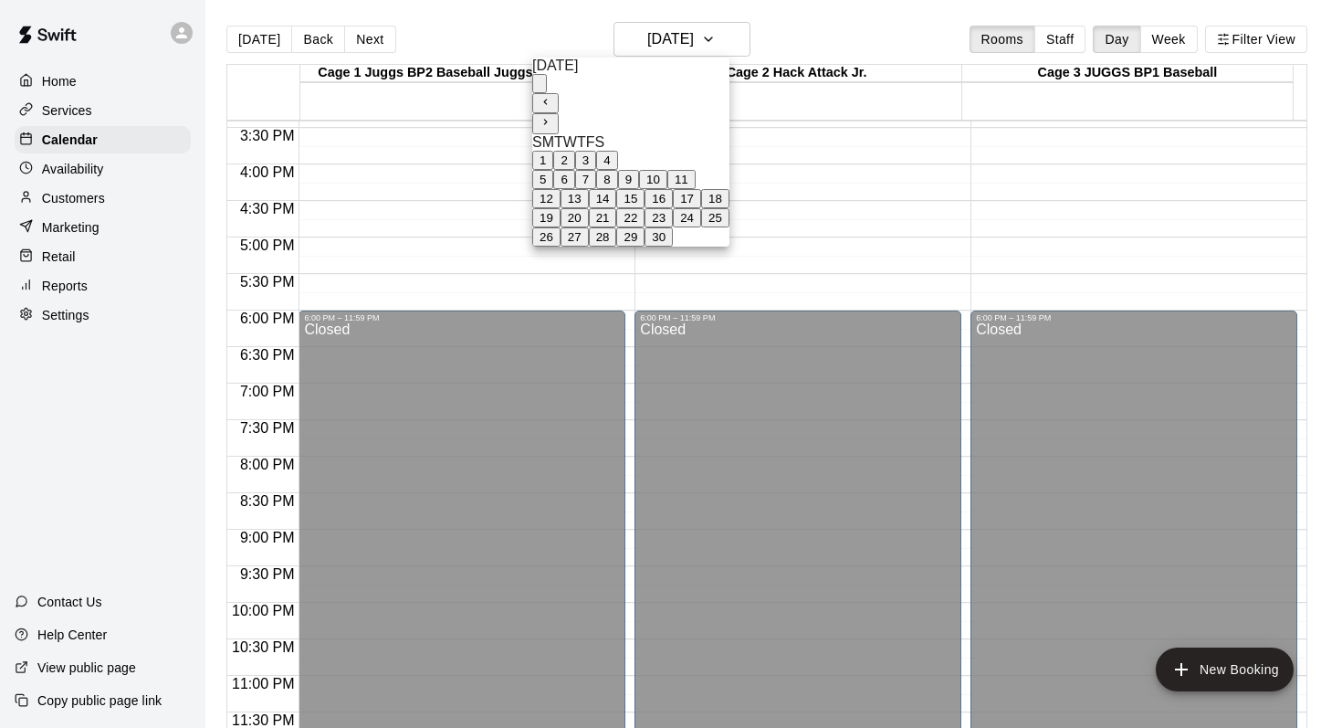
click at [730, 227] on button "25" at bounding box center [715, 217] width 28 height 19
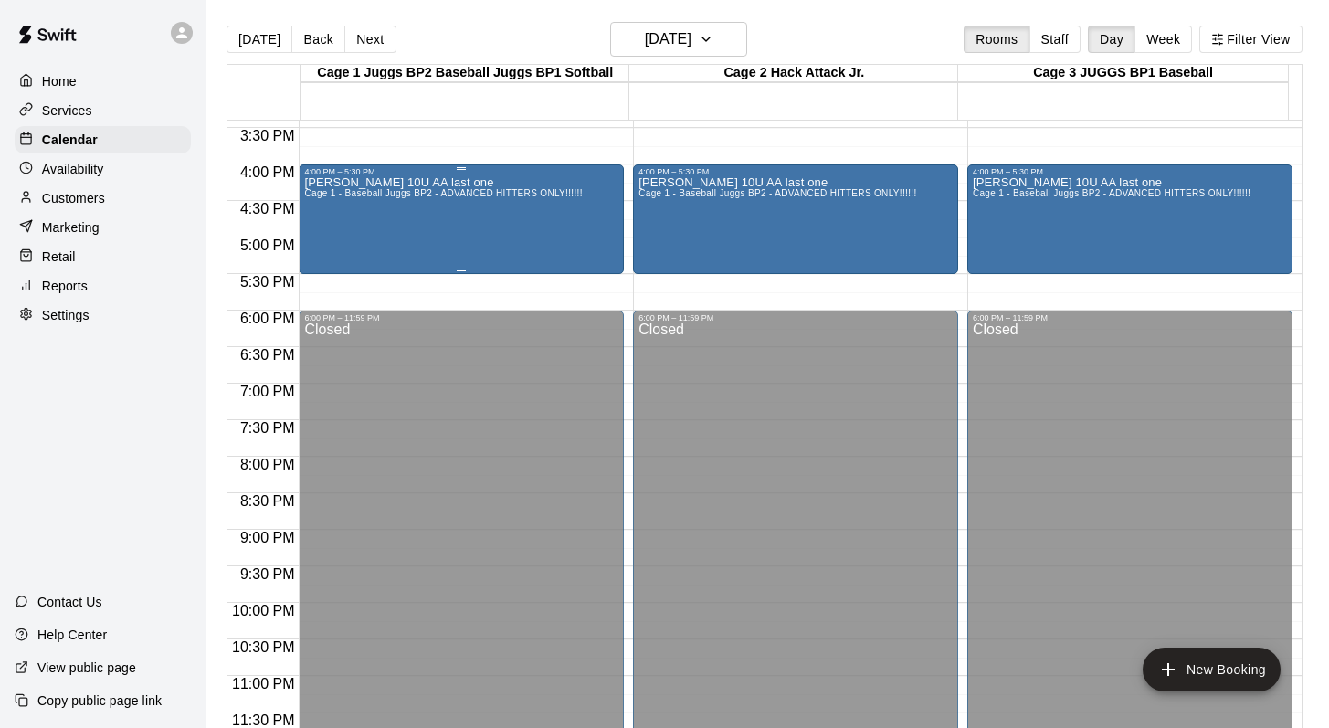
click at [394, 183] on p "Mark Hopkins 10U AA last one" at bounding box center [443, 183] width 278 height 0
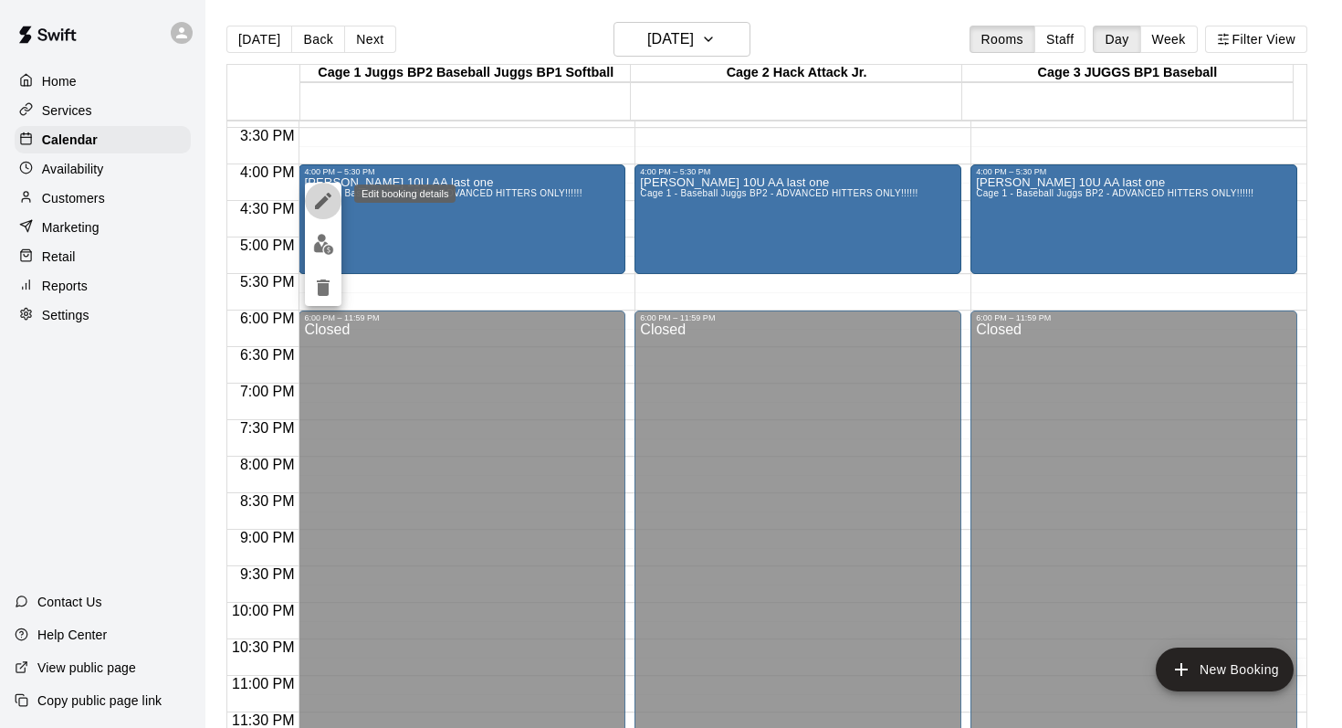
click at [323, 191] on icon "edit" at bounding box center [323, 201] width 22 height 22
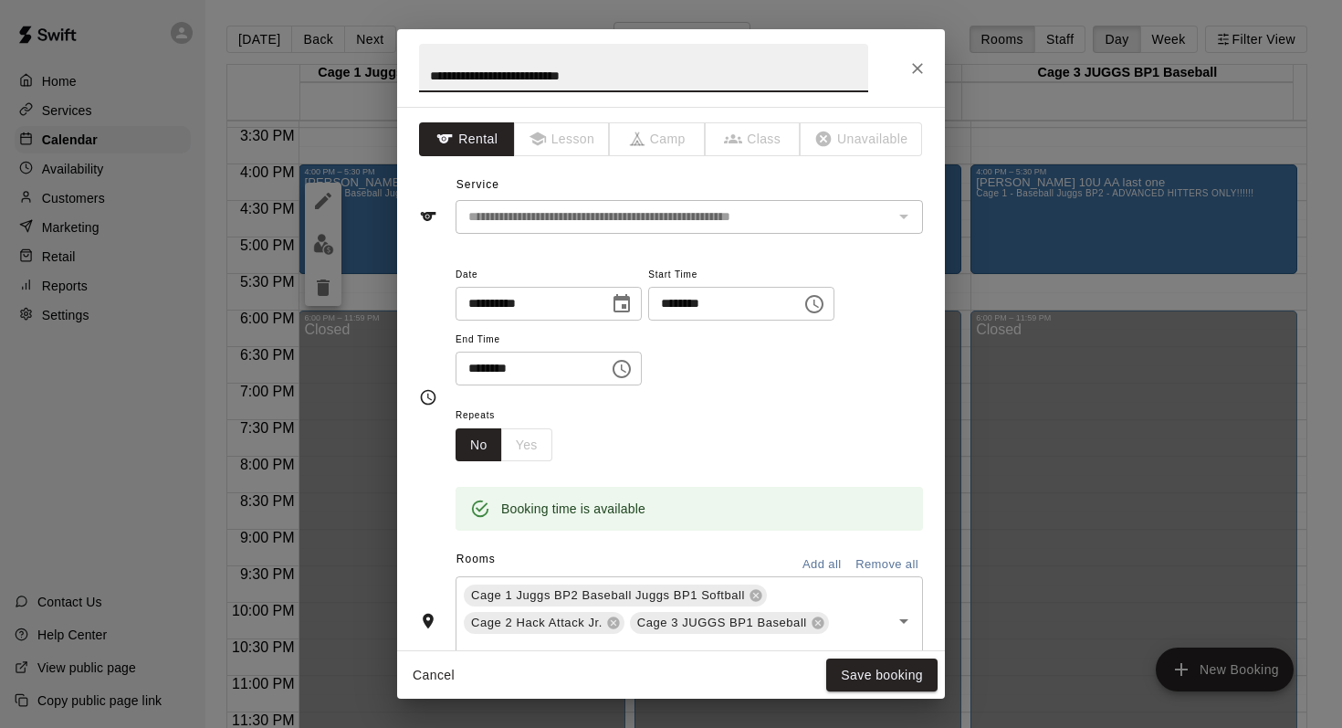
click at [815, 310] on icon "Choose time, selected time is 4:00 PM" at bounding box center [815, 304] width 22 height 22
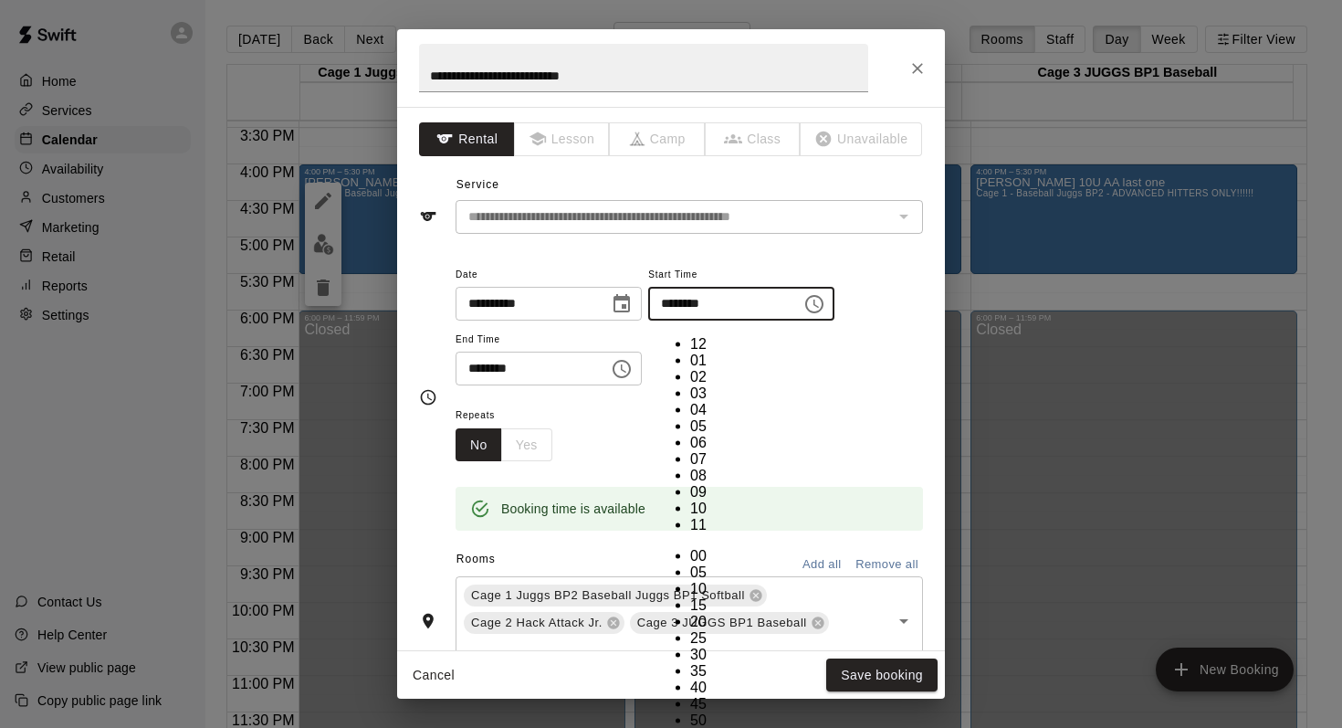
scroll to position [33, 0]
click at [690, 418] on li "05" at bounding box center [708, 426] width 37 height 16
type input "********"
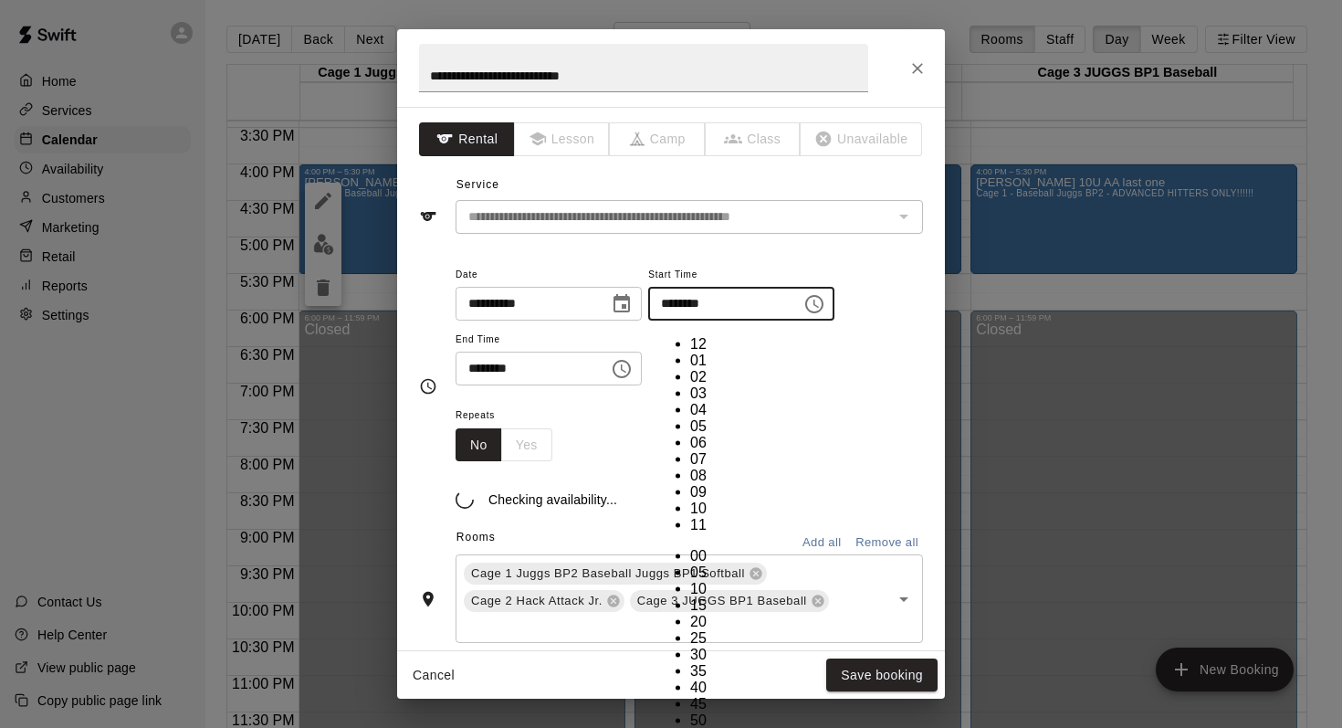
scroll to position [178, 0]
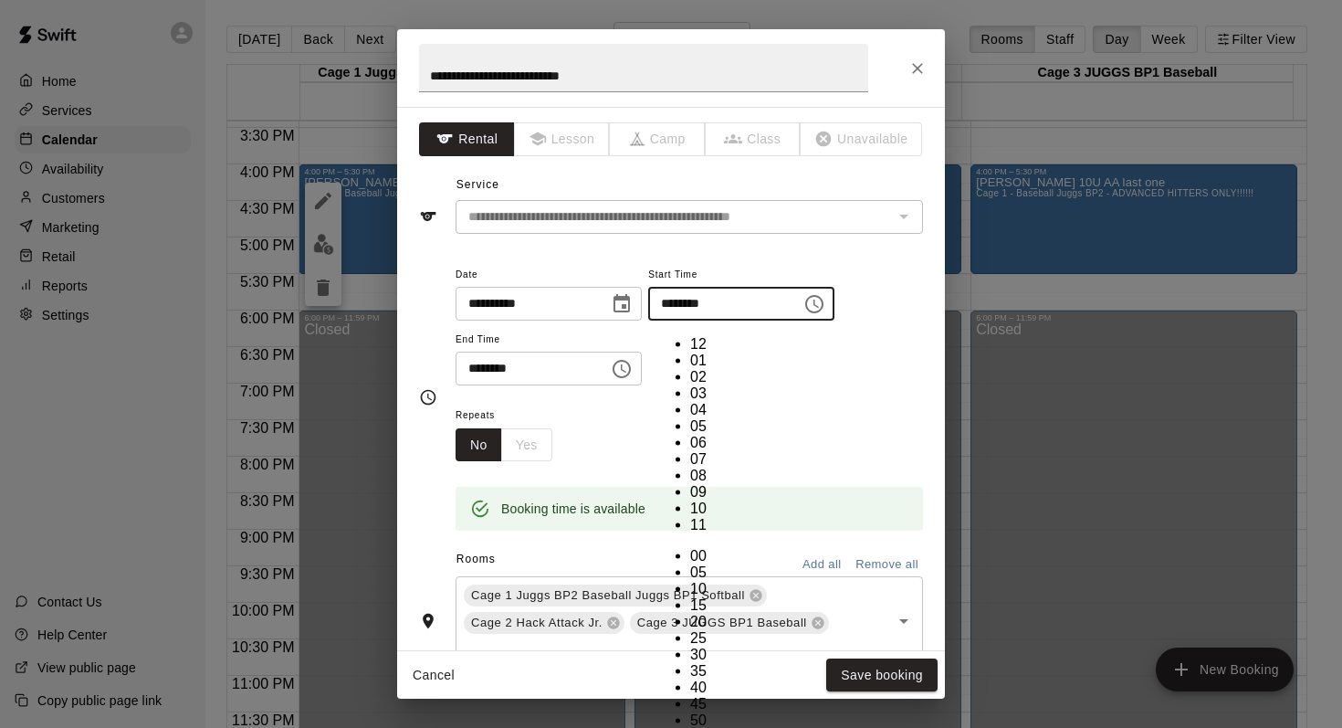
click at [863, 386] on div "**********" at bounding box center [690, 334] width 468 height 142
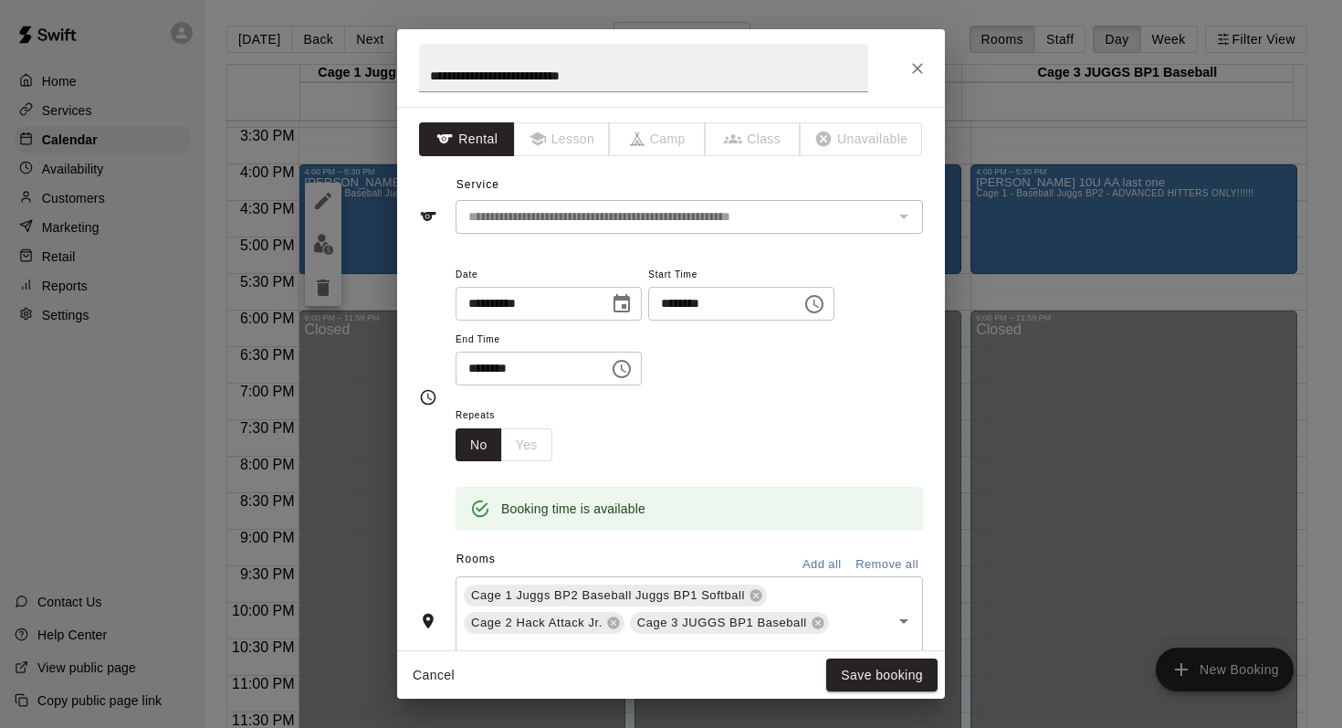
click at [623, 368] on icon "Choose time, selected time is 5:30 PM" at bounding box center [622, 369] width 22 height 22
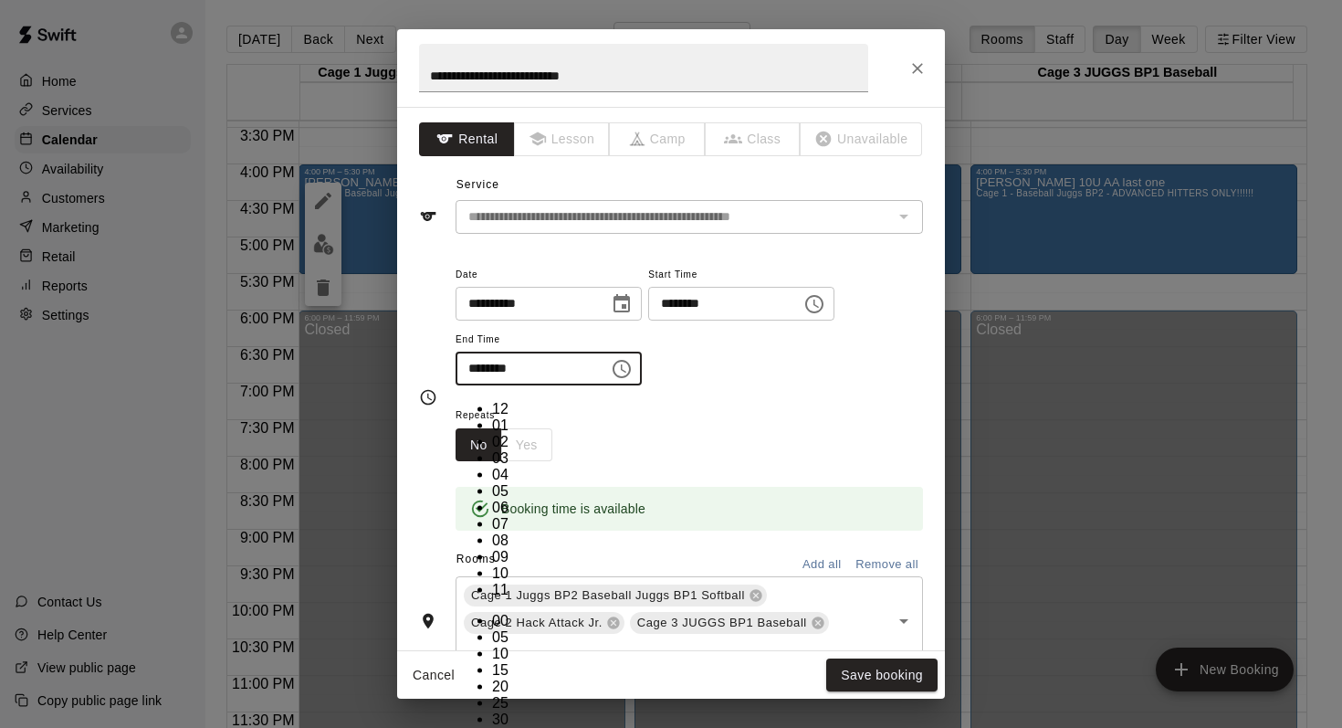
scroll to position [33, 0]
click at [492, 499] on li "06" at bounding box center [510, 507] width 37 height 16
type input "********"
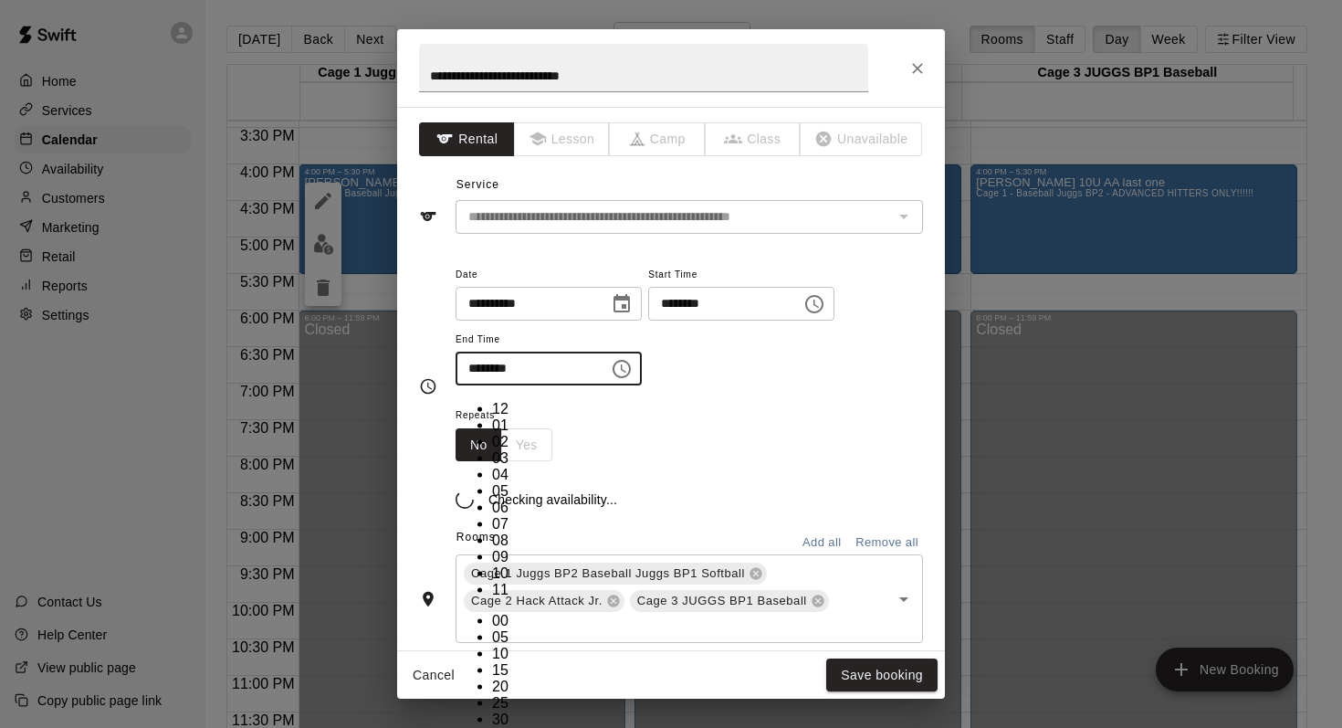
scroll to position [214, 0]
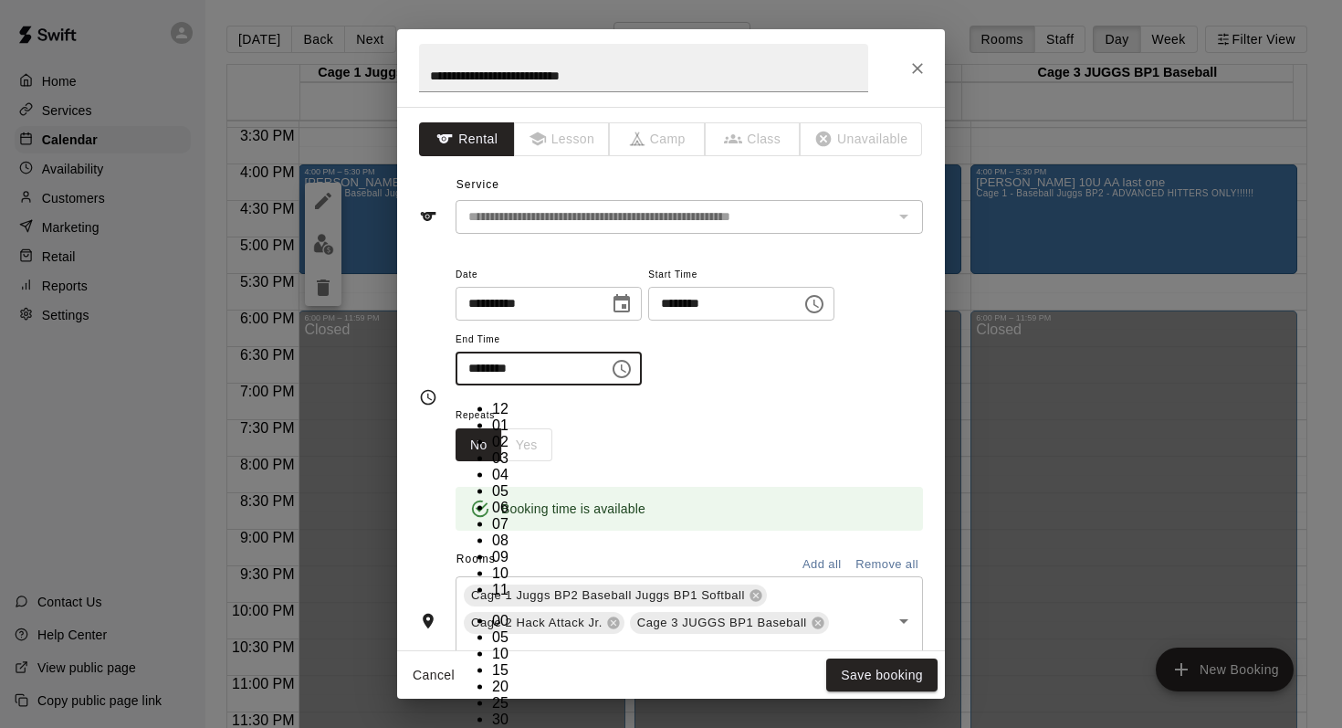
click at [698, 428] on div "Repeats No Yes" at bounding box center [690, 433] width 468 height 58
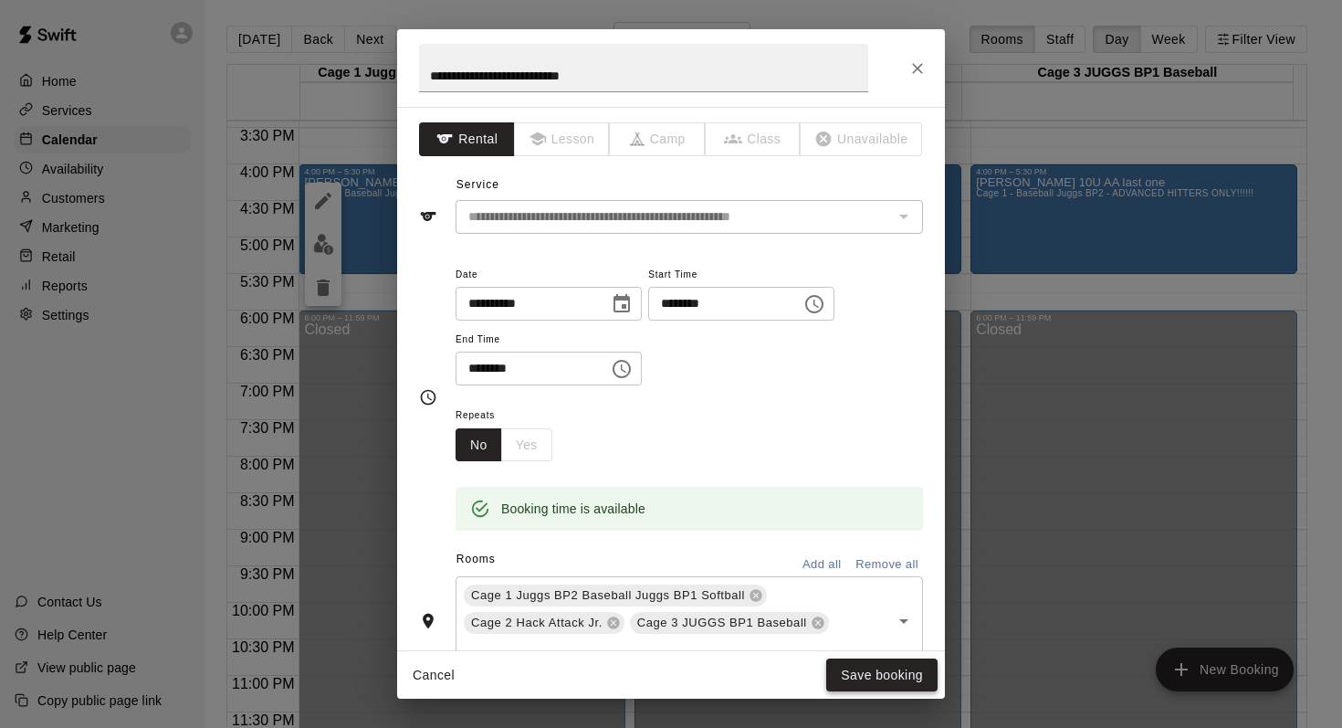
click at [863, 668] on button "Save booking" at bounding box center [881, 675] width 111 height 34
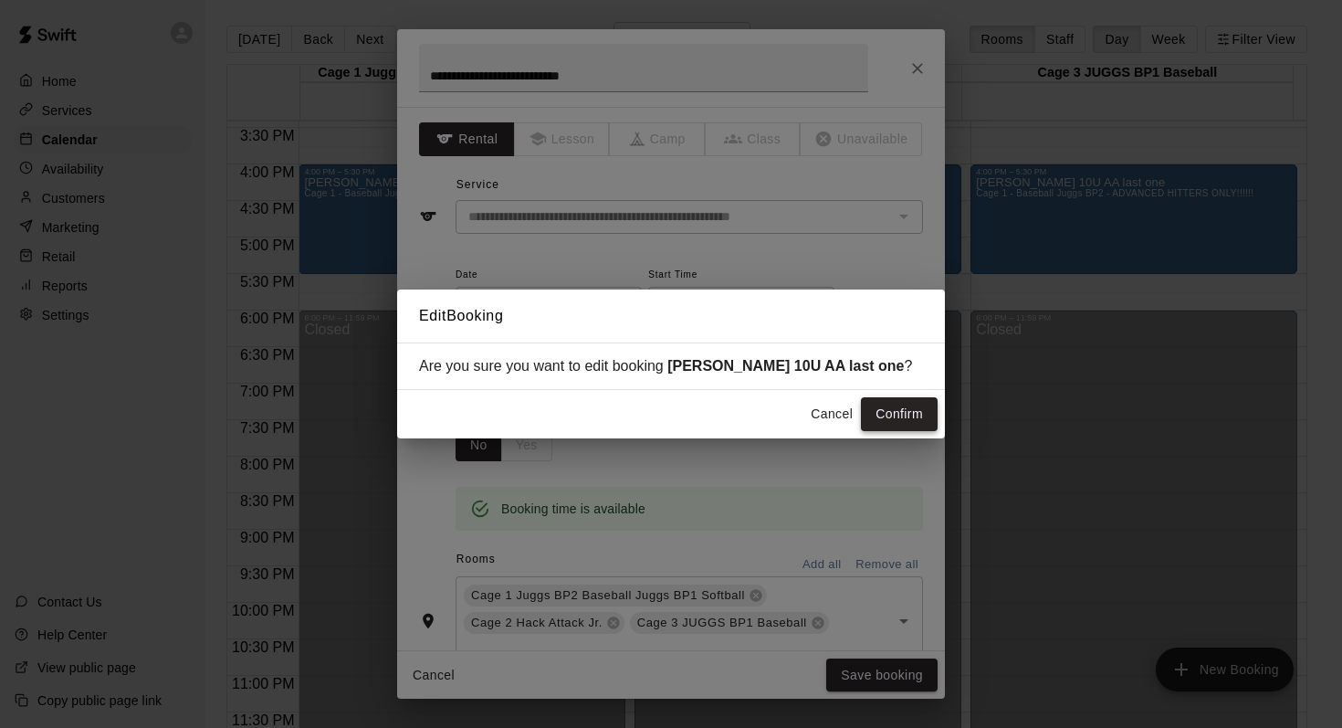
click at [884, 410] on button "Confirm" at bounding box center [899, 414] width 77 height 34
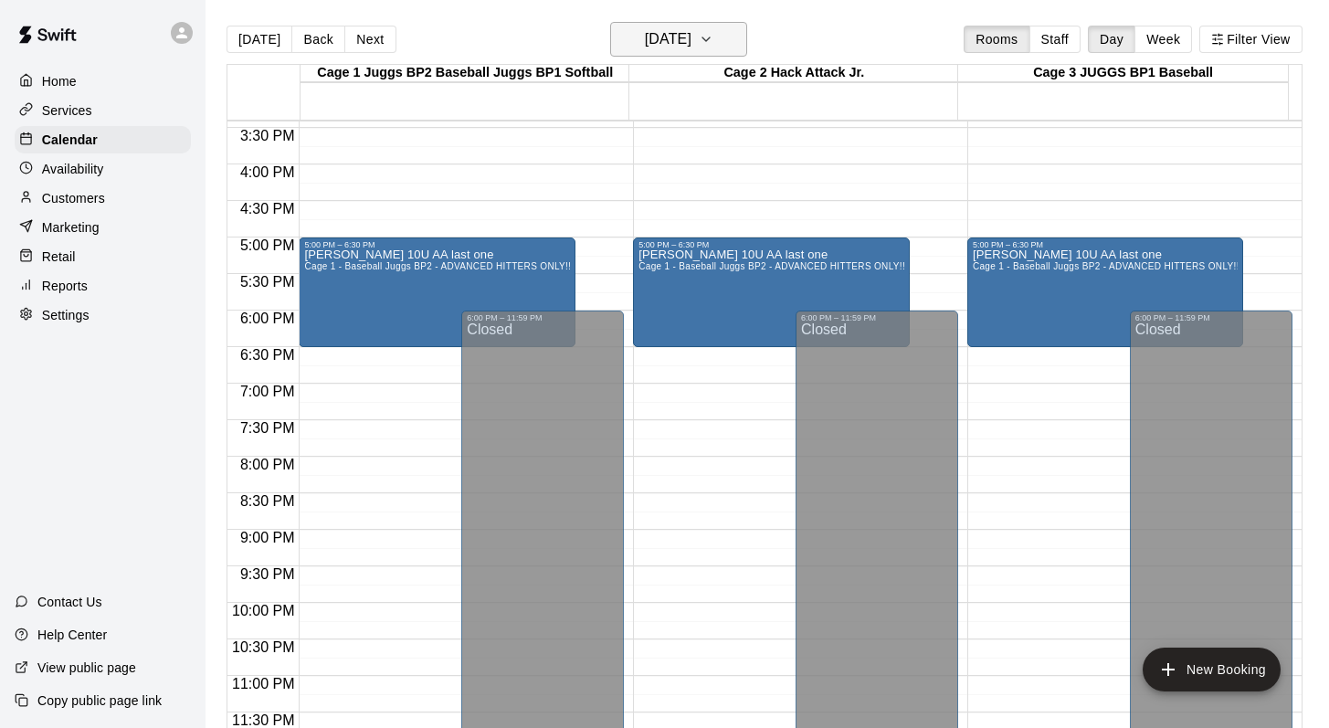
click at [713, 42] on icon "button" at bounding box center [706, 39] width 15 height 22
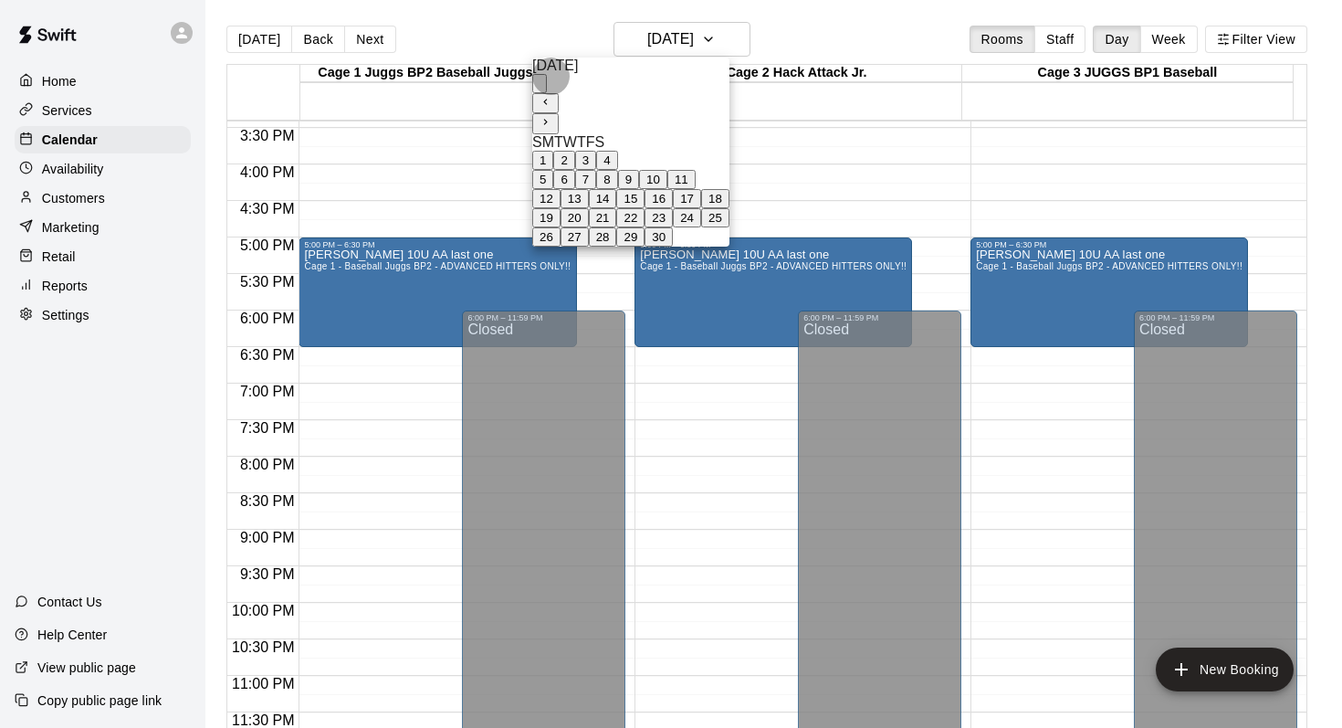
click at [552, 96] on icon "Previous month" at bounding box center [546, 102] width 12 height 12
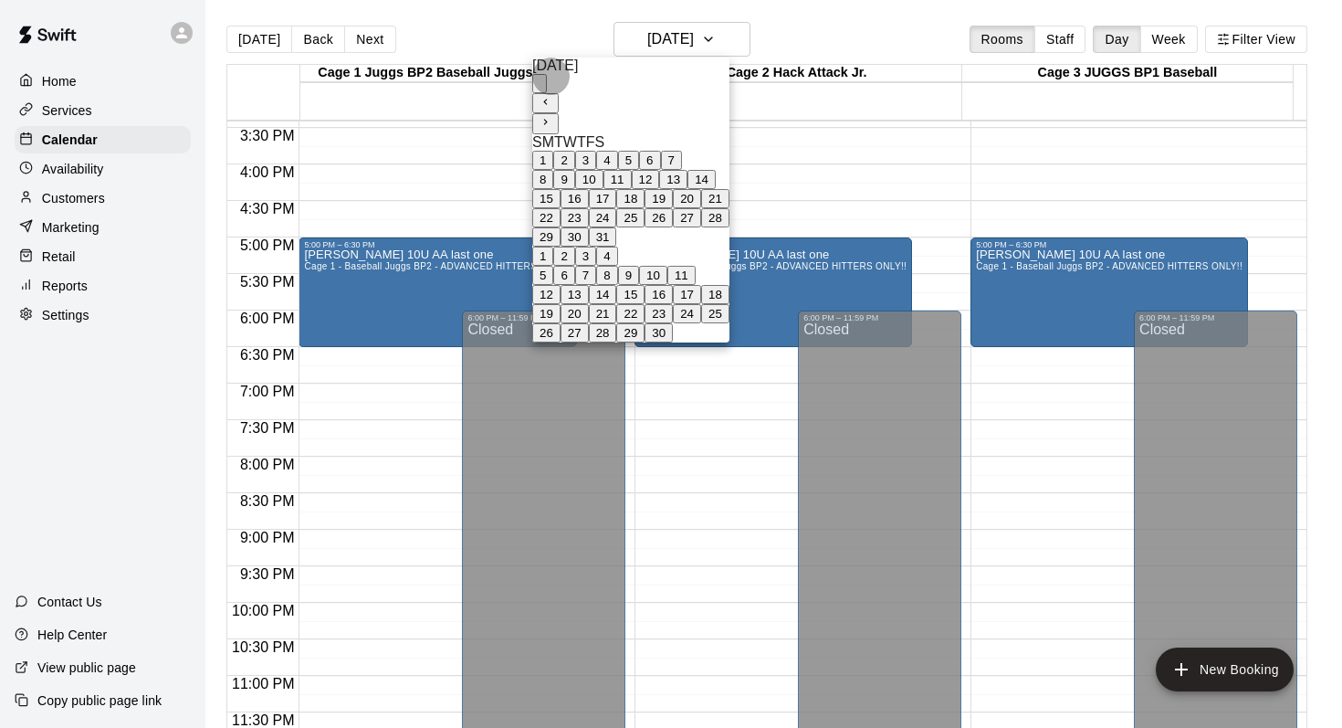
click at [552, 96] on icon "Previous month" at bounding box center [546, 102] width 12 height 12
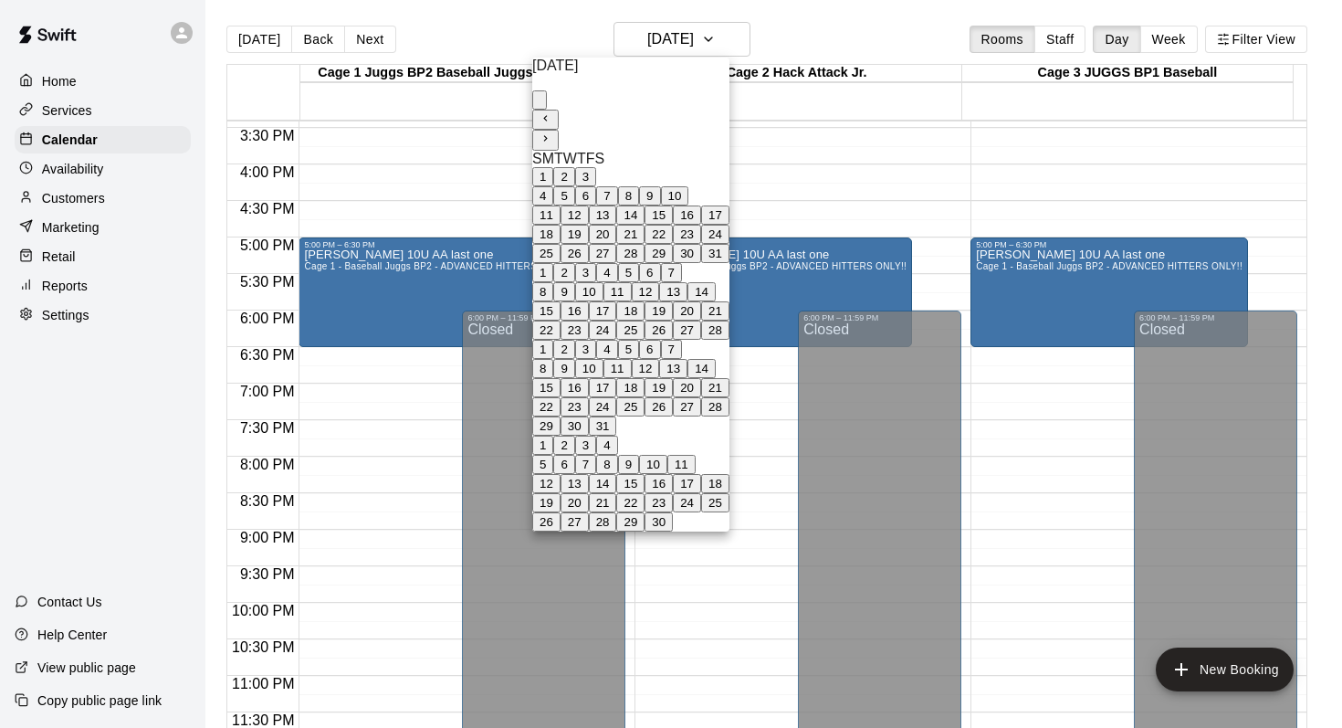
click at [552, 112] on icon "Previous month" at bounding box center [546, 118] width 12 height 12
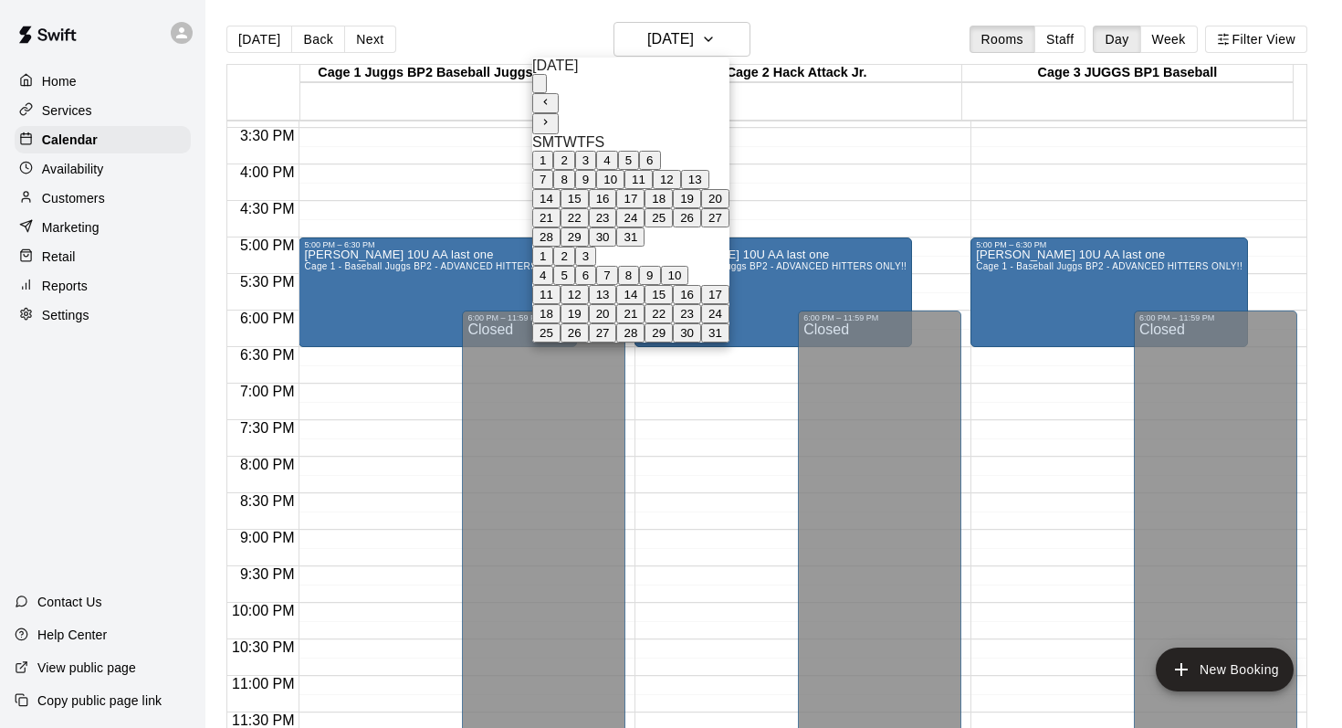
click at [552, 96] on icon "Previous month" at bounding box center [546, 102] width 12 height 12
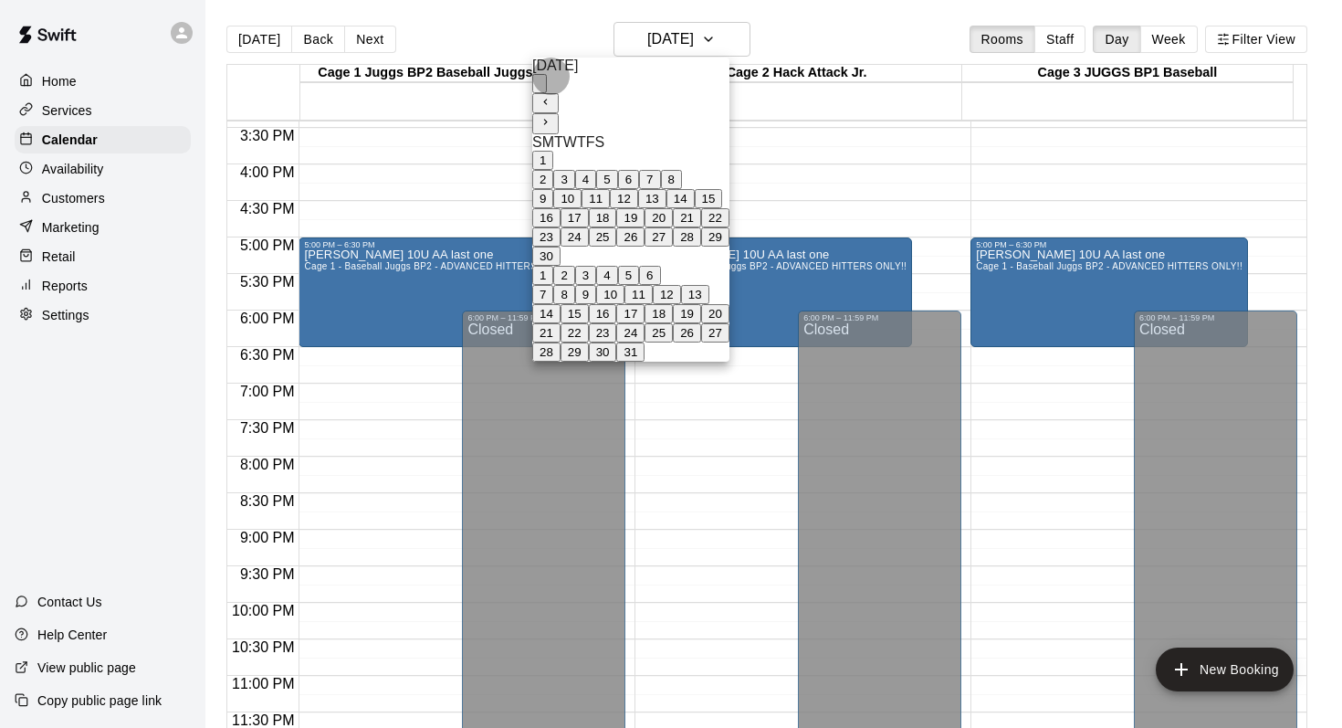
click at [552, 96] on icon "Previous month" at bounding box center [546, 102] width 12 height 12
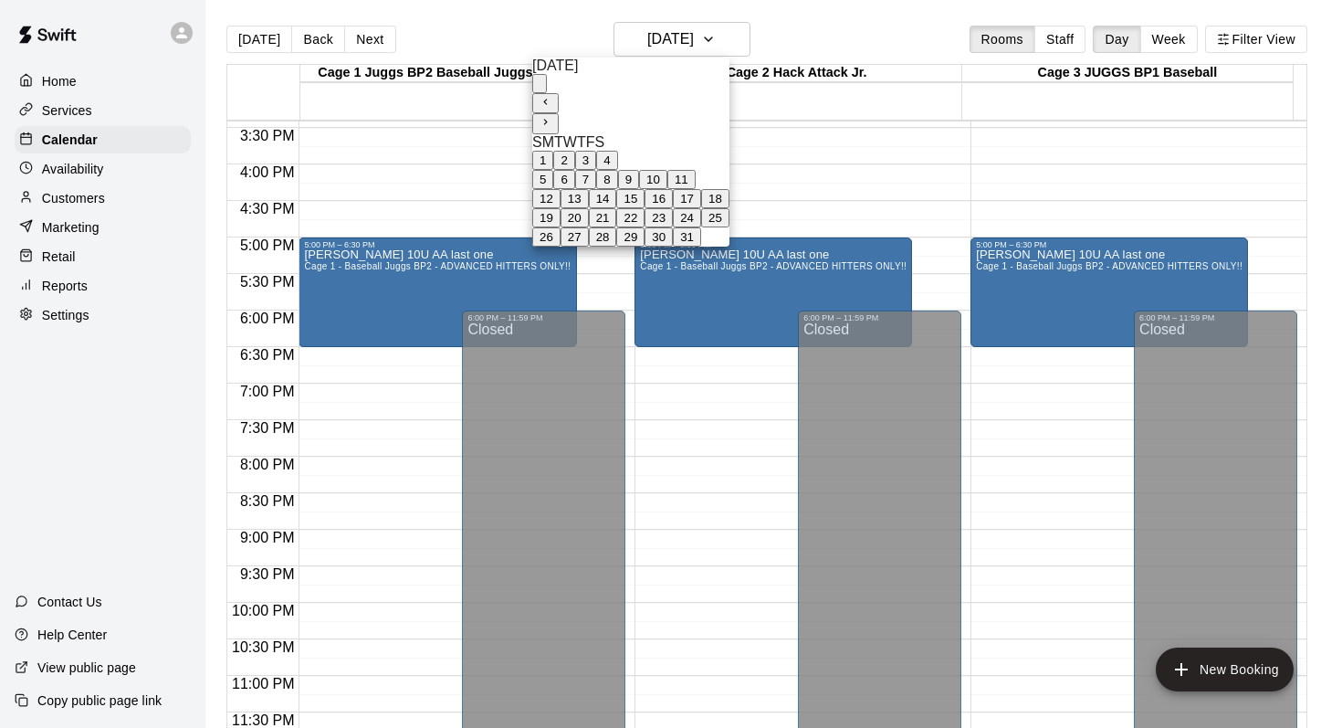
click at [617, 155] on button "4" at bounding box center [606, 160] width 21 height 19
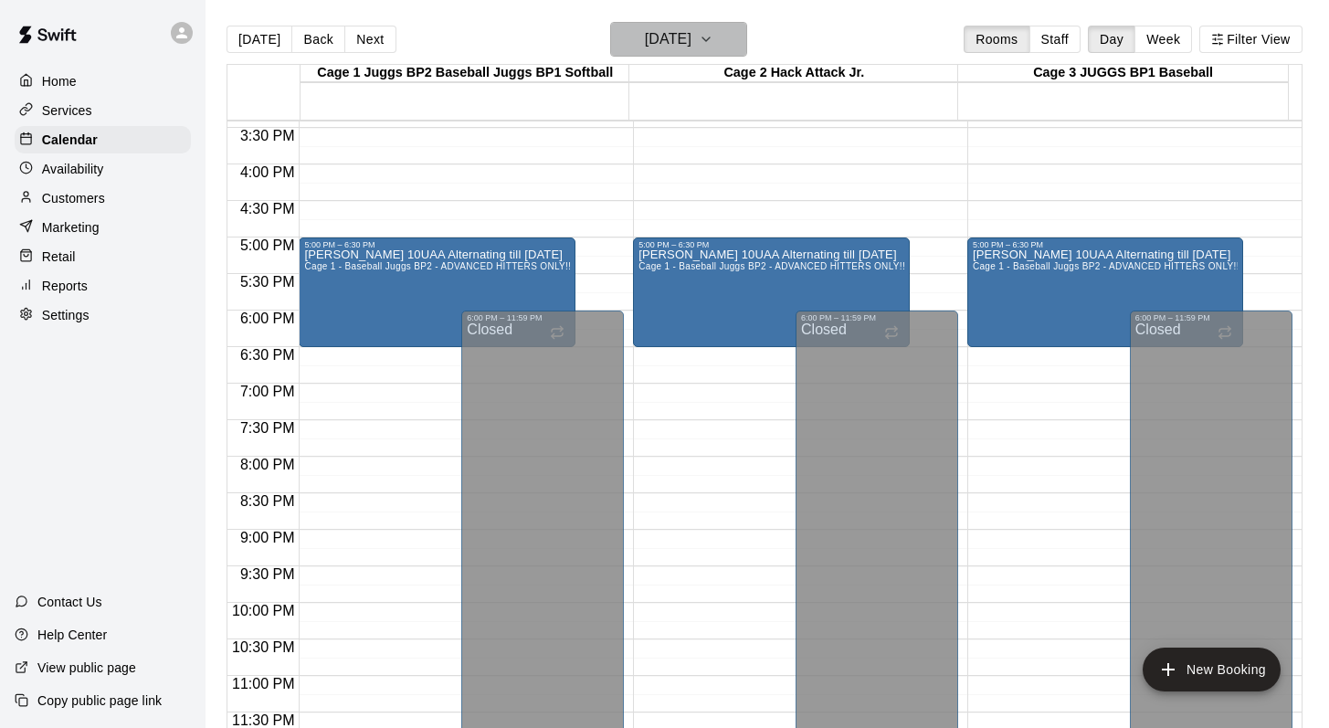
click at [713, 41] on icon "button" at bounding box center [706, 39] width 15 height 22
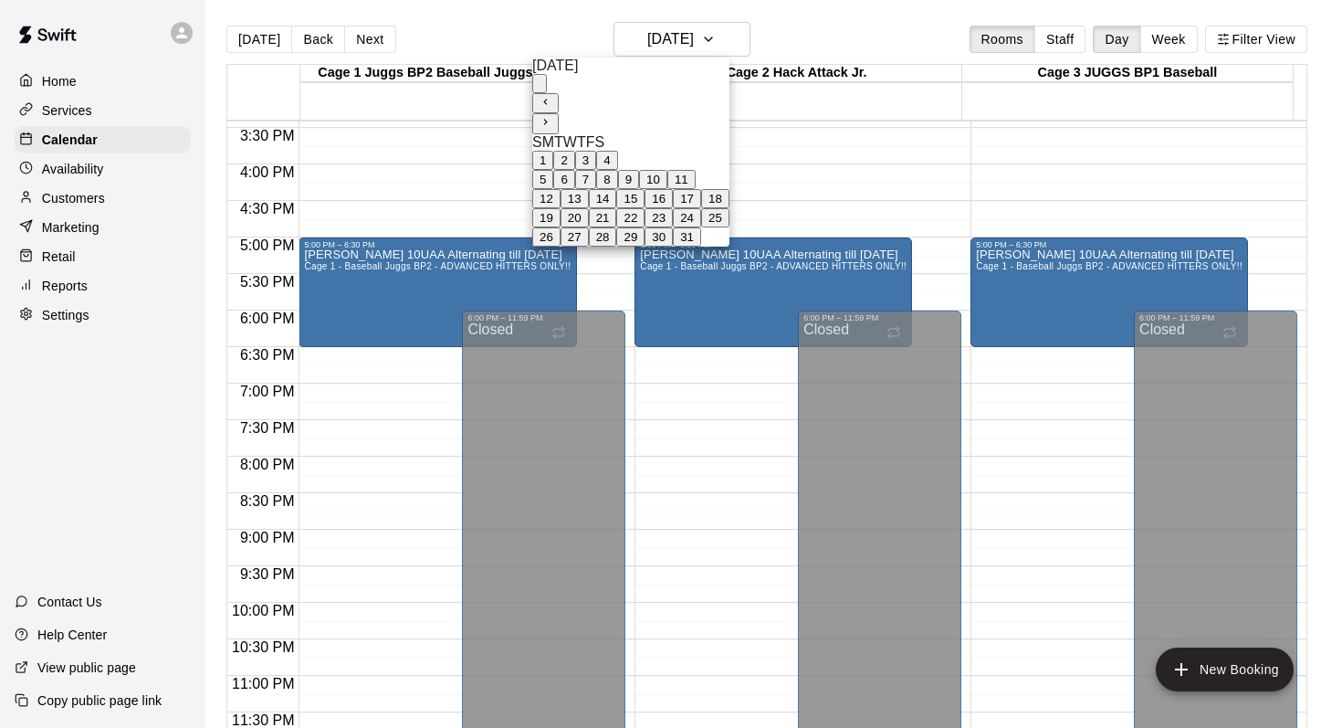
click at [696, 189] on button "11" at bounding box center [682, 179] width 28 height 19
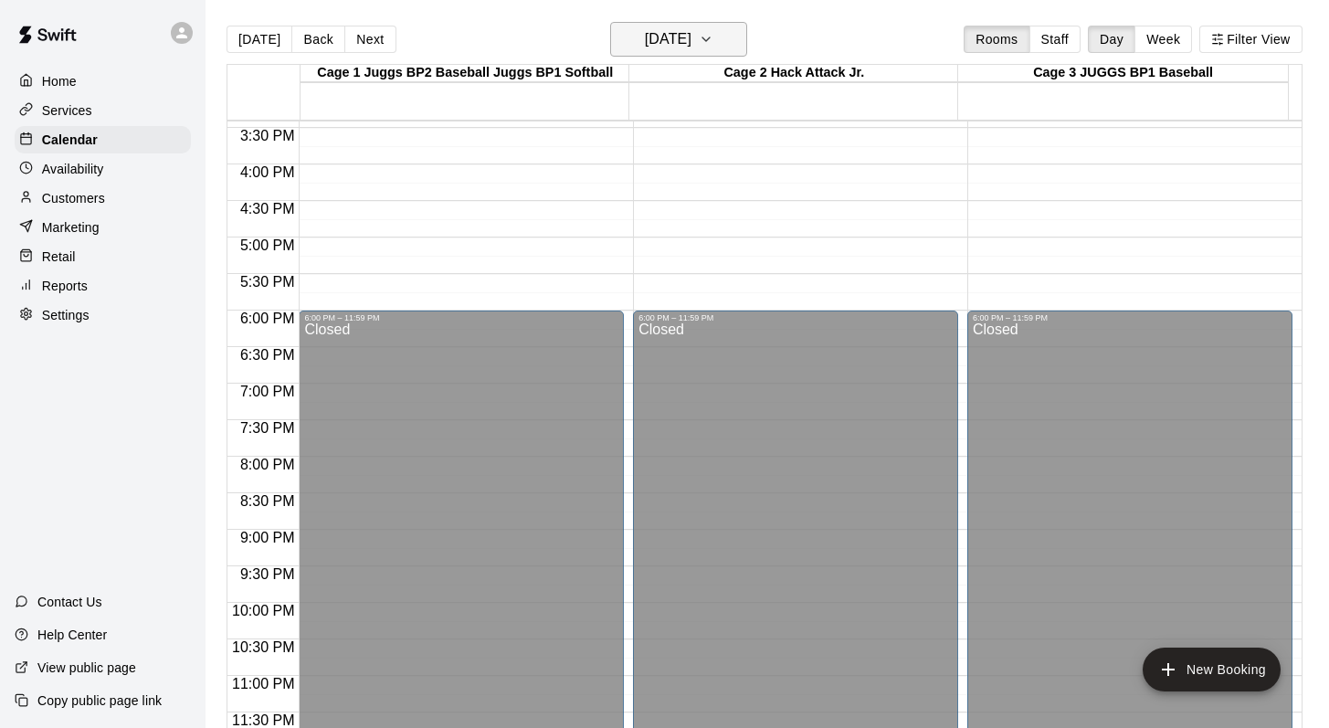
click at [713, 37] on icon "button" at bounding box center [706, 39] width 15 height 22
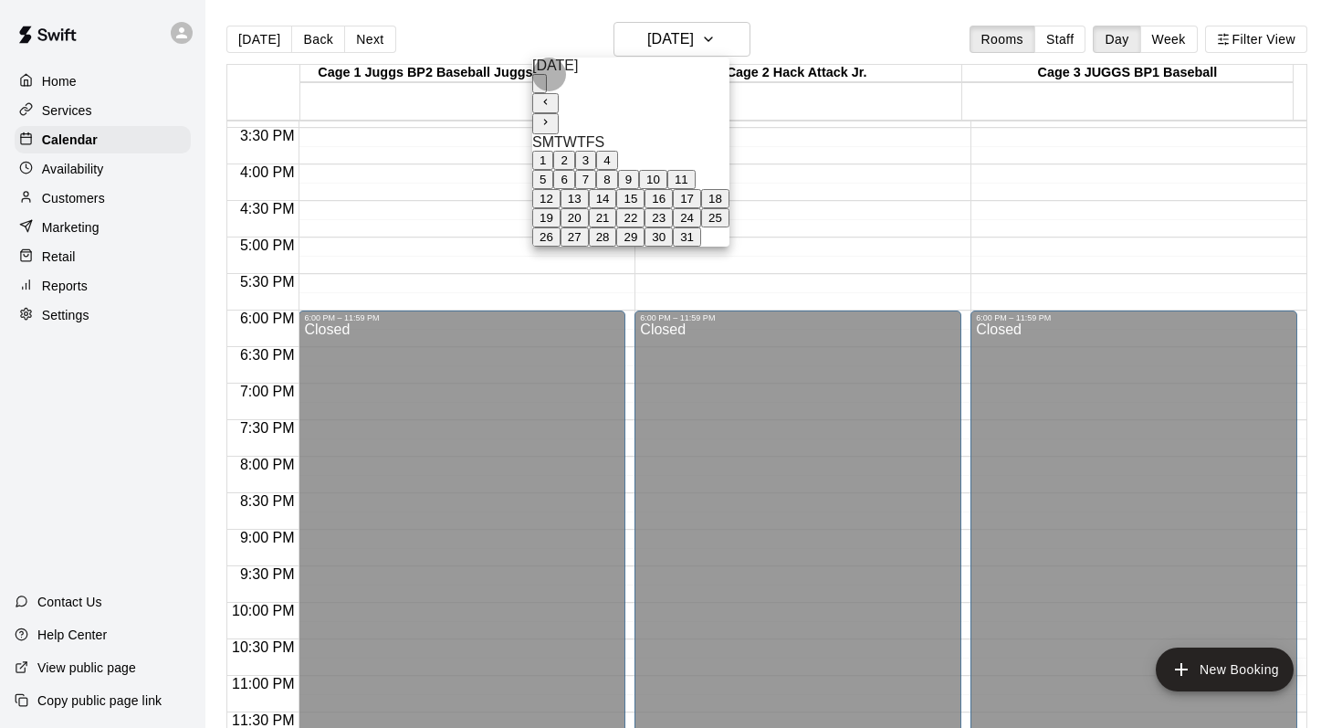
click at [730, 208] on button "18" at bounding box center [715, 198] width 28 height 19
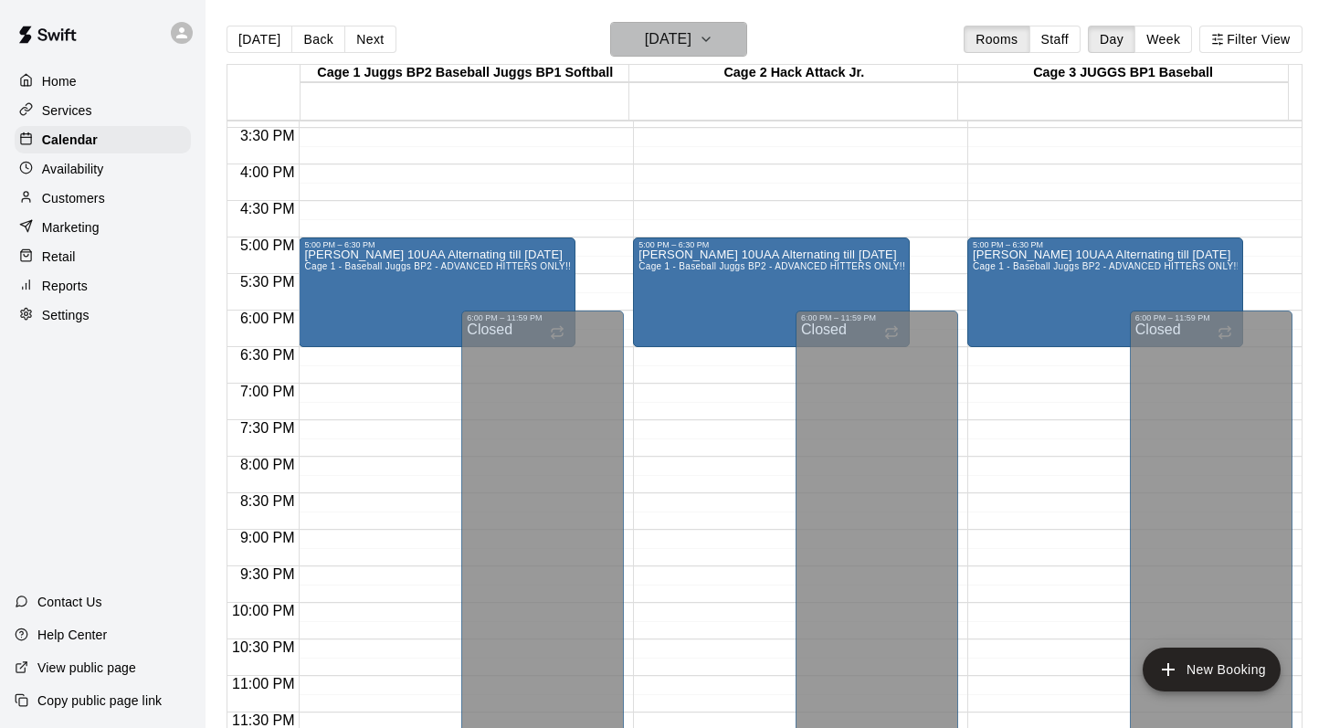
click at [713, 49] on icon "button" at bounding box center [706, 39] width 15 height 22
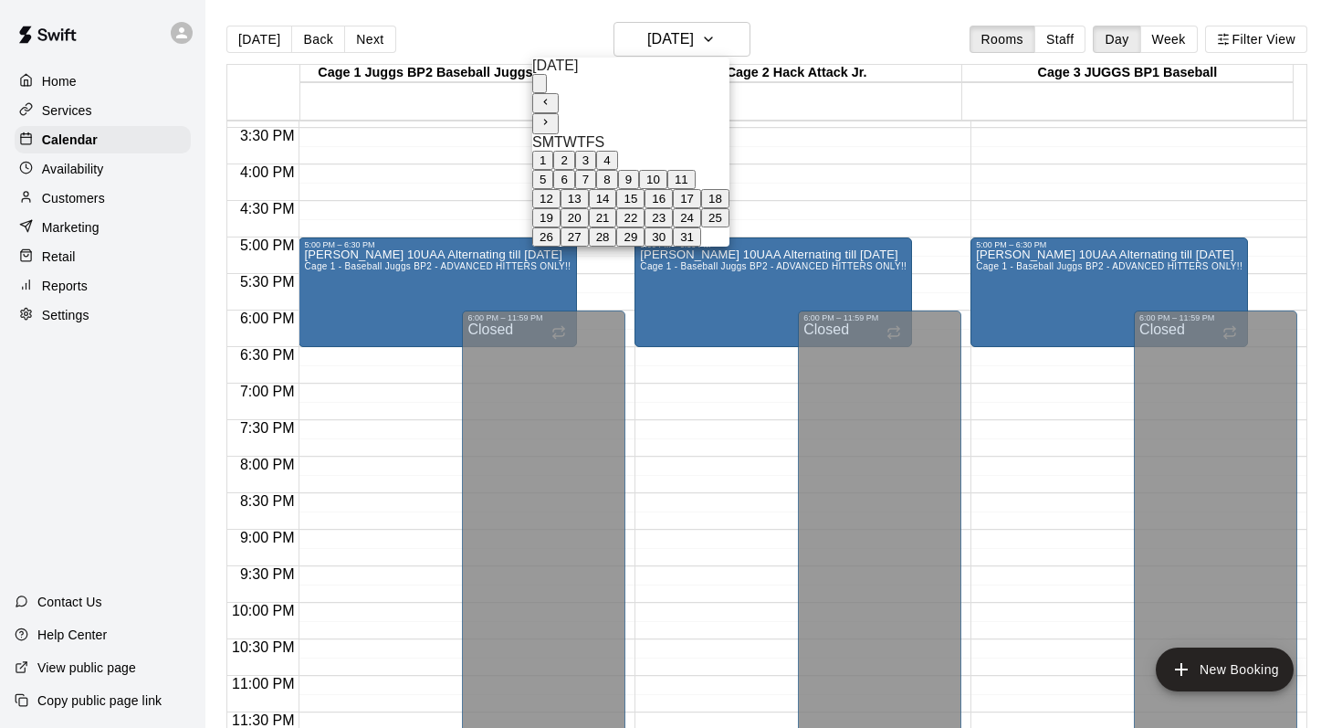
click at [730, 227] on button "25" at bounding box center [715, 217] width 28 height 19
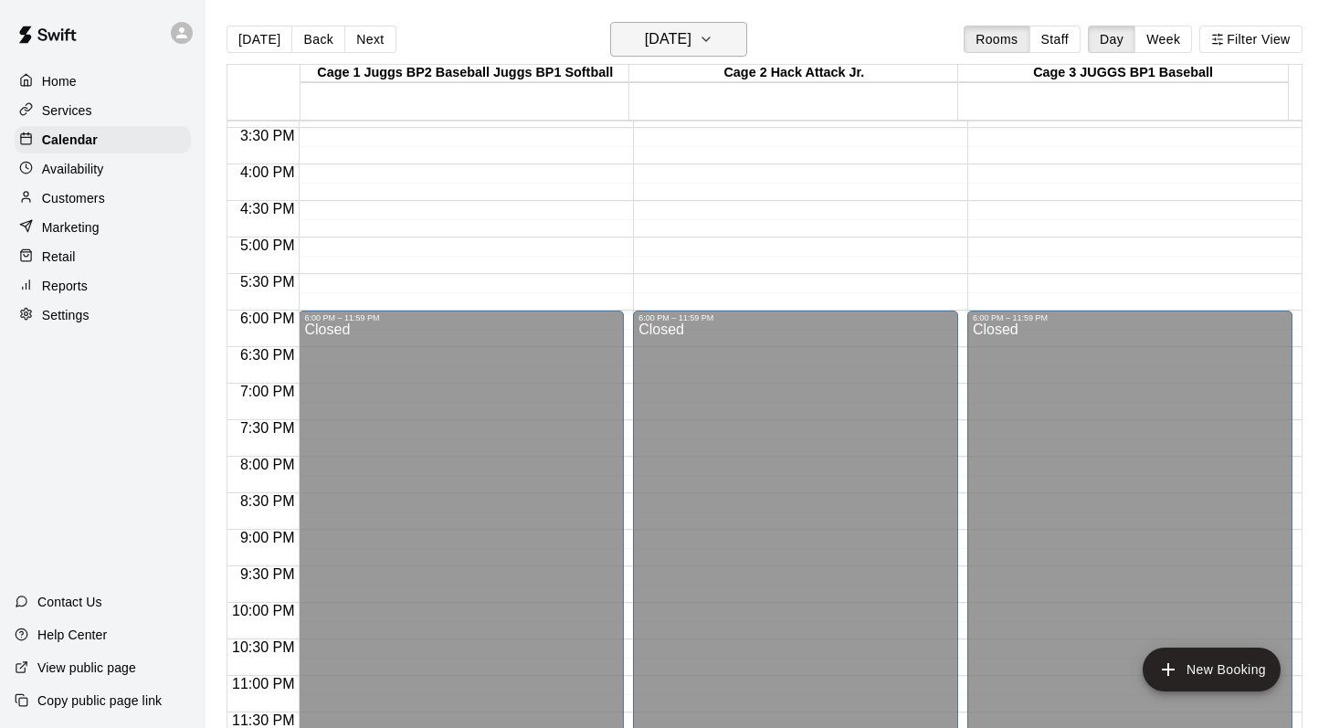
click at [713, 43] on icon "button" at bounding box center [706, 39] width 15 height 22
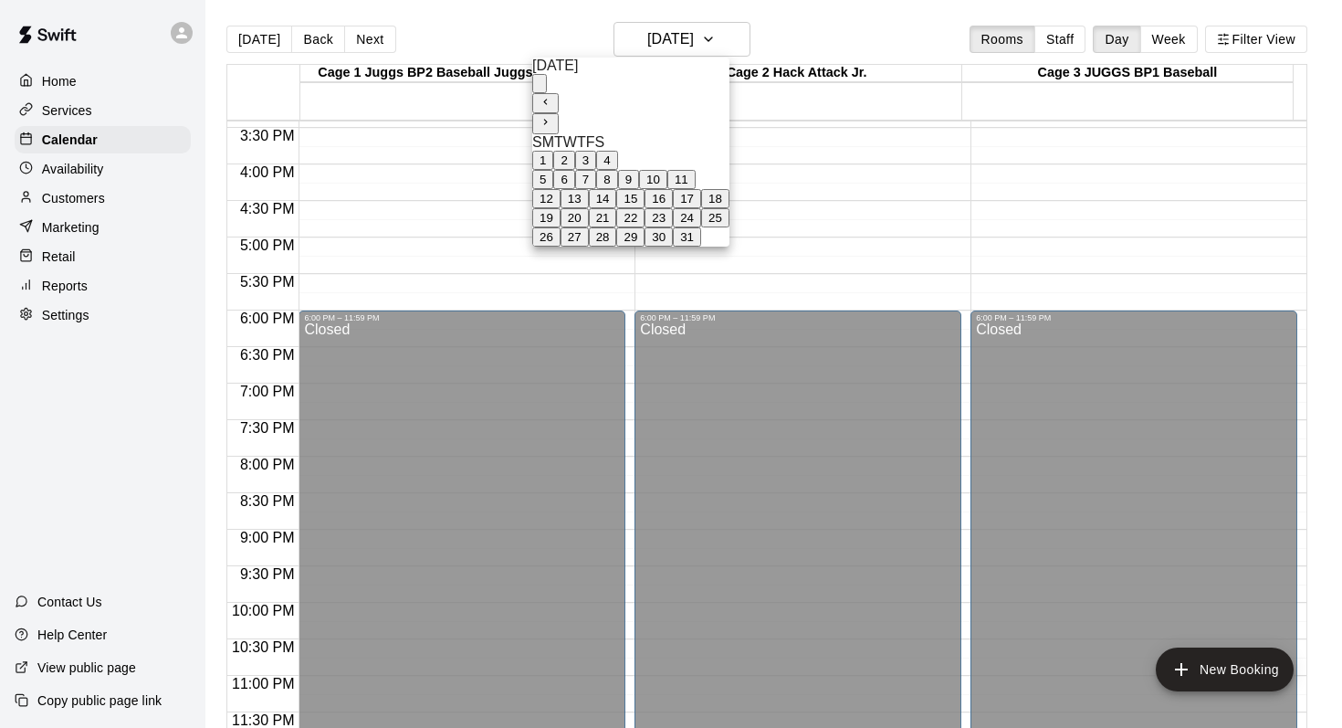
click at [552, 116] on icon "Next month" at bounding box center [546, 122] width 12 height 12
click at [553, 159] on button "1" at bounding box center [542, 160] width 21 height 19
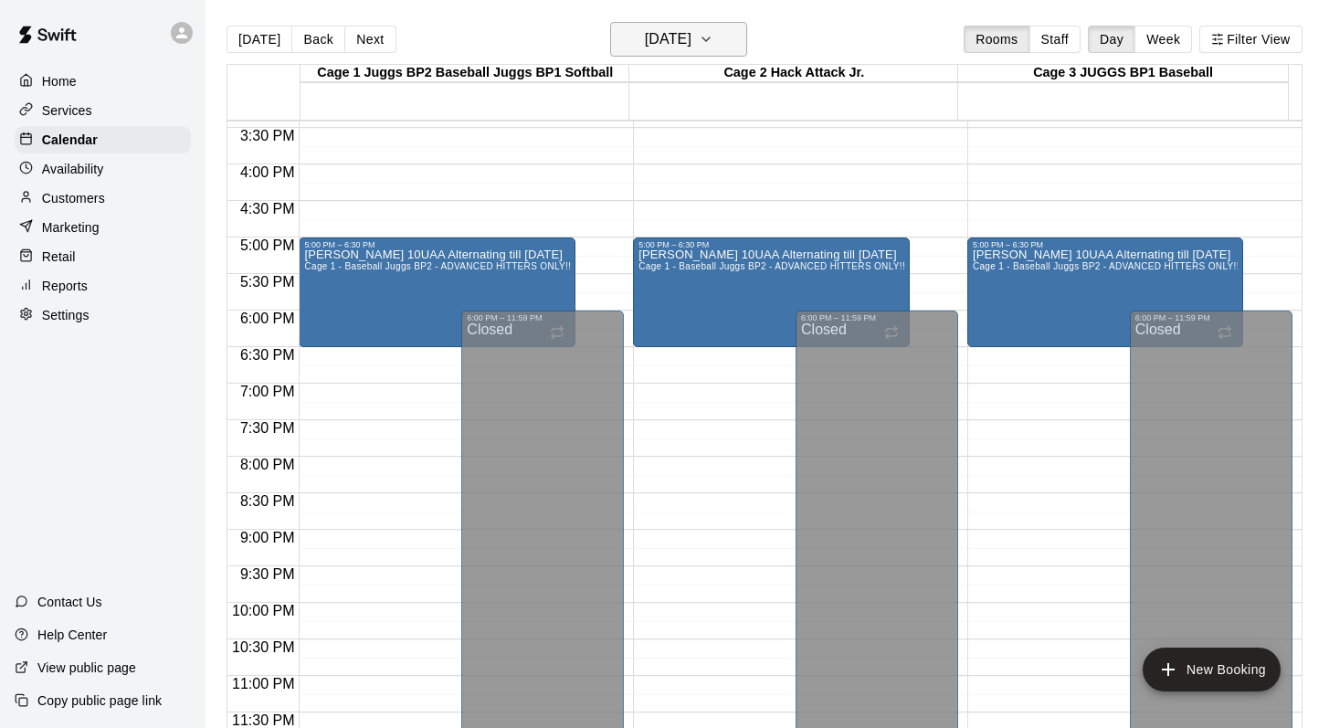
click at [713, 43] on icon "button" at bounding box center [706, 39] width 15 height 22
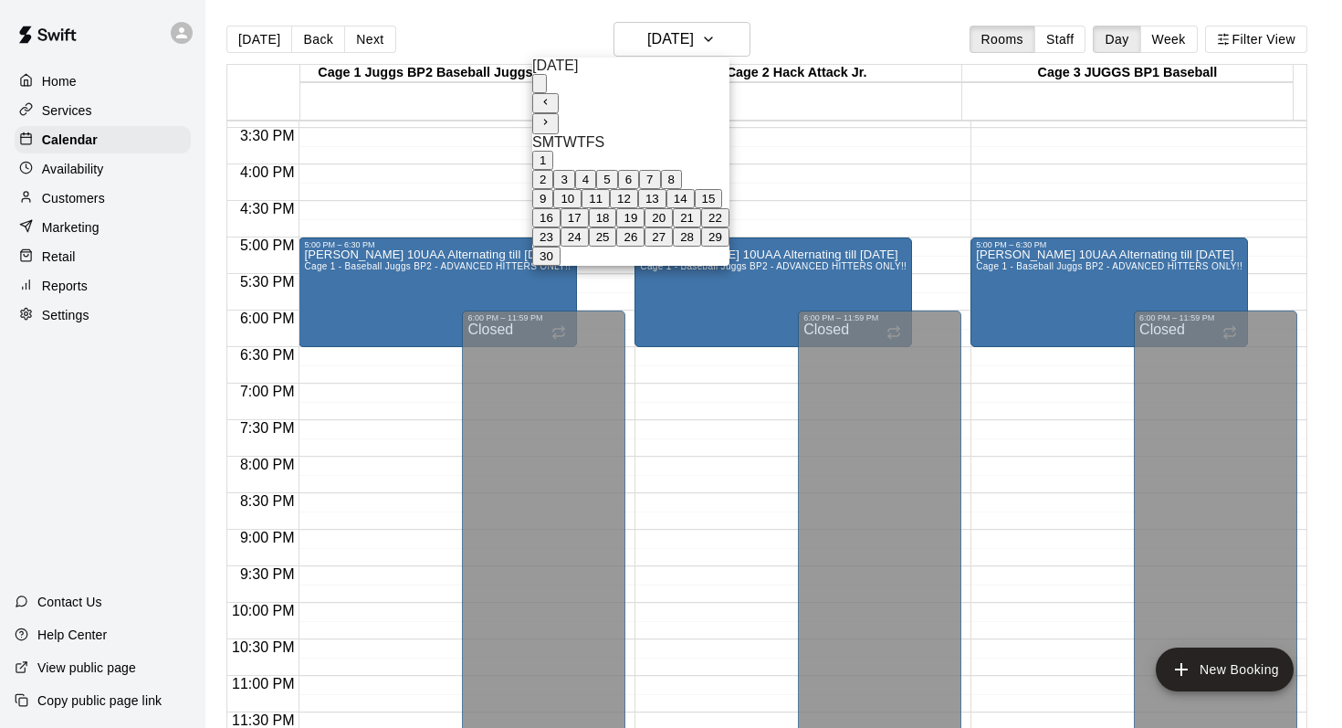
click at [682, 184] on button "8" at bounding box center [671, 179] width 21 height 19
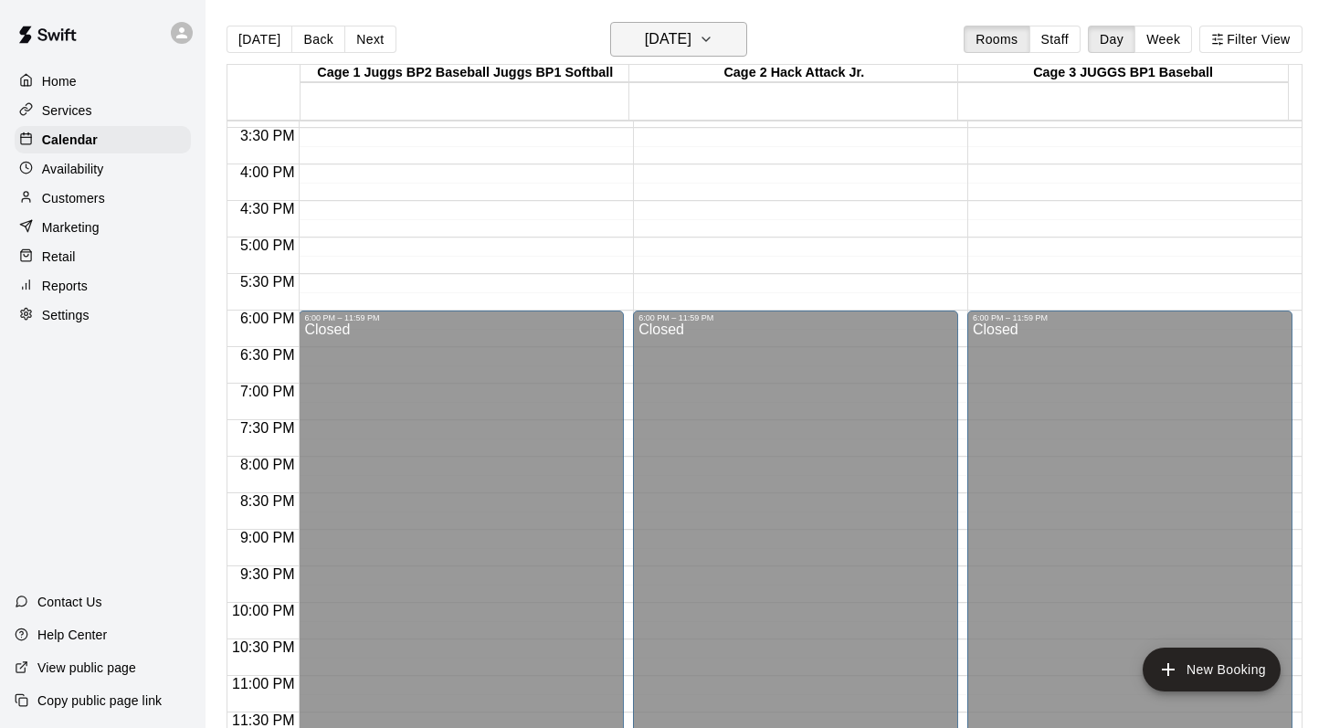
click at [724, 34] on button "Saturday Nov 08" at bounding box center [678, 39] width 137 height 35
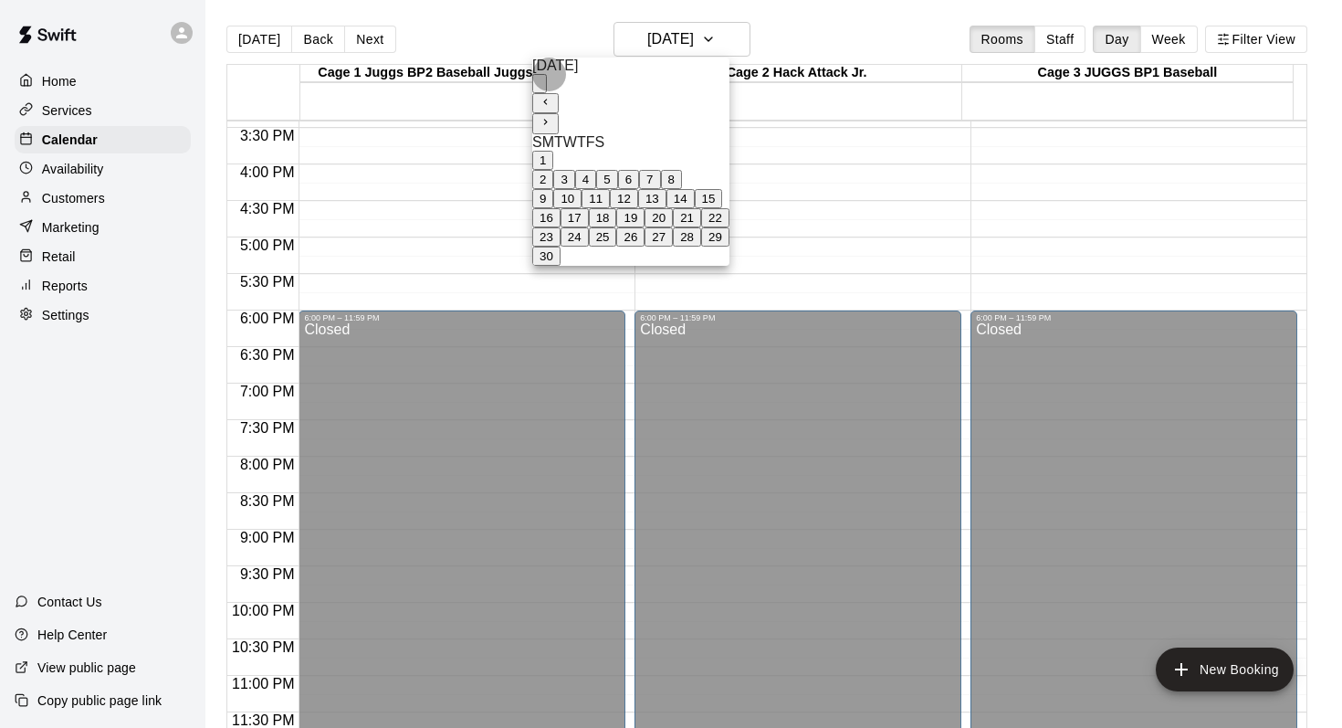
click at [723, 208] on button "15" at bounding box center [709, 198] width 28 height 19
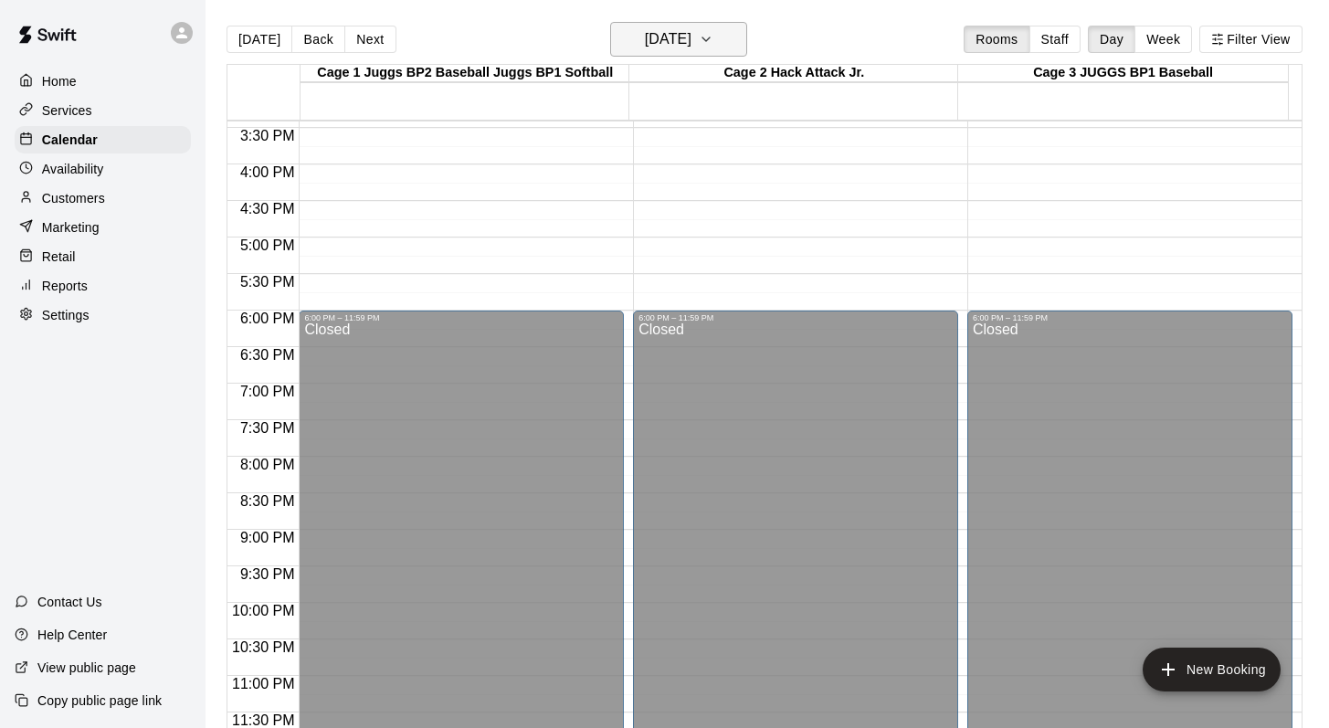
click at [713, 42] on icon "button" at bounding box center [706, 39] width 15 height 22
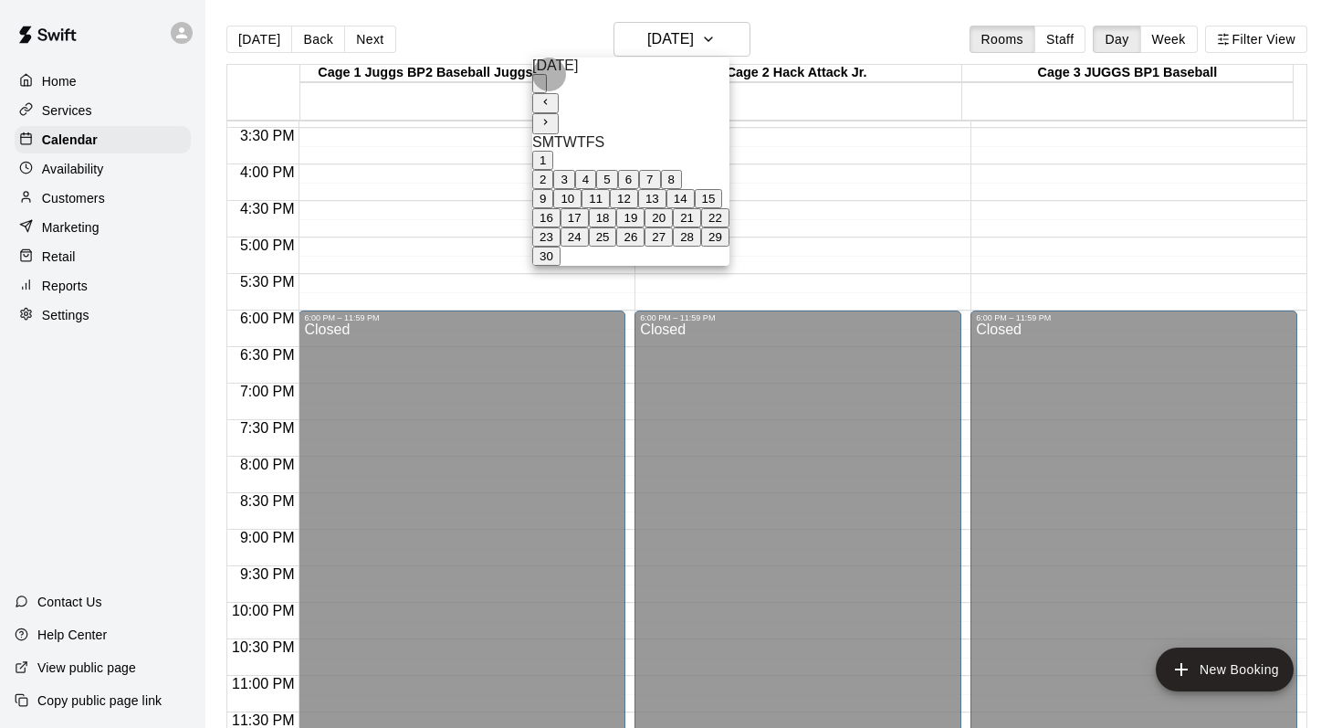
click at [730, 227] on button "22" at bounding box center [715, 217] width 28 height 19
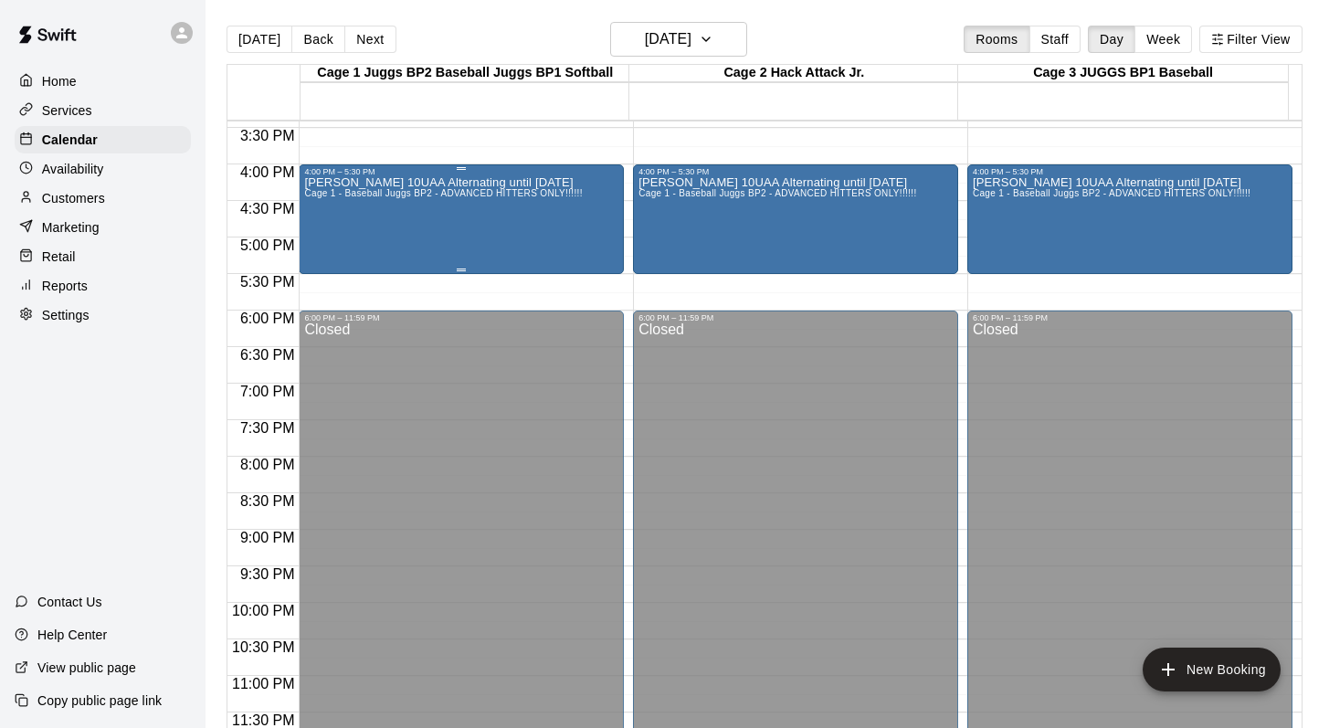
click at [373, 207] on div "Mark Hopkins 10UAA Alternating until April 25 Cage 1 - Baseball Juggs BP2 - ADV…" at bounding box center [443, 540] width 278 height 728
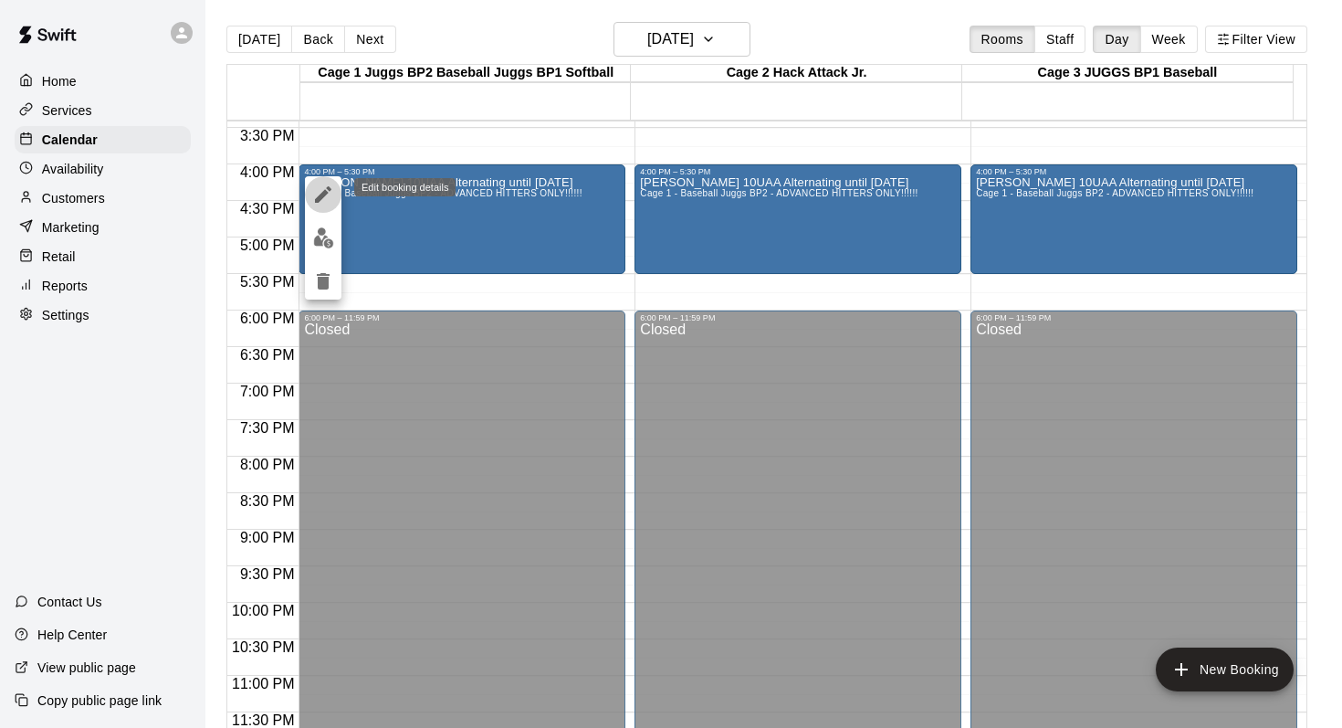
click at [312, 192] on icon "edit" at bounding box center [323, 195] width 22 height 22
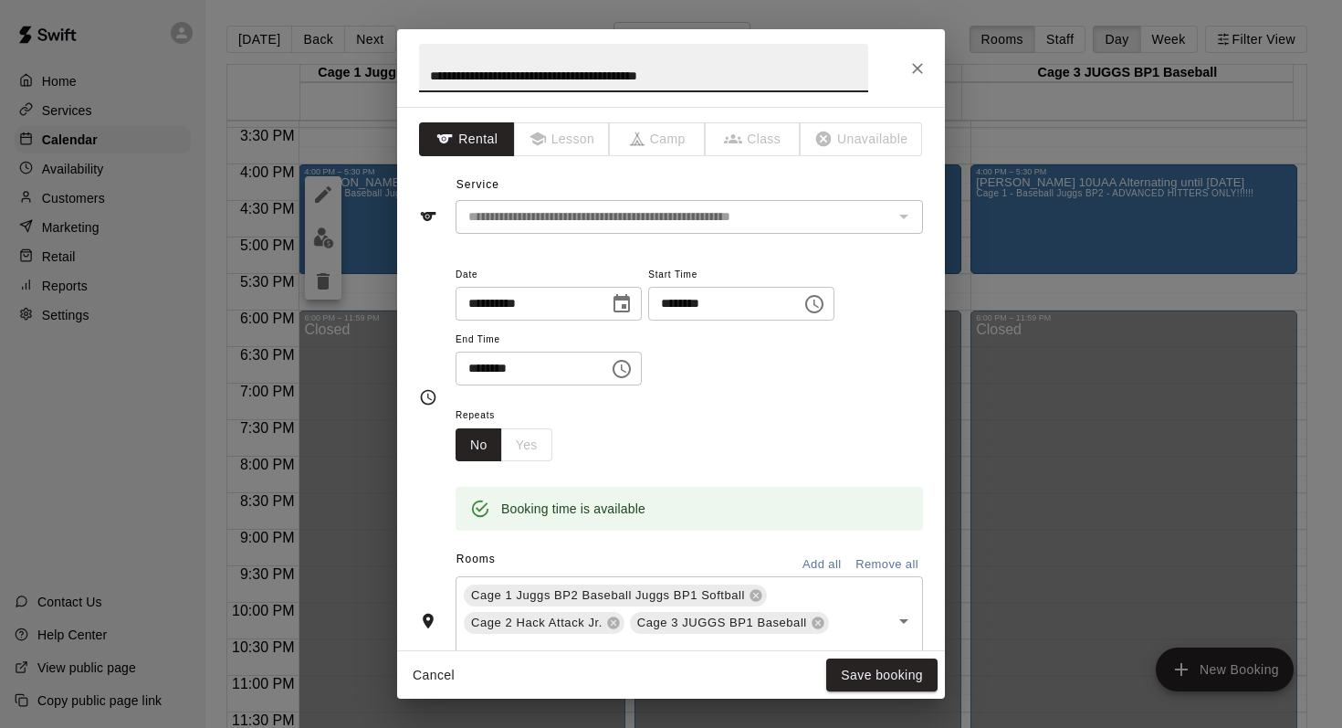
click at [825, 303] on icon "Choose time, selected time is 4:00 PM" at bounding box center [815, 304] width 22 height 22
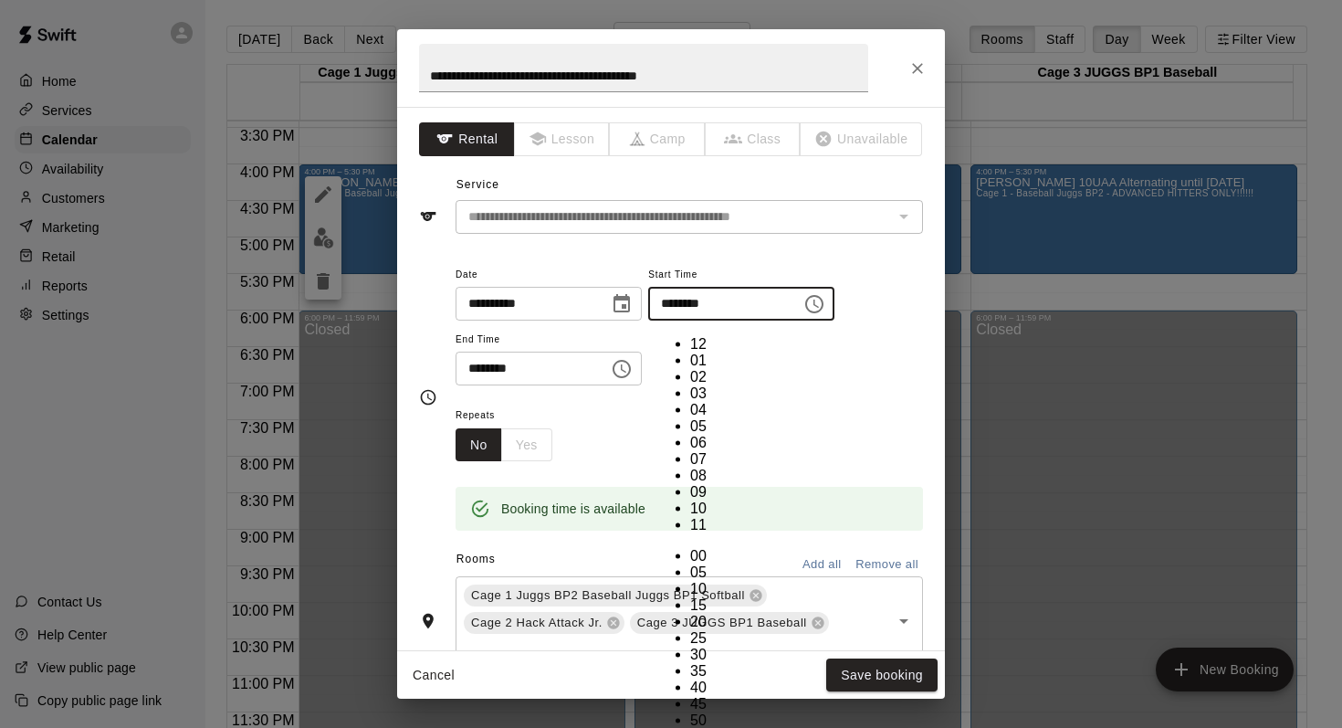
scroll to position [33, 0]
click at [690, 418] on li "05" at bounding box center [708, 426] width 37 height 16
type input "********"
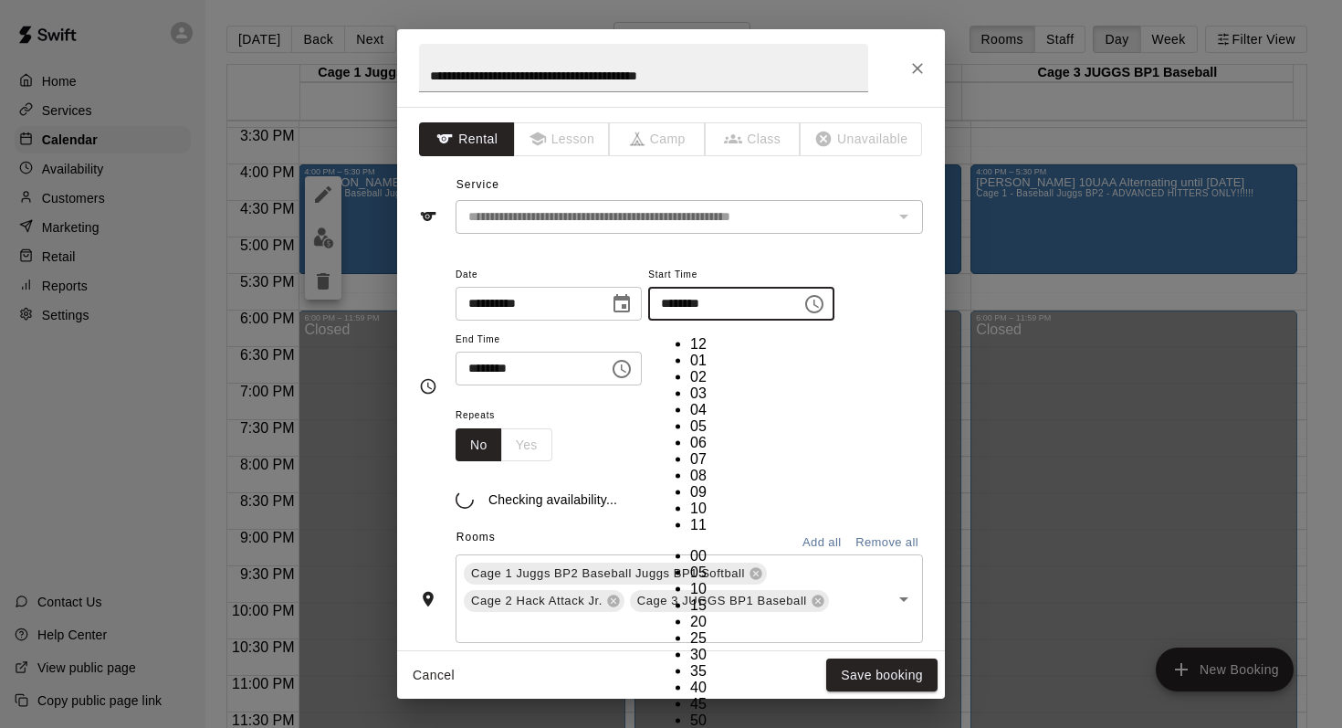
scroll to position [178, 0]
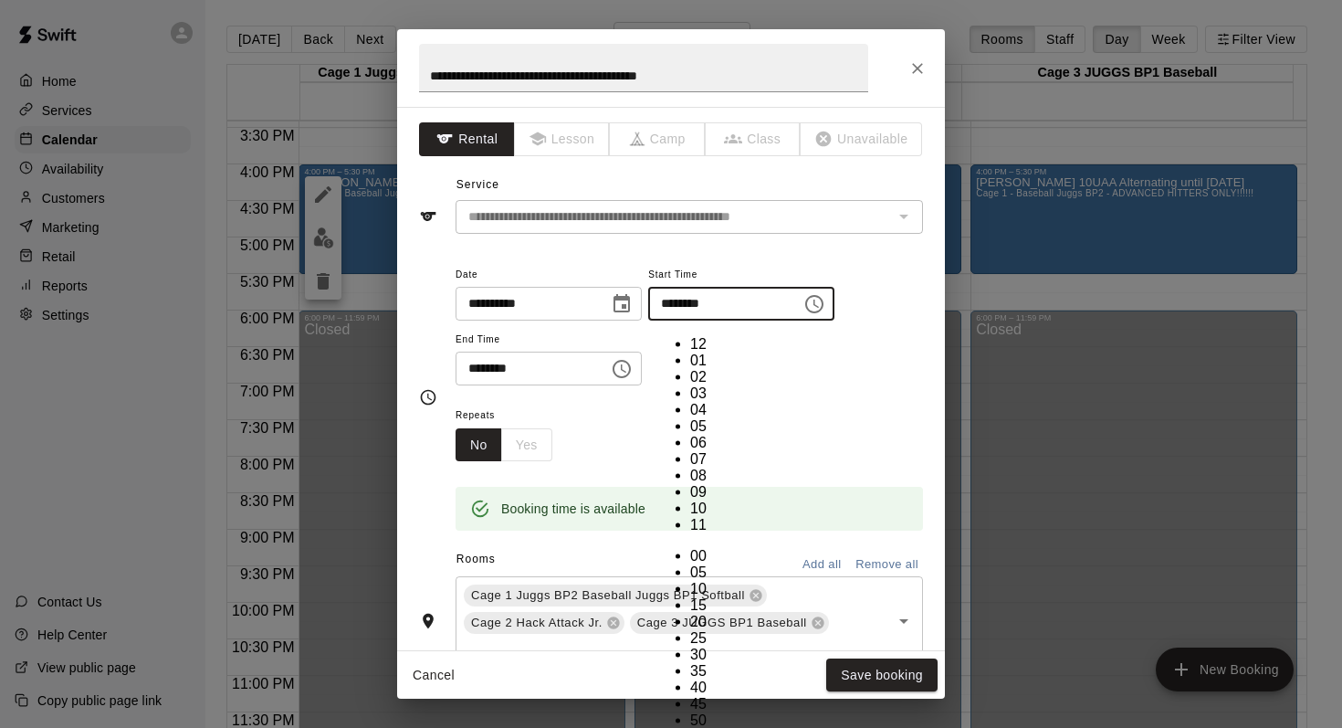
click at [853, 373] on div "**********" at bounding box center [690, 324] width 468 height 123
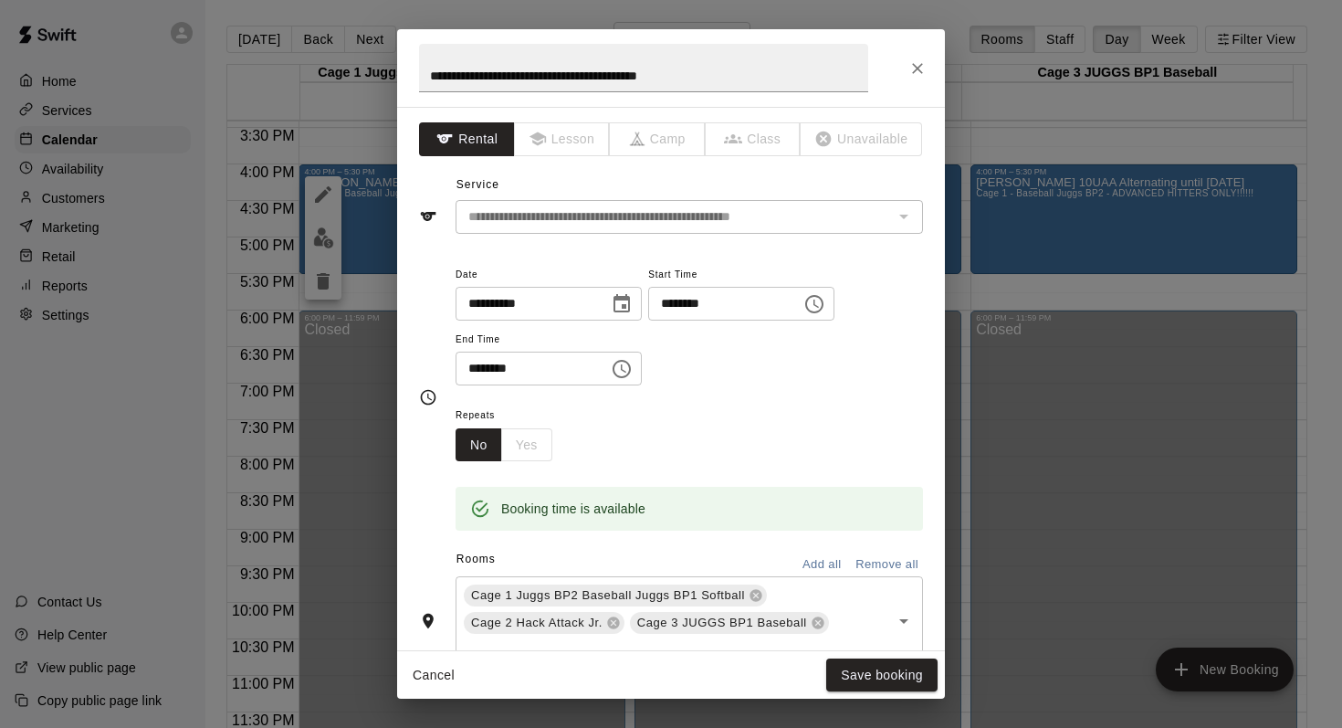
click at [654, 368] on div "**********" at bounding box center [690, 324] width 468 height 123
click at [630, 363] on icon "Choose time, selected time is 5:30 PM" at bounding box center [622, 369] width 22 height 22
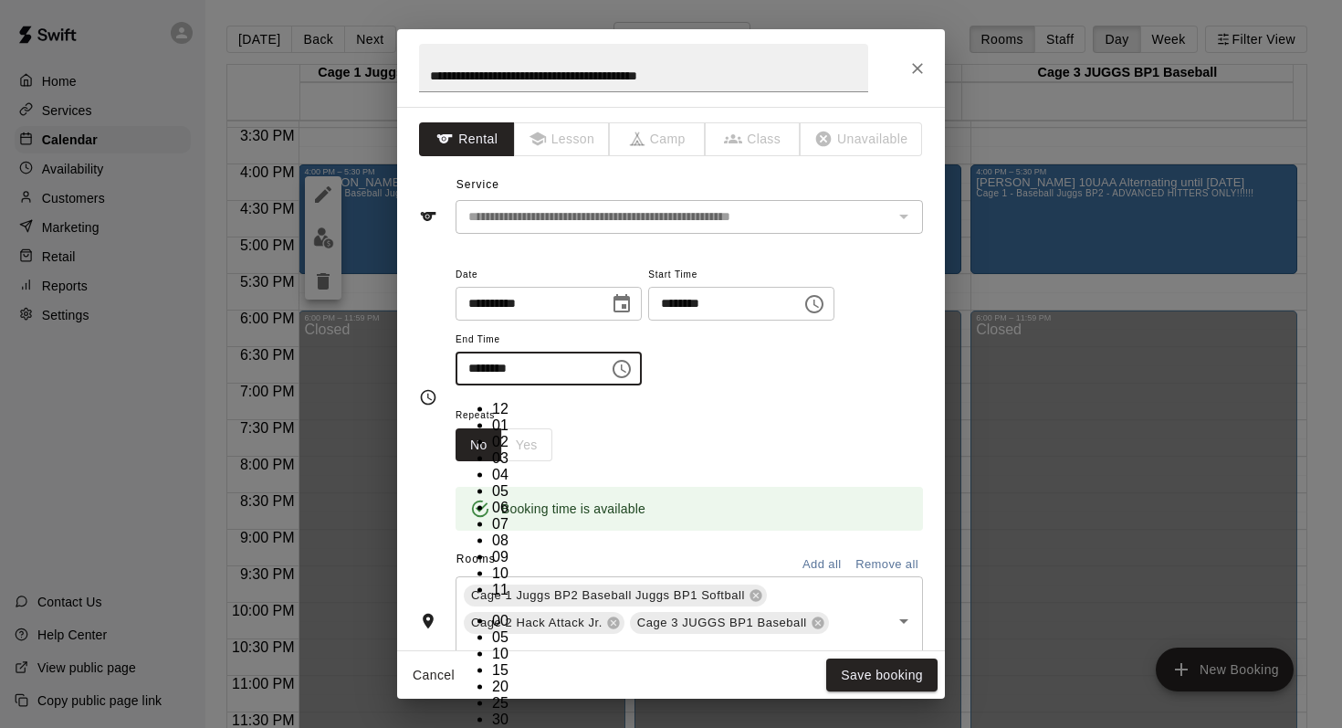
scroll to position [33, 0]
click at [492, 499] on li "06" at bounding box center [510, 507] width 37 height 16
type input "********"
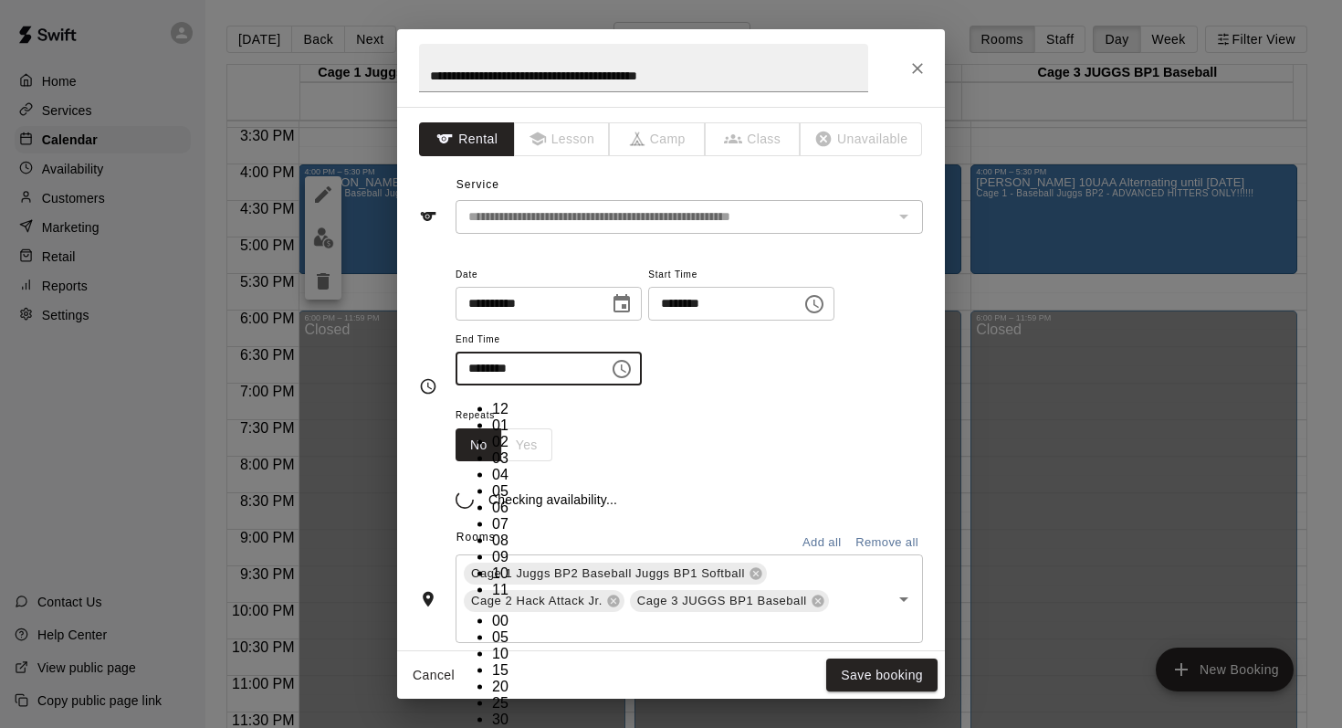
scroll to position [214, 0]
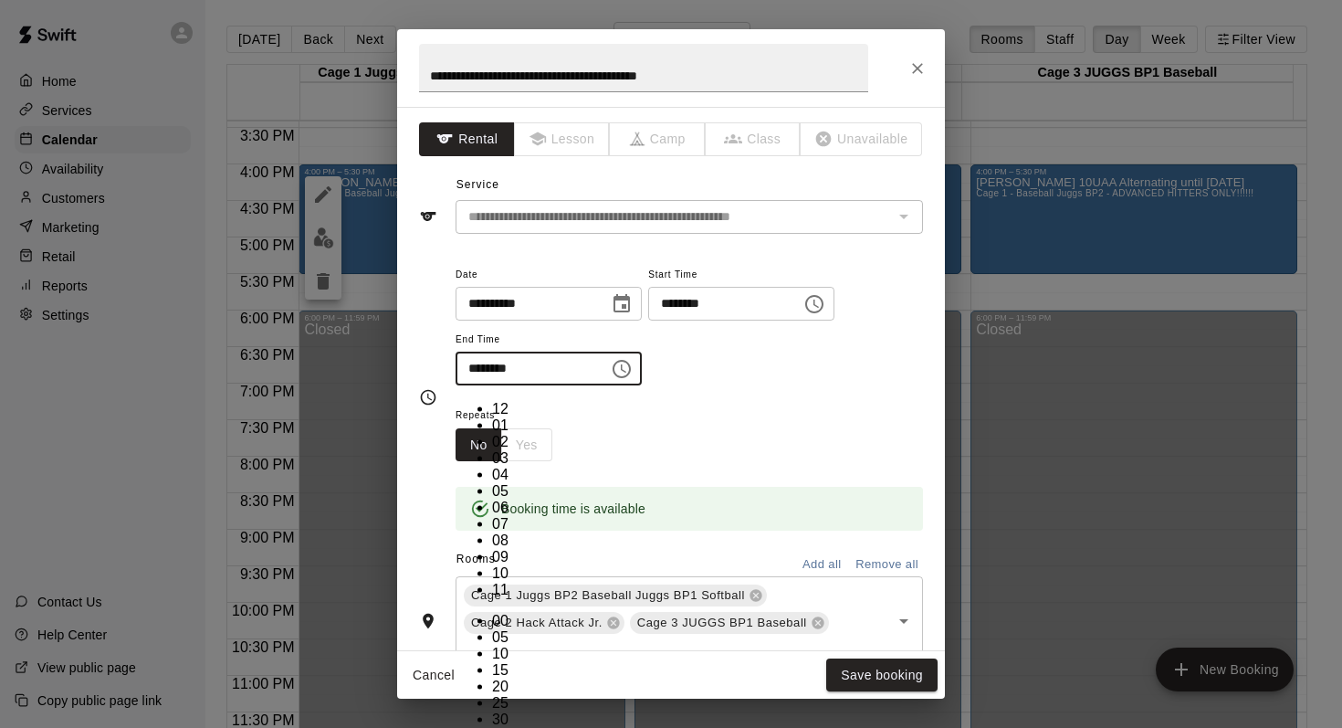
click at [738, 408] on div "Repeats No Yes" at bounding box center [690, 433] width 468 height 58
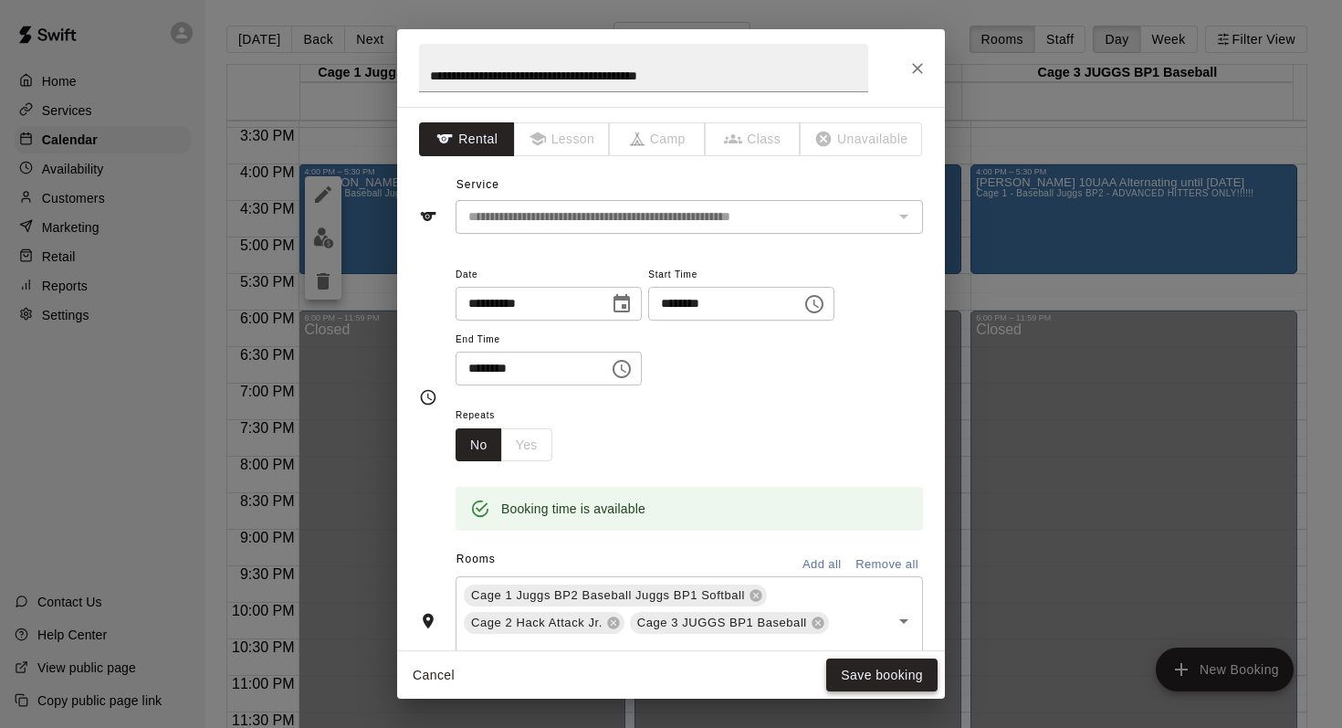
click at [867, 673] on button "Save booking" at bounding box center [881, 675] width 111 height 34
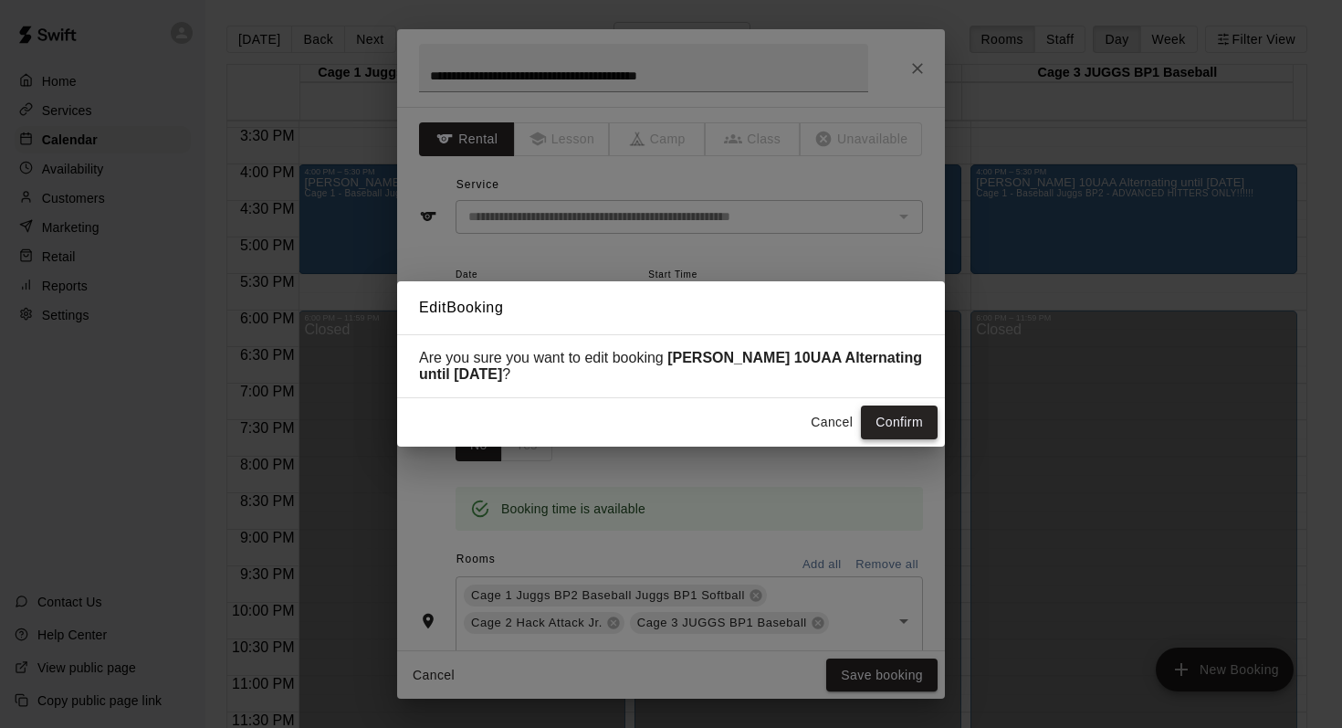
click at [875, 420] on button "Confirm" at bounding box center [899, 422] width 77 height 34
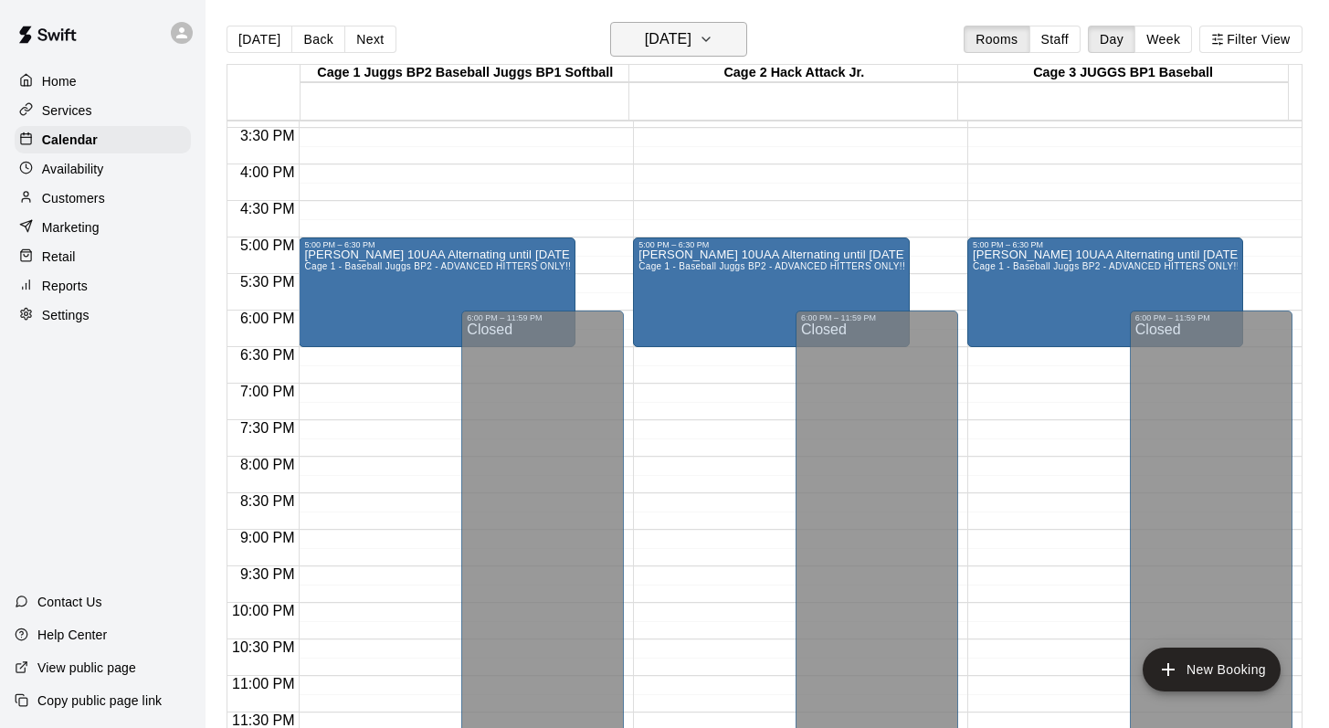
click at [713, 37] on icon "button" at bounding box center [706, 39] width 15 height 22
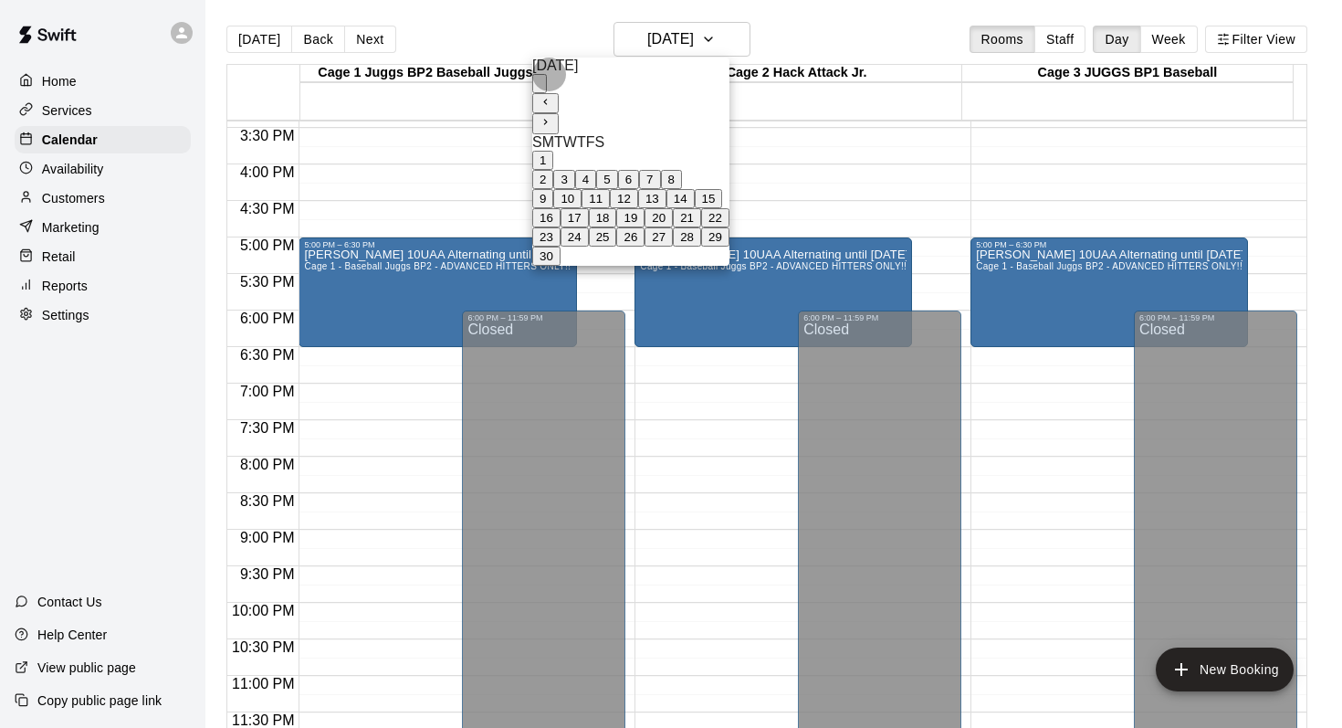
click at [730, 247] on button "29" at bounding box center [715, 236] width 28 height 19
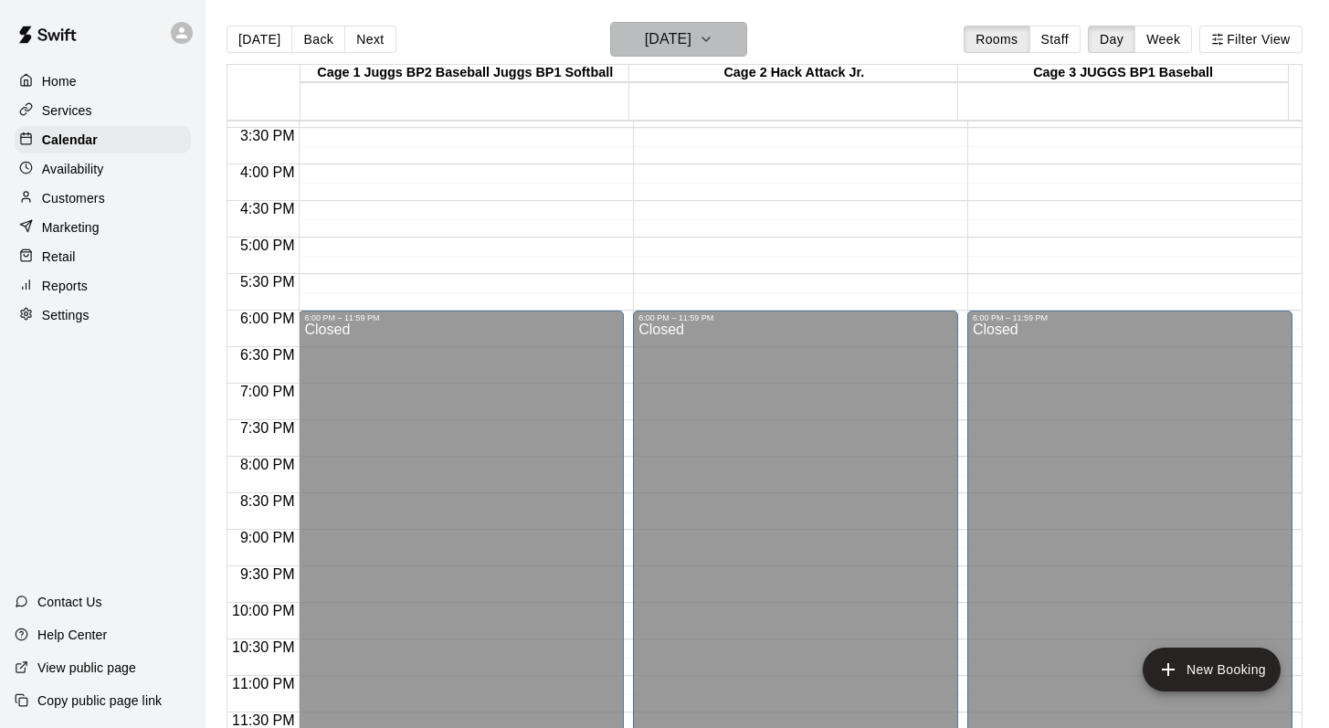
click at [710, 37] on icon "button" at bounding box center [705, 39] width 7 height 4
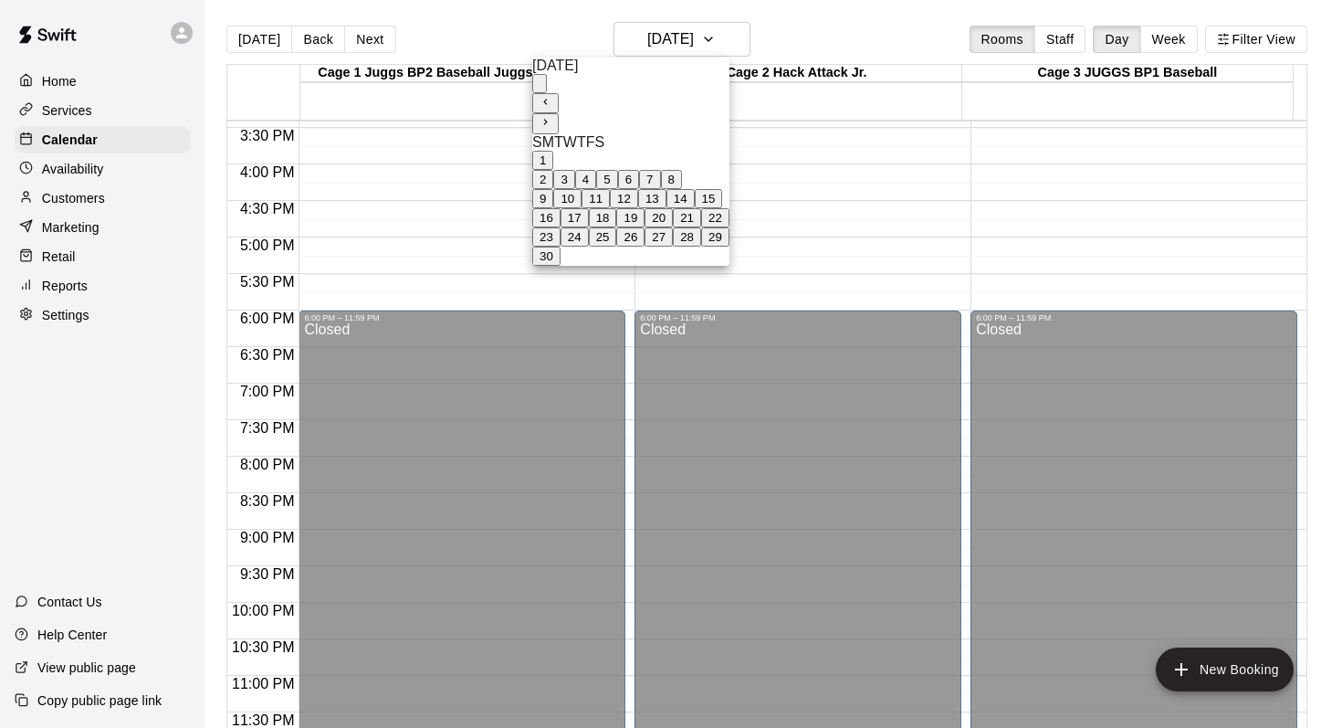
click at [552, 116] on icon "Next month" at bounding box center [546, 122] width 12 height 12
click at [660, 156] on button "6" at bounding box center [649, 160] width 21 height 19
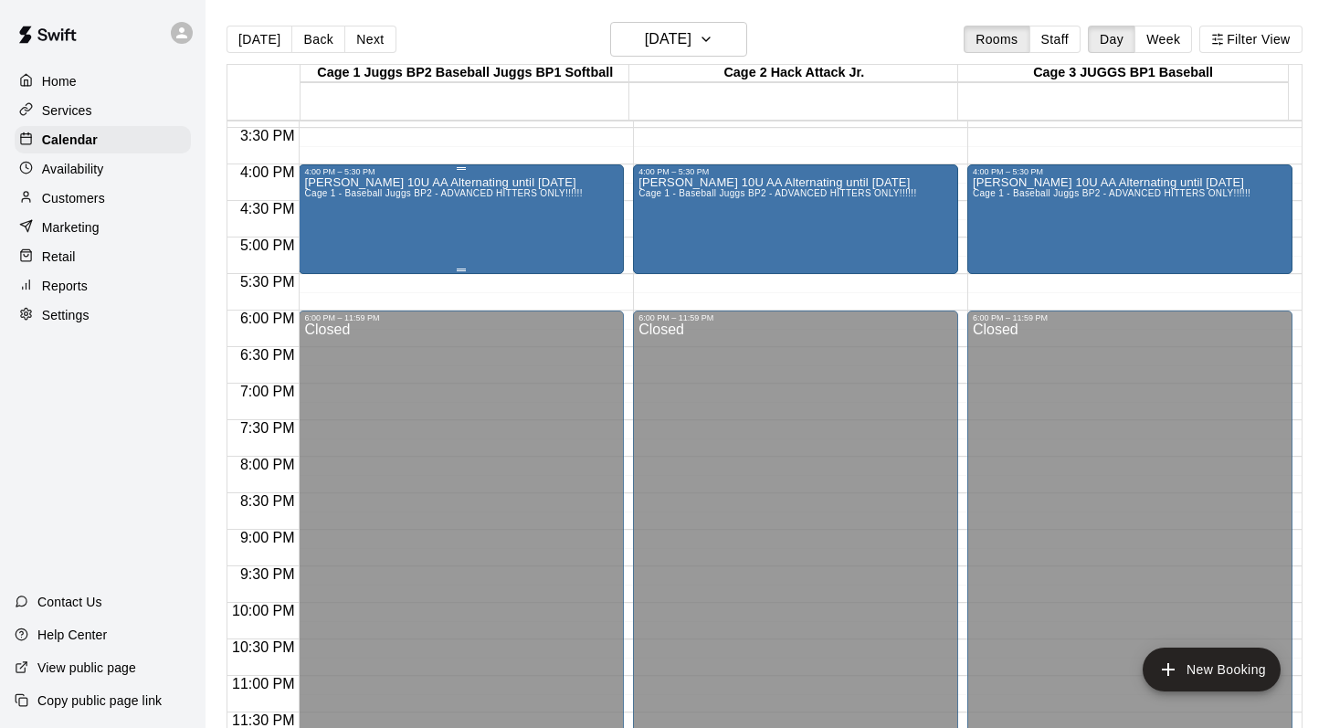
click at [434, 195] on span "Cage 1 - Baseball Juggs BP2 - ADVANCED HITTERS ONLY!!!!!!" at bounding box center [443, 193] width 278 height 10
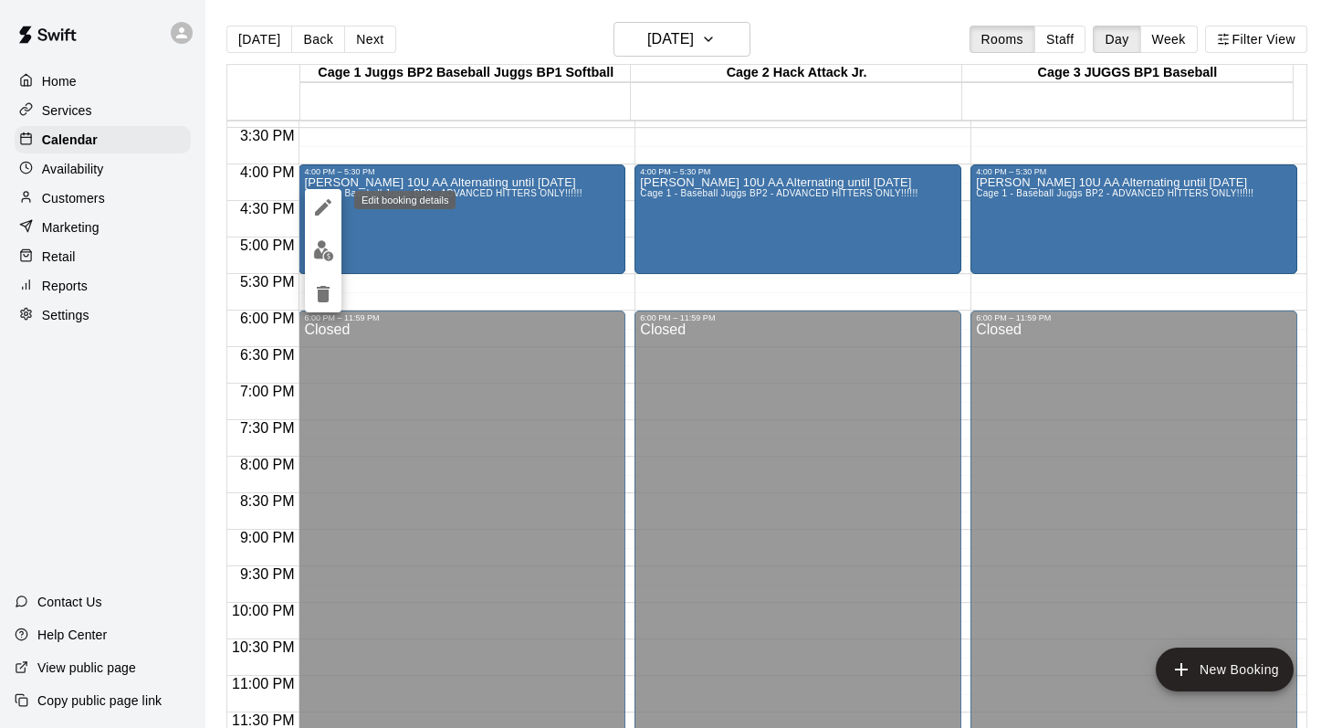
click at [318, 204] on icon "edit" at bounding box center [323, 207] width 22 height 22
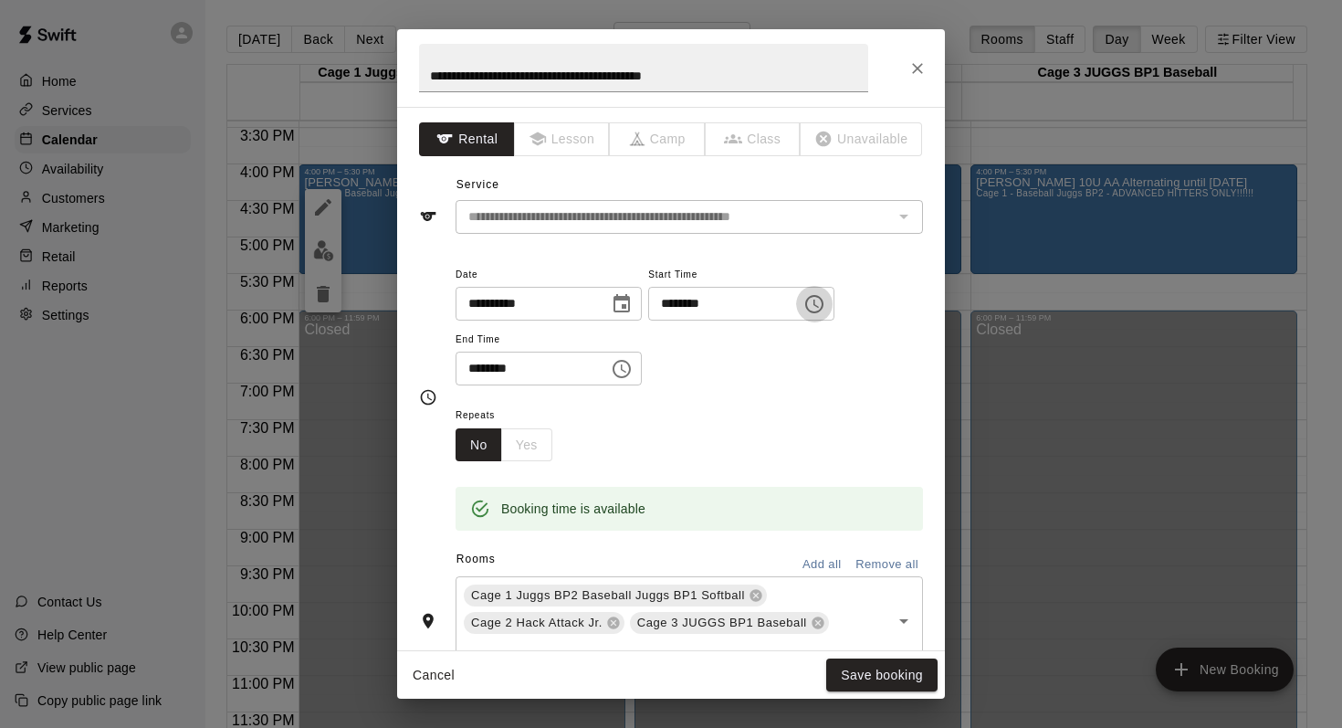
click at [816, 301] on icon "Choose time, selected time is 4:00 PM" at bounding box center [815, 304] width 22 height 22
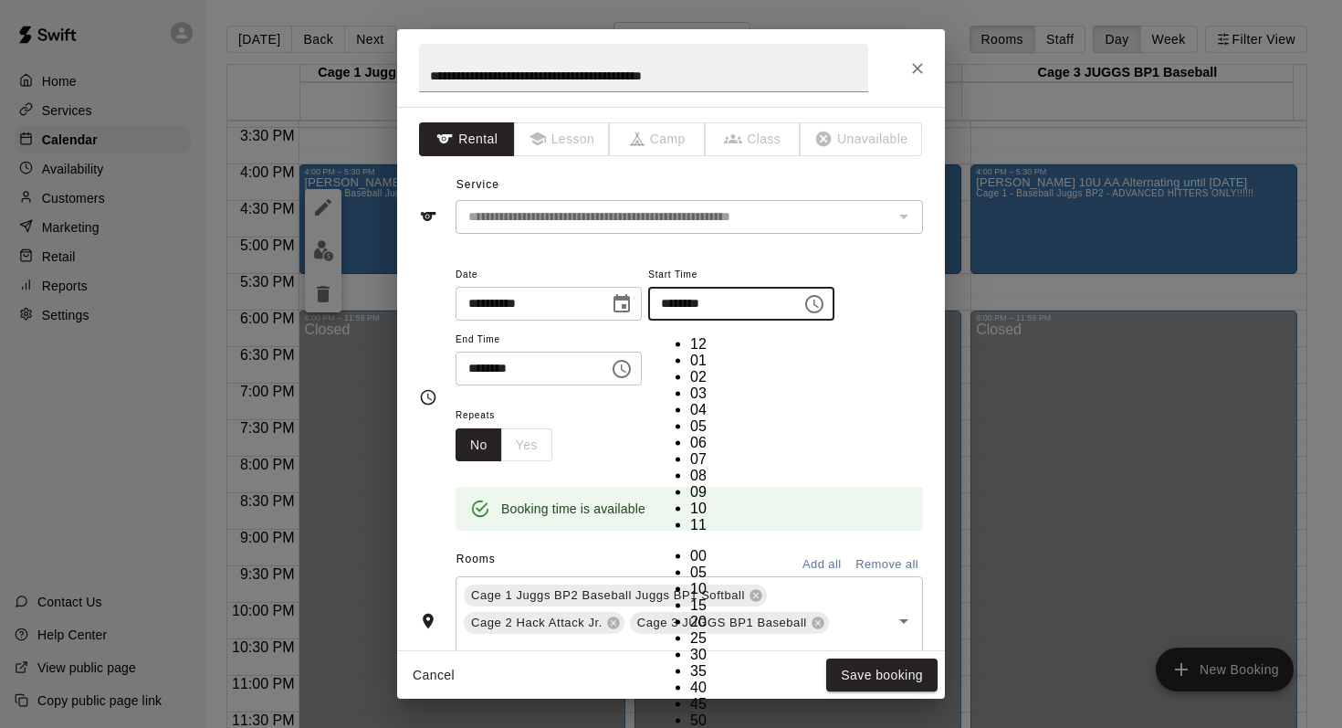
scroll to position [33, 0]
click at [690, 418] on li "05" at bounding box center [708, 426] width 37 height 16
type input "********"
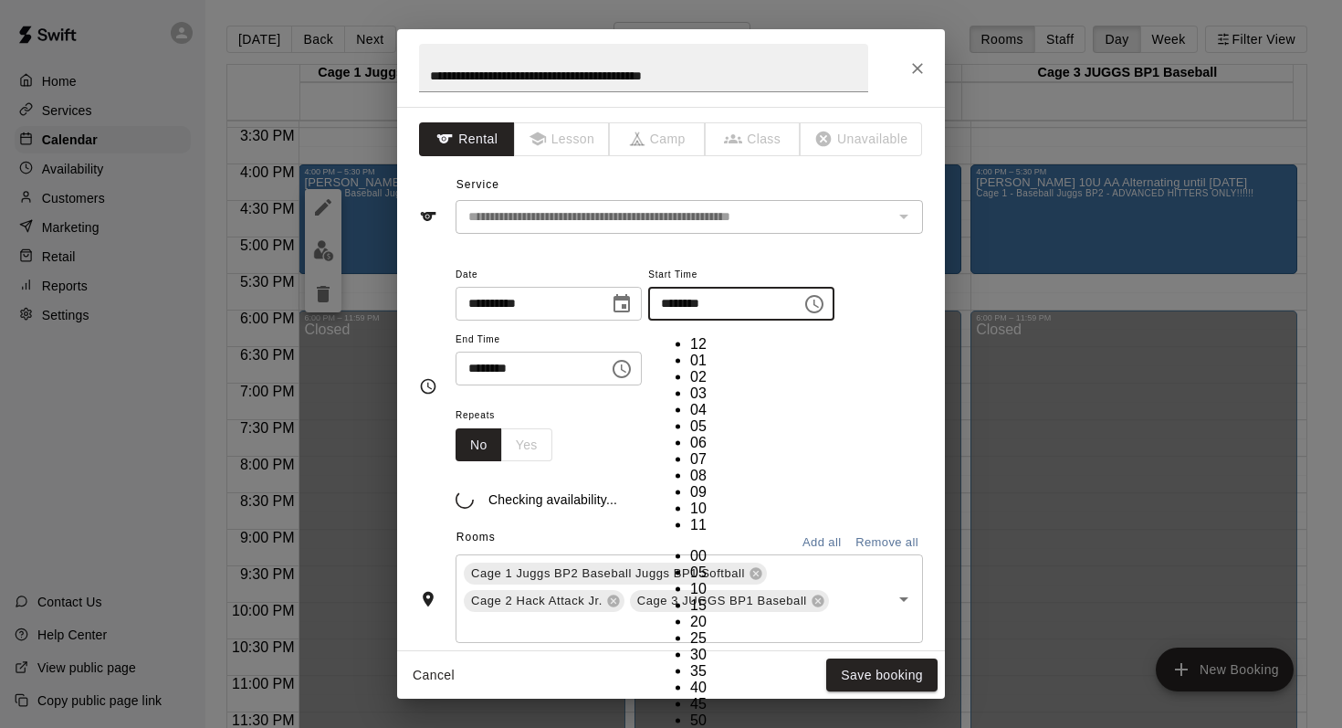
scroll to position [178, 0]
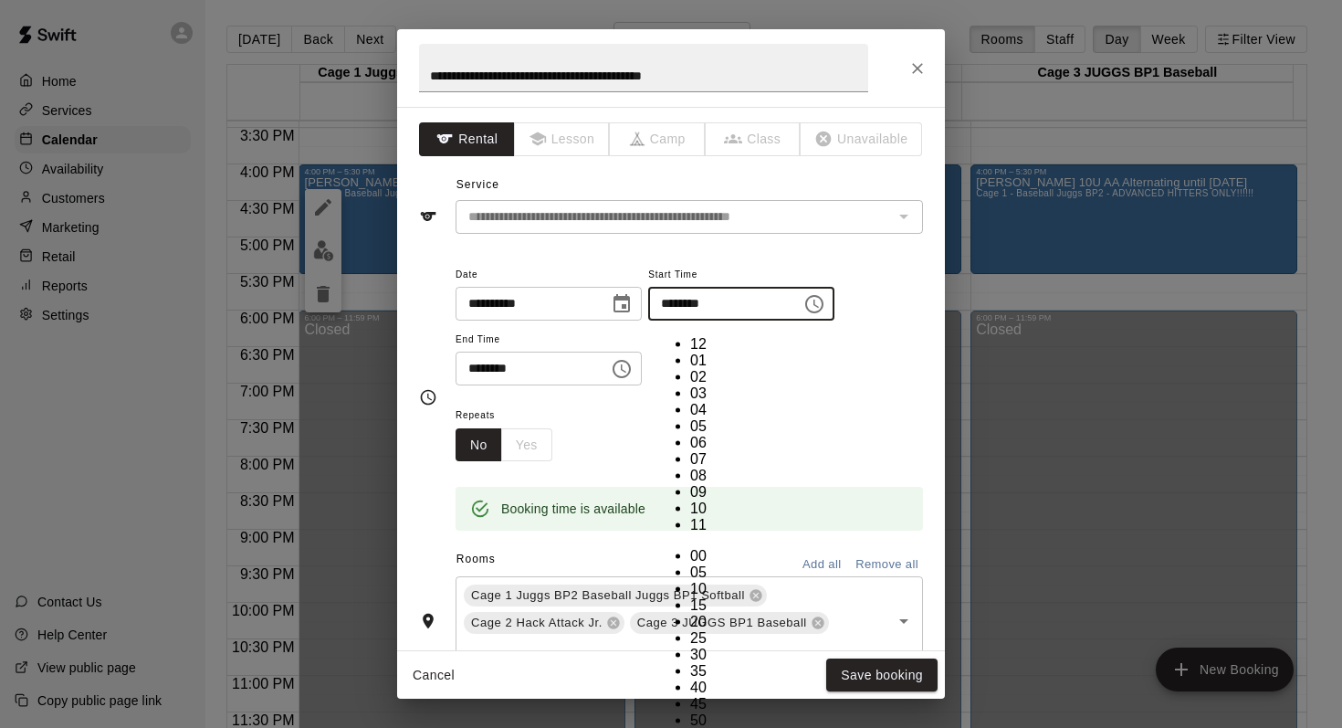
click at [847, 390] on div "**********" at bounding box center [690, 334] width 468 height 142
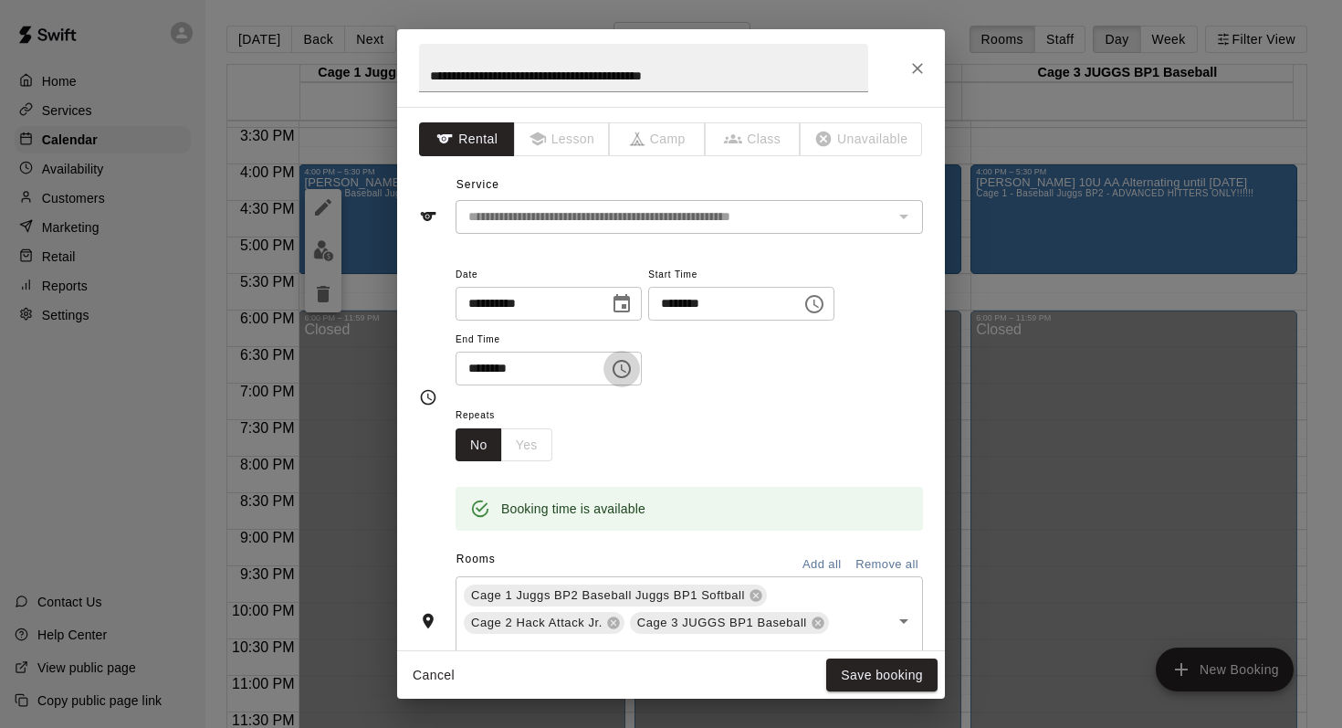
click at [631, 369] on icon "Choose time, selected time is 5:30 PM" at bounding box center [622, 369] width 22 height 22
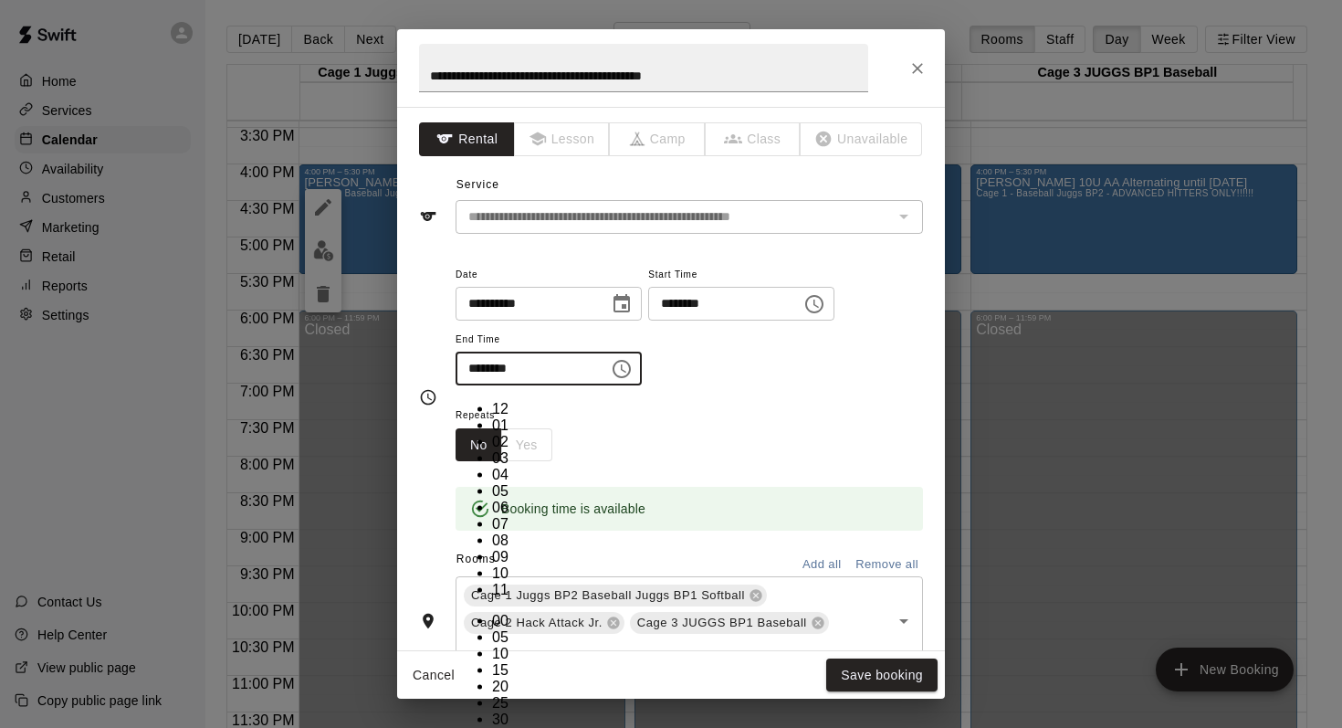
scroll to position [33, 0]
click at [492, 499] on li "06" at bounding box center [510, 507] width 37 height 16
type input "********"
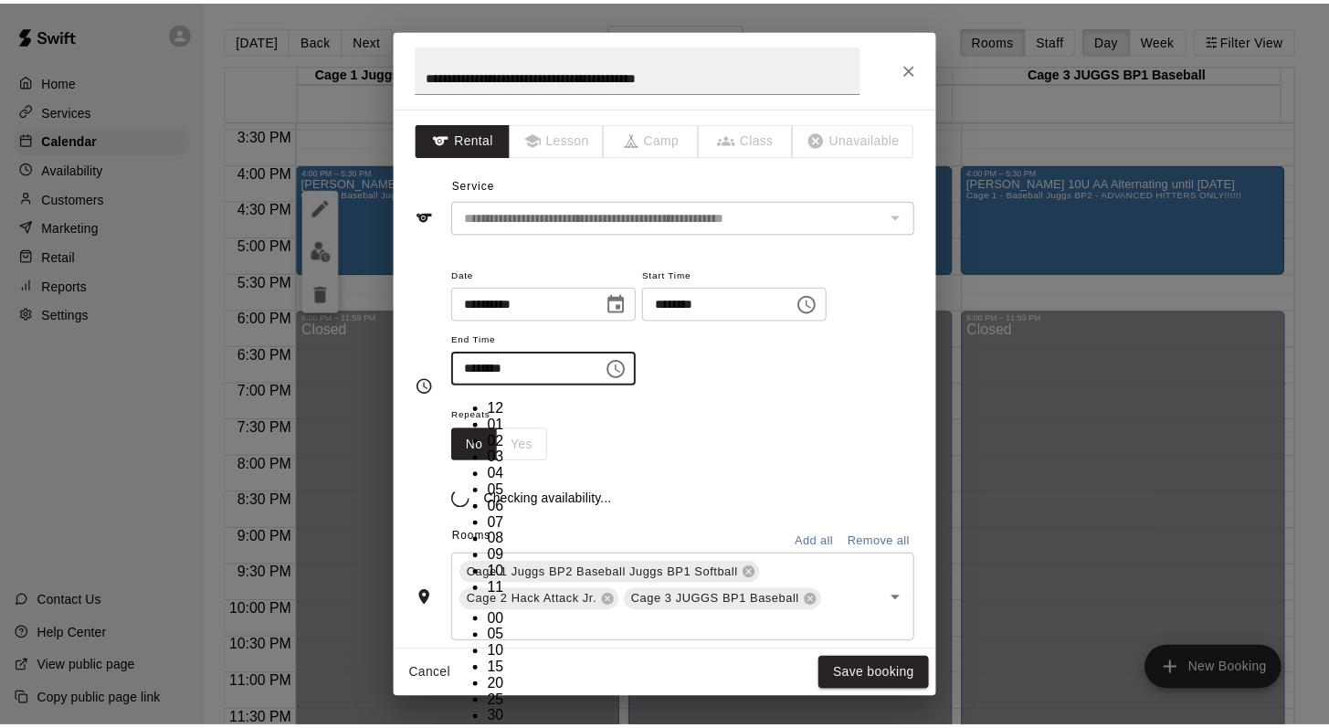
scroll to position [214, 0]
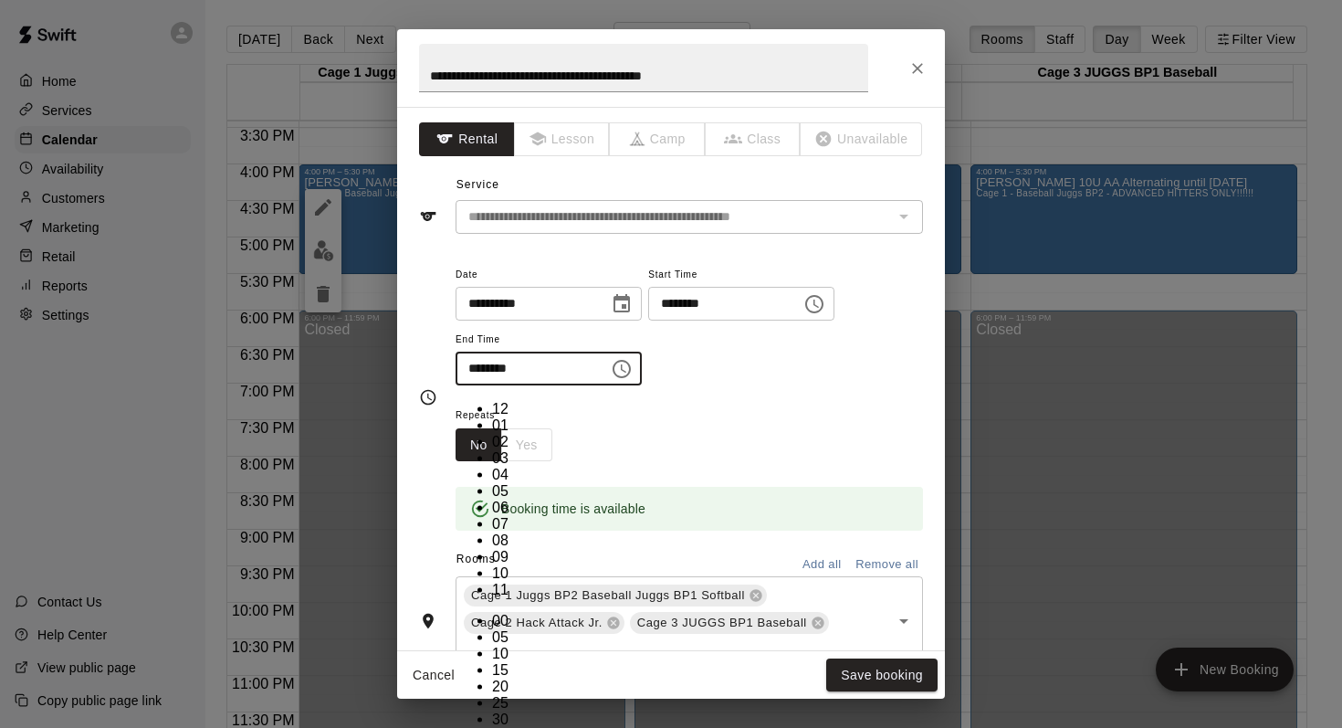
click at [753, 436] on div "Repeats No Yes" at bounding box center [690, 433] width 468 height 58
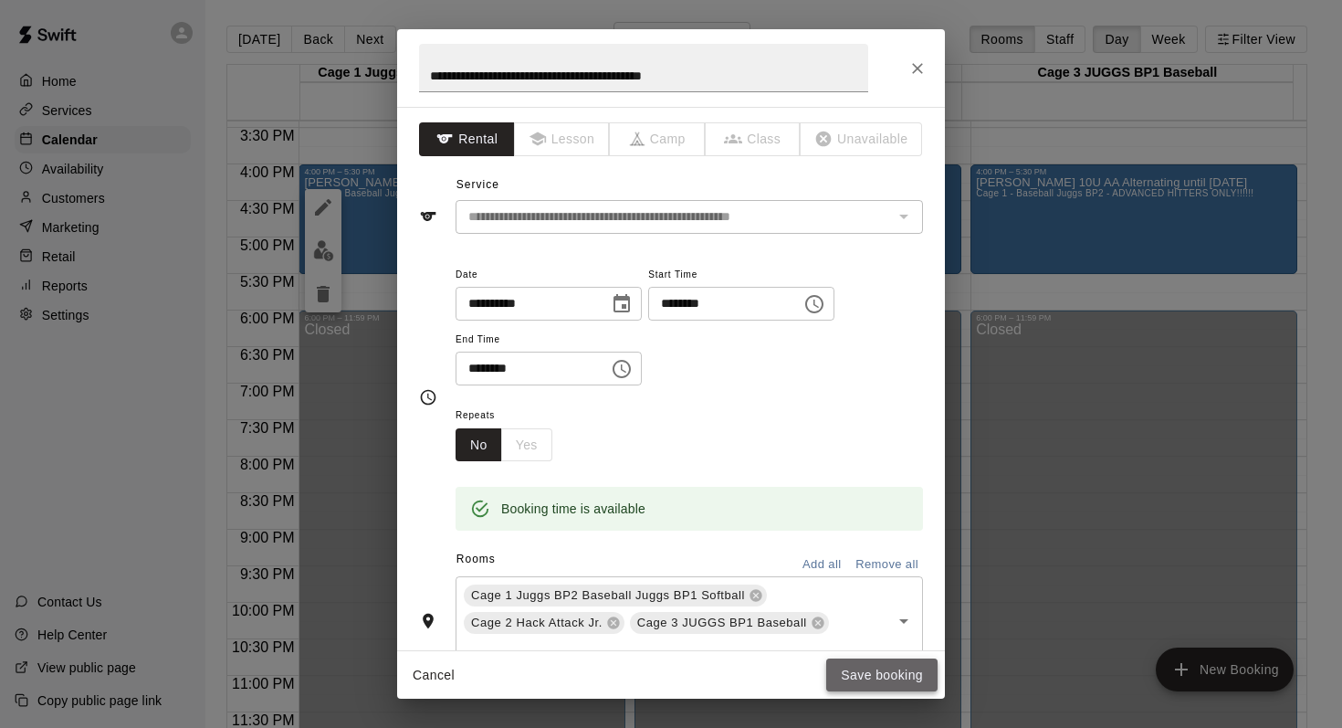
click at [855, 671] on button "Save booking" at bounding box center [881, 675] width 111 height 34
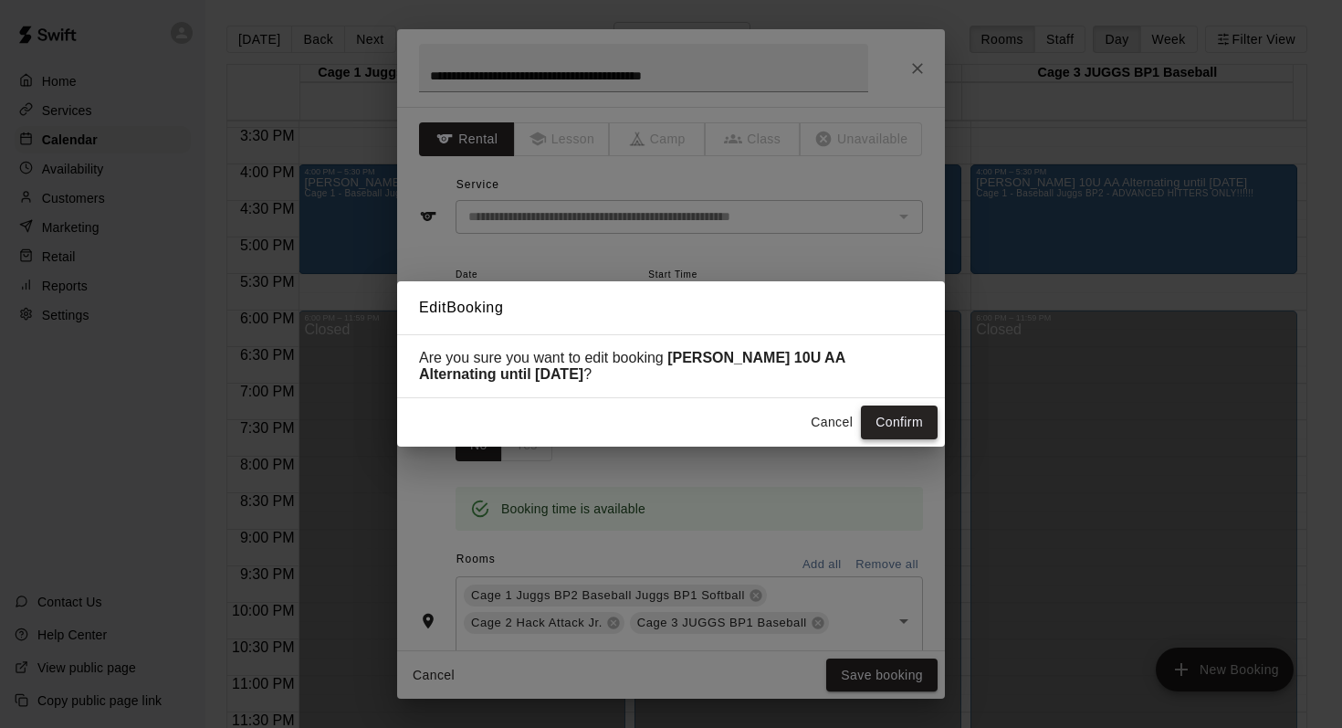
click at [872, 412] on button "Confirm" at bounding box center [899, 422] width 77 height 34
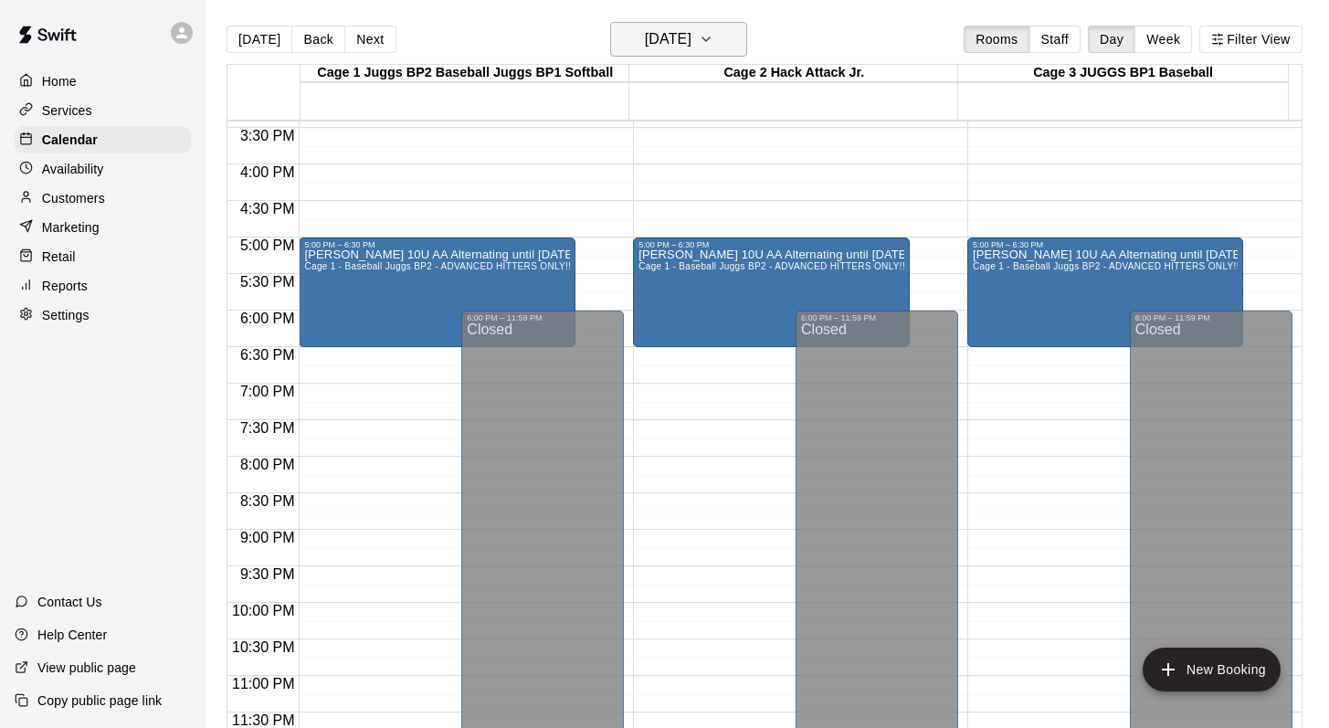
click at [713, 39] on icon "button" at bounding box center [706, 39] width 15 height 22
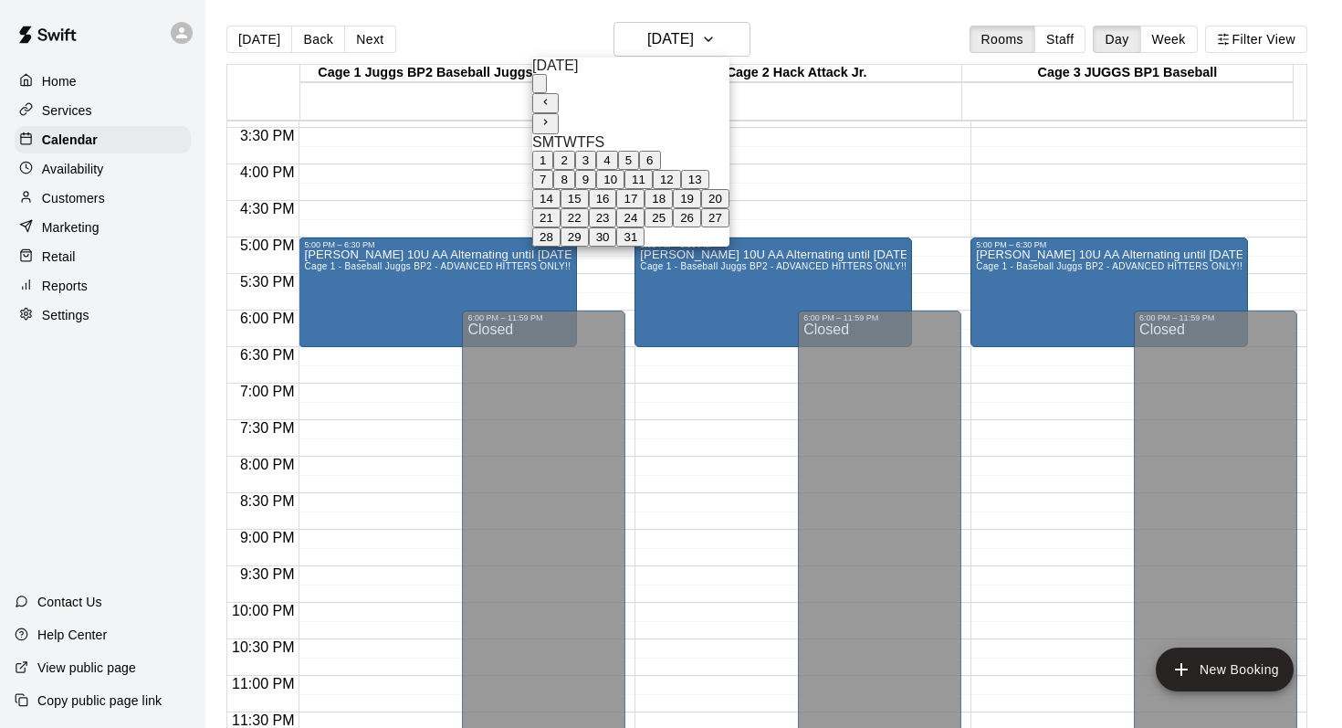
click at [710, 189] on button "13" at bounding box center [695, 179] width 28 height 19
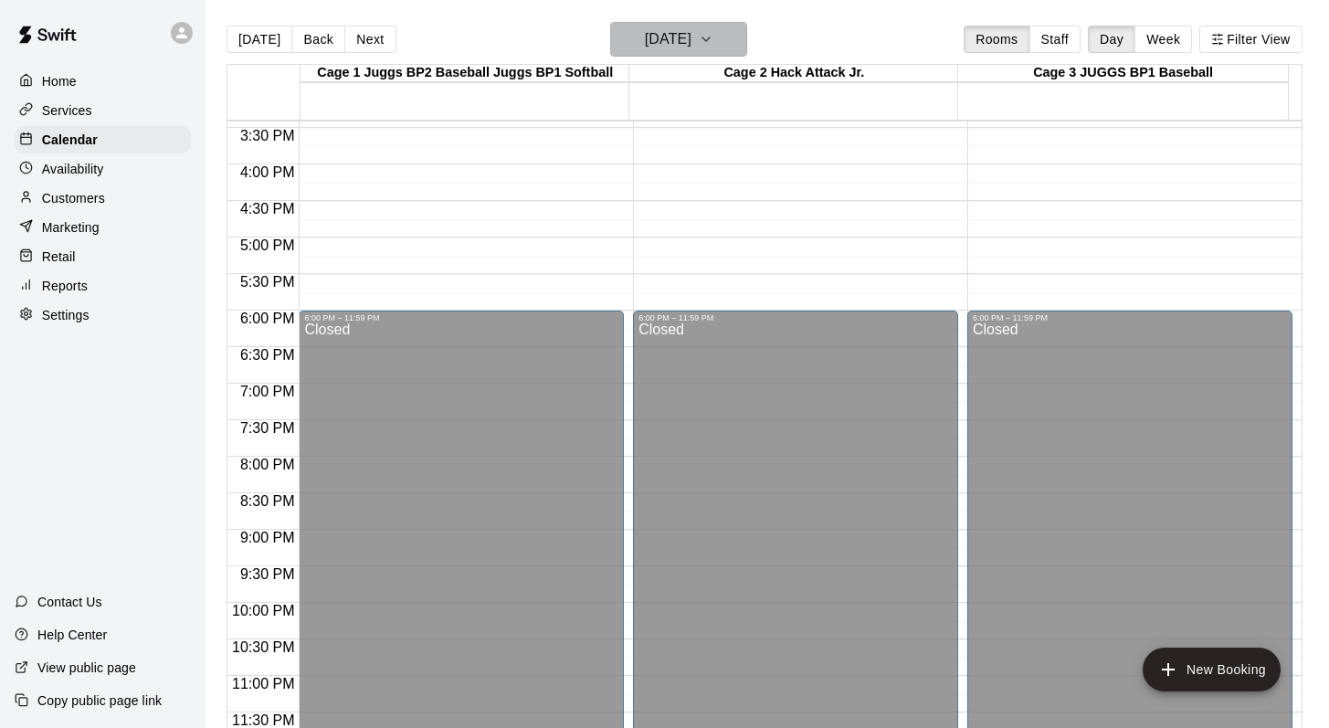
click at [737, 22] on button "Saturday Dec 13" at bounding box center [678, 39] width 137 height 35
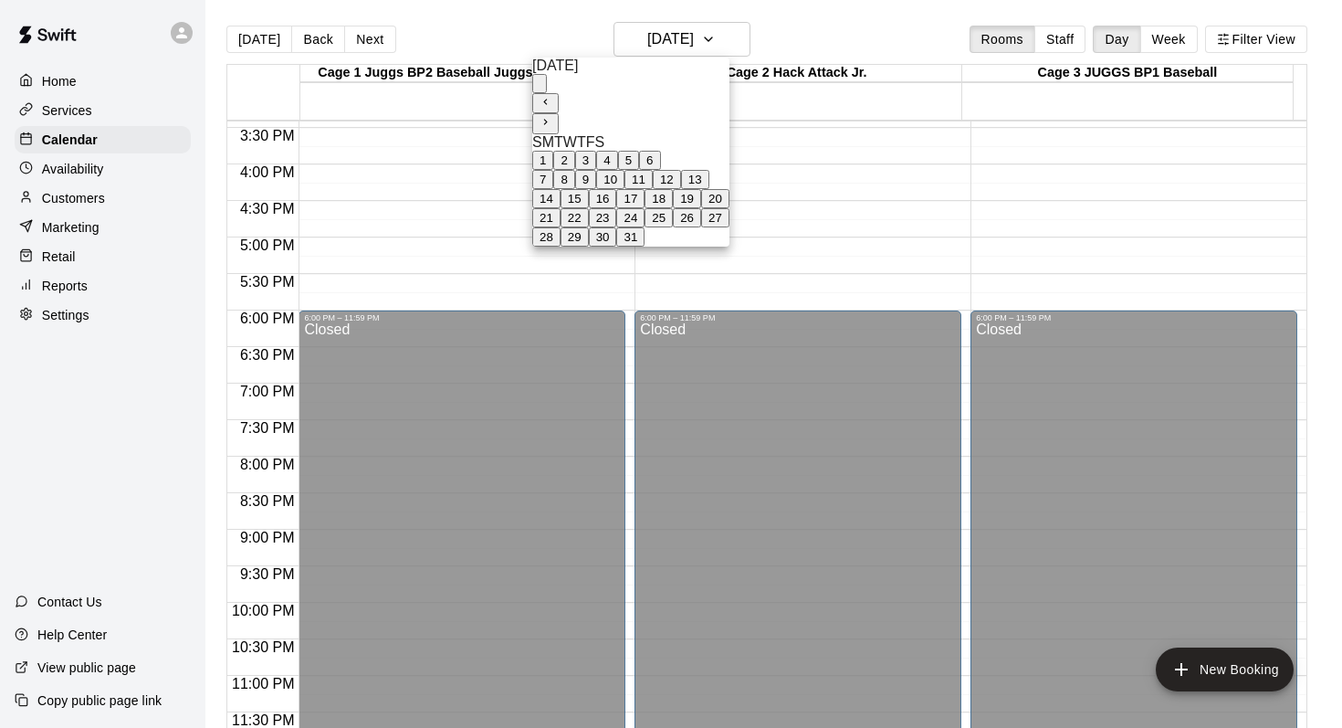
click at [730, 208] on button "20" at bounding box center [715, 198] width 28 height 19
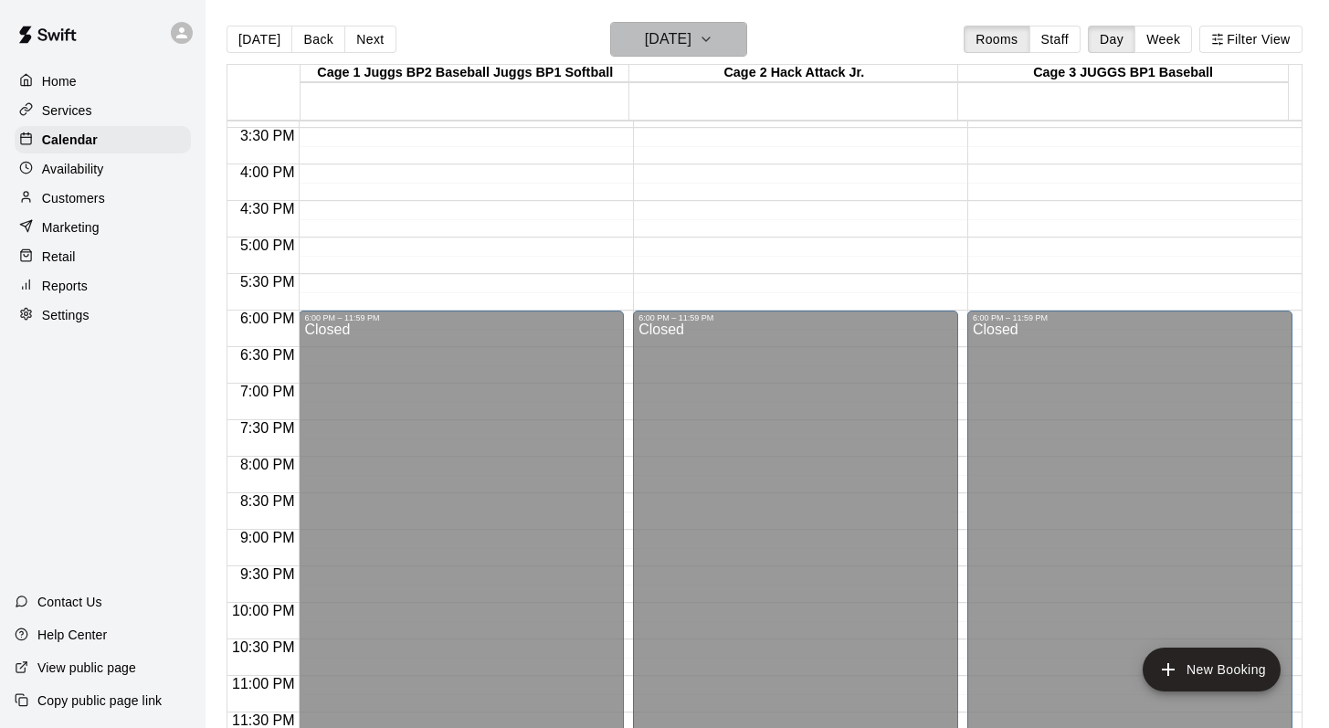
click at [713, 30] on icon "button" at bounding box center [706, 39] width 15 height 22
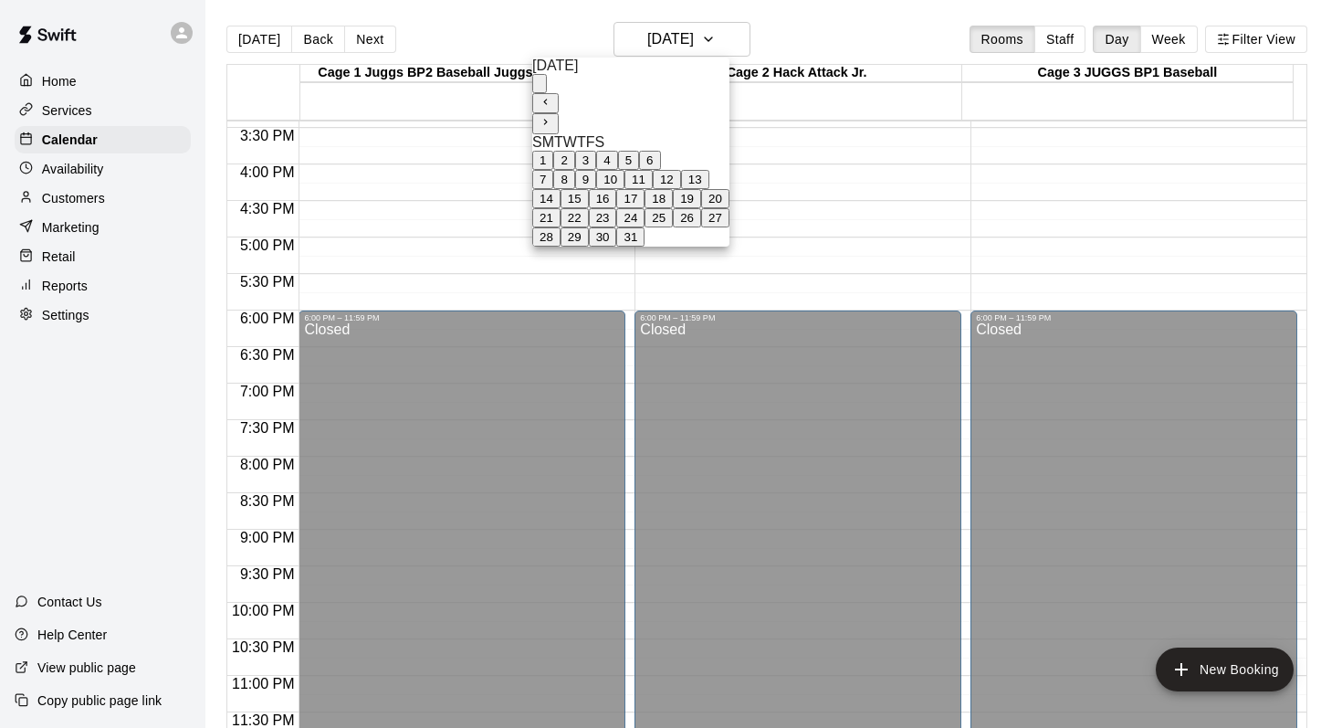
click at [730, 227] on button "27" at bounding box center [715, 217] width 28 height 19
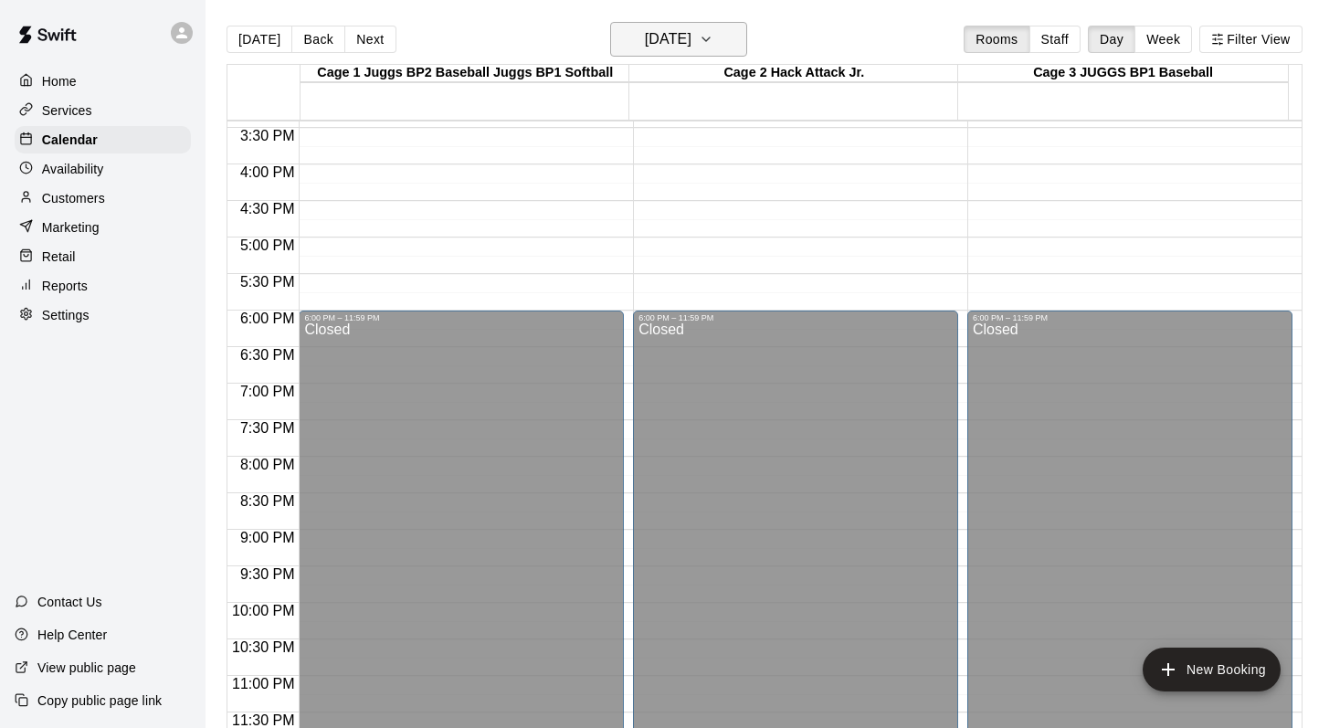
click at [713, 41] on icon "button" at bounding box center [706, 39] width 15 height 22
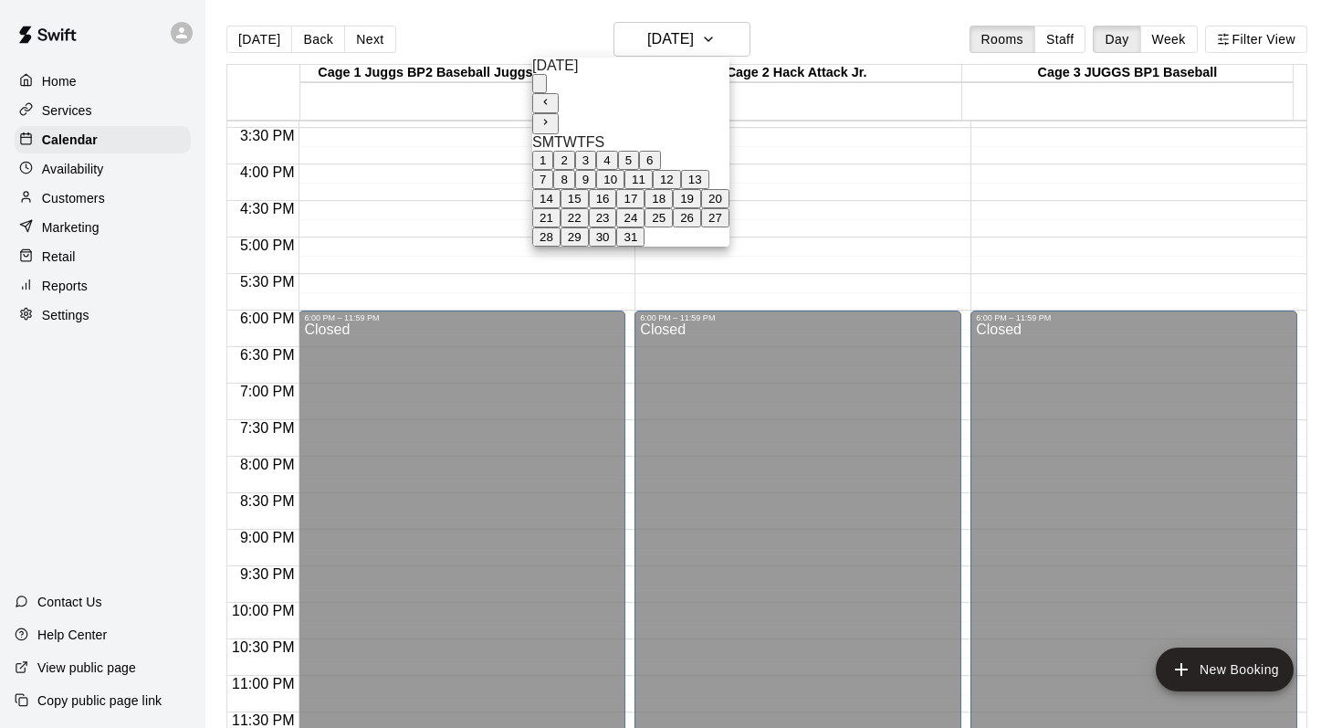
click at [552, 116] on icon "Next month" at bounding box center [546, 122] width 12 height 12
click at [596, 152] on button "3" at bounding box center [585, 160] width 21 height 19
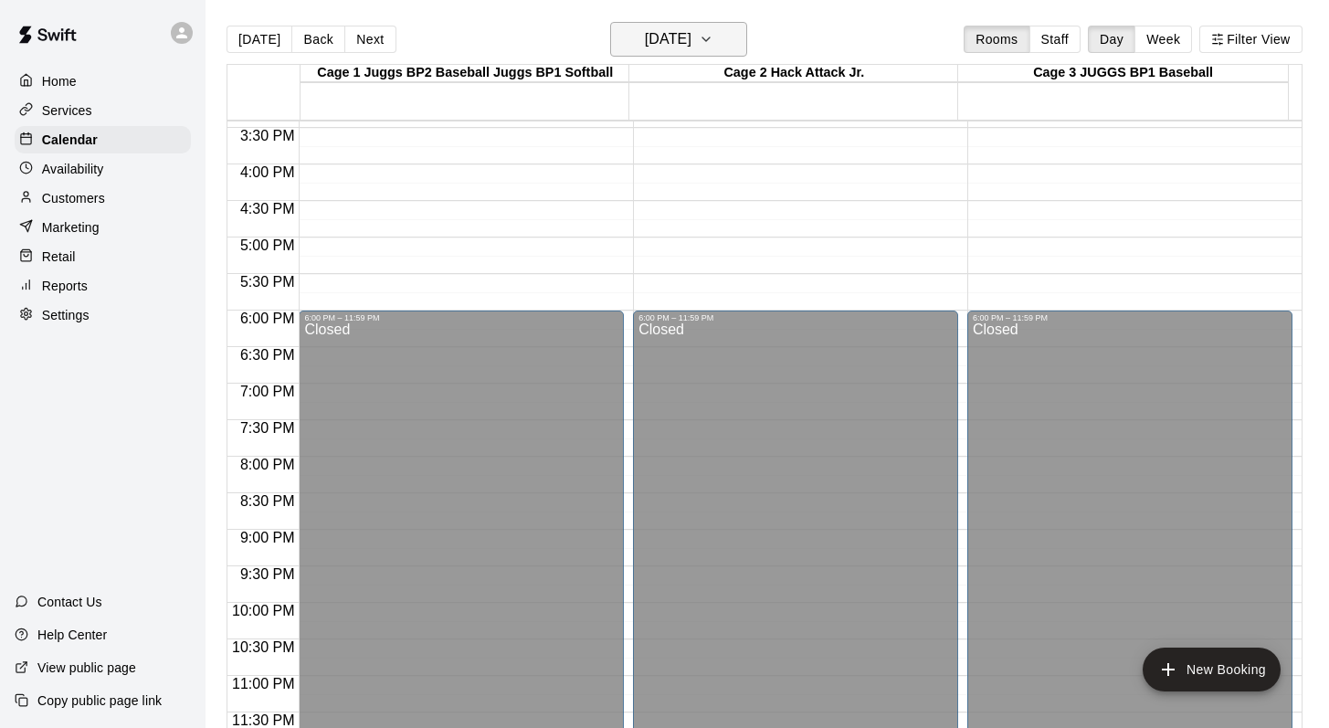
click at [713, 32] on icon "button" at bounding box center [706, 39] width 15 height 22
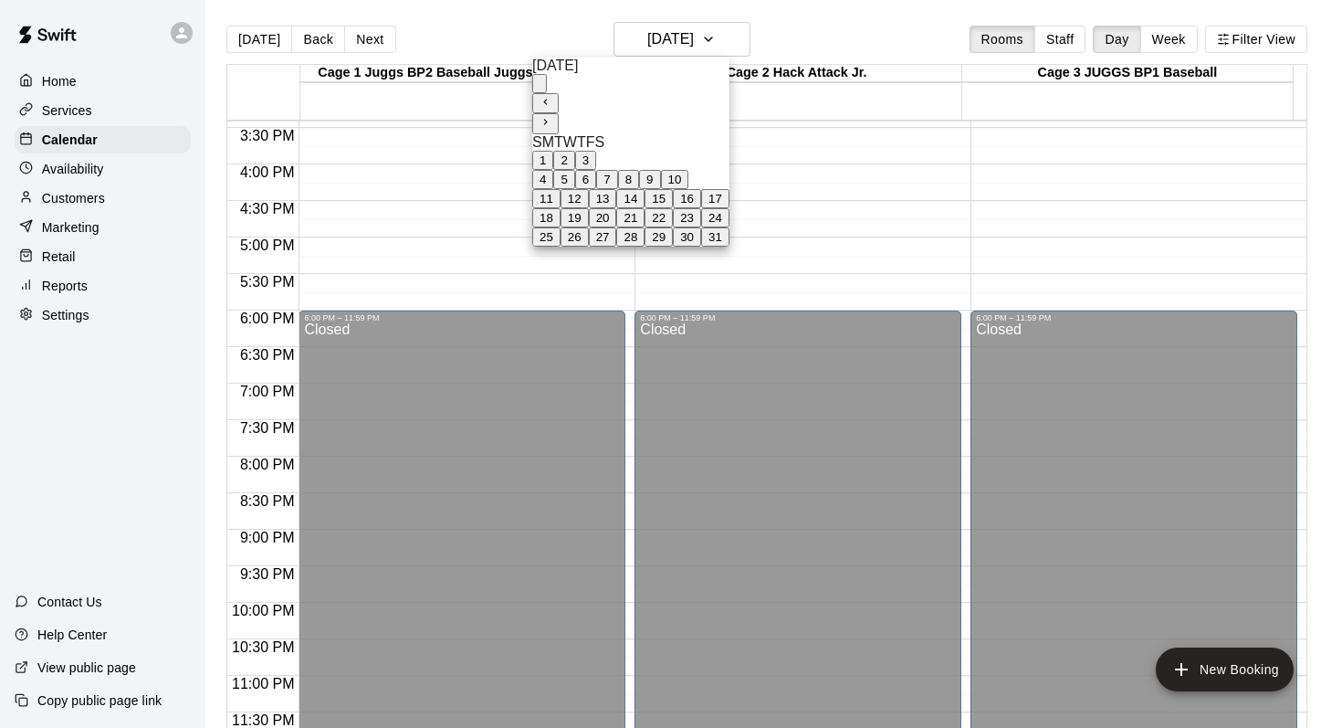
click at [689, 189] on button "10" at bounding box center [675, 179] width 28 height 19
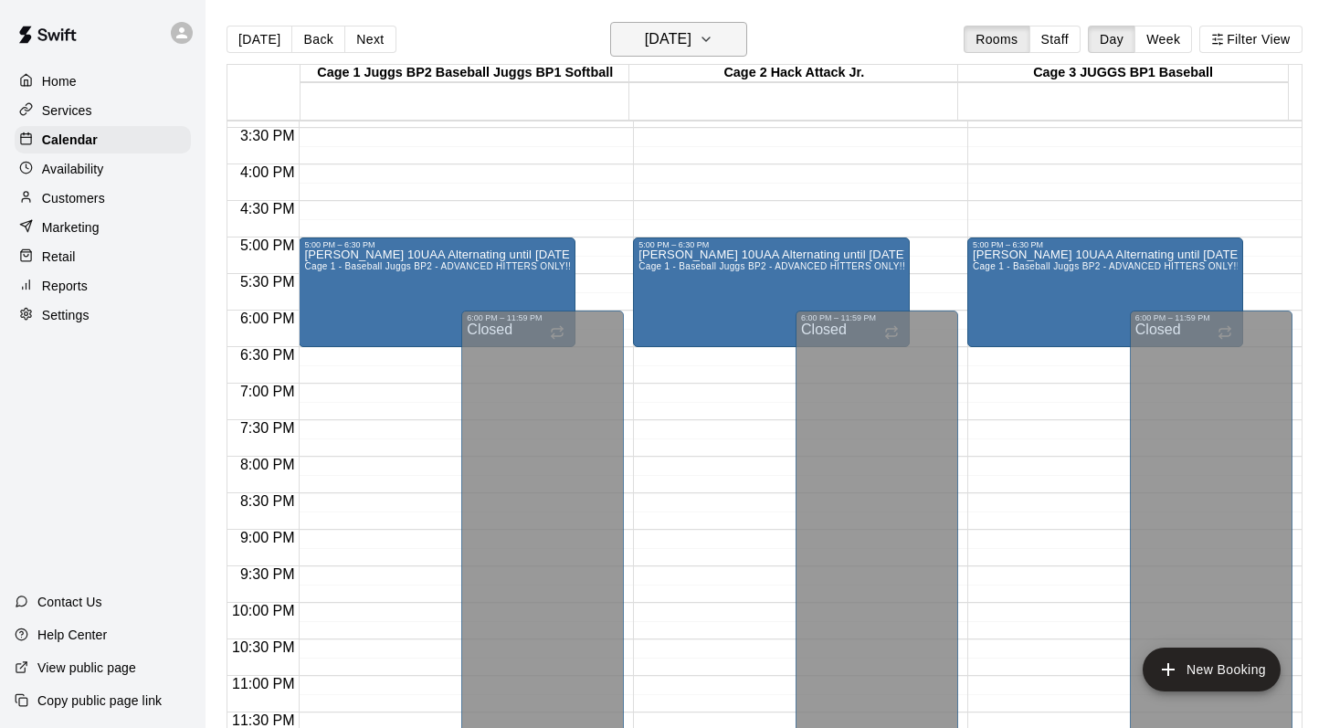
click at [727, 22] on button "Saturday Jan 10" at bounding box center [678, 39] width 137 height 35
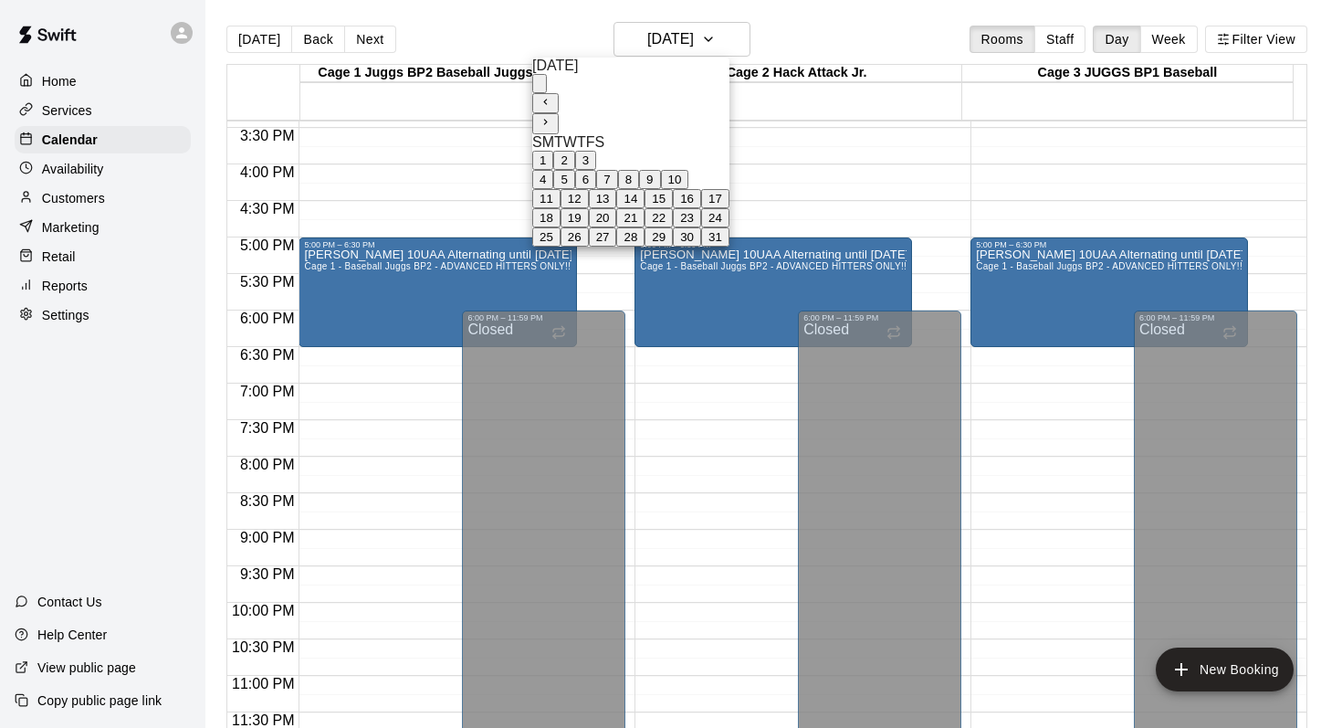
click at [730, 208] on button "17" at bounding box center [715, 198] width 28 height 19
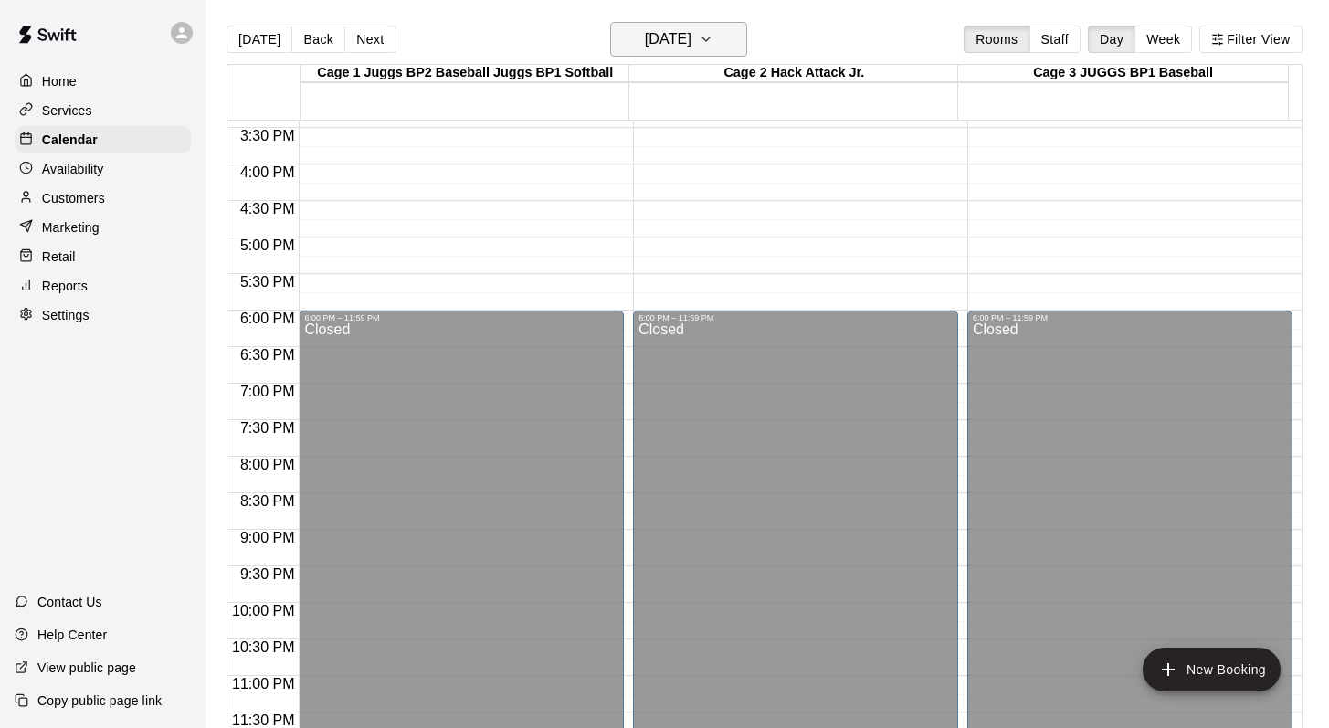
click at [713, 37] on icon "button" at bounding box center [706, 39] width 15 height 22
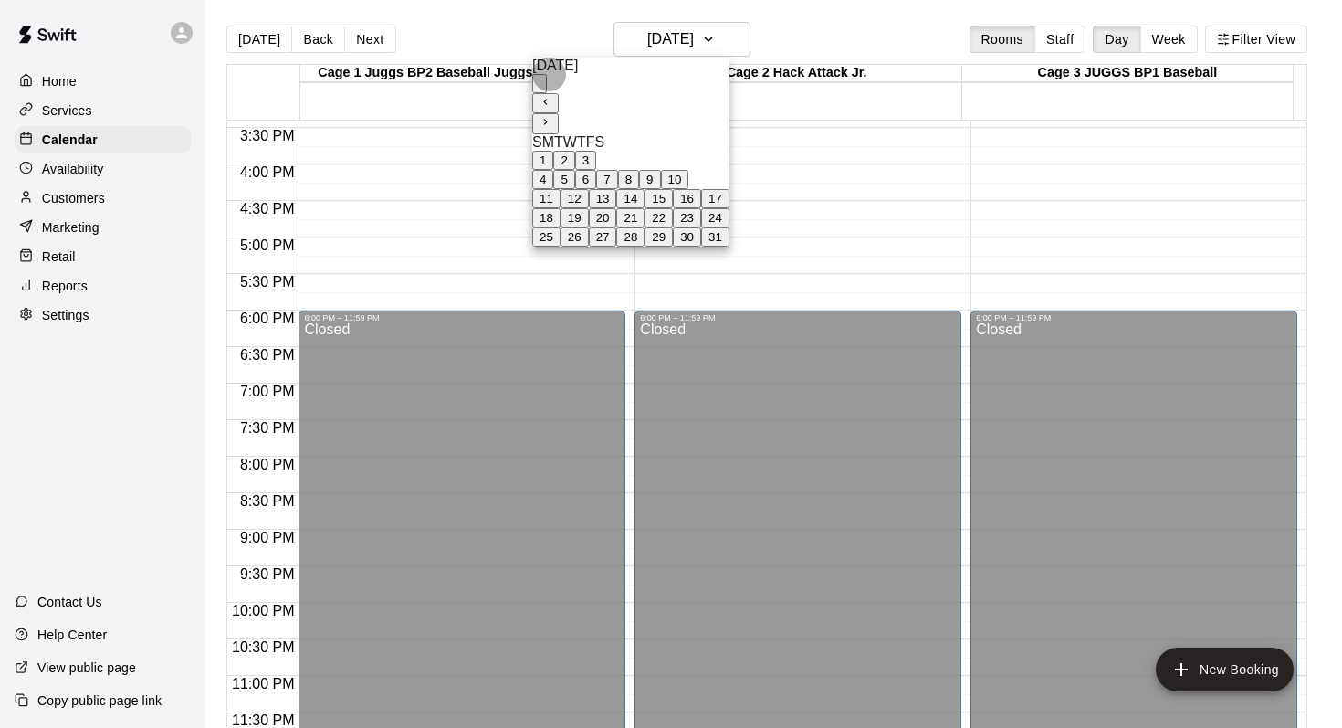
click at [730, 227] on button "24" at bounding box center [715, 217] width 28 height 19
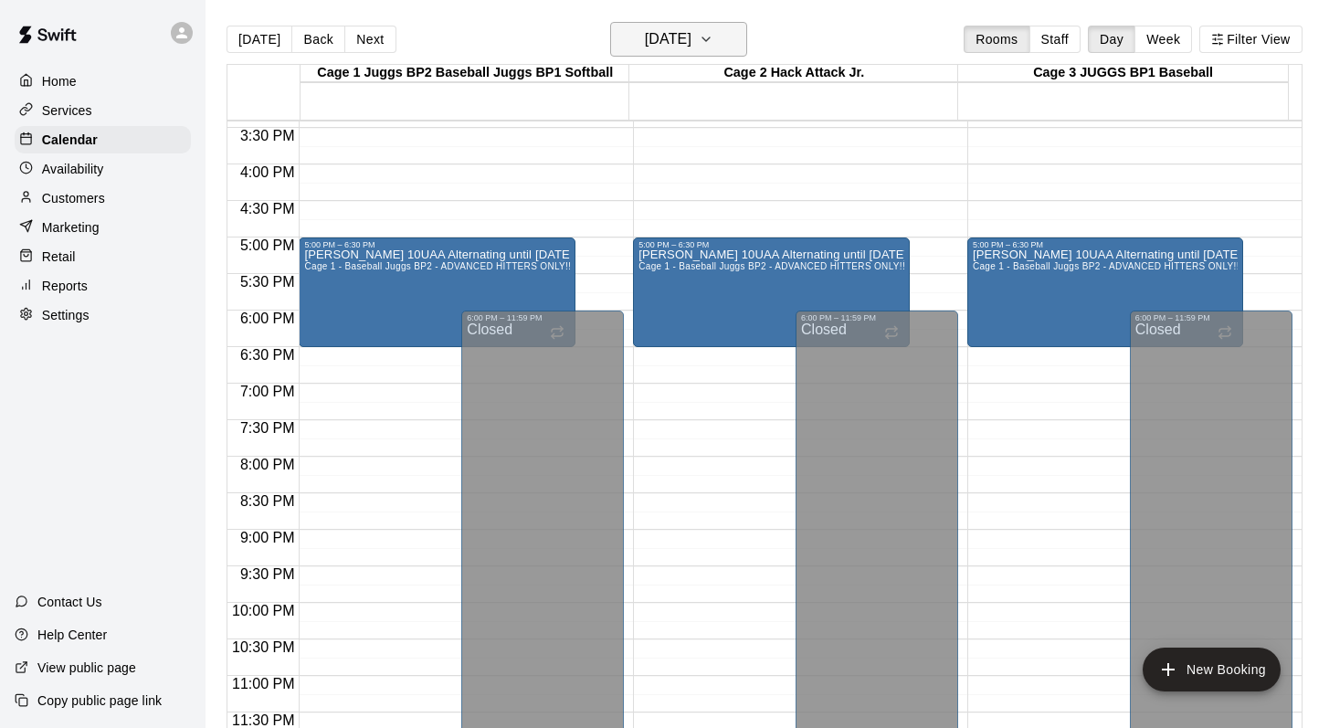
click at [710, 37] on icon "button" at bounding box center [705, 39] width 7 height 4
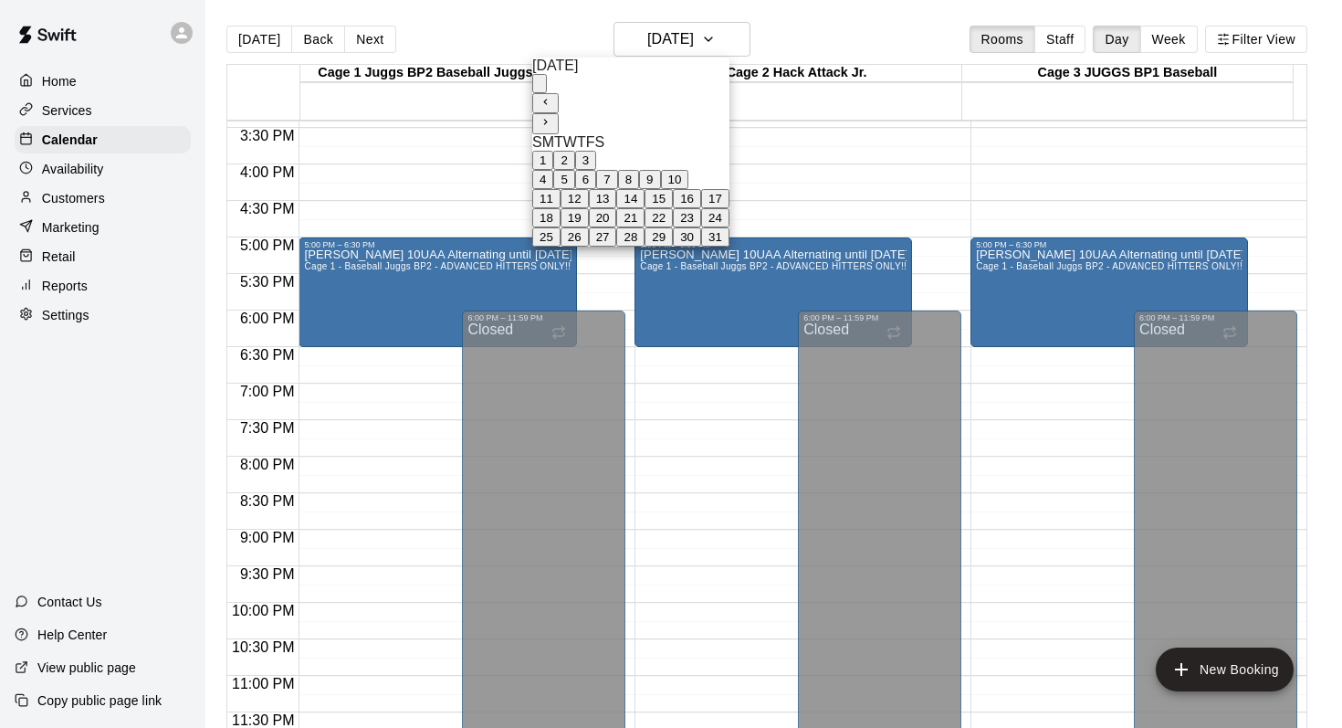
click at [730, 247] on button "31" at bounding box center [715, 236] width 28 height 19
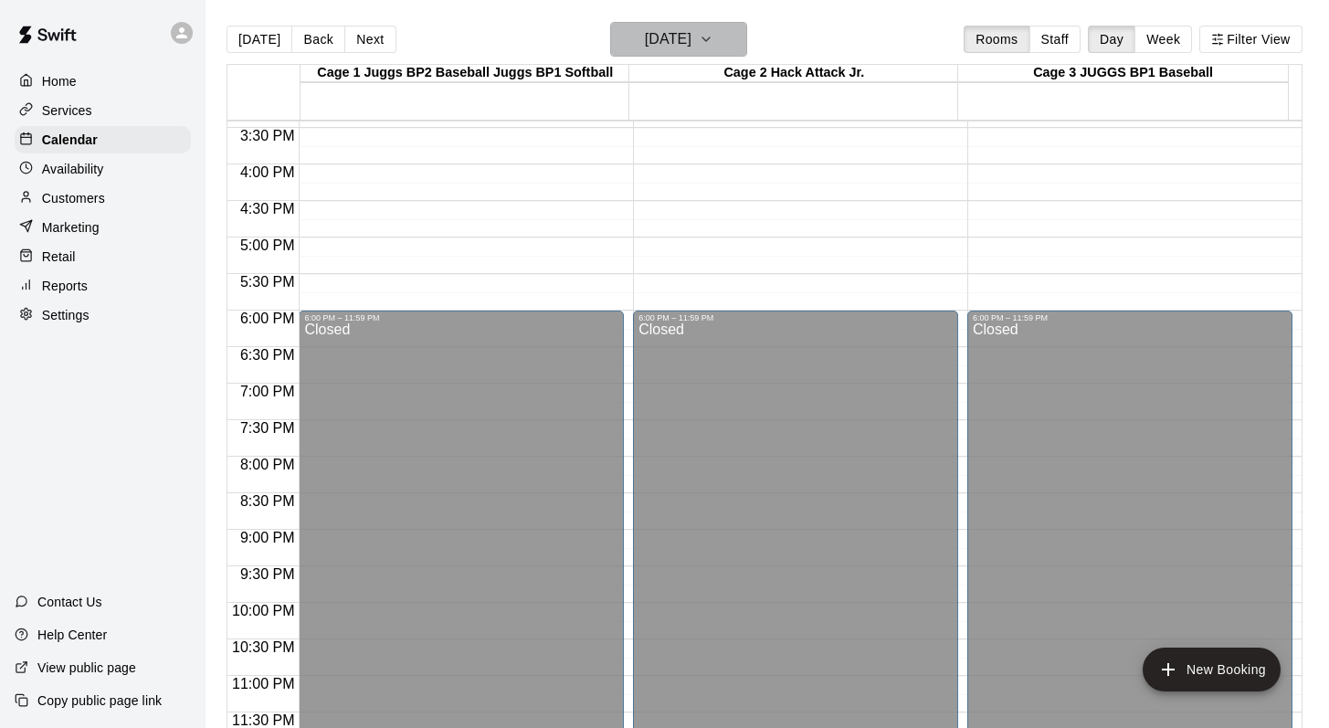
click at [713, 37] on icon "button" at bounding box center [706, 39] width 15 height 22
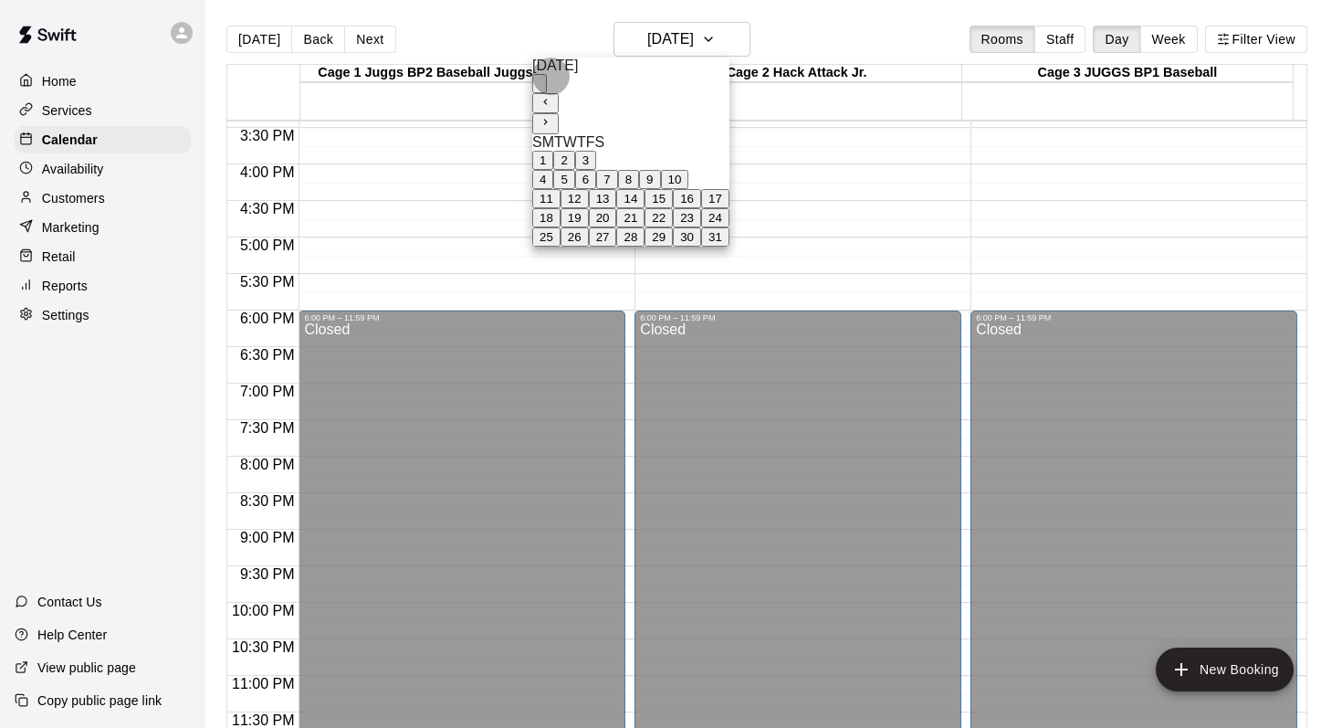
click at [552, 116] on icon "Next month" at bounding box center [546, 122] width 12 height 12
click at [682, 154] on button "7" at bounding box center [671, 160] width 21 height 19
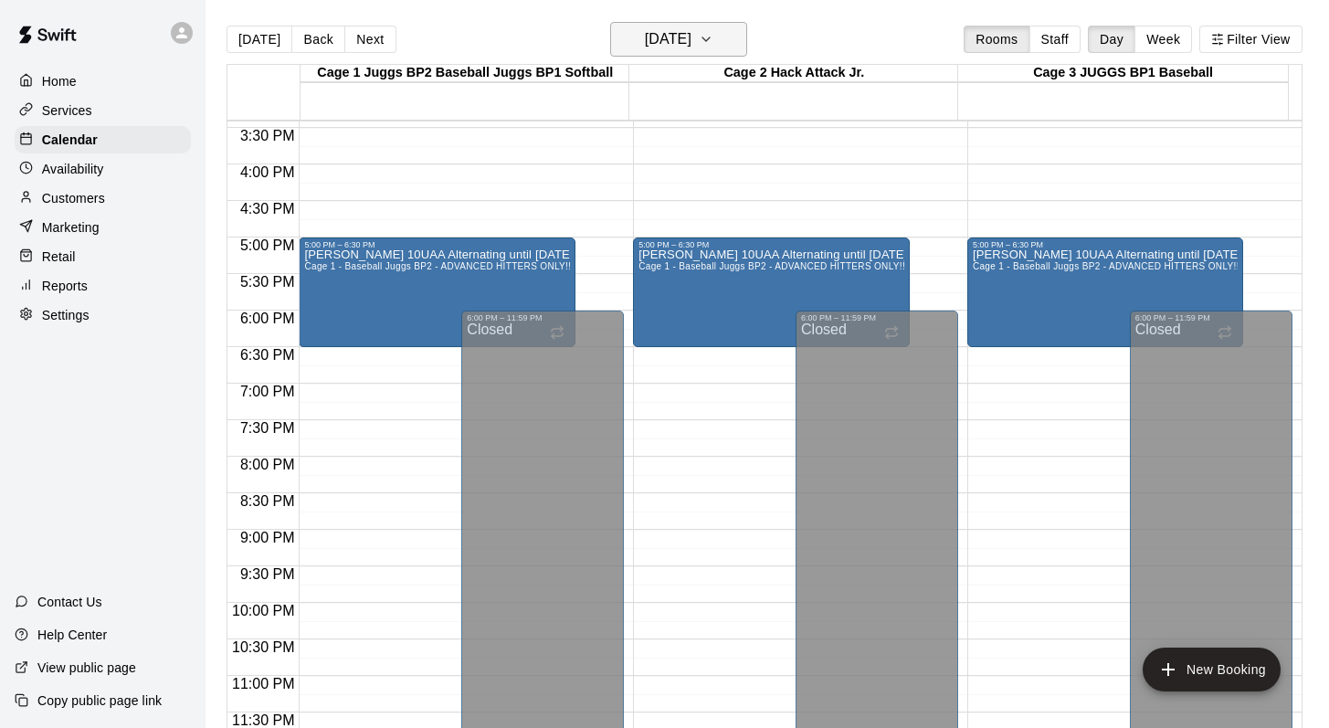
click at [713, 28] on icon "button" at bounding box center [706, 39] width 15 height 22
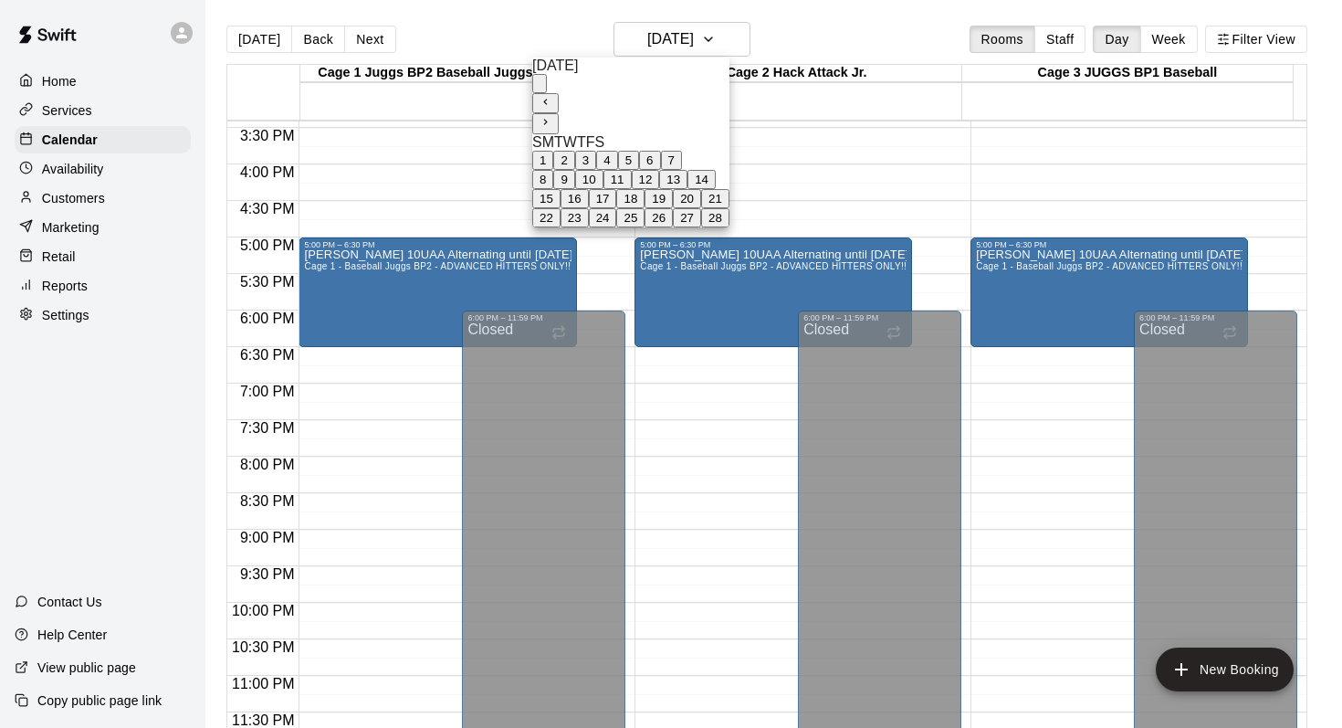
click at [716, 189] on button "14" at bounding box center [702, 179] width 28 height 19
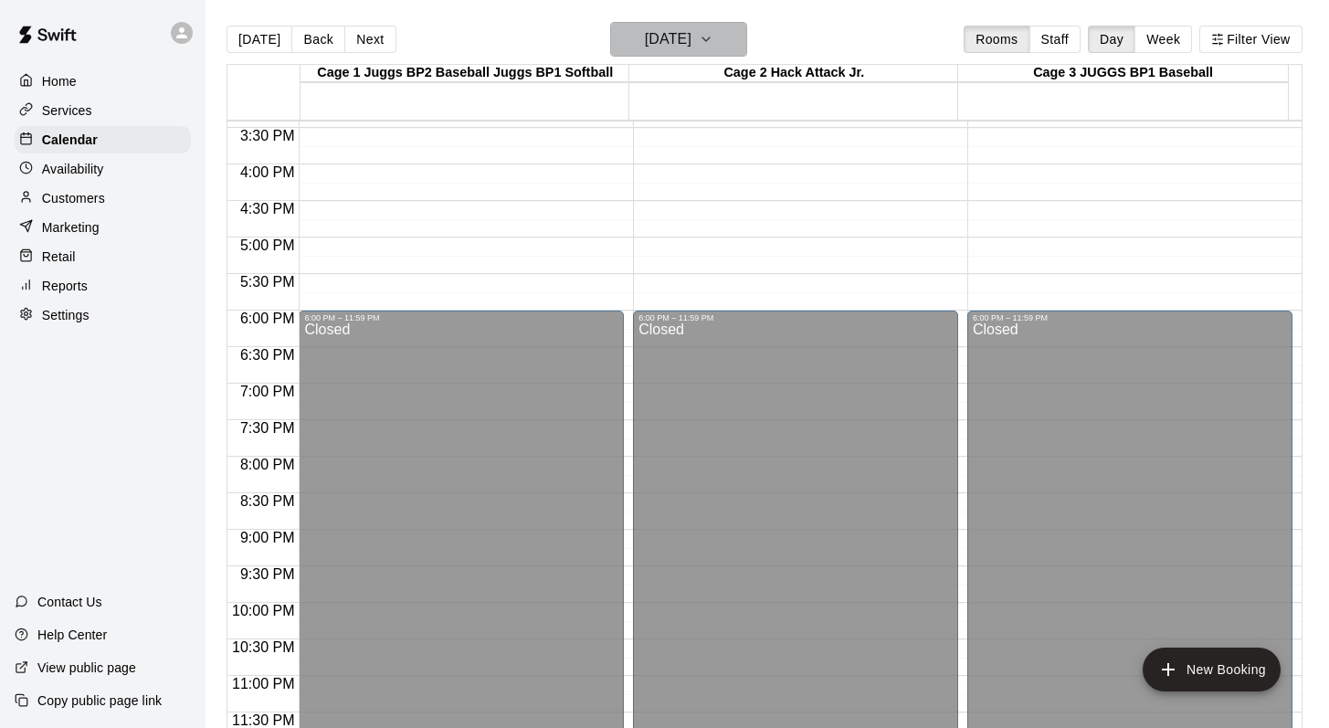
click at [713, 45] on icon "button" at bounding box center [706, 39] width 15 height 22
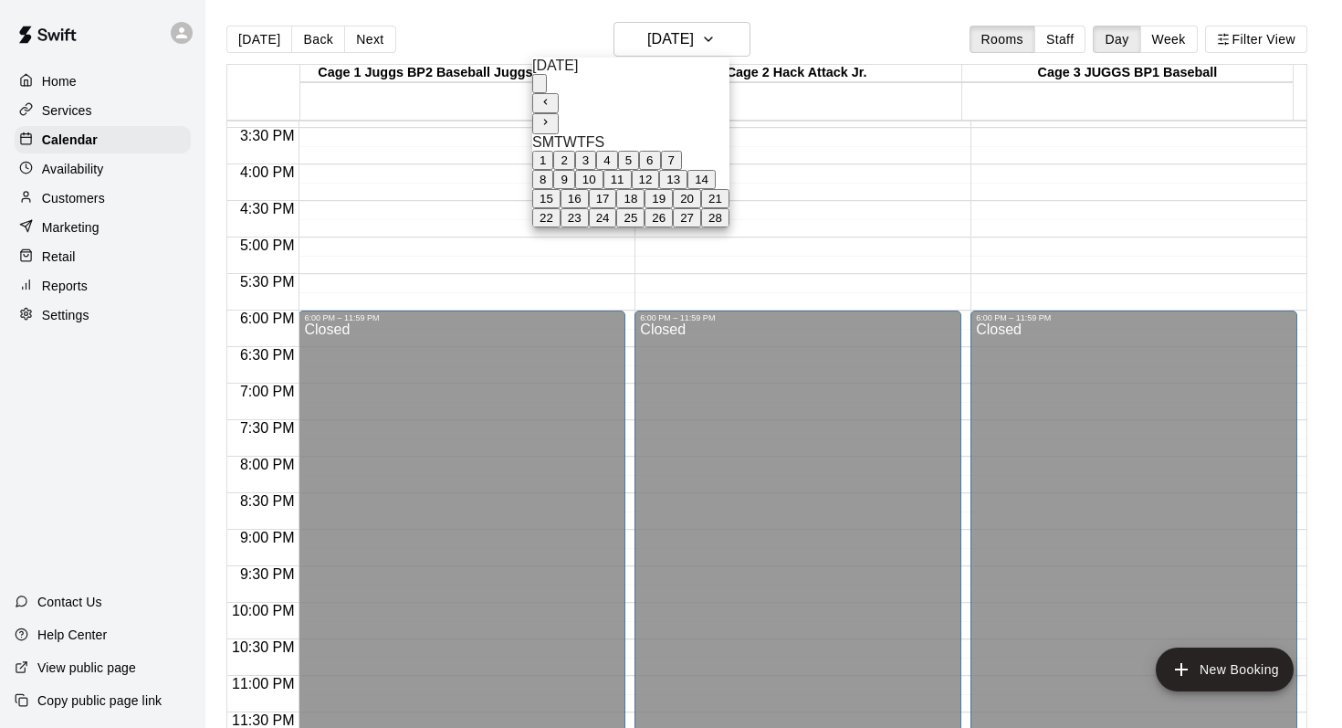
click at [730, 208] on button "21" at bounding box center [715, 198] width 28 height 19
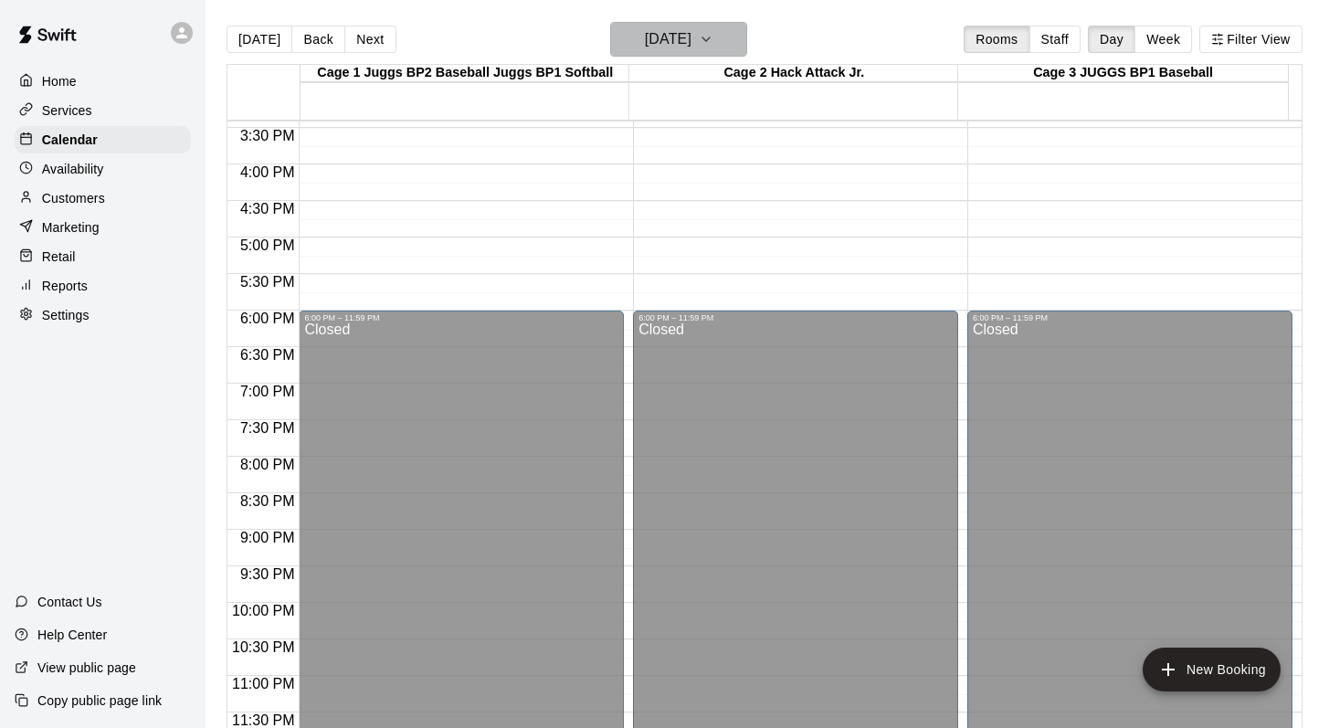
click at [747, 49] on button "Saturday Feb 21" at bounding box center [678, 39] width 137 height 35
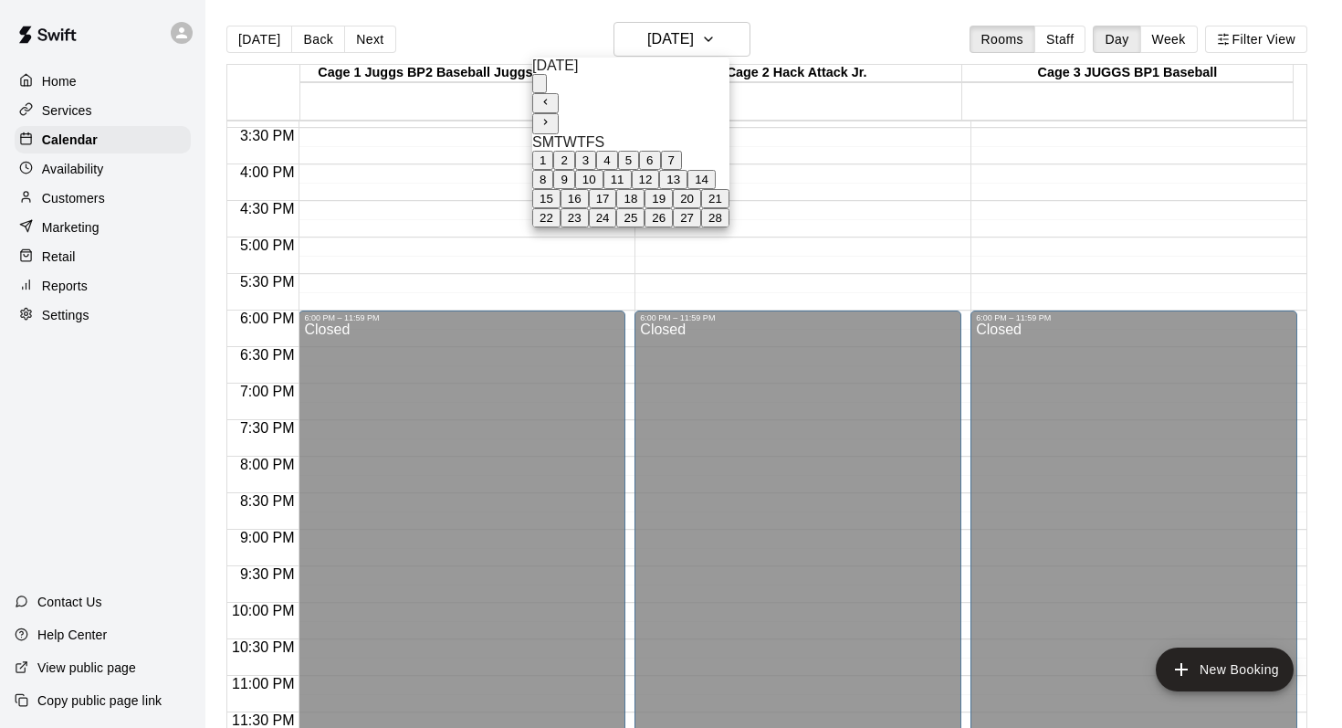
click at [730, 227] on button "28" at bounding box center [715, 217] width 28 height 19
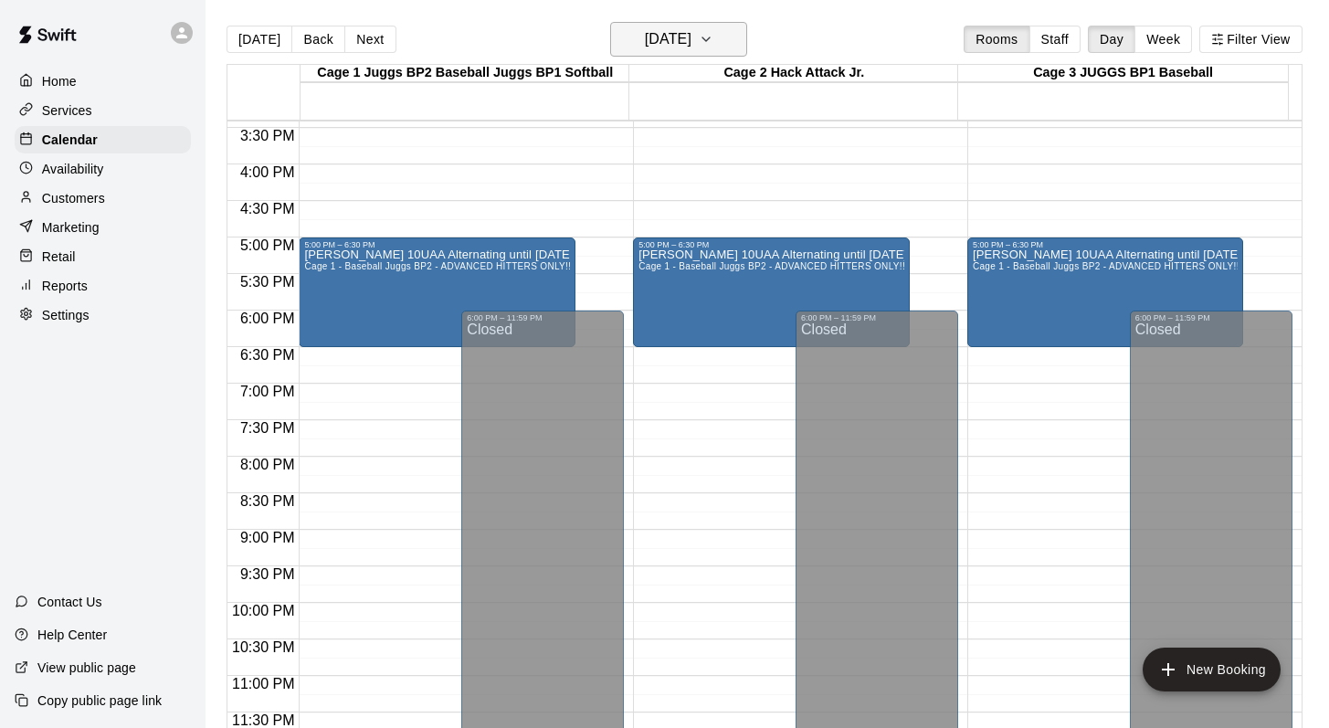
click at [713, 29] on icon "button" at bounding box center [706, 39] width 15 height 22
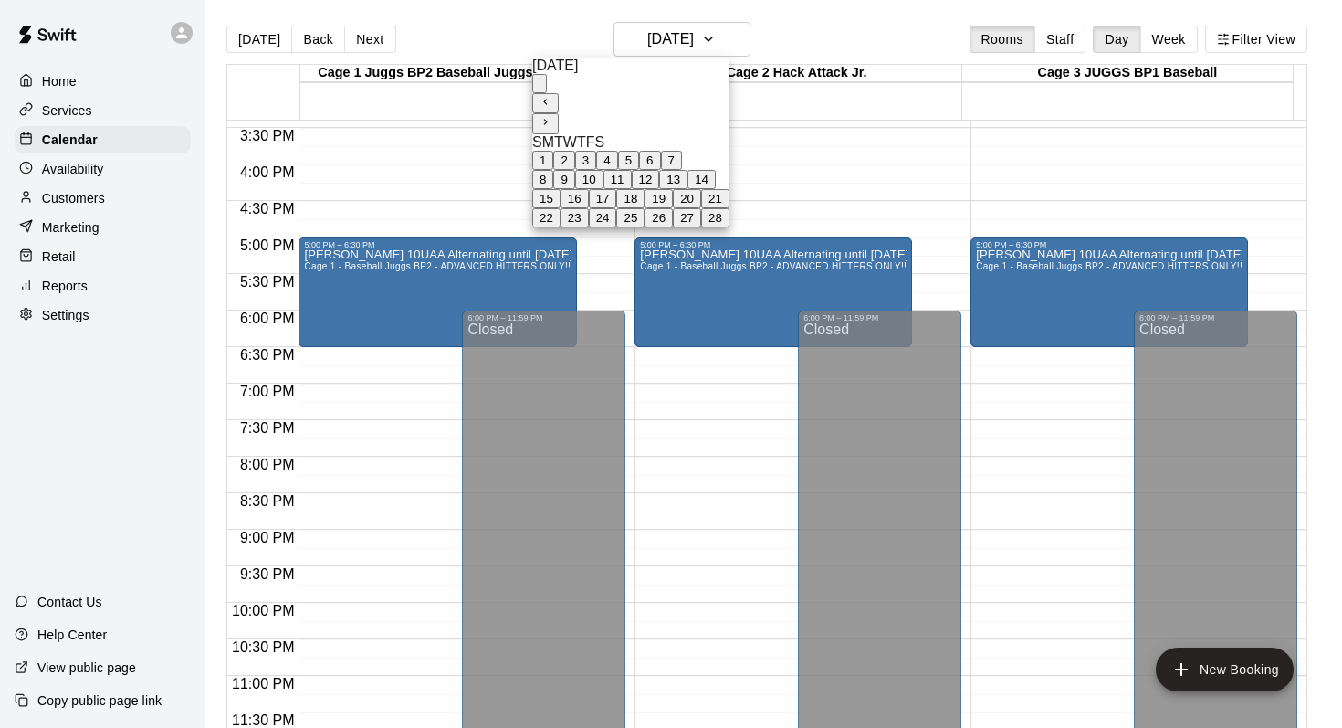
click at [552, 116] on icon "Next month" at bounding box center [546, 122] width 12 height 12
click at [682, 157] on button "7" at bounding box center [671, 160] width 21 height 19
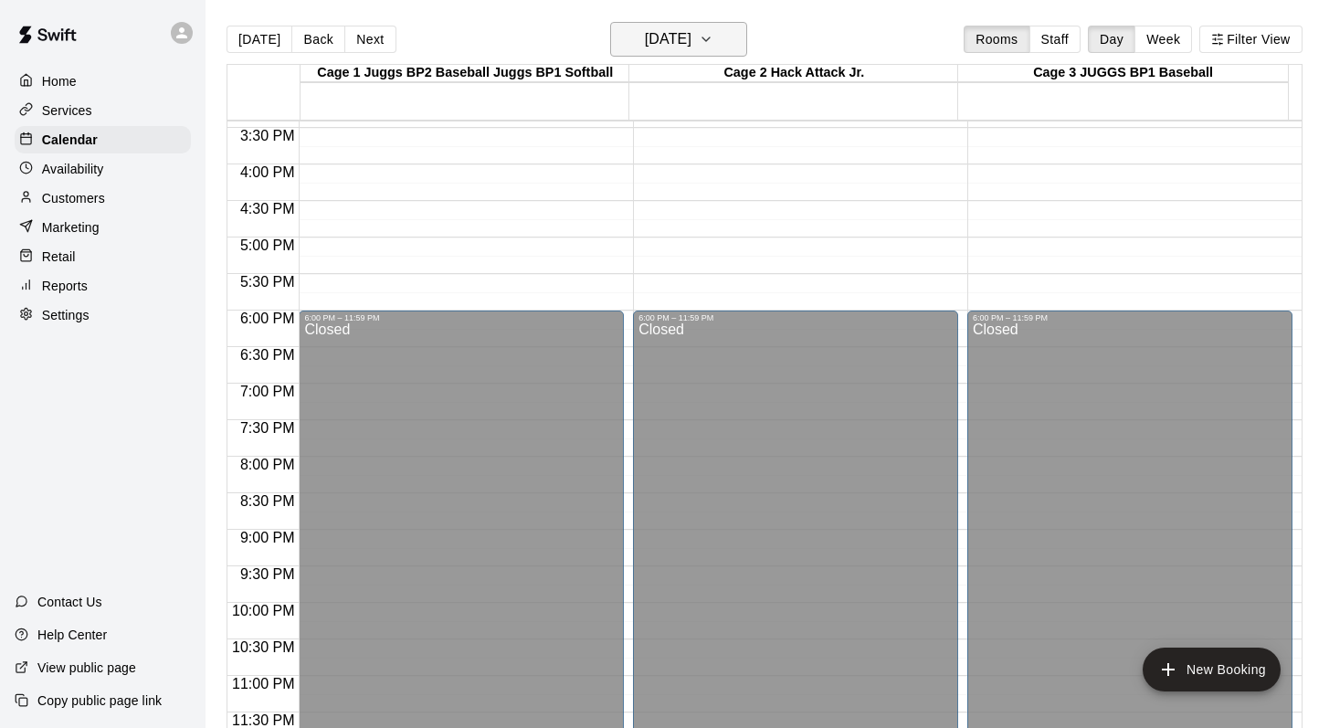
click at [713, 28] on icon "button" at bounding box center [706, 39] width 15 height 22
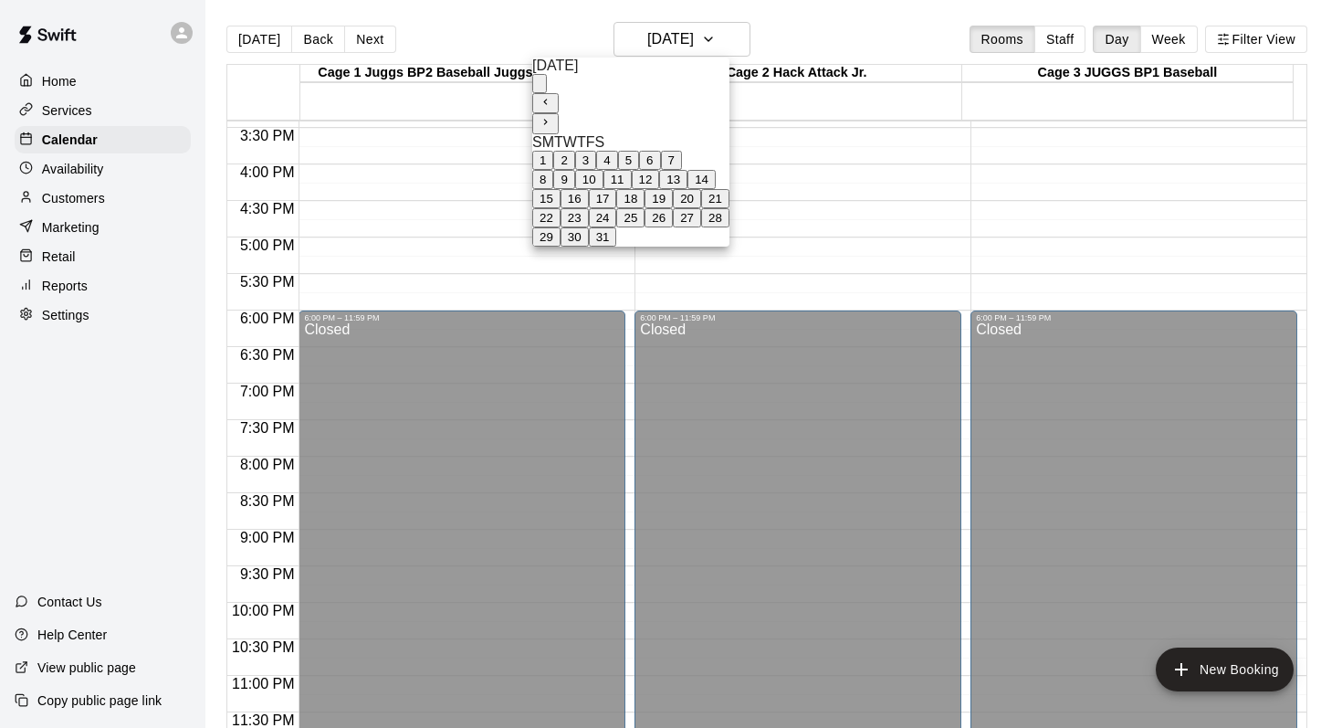
click at [716, 189] on button "14" at bounding box center [702, 179] width 28 height 19
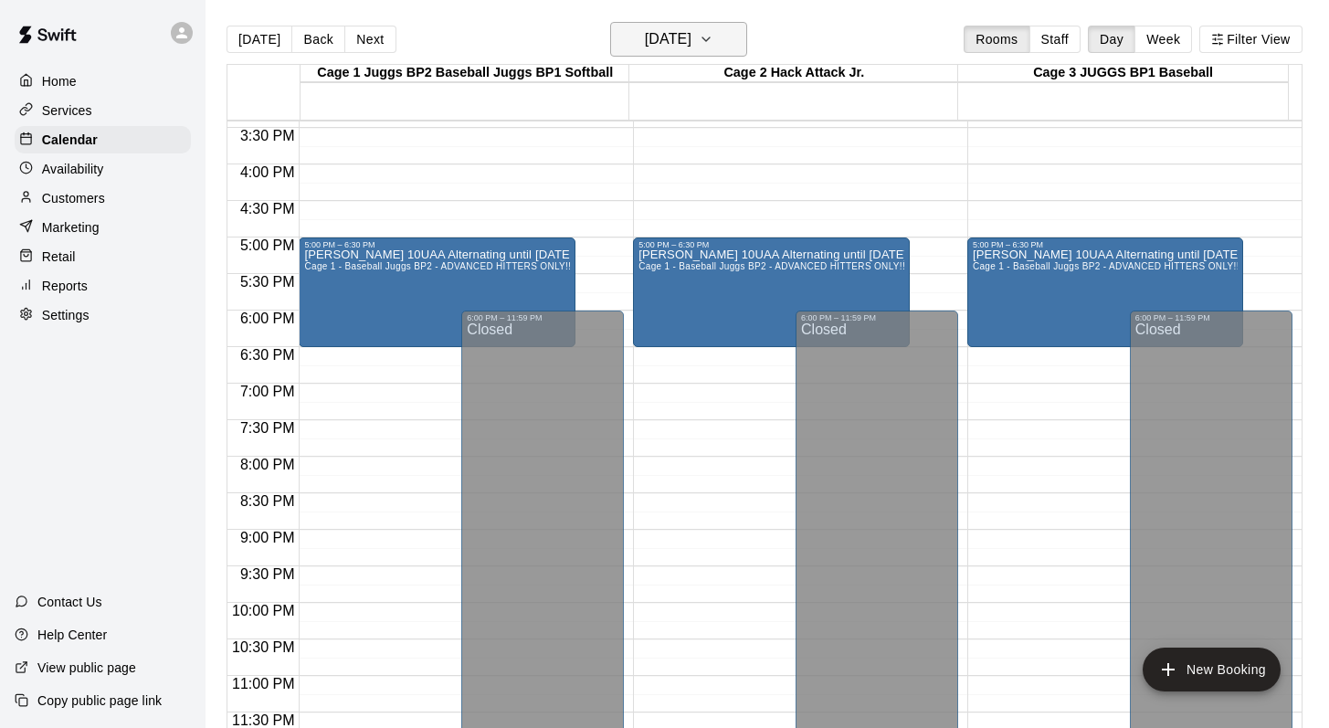
click at [713, 50] on icon "button" at bounding box center [706, 39] width 15 height 22
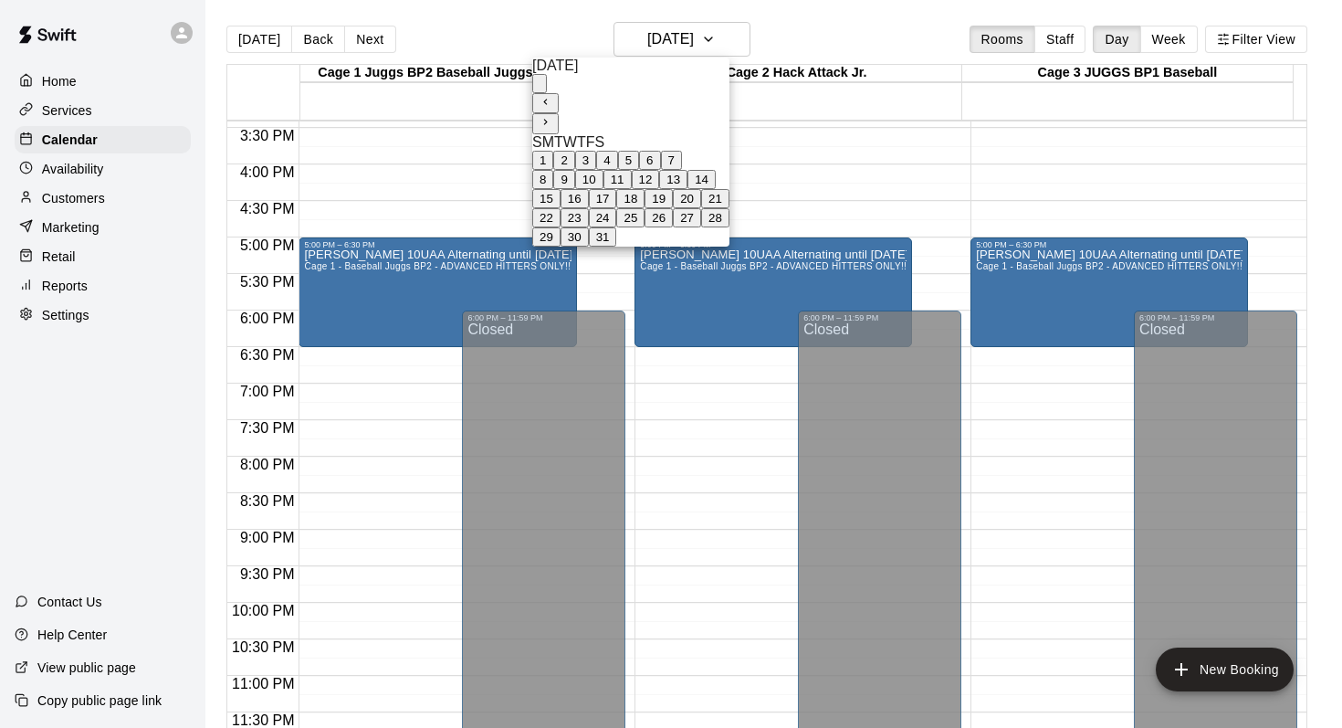
click at [730, 208] on button "21" at bounding box center [715, 198] width 28 height 19
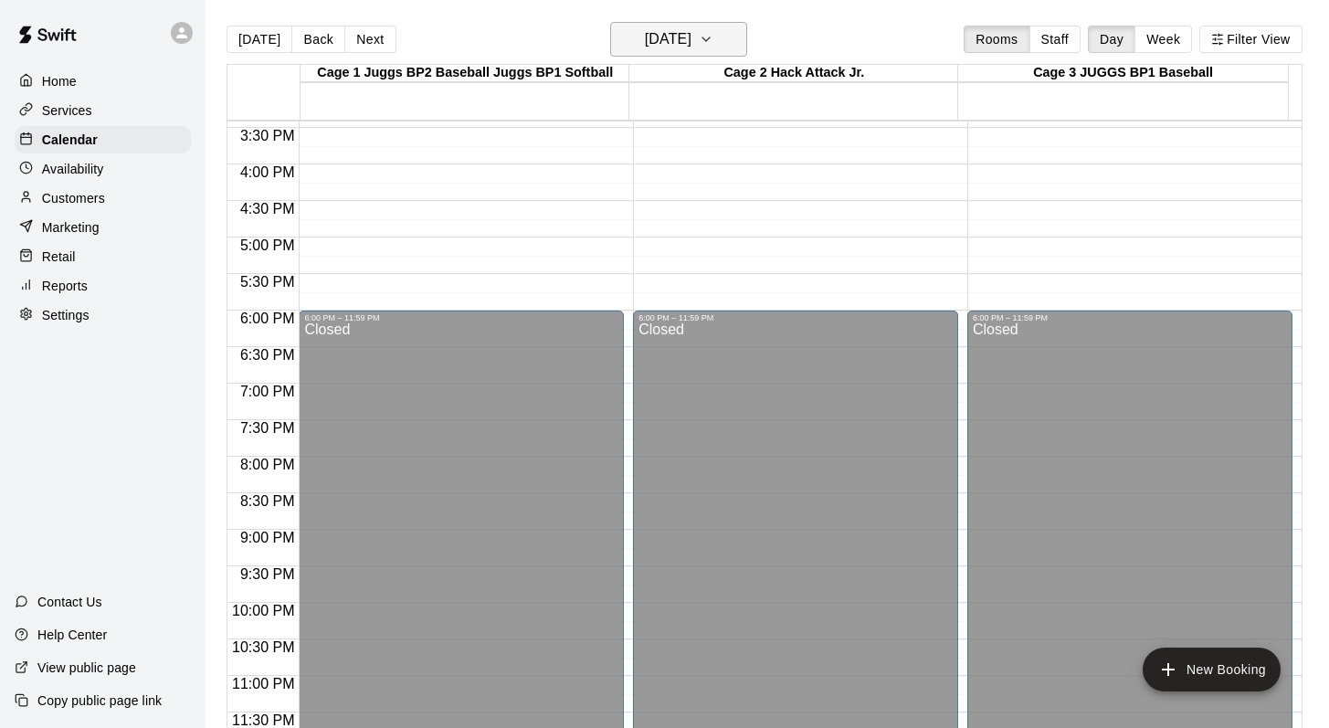
click at [713, 45] on icon "button" at bounding box center [706, 39] width 15 height 22
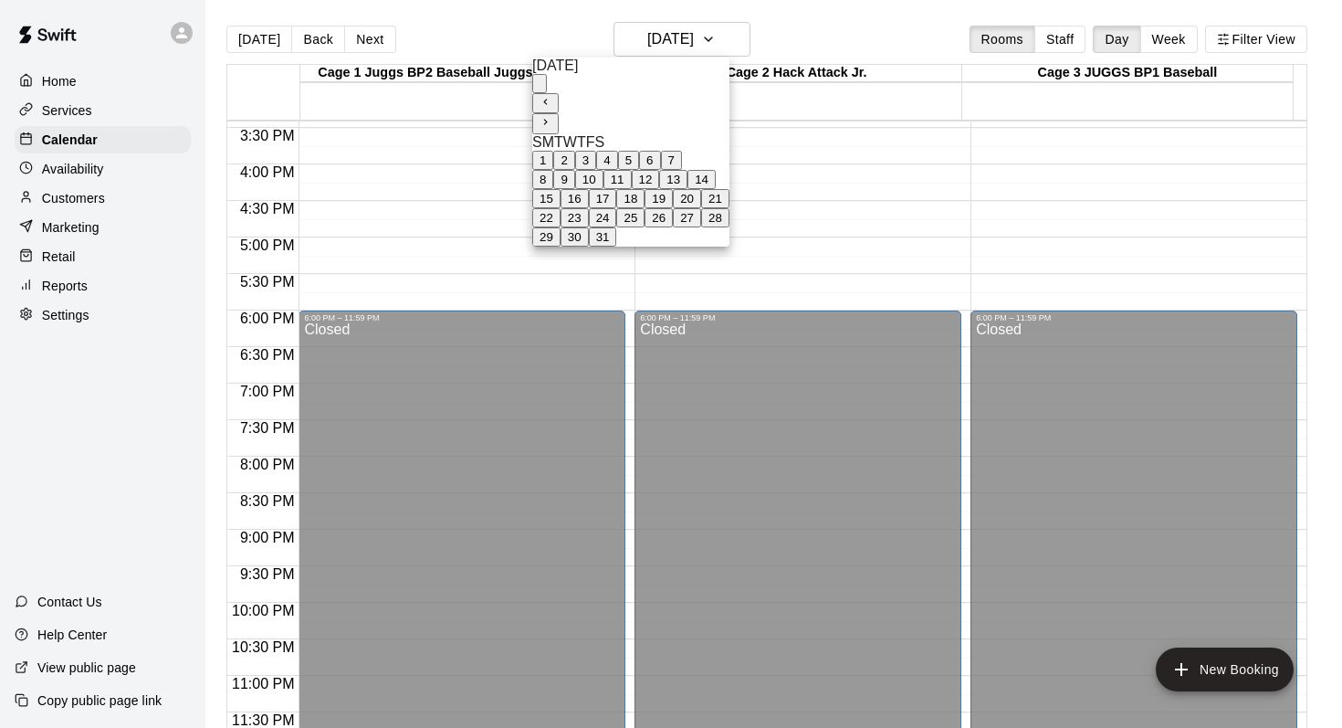
click at [730, 227] on button "28" at bounding box center [715, 217] width 28 height 19
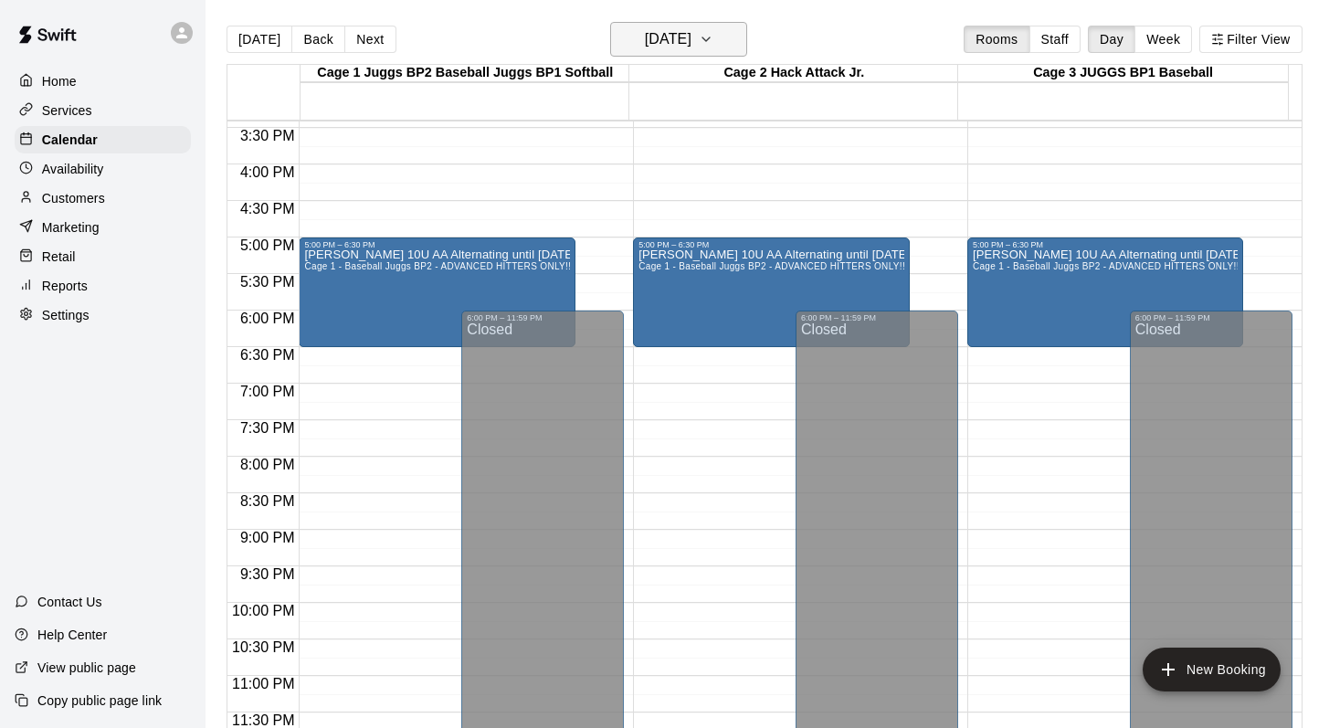
click at [741, 24] on button "Saturday Mar 28" at bounding box center [678, 39] width 137 height 35
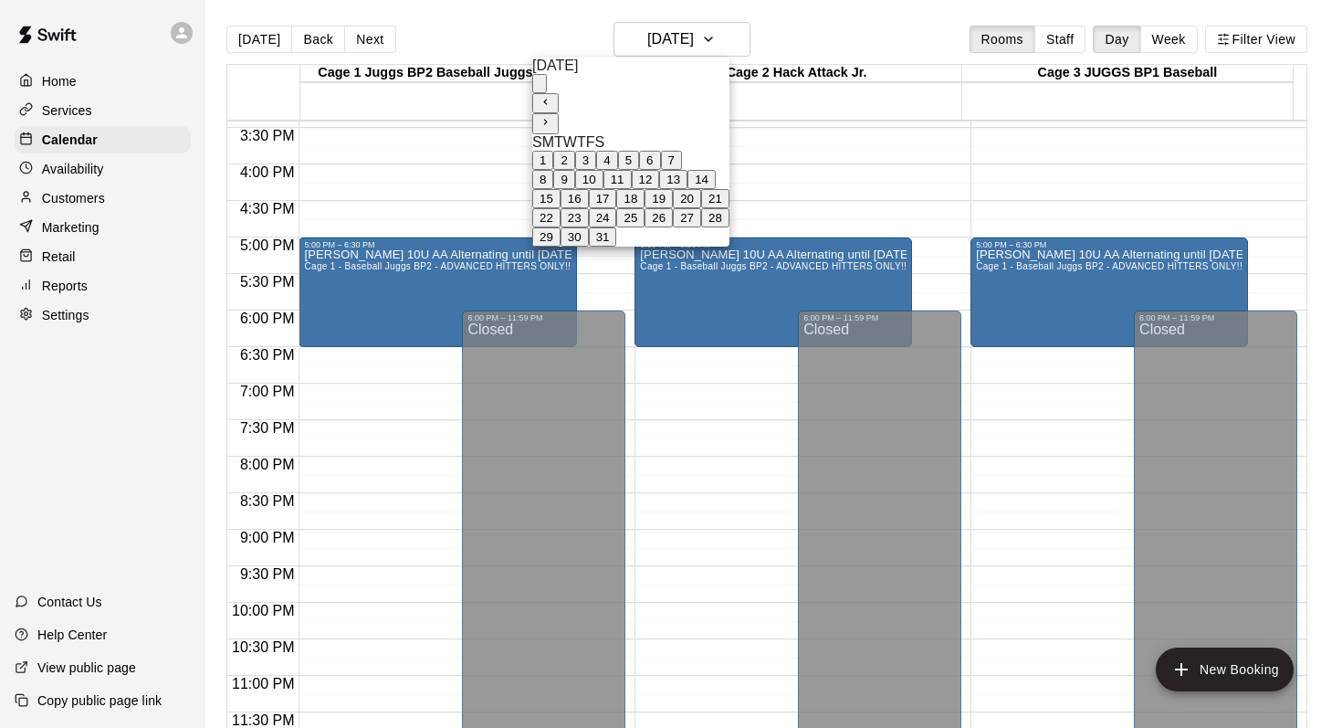
click at [552, 116] on icon "Next month" at bounding box center [546, 122] width 12 height 12
click at [617, 169] on button "4" at bounding box center [606, 160] width 21 height 19
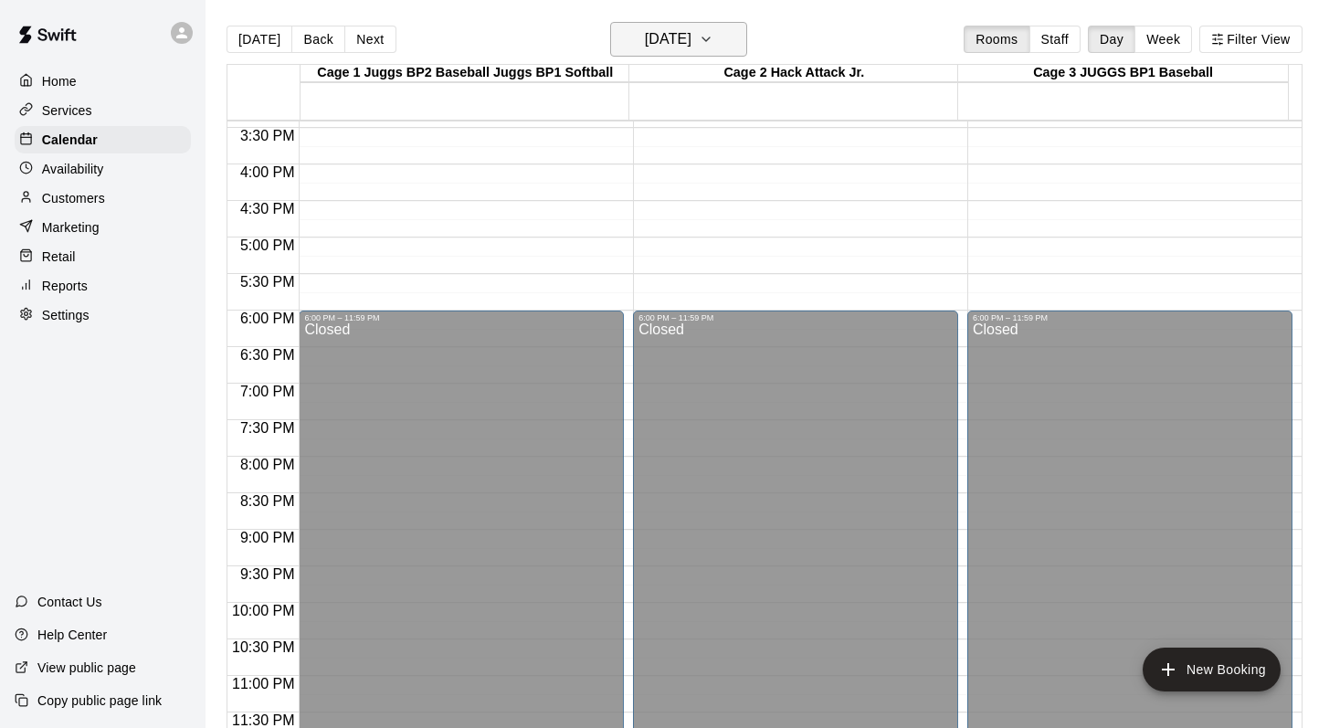
click at [713, 32] on icon "button" at bounding box center [706, 39] width 15 height 22
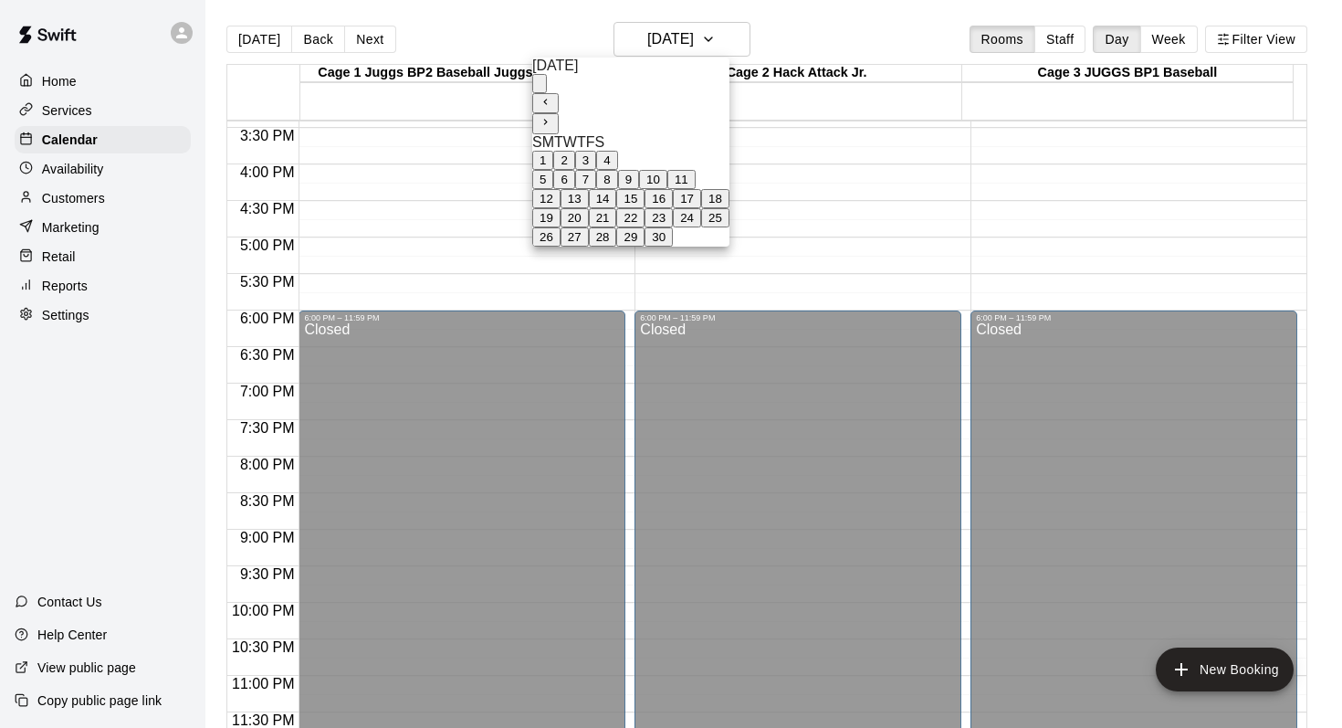
click at [696, 189] on button "11" at bounding box center [682, 179] width 28 height 19
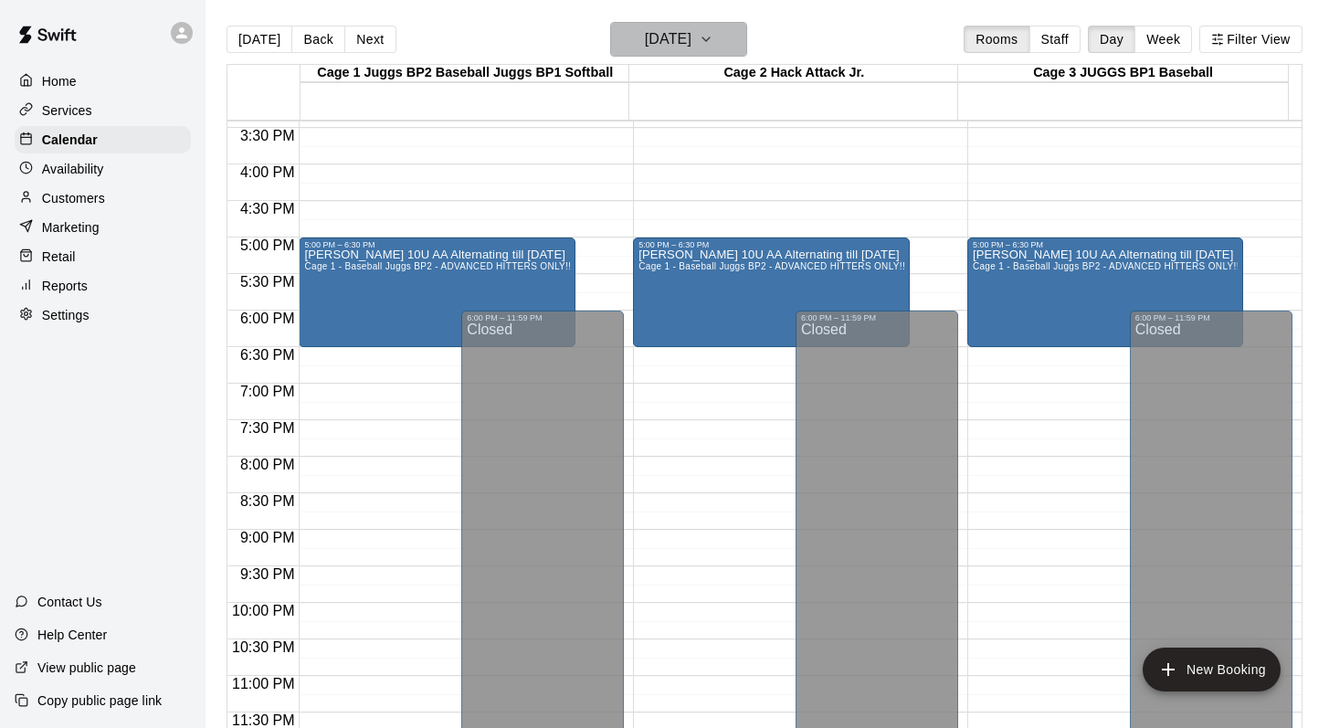
click at [713, 36] on icon "button" at bounding box center [706, 39] width 15 height 22
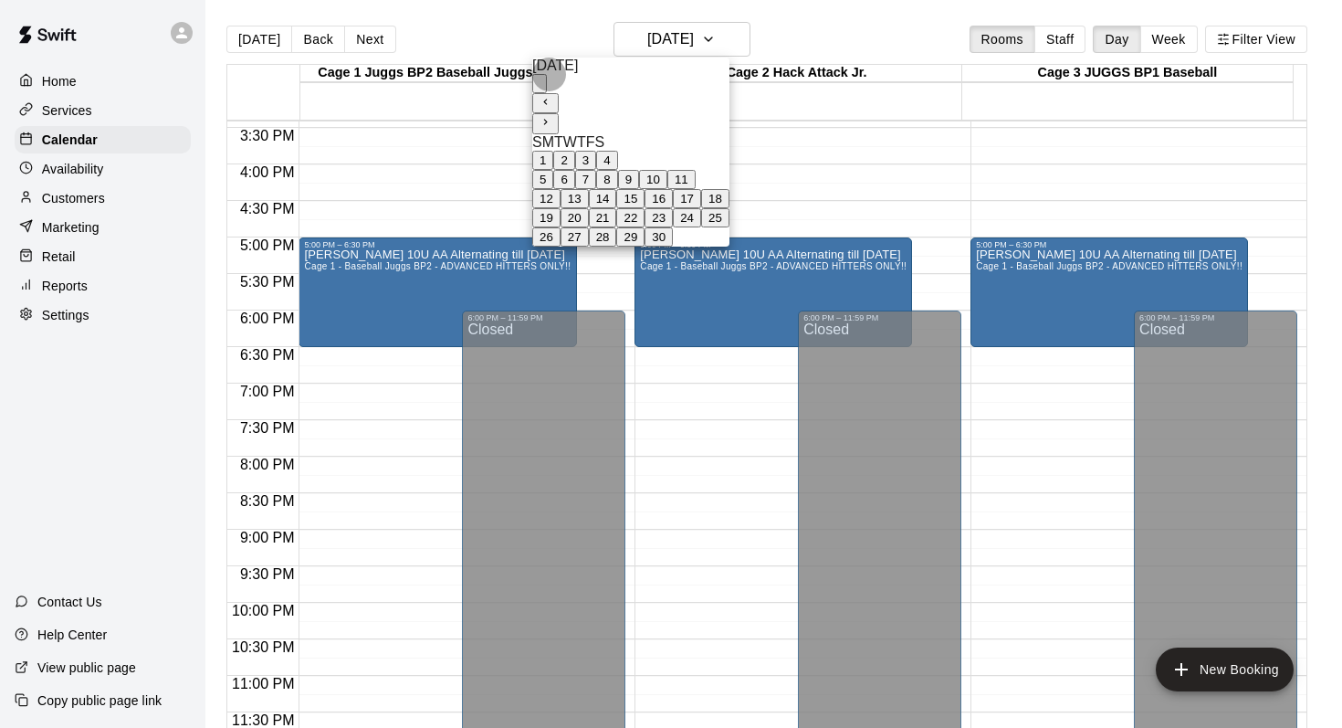
click at [730, 208] on button "18" at bounding box center [715, 198] width 28 height 19
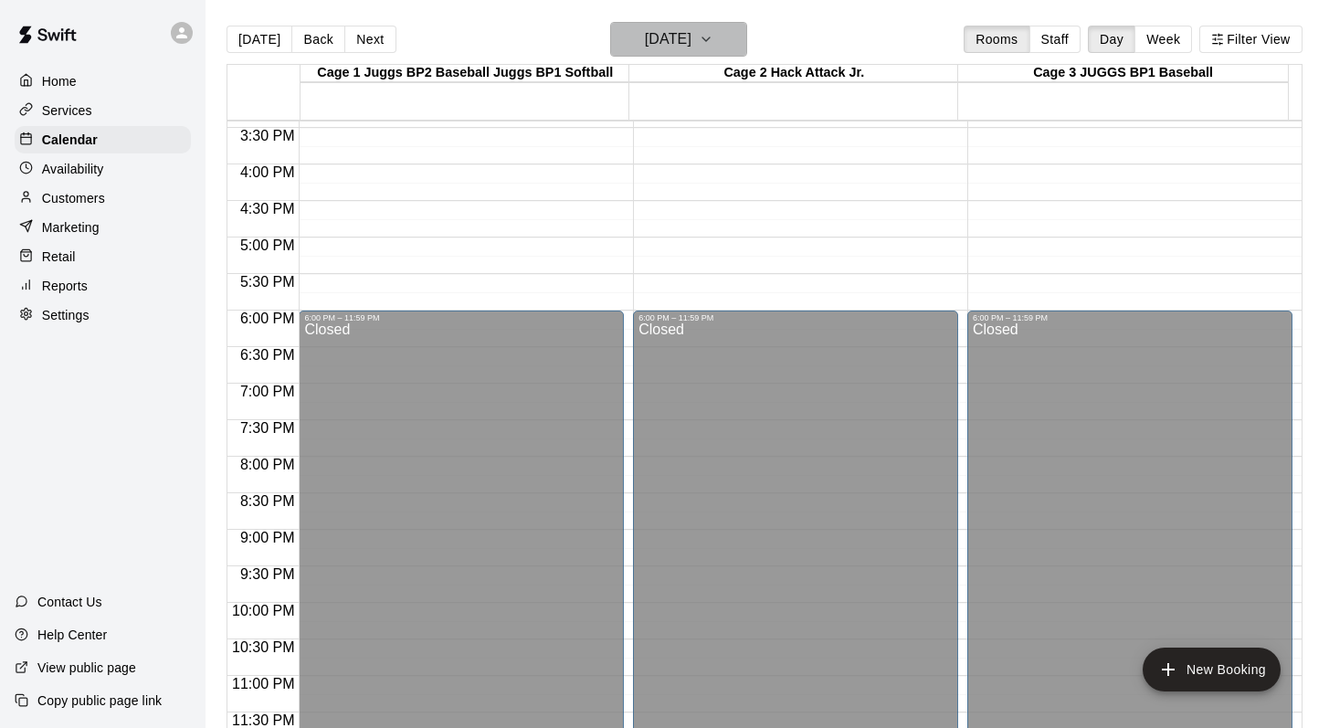
click at [724, 33] on button "Saturday Apr 18" at bounding box center [678, 39] width 137 height 35
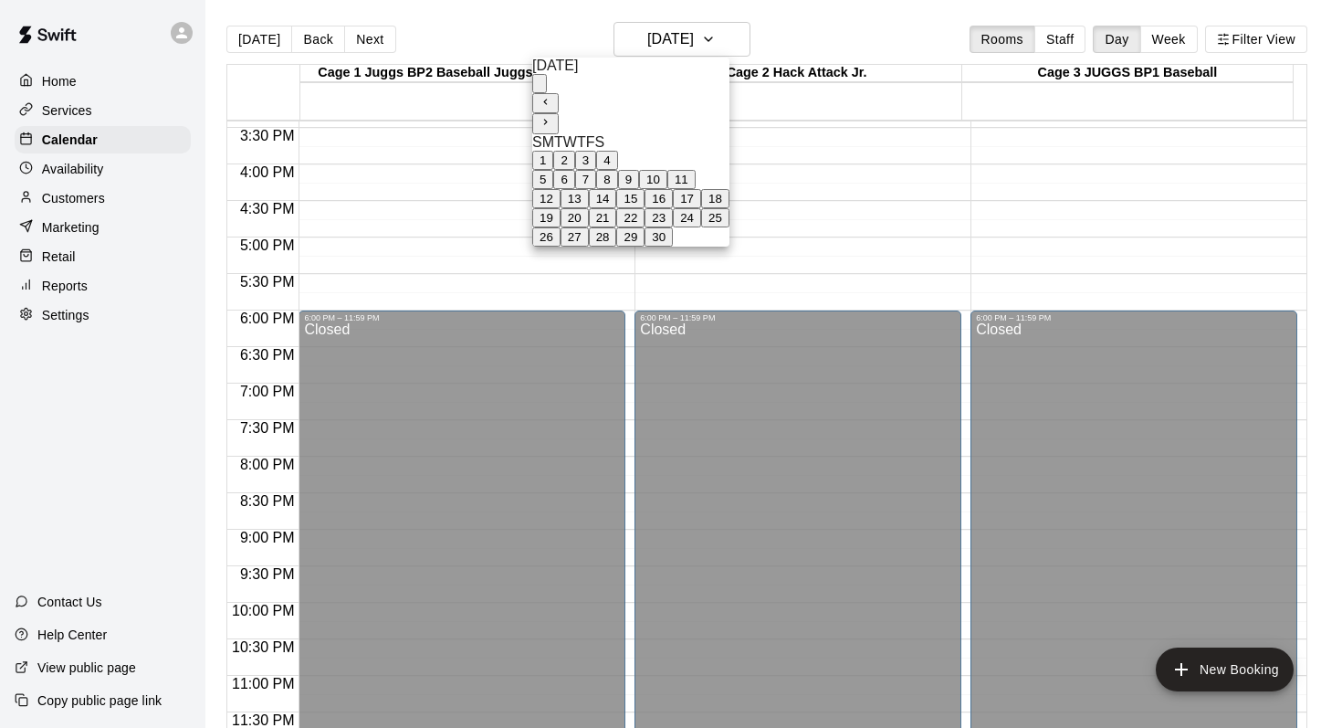
click at [730, 227] on button "25" at bounding box center [715, 217] width 28 height 19
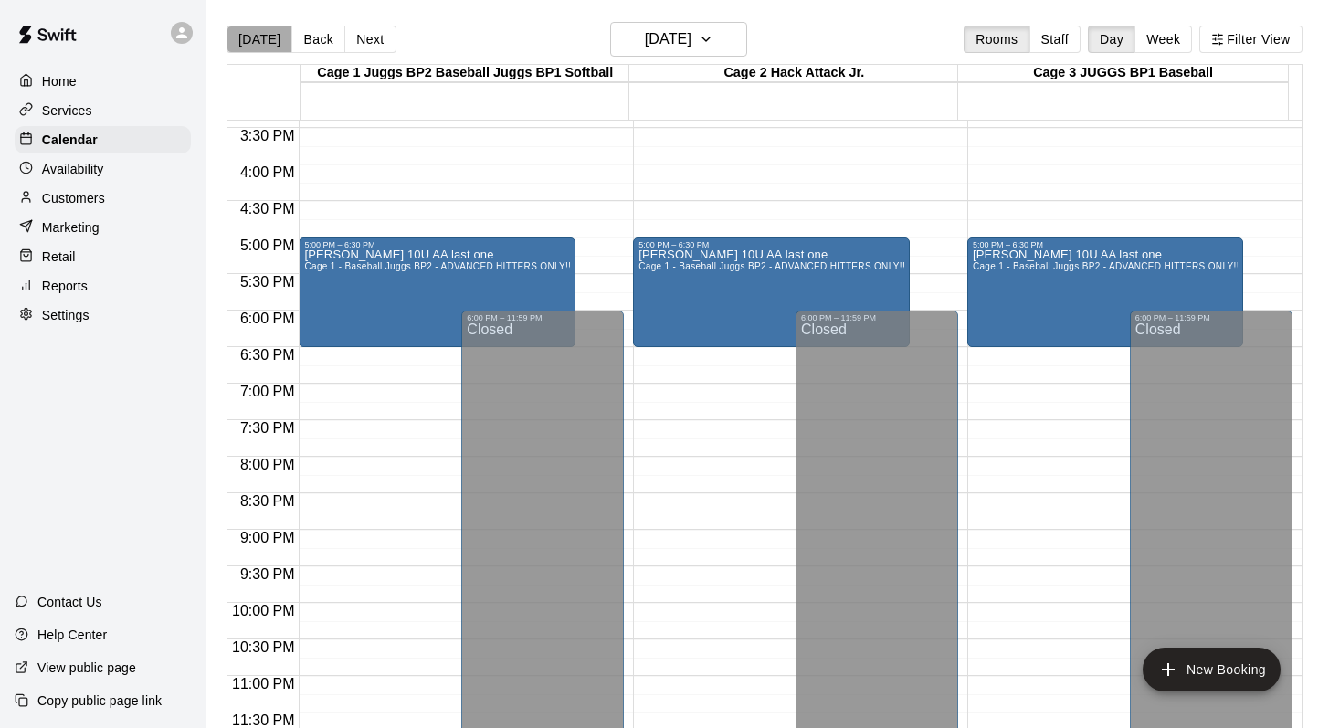
click at [268, 43] on button "[DATE]" at bounding box center [259, 39] width 66 height 27
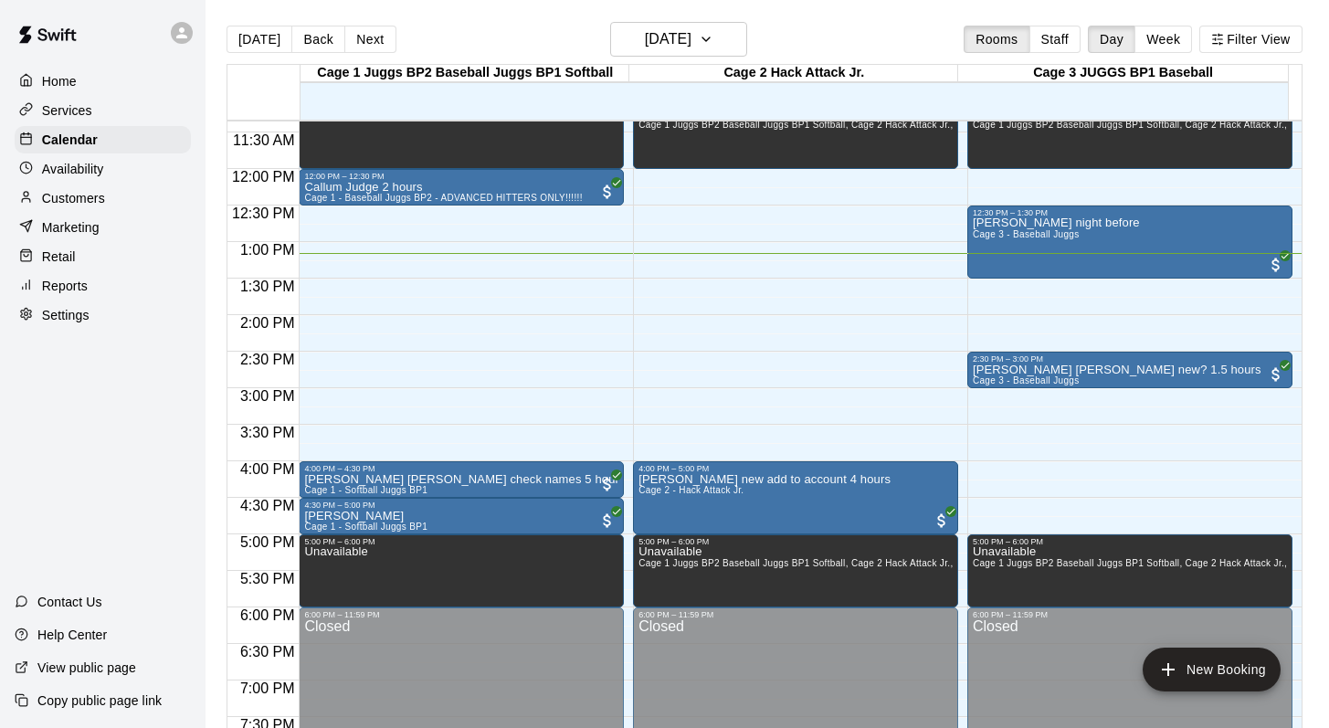
scroll to position [771, 0]
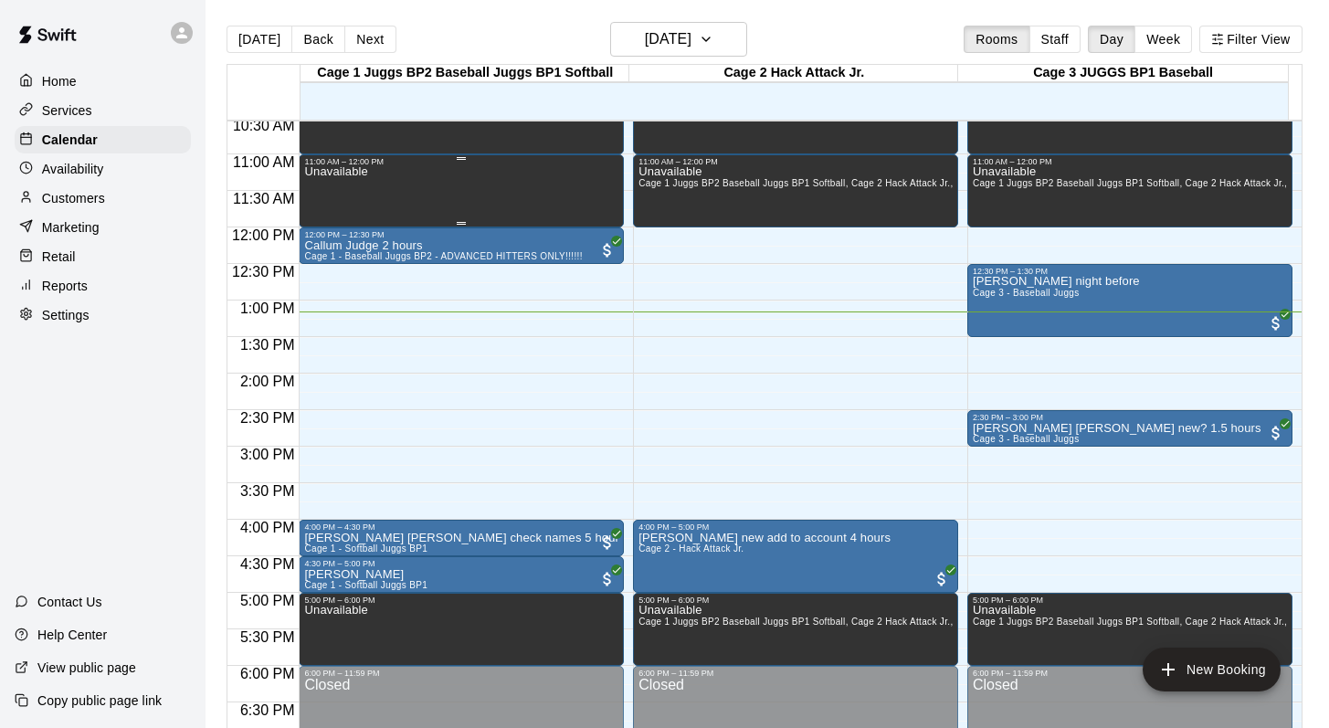
click at [427, 167] on div "Unavailable" at bounding box center [461, 530] width 314 height 728
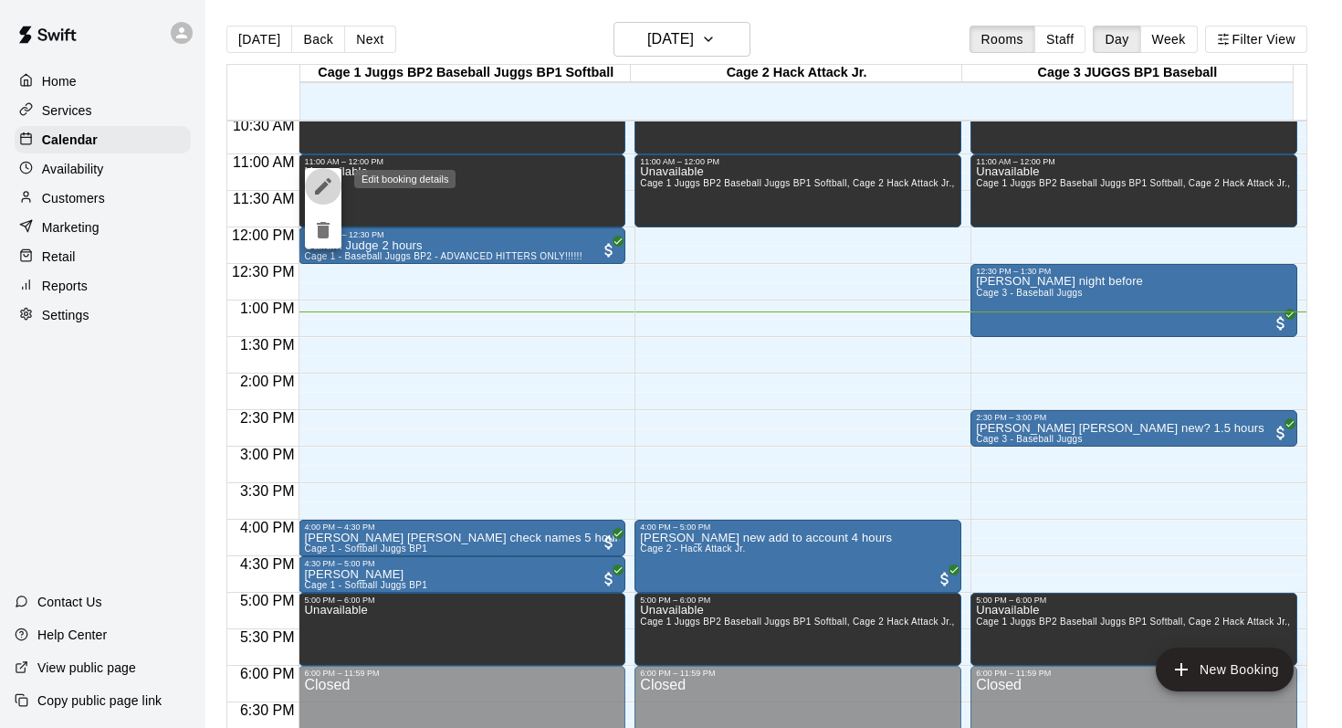
click at [306, 181] on button "edit" at bounding box center [323, 186] width 37 height 37
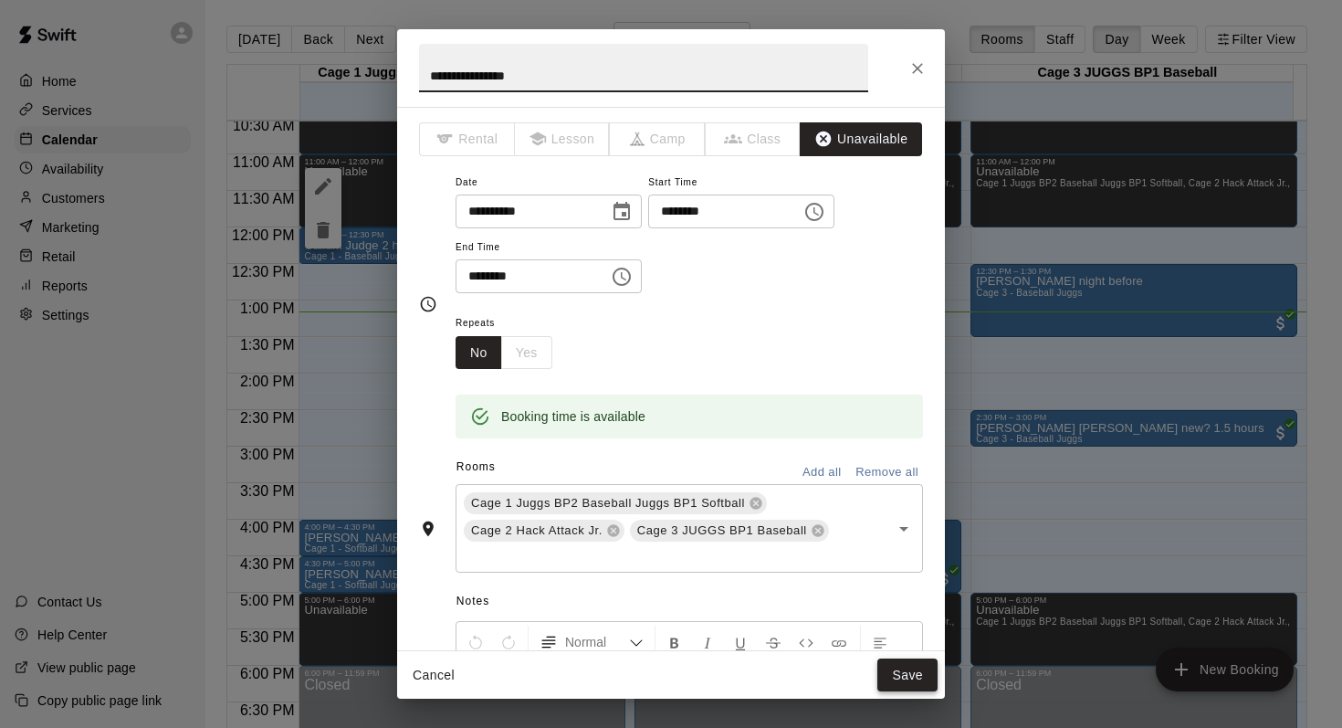
type input "**********"
click at [929, 672] on button "Save" at bounding box center [908, 675] width 60 height 34
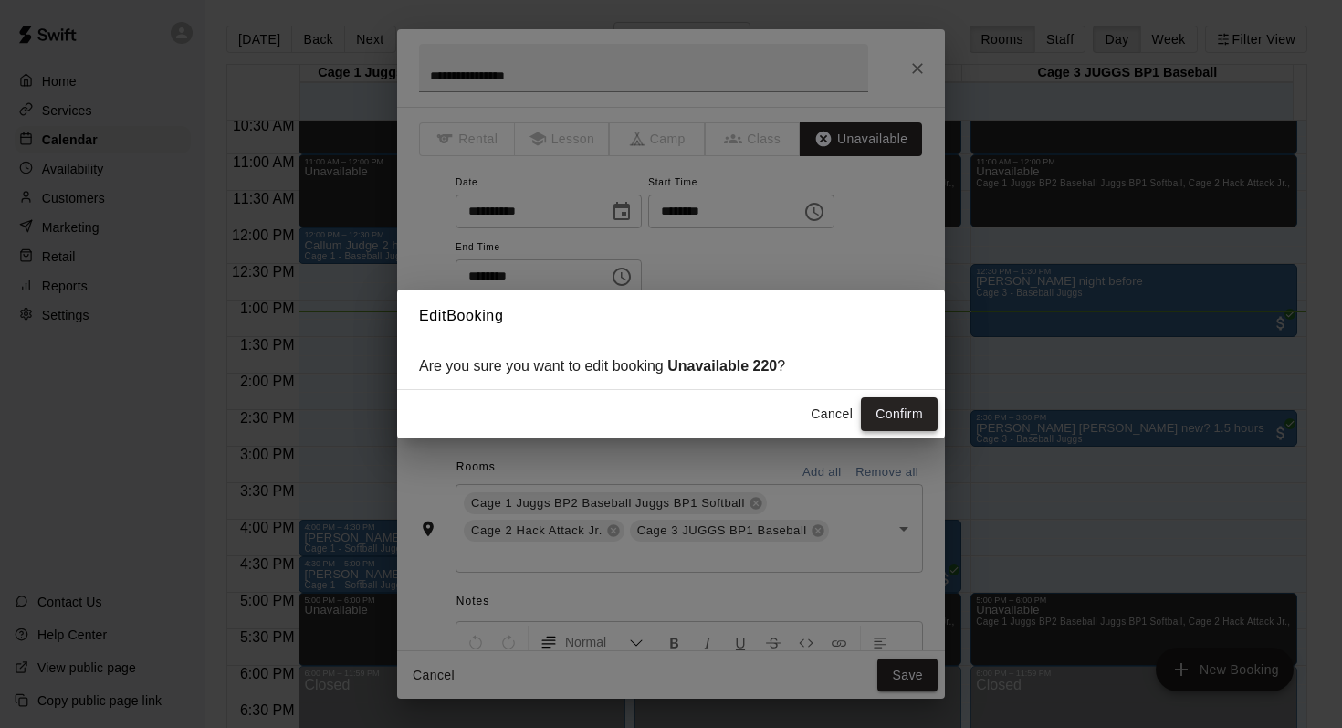
click at [884, 404] on button "Confirm" at bounding box center [899, 414] width 77 height 34
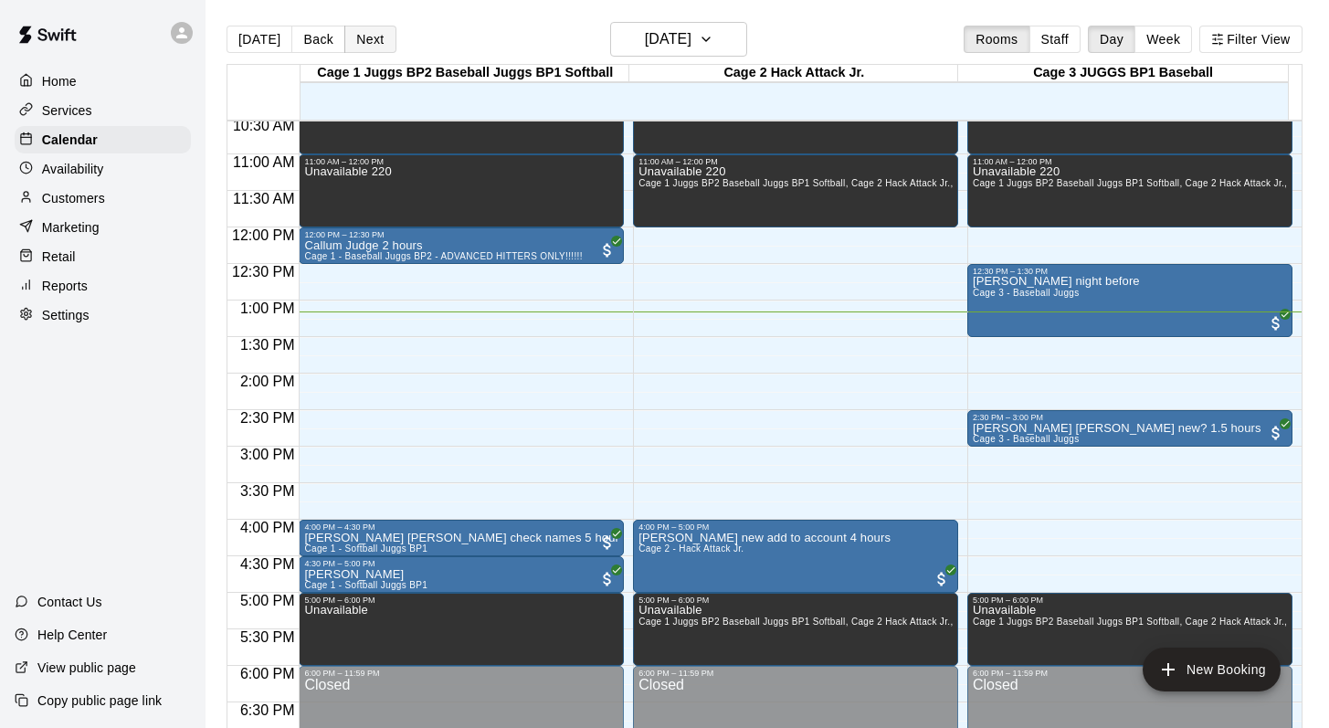
click at [362, 34] on button "Next" at bounding box center [369, 39] width 51 height 27
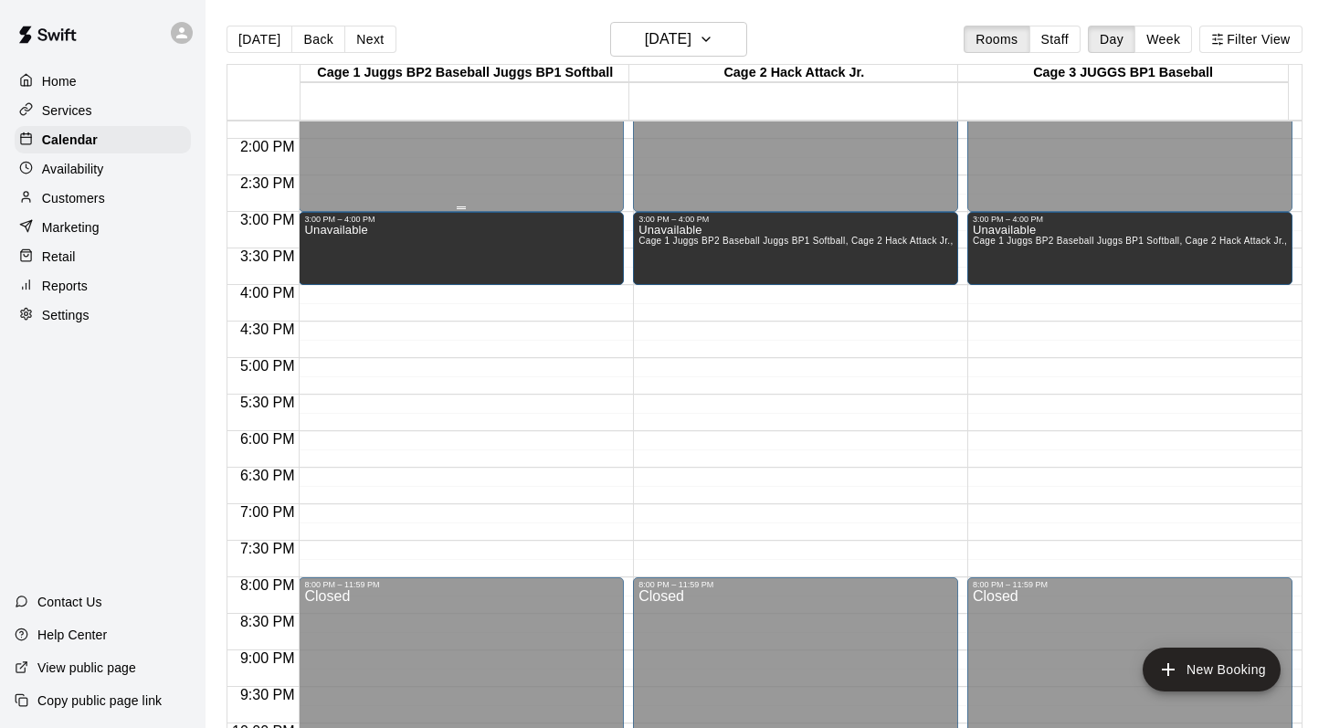
scroll to position [996, 0]
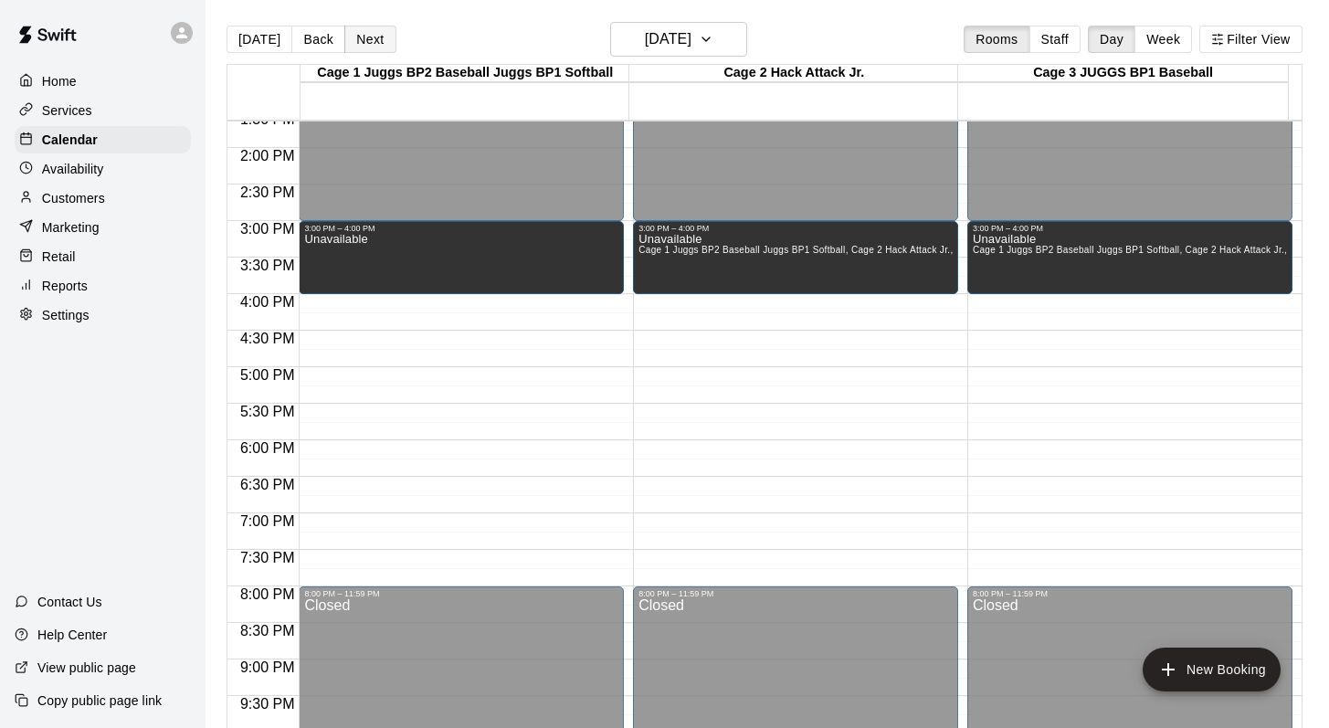
click at [373, 40] on button "Next" at bounding box center [369, 39] width 51 height 27
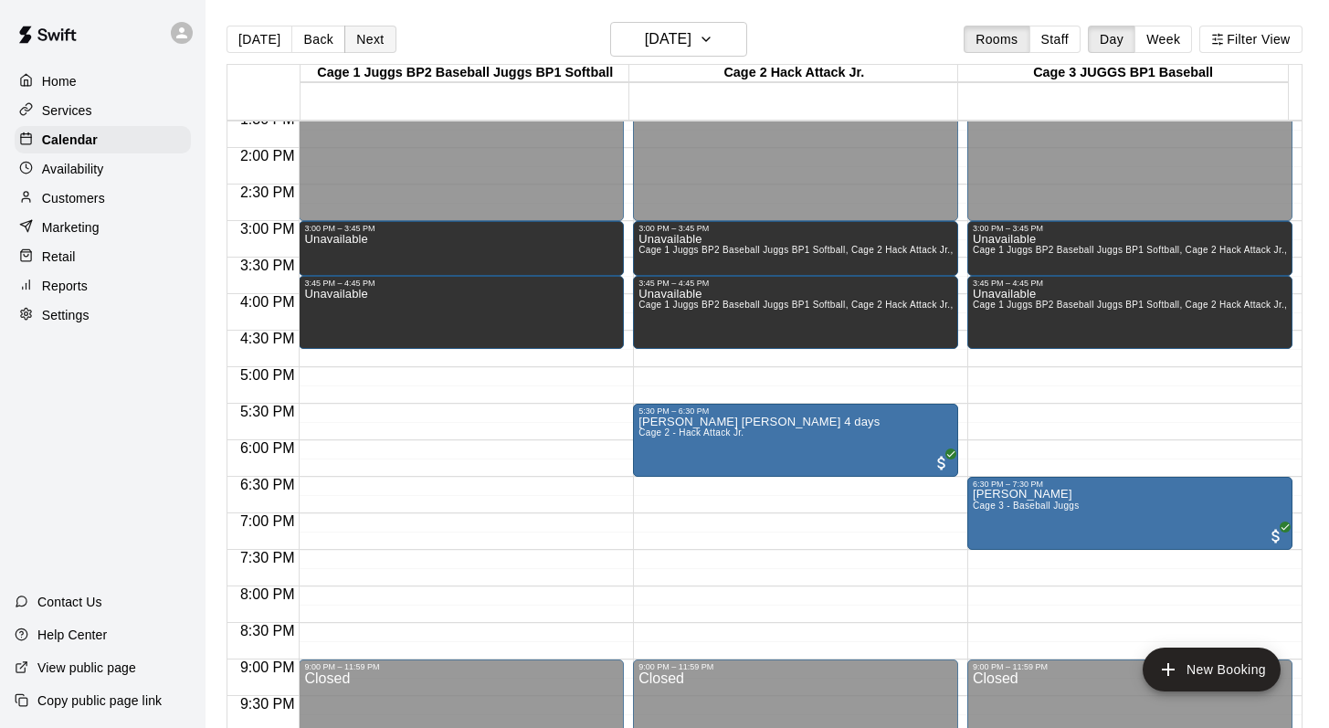
click at [373, 40] on button "Next" at bounding box center [369, 39] width 51 height 27
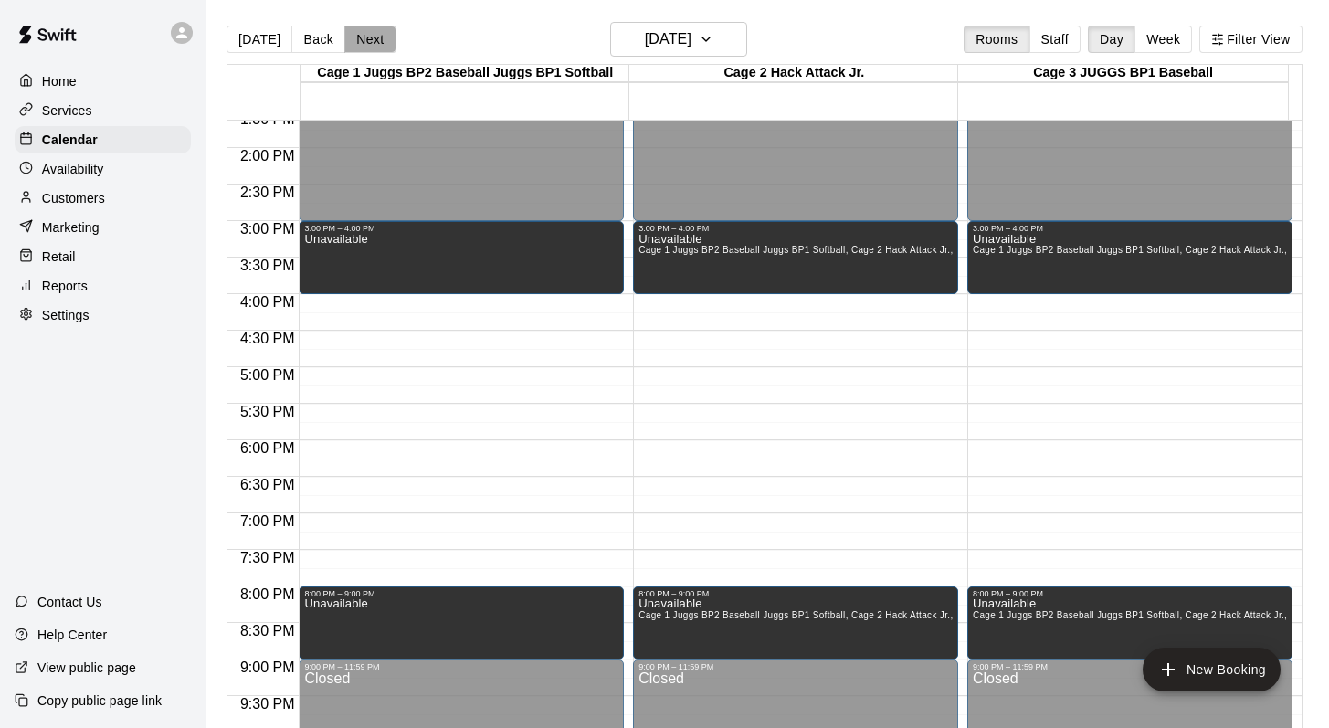
click at [373, 40] on button "Next" at bounding box center [369, 39] width 51 height 27
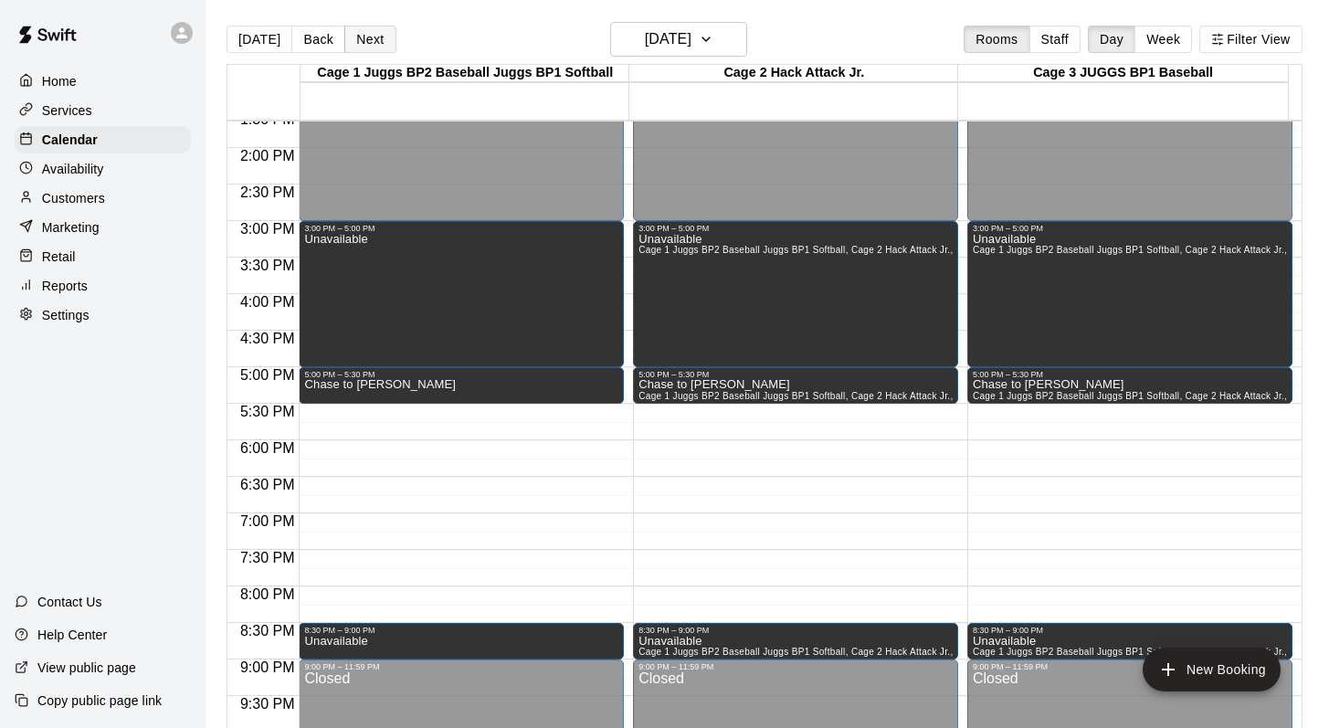
click at [373, 40] on button "Next" at bounding box center [369, 39] width 51 height 27
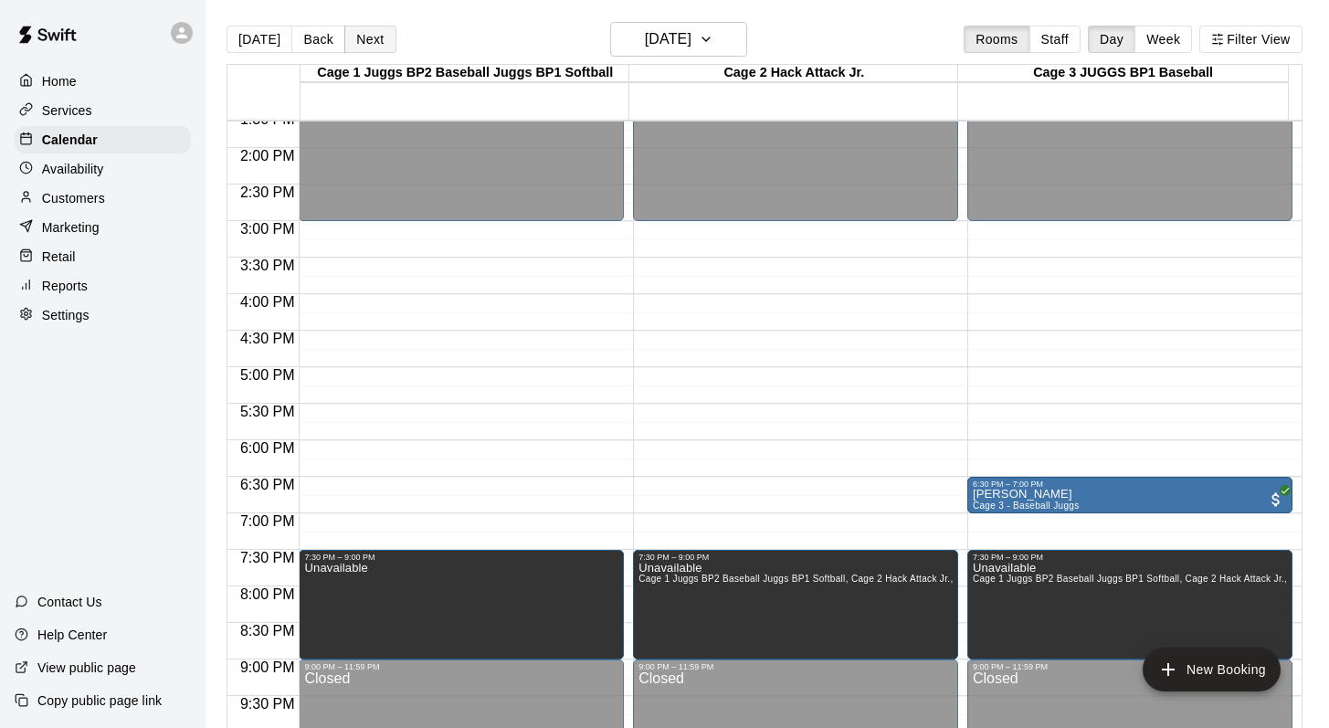
click at [373, 40] on button "Next" at bounding box center [369, 39] width 51 height 27
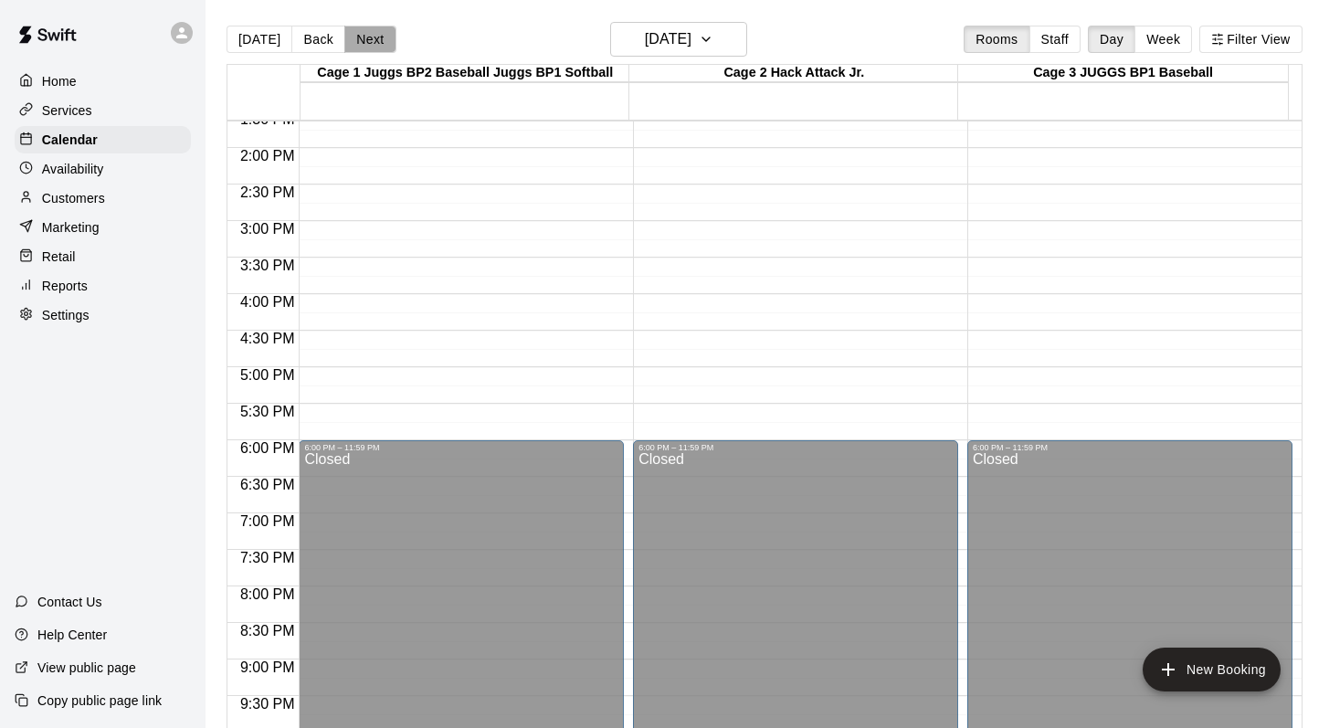
click at [373, 40] on button "Next" at bounding box center [369, 39] width 51 height 27
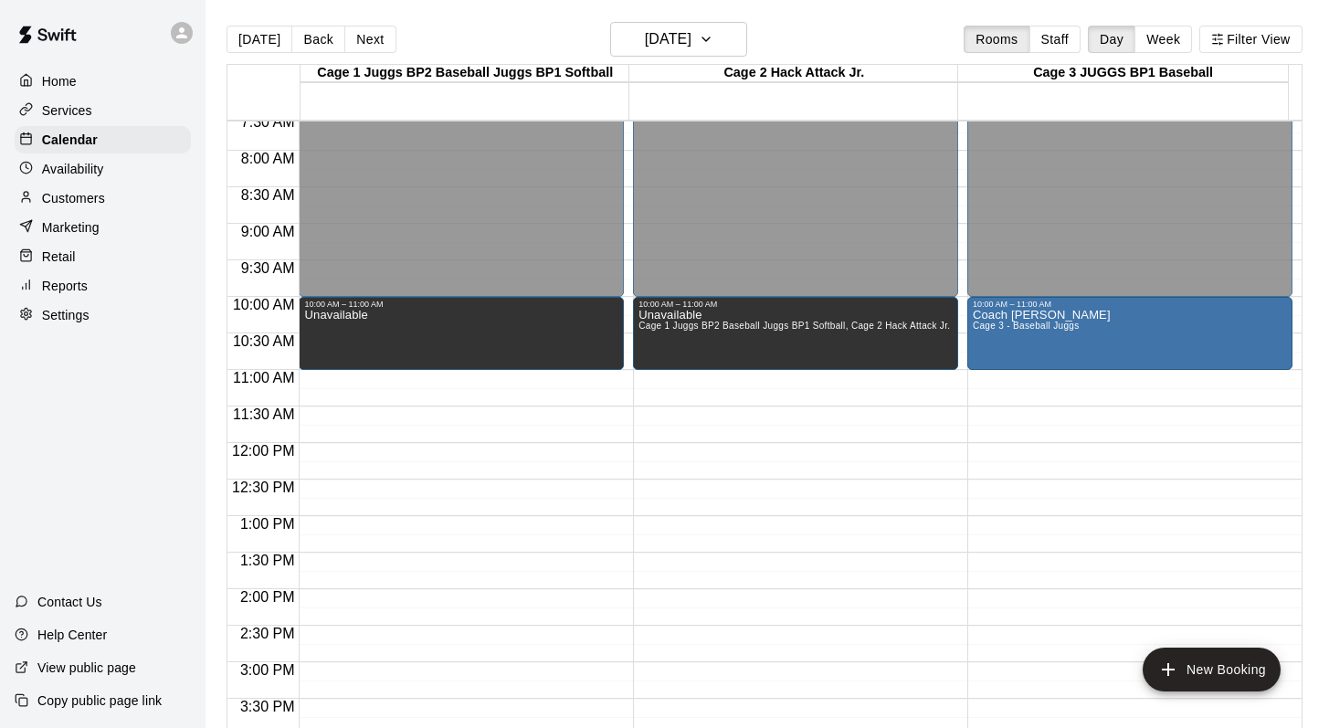
scroll to position [545, 0]
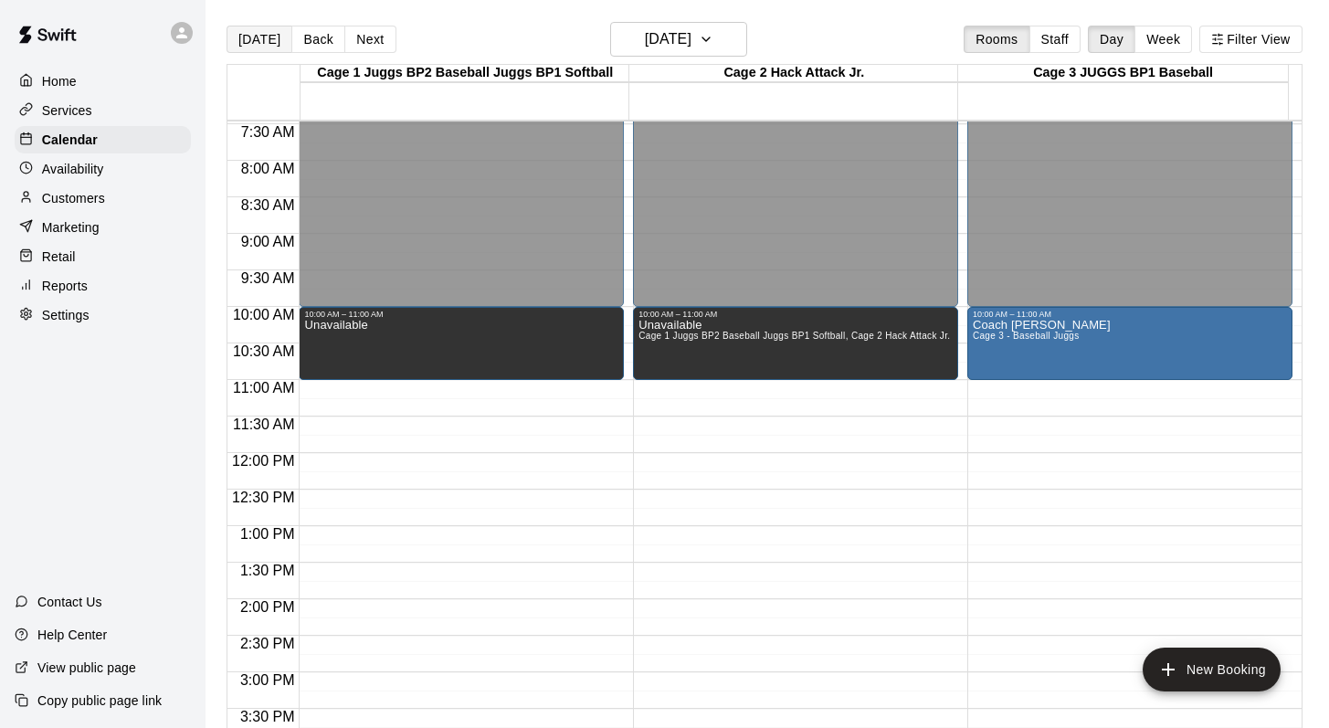
click at [258, 47] on button "[DATE]" at bounding box center [259, 39] width 66 height 27
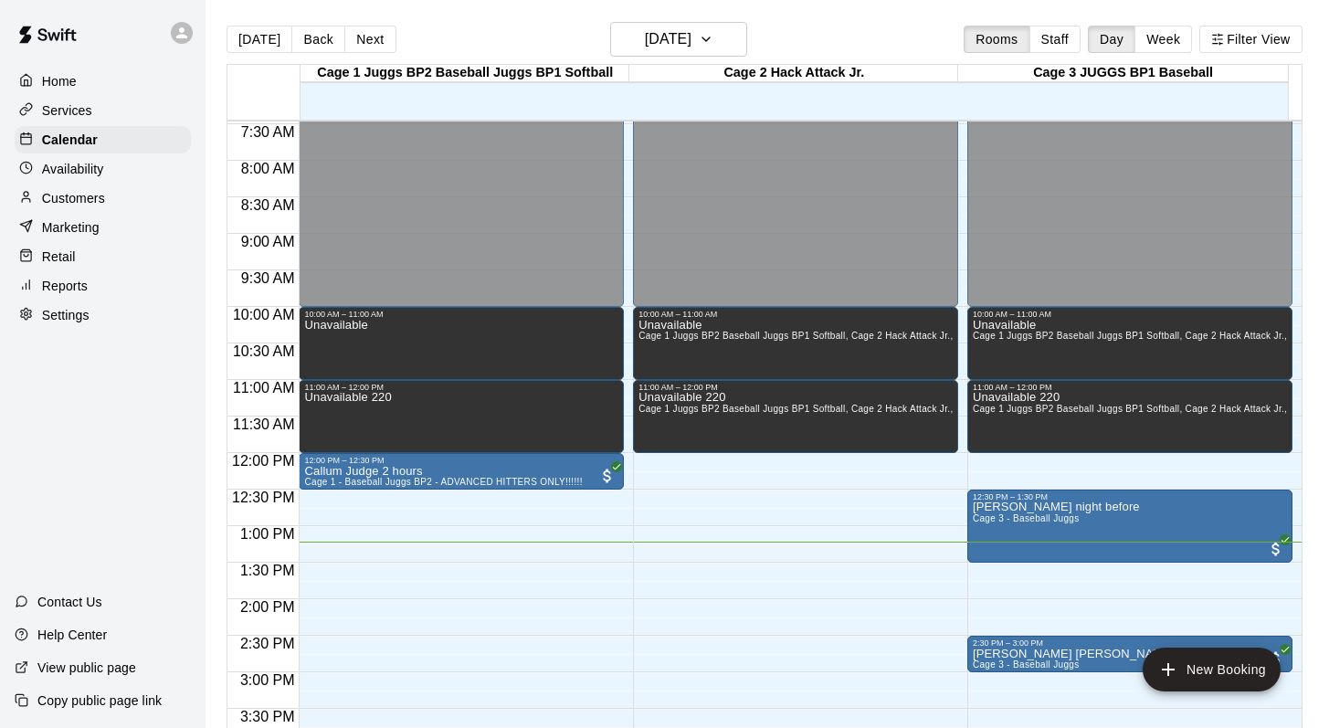
scroll to position [29, 0]
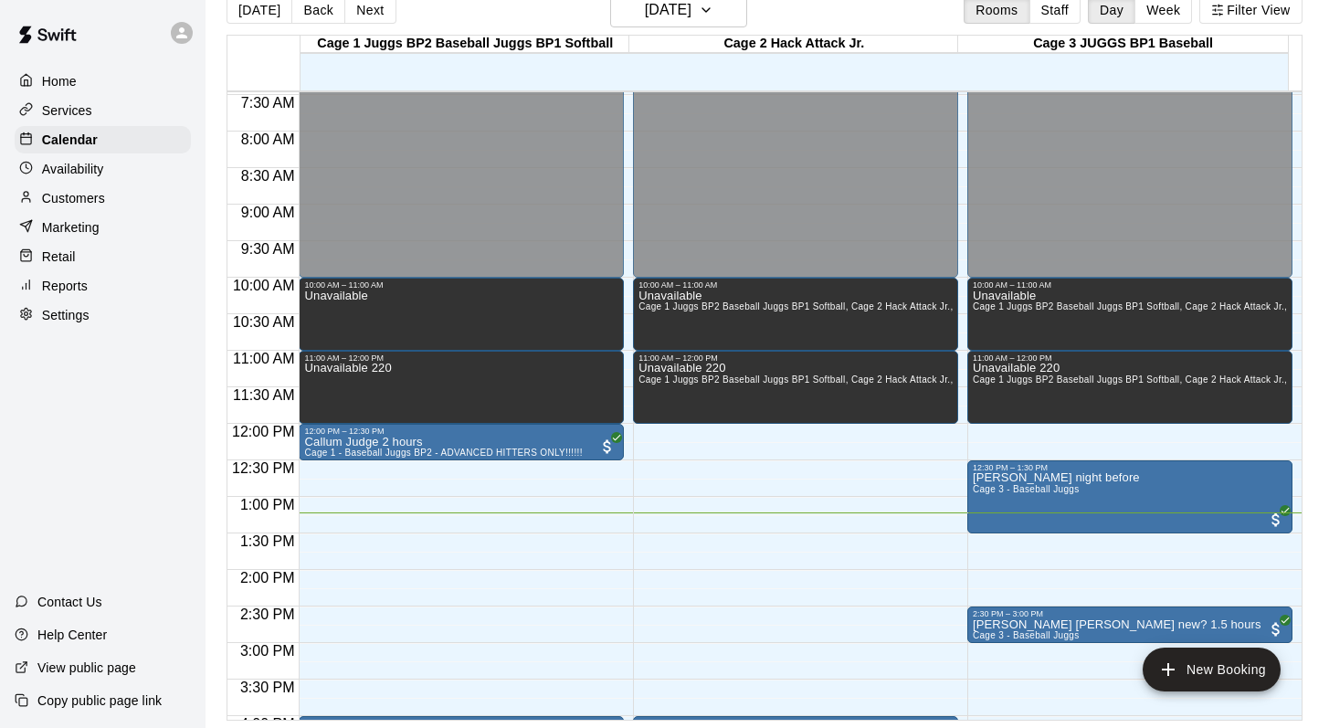
click at [884, 12] on div "Today Back Next Sunday Sep 21 Rooms Staff Day Week Filter View" at bounding box center [764, 14] width 1076 height 42
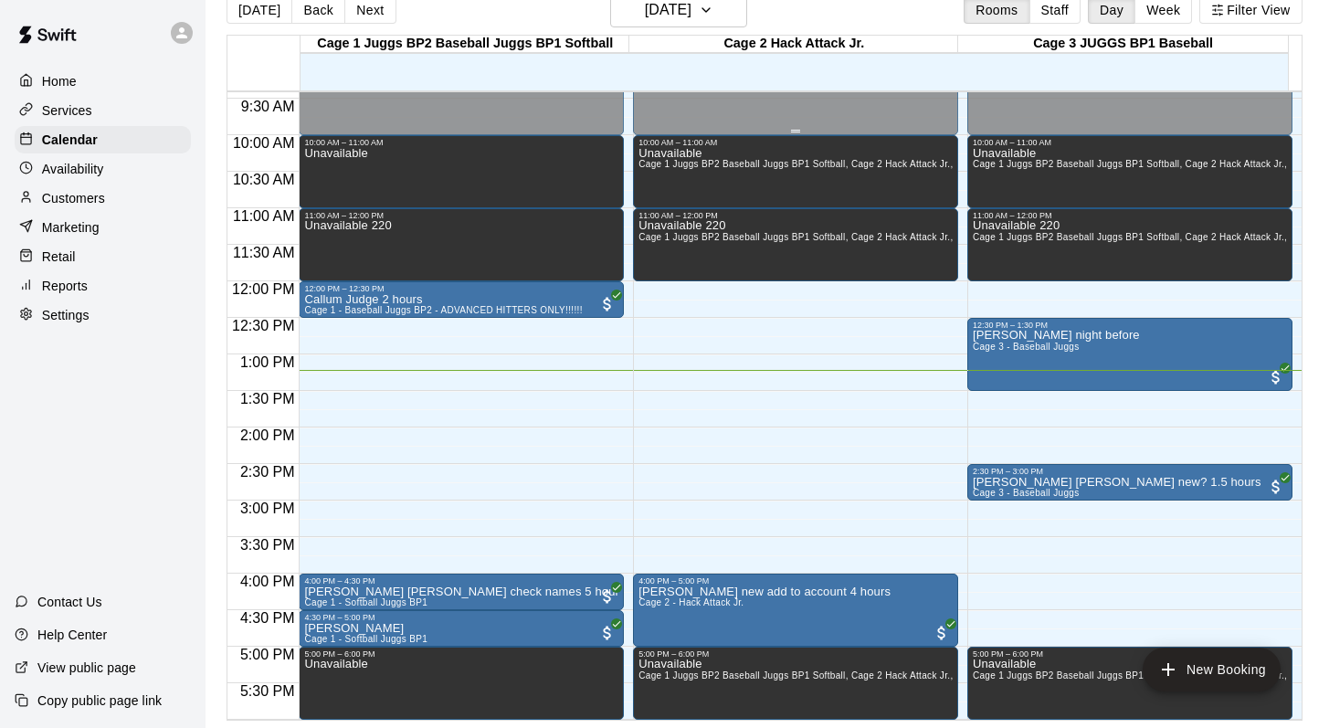
scroll to position [727, 0]
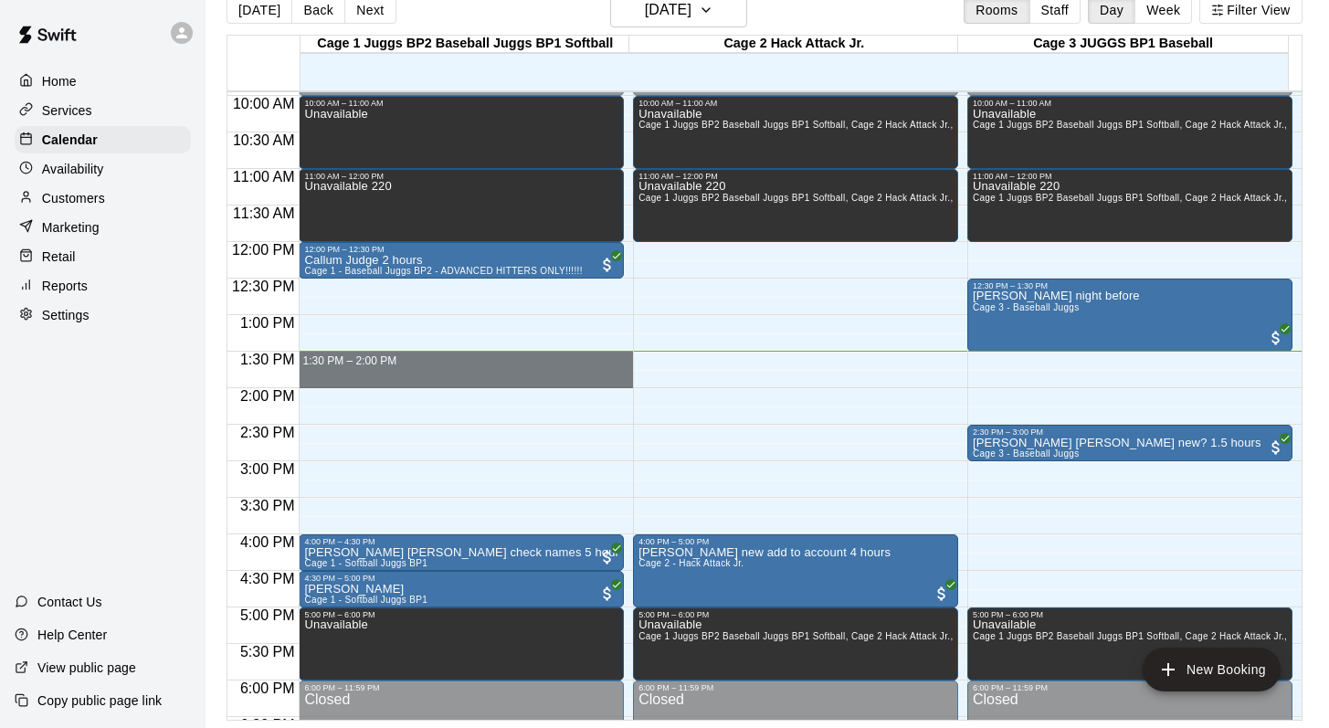
drag, startPoint x: 351, startPoint y: 356, endPoint x: 350, endPoint y: 373, distance: 17.4
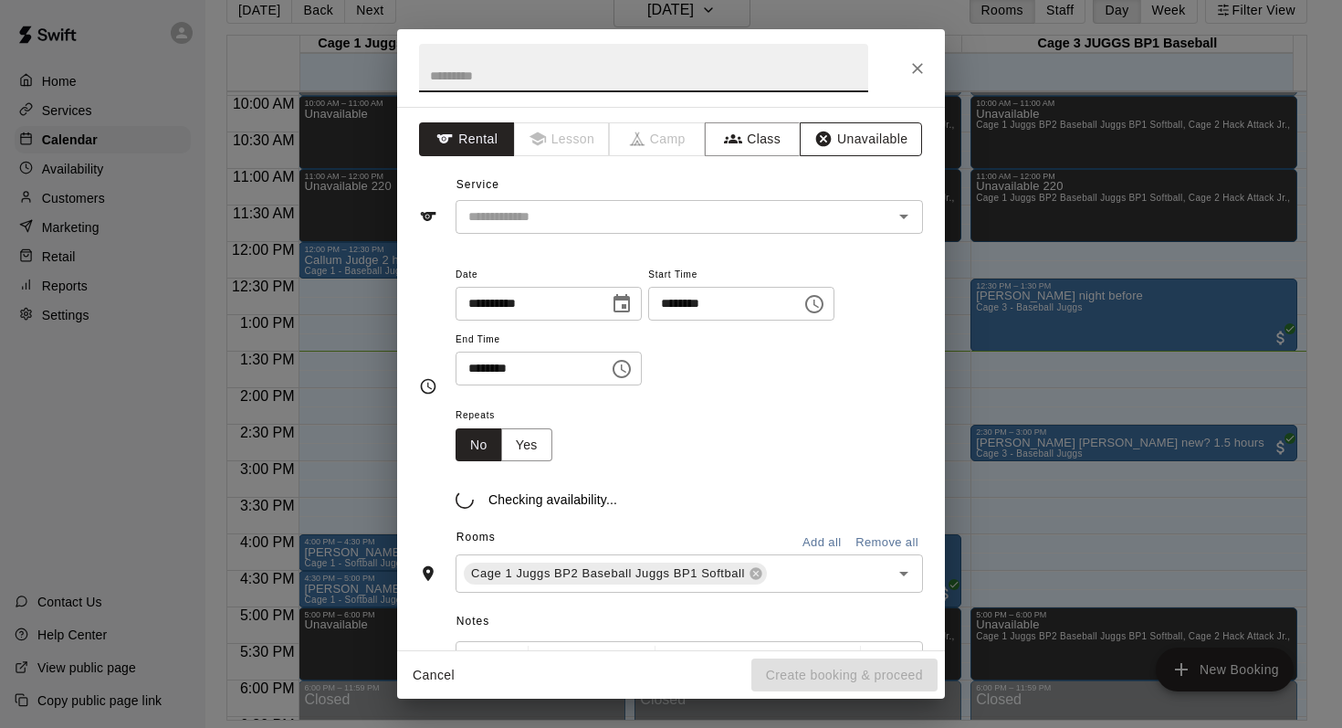
click at [836, 131] on button "Unavailable" at bounding box center [861, 139] width 122 height 34
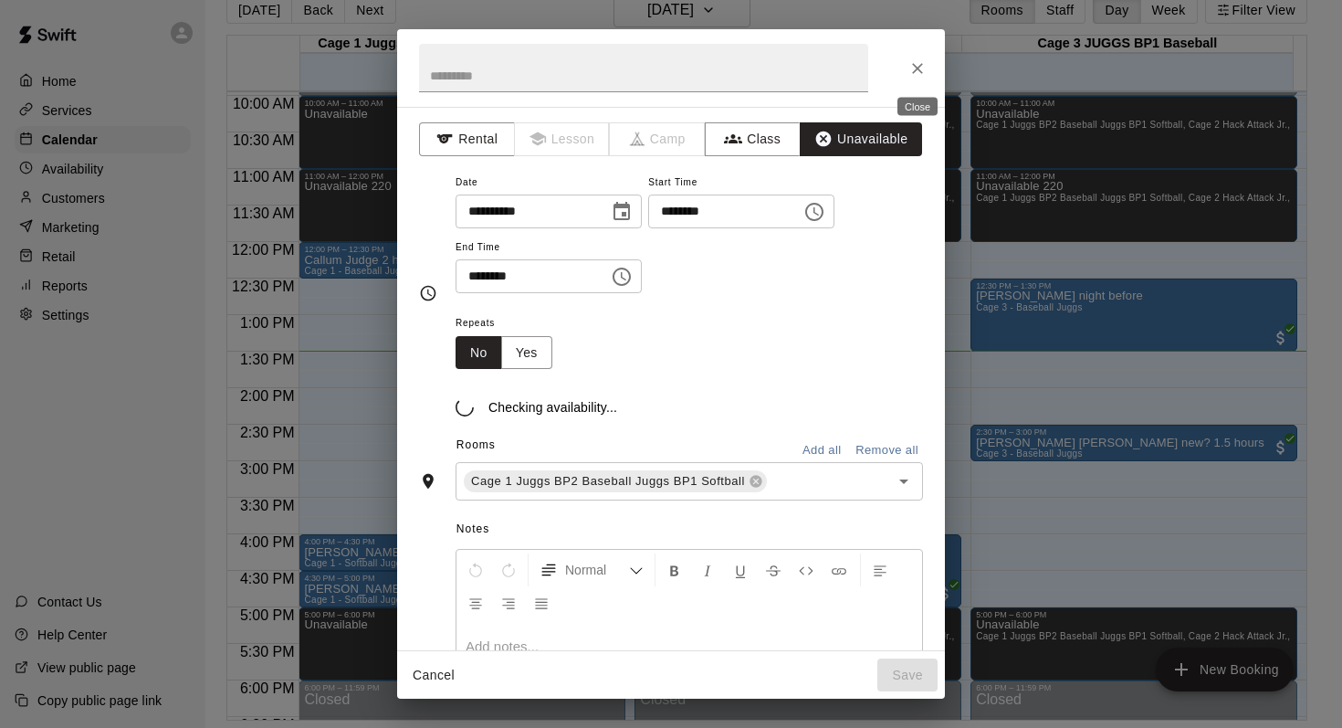
click at [919, 64] on icon "Close" at bounding box center [918, 68] width 18 height 18
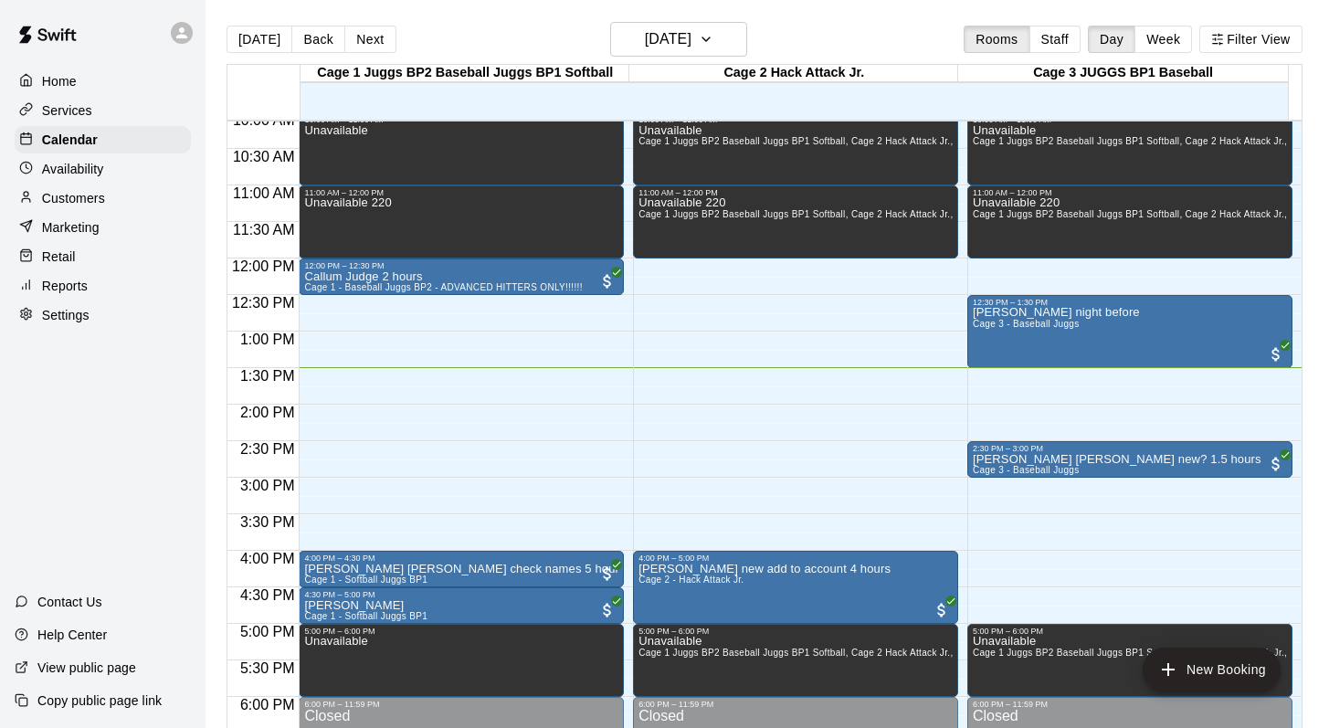
scroll to position [652, 0]
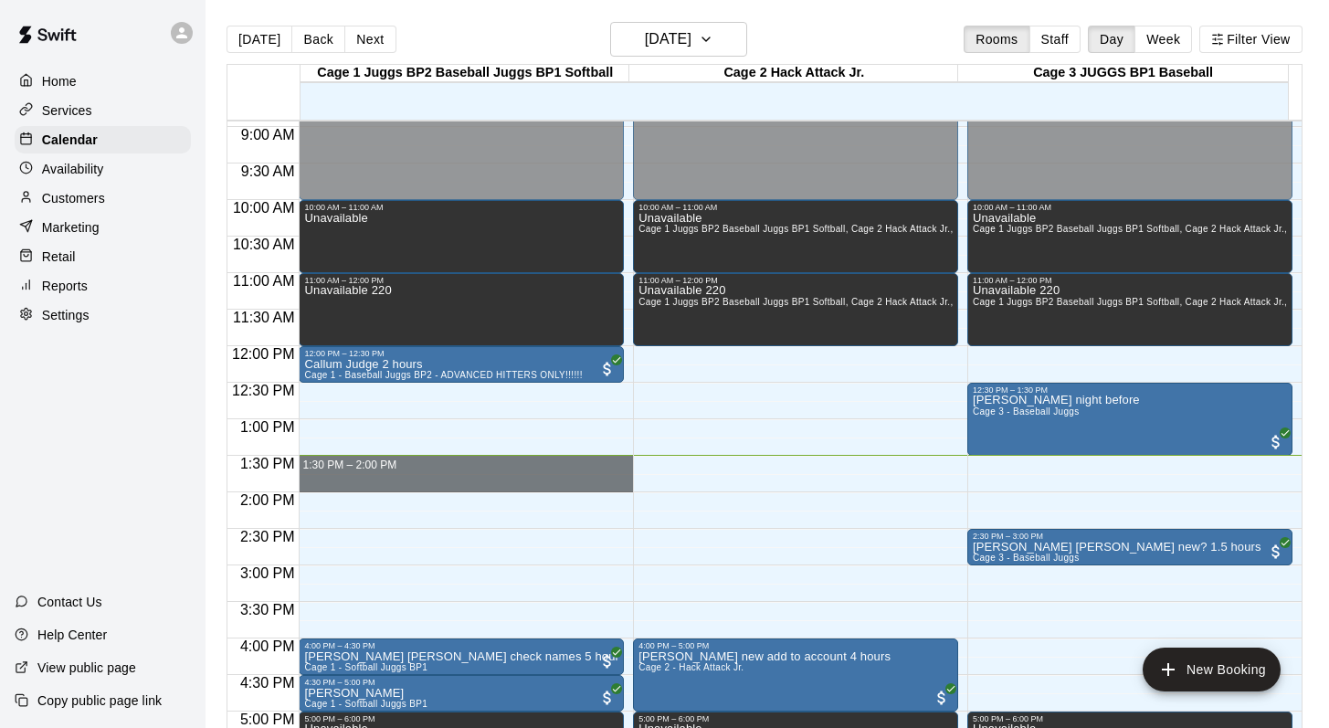
drag, startPoint x: 452, startPoint y: 463, endPoint x: 448, endPoint y: 474, distance: 11.6
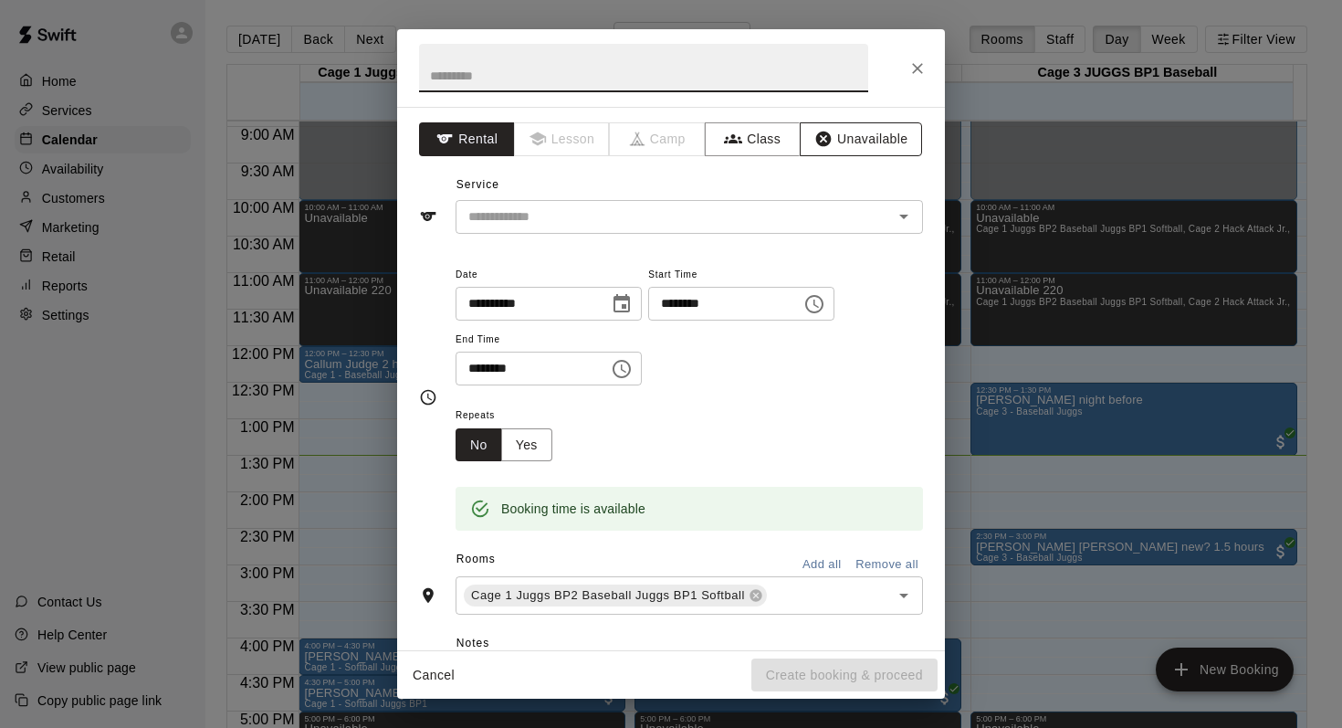
click at [849, 135] on button "Unavailable" at bounding box center [861, 139] width 122 height 34
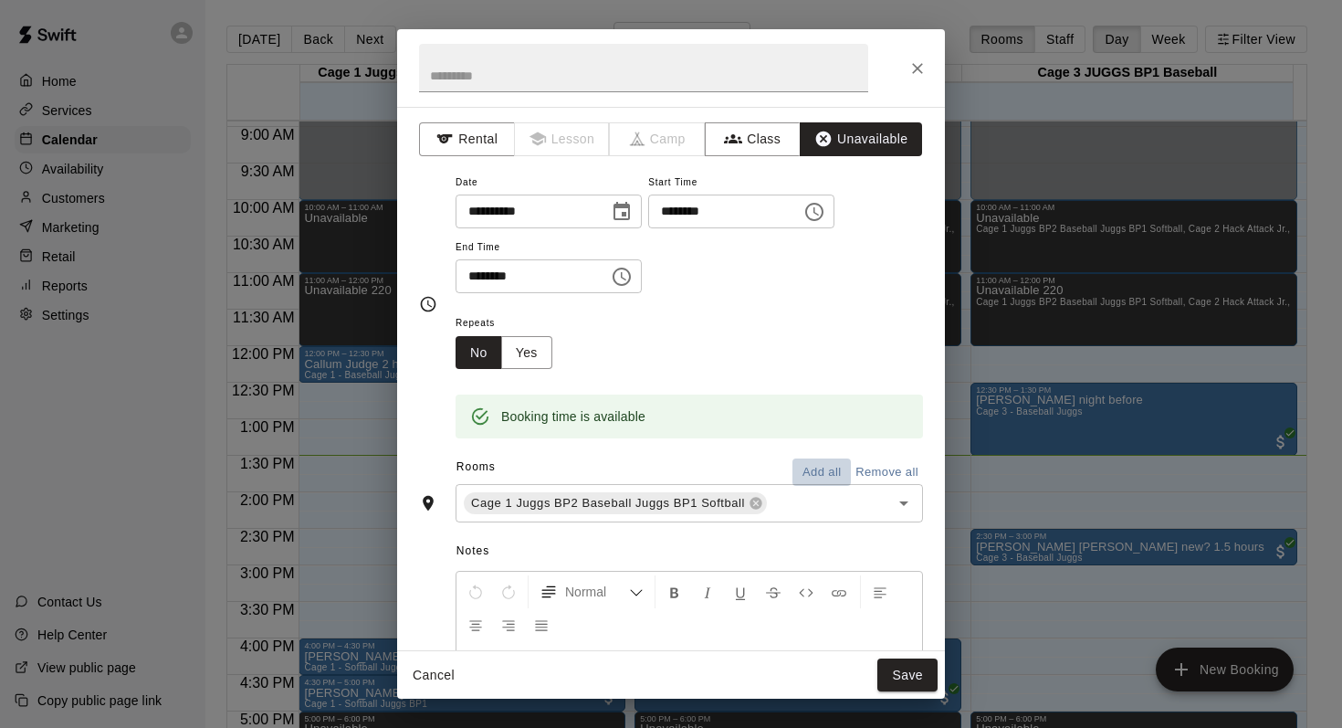
click at [812, 465] on button "Add all" at bounding box center [822, 472] width 58 height 28
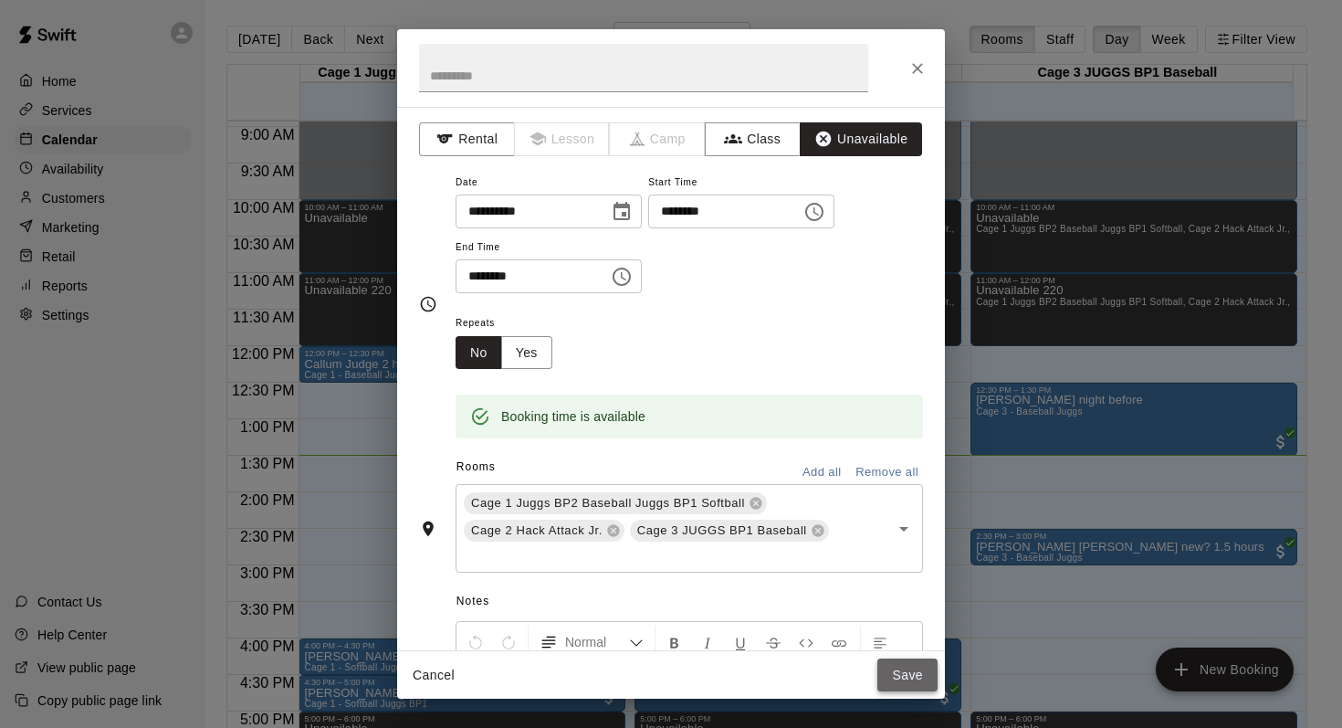
click at [891, 663] on button "Save" at bounding box center [908, 675] width 60 height 34
